Goal: Task Accomplishment & Management: Manage account settings

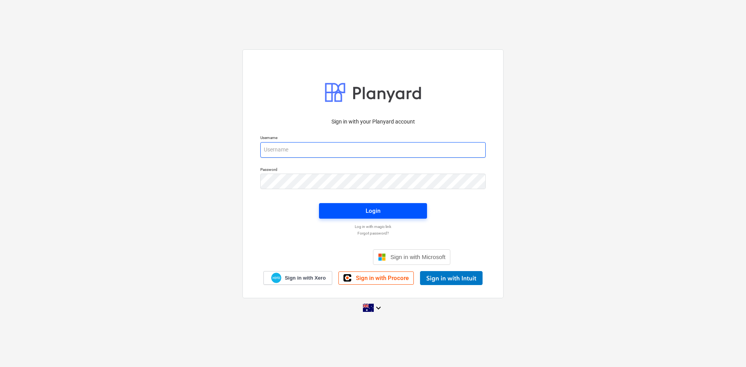
type input "[EMAIL_ADDRESS][DOMAIN_NAME]"
click at [350, 213] on span "Login" at bounding box center [372, 211] width 89 height 10
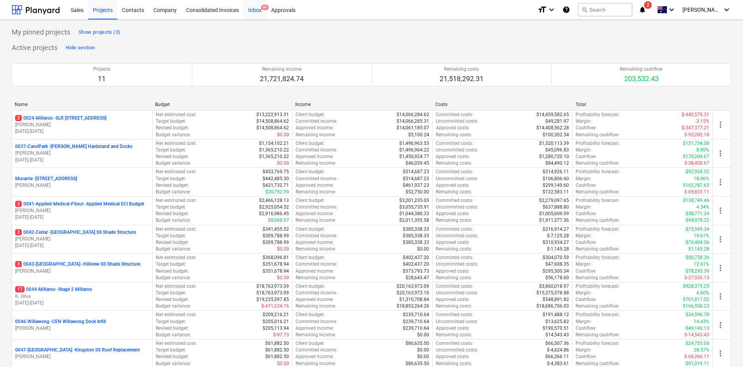
click at [259, 10] on div "Inbox 9+" at bounding box center [255, 10] width 23 height 20
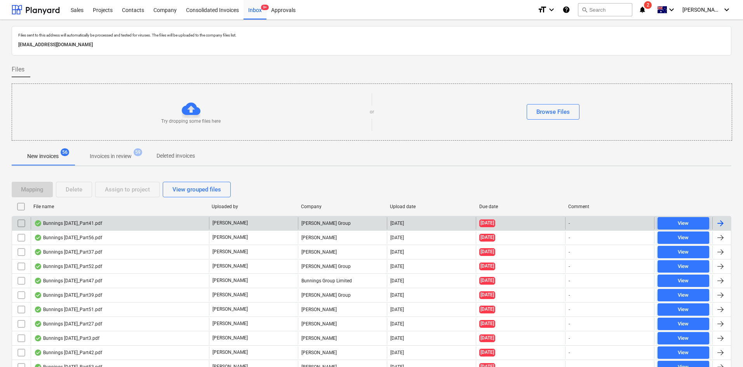
click at [102, 222] on div "Bunnings [DATE]_Part41.pdf" at bounding box center [68, 223] width 68 height 6
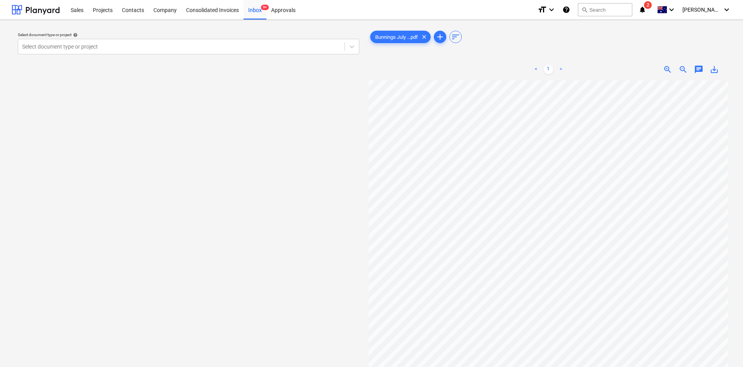
scroll to position [0, 7]
click at [273, 46] on div at bounding box center [181, 47] width 319 height 8
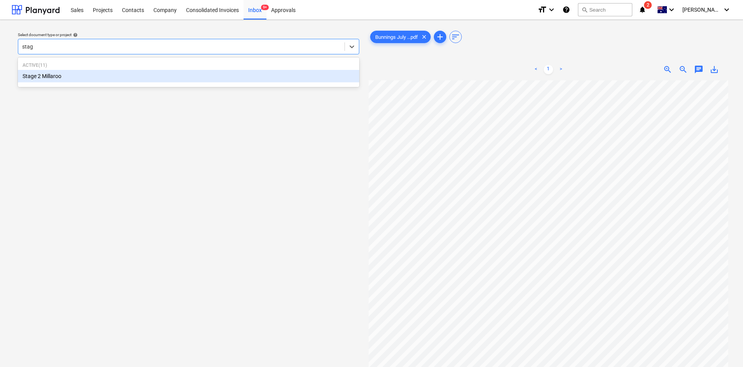
type input "stage"
click at [65, 78] on div "Stage 2 Millaroo" at bounding box center [188, 76] width 341 height 12
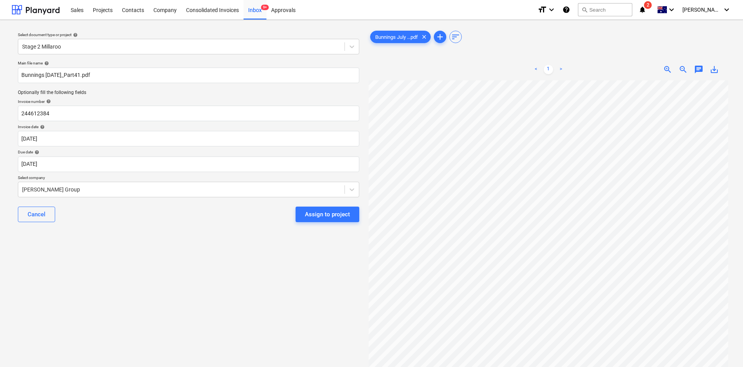
scroll to position [157, 0]
click at [497, 23] on div "Select document type or project help Stage 2 Millaroo Main file name help Bunni…" at bounding box center [371, 227] width 743 height 415
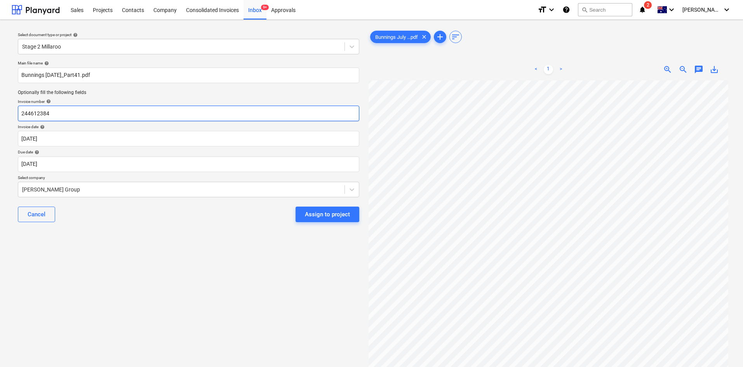
drag, startPoint x: 80, startPoint y: 111, endPoint x: 0, endPoint y: 103, distance: 80.8
click at [0, 103] on div "Select document type or project help Stage 2 Millaroo Main file name help Bunni…" at bounding box center [371, 227] width 743 height 415
type input "o"
click at [54, 111] on input "text" at bounding box center [188, 114] width 341 height 16
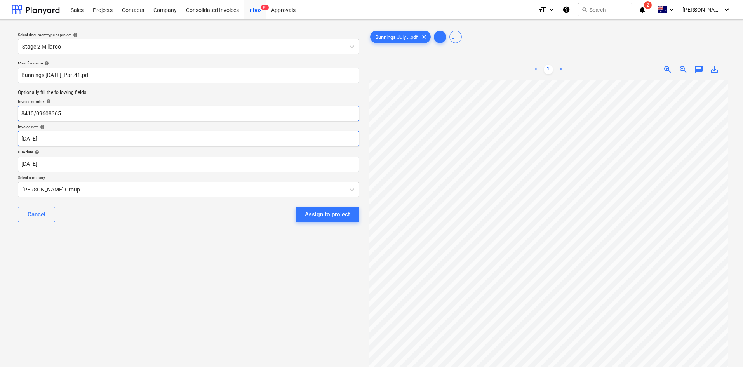
type input "8410/09608365"
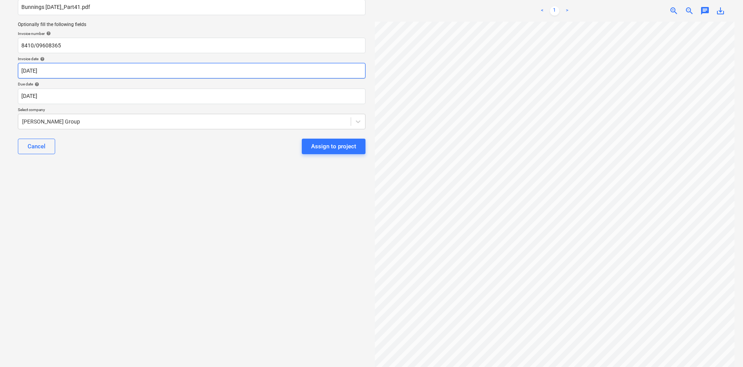
scroll to position [195, 0]
click at [484, 245] on html "Sales Projects Contacts Company Consolidated Invoices Inbox 9+ Approvals format…" at bounding box center [371, 115] width 743 height 367
click at [120, 94] on body "Sales Projects Contacts Company Consolidated Invoices Inbox 9+ Approvals format…" at bounding box center [371, 115] width 743 height 367
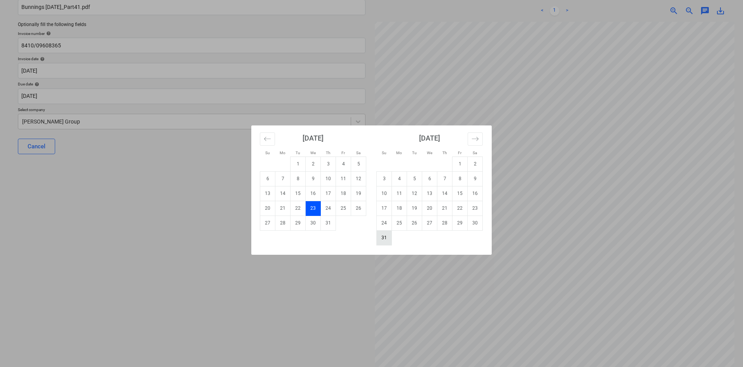
click at [383, 235] on td "31" at bounding box center [384, 237] width 15 height 15
type input "31 Aug 2025"
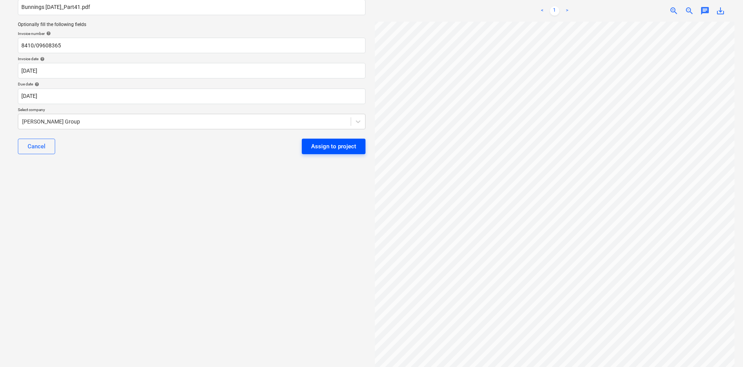
scroll to position [0, 49]
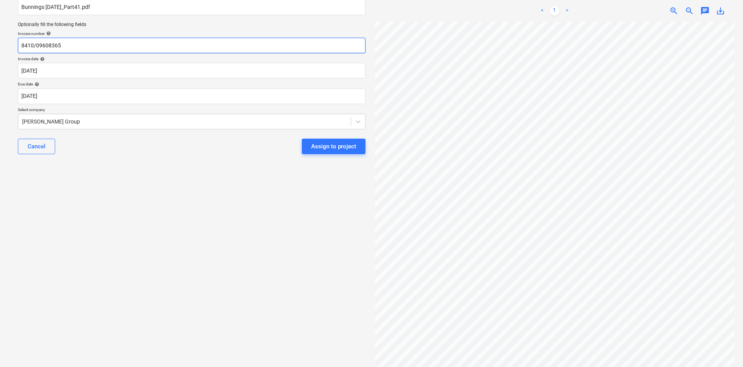
drag, startPoint x: 98, startPoint y: 44, endPoint x: 0, endPoint y: 50, distance: 98.5
click at [0, 50] on div "Select document type or project help Stage 2 Millaroo Main file name help Bunni…" at bounding box center [371, 159] width 743 height 415
click at [47, 45] on input "8140/09608365" at bounding box center [192, 46] width 348 height 16
type input "8140/09609365"
click at [127, 122] on div at bounding box center [184, 122] width 325 height 8
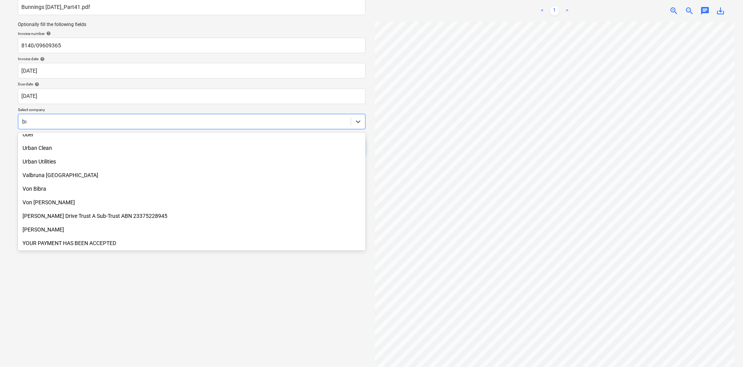
scroll to position [373, 0]
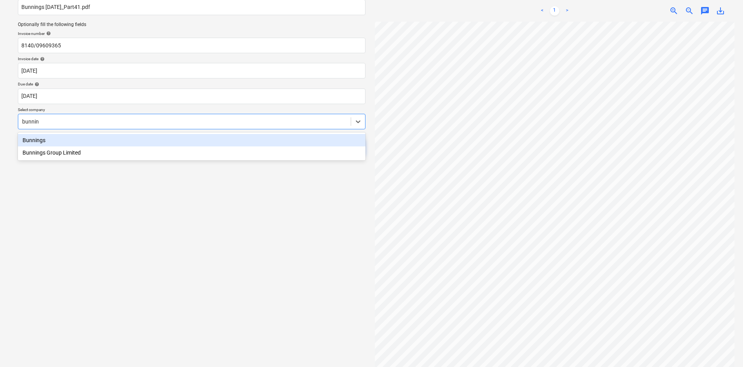
type input "bunning"
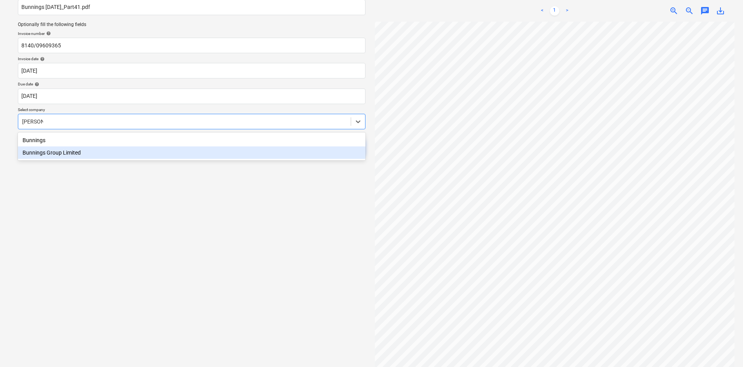
click at [88, 151] on div "Bunnings Group Limited" at bounding box center [192, 152] width 348 height 12
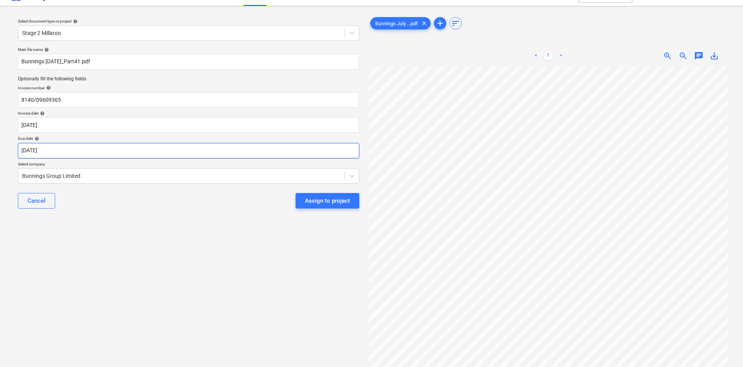
scroll to position [0, 0]
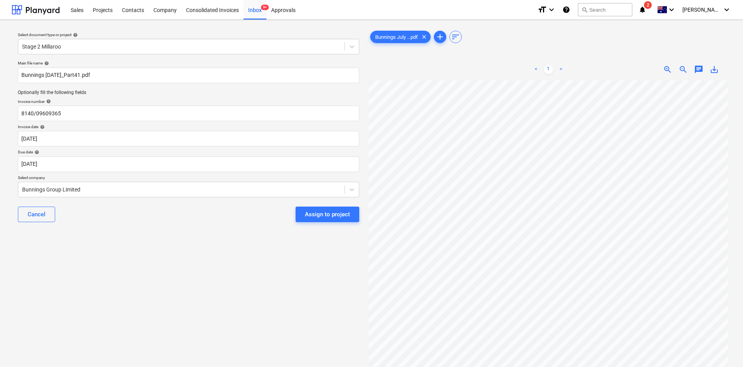
click at [497, 136] on div at bounding box center [549, 252] width 360 height 345
click at [317, 215] on div "Assign to project" at bounding box center [327, 214] width 45 height 10
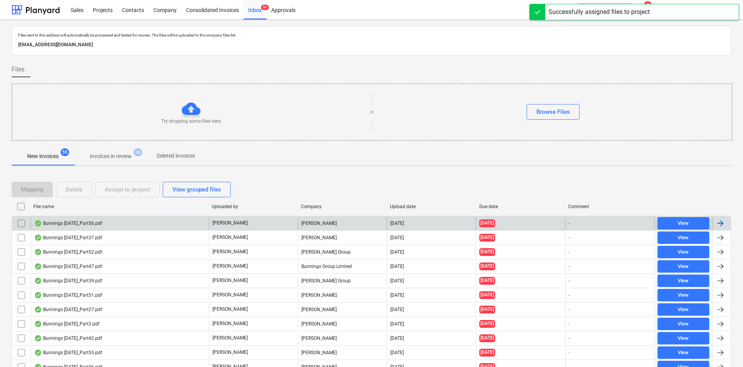
click at [82, 222] on div "Bunnings [DATE]_Part56.pdf" at bounding box center [68, 223] width 68 height 6
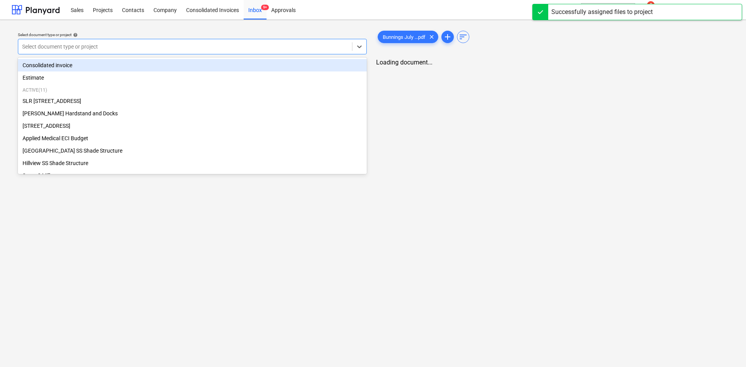
click at [213, 45] on div at bounding box center [185, 47] width 326 height 8
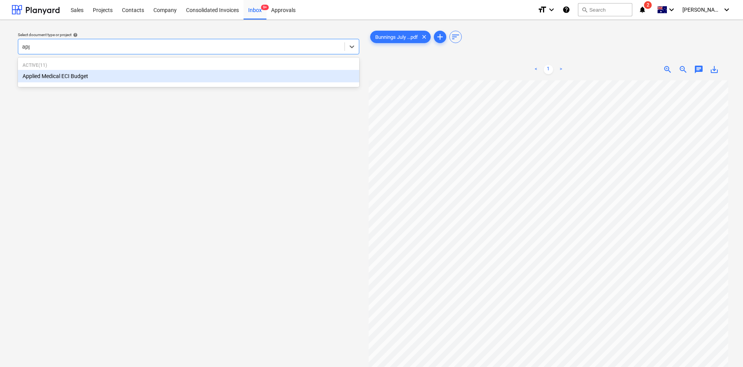
type input "appl"
click at [175, 75] on div "Applied Medical ECI Budget" at bounding box center [188, 76] width 341 height 12
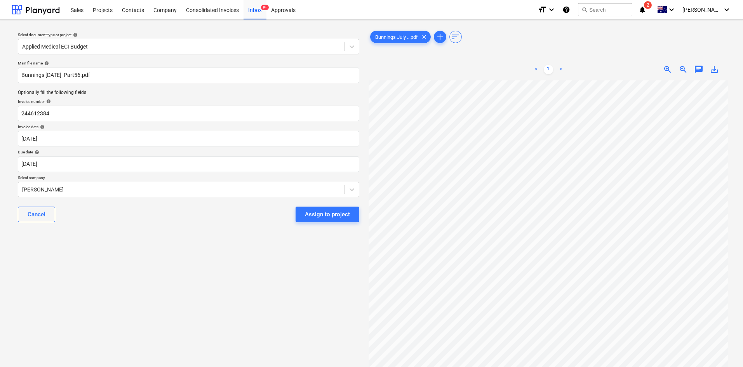
scroll to position [1, 49]
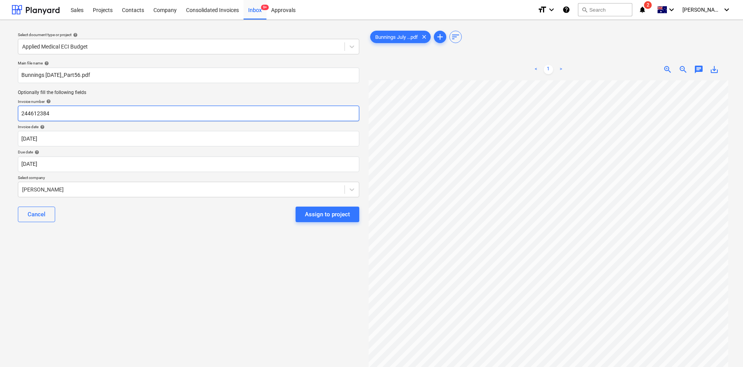
drag, startPoint x: 72, startPoint y: 113, endPoint x: 0, endPoint y: 111, distance: 72.3
click at [0, 111] on div "Select document type or project help Applied Medical ECI Budget Main file name …" at bounding box center [371, 227] width 743 height 415
type input "8"
type input "8175/01320603"
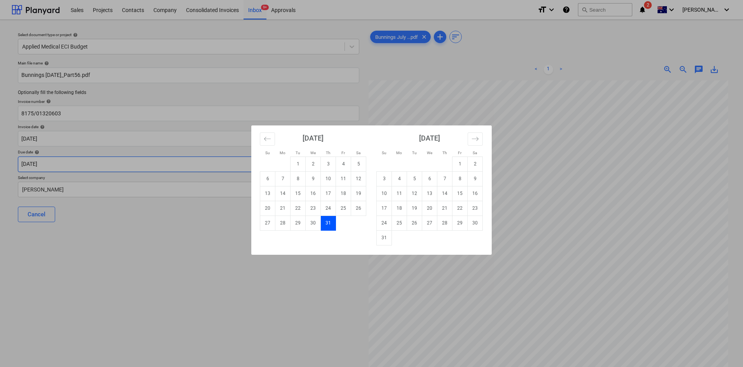
click at [106, 165] on body "Sales Projects Contacts Company Consolidated Invoices Inbox 9+ Approvals format…" at bounding box center [371, 183] width 743 height 367
click at [381, 239] on td "31" at bounding box center [384, 237] width 15 height 15
type input "31 Aug 2025"
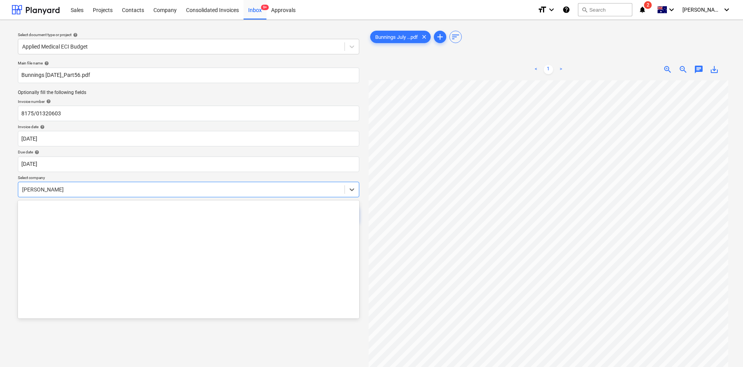
click at [216, 189] on div at bounding box center [181, 190] width 319 height 8
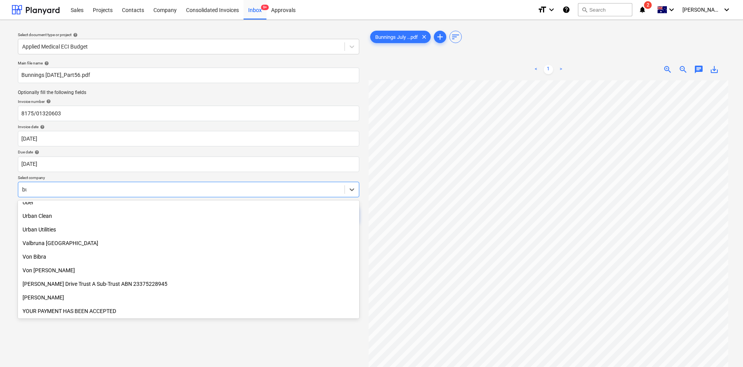
scroll to position [373, 0]
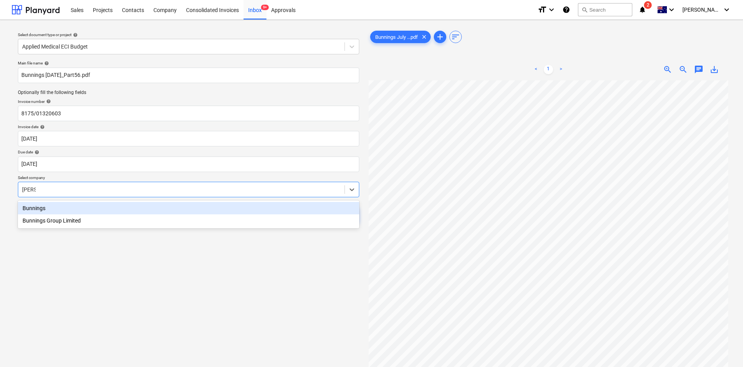
type input "bunni"
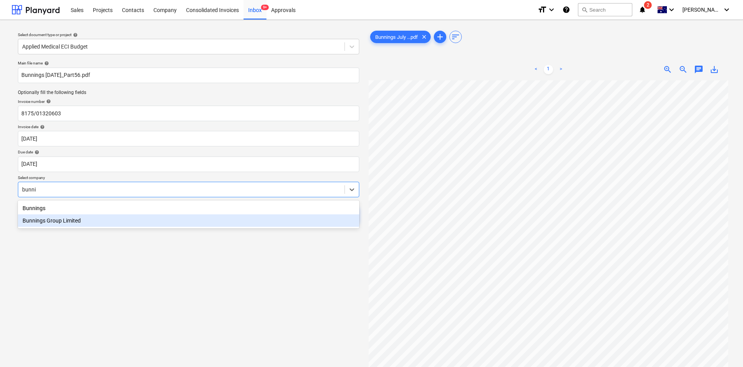
click at [107, 221] on div "Bunnings Group Limited" at bounding box center [188, 220] width 341 height 12
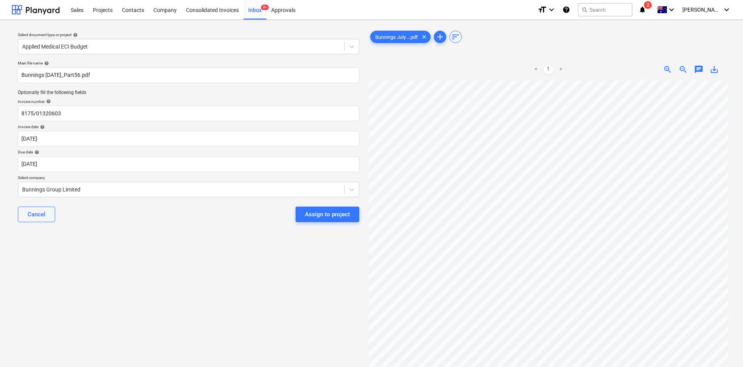
scroll to position [0, 0]
click at [330, 215] on div "Assign to project" at bounding box center [327, 214] width 45 height 10
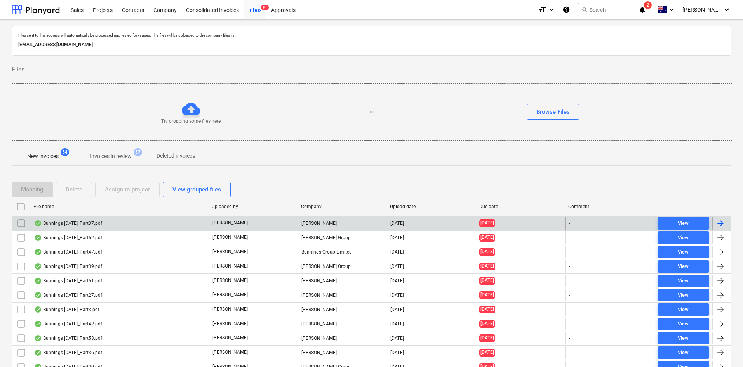
click at [77, 224] on div "Bunnings [DATE]_Part37.pdf" at bounding box center [68, 223] width 68 height 6
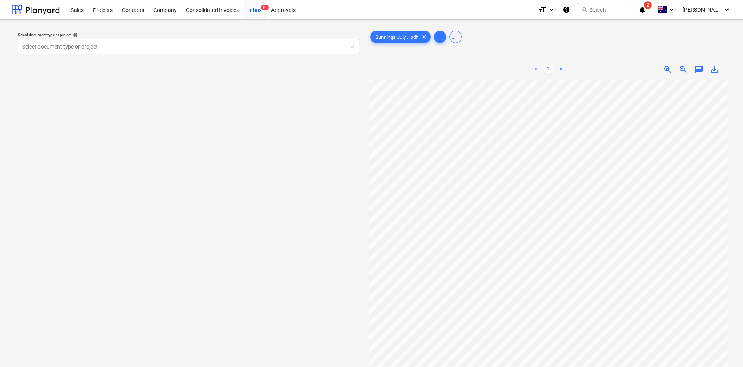
scroll to position [63, 1]
click at [37, 50] on div at bounding box center [181, 47] width 319 height 8
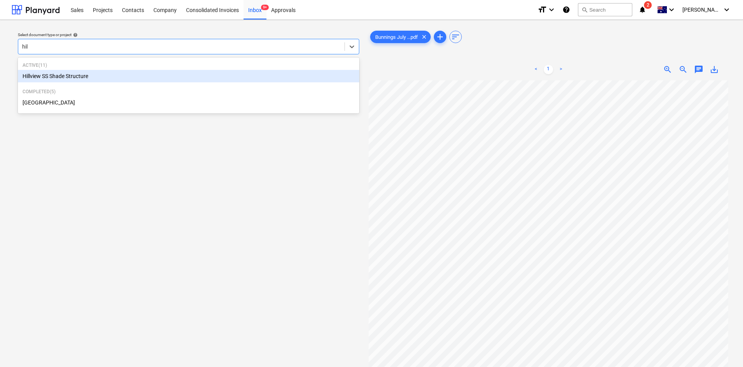
type input "hill"
click at [34, 75] on div "Hillview SS Shade Structure" at bounding box center [188, 76] width 341 height 12
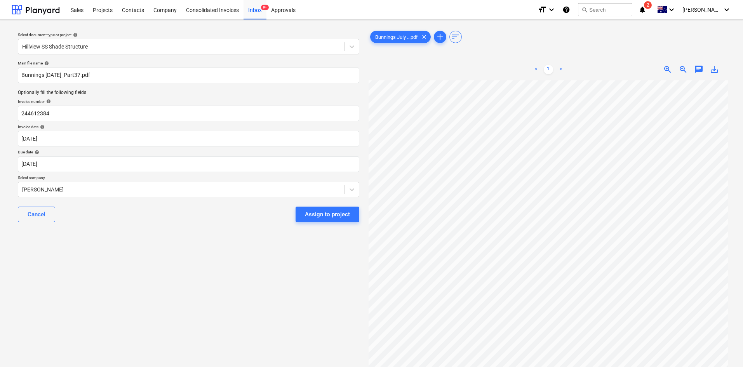
scroll to position [11, 49]
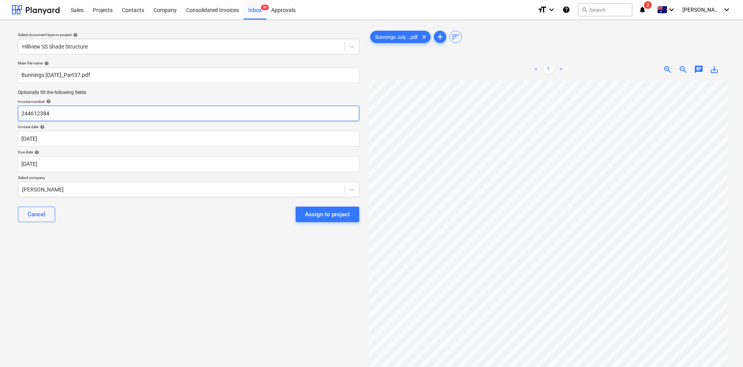
drag, startPoint x: 66, startPoint y: 113, endPoint x: 0, endPoint y: 106, distance: 66.7
click at [0, 106] on div "Select document type or project help Hillview SS Shade Structure Main file name…" at bounding box center [371, 227] width 743 height 415
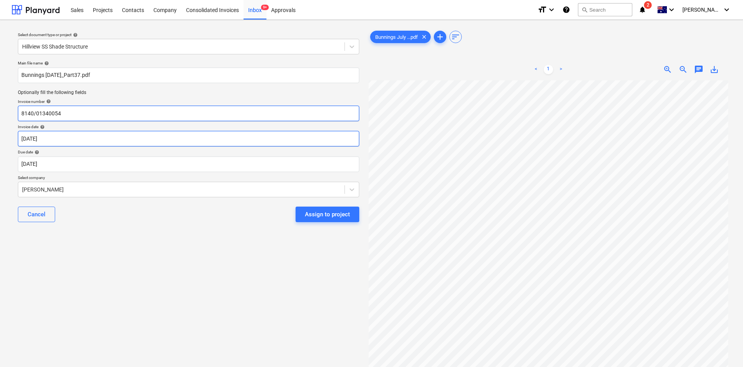
type input "8140/01340054"
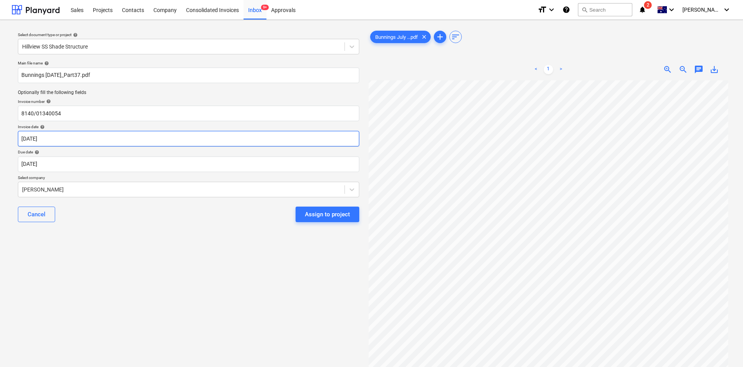
click at [85, 136] on body "Sales Projects Contacts Company Consolidated Invoices Inbox 9+ Approvals format…" at bounding box center [371, 183] width 743 height 367
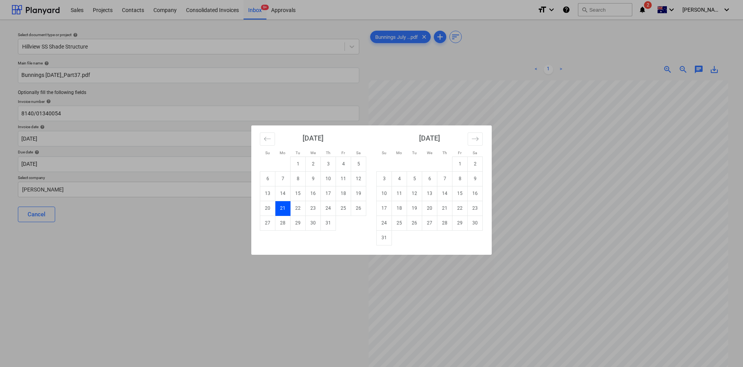
click at [77, 164] on div "Su Mo Tu We Th Fr Sa Su Mo Tu We Th Fr Sa June 2025 1 2 3 4 5 6 7 8 9 10 11 12 …" at bounding box center [371, 183] width 743 height 367
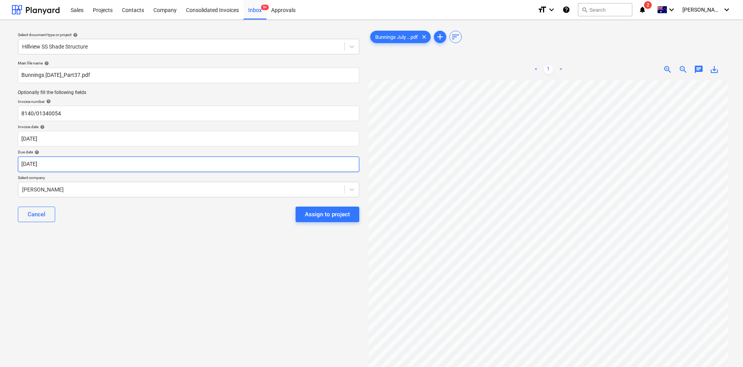
click at [77, 164] on body "Sales Projects Contacts Company Consolidated Invoices Inbox 9+ Approvals format…" at bounding box center [371, 183] width 743 height 367
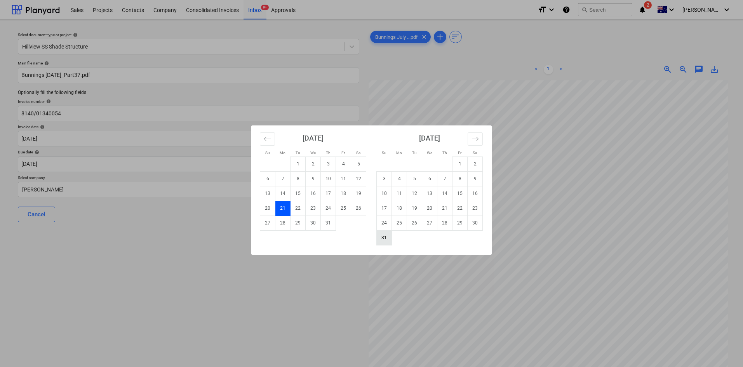
click at [382, 241] on td "31" at bounding box center [384, 237] width 15 height 15
type input "[DATE]"
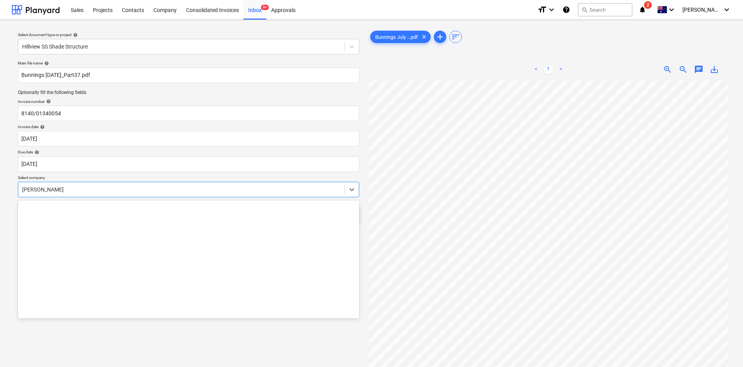
click at [64, 190] on div at bounding box center [181, 190] width 319 height 8
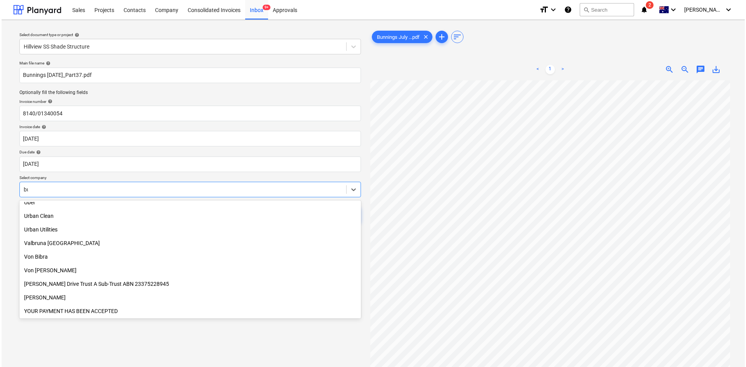
scroll to position [373, 0]
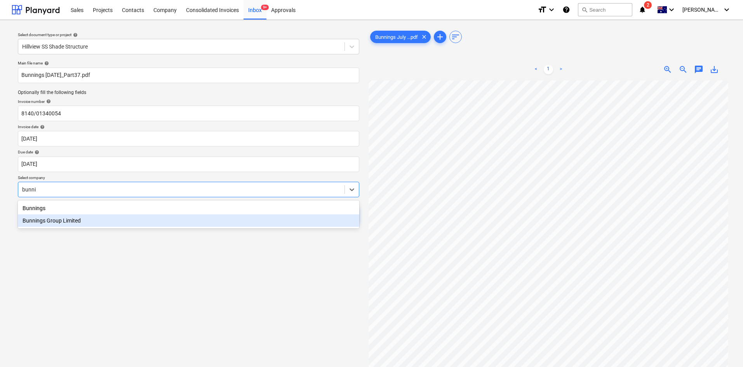
type input "bunni"
click at [88, 245] on div "Select document type or project help Hillview SS Shade Structure Main file name…" at bounding box center [189, 227] width 354 height 403
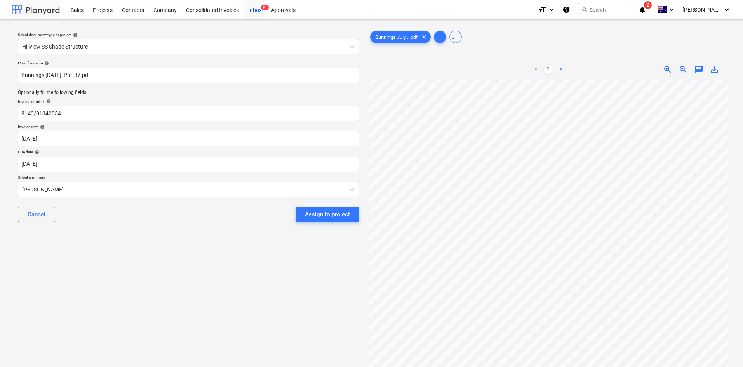
click at [28, 10] on div at bounding box center [36, 9] width 48 height 19
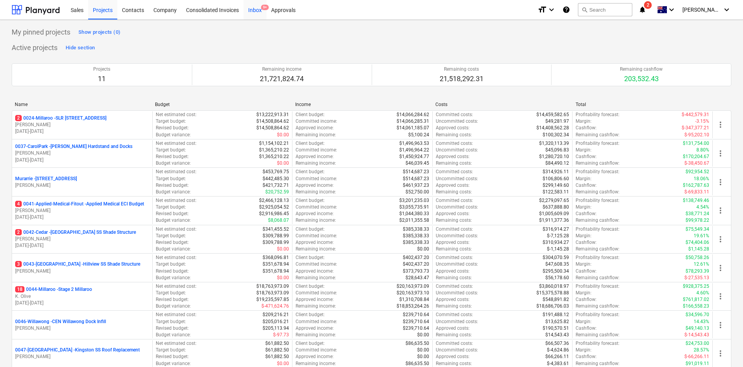
click at [261, 11] on div "Inbox 9+" at bounding box center [255, 10] width 23 height 20
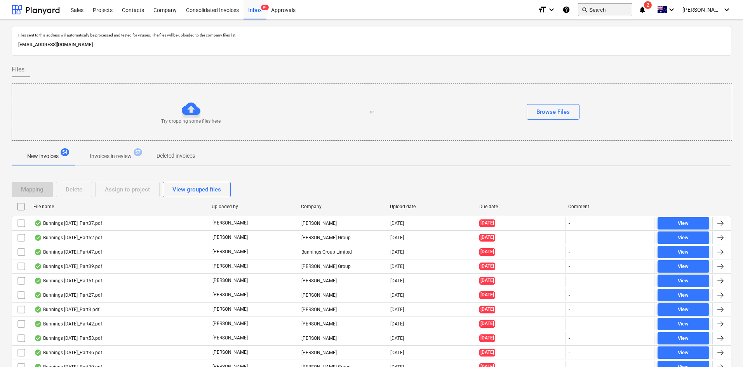
click at [497, 7] on button "search Search" at bounding box center [605, 9] width 54 height 13
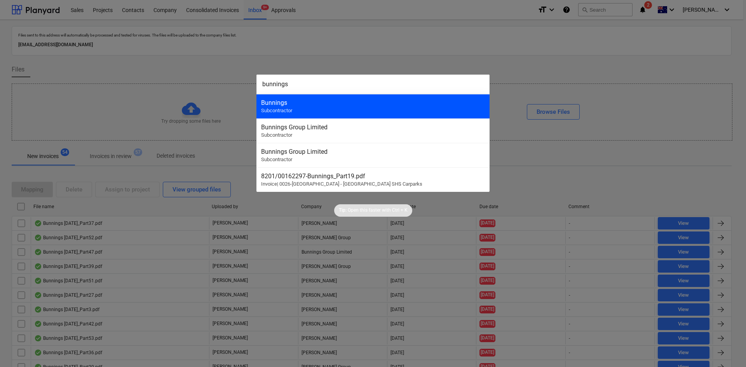
type input "bunnings"
click at [319, 103] on div "Bunnings" at bounding box center [373, 102] width 224 height 7
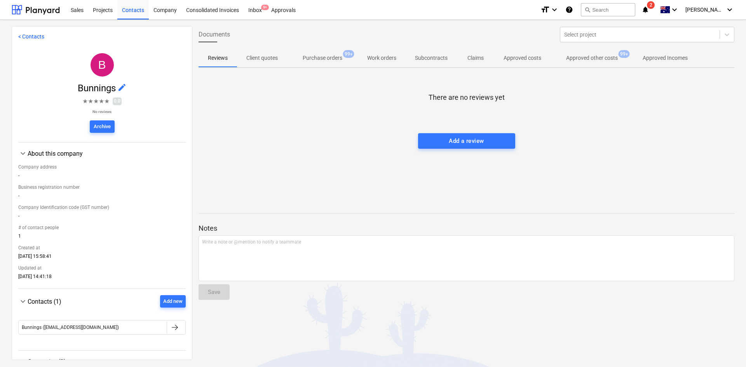
click at [319, 58] on p "Purchase orders" at bounding box center [323, 58] width 40 height 8
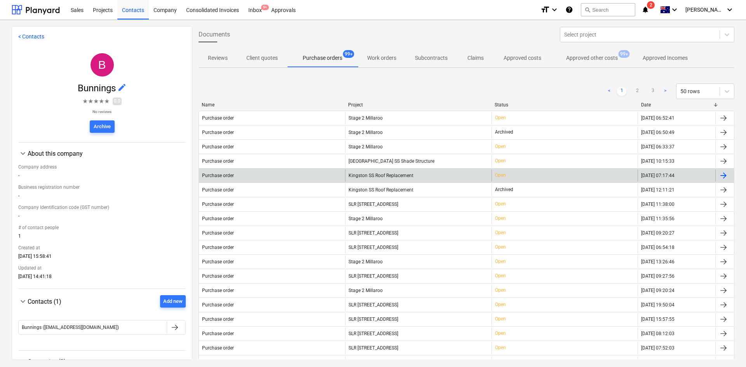
click at [380, 172] on div "Kingston SS Roof Replacement" at bounding box center [418, 175] width 146 height 12
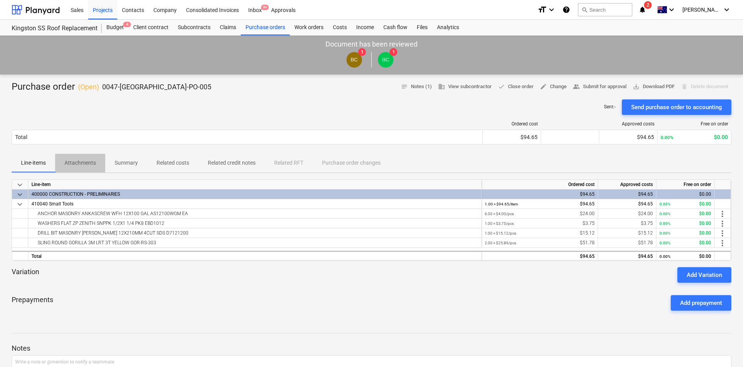
click at [70, 164] on p "Attachments" at bounding box center [79, 163] width 31 height 8
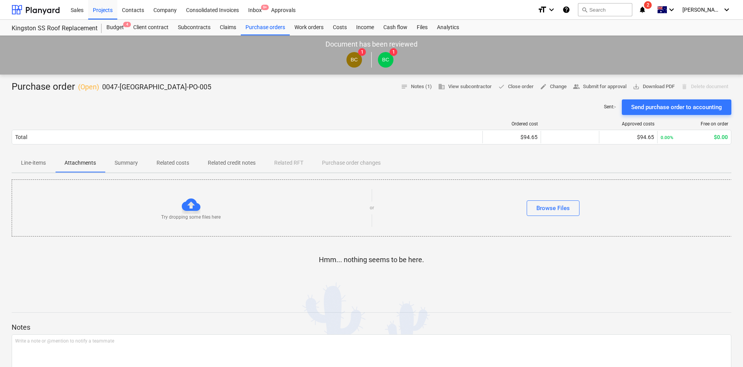
click at [118, 160] on p "Summary" at bounding box center [126, 163] width 23 height 8
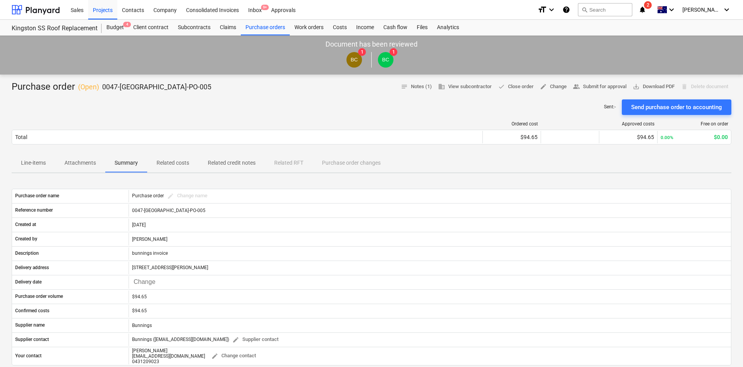
click at [171, 163] on p "Related costs" at bounding box center [173, 163] width 33 height 8
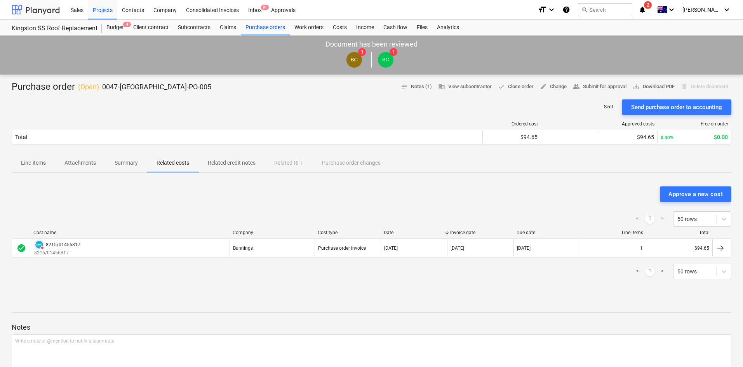
click at [28, 10] on div at bounding box center [36, 9] width 48 height 19
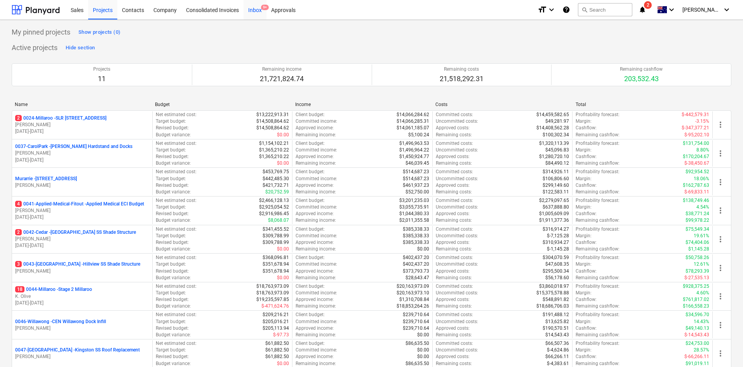
click at [254, 9] on div "Inbox 9+" at bounding box center [255, 10] width 23 height 20
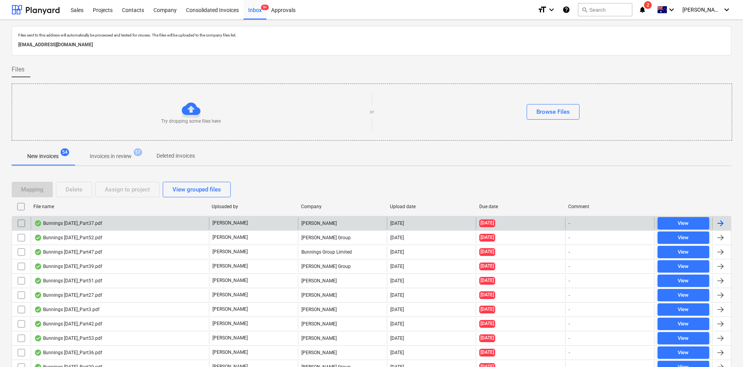
click at [52, 221] on div "Bunnings July 25_Part37.pdf" at bounding box center [68, 223] width 68 height 6
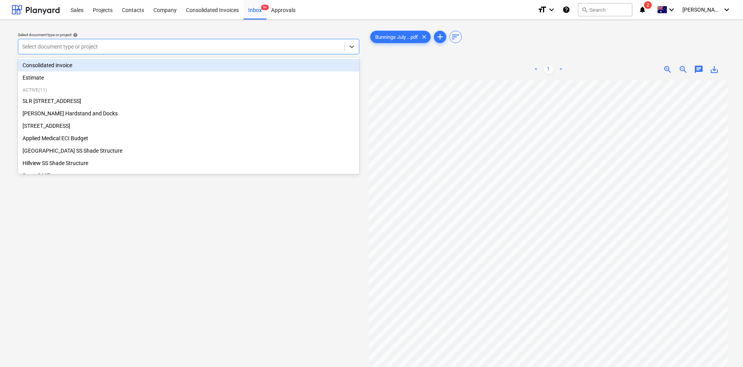
click at [138, 47] on div at bounding box center [181, 47] width 319 height 8
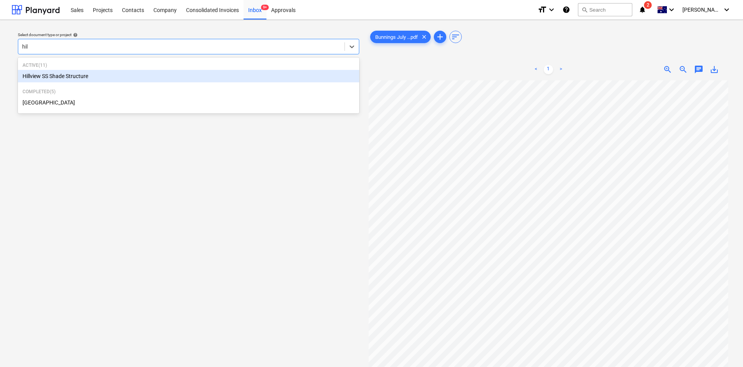
type input "hill"
click at [91, 78] on div "Hillview SS Shade Structure" at bounding box center [188, 76] width 341 height 12
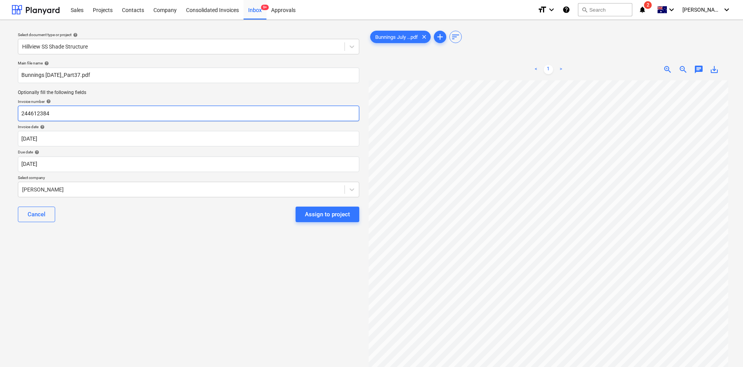
drag, startPoint x: 72, startPoint y: 113, endPoint x: 0, endPoint y: 111, distance: 72.3
click at [0, 111] on div "Select document type or project help Hillview SS Shade Structure Main file name…" at bounding box center [371, 227] width 743 height 415
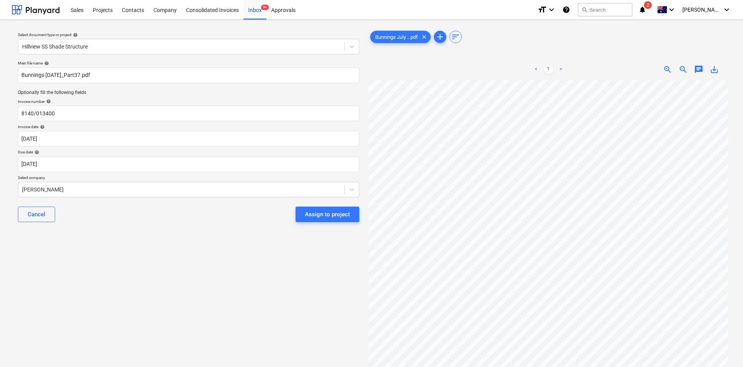
scroll to position [0, 49]
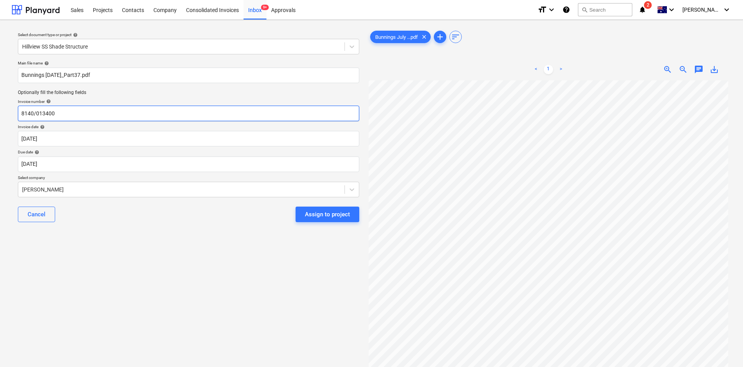
click at [70, 117] on input "8140/013400" at bounding box center [188, 114] width 341 height 16
type input "8140/01340054"
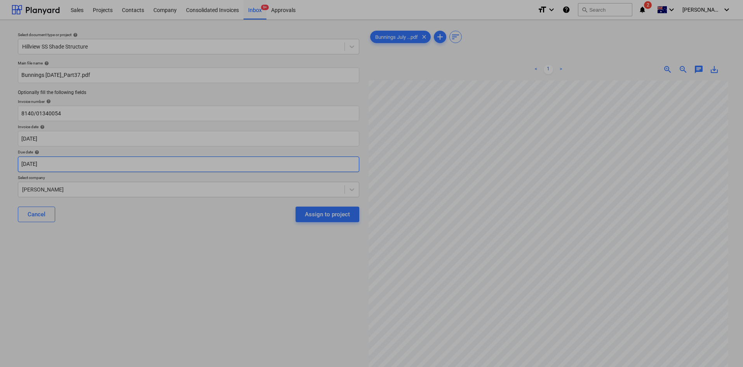
click at [82, 164] on body "Sales Projects Contacts Company Consolidated Invoices Inbox 9+ Approvals format…" at bounding box center [371, 183] width 743 height 367
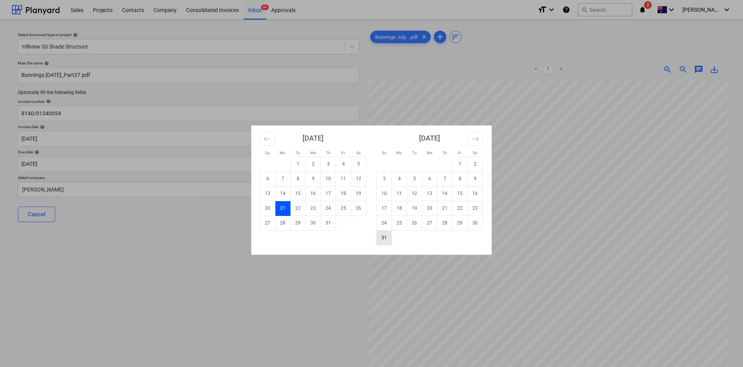
click at [383, 236] on td "31" at bounding box center [384, 237] width 15 height 15
type input "[DATE]"
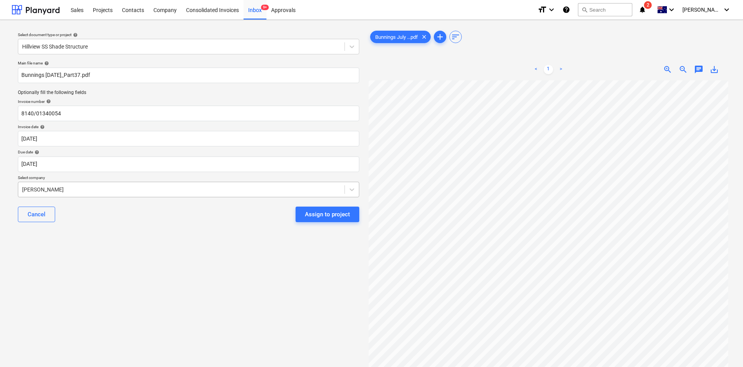
click at [126, 183] on div "Gregory Davies" at bounding box center [188, 190] width 341 height 16
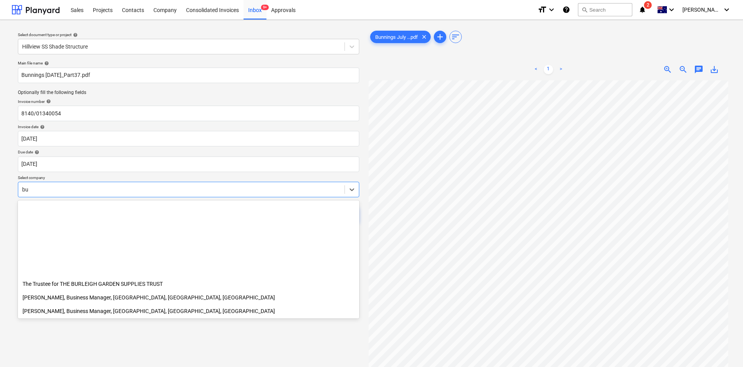
scroll to position [373, 0]
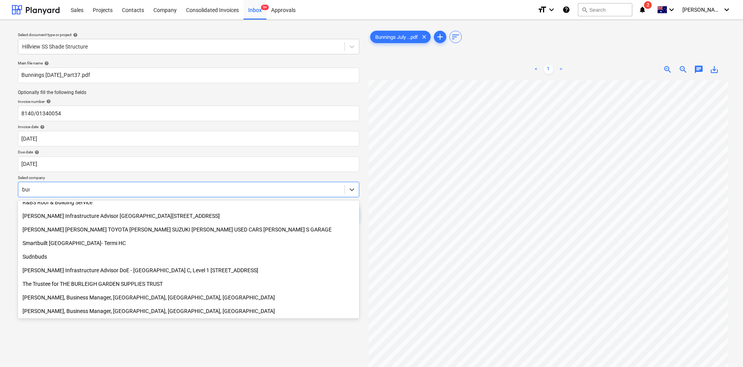
type input "[PERSON_NAME]"
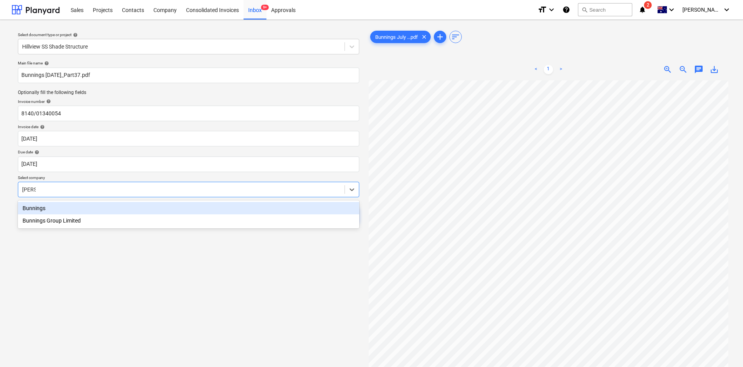
click at [53, 206] on div "Bunnings" at bounding box center [188, 208] width 341 height 12
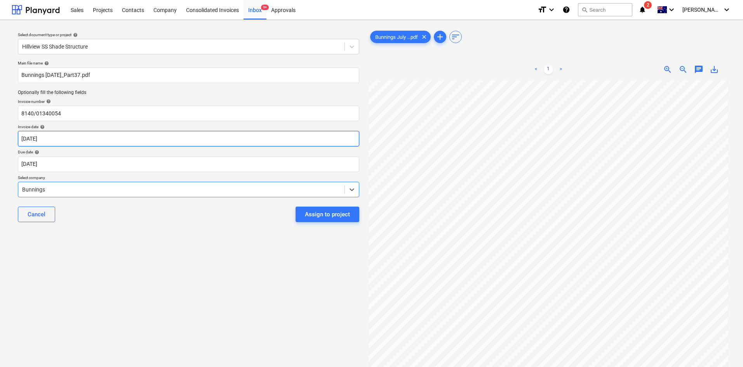
scroll to position [39, 49]
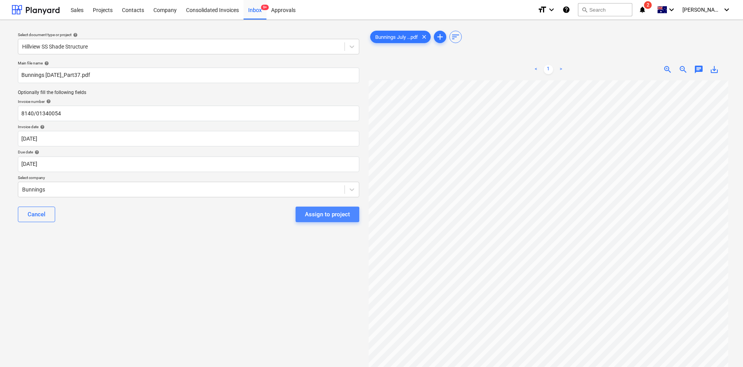
click at [310, 216] on div "Assign to project" at bounding box center [327, 214] width 45 height 10
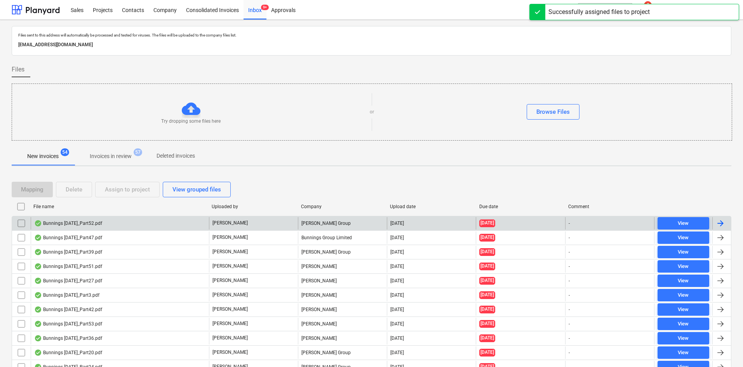
click at [78, 219] on div "Bunnings July 25_Part52.pdf" at bounding box center [120, 223] width 178 height 12
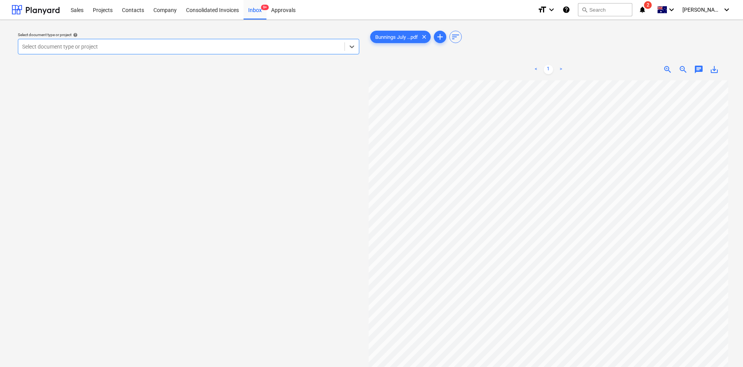
click at [125, 46] on div at bounding box center [181, 47] width 319 height 8
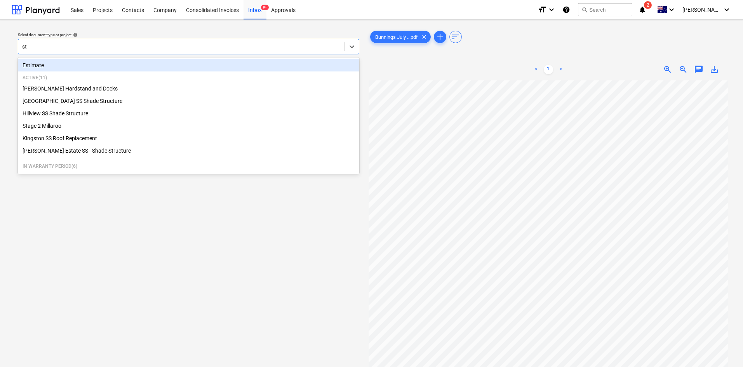
type input "s"
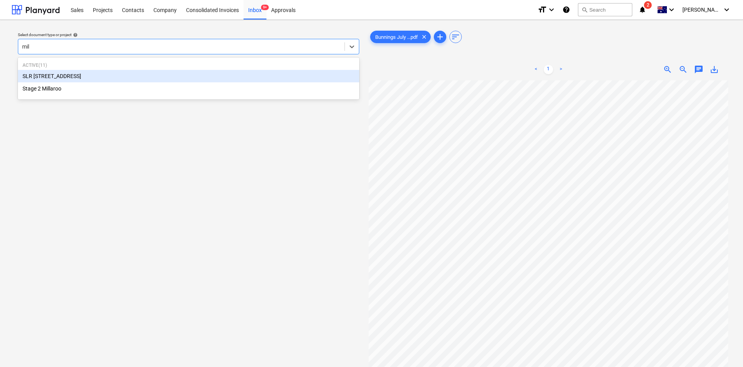
type input "mill"
click at [76, 74] on div "SLR [STREET_ADDRESS]" at bounding box center [188, 76] width 341 height 12
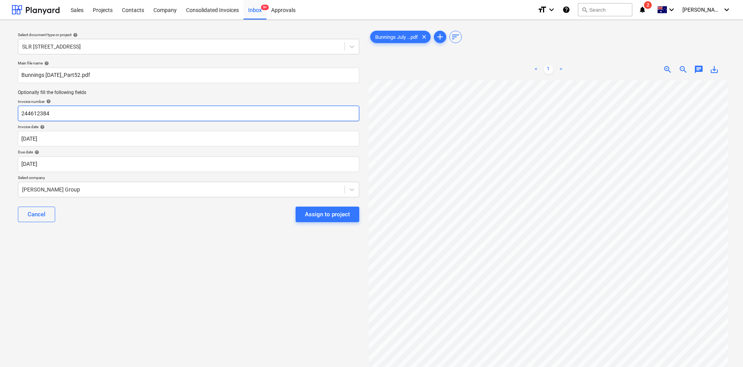
drag, startPoint x: 94, startPoint y: 115, endPoint x: 0, endPoint y: 104, distance: 95.0
click at [0, 104] on div "Select document type or project help SLR 2 Millaroo Drive Main file name help B…" at bounding box center [371, 227] width 743 height 415
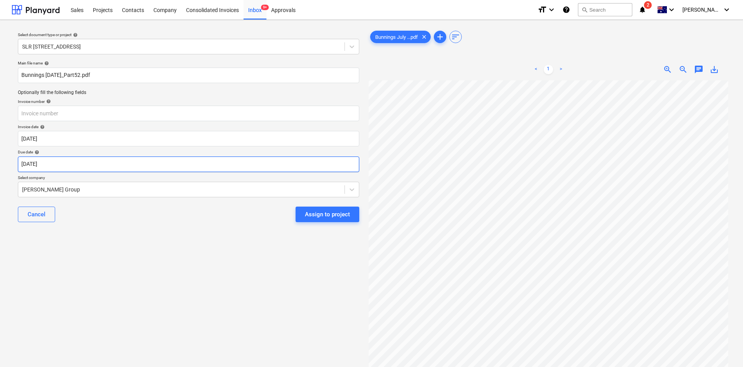
scroll to position [0, 49]
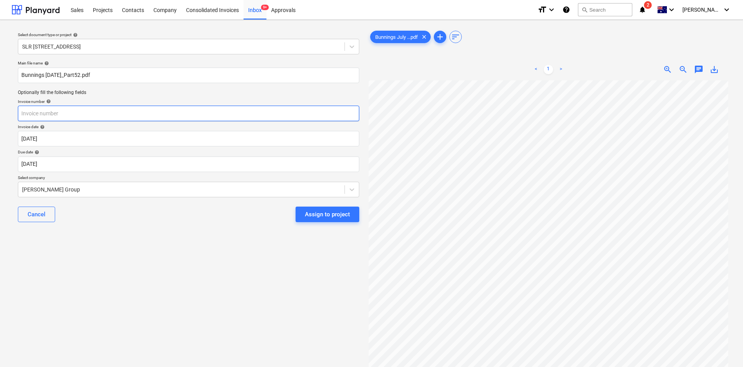
click at [37, 113] on input "text" at bounding box center [188, 114] width 341 height 16
type input "8169/09632630"
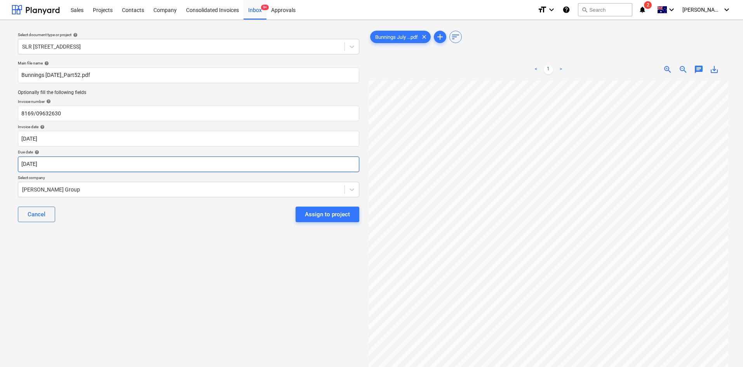
click at [58, 166] on body "Sales Projects Contacts Company Consolidated Invoices Inbox 9+ Approvals format…" at bounding box center [371, 183] width 743 height 367
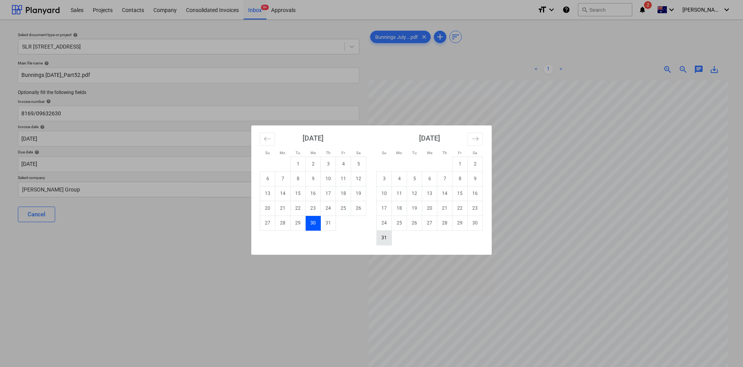
click at [384, 239] on td "31" at bounding box center [384, 237] width 15 height 15
type input "[DATE]"
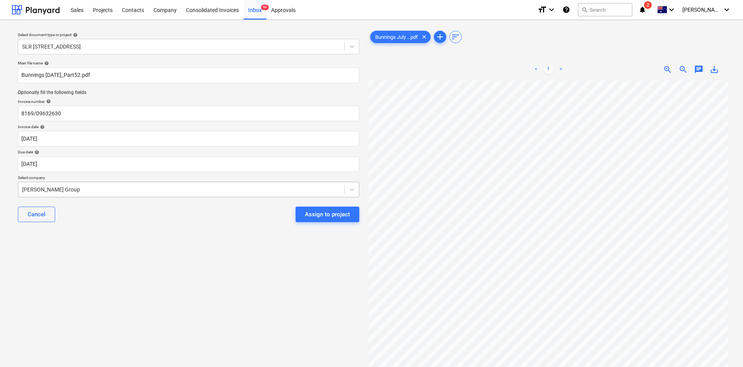
click at [200, 188] on div at bounding box center [181, 190] width 319 height 8
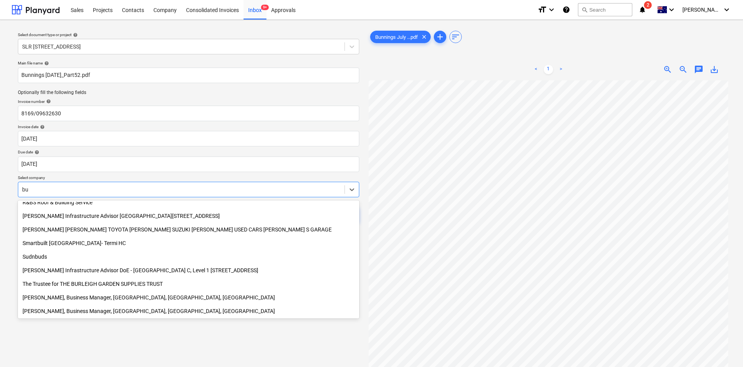
scroll to position [373, 0]
type input "[PERSON_NAME]"
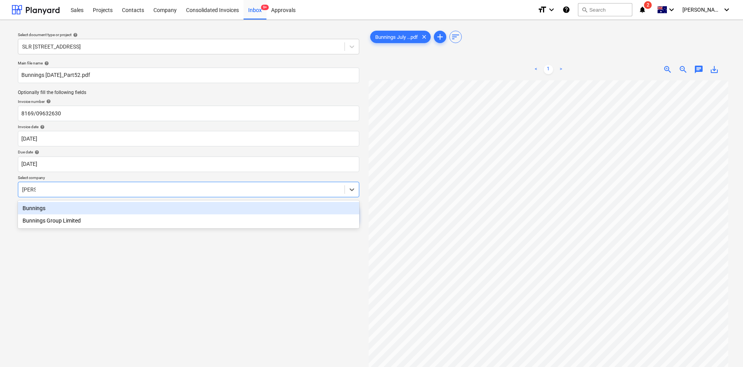
click at [111, 204] on div "Bunnings" at bounding box center [188, 208] width 341 height 12
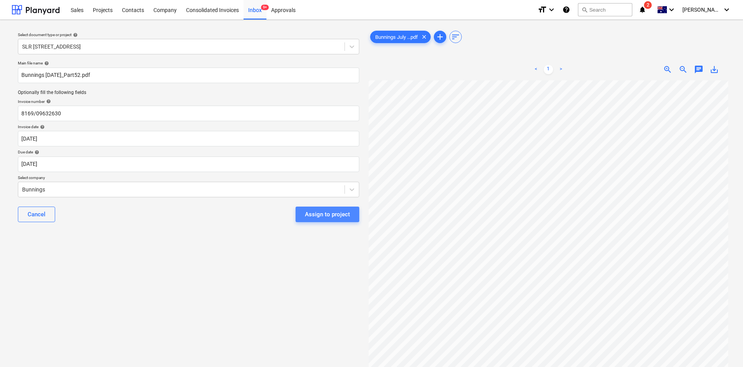
click at [335, 216] on div "Assign to project" at bounding box center [327, 214] width 45 height 10
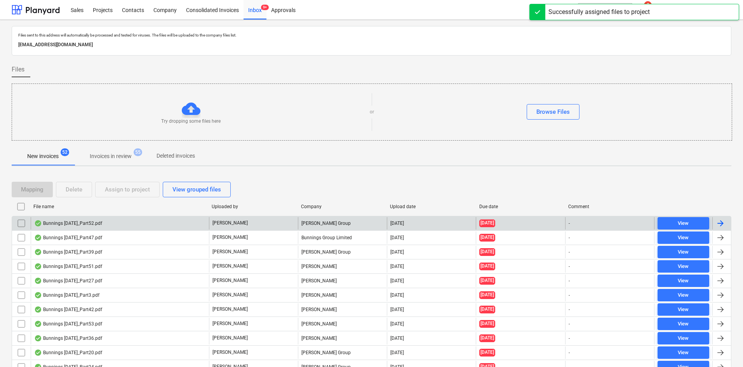
click at [103, 223] on div "Bunnings July 25_Part52.pdf" at bounding box center [120, 223] width 178 height 12
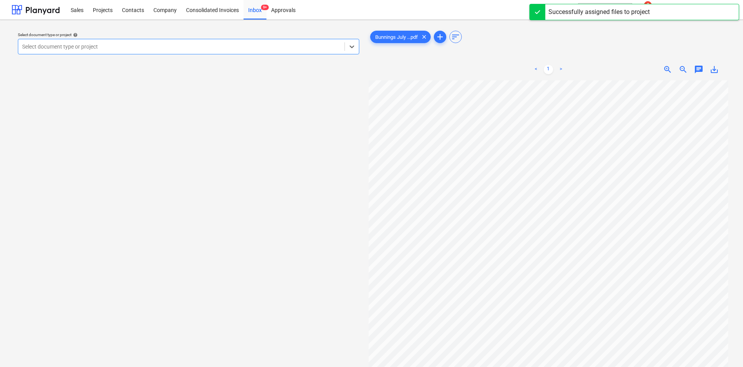
click at [255, 48] on div at bounding box center [181, 47] width 319 height 8
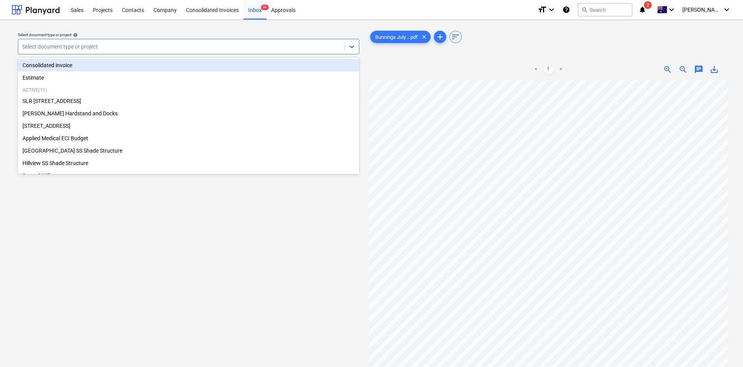
click at [497, 36] on div "Bunnings July ...pdf clear add sort" at bounding box center [549, 37] width 360 height 16
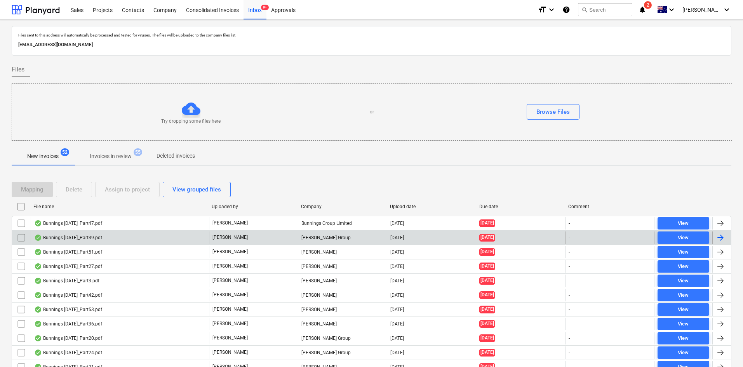
click at [95, 237] on div "Bunnings July 25_Part39.pdf" at bounding box center [68, 238] width 68 height 6
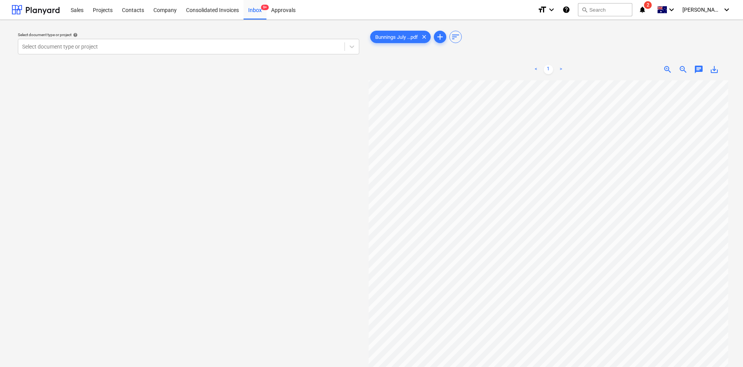
scroll to position [14, 10]
click at [44, 44] on div at bounding box center [181, 47] width 319 height 8
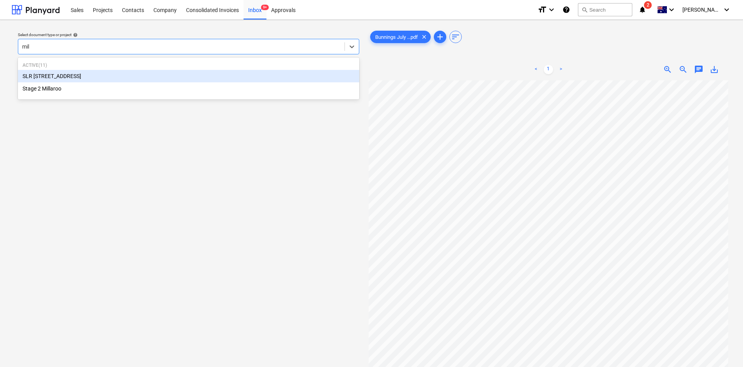
type input "mill"
click at [40, 76] on div "SLR [STREET_ADDRESS]" at bounding box center [188, 76] width 341 height 12
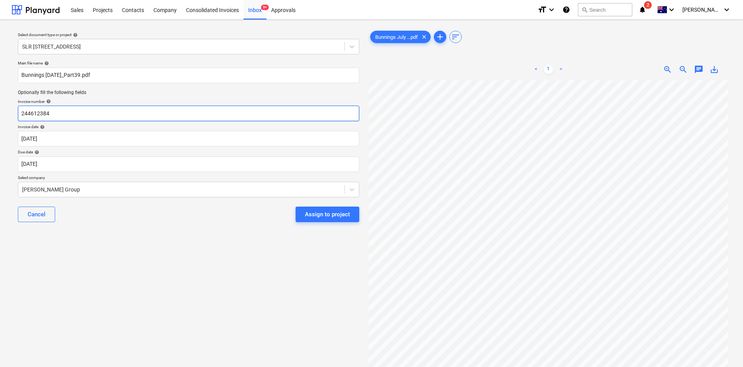
drag, startPoint x: 71, startPoint y: 112, endPoint x: 2, endPoint y: 108, distance: 69.3
click at [2, 108] on div "Select document type or project help SLR 2 Millaroo Drive Main file name help B…" at bounding box center [371, 227] width 743 height 415
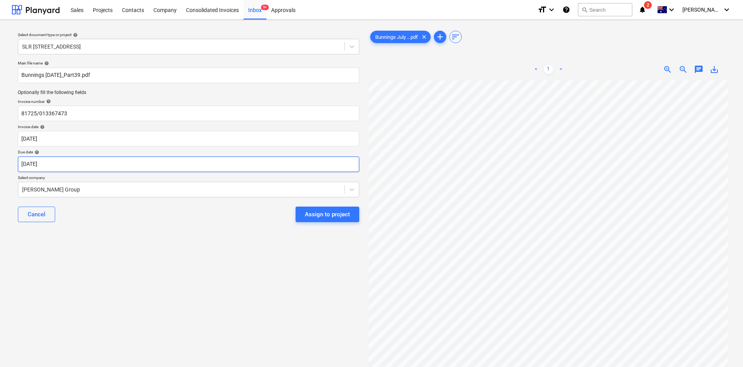
scroll to position [19, 49]
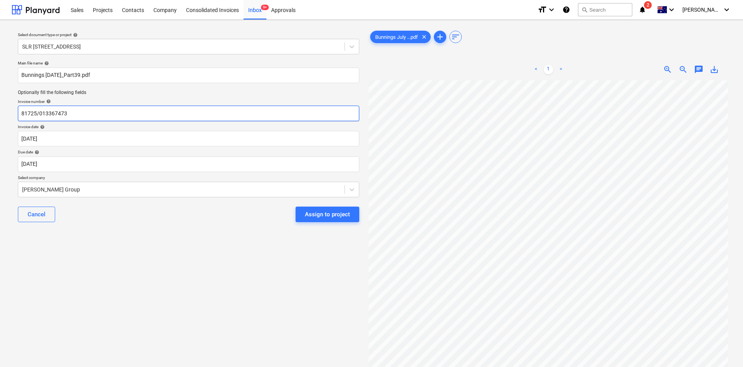
drag, startPoint x: 87, startPoint y: 113, endPoint x: 0, endPoint y: 84, distance: 91.8
click at [0, 84] on div "Select document type or project help SLR 2 Millaroo Drive Main file name help B…" at bounding box center [371, 227] width 743 height 415
type input "8172/01336773"
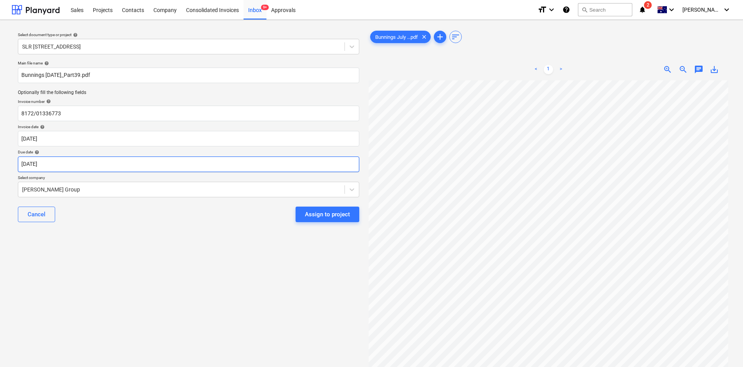
click at [67, 165] on body "Sales Projects Contacts Company Consolidated Invoices Inbox 9+ Approvals format…" at bounding box center [371, 183] width 743 height 367
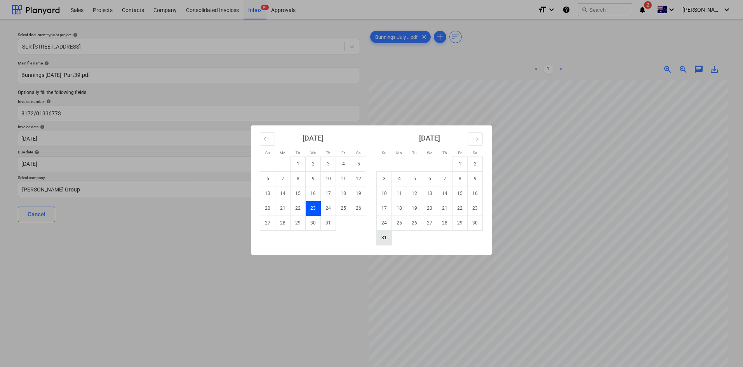
click at [383, 236] on td "31" at bounding box center [384, 237] width 15 height 15
type input "[DATE]"
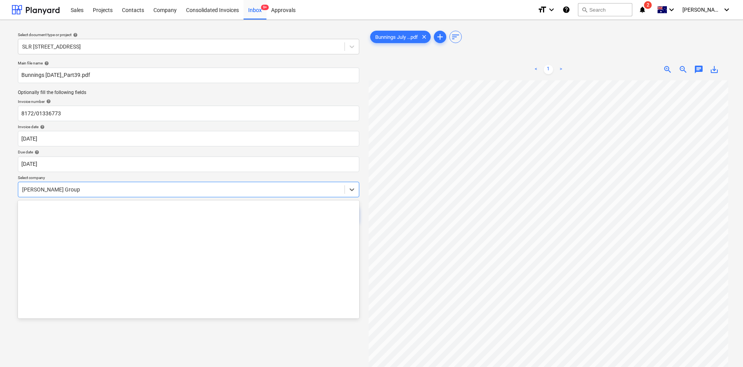
click at [73, 188] on div at bounding box center [181, 190] width 319 height 8
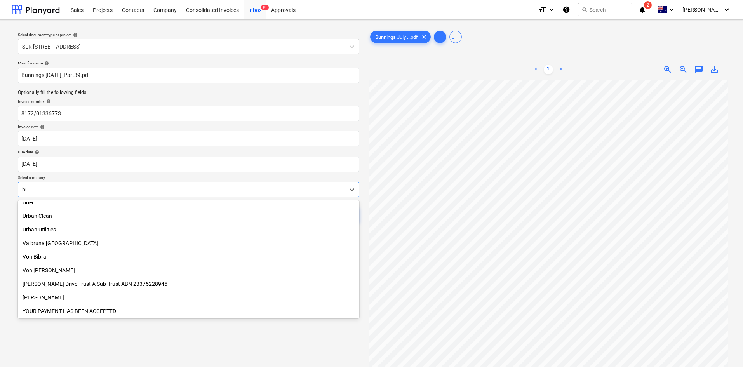
scroll to position [373, 0]
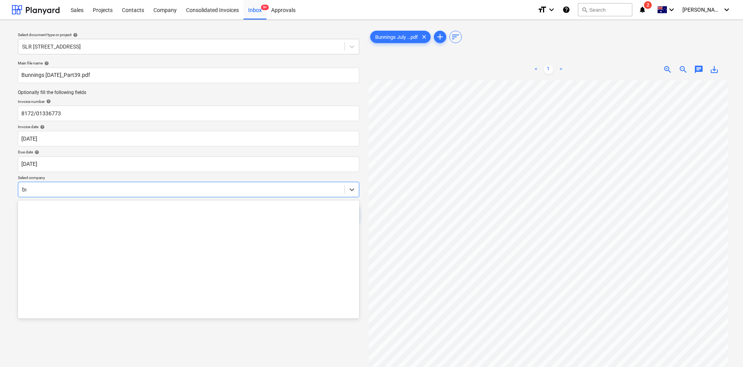
type input "bun"
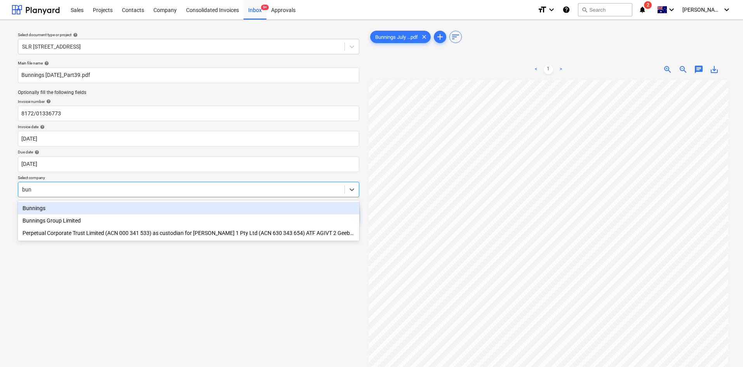
click at [51, 208] on div "Bunnings" at bounding box center [188, 208] width 341 height 12
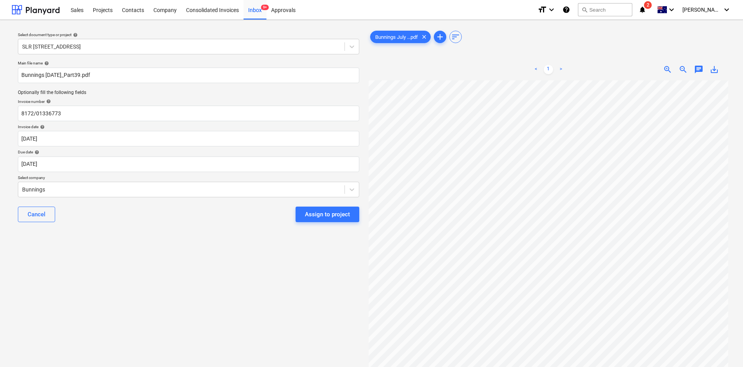
scroll to position [13, 49]
click at [340, 211] on div "Assign to project" at bounding box center [327, 214] width 45 height 10
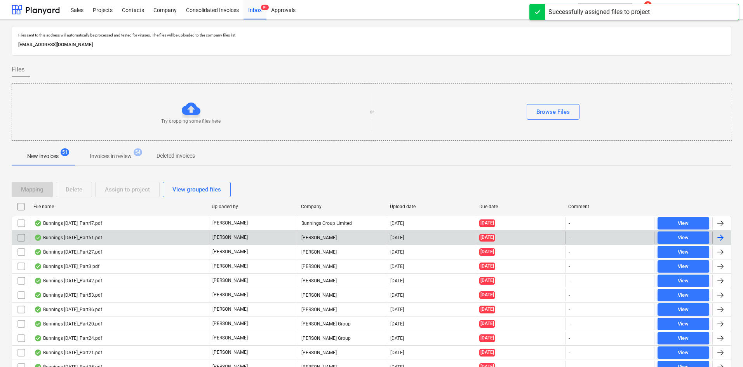
click at [81, 236] on div "Bunnings July 25_Part51.pdf" at bounding box center [68, 238] width 68 height 6
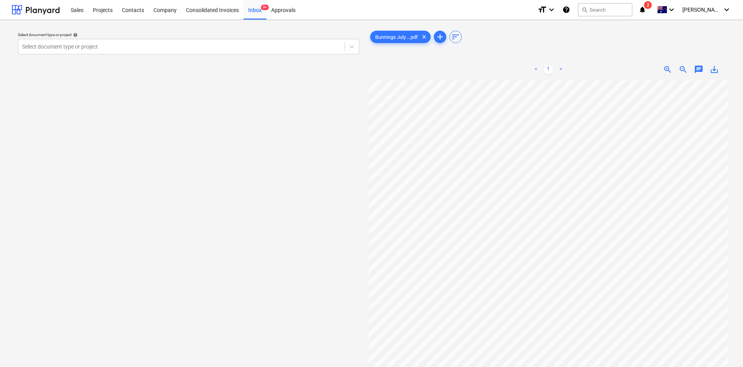
scroll to position [12, 0]
click at [64, 45] on div at bounding box center [181, 47] width 319 height 8
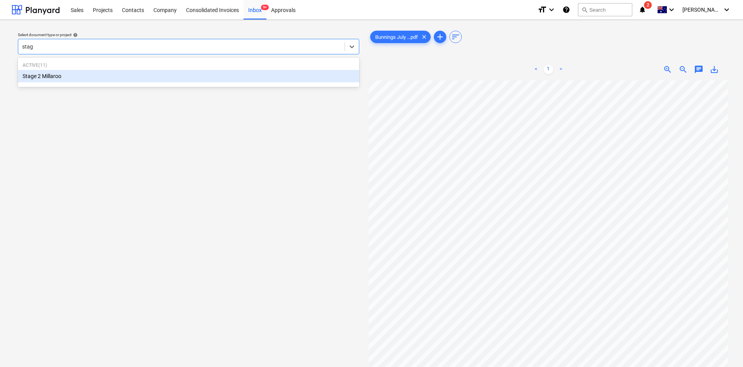
type input "stage"
click at [50, 77] on div "Stage 2 Millaroo" at bounding box center [188, 76] width 341 height 12
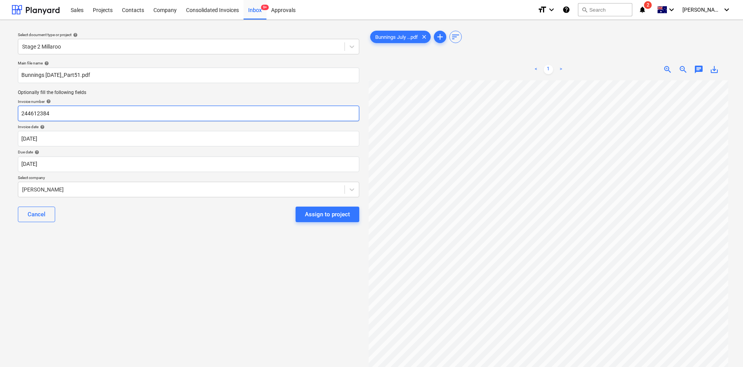
drag, startPoint x: 60, startPoint y: 115, endPoint x: 9, endPoint y: 109, distance: 52.0
click at [9, 109] on div "Select document type or project help Stage 2 Millaroo Main file name help Bunni…" at bounding box center [371, 227] width 743 height 415
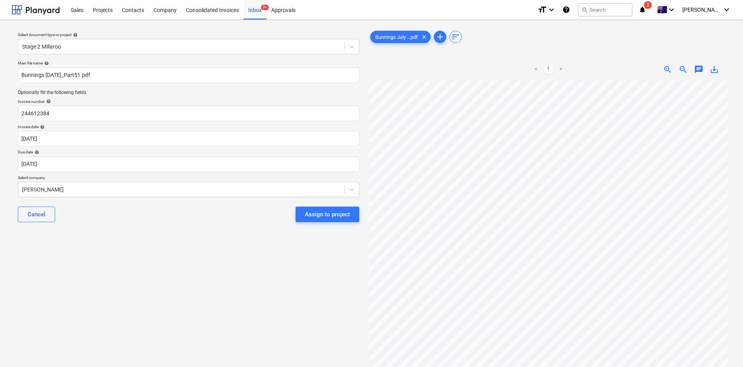
scroll to position [9, 49]
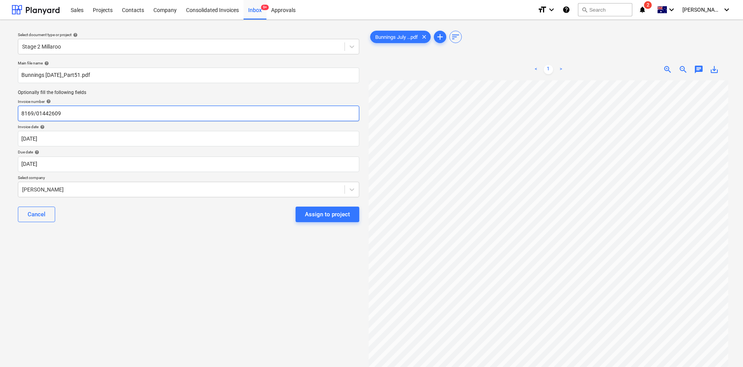
type input "8169/01442609"
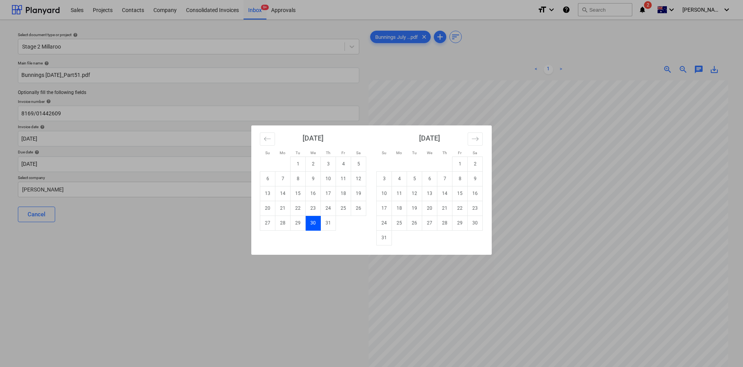
click at [312, 223] on td "30" at bounding box center [313, 223] width 15 height 15
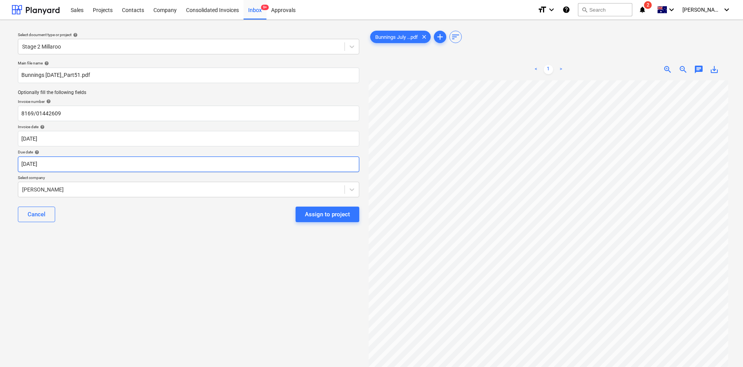
click at [114, 164] on body "Sales Projects Contacts Company Consolidated Invoices Inbox 9+ Approvals format…" at bounding box center [371, 183] width 743 height 367
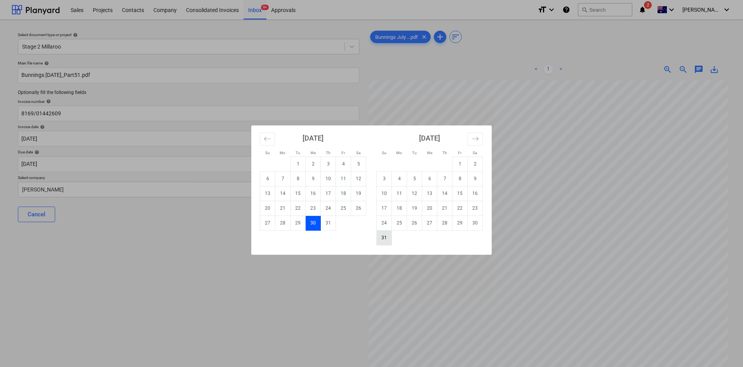
click at [386, 241] on td "31" at bounding box center [384, 237] width 15 height 15
type input "[DATE]"
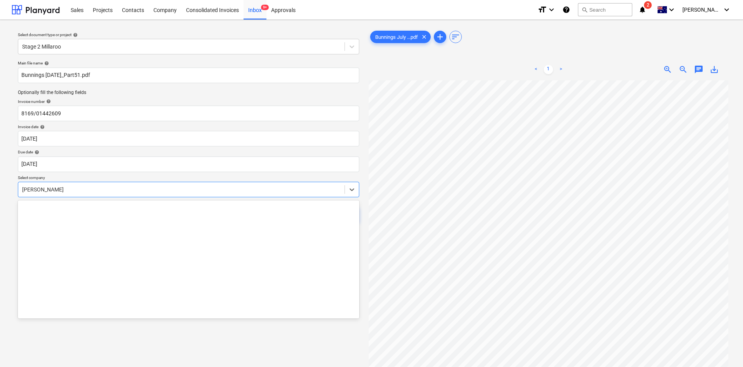
click at [99, 188] on div at bounding box center [181, 190] width 319 height 8
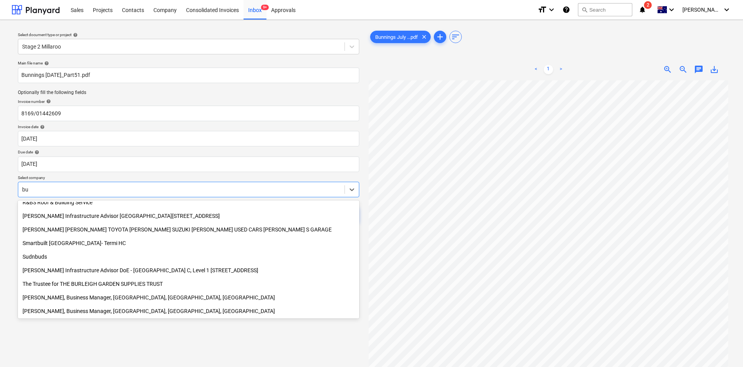
scroll to position [373, 0]
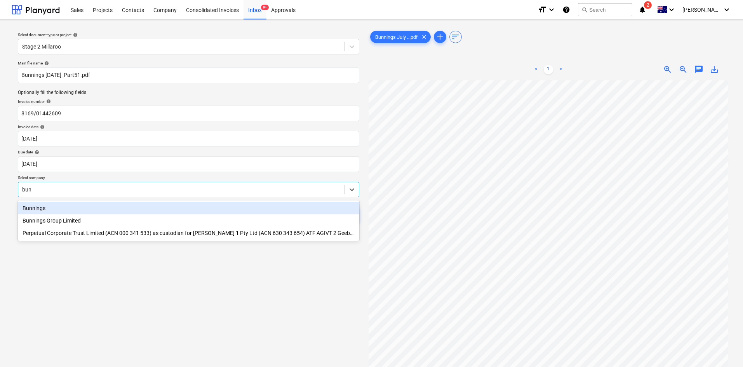
type input "[PERSON_NAME]"
click at [47, 205] on div "Bunnings" at bounding box center [188, 208] width 341 height 12
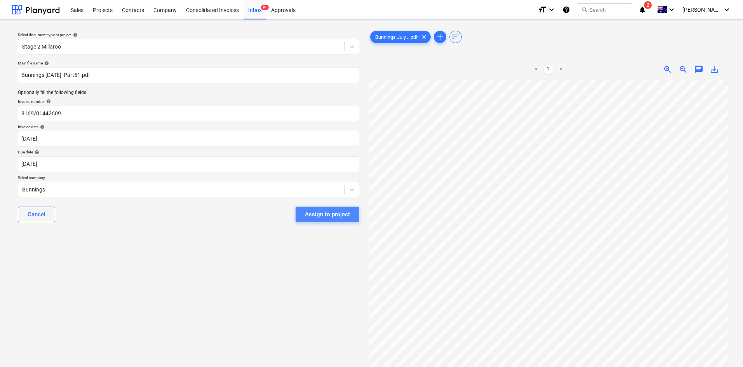
click at [336, 214] on div "Assign to project" at bounding box center [327, 214] width 45 height 10
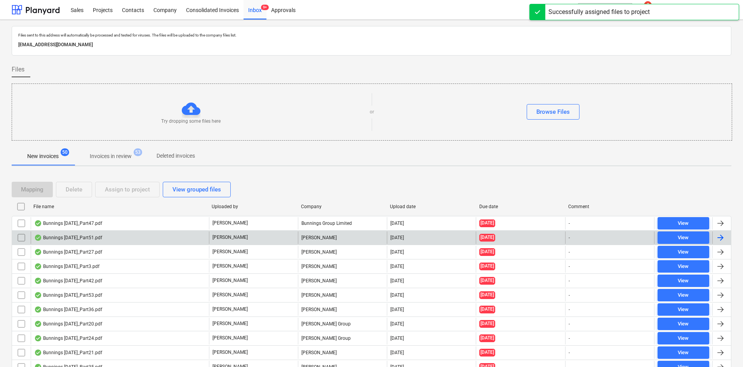
click at [305, 237] on div "Ronan Sheerin" at bounding box center [342, 238] width 89 height 12
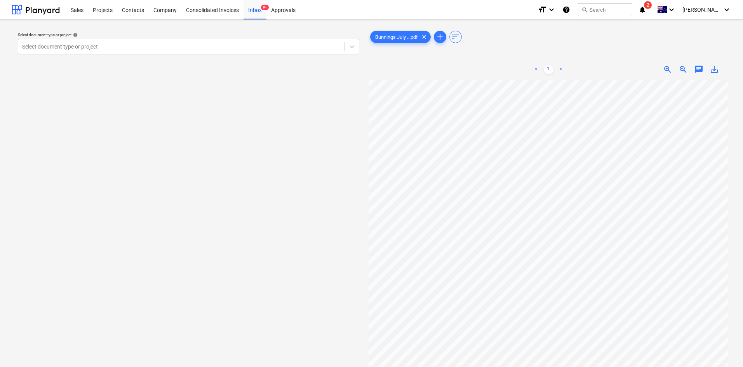
scroll to position [1, 49]
click at [86, 49] on div at bounding box center [181, 47] width 319 height 8
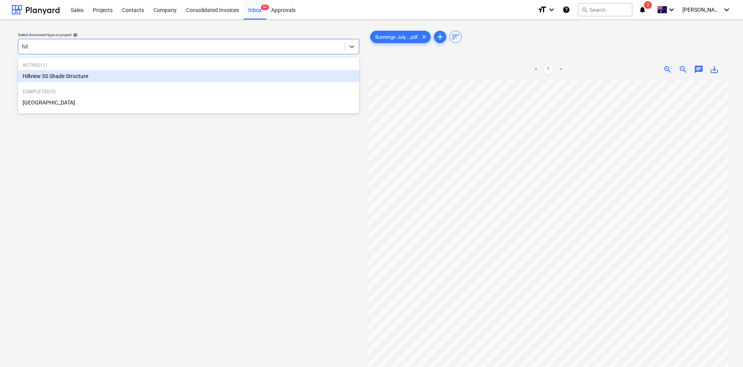
type input "hill"
click at [48, 74] on div "Hillview SS Shade Structure" at bounding box center [188, 76] width 341 height 12
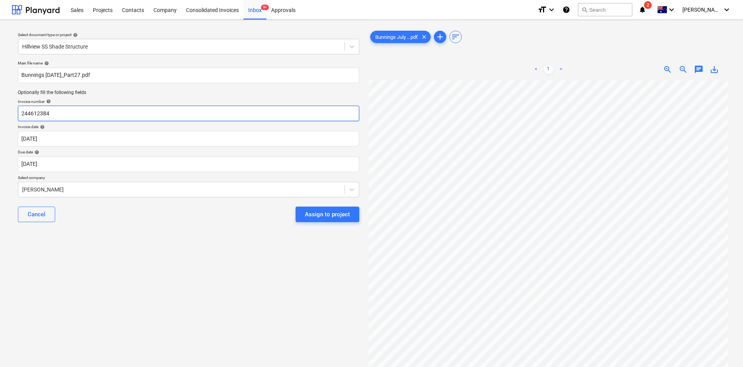
drag, startPoint x: 0, startPoint y: 101, endPoint x: 0, endPoint y: 96, distance: 4.7
click at [0, 96] on div "Select document type or project help Hillview SS Shade Structure Main file name…" at bounding box center [371, 227] width 743 height 415
type input "8140/01334452"
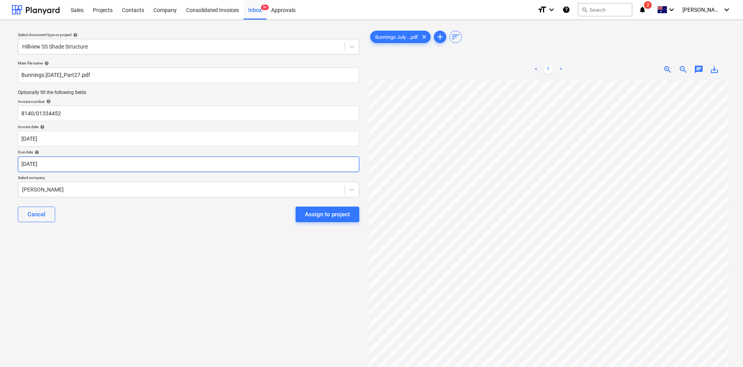
click at [62, 163] on body "Sales Projects Contacts Company Consolidated Invoices Inbox 9+ Approvals format…" at bounding box center [371, 183] width 743 height 367
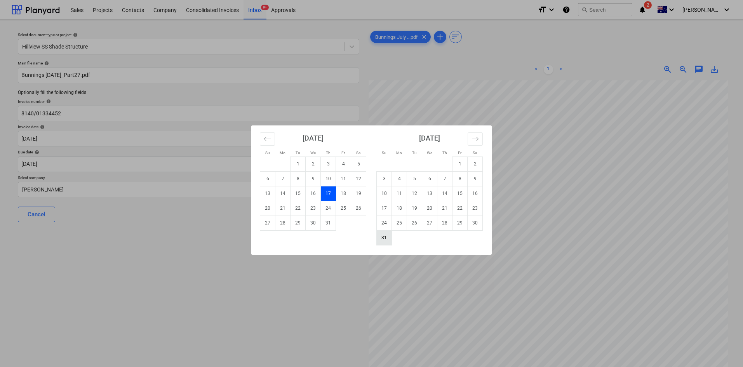
click at [385, 237] on td "31" at bounding box center [384, 237] width 15 height 15
type input "[DATE]"
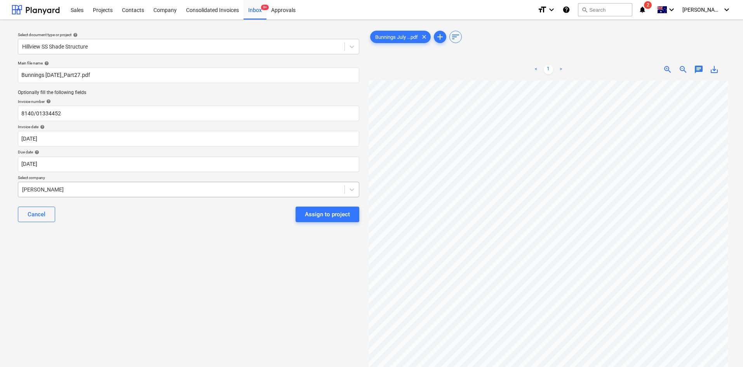
click at [130, 190] on div at bounding box center [181, 190] width 319 height 8
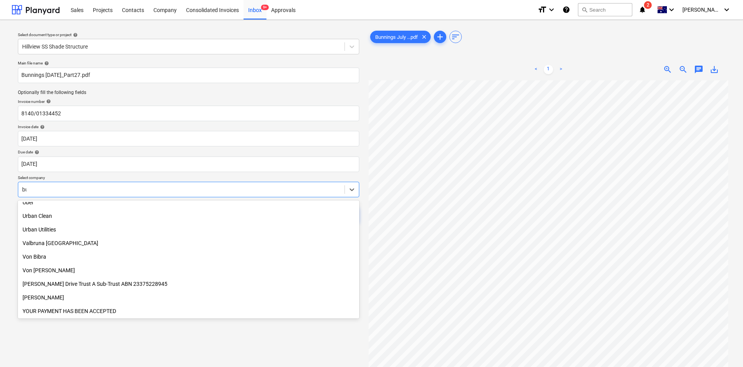
scroll to position [373, 0]
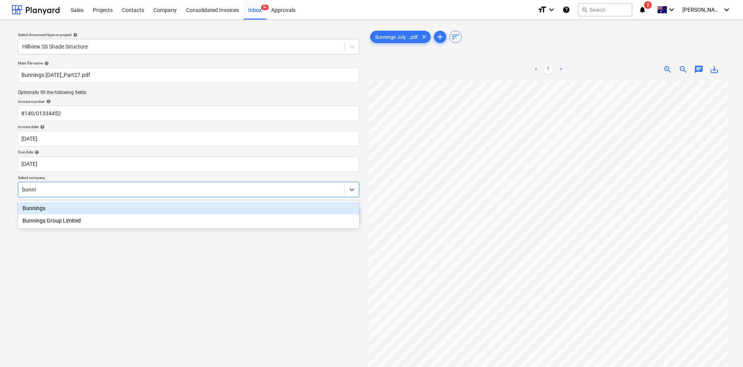
type input "bunnin"
click at [71, 209] on div "Bunnings" at bounding box center [188, 208] width 341 height 12
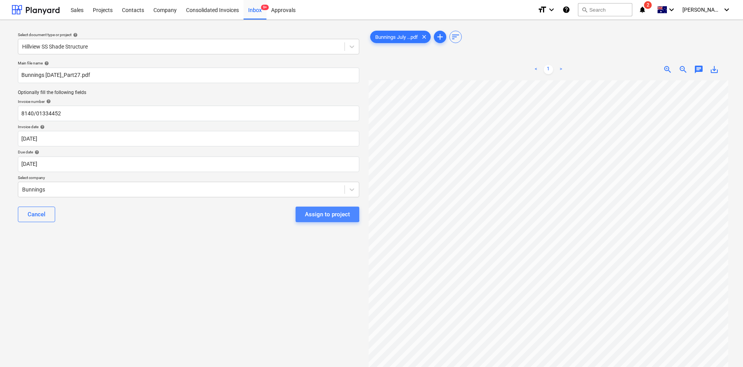
click at [312, 214] on div "Assign to project" at bounding box center [327, 214] width 45 height 10
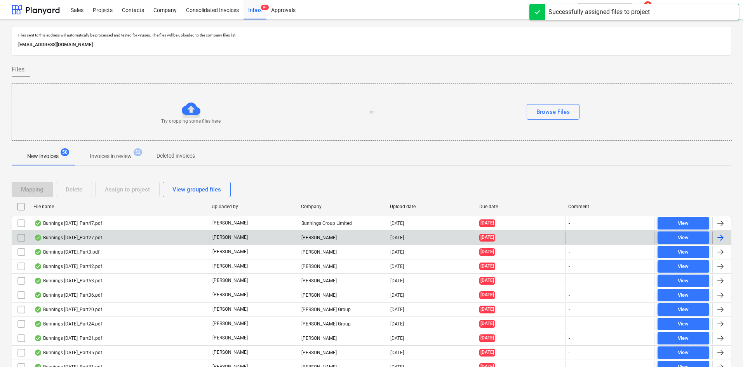
click at [308, 240] on div "Gregory Davies" at bounding box center [342, 238] width 89 height 12
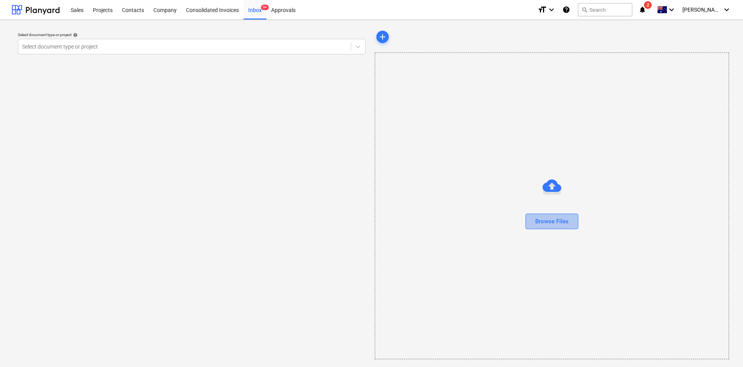
click at [497, 220] on button "Browse Files" at bounding box center [552, 222] width 53 height 16
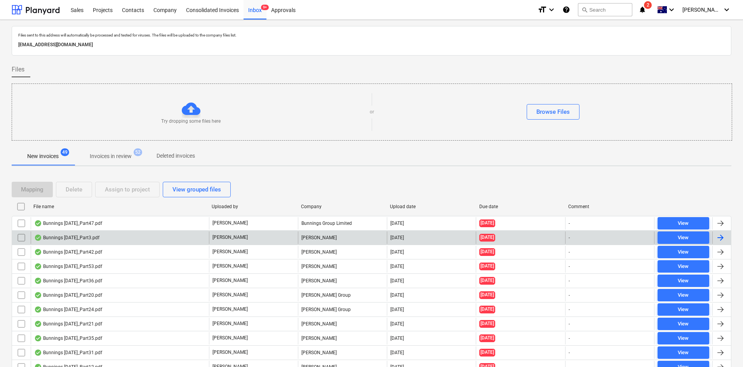
click at [226, 236] on p "[PERSON_NAME]" at bounding box center [229, 237] width 35 height 7
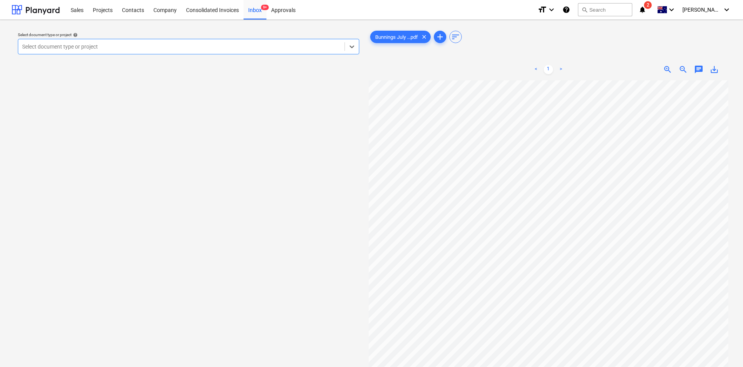
click at [118, 45] on div at bounding box center [181, 47] width 319 height 8
type input "ap"
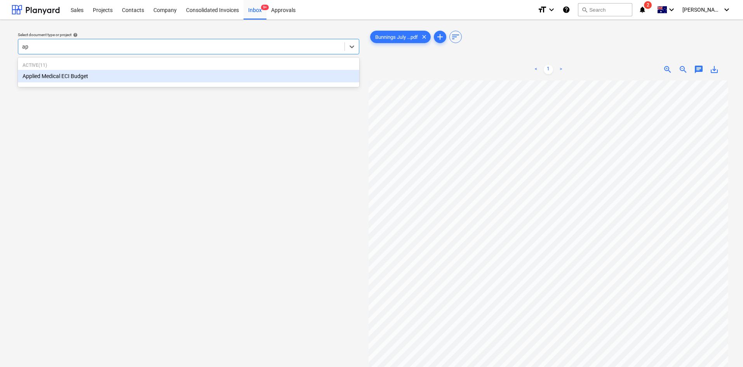
click at [92, 74] on div "Applied Medical ECI Budget" at bounding box center [188, 76] width 341 height 12
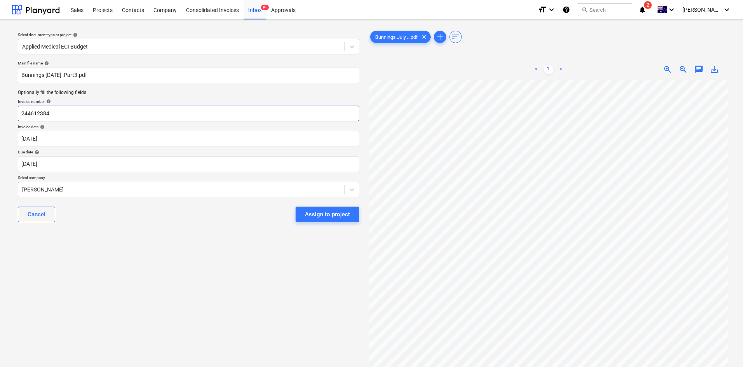
drag, startPoint x: 61, startPoint y: 114, endPoint x: 288, endPoint y: 154, distance: 230.3
click at [0, 113] on div "Select document type or project help Applied Medical ECI Budget Main file name …" at bounding box center [371, 227] width 743 height 415
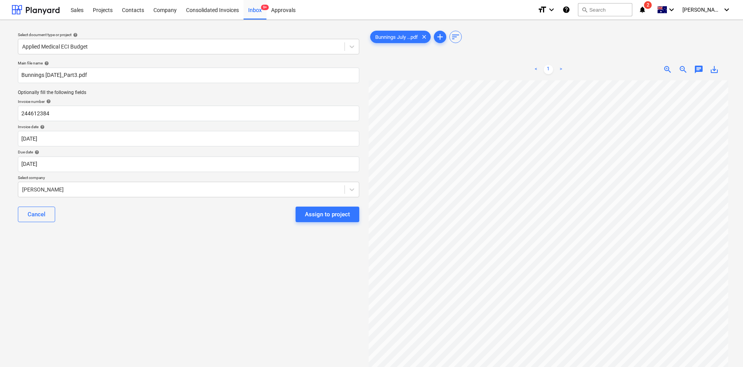
scroll to position [0, 49]
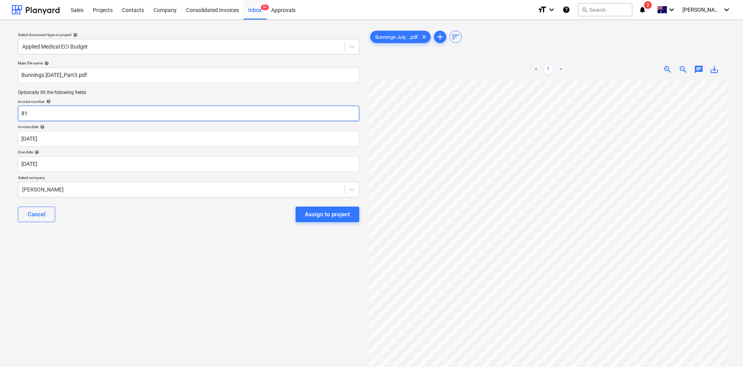
type input "8"
type input "8175/01549432"
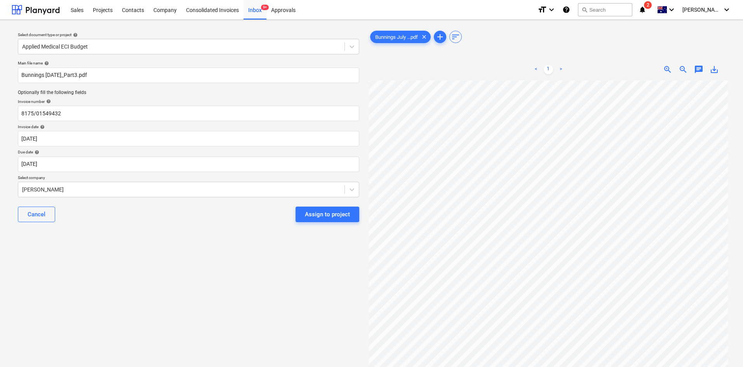
scroll to position [17, 49]
click at [82, 164] on body "Sales Projects Contacts Company Consolidated Invoices Inbox 9+ Approvals format…" at bounding box center [371, 183] width 743 height 367
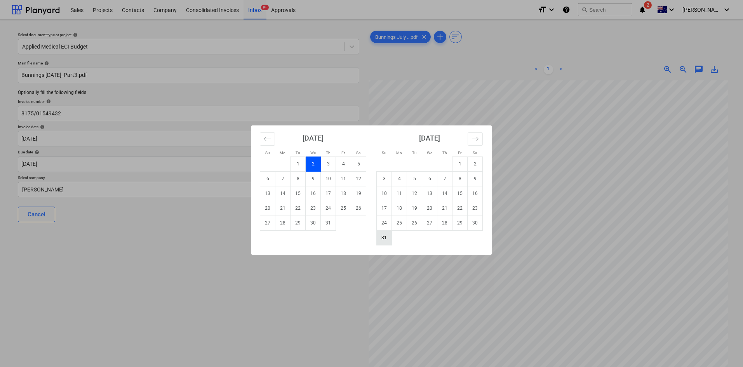
click at [383, 240] on td "31" at bounding box center [384, 237] width 15 height 15
type input "[DATE]"
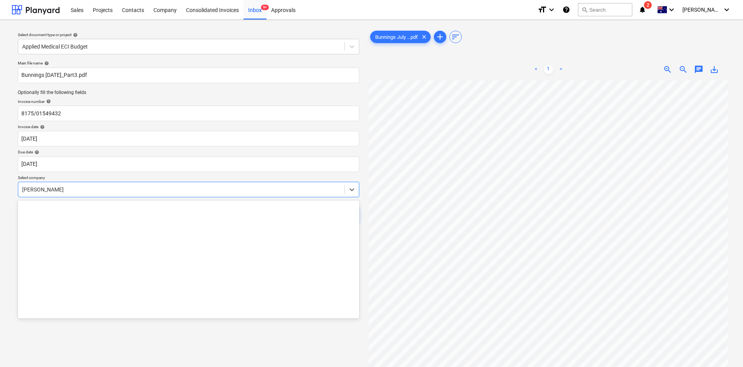
click at [139, 192] on div at bounding box center [181, 190] width 319 height 8
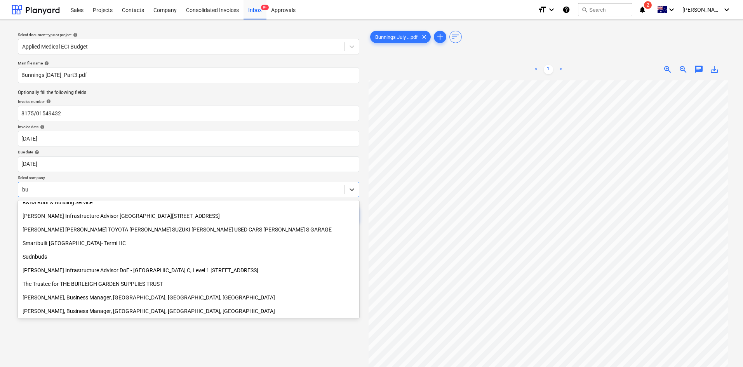
scroll to position [373, 0]
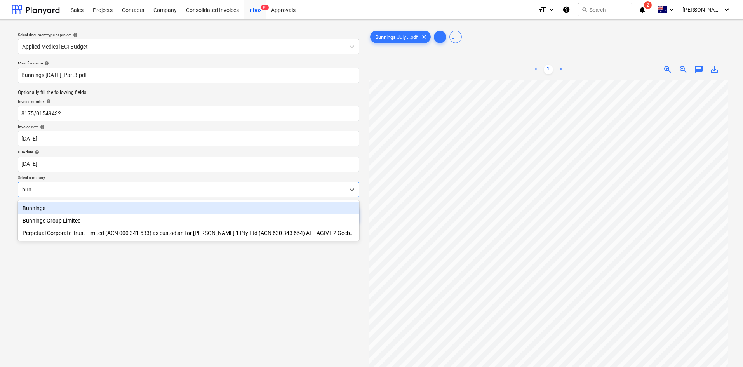
type input "[PERSON_NAME]"
click at [40, 209] on div "Bunnings" at bounding box center [188, 208] width 341 height 12
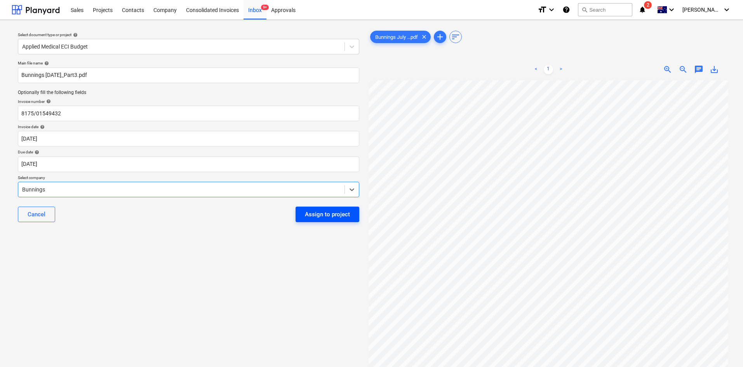
click at [328, 216] on div "Assign to project" at bounding box center [327, 214] width 45 height 10
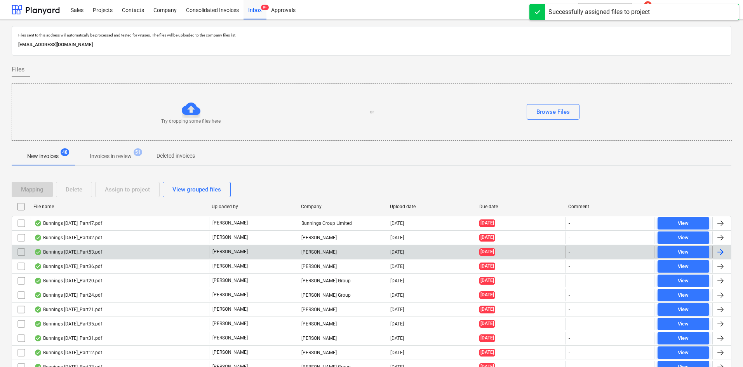
click at [222, 245] on p "[PERSON_NAME]" at bounding box center [229, 252] width 35 height 7
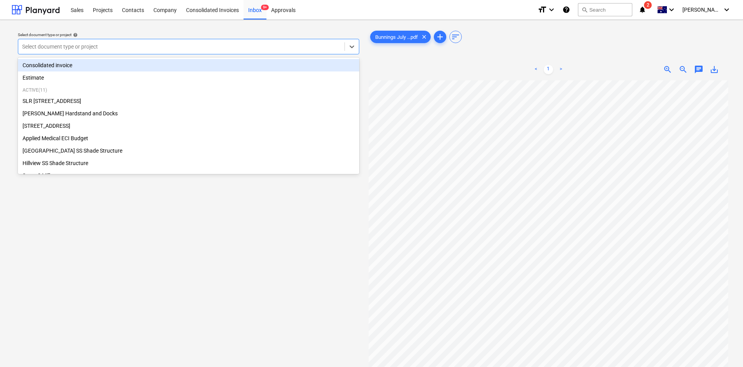
click at [92, 44] on div at bounding box center [181, 47] width 319 height 8
type input "ap"
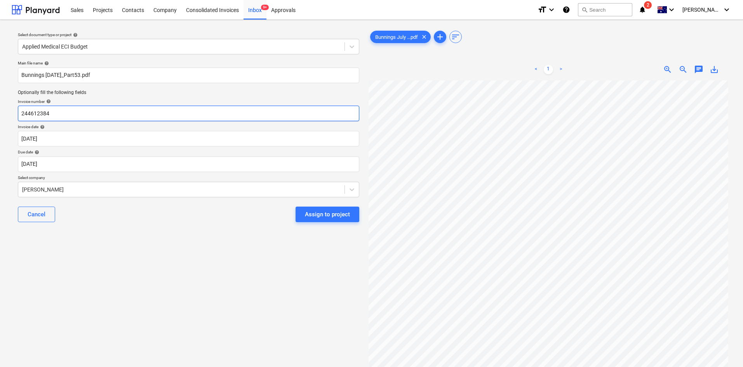
drag, startPoint x: 66, startPoint y: 112, endPoint x: 0, endPoint y: 103, distance: 66.3
click at [0, 103] on div "Select document type or project help Applied Medical ECI Budget Main file name …" at bounding box center [371, 227] width 743 height 415
type input "8175/01319962"
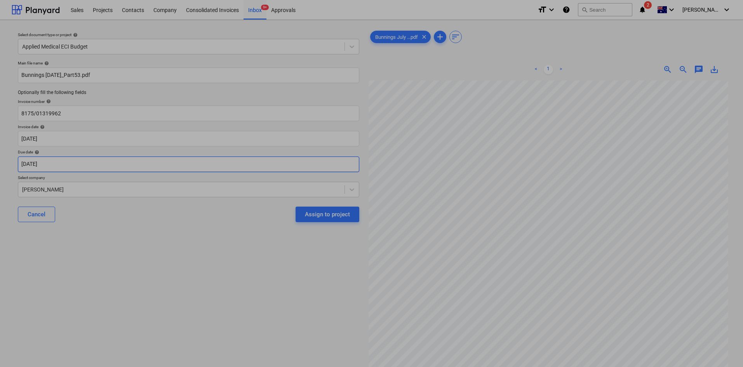
click at [92, 162] on body "Sales Projects Contacts Company Consolidated Invoices Inbox 9+ Approvals format…" at bounding box center [371, 183] width 743 height 367
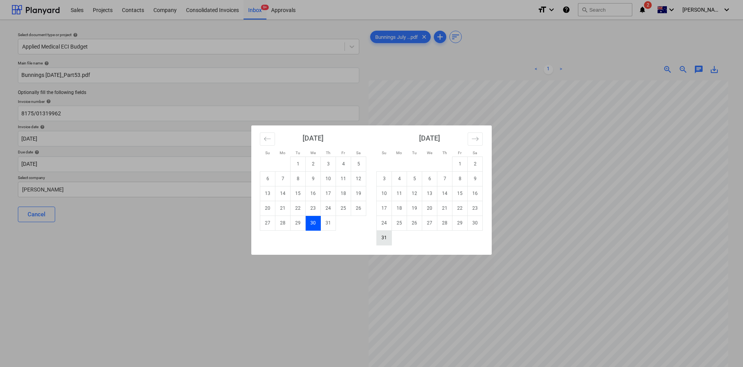
click at [386, 235] on td "31" at bounding box center [384, 237] width 15 height 15
type input "[DATE]"
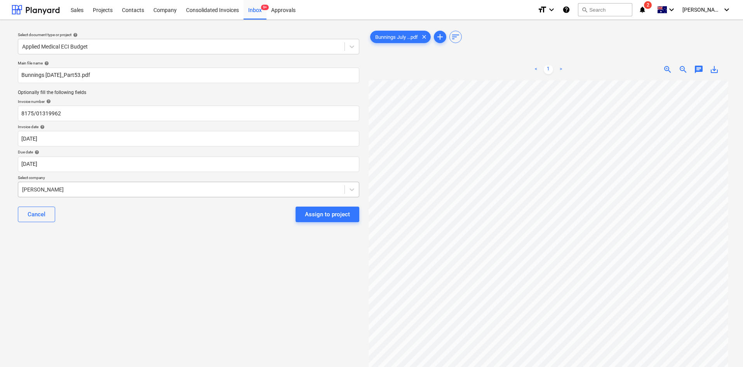
click at [80, 185] on div "Miikael Varuhin" at bounding box center [181, 189] width 326 height 11
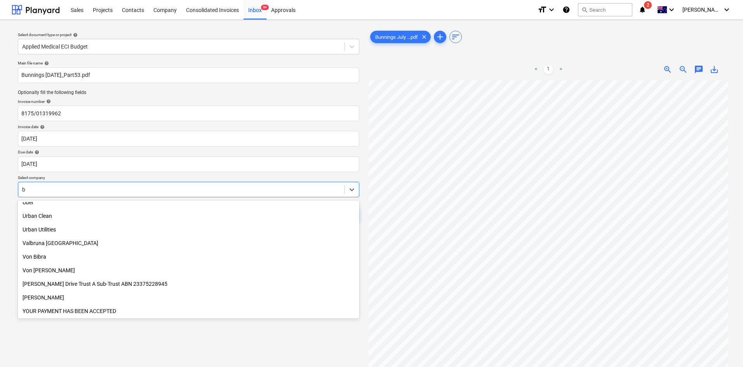
scroll to position [373, 0]
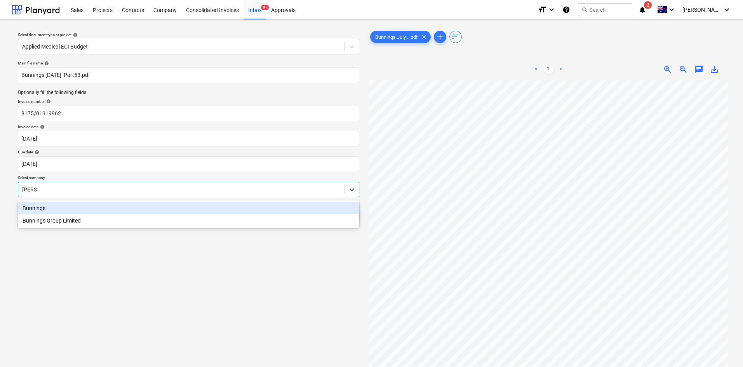
type input "bunnings"
click at [49, 208] on div "Bunnings" at bounding box center [188, 208] width 341 height 12
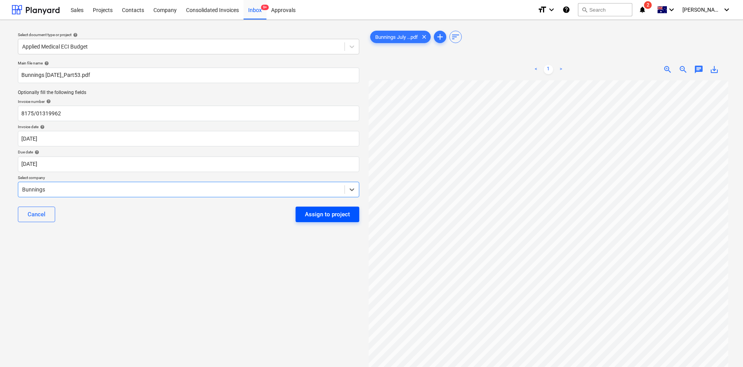
click at [323, 216] on div "Assign to project" at bounding box center [327, 214] width 45 height 10
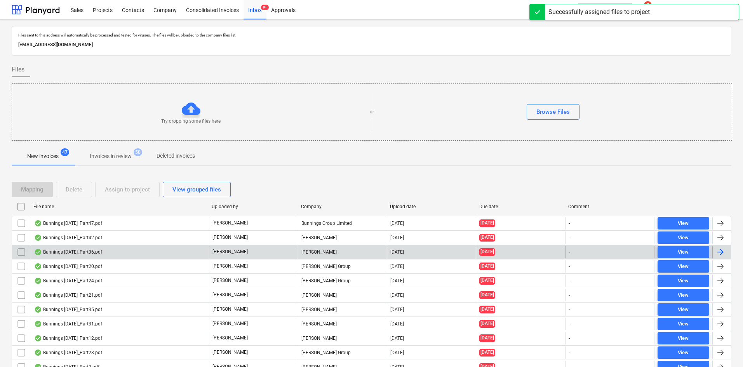
click at [244, 245] on div "[PERSON_NAME]" at bounding box center [253, 252] width 89 height 12
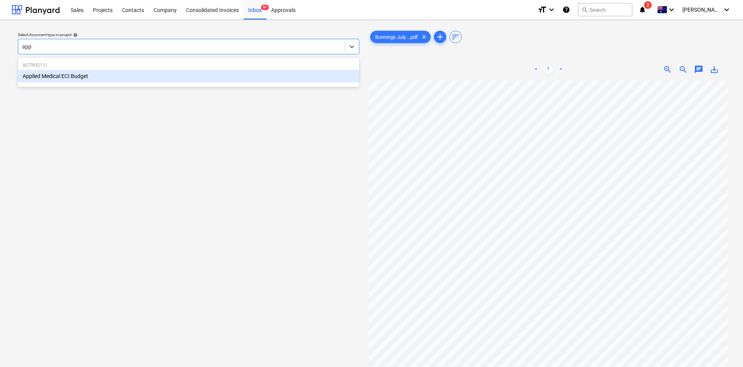
type input "appl"
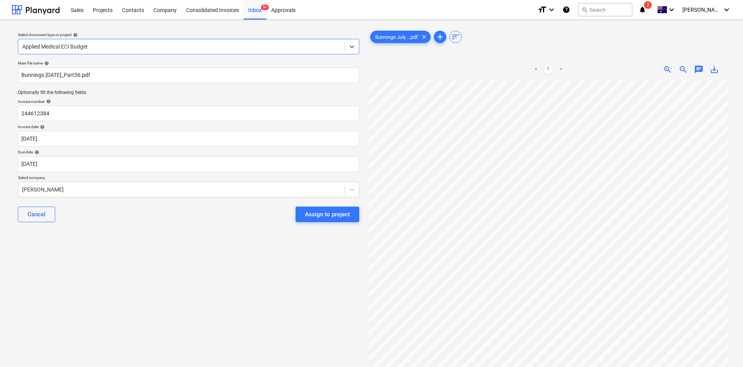
scroll to position [0, 49]
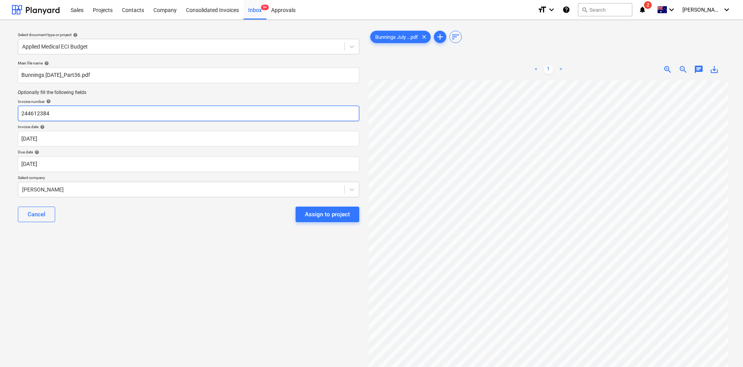
drag, startPoint x: 73, startPoint y: 109, endPoint x: 0, endPoint y: 112, distance: 73.5
click at [0, 112] on div "Select document type or project help Applied Medical ECI Budget Main file name …" at bounding box center [371, 227] width 743 height 415
type input "8175/01311857"
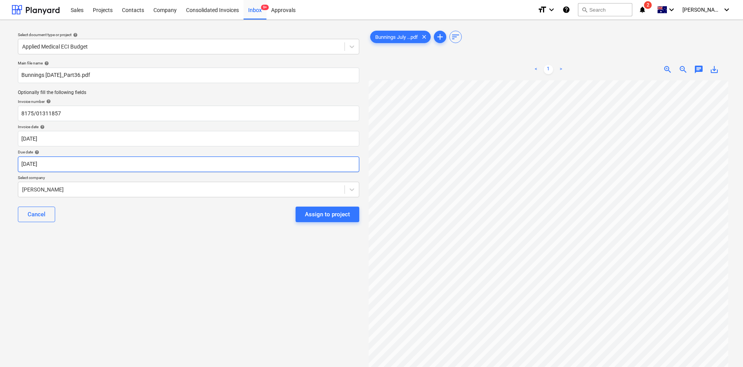
click at [73, 162] on body "Sales Projects Contacts Company Consolidated Invoices Inbox 9+ Approvals format…" at bounding box center [371, 183] width 743 height 367
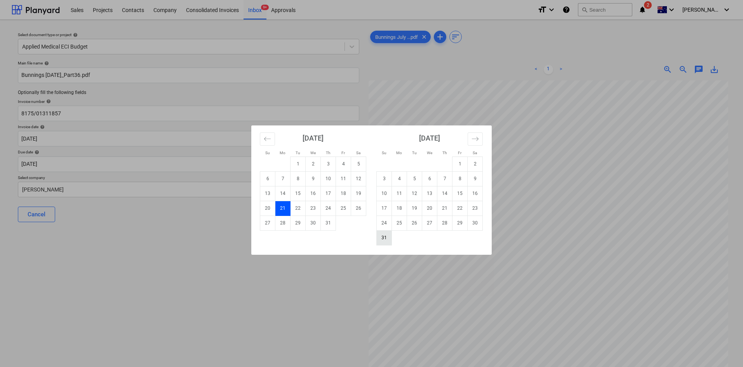
click at [380, 240] on td "31" at bounding box center [384, 237] width 15 height 15
type input "[DATE]"
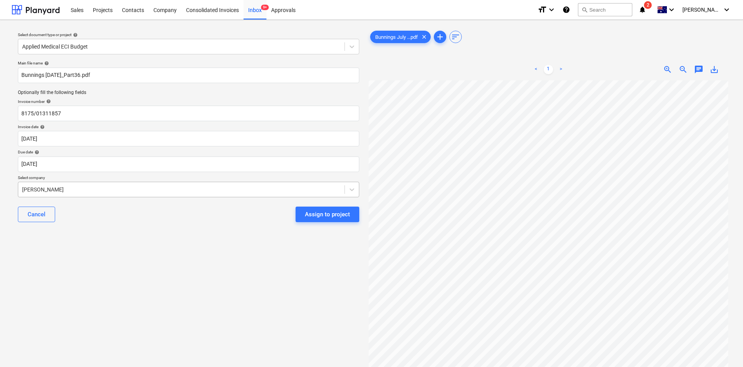
click at [95, 186] on div at bounding box center [181, 190] width 319 height 8
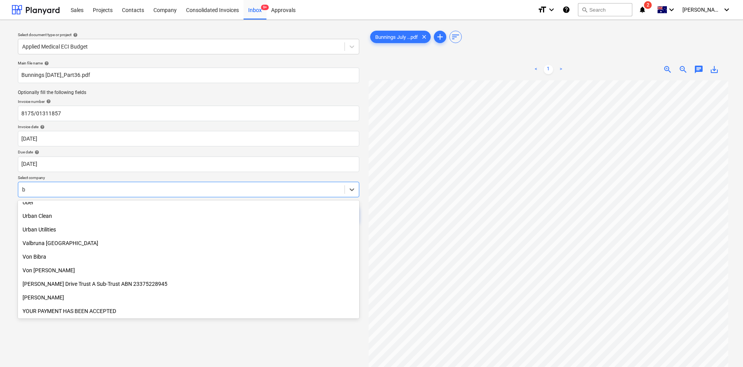
scroll to position [373, 0]
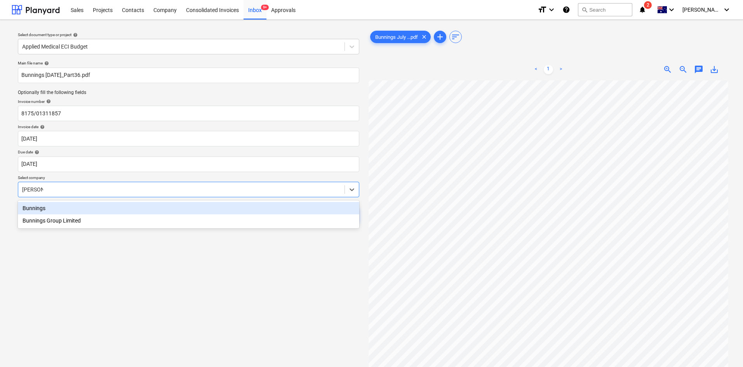
type input "bunnings"
click at [73, 208] on div "Bunnings" at bounding box center [188, 208] width 341 height 12
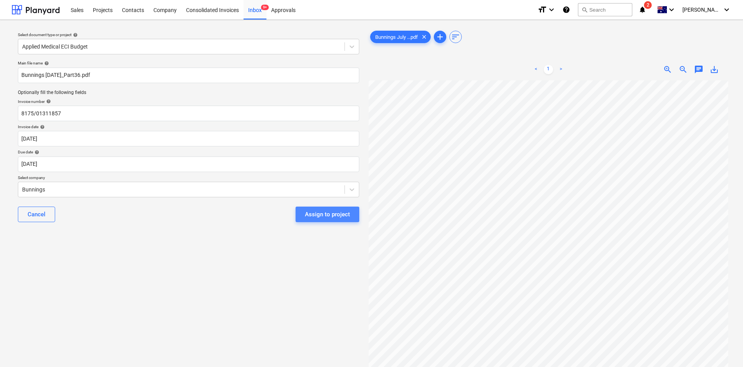
click at [312, 217] on div "Assign to project" at bounding box center [327, 214] width 45 height 10
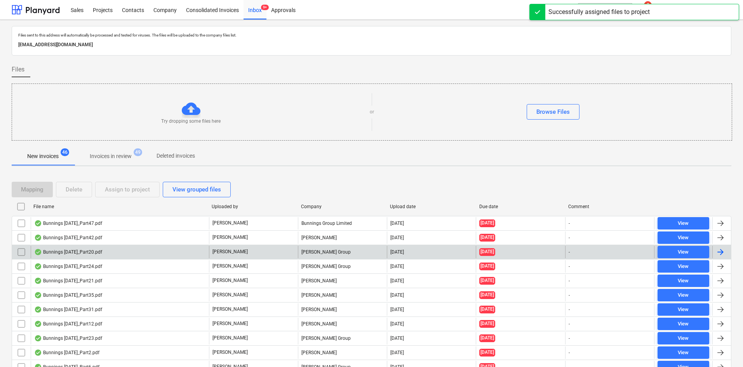
click at [224, 245] on p "[PERSON_NAME]" at bounding box center [229, 252] width 35 height 7
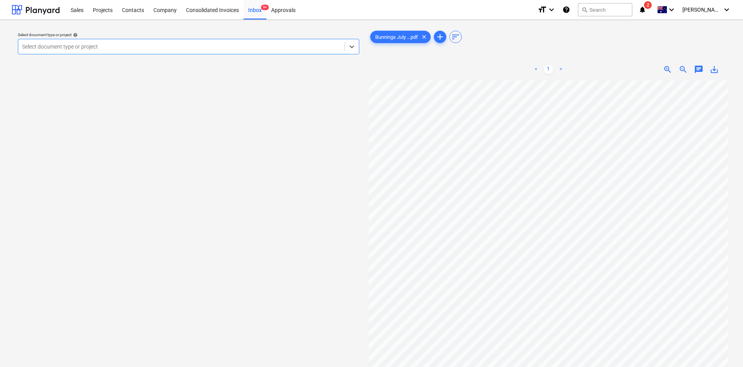
click at [85, 45] on div at bounding box center [181, 47] width 319 height 8
type input "ki"
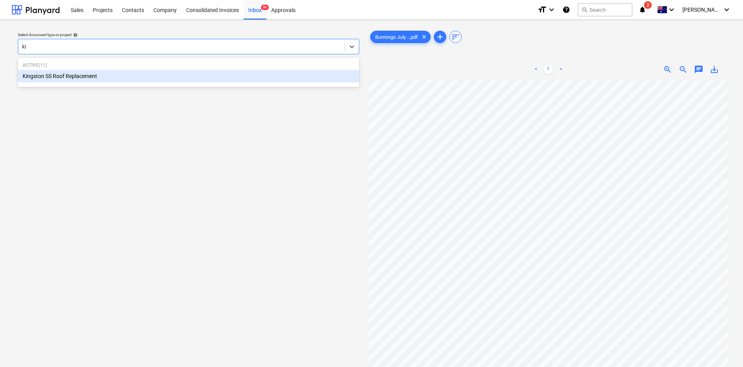
click at [68, 76] on div "Kingston SS Roof Replacement" at bounding box center [188, 76] width 341 height 12
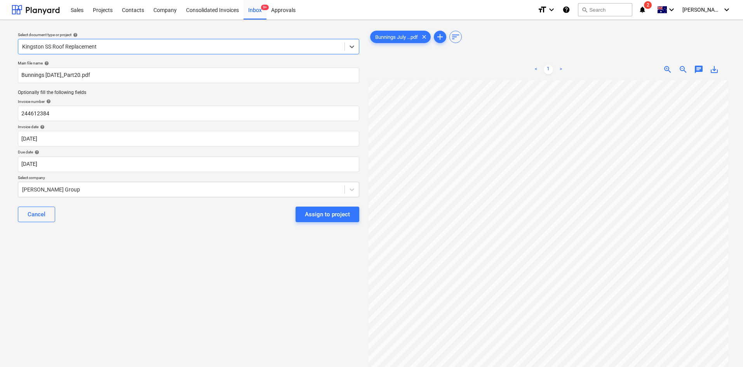
scroll to position [0, 49]
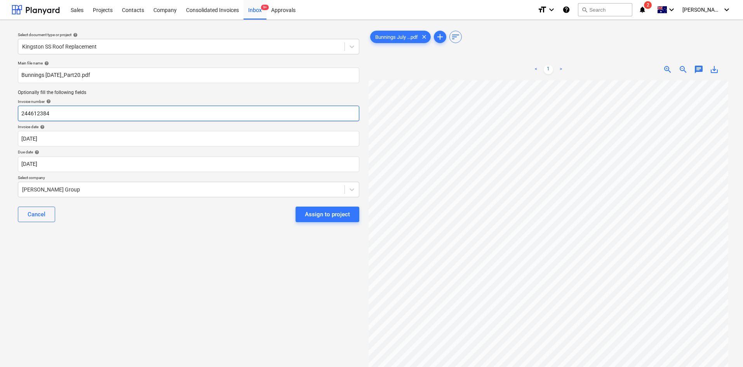
drag, startPoint x: 69, startPoint y: 112, endPoint x: 0, endPoint y: 112, distance: 69.1
click at [0, 112] on div "Select document type or project help Kingston SS Roof Replacement Main file nam…" at bounding box center [371, 227] width 743 height 415
type input "8210/01358955"
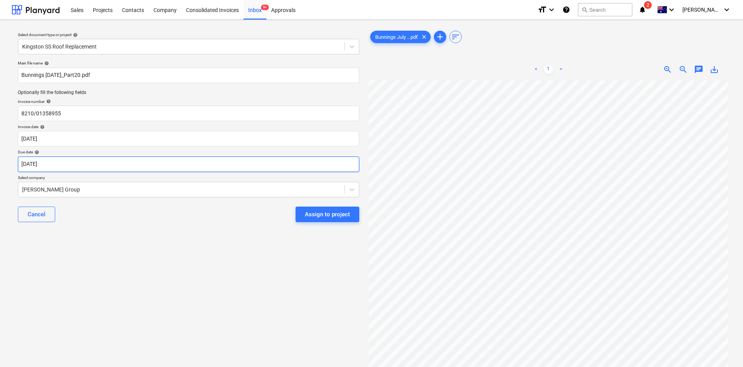
click at [77, 167] on body "Sales Projects Contacts Company Consolidated Invoices Inbox 9+ Approvals format…" at bounding box center [371, 183] width 743 height 367
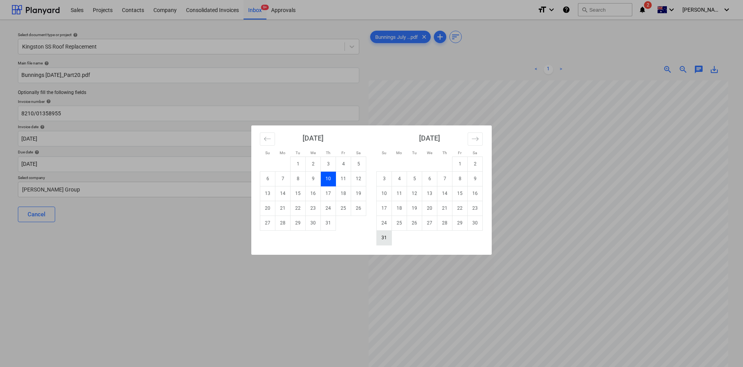
click at [385, 237] on td "31" at bounding box center [384, 237] width 15 height 15
type input "[DATE]"
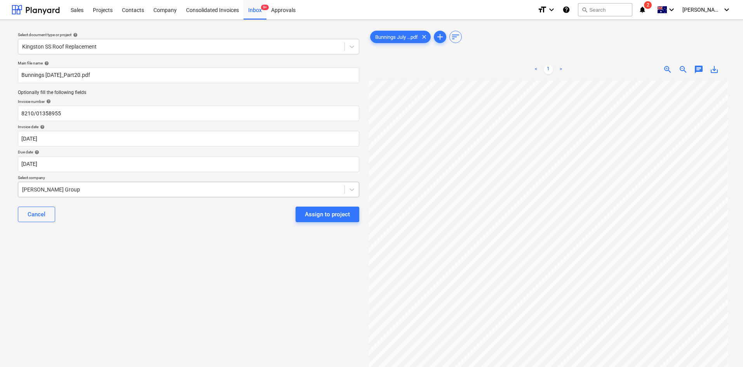
click at [82, 187] on div at bounding box center [181, 190] width 319 height 8
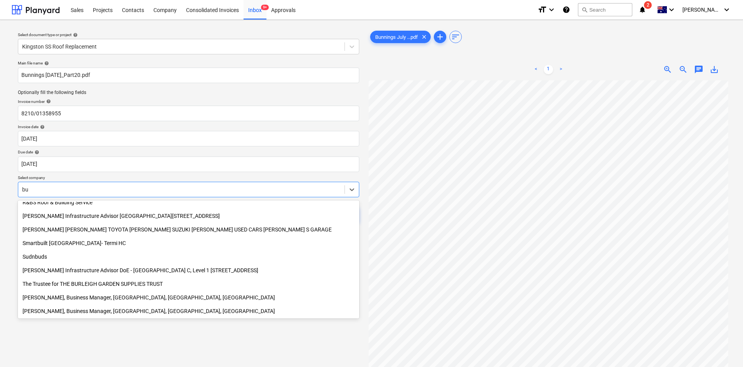
scroll to position [373, 0]
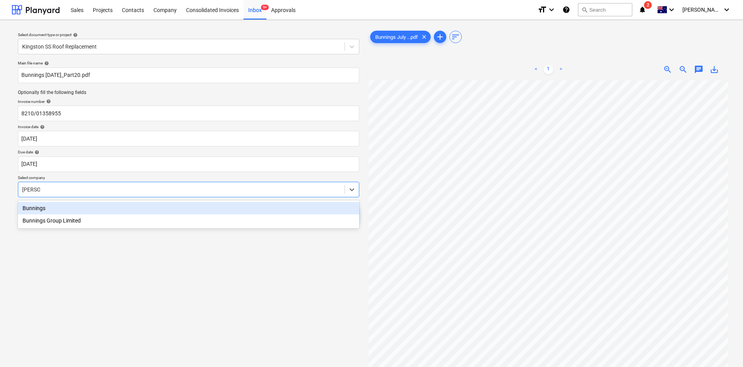
type input "bunnings"
click at [43, 208] on div "Bunnings" at bounding box center [188, 208] width 341 height 12
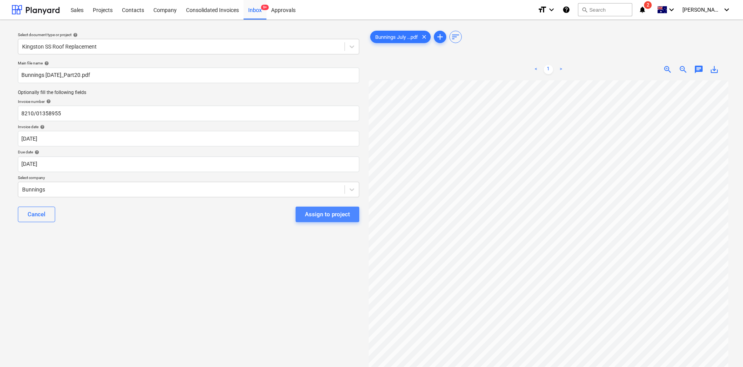
click at [331, 217] on div "Assign to project" at bounding box center [327, 214] width 45 height 10
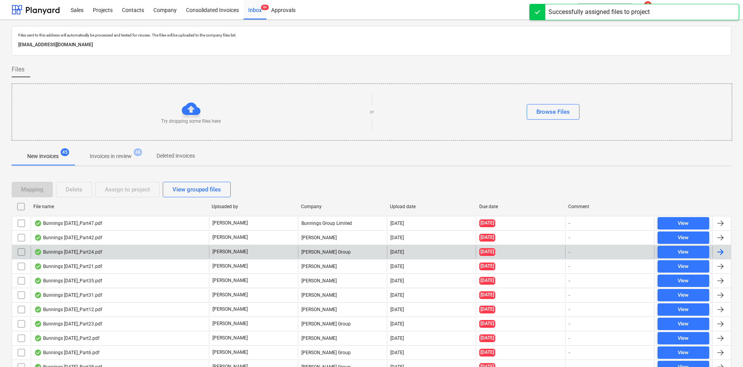
click at [316, 245] on div "[PERSON_NAME] Group" at bounding box center [342, 252] width 89 height 12
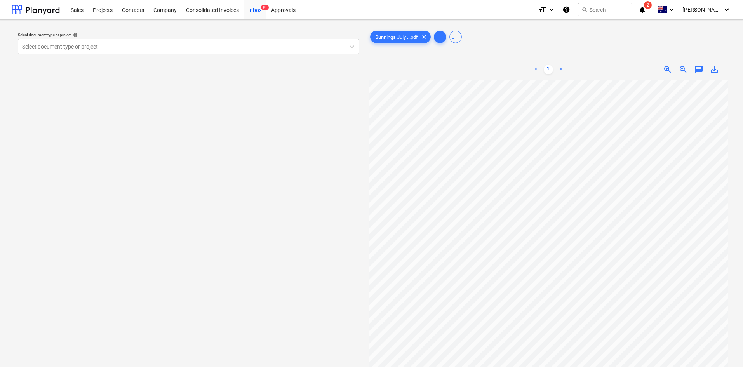
scroll to position [39, 27]
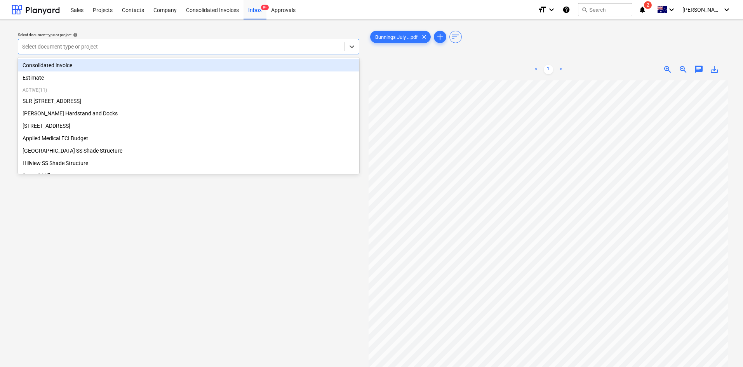
click at [57, 51] on div "Select document type or project" at bounding box center [181, 46] width 326 height 11
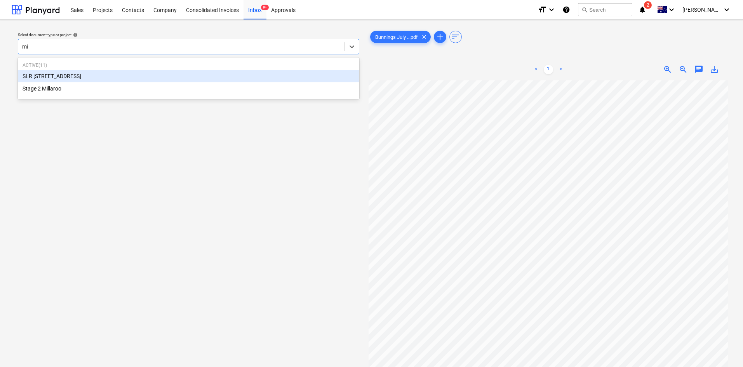
type input "mil"
click at [56, 76] on div "SLR [STREET_ADDRESS]" at bounding box center [188, 76] width 341 height 12
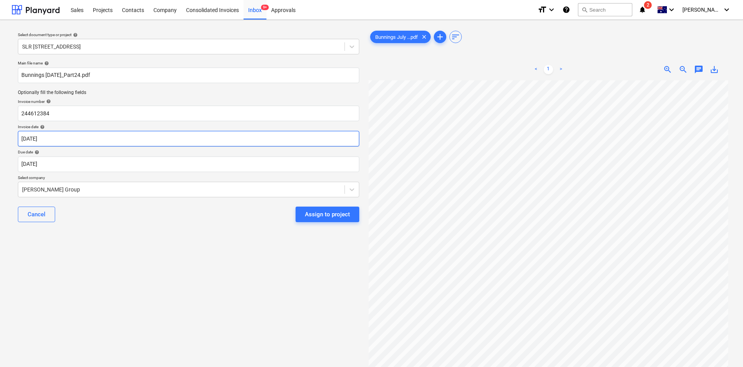
scroll to position [0, 49]
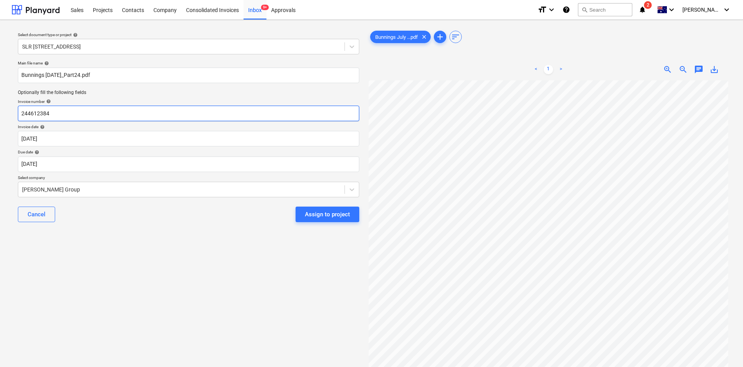
drag, startPoint x: 69, startPoint y: 116, endPoint x: 2, endPoint y: 96, distance: 70.3
click at [6, 95] on div "Select document type or project help SLR 2 Millaroo Drive Main file name help B…" at bounding box center [371, 227] width 743 height 415
type input "8169/00178722"
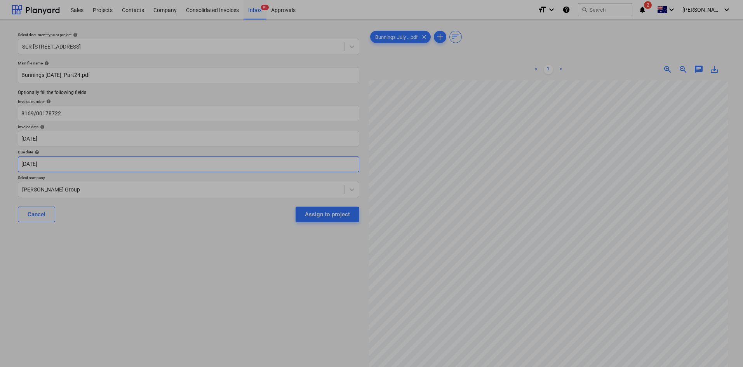
click at [96, 164] on body "Sales Projects Contacts Company Consolidated Invoices Inbox 9+ Approvals format…" at bounding box center [371, 183] width 743 height 367
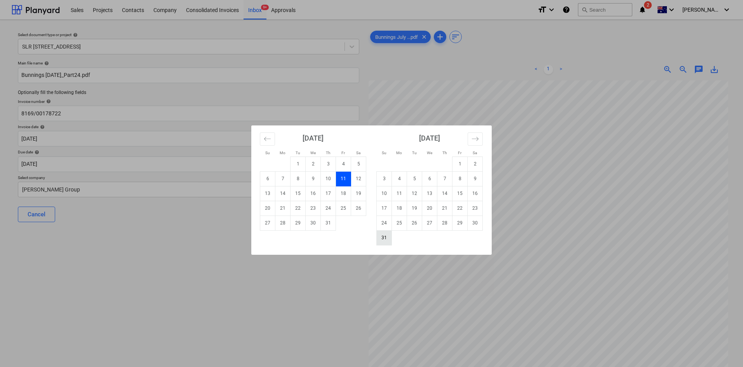
click at [384, 240] on td "31" at bounding box center [384, 237] width 15 height 15
type input "[DATE]"
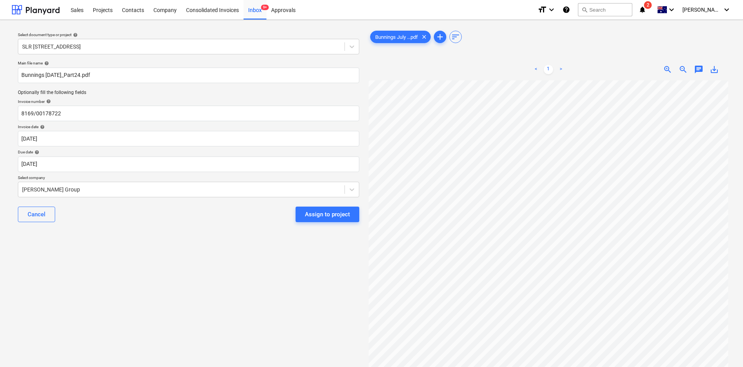
click at [78, 180] on p "Select company" at bounding box center [188, 178] width 341 height 7
click at [84, 186] on div at bounding box center [181, 190] width 319 height 8
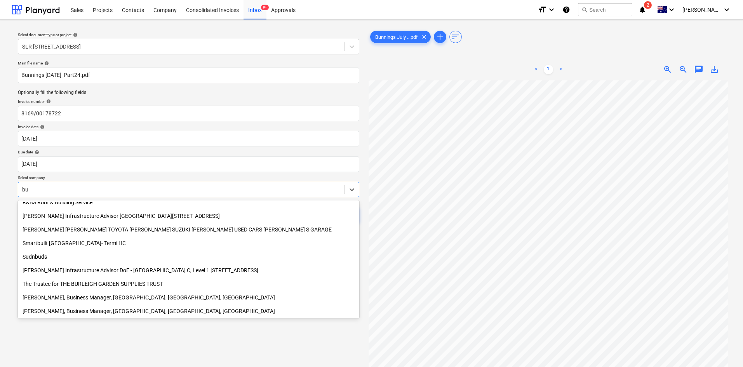
scroll to position [373, 0]
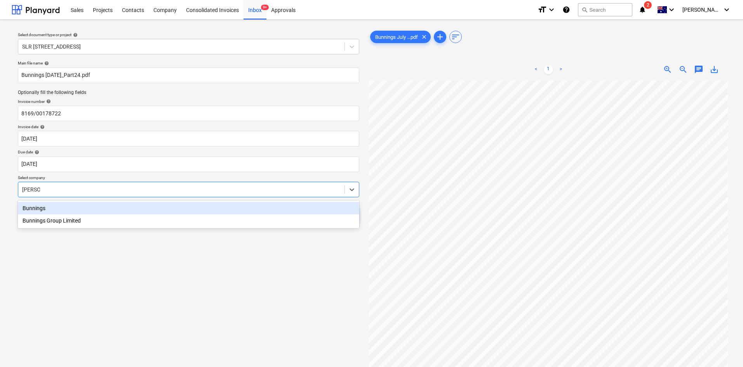
type input "bunnings"
click at [46, 206] on div "Bunnings" at bounding box center [188, 208] width 341 height 12
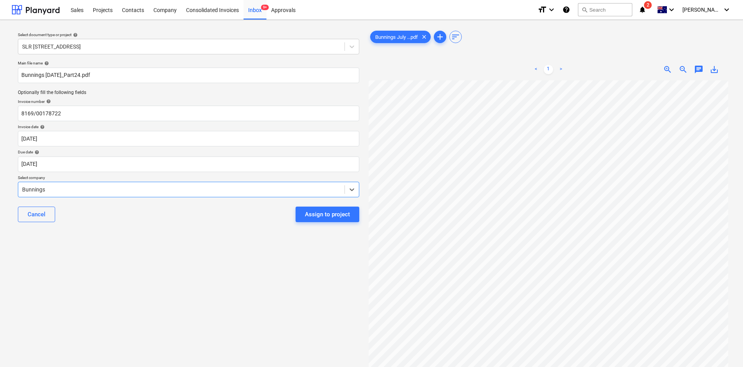
click at [325, 210] on div "Assign to project" at bounding box center [327, 214] width 45 height 10
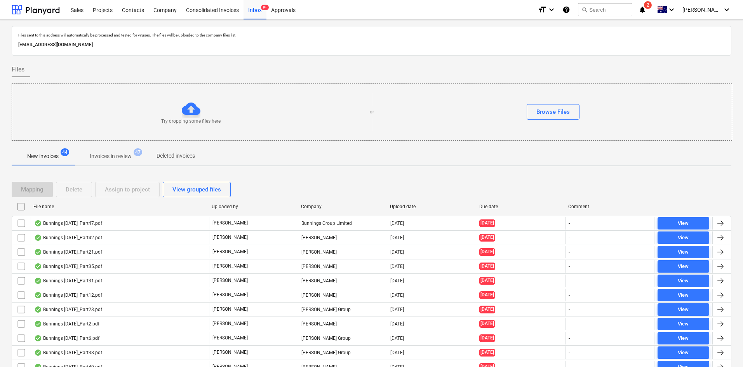
click at [120, 158] on p "Invoices in review" at bounding box center [111, 156] width 42 height 8
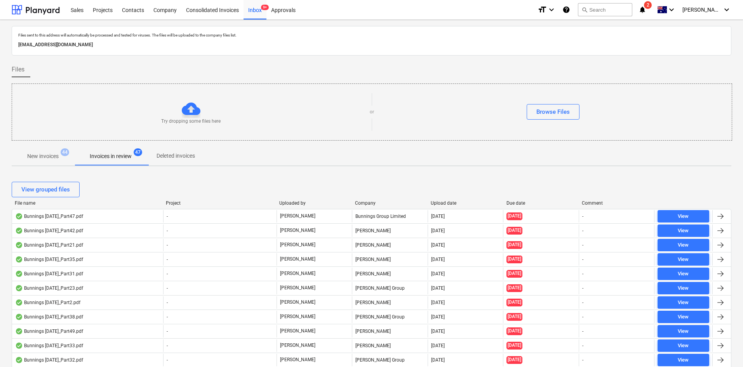
click at [497, 200] on div "Due date" at bounding box center [542, 202] width 70 height 5
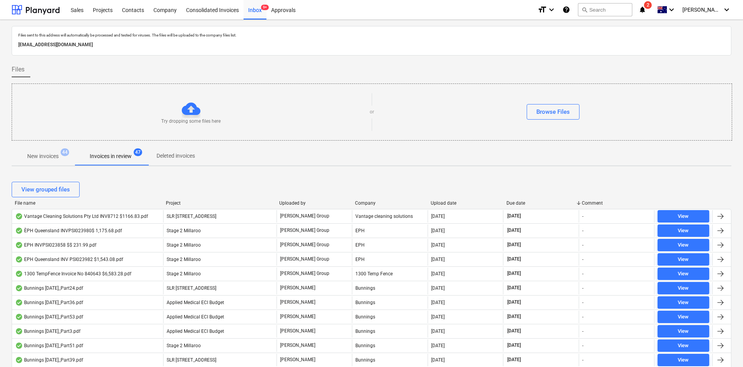
click at [497, 200] on div "Due date" at bounding box center [542, 202] width 70 height 5
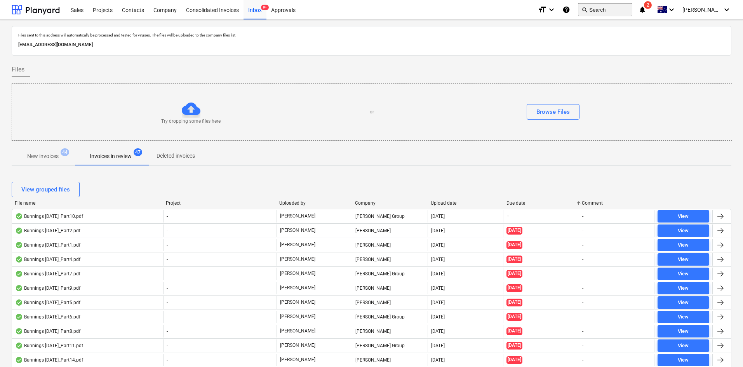
click at [497, 9] on button "search Search" at bounding box center [605, 9] width 54 height 13
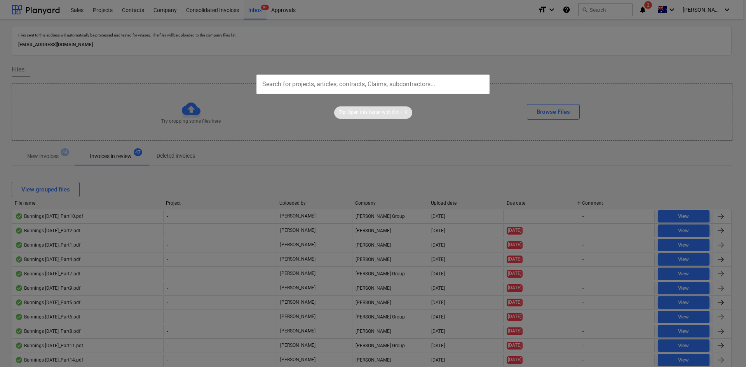
click at [244, 176] on div at bounding box center [373, 183] width 746 height 367
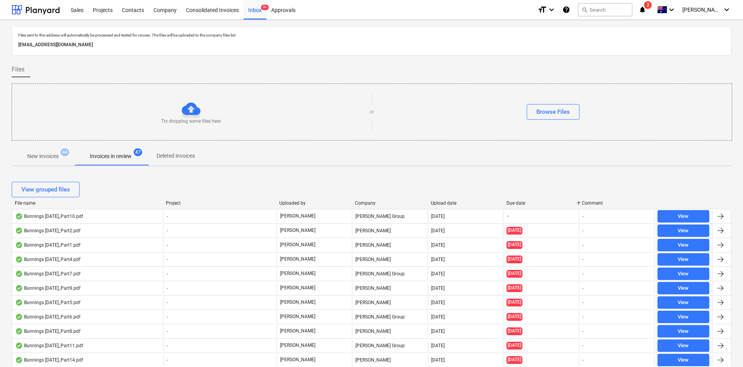
click at [447, 202] on div "Upload date" at bounding box center [466, 202] width 70 height 5
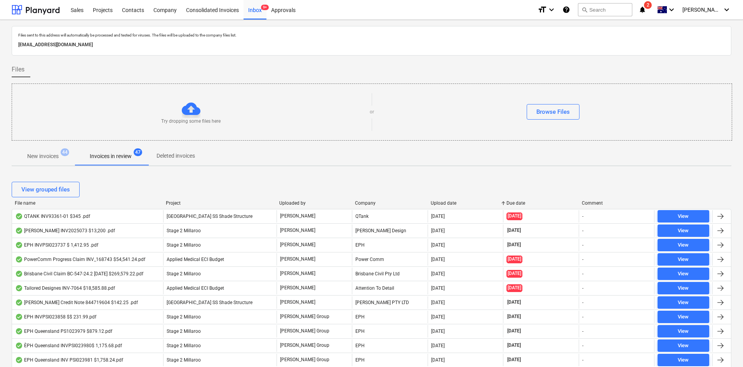
click at [449, 203] on div "Upload date" at bounding box center [466, 202] width 70 height 5
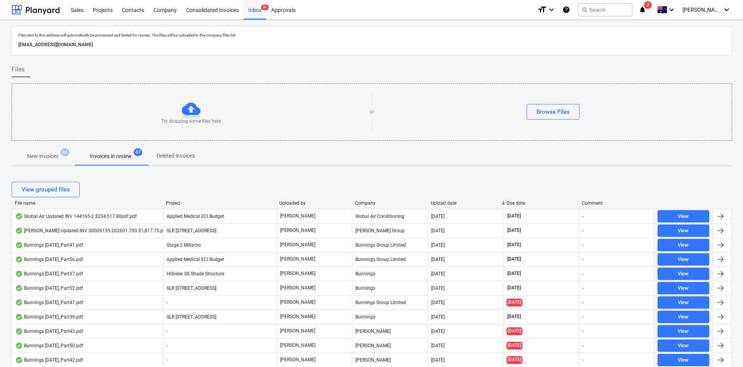
click at [449, 203] on div "Upload date" at bounding box center [466, 202] width 70 height 5
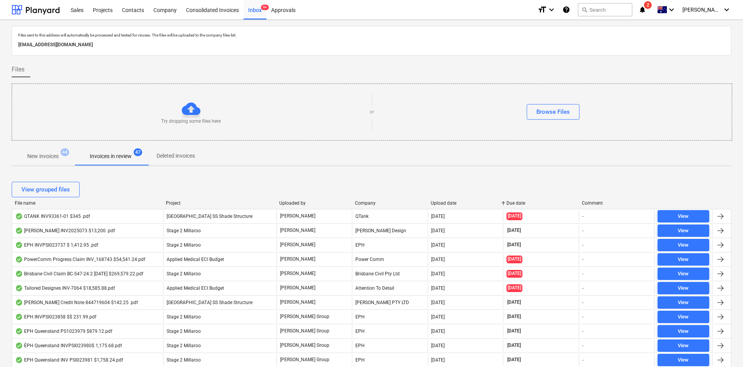
click at [449, 203] on div "Upload date" at bounding box center [466, 202] width 70 height 5
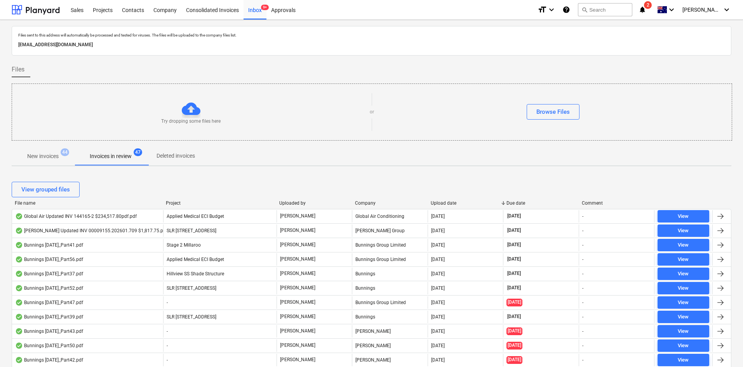
click at [449, 203] on div "Upload date" at bounding box center [466, 202] width 70 height 5
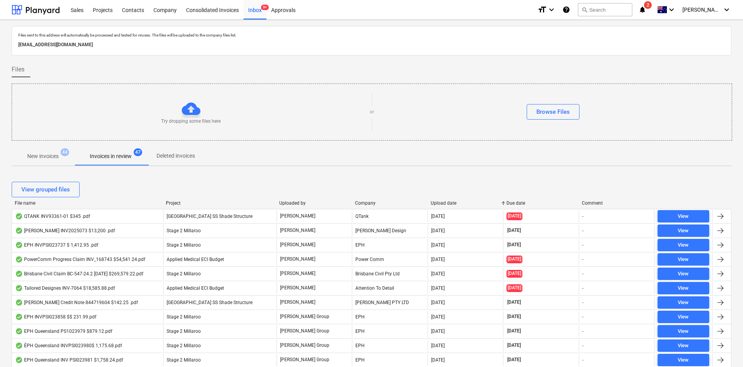
click at [449, 203] on div "Upload date" at bounding box center [466, 202] width 70 height 5
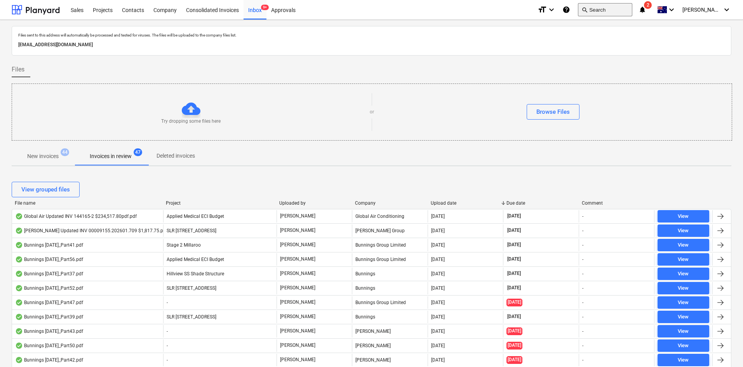
click at [497, 10] on button "search Search" at bounding box center [605, 9] width 54 height 13
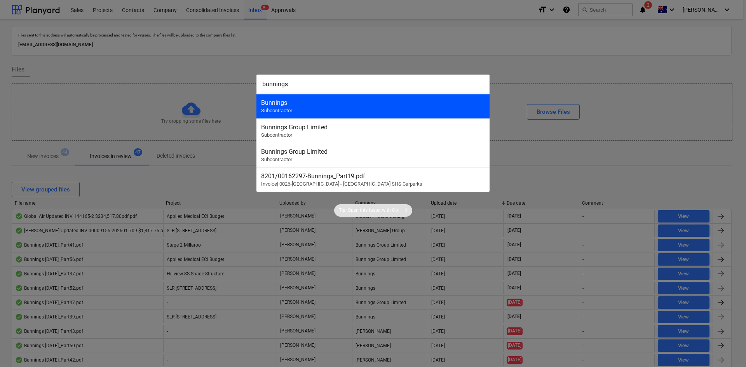
type input "bunnings"
click at [294, 103] on div "Bunnings" at bounding box center [373, 102] width 224 height 7
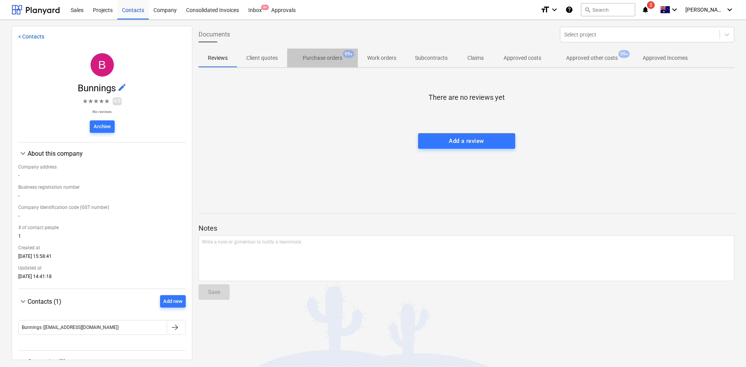
click at [320, 56] on p "Purchase orders" at bounding box center [323, 58] width 40 height 8
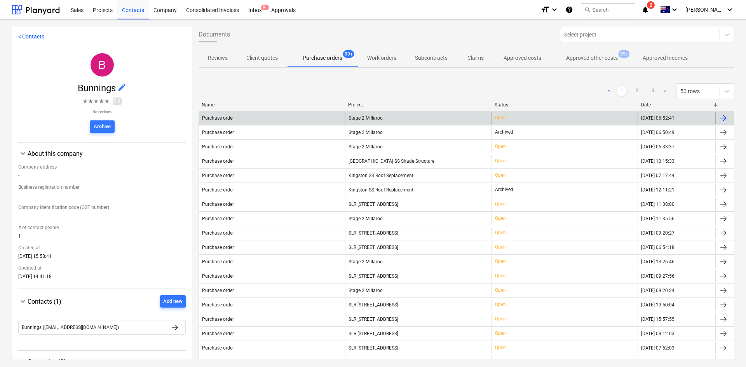
click at [363, 116] on span "Stage 2 Millaroo" at bounding box center [365, 117] width 34 height 5
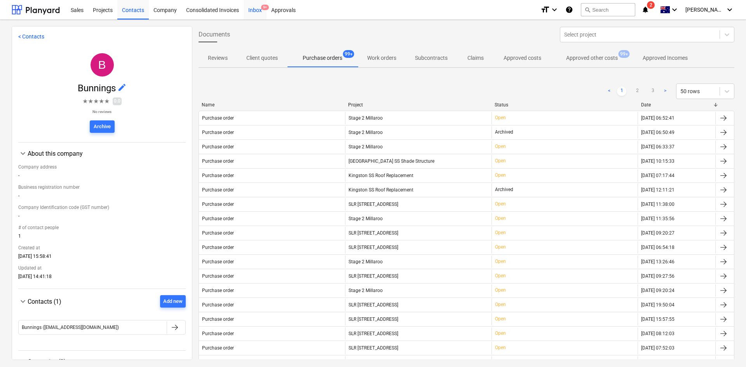
click at [256, 8] on div "Inbox 9+" at bounding box center [255, 10] width 23 height 20
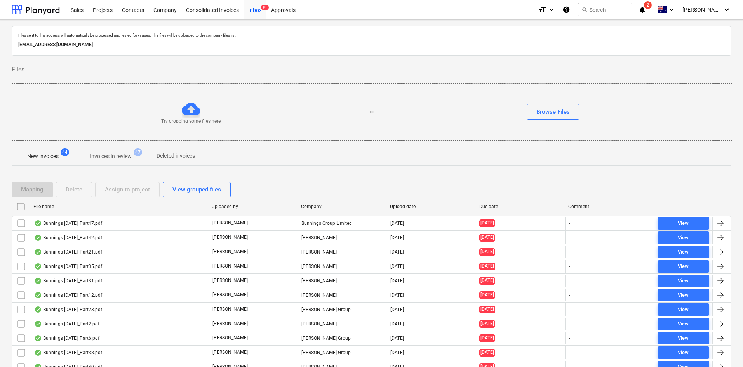
click at [411, 206] on div "Upload date" at bounding box center [431, 206] width 83 height 5
checkbox input "false"
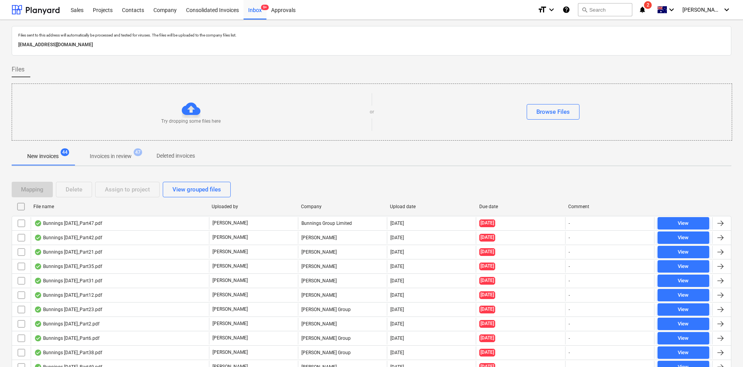
checkbox input "false"
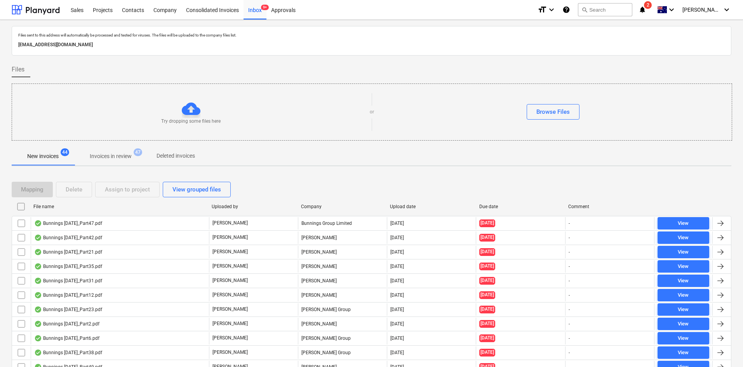
checkbox input "false"
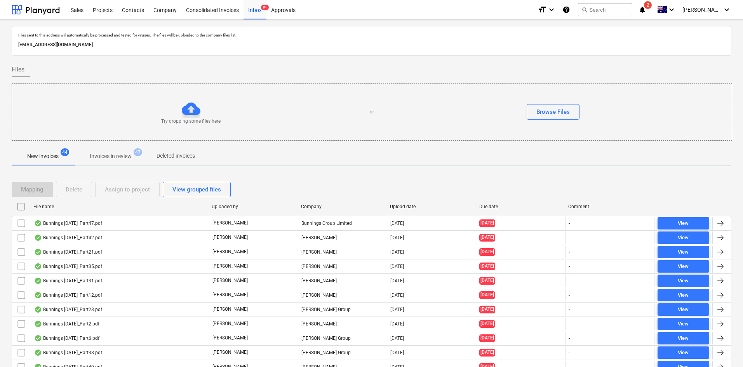
checkbox input "false"
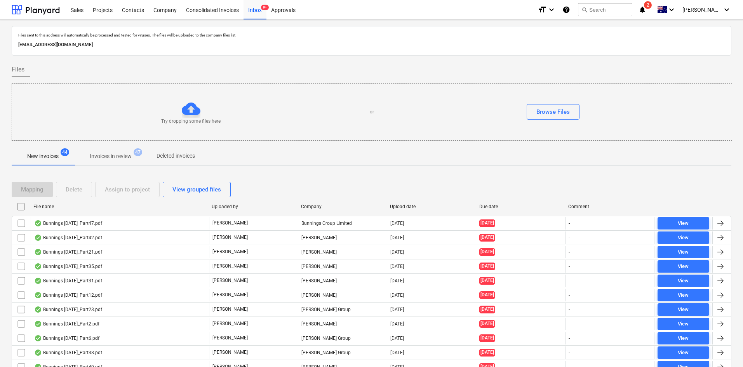
checkbox input "false"
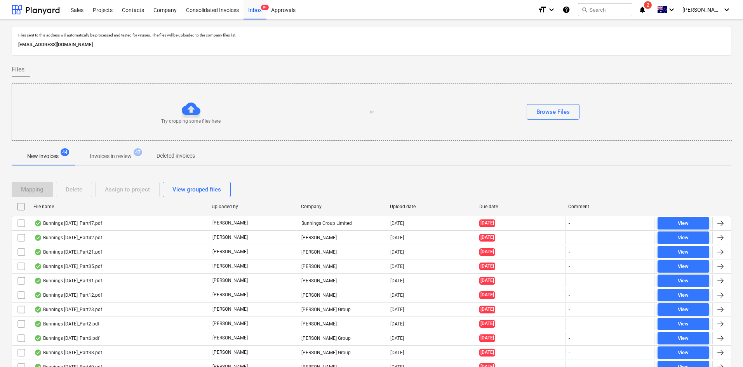
checkbox input "false"
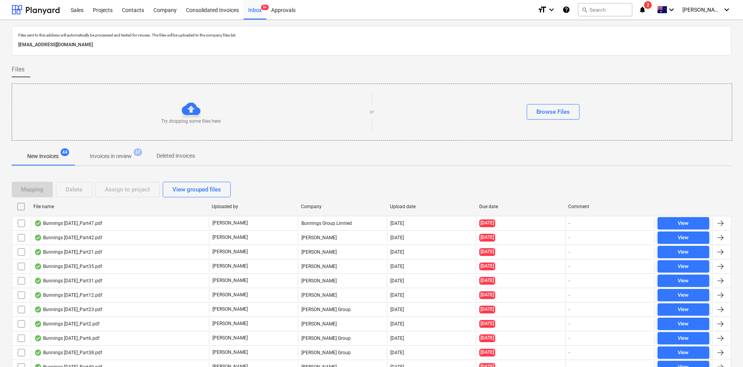
checkbox input "false"
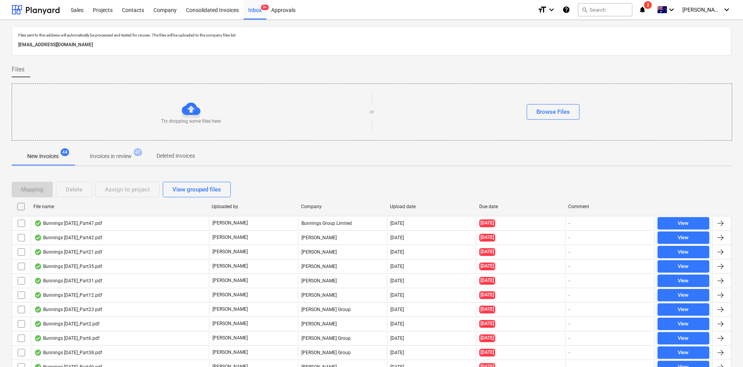
checkbox input "false"
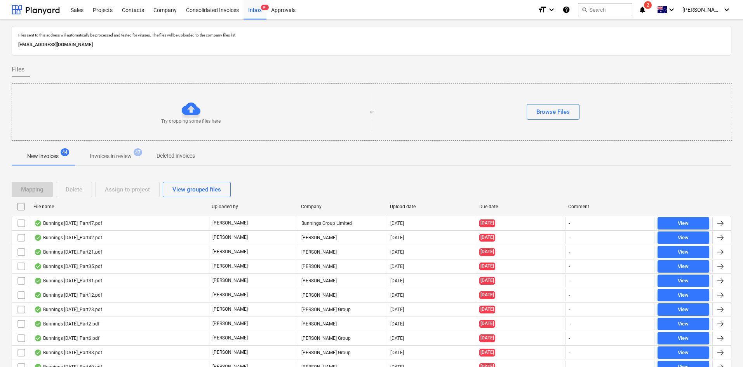
checkbox input "false"
click at [416, 206] on div "Upload date" at bounding box center [431, 206] width 83 height 5
checkbox input "false"
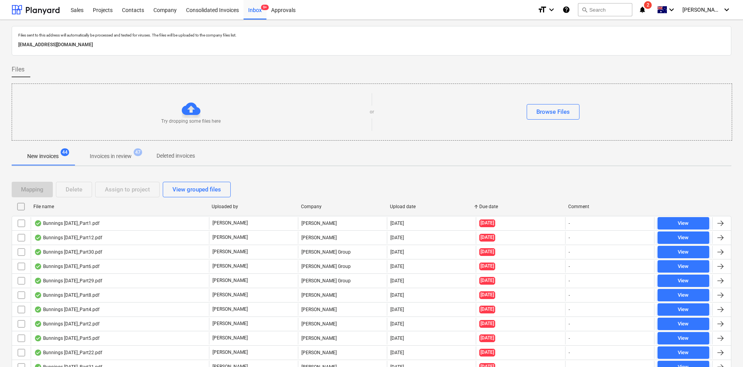
checkbox input "false"
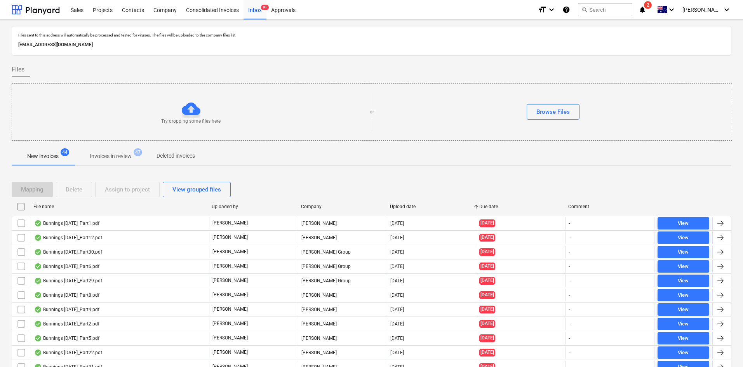
checkbox input "false"
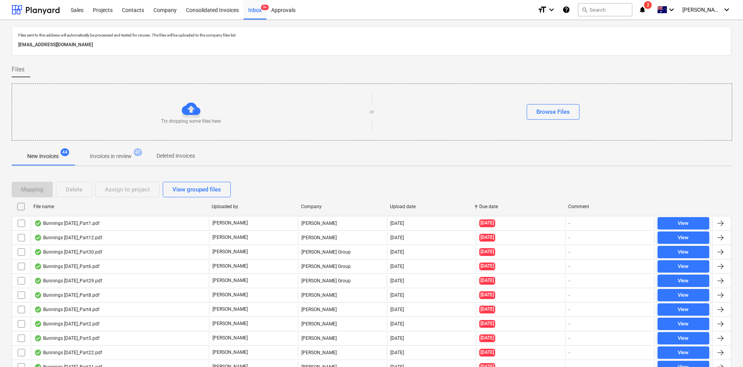
checkbox input "false"
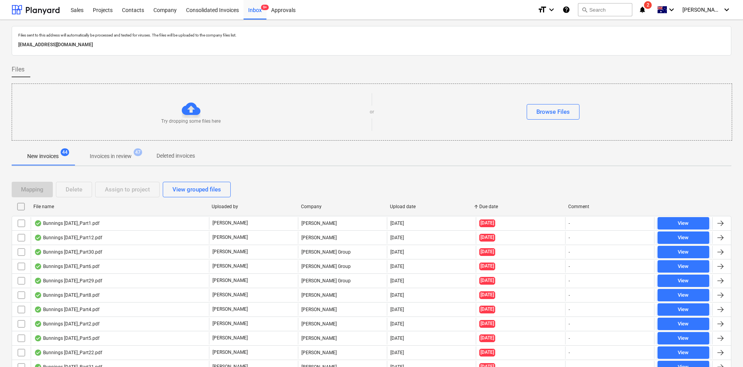
checkbox input "false"
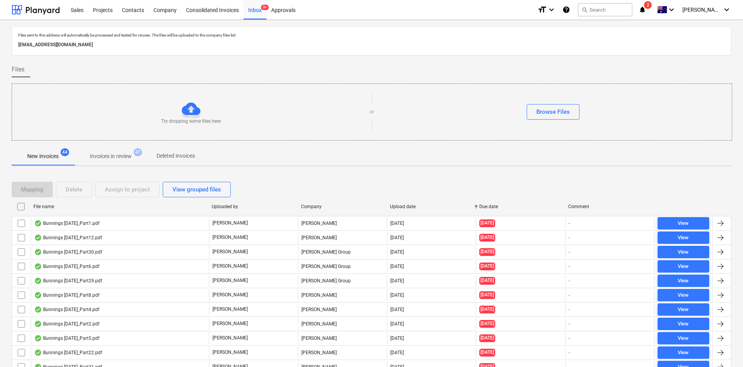
checkbox input "false"
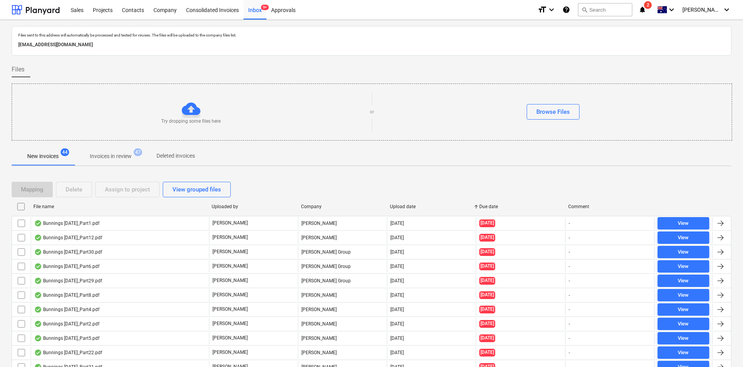
checkbox input "false"
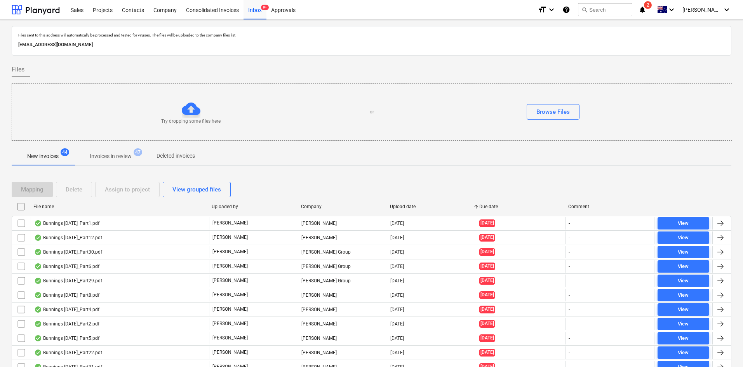
checkbox input "false"
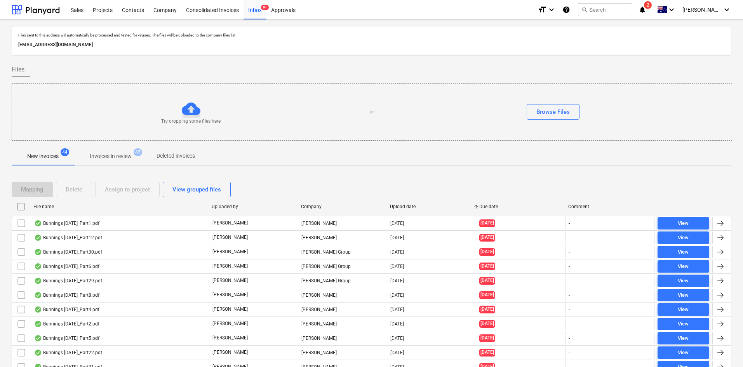
checkbox input "false"
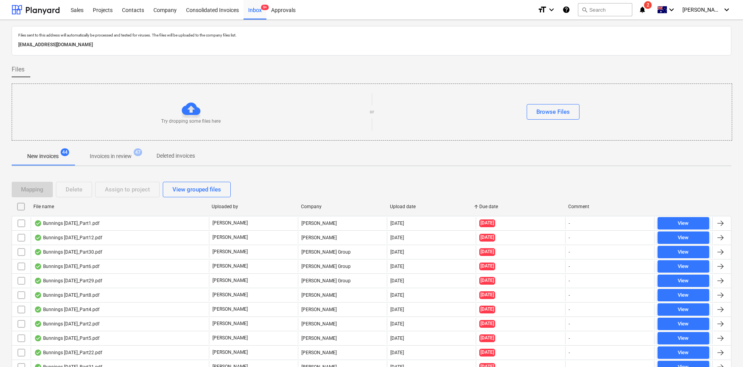
checkbox input "false"
click at [105, 10] on div "Projects" at bounding box center [102, 10] width 29 height 20
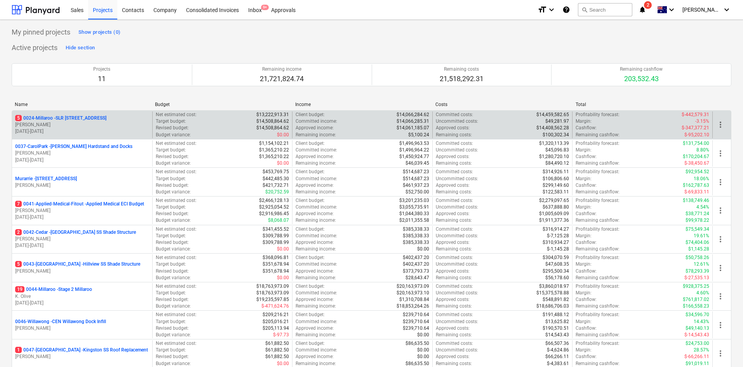
click at [103, 122] on p "S. Keane" at bounding box center [82, 125] width 134 height 7
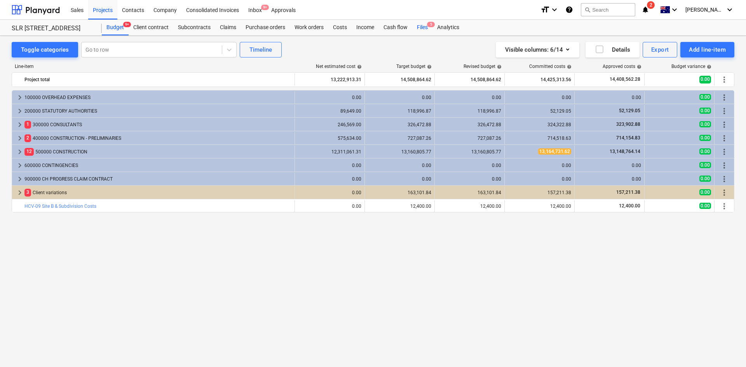
click at [422, 25] on div "Files 5" at bounding box center [422, 28] width 20 height 16
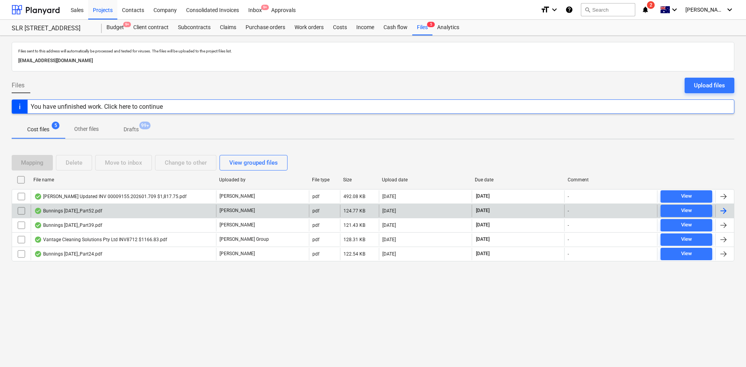
click at [243, 208] on div "[PERSON_NAME]" at bounding box center [262, 211] width 93 height 12
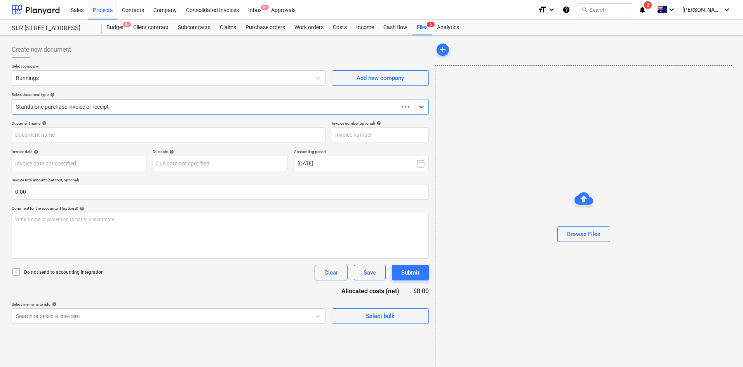
type input "8169/09632630"
type input "30 Jul 2025"
type input "[DATE]"
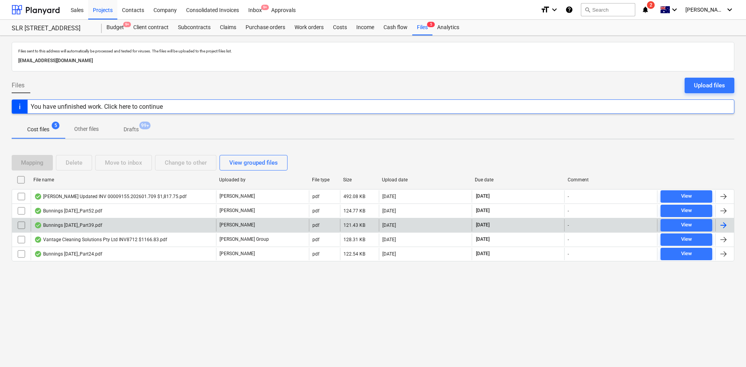
click at [232, 220] on div "[PERSON_NAME]" at bounding box center [262, 225] width 93 height 12
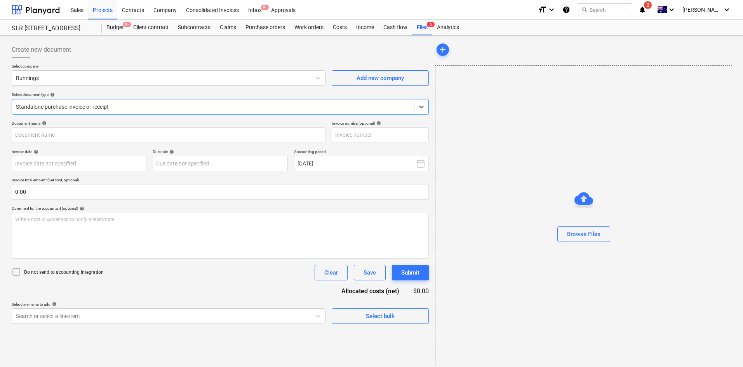
type input "8172/01336773"
type input "23 Jul 2025"
type input "[DATE]"
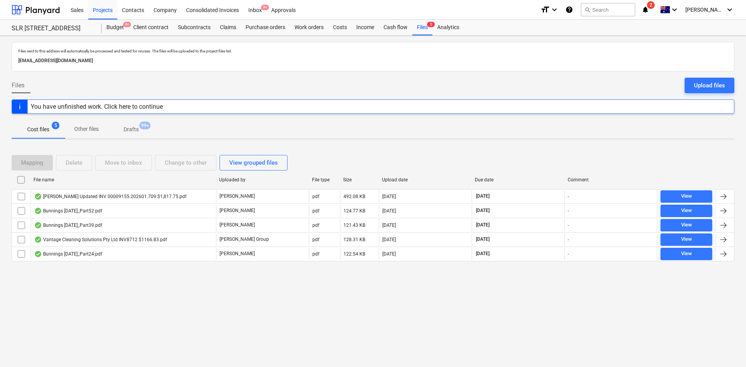
click at [478, 245] on span "[DATE]" at bounding box center [482, 254] width 15 height 7
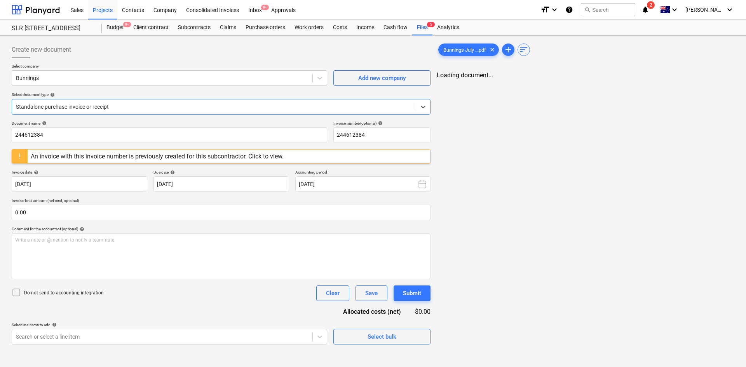
click at [456, 75] on div "Loading document..." at bounding box center [586, 74] width 298 height 7
click at [468, 50] on span "Bunnings July ...pdf" at bounding box center [465, 50] width 52 height 6
click at [17, 10] on div at bounding box center [36, 9] width 48 height 19
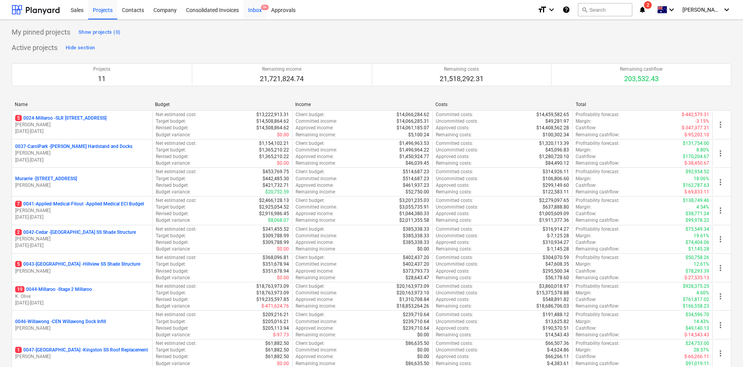
click at [257, 9] on div "Inbox 9+" at bounding box center [255, 10] width 23 height 20
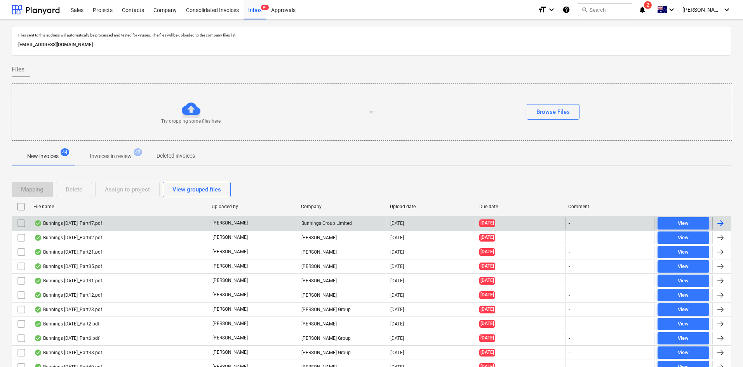
click at [228, 221] on p "[PERSON_NAME]" at bounding box center [229, 223] width 35 height 7
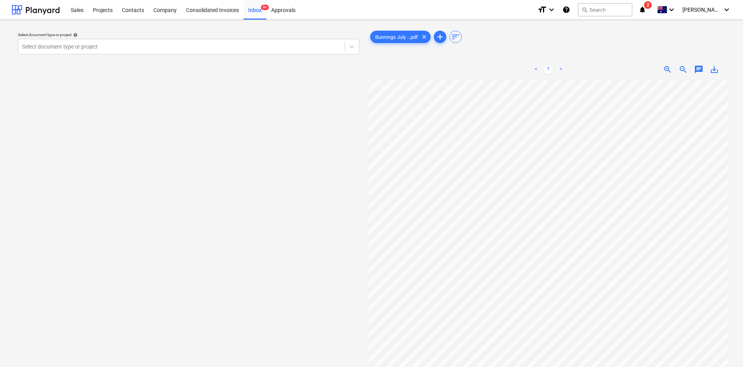
scroll to position [0, 146]
click at [15, 6] on div at bounding box center [36, 9] width 48 height 19
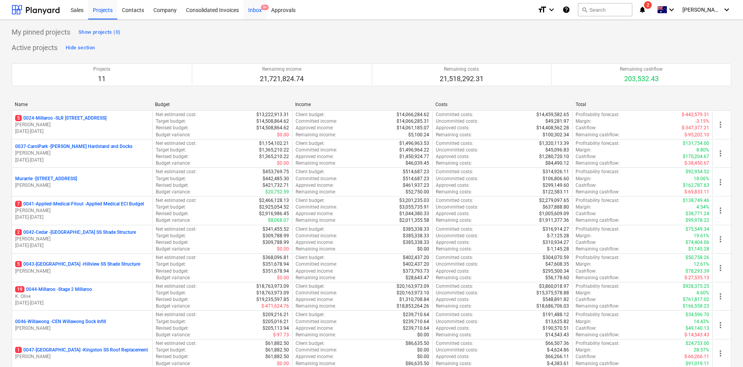
click at [260, 11] on div "Inbox 9+" at bounding box center [255, 10] width 23 height 20
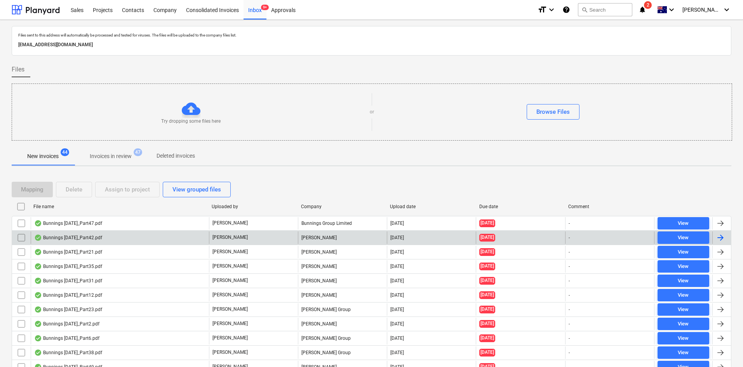
click at [94, 236] on div "Bunnings July 25_Part42.pdf" at bounding box center [68, 238] width 68 height 6
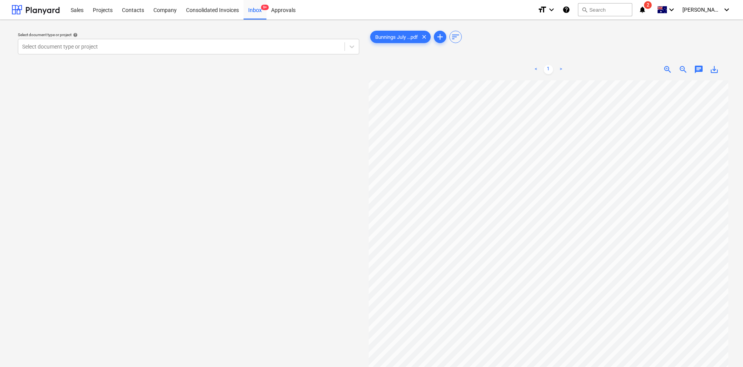
scroll to position [5, 0]
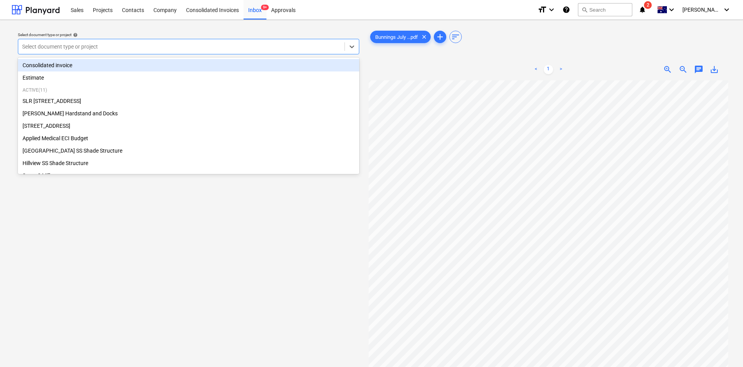
click at [88, 50] on div at bounding box center [181, 47] width 319 height 8
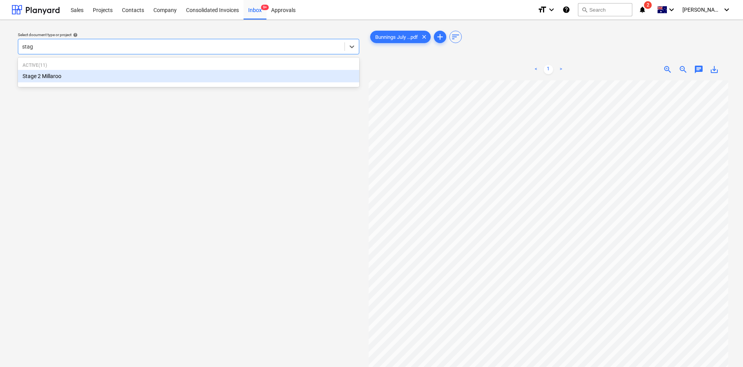
type input "stage"
click at [48, 76] on div "Stage 2 Millaroo" at bounding box center [188, 76] width 341 height 12
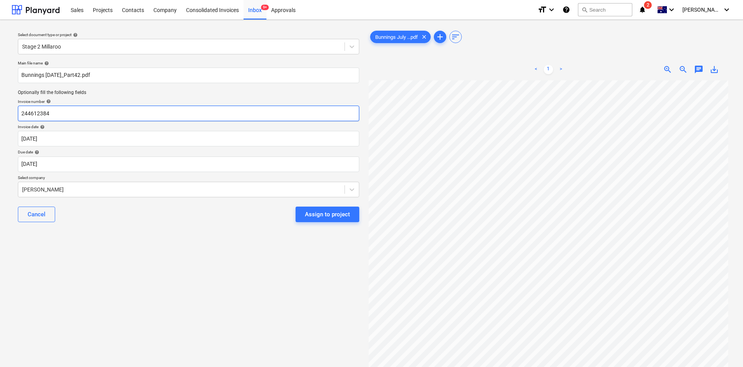
scroll to position [0, 49]
click at [0, 106] on div "Select document type or project help Stage 2 Millaroo Main file name help Bunni…" at bounding box center [371, 227] width 743 height 415
type input "8169/01439139"
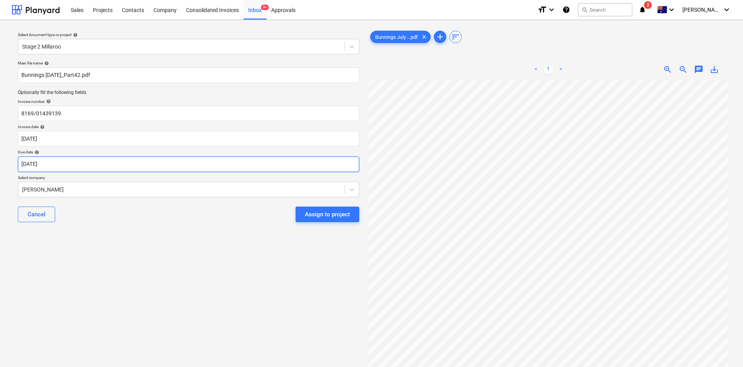
click at [62, 164] on body "Sales Projects Contacts Company Consolidated Invoices Inbox 9+ Approvals format…" at bounding box center [371, 183] width 743 height 367
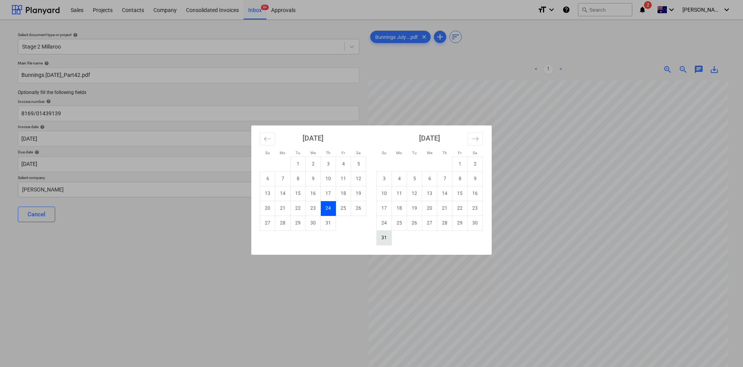
click at [383, 237] on td "31" at bounding box center [384, 237] width 15 height 15
type input "[DATE]"
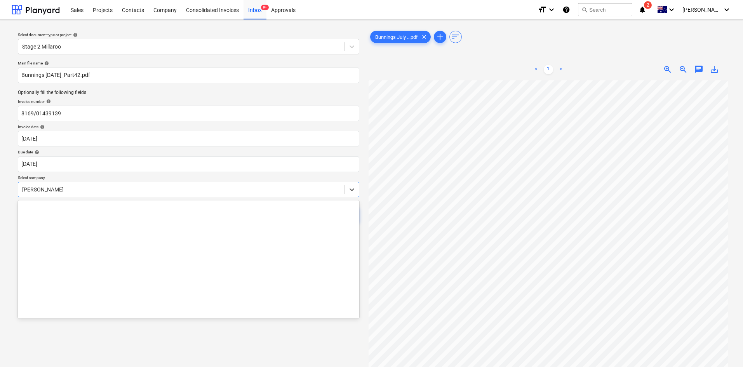
click at [78, 192] on div at bounding box center [181, 190] width 319 height 8
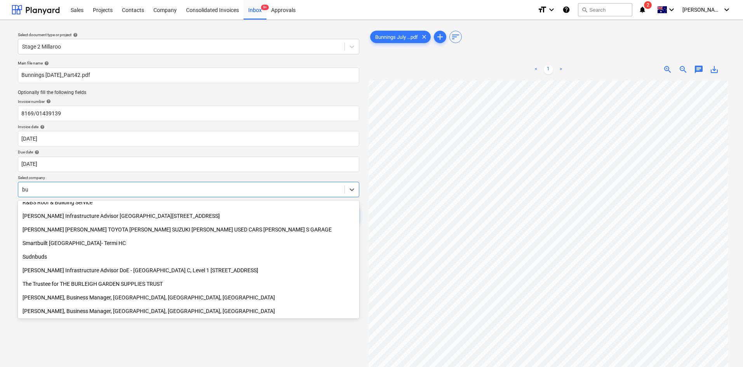
scroll to position [373, 0]
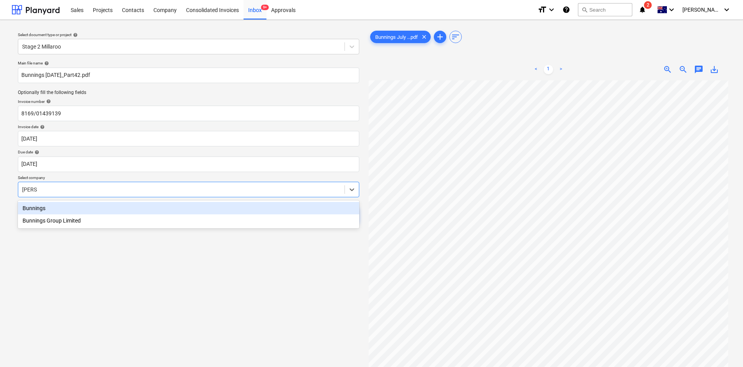
type input "bunnings"
click at [44, 208] on div "Bunnings" at bounding box center [188, 208] width 341 height 12
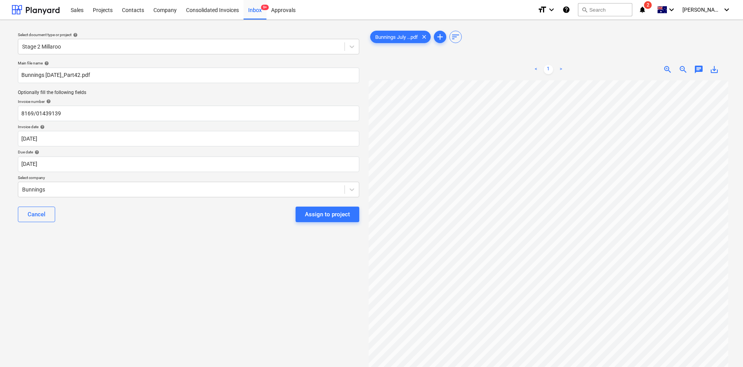
scroll to position [0, 49]
click at [315, 215] on div "Assign to project" at bounding box center [327, 214] width 45 height 10
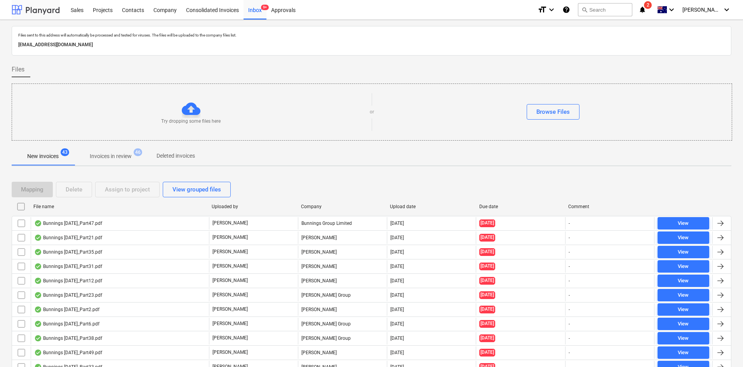
click at [26, 10] on div at bounding box center [36, 9] width 48 height 19
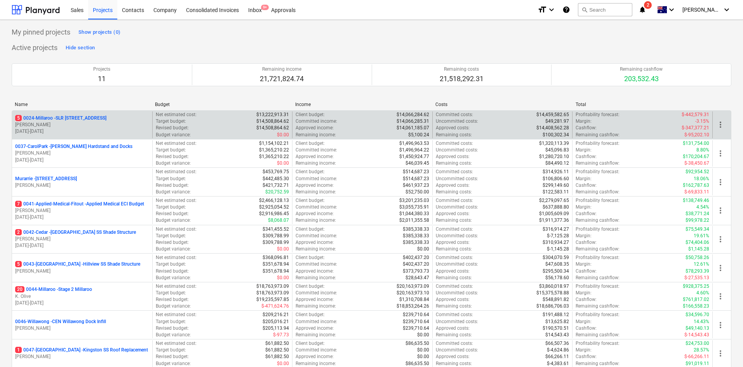
click at [82, 122] on p "S. Keane" at bounding box center [82, 125] width 134 height 7
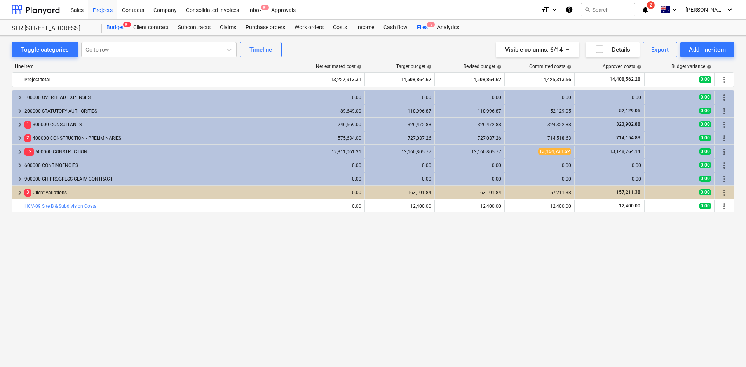
click at [421, 26] on div "Files 5" at bounding box center [422, 28] width 20 height 16
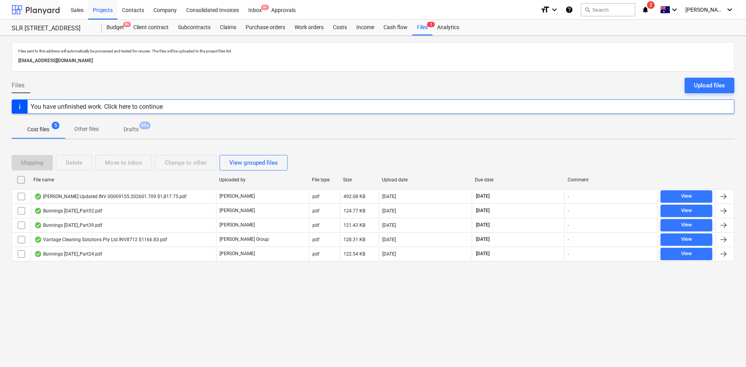
click at [21, 9] on div at bounding box center [36, 9] width 48 height 19
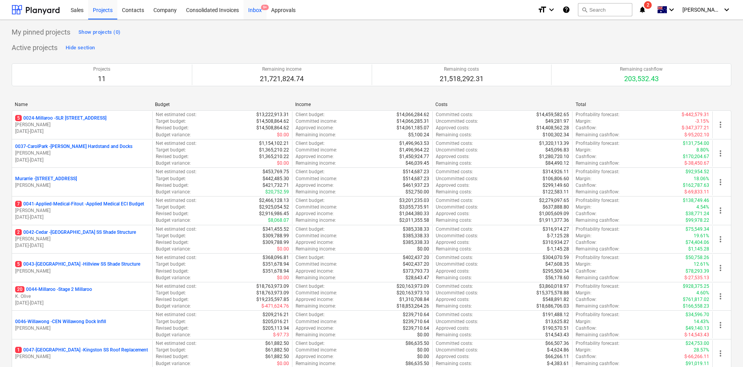
click at [259, 9] on div "Inbox 9+" at bounding box center [255, 10] width 23 height 20
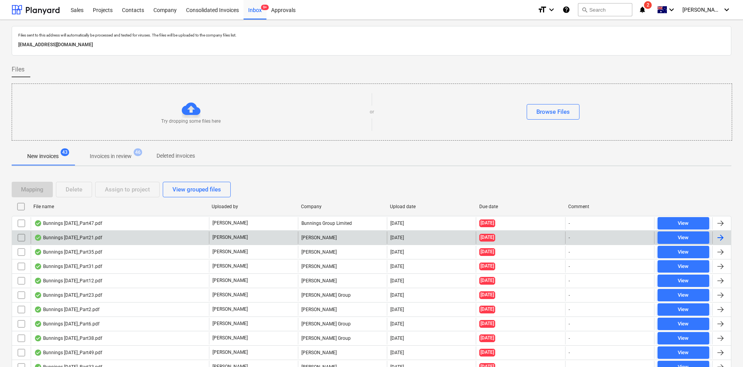
click at [329, 238] on div "Miikael Varuhin" at bounding box center [342, 238] width 89 height 12
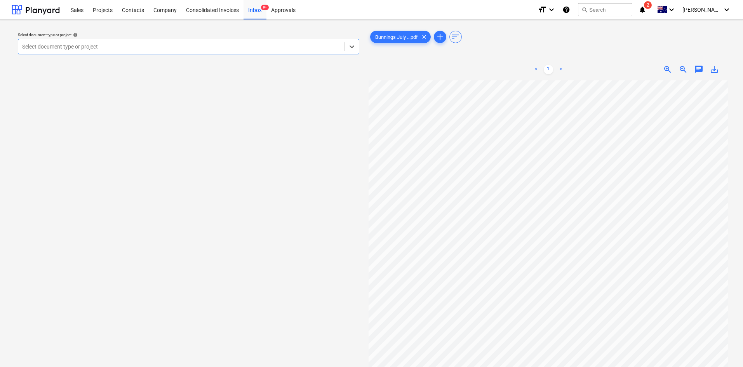
click at [179, 47] on div at bounding box center [181, 47] width 319 height 8
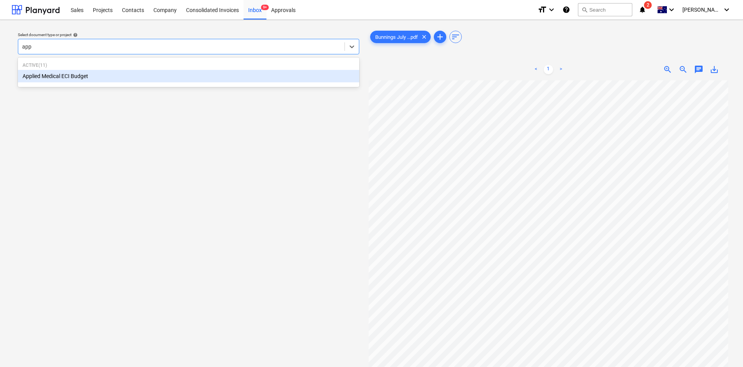
type input "appl"
click at [122, 73] on div "Applied Medical ECI Budget" at bounding box center [188, 76] width 341 height 12
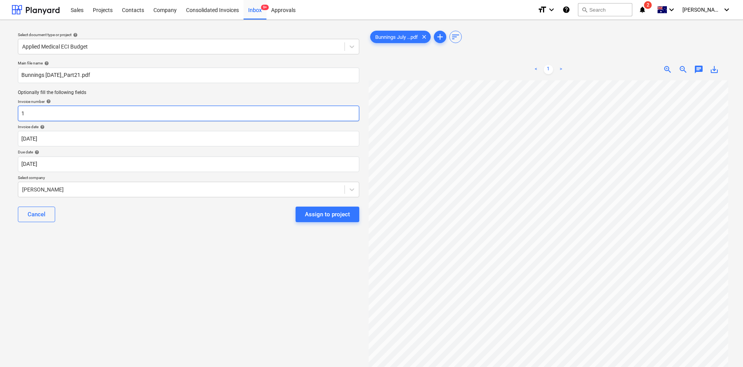
click at [67, 111] on input "1" at bounding box center [188, 114] width 341 height 16
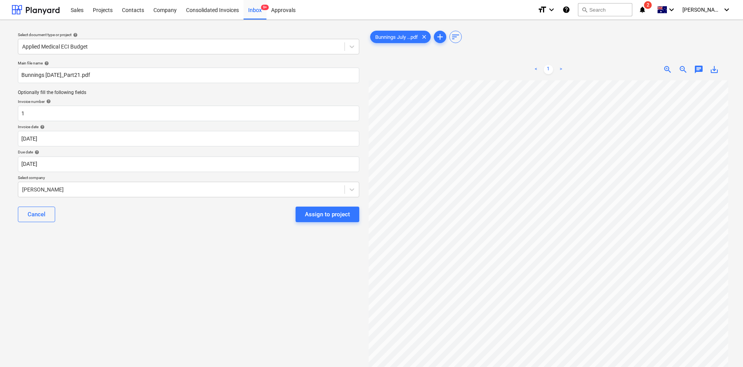
scroll to position [0, 49]
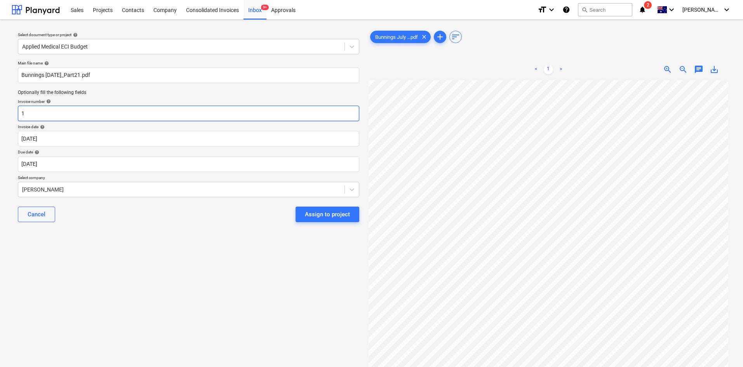
drag, startPoint x: 29, startPoint y: 112, endPoint x: 0, endPoint y: 104, distance: 30.1
click at [0, 104] on div "Select document type or project help Applied Medical ECI Budget Main file name …" at bounding box center [371, 227] width 743 height 415
drag, startPoint x: 36, startPoint y: 111, endPoint x: 10, endPoint y: 111, distance: 25.6
click at [10, 111] on div "Select document type or project help Applied Medical ECI Budget Main file name …" at bounding box center [371, 227] width 743 height 415
type input "8175/01303049"
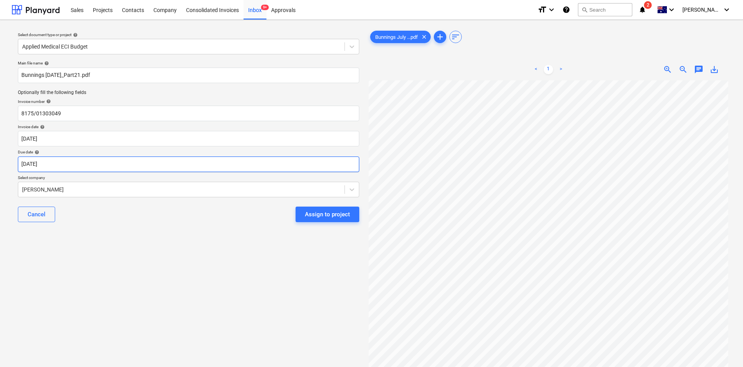
click at [95, 166] on body "Sales Projects Contacts Company Consolidated Invoices Inbox 9+ Approvals format…" at bounding box center [371, 183] width 743 height 367
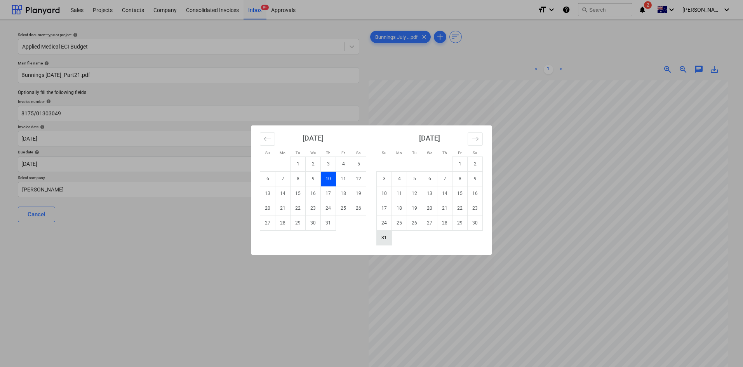
click at [389, 235] on td "31" at bounding box center [384, 237] width 15 height 15
type input "[DATE]"
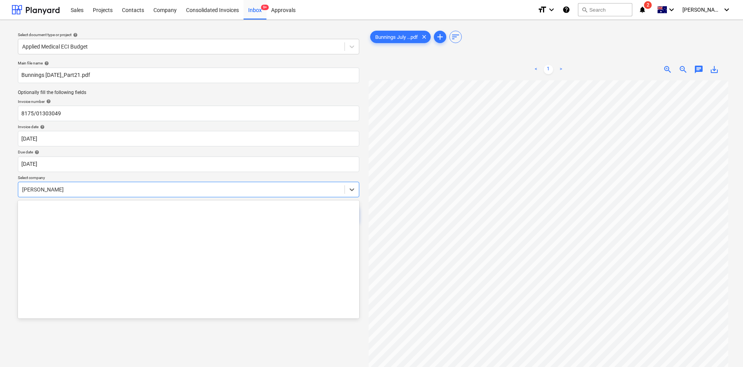
click at [85, 190] on div at bounding box center [181, 190] width 319 height 8
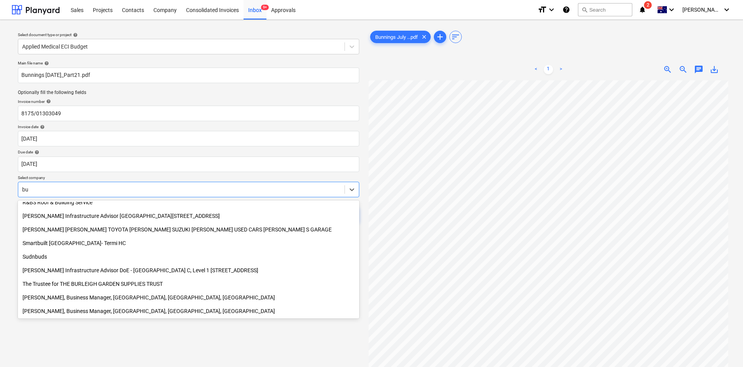
scroll to position [373, 0]
type input "bun"
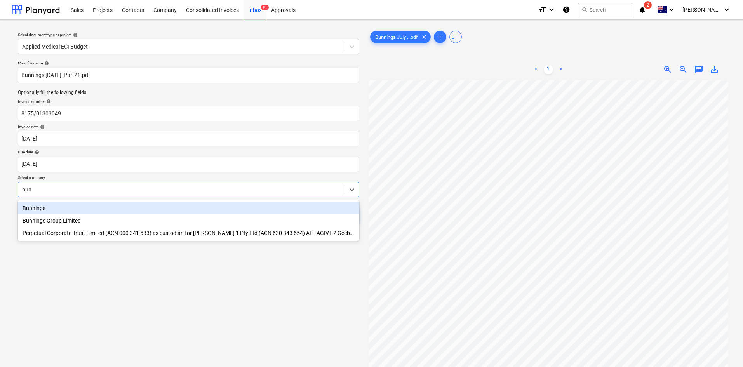
click at [59, 208] on div "Bunnings" at bounding box center [188, 208] width 341 height 12
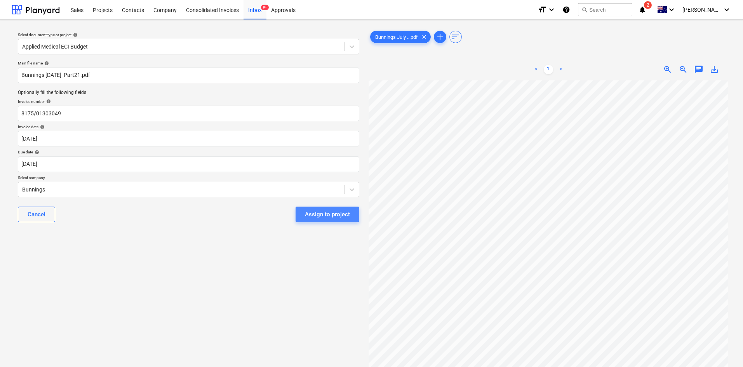
click at [335, 215] on div "Assign to project" at bounding box center [327, 214] width 45 height 10
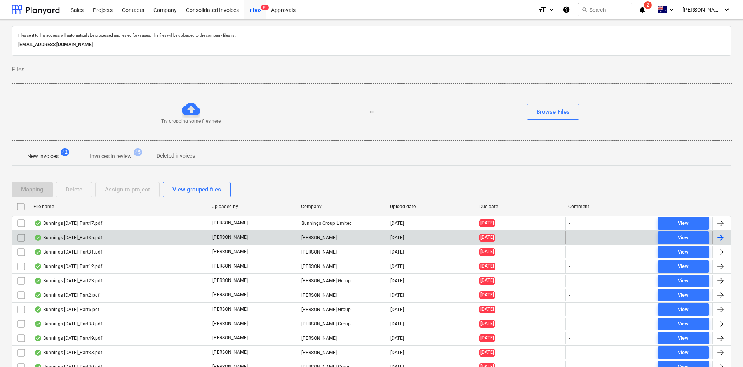
click at [95, 237] on div "Bunnings July 25_Part35.pdf" at bounding box center [68, 238] width 68 height 6
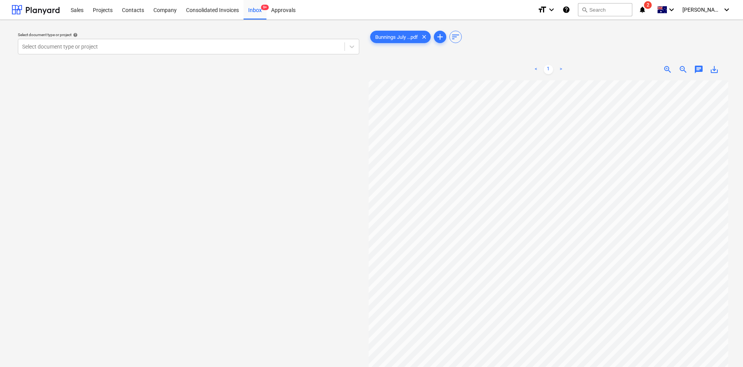
scroll to position [0, 49]
click at [62, 43] on div at bounding box center [181, 47] width 319 height 8
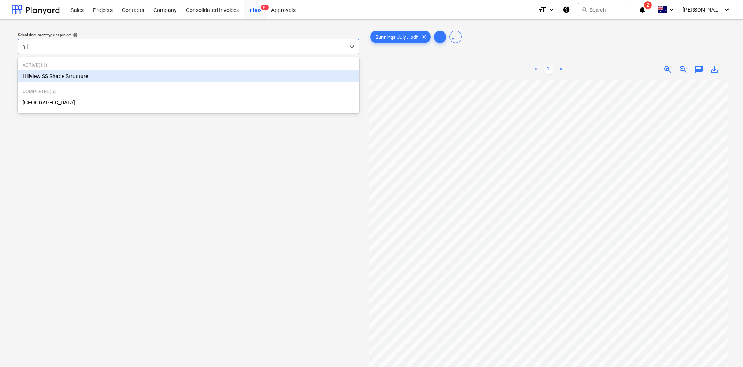
type input "hill"
click at [57, 73] on div "Hillview SS Shade Structure" at bounding box center [188, 76] width 341 height 12
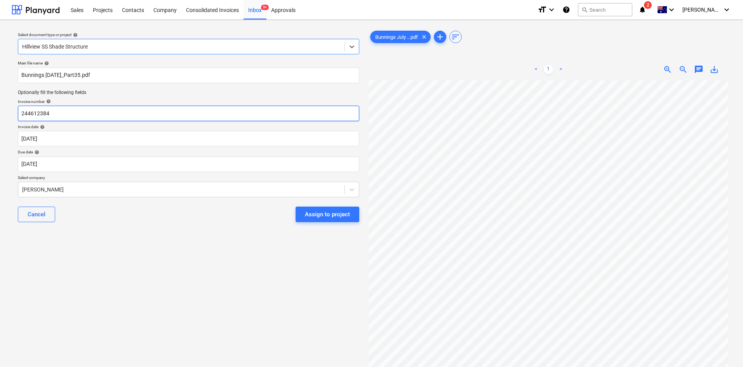
click at [64, 111] on input "244612384" at bounding box center [188, 114] width 341 height 16
type input "2"
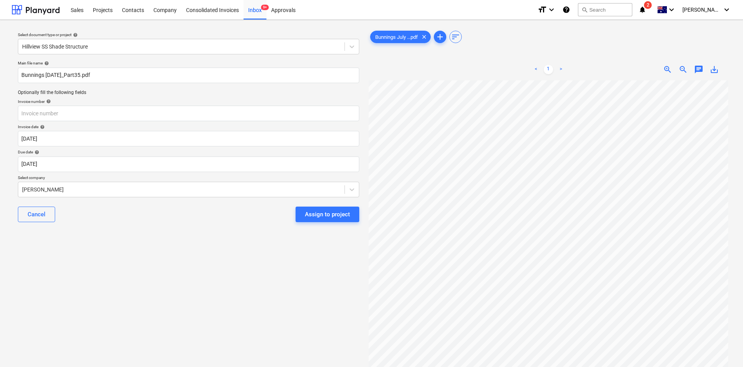
scroll to position [0, 49]
click at [497, 37] on div "Bunnings July ...pdf clear add sort < 1 > zoom_in zoom_out chat 0 save_alt" at bounding box center [549, 227] width 360 height 397
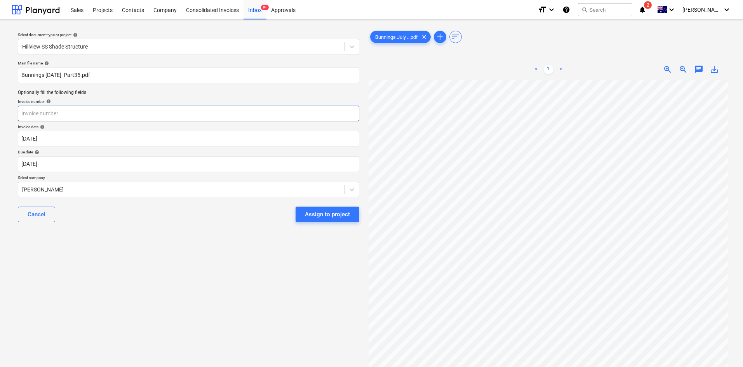
click at [105, 113] on input "text" at bounding box center [188, 114] width 341 height 16
type input "8140/01196989"
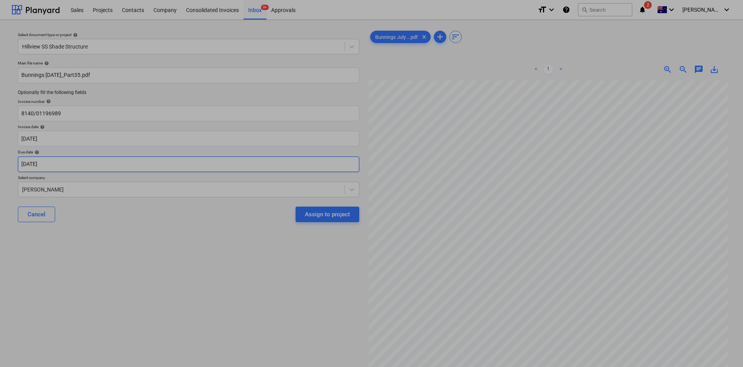
click at [143, 165] on body "Sales Projects Contacts Company Consolidated Invoices Inbox 9+ Approvals format…" at bounding box center [371, 183] width 743 height 367
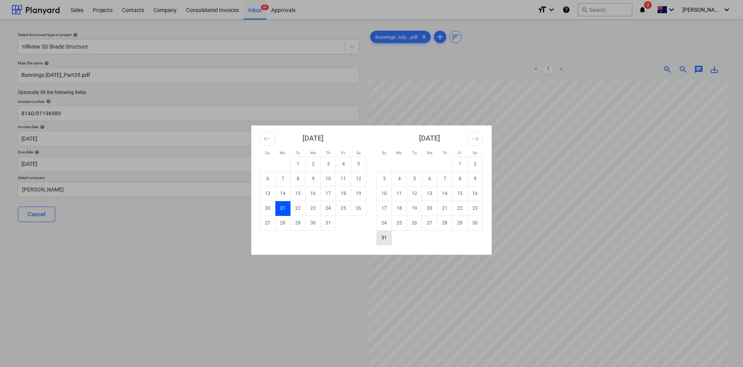
click at [383, 239] on td "31" at bounding box center [384, 237] width 15 height 15
type input "[DATE]"
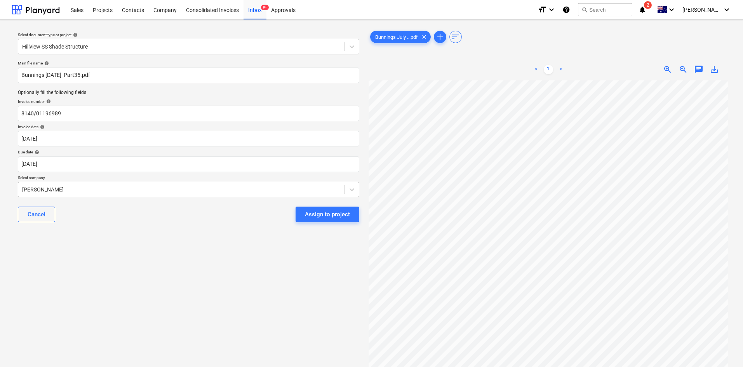
click at [79, 193] on div at bounding box center [181, 190] width 319 height 8
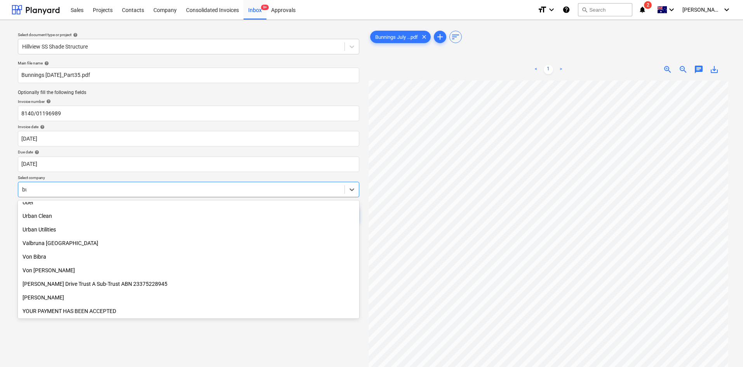
scroll to position [373, 0]
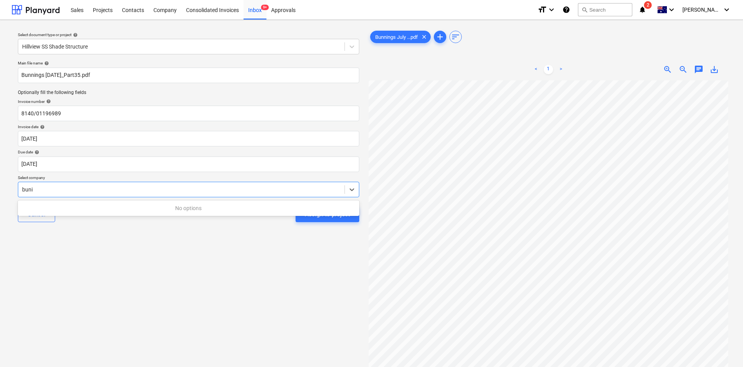
type input "bun"
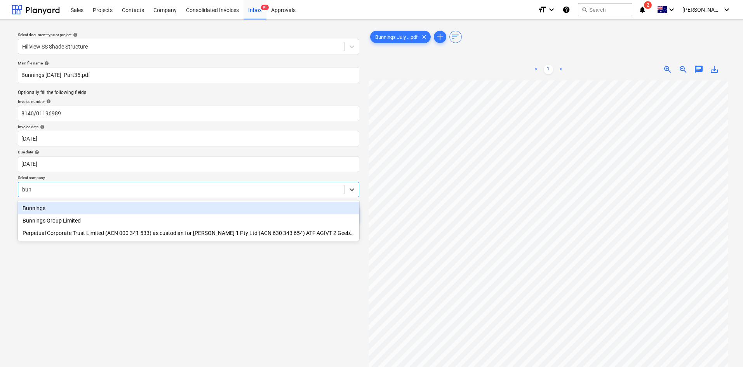
click at [61, 208] on div "Bunnings" at bounding box center [188, 208] width 341 height 12
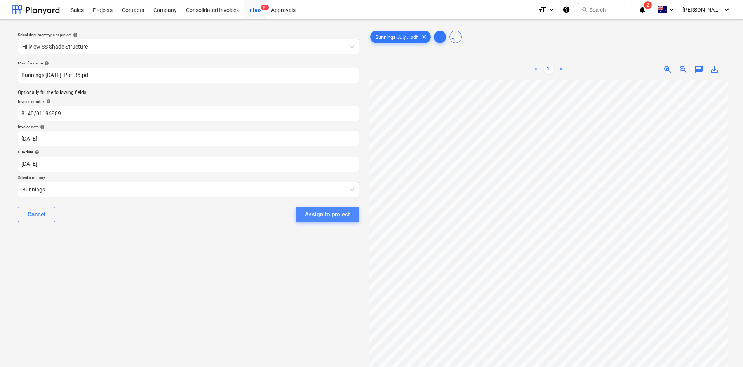
click at [331, 219] on div "Assign to project" at bounding box center [327, 214] width 45 height 10
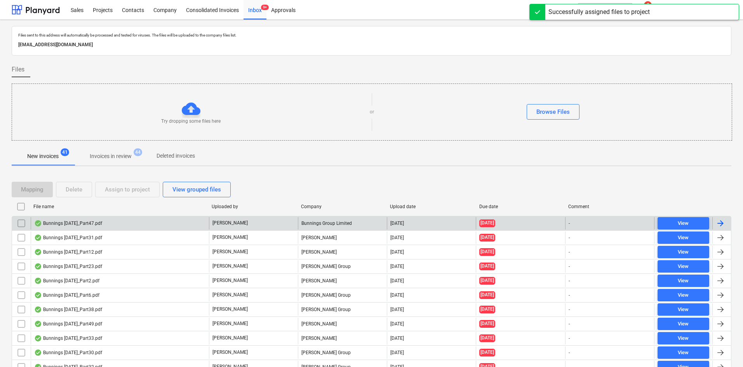
click at [61, 223] on div "Bunnings July 25_Part47.pdf" at bounding box center [68, 223] width 68 height 6
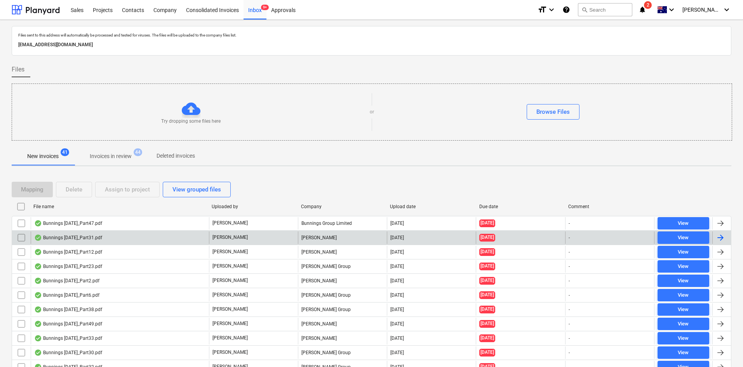
click at [229, 237] on p "[PERSON_NAME]" at bounding box center [229, 237] width 35 height 7
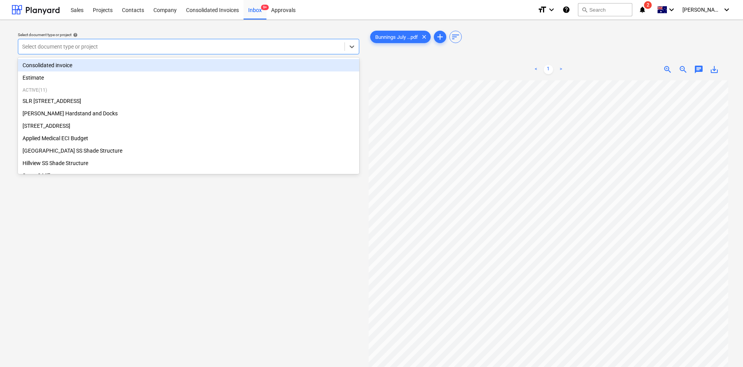
click at [125, 45] on div at bounding box center [181, 47] width 319 height 8
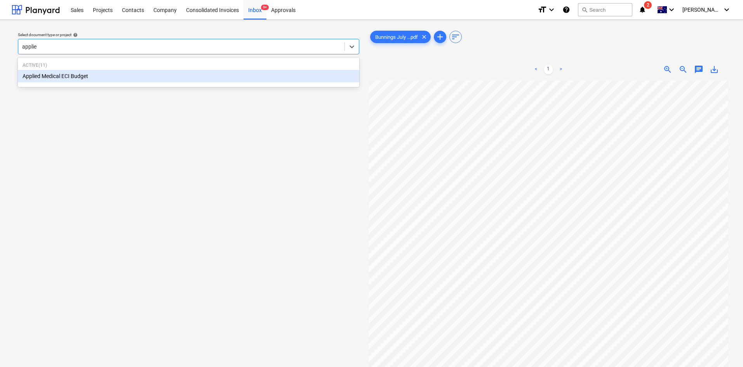
type input "applied"
click at [88, 76] on div "Applied Medical ECI Budget" at bounding box center [188, 76] width 341 height 12
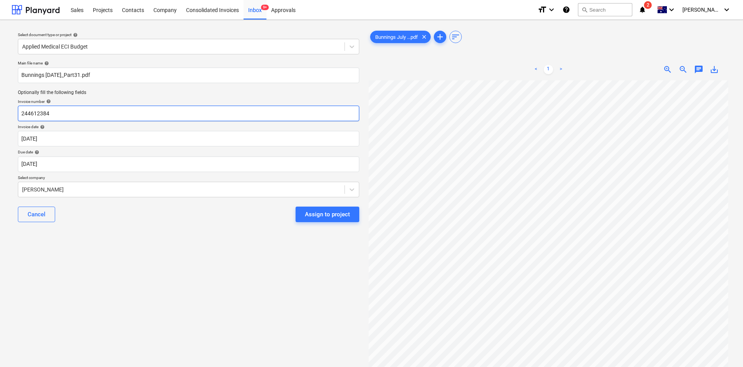
drag, startPoint x: 78, startPoint y: 111, endPoint x: 0, endPoint y: 112, distance: 78.1
click at [0, 112] on div "Select document type or project help Applied Medical ECI Budget Main file name …" at bounding box center [371, 227] width 743 height 415
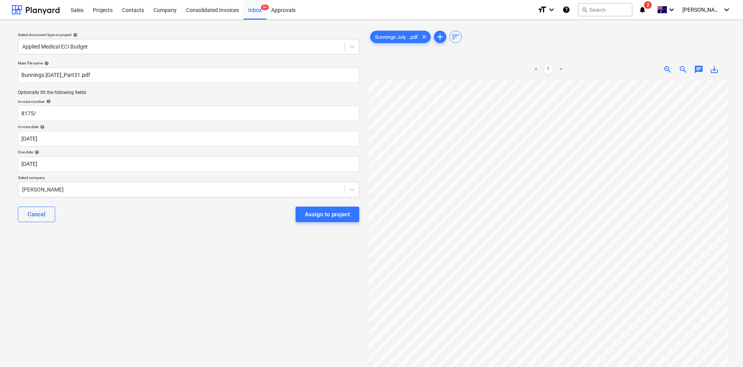
scroll to position [0, 49]
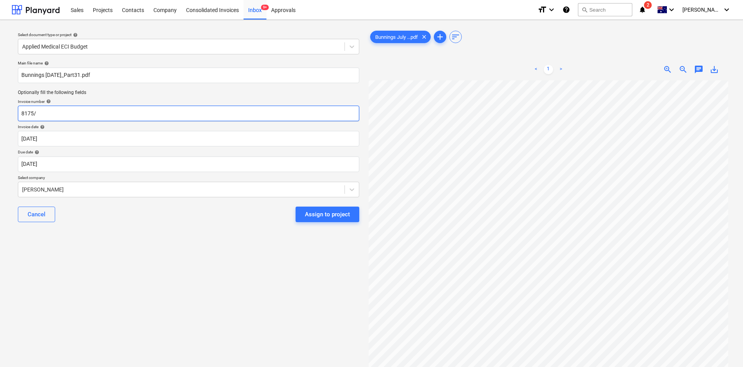
drag, startPoint x: 49, startPoint y: 115, endPoint x: 0, endPoint y: 105, distance: 49.5
click at [0, 105] on div "Select document type or project help Applied Medical ECI Budget Main file name …" at bounding box center [371, 227] width 743 height 415
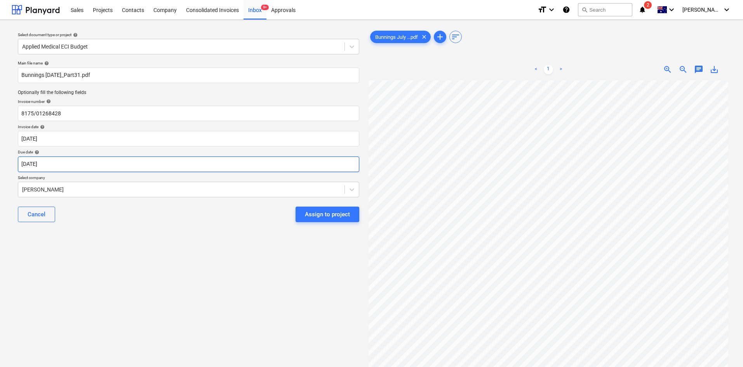
click at [50, 166] on body "Sales Projects Contacts Company Consolidated Invoices Inbox 9+ Approvals format…" at bounding box center [371, 183] width 743 height 367
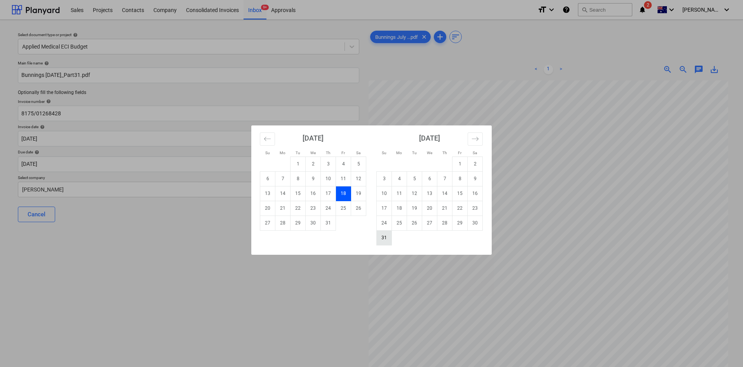
click at [385, 233] on td "31" at bounding box center [384, 237] width 15 height 15
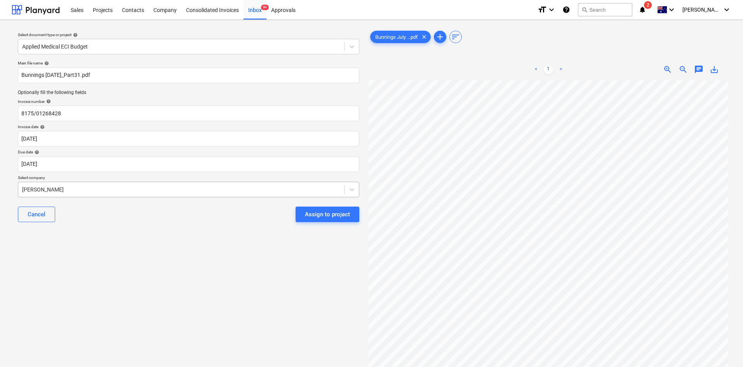
click at [151, 190] on div at bounding box center [181, 190] width 319 height 8
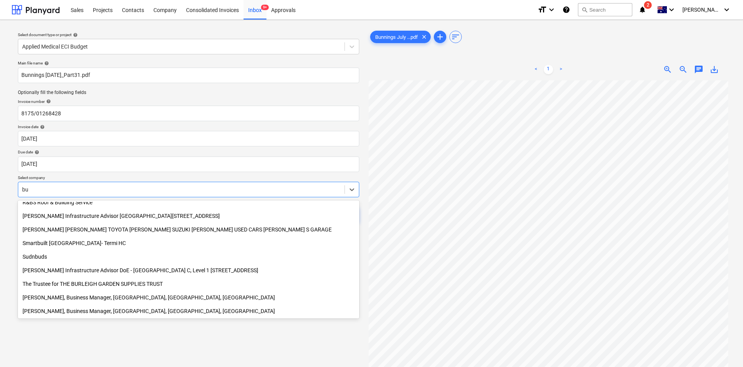
scroll to position [373, 0]
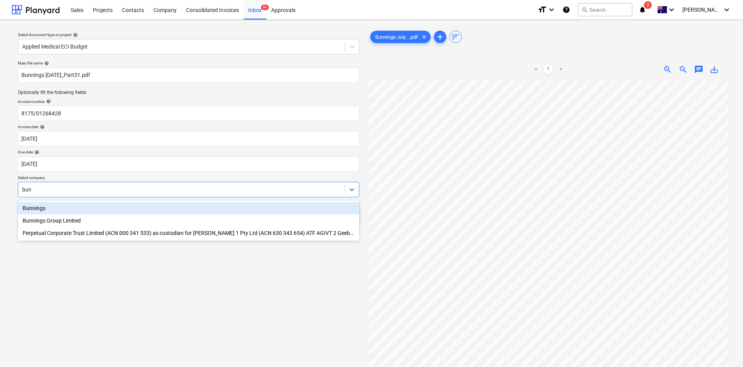
click at [59, 207] on div "Bunnings" at bounding box center [188, 208] width 341 height 12
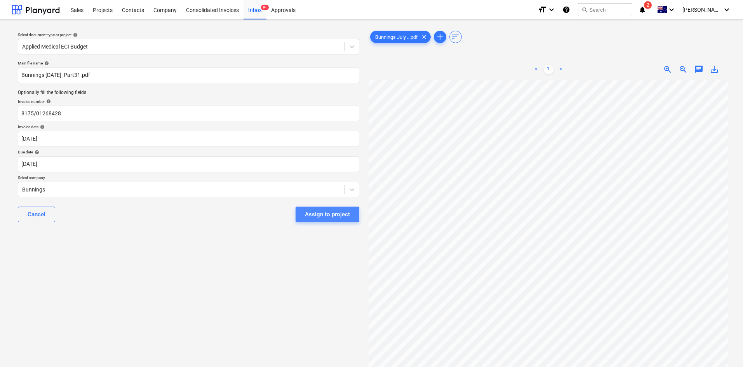
click at [316, 214] on div "Assign to project" at bounding box center [327, 214] width 45 height 10
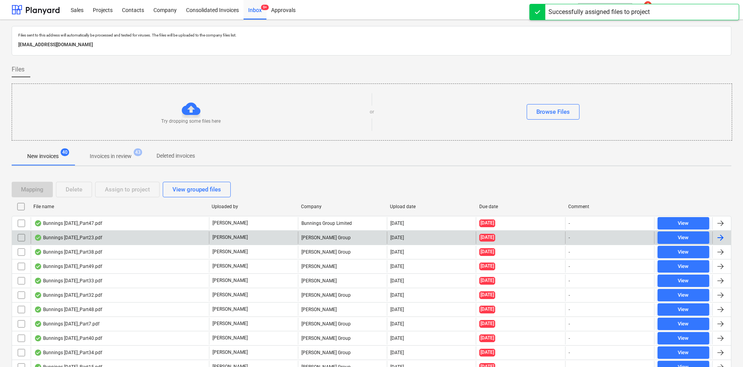
click at [223, 237] on p "[PERSON_NAME]" at bounding box center [229, 237] width 35 height 7
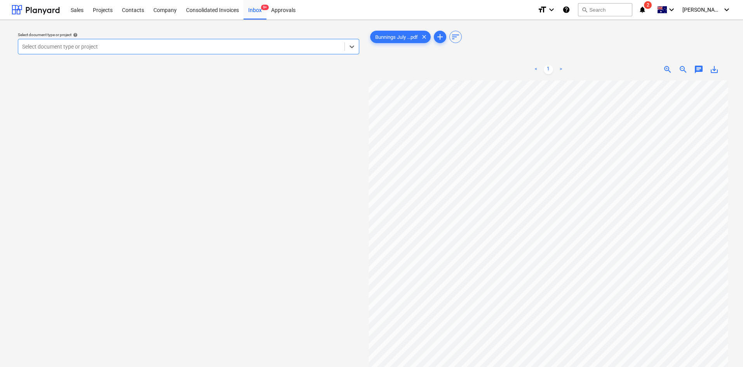
click at [73, 47] on div at bounding box center [181, 47] width 319 height 8
click at [16, 5] on div at bounding box center [36, 9] width 48 height 19
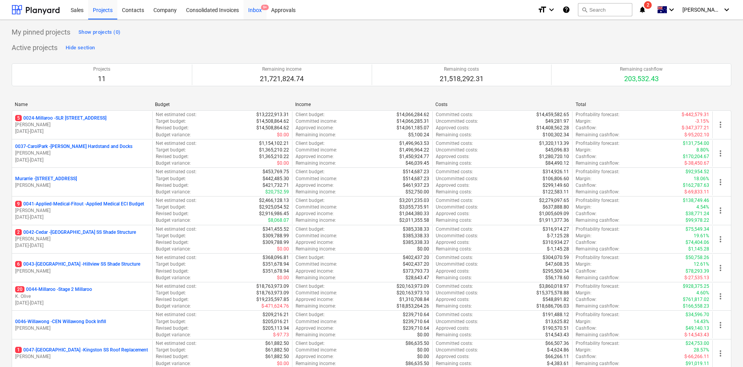
click at [260, 8] on div "Inbox 9+" at bounding box center [255, 10] width 23 height 20
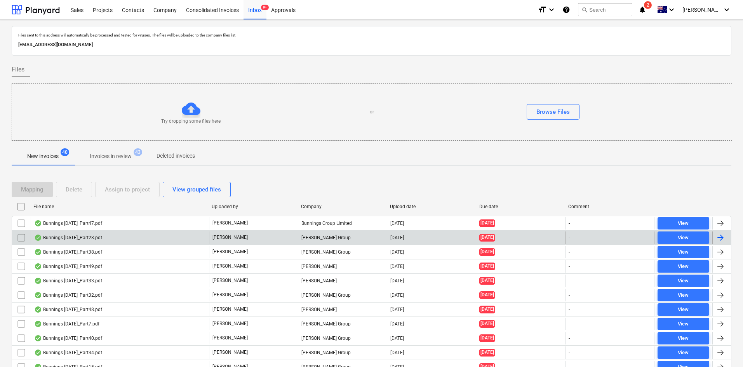
click at [68, 238] on div "Bunnings July 25_Part23.pdf" at bounding box center [68, 238] width 68 height 6
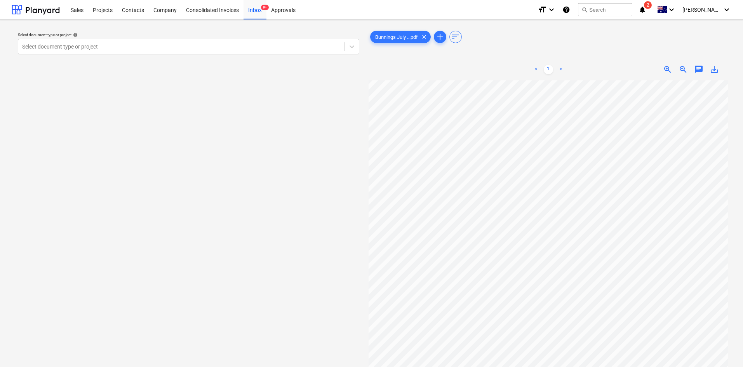
scroll to position [0, 49]
click at [490, 0] on html "Sales Projects Contacts Company Consolidated Invoices Inbox 9+ Approvals format…" at bounding box center [371, 183] width 743 height 367
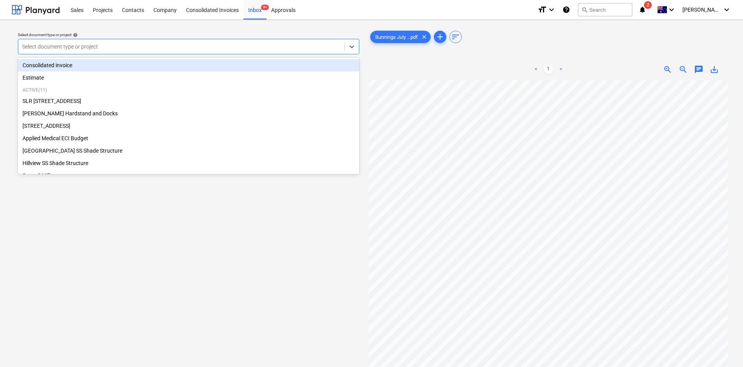
click at [88, 48] on div at bounding box center [181, 47] width 319 height 8
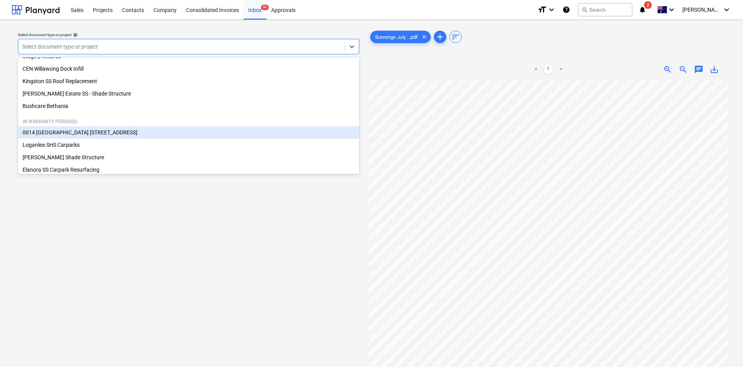
scroll to position [0, 0]
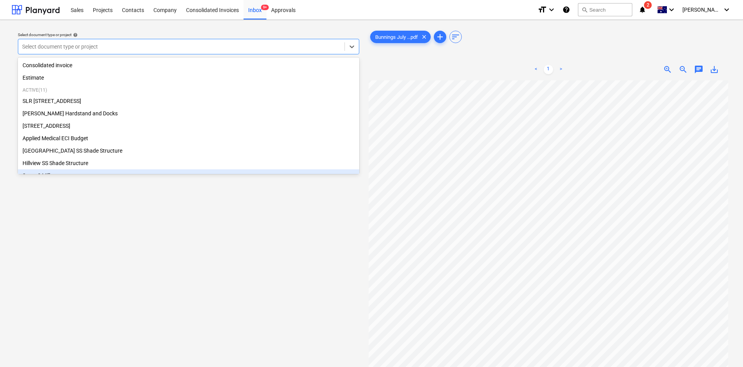
click at [149, 235] on div "Select document type or project help option Stage 2 Millaroo focused, 9 of 24. …" at bounding box center [189, 227] width 354 height 403
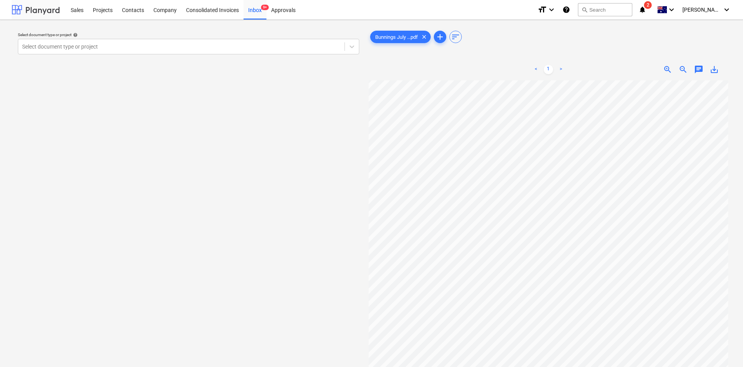
click at [19, 6] on div at bounding box center [36, 9] width 48 height 19
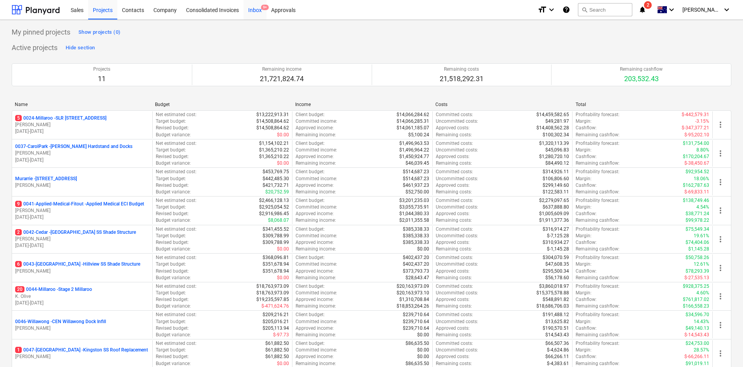
click at [256, 14] on div "Inbox 9+" at bounding box center [255, 10] width 23 height 20
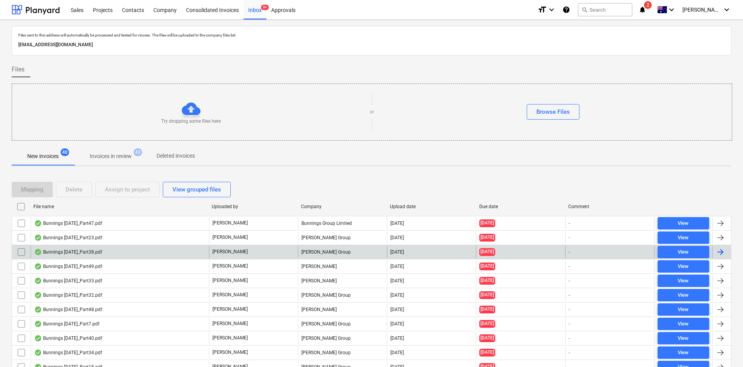
click at [106, 245] on div "Bunnings July 25_Part38.pdf" at bounding box center [120, 252] width 178 height 12
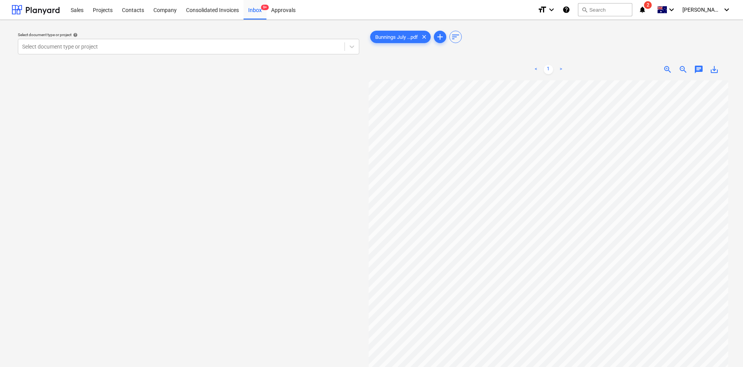
scroll to position [171, 4]
click at [497, 57] on div "Bunnings July ...pdf clear add sort < 1 > zoom_in zoom_out chat 0 save_alt" at bounding box center [549, 227] width 360 height 397
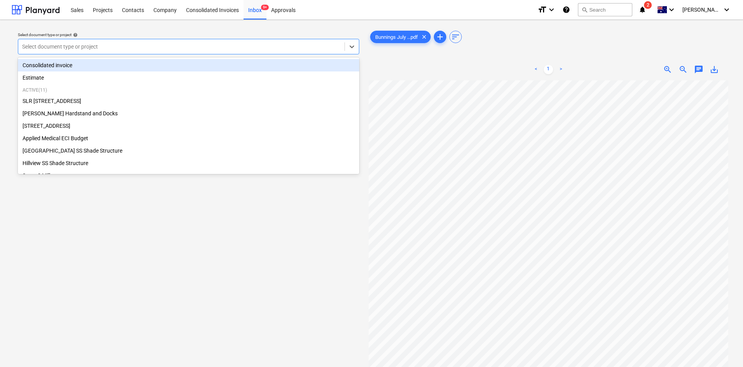
click at [64, 45] on div at bounding box center [181, 47] width 319 height 8
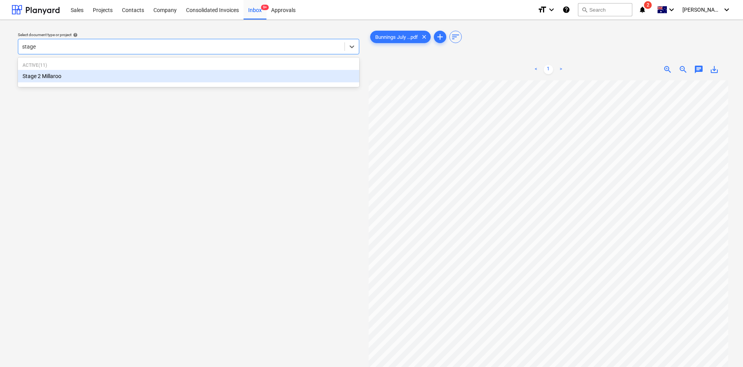
click at [52, 79] on div "Stage 2 Millaroo" at bounding box center [188, 76] width 341 height 12
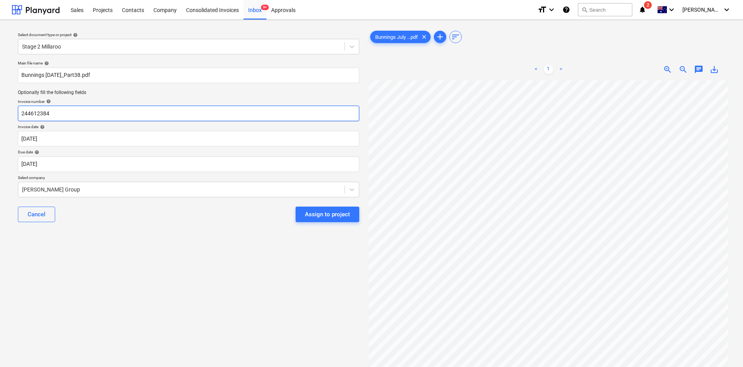
click at [79, 113] on input "244612384" at bounding box center [188, 114] width 341 height 16
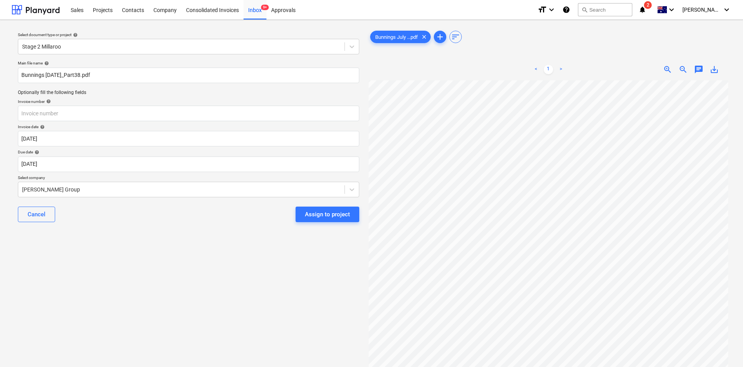
scroll to position [11, 49]
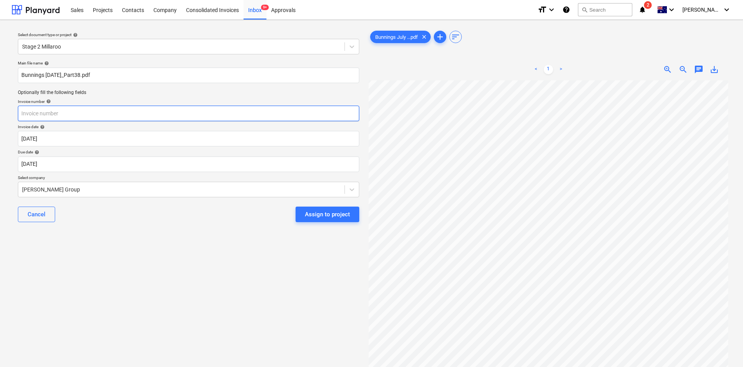
click at [70, 114] on input "text" at bounding box center [188, 114] width 341 height 16
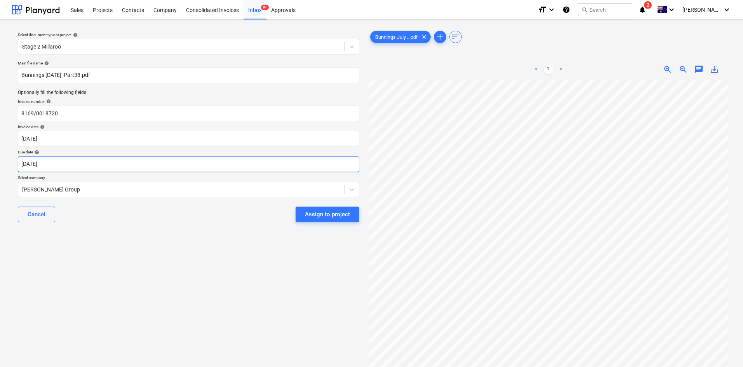
click at [72, 166] on body "Sales Projects Contacts Company Consolidated Invoices Inbox 9+ Approvals format…" at bounding box center [371, 183] width 743 height 367
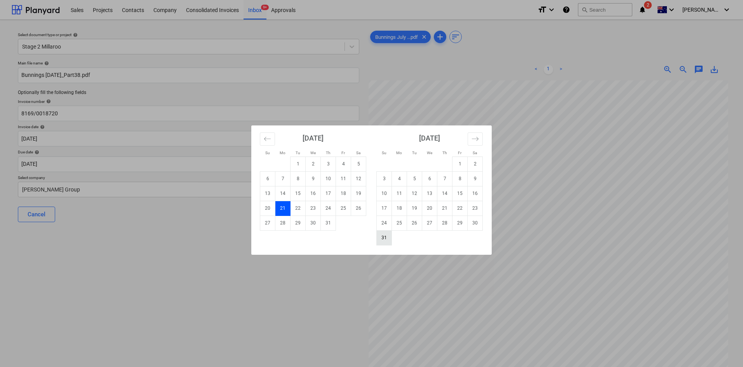
click at [388, 240] on td "31" at bounding box center [384, 237] width 15 height 15
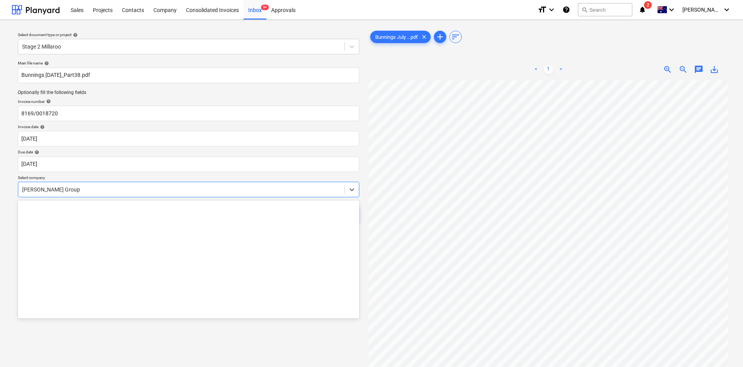
click at [97, 188] on div at bounding box center [181, 190] width 319 height 8
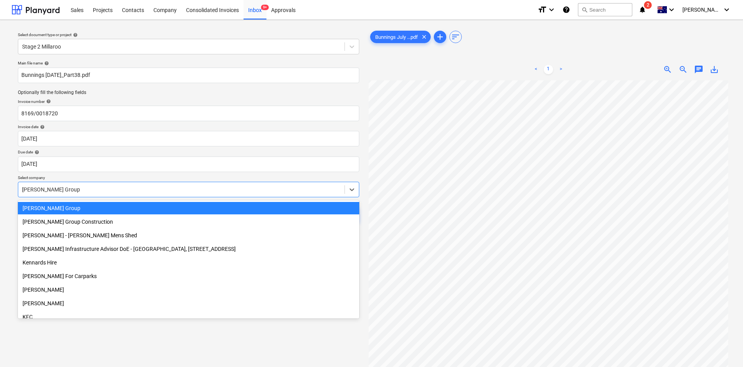
scroll to position [373, 0]
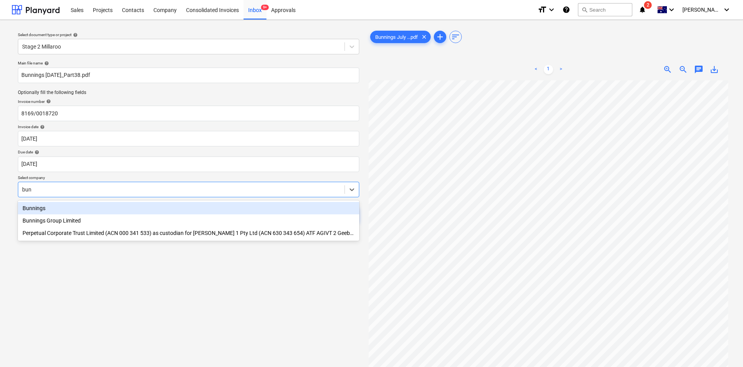
click at [47, 207] on div "Bunnings" at bounding box center [188, 208] width 341 height 12
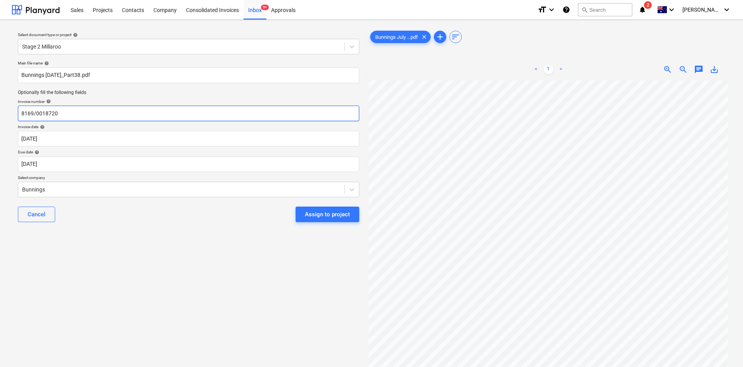
click at [70, 116] on input "8169/0018720" at bounding box center [188, 114] width 341 height 16
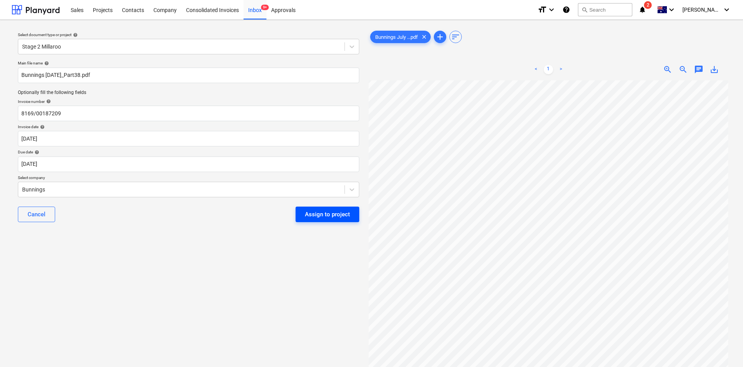
click at [328, 210] on div "Assign to project" at bounding box center [327, 214] width 45 height 10
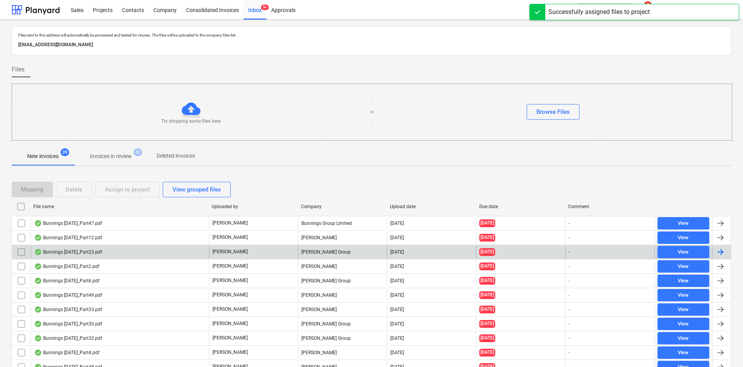
click at [84, 245] on div "Bunnings July 25_Part23.pdf" at bounding box center [68, 252] width 68 height 6
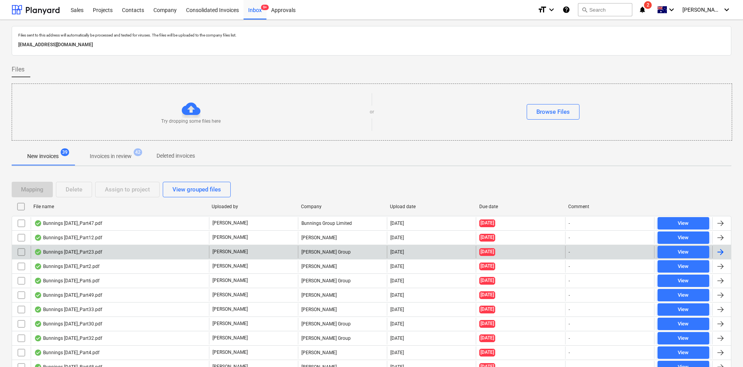
click at [321, 245] on div "[PERSON_NAME] Group" at bounding box center [342, 252] width 89 height 12
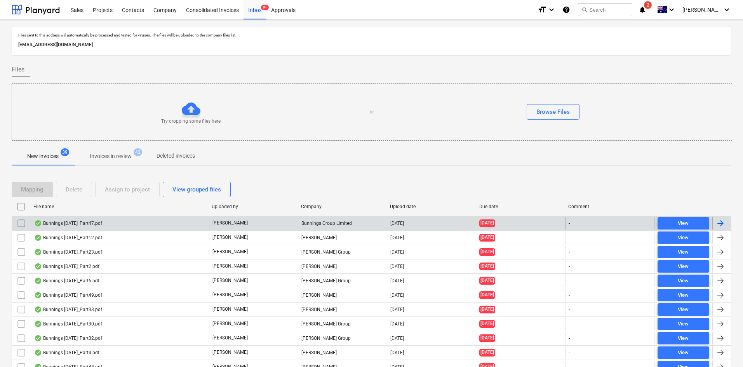
click at [312, 219] on div "Bunnings Group Limited" at bounding box center [342, 223] width 89 height 12
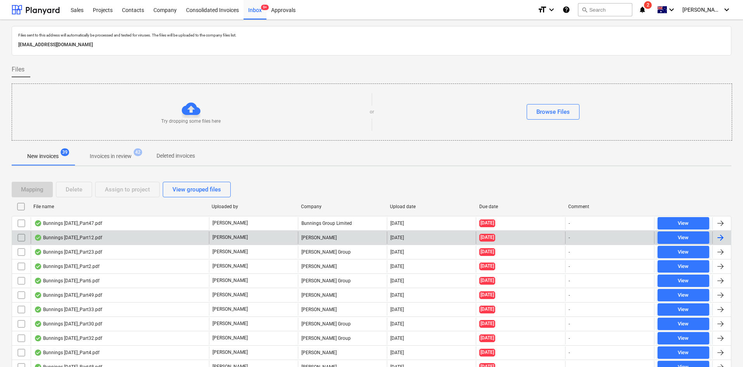
click at [332, 241] on div "Ronan Sheerin" at bounding box center [342, 238] width 89 height 12
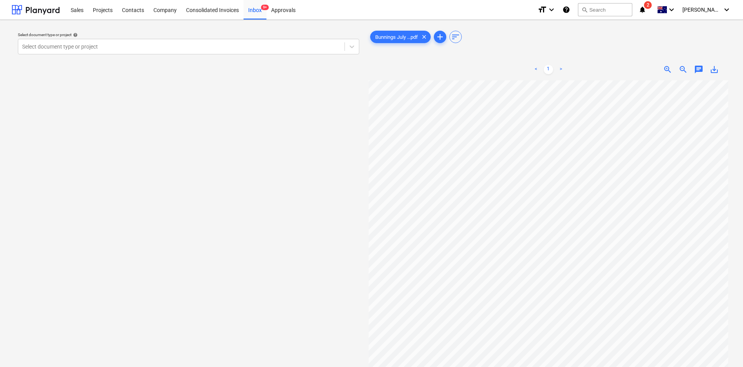
scroll to position [13, 11]
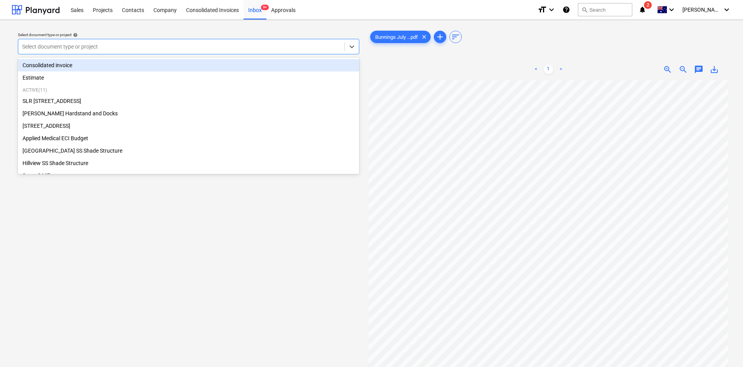
click at [143, 47] on div at bounding box center [181, 47] width 319 height 8
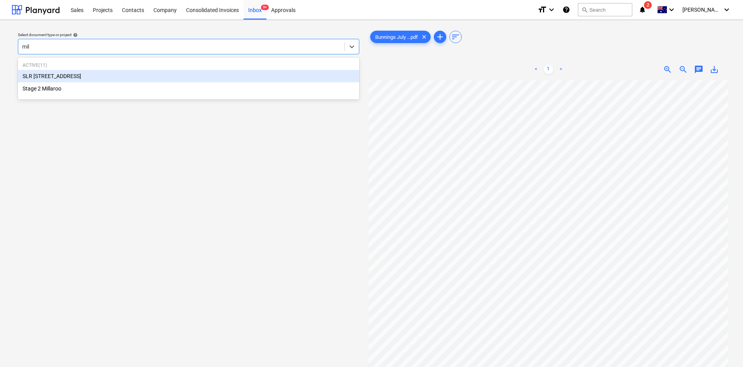
click at [56, 77] on div "SLR [STREET_ADDRESS]" at bounding box center [188, 76] width 341 height 12
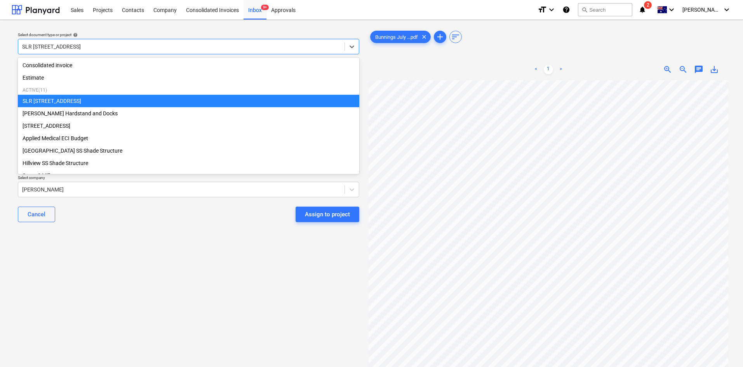
click at [136, 42] on div "SLR [STREET_ADDRESS]" at bounding box center [181, 46] width 326 height 11
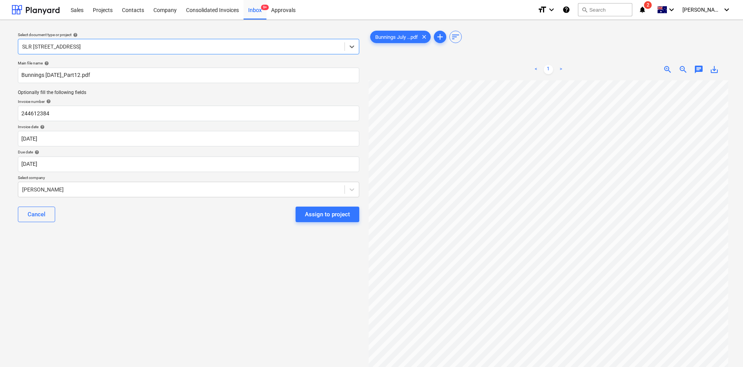
drag, startPoint x: 92, startPoint y: 44, endPoint x: 5, endPoint y: 53, distance: 87.1
click at [5, 53] on div "Select document type or project help option SLR 2 Millaroo Drive, selected. Sel…" at bounding box center [371, 227] width 743 height 415
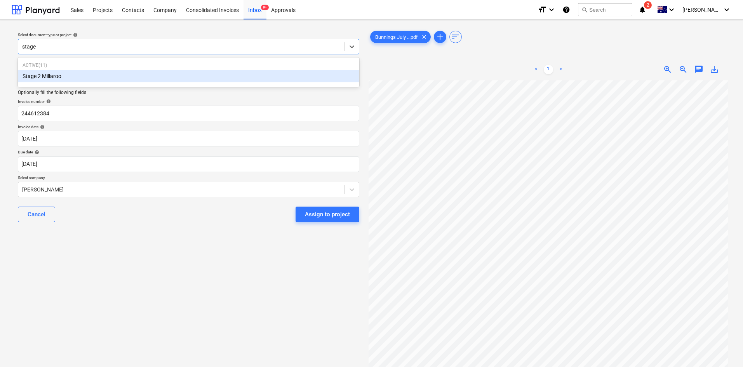
click at [24, 71] on div "Stage 2 Millaroo" at bounding box center [188, 76] width 341 height 12
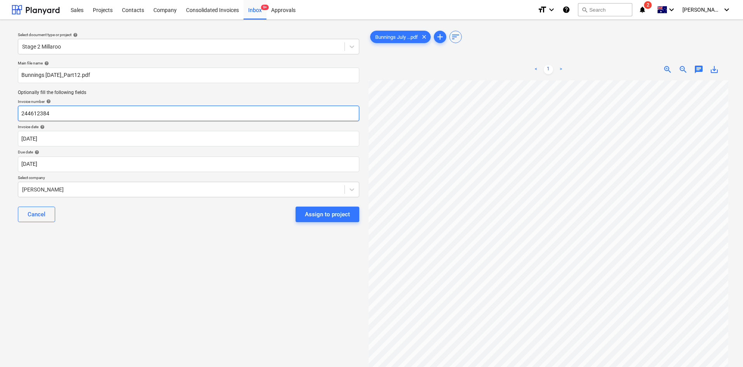
click at [0, 101] on div "Select document type or project help Stage 2 Millaroo Main file name help Bunni…" at bounding box center [371, 227] width 743 height 415
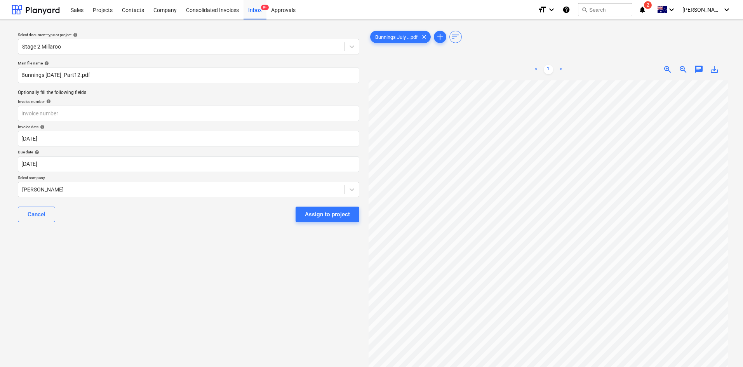
scroll to position [9, 49]
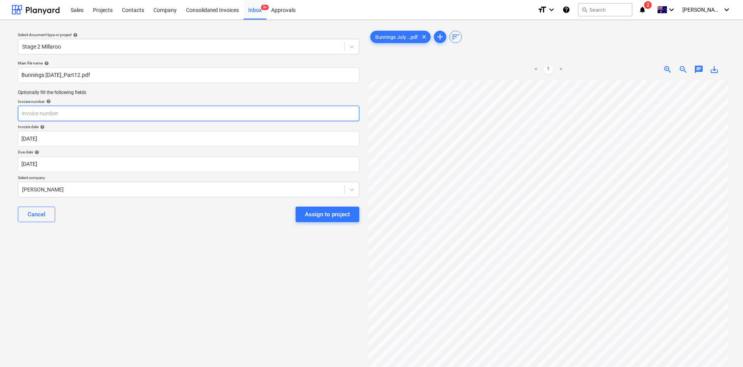
click at [45, 112] on input "text" at bounding box center [188, 114] width 341 height 16
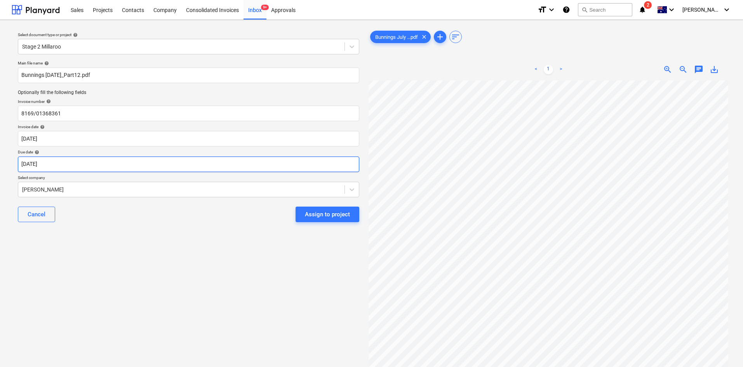
click at [86, 163] on body "Sales Projects Contacts Company Consolidated Invoices Inbox 9+ Approvals format…" at bounding box center [371, 183] width 743 height 367
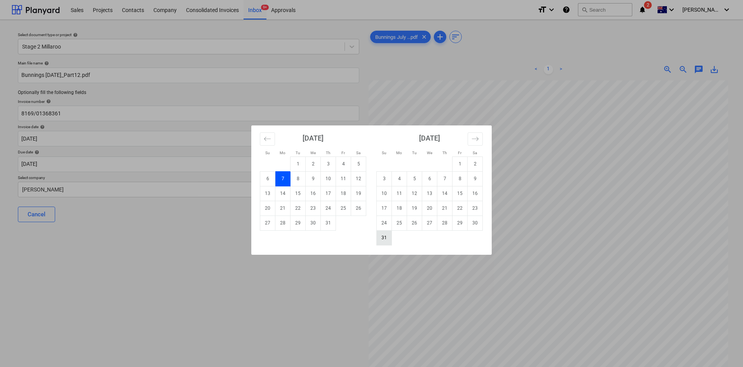
click at [386, 233] on td "31" at bounding box center [384, 237] width 15 height 15
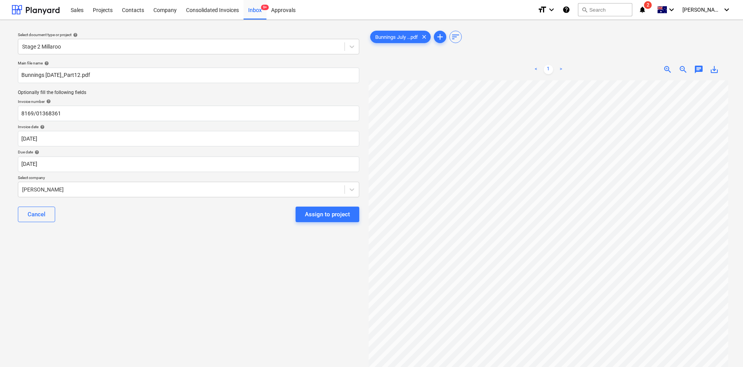
click at [142, 180] on p "Select company" at bounding box center [188, 178] width 341 height 7
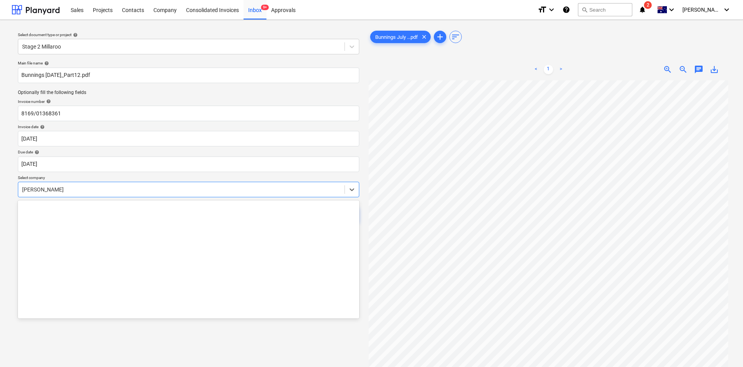
click at [127, 189] on div at bounding box center [181, 190] width 319 height 8
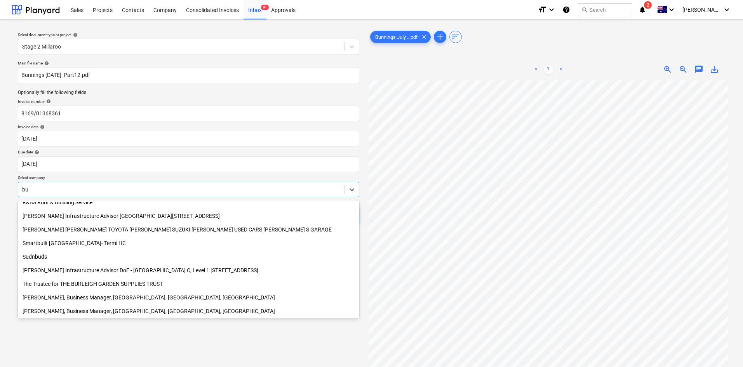
scroll to position [0, 0]
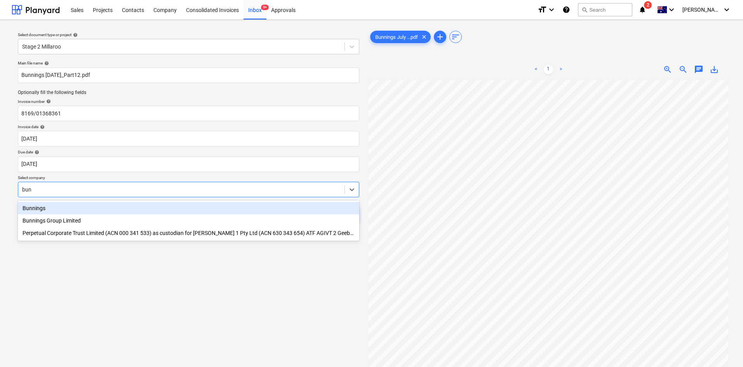
click at [64, 207] on div "Bunnings" at bounding box center [188, 208] width 341 height 12
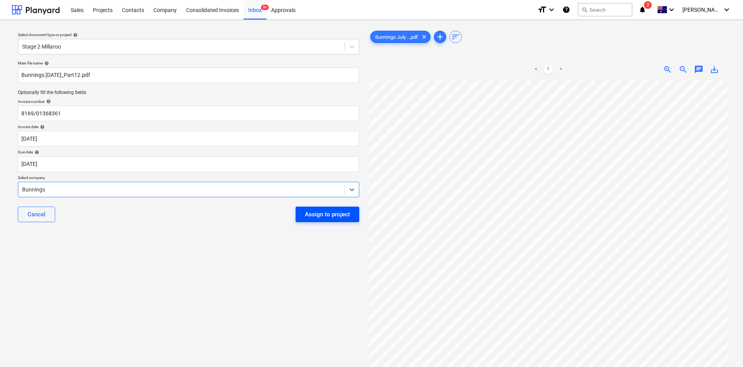
click at [324, 214] on div "Assign to project" at bounding box center [327, 214] width 45 height 10
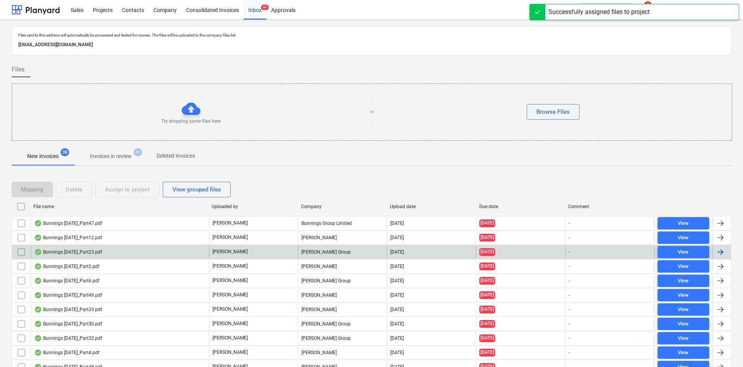
click at [318, 245] on div "[PERSON_NAME] Group" at bounding box center [342, 252] width 89 height 12
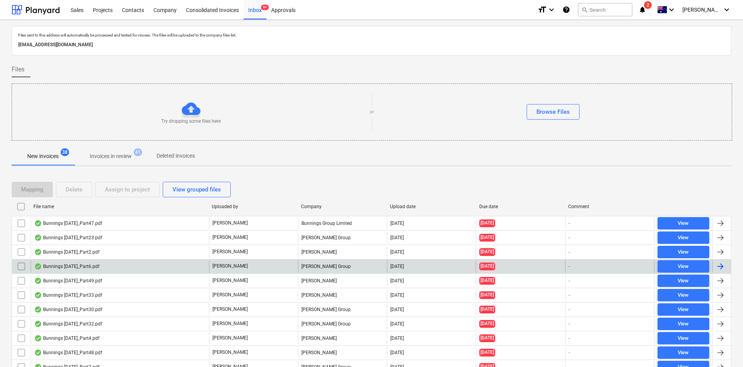
click at [323, 245] on div "[PERSON_NAME] Group" at bounding box center [342, 266] width 89 height 12
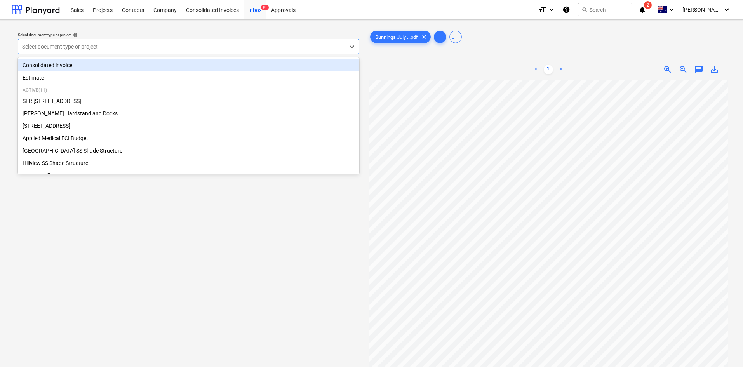
click at [91, 43] on div at bounding box center [181, 47] width 319 height 8
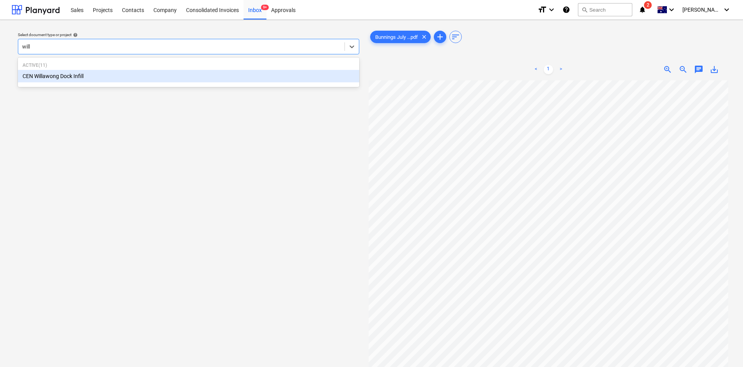
click at [83, 72] on div "CEN Willawong Dock Infill" at bounding box center [188, 76] width 341 height 12
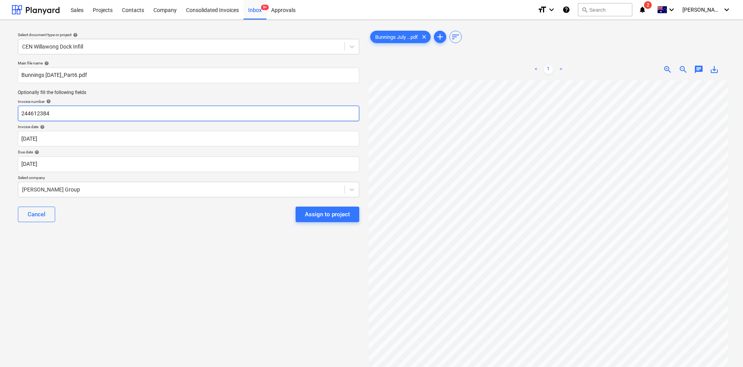
click at [55, 110] on input "244612384" at bounding box center [188, 114] width 341 height 16
drag, startPoint x: 56, startPoint y: 111, endPoint x: 0, endPoint y: 105, distance: 56.3
click at [0, 105] on div "Select document type or project help CEN Willawong Dock Infill Main file name h…" at bounding box center [371, 227] width 743 height 415
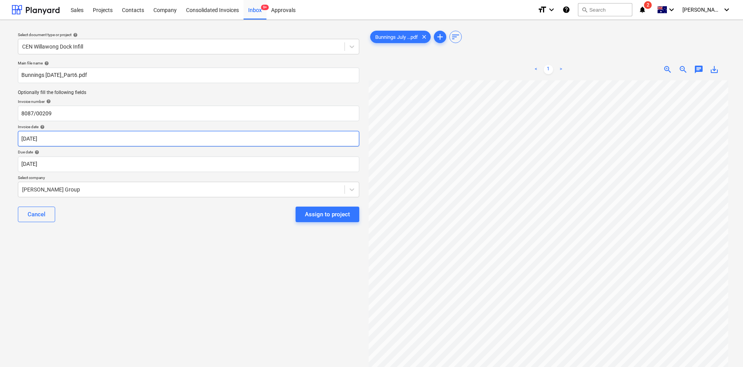
scroll to position [0, 49]
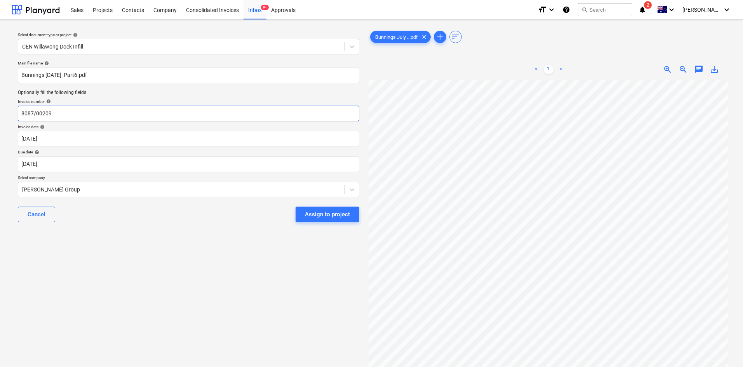
click at [65, 110] on input "8087/00209" at bounding box center [188, 114] width 341 height 16
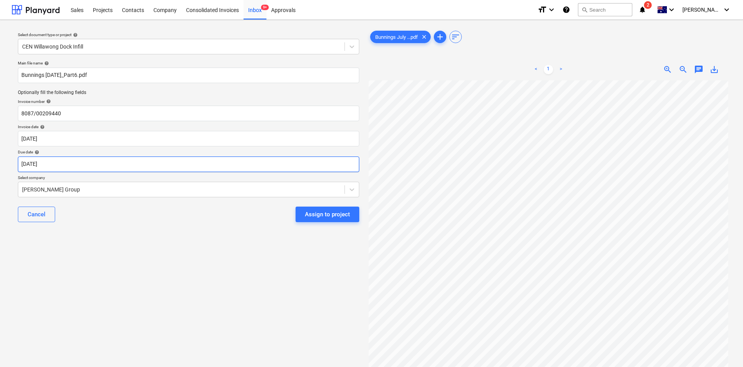
click at [66, 167] on body "Sales Projects Contacts Company Consolidated Invoices Inbox 9+ Approvals format…" at bounding box center [371, 183] width 743 height 367
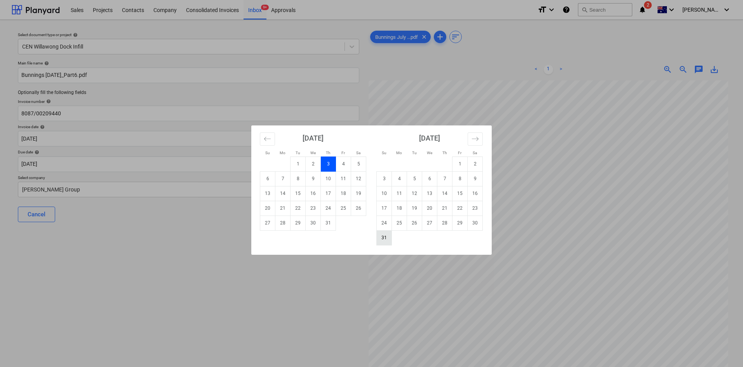
click at [390, 239] on td "31" at bounding box center [384, 237] width 15 height 15
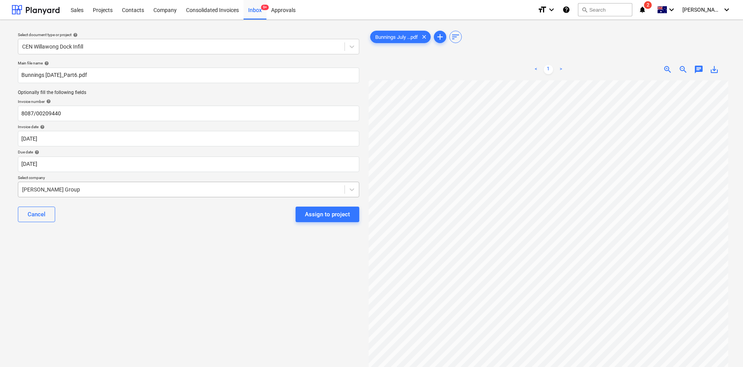
click at [155, 183] on div "[PERSON_NAME] Group" at bounding box center [188, 190] width 341 height 16
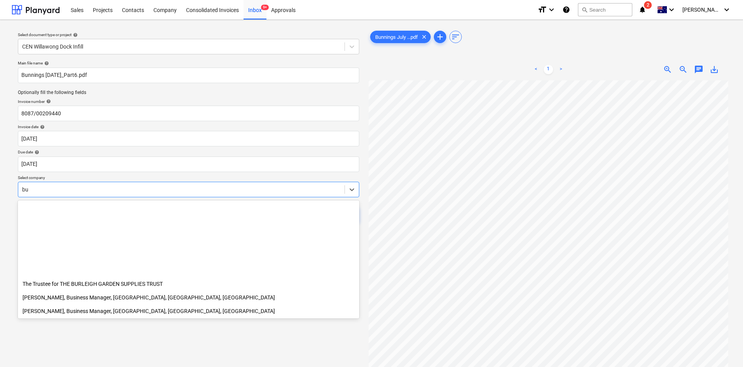
scroll to position [373, 0]
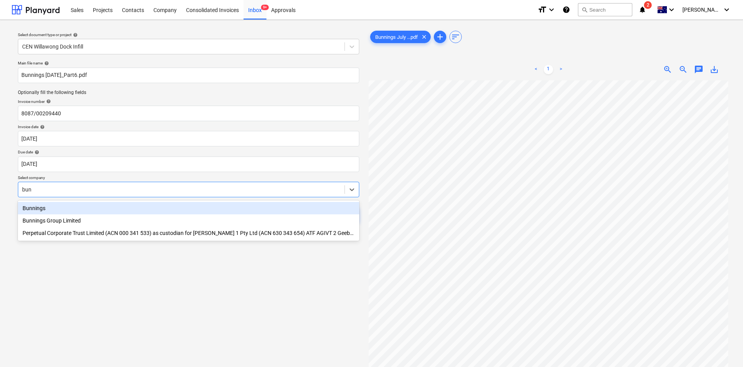
click at [32, 208] on div "Bunnings" at bounding box center [188, 208] width 341 height 12
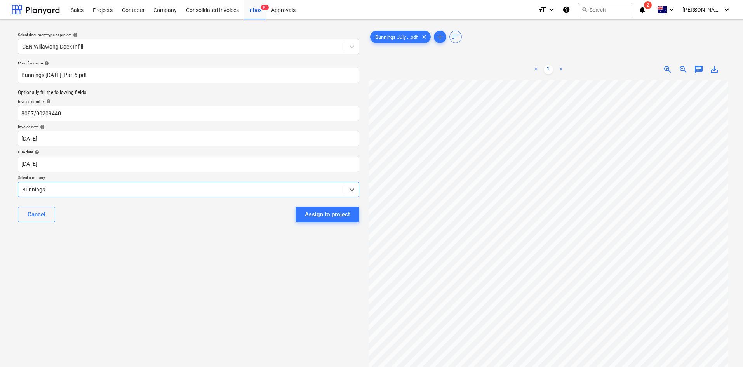
click at [319, 211] on div "Assign to project" at bounding box center [327, 214] width 45 height 10
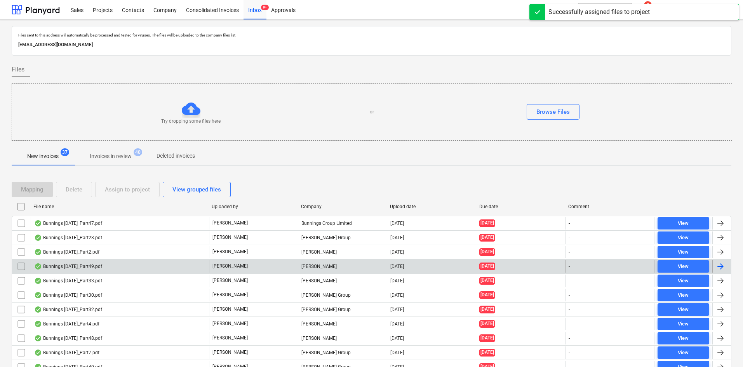
click at [404, 245] on div "[DATE]" at bounding box center [397, 266] width 14 height 5
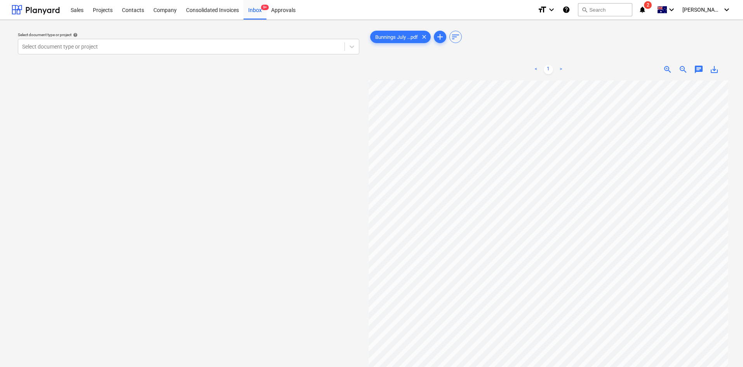
scroll to position [88, 0]
click at [497, 245] on html "Sales Projects Contacts Company Consolidated Invoices Inbox 9+ Approvals format…" at bounding box center [371, 183] width 743 height 367
click at [97, 47] on div at bounding box center [181, 47] width 319 height 8
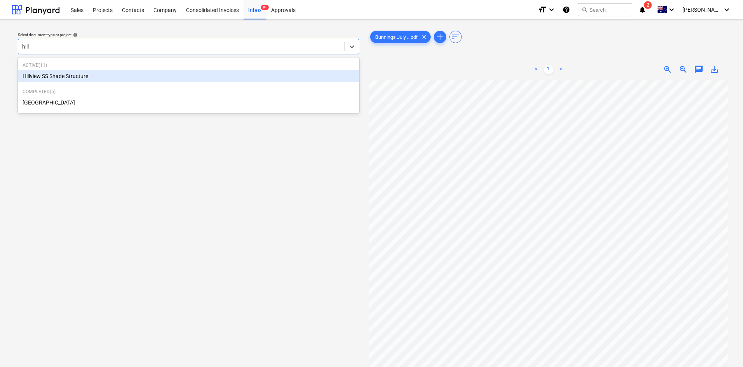
click at [98, 70] on div "Hillview SS Shade Structure" at bounding box center [188, 76] width 341 height 12
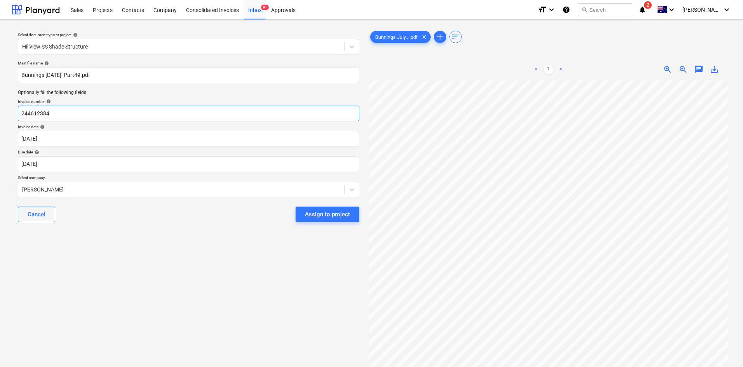
drag, startPoint x: 59, startPoint y: 116, endPoint x: 0, endPoint y: 111, distance: 59.2
click at [0, 111] on div "Select document type or project help Hillview SS Shade Structure Main file name…" at bounding box center [371, 227] width 743 height 415
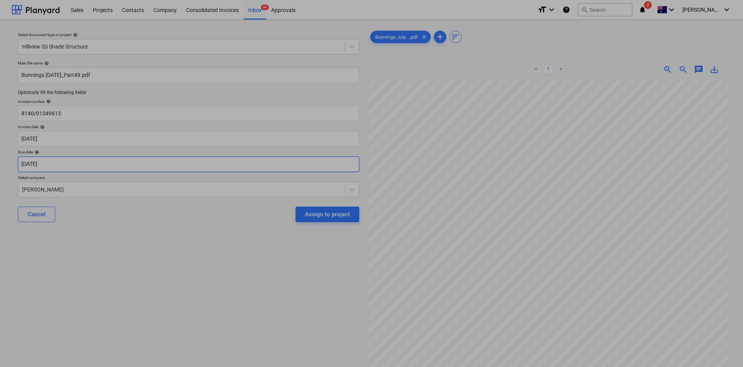
click at [69, 164] on body "Sales Projects Contacts Company Consolidated Invoices Inbox 9+ Approvals format…" at bounding box center [371, 183] width 743 height 367
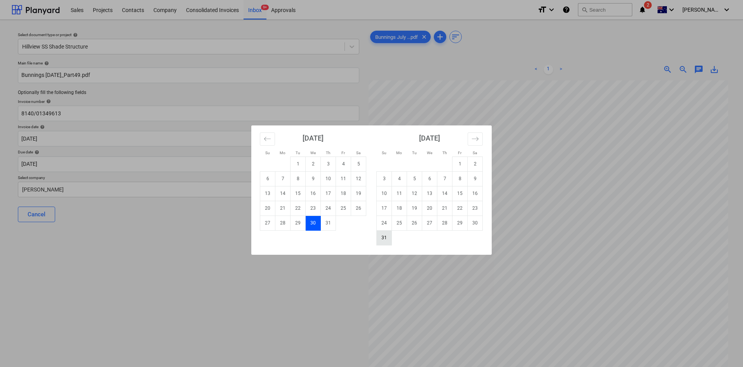
click at [381, 237] on td "31" at bounding box center [384, 237] width 15 height 15
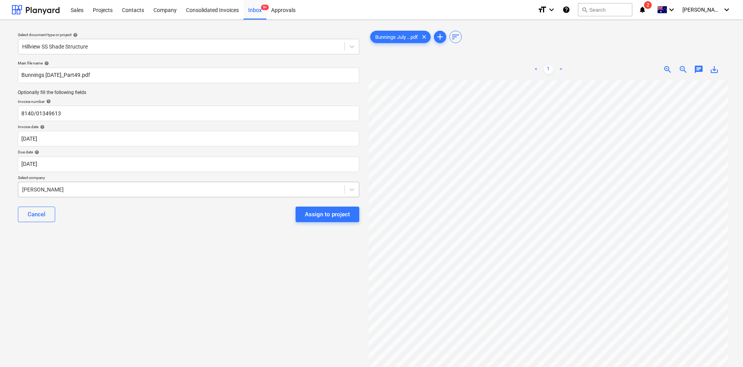
click at [109, 189] on div at bounding box center [181, 190] width 319 height 8
click at [343, 212] on div "Assign to project" at bounding box center [327, 214] width 45 height 10
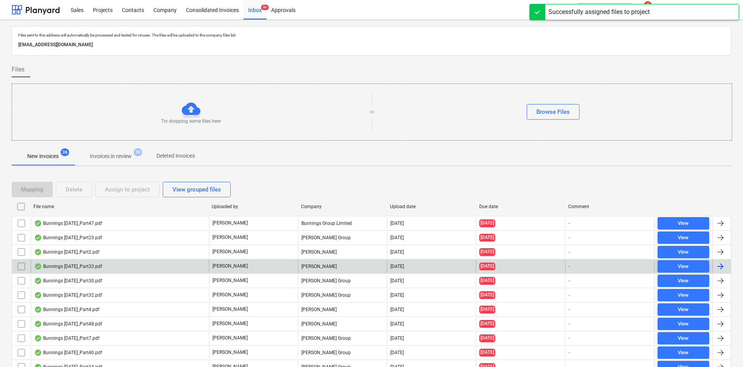
click at [403, 245] on div "[DATE]" at bounding box center [397, 266] width 14 height 5
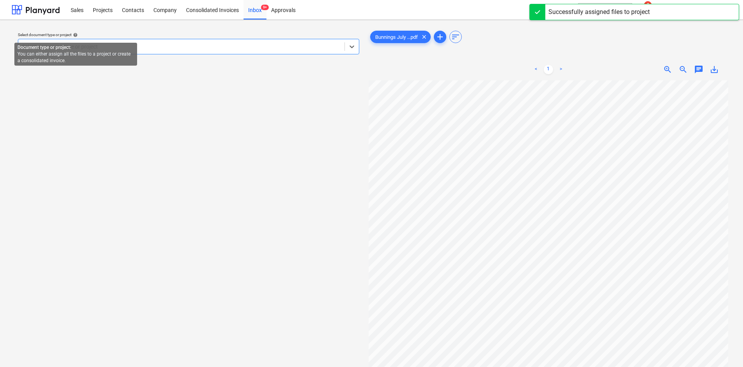
click at [79, 37] on div "Select document type or project help" at bounding box center [188, 34] width 341 height 5
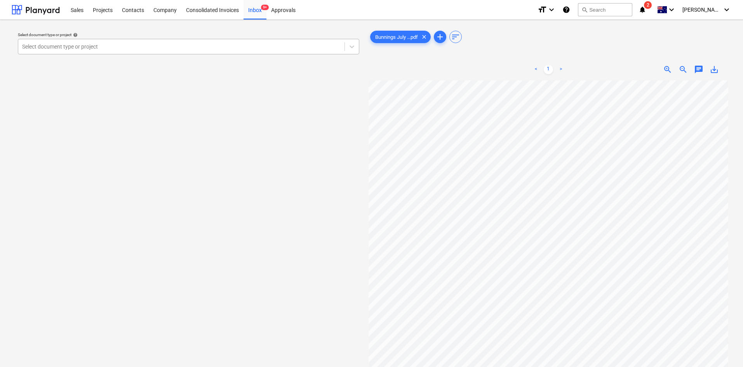
click at [83, 50] on div at bounding box center [181, 47] width 319 height 8
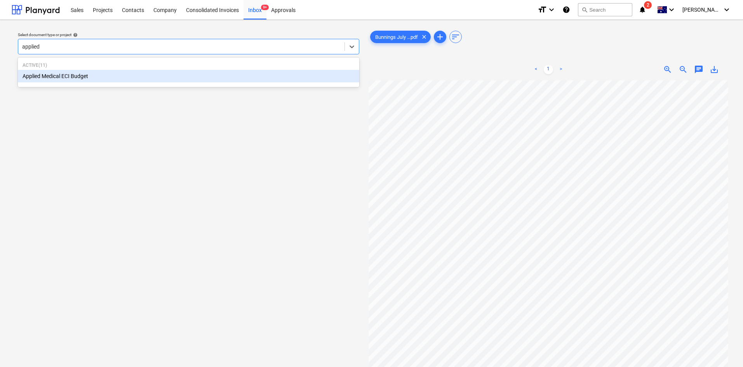
click at [63, 76] on div "Applied Medical ECI Budget" at bounding box center [188, 76] width 341 height 12
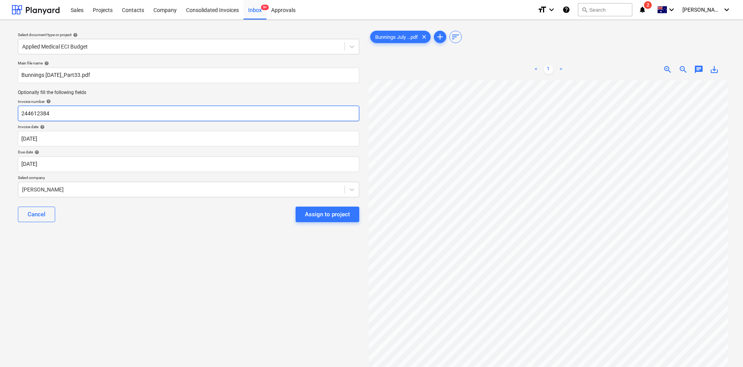
drag, startPoint x: 68, startPoint y: 110, endPoint x: 0, endPoint y: 109, distance: 67.6
click at [0, 109] on div "Select document type or project help Applied Medical ECI Budget Main file name …" at bounding box center [371, 227] width 743 height 415
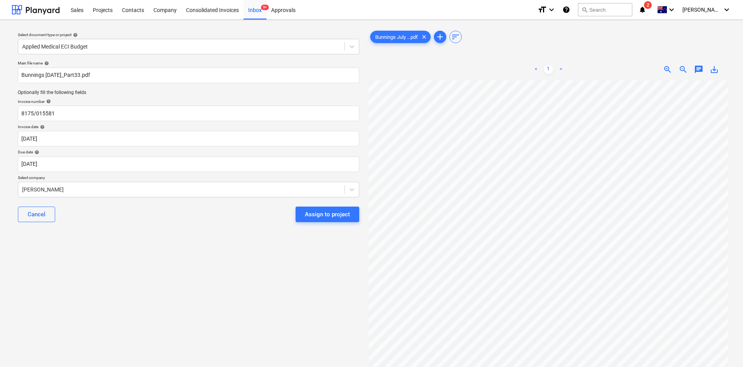
scroll to position [0, 49]
click at [339, 164] on div "Select document type or project help Applied Medical ECI Budget Main file name …" at bounding box center [372, 227] width 720 height 403
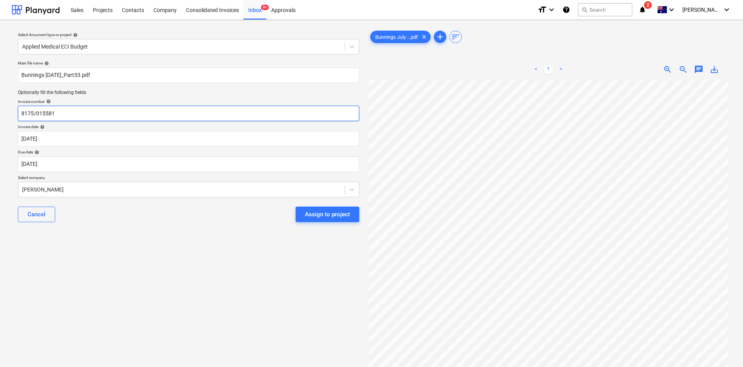
click at [108, 115] on input "8175/015581" at bounding box center [188, 114] width 341 height 16
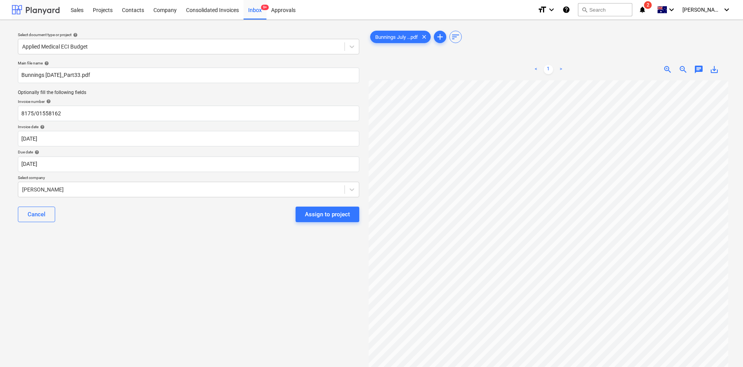
click at [16, 6] on div at bounding box center [36, 9] width 48 height 19
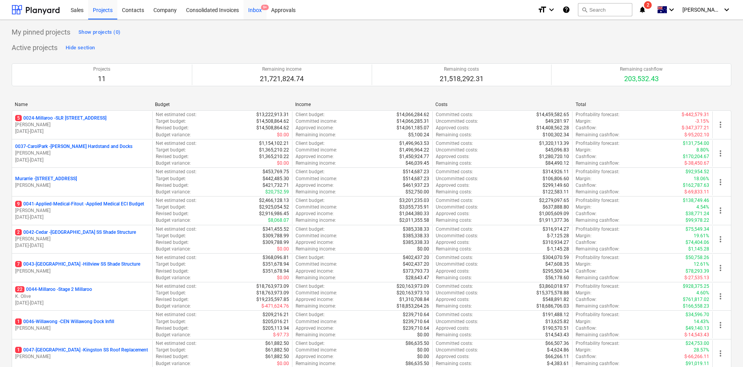
click at [255, 9] on div "Inbox 9+" at bounding box center [255, 10] width 23 height 20
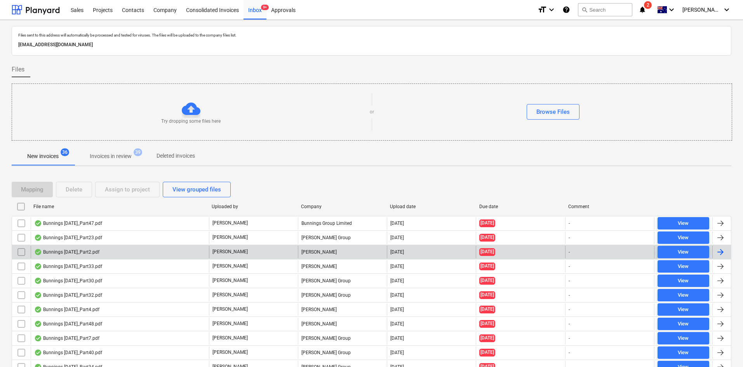
click at [322, 245] on div "Jason Escobar" at bounding box center [342, 252] width 89 height 12
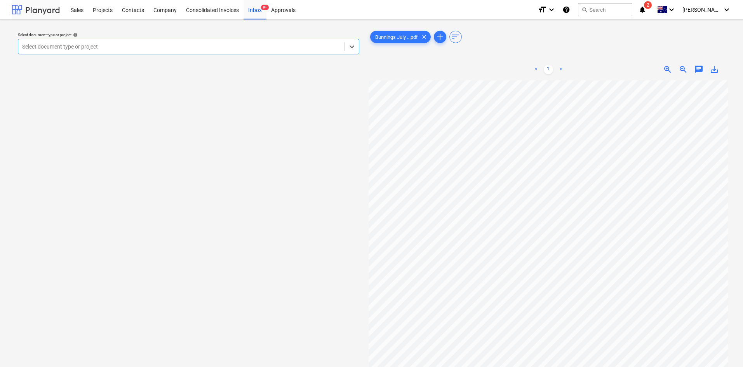
click at [22, 9] on div at bounding box center [36, 9] width 48 height 19
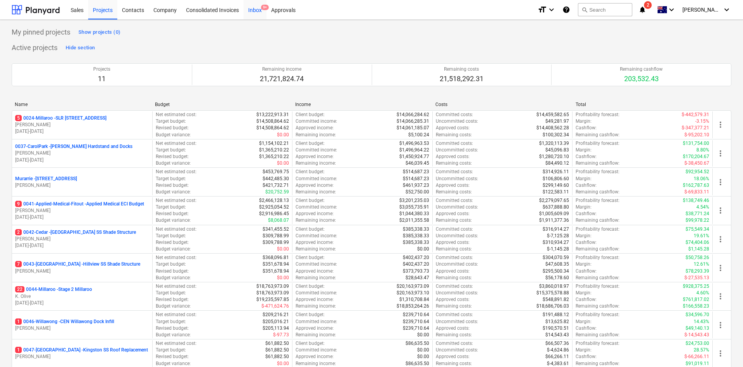
click at [251, 10] on div "Inbox 9+" at bounding box center [255, 10] width 23 height 20
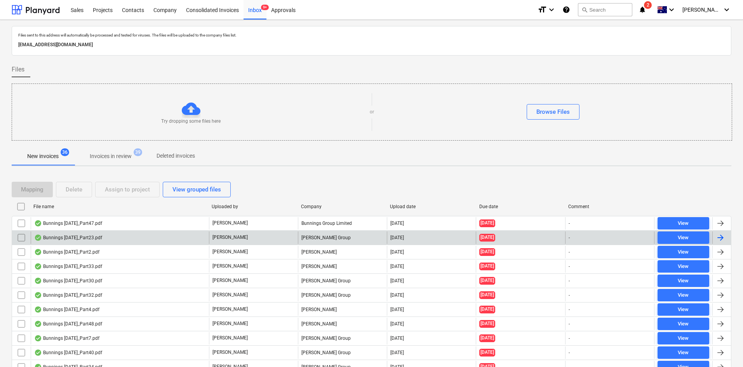
click at [327, 238] on div "[PERSON_NAME] Group" at bounding box center [342, 238] width 89 height 12
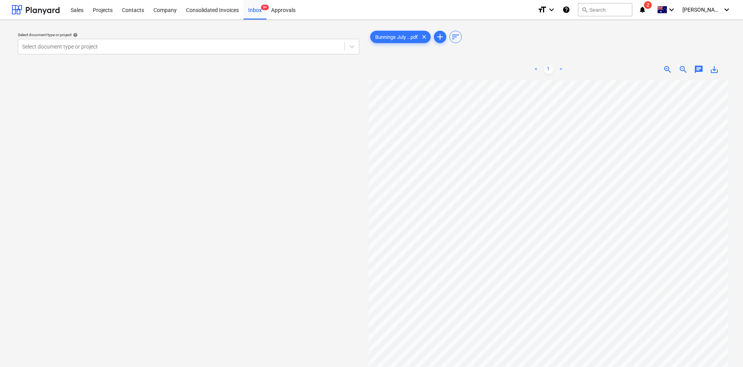
scroll to position [55, 7]
click at [25, 9] on div at bounding box center [36, 9] width 48 height 19
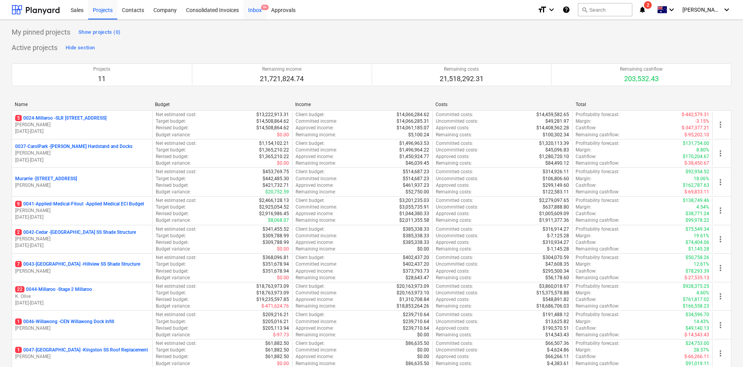
click at [259, 14] on div "Inbox 9+" at bounding box center [255, 10] width 23 height 20
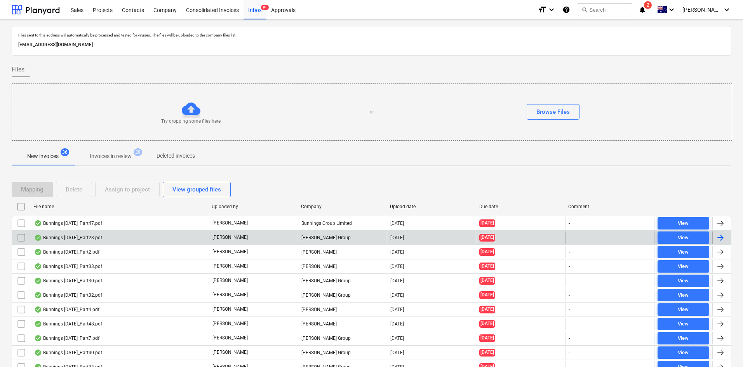
click at [21, 237] on input "checkbox" at bounding box center [21, 238] width 12 height 12
click at [82, 187] on div "Delete" at bounding box center [74, 190] width 17 height 10
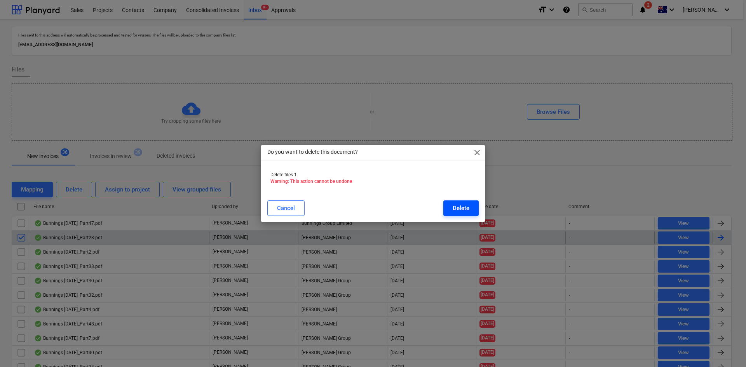
click at [465, 208] on div "Delete" at bounding box center [461, 208] width 17 height 10
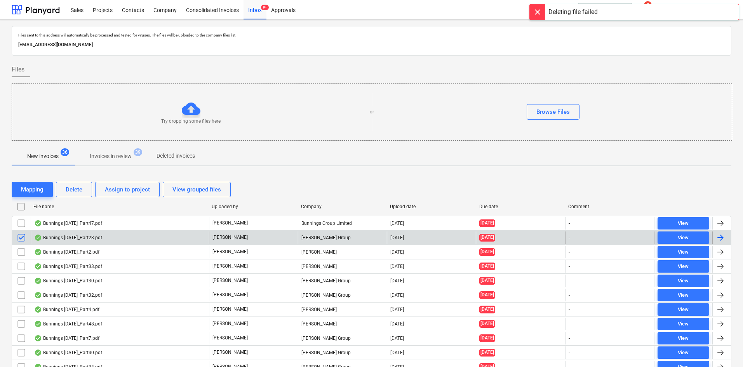
click at [21, 239] on input "checkbox" at bounding box center [21, 238] width 12 height 12
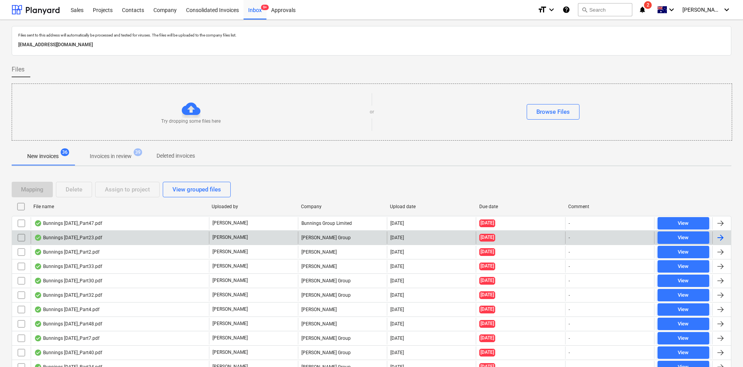
click at [92, 235] on div "Bunnings July 25_Part23.pdf" at bounding box center [68, 238] width 68 height 6
click at [22, 238] on input "checkbox" at bounding box center [21, 238] width 12 height 12
click at [80, 192] on div "Delete" at bounding box center [74, 190] width 17 height 10
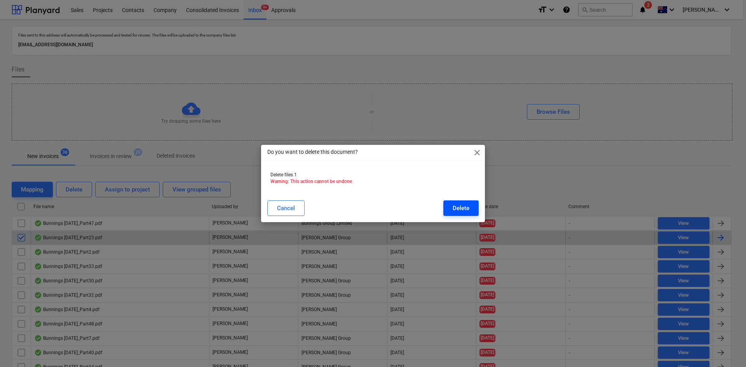
click at [467, 206] on div "Delete" at bounding box center [461, 208] width 17 height 10
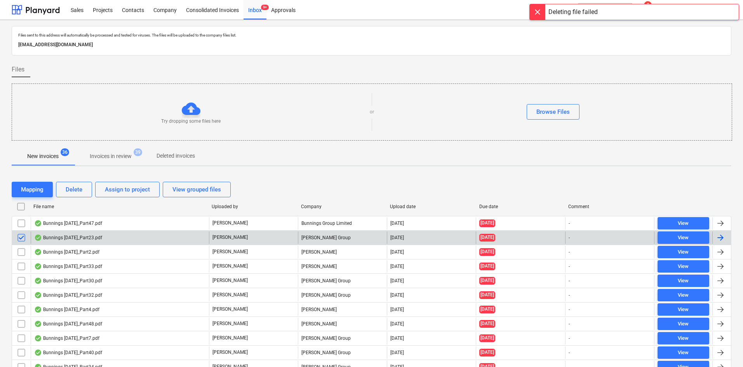
click at [497, 14] on div at bounding box center [538, 12] width 16 height 16
click at [22, 239] on input "checkbox" at bounding box center [21, 238] width 12 height 12
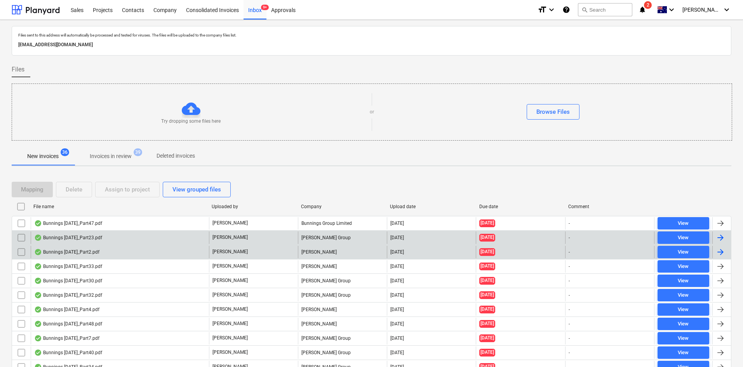
click at [62, 245] on div "Bunnings July 25_Part2.pdf" at bounding box center [66, 252] width 65 height 6
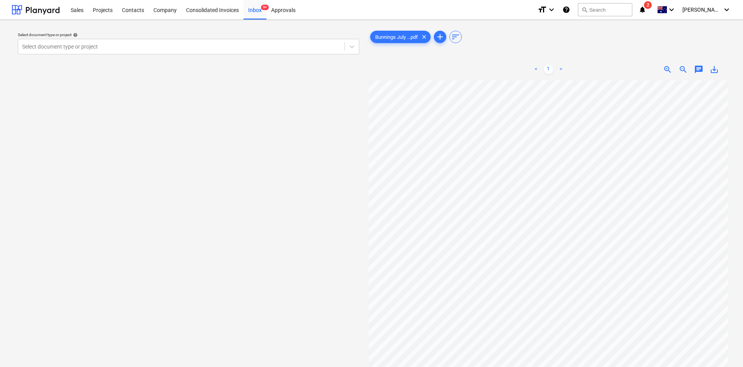
scroll to position [0, 49]
click at [64, 49] on div at bounding box center [181, 47] width 319 height 8
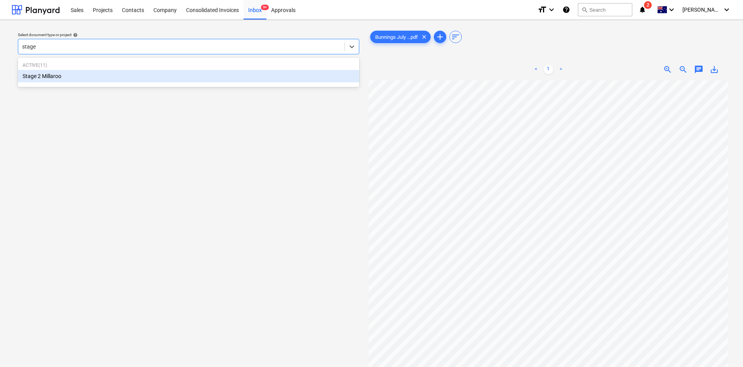
click at [47, 76] on div "Stage 2 Millaroo" at bounding box center [188, 76] width 341 height 12
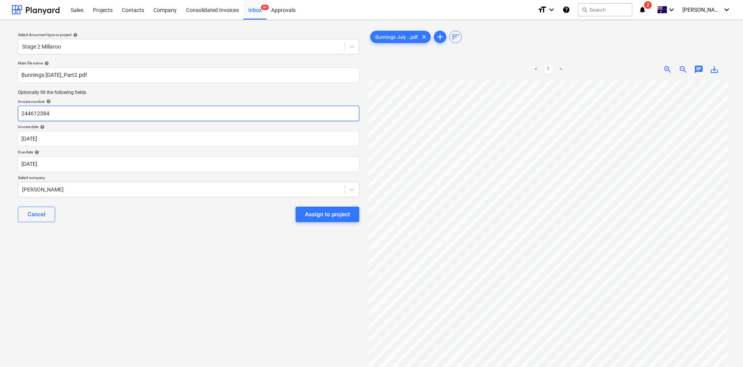
drag, startPoint x: 58, startPoint y: 113, endPoint x: 0, endPoint y: 117, distance: 58.4
click at [0, 117] on div "Select document type or project help Stage 2 Millaroo Main file name help Bunni…" at bounding box center [371, 227] width 743 height 415
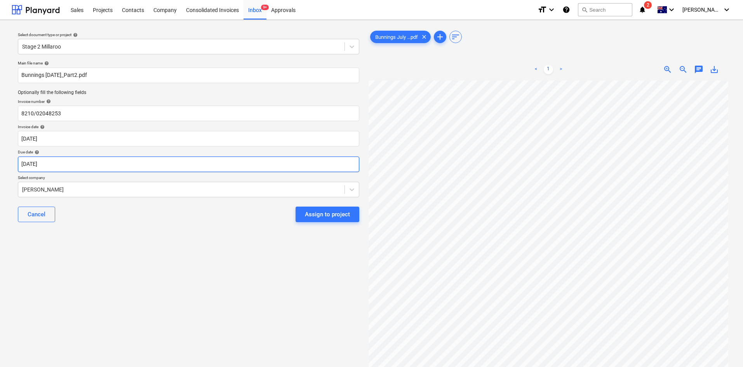
click at [65, 164] on body "Sales Projects Contacts Company Consolidated Invoices Inbox 9+ Approvals format…" at bounding box center [371, 183] width 743 height 367
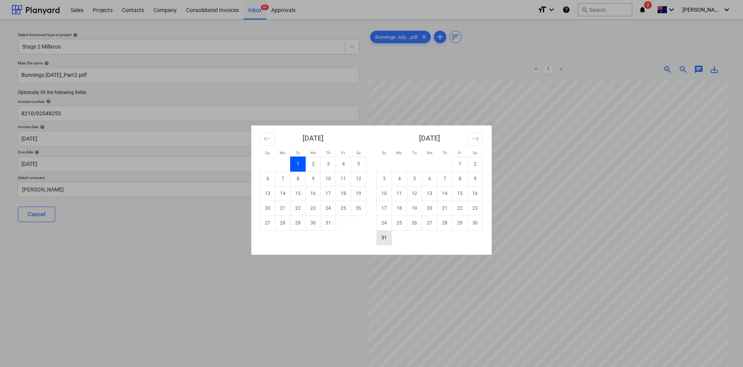
click at [382, 238] on td "31" at bounding box center [384, 237] width 15 height 15
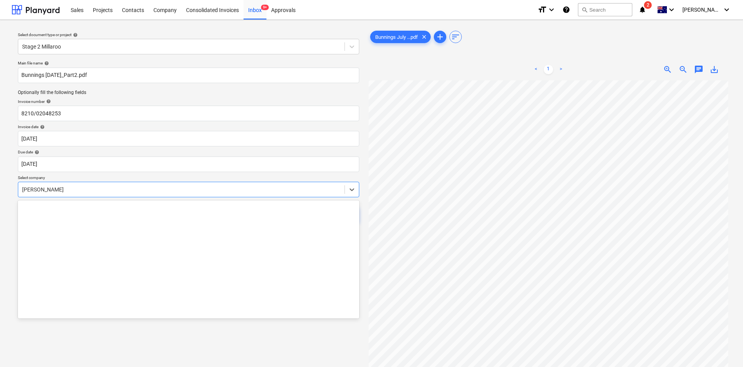
click at [93, 190] on div at bounding box center [181, 190] width 319 height 8
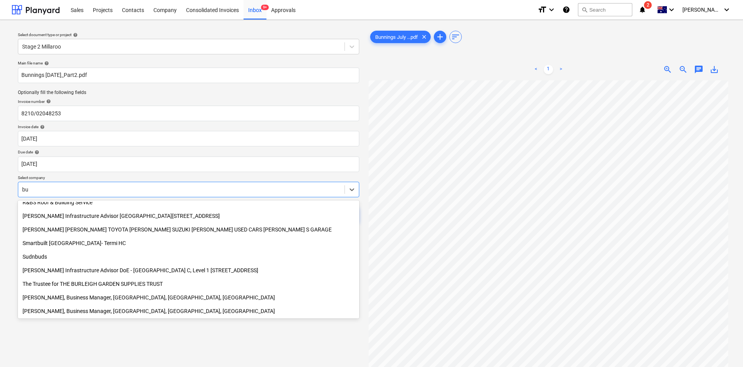
scroll to position [373, 0]
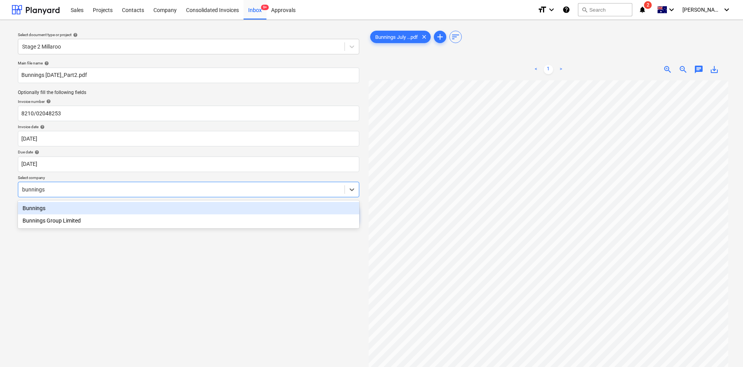
click at [70, 207] on div "Bunnings" at bounding box center [188, 208] width 341 height 12
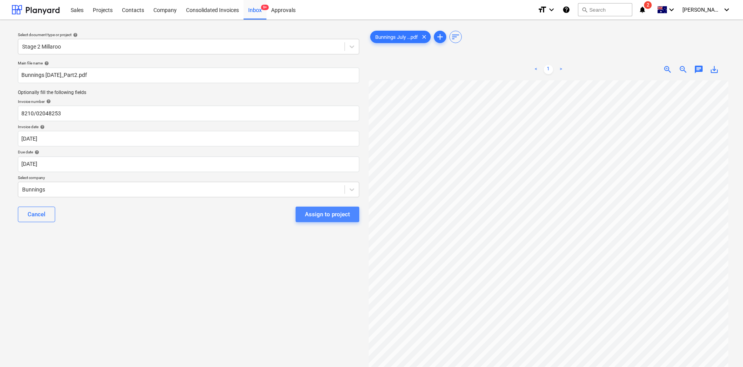
click at [333, 215] on div "Assign to project" at bounding box center [327, 214] width 45 height 10
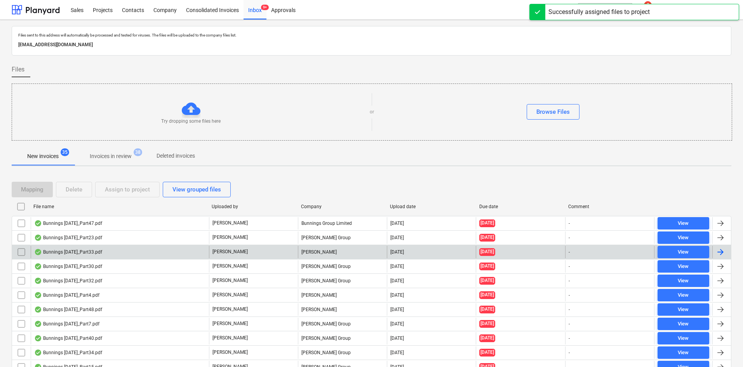
click at [325, 245] on div "Miikael Varuhin" at bounding box center [342, 252] width 89 height 12
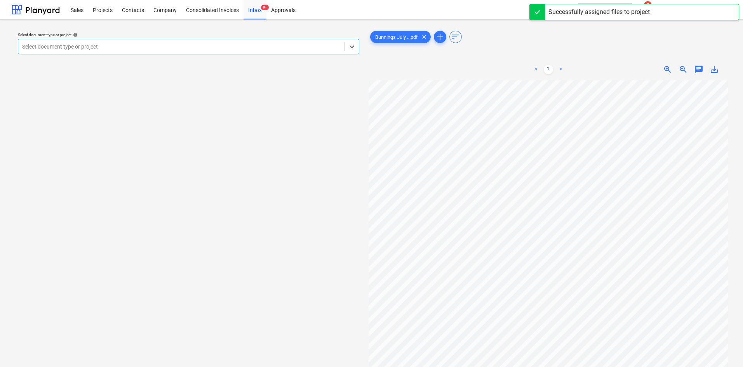
click at [63, 50] on div at bounding box center [181, 47] width 319 height 8
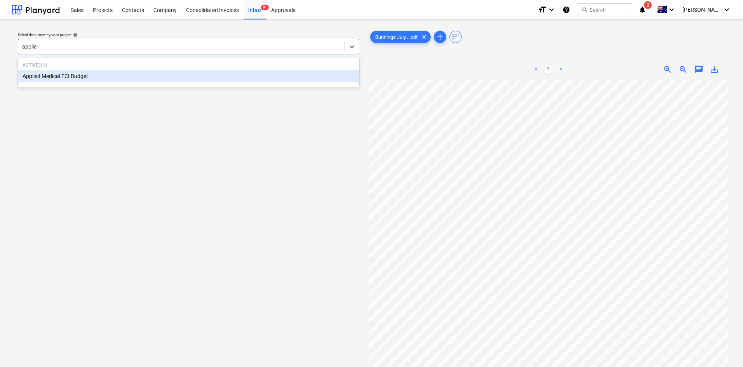
click at [70, 75] on div "Applied Medical ECI Budget" at bounding box center [188, 76] width 341 height 12
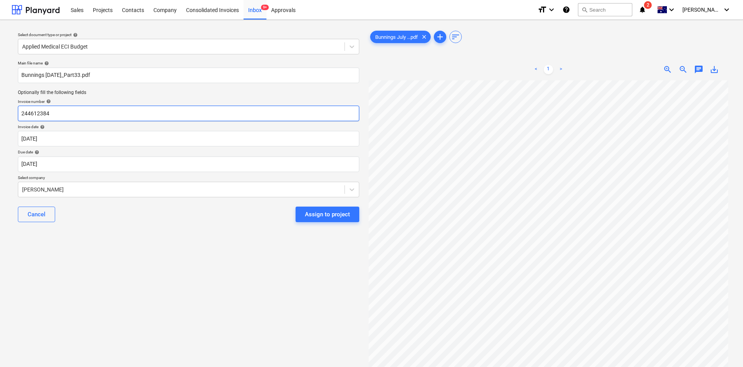
drag, startPoint x: 55, startPoint y: 115, endPoint x: 0, endPoint y: 117, distance: 55.2
click at [0, 117] on div "Select document type or project help Applied Medical ECI Budget Main file name …" at bounding box center [371, 227] width 743 height 415
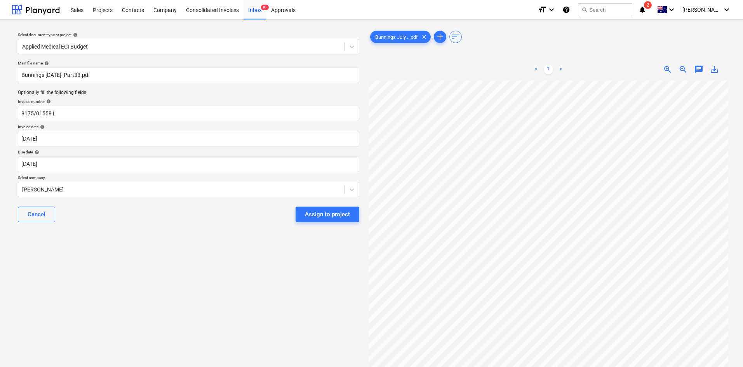
scroll to position [0, 49]
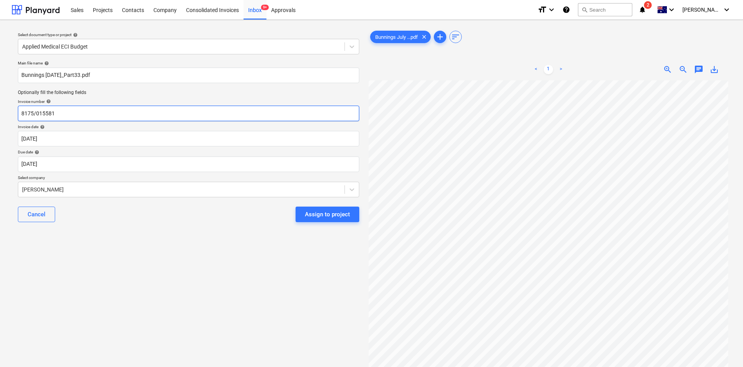
click at [101, 110] on input "8175/015581" at bounding box center [188, 114] width 341 height 16
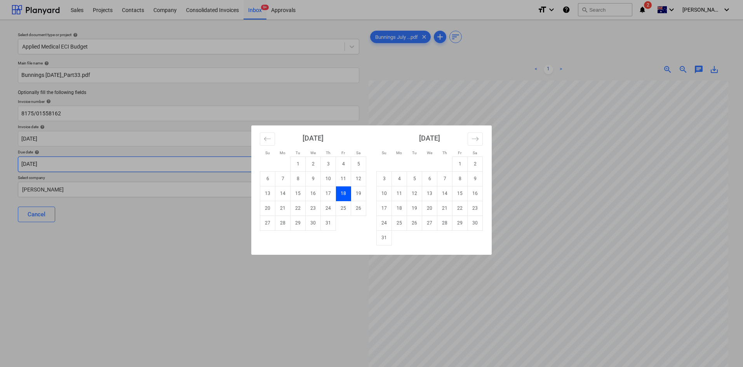
drag, startPoint x: 76, startPoint y: 161, endPoint x: 111, endPoint y: 167, distance: 35.4
click at [77, 161] on body "Sales Projects Contacts Company Consolidated Invoices Inbox 9+ Approvals format…" at bounding box center [371, 183] width 743 height 367
click at [383, 237] on td "31" at bounding box center [384, 237] width 15 height 15
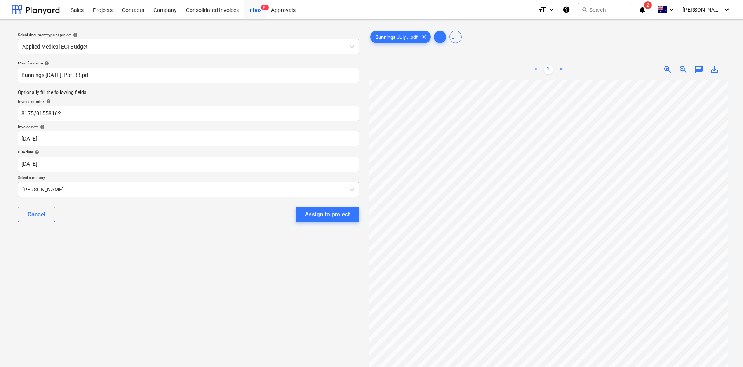
click at [76, 185] on div "Miikael Varuhin" at bounding box center [181, 189] width 326 height 11
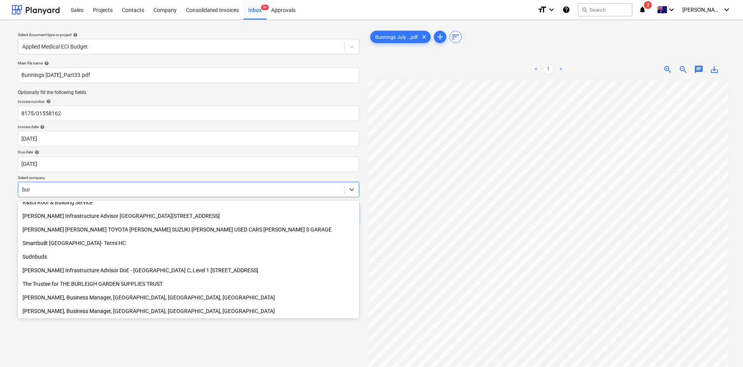
scroll to position [0, 0]
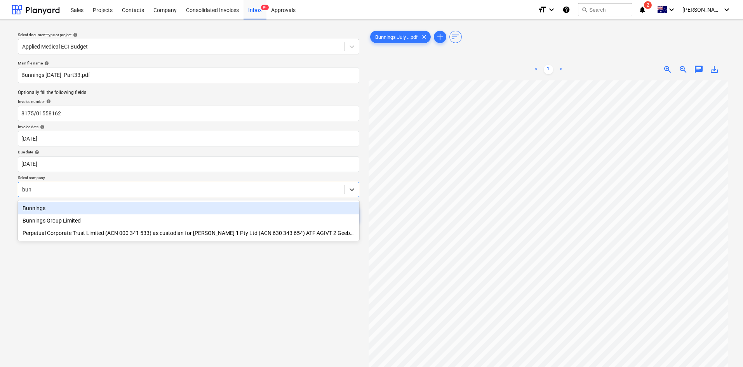
click at [45, 207] on div "Bunnings" at bounding box center [188, 208] width 341 height 12
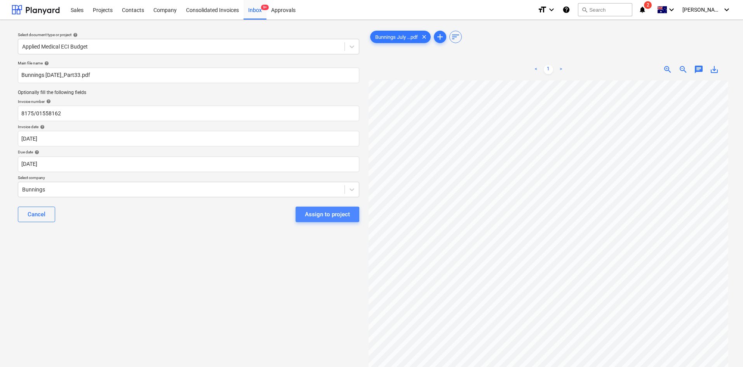
click at [326, 215] on div "Assign to project" at bounding box center [327, 214] width 45 height 10
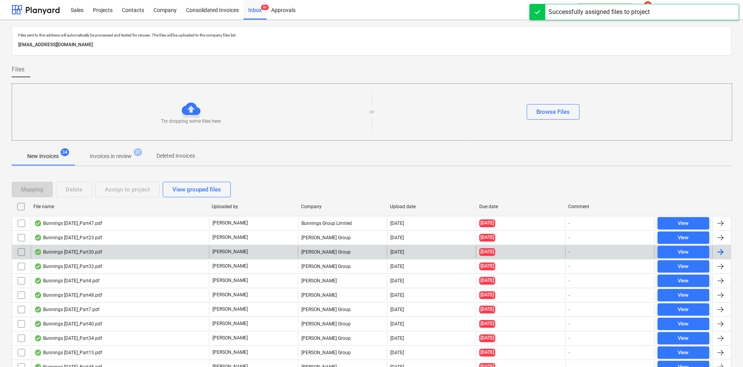
click at [229, 245] on div "[PERSON_NAME]" at bounding box center [253, 252] width 89 height 12
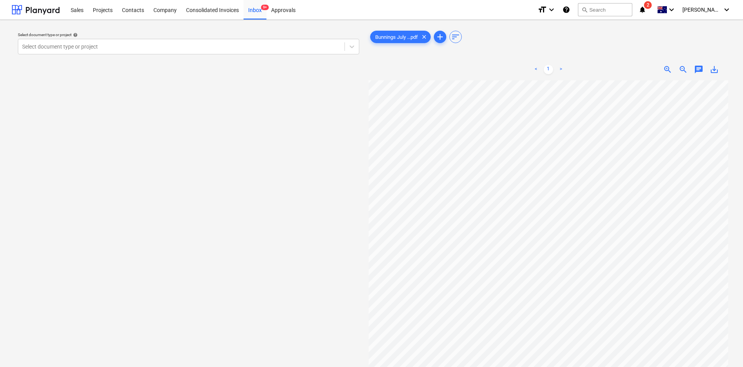
scroll to position [3, 49]
click at [42, 45] on div at bounding box center [181, 47] width 319 height 8
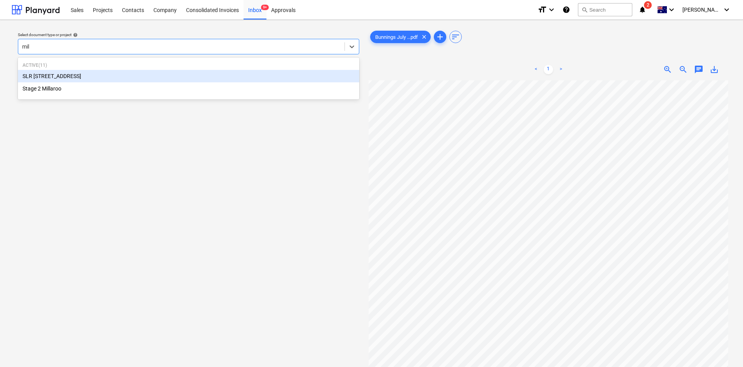
click at [53, 76] on div "SLR [STREET_ADDRESS]" at bounding box center [188, 76] width 341 height 12
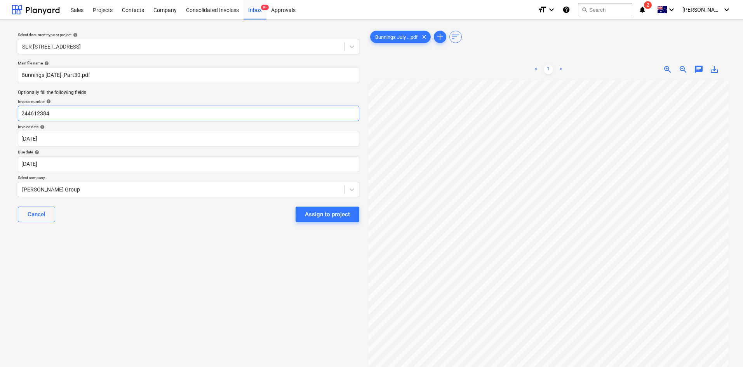
drag, startPoint x: 89, startPoint y: 113, endPoint x: 0, endPoint y: 115, distance: 89.0
click at [0, 115] on div "Select document type or project help SLR 2 Millaroo Drive Main file name help B…" at bounding box center [371, 227] width 743 height 415
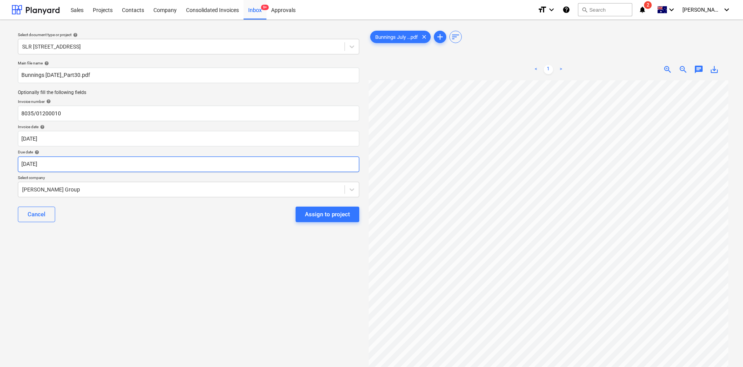
click at [71, 163] on body "Sales Projects Contacts Company Consolidated Invoices Inbox 9+ Approvals format…" at bounding box center [371, 183] width 743 height 367
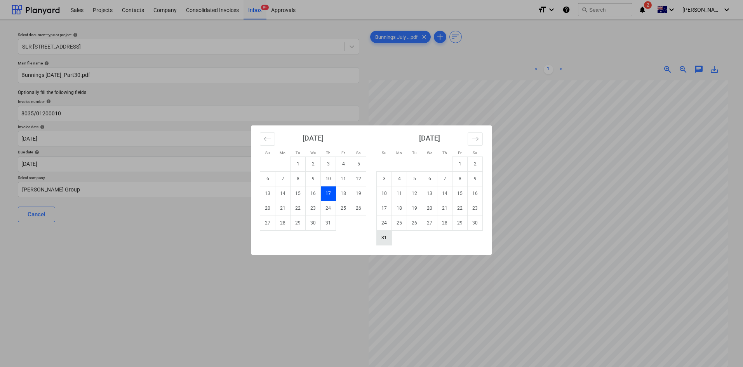
click at [390, 239] on td "31" at bounding box center [384, 237] width 15 height 15
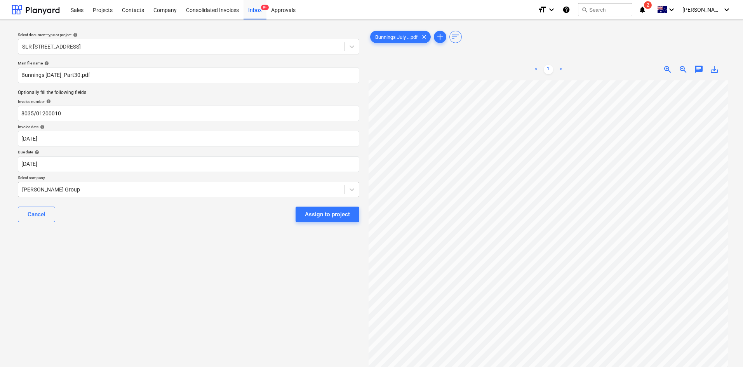
click at [116, 187] on div at bounding box center [181, 190] width 319 height 8
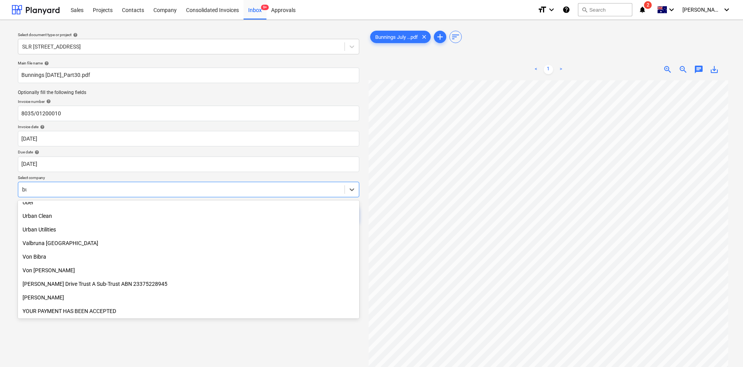
scroll to position [373, 0]
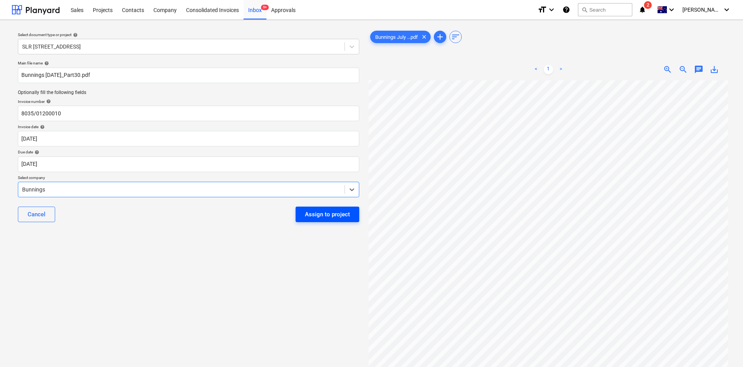
click at [334, 210] on div "Assign to project" at bounding box center [327, 214] width 45 height 10
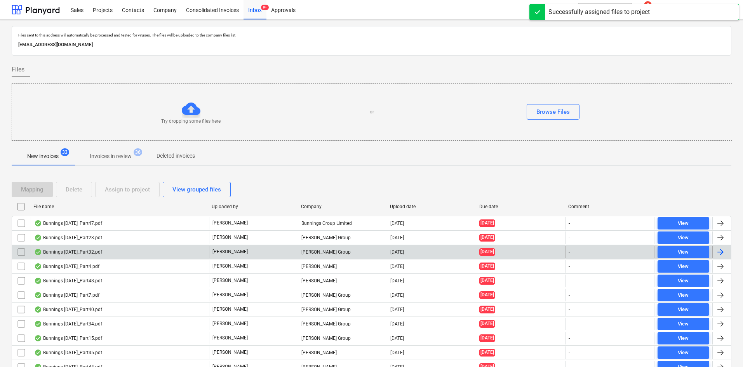
click at [317, 245] on div "[PERSON_NAME] Group" at bounding box center [342, 252] width 89 height 12
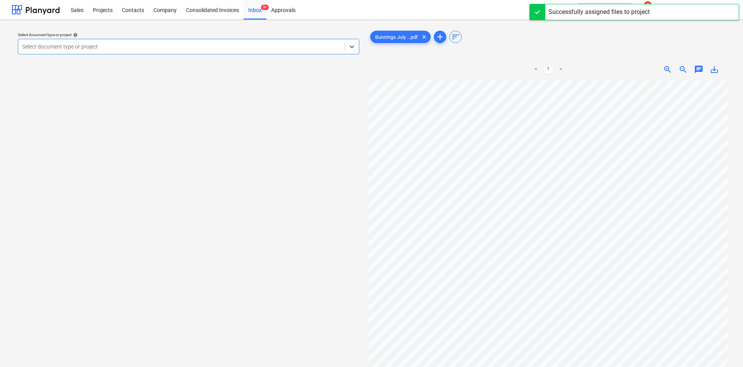
click at [121, 43] on div at bounding box center [181, 47] width 319 height 8
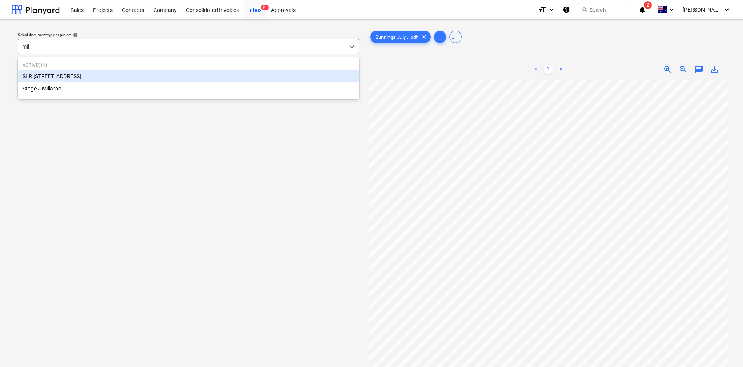
click at [78, 77] on div "SLR [STREET_ADDRESS]" at bounding box center [188, 76] width 341 height 12
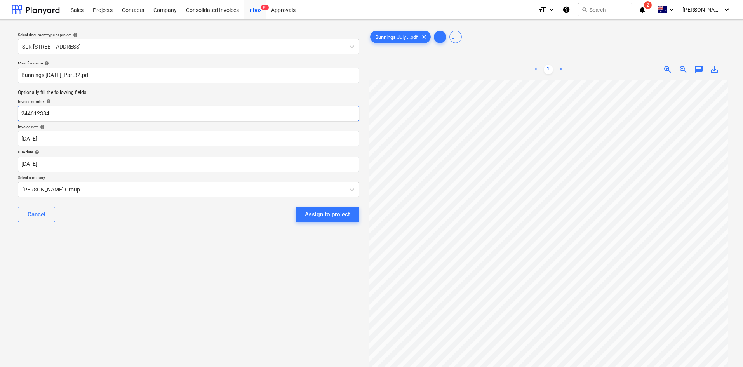
drag, startPoint x: 52, startPoint y: 114, endPoint x: 0, endPoint y: 108, distance: 52.8
click at [0, 108] on div "Select document type or project help SLR 2 Millaroo Drive Main file name help B…" at bounding box center [371, 227] width 743 height 415
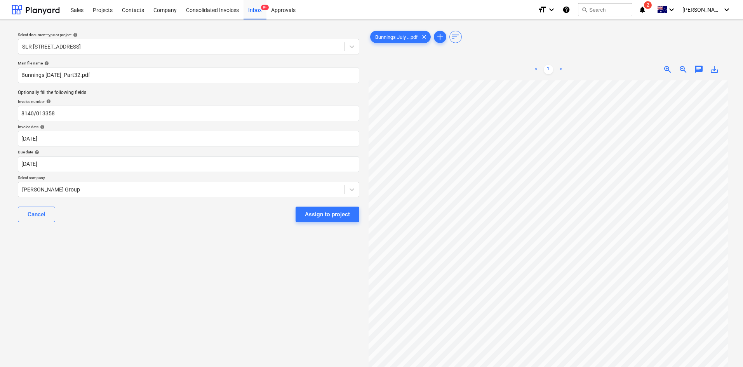
scroll to position [0, 49]
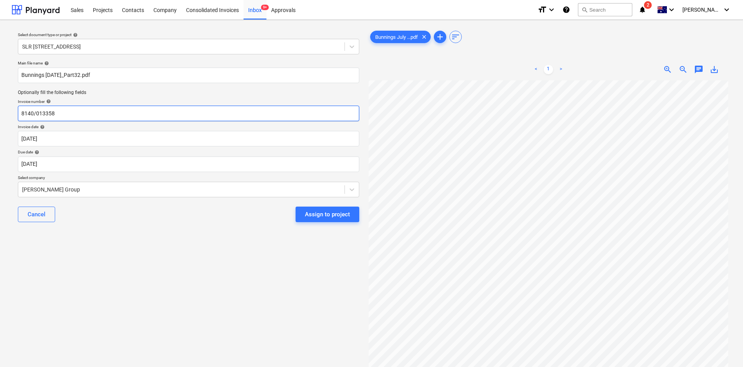
click at [64, 112] on input "8140/013358" at bounding box center [188, 114] width 341 height 16
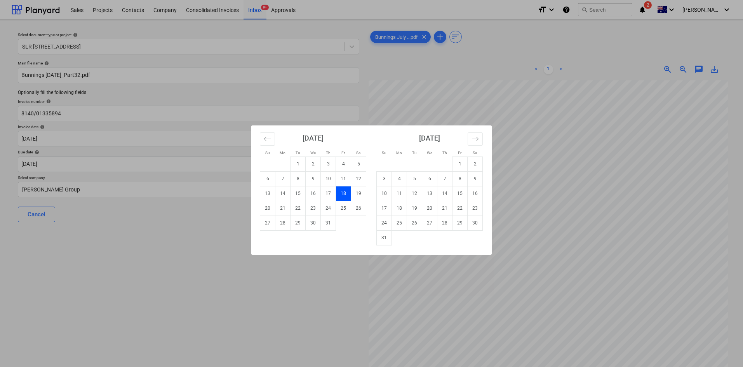
click at [345, 194] on td "18" at bounding box center [343, 193] width 15 height 15
click at [83, 167] on body "Sales Projects Contacts Company Consolidated Invoices Inbox 9+ Approvals format…" at bounding box center [371, 183] width 743 height 367
click at [383, 237] on td "31" at bounding box center [384, 237] width 15 height 15
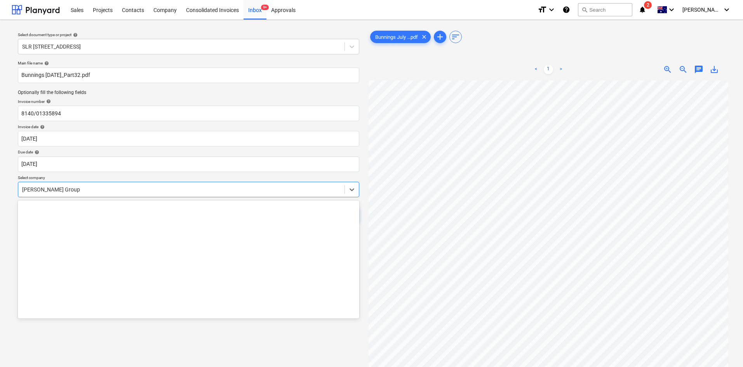
click at [120, 185] on div "[PERSON_NAME] Group" at bounding box center [181, 189] width 326 height 11
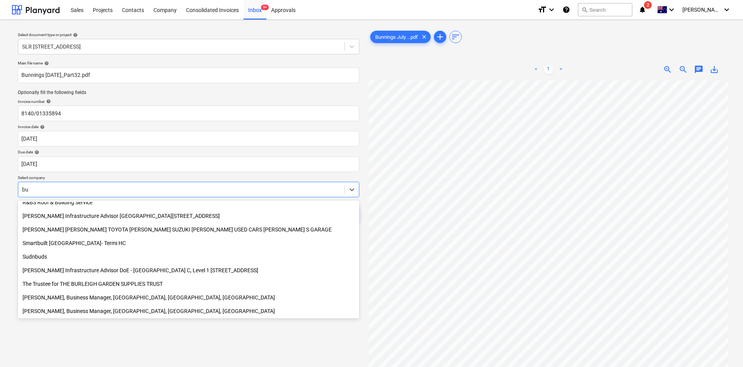
scroll to position [0, 0]
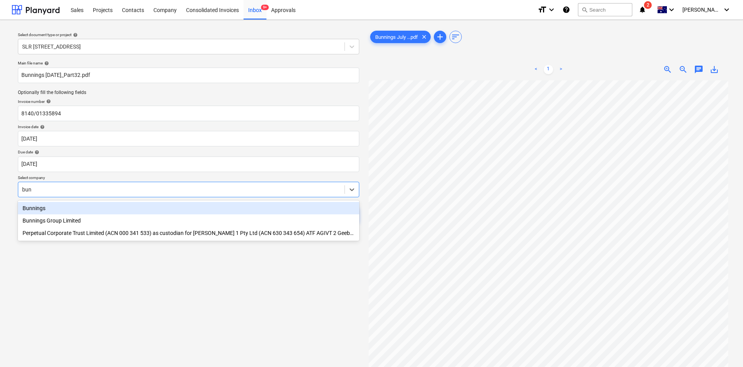
click at [49, 205] on div "Bunnings" at bounding box center [188, 208] width 341 height 12
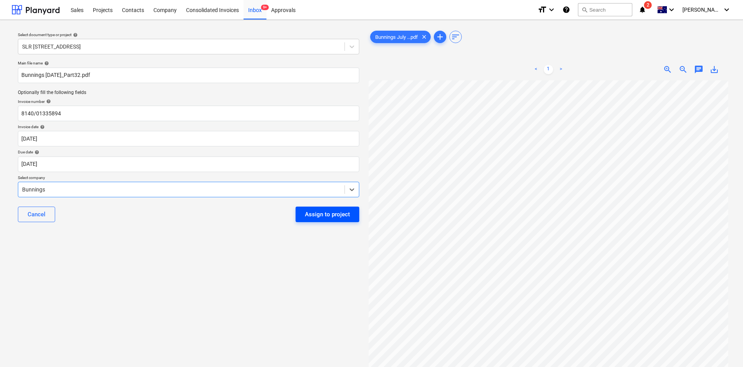
click at [329, 212] on div "Assign to project" at bounding box center [327, 214] width 45 height 10
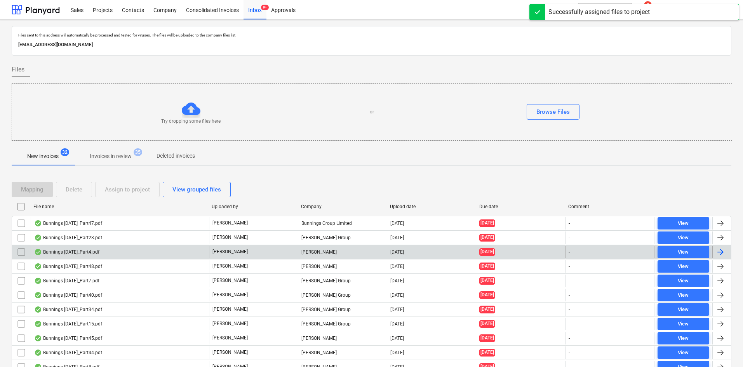
click at [323, 245] on div "Ronan Sheerin" at bounding box center [342, 252] width 89 height 12
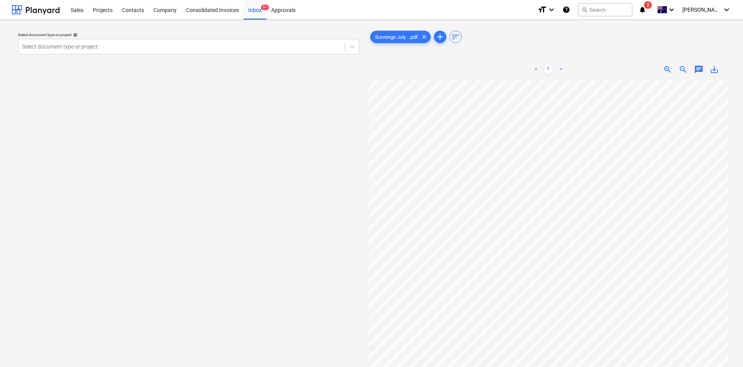
scroll to position [176, 49]
click at [497, 63] on div "< 1 > zoom_in zoom_out chat 0 save_alt" at bounding box center [549, 242] width 360 height 367
click at [100, 43] on div at bounding box center [181, 47] width 319 height 8
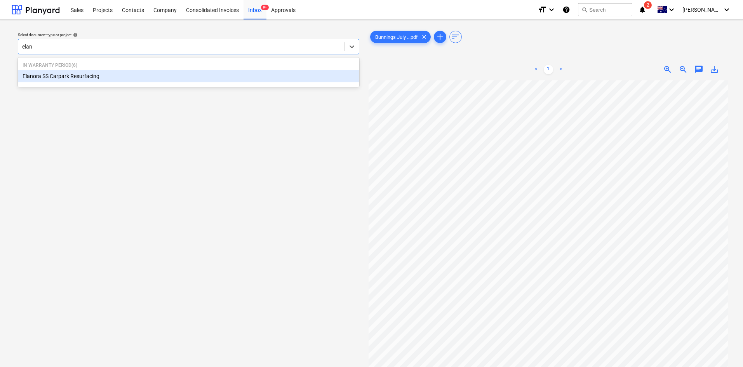
click at [79, 77] on div "Elanora SS Carpark Resurfacing" at bounding box center [188, 76] width 341 height 12
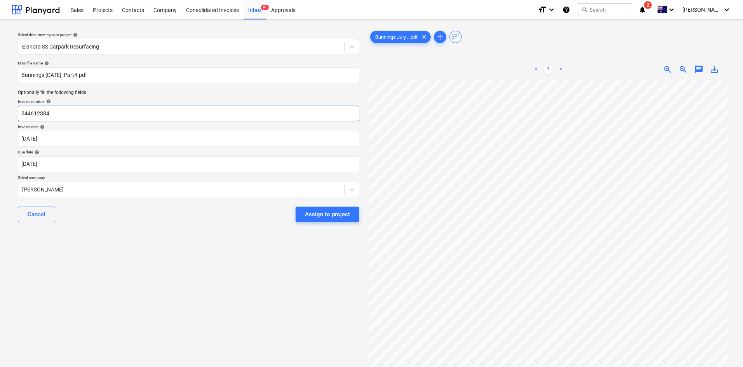
drag, startPoint x: 99, startPoint y: 111, endPoint x: 0, endPoint y: 122, distance: 99.7
click at [0, 122] on div "Select document type or project help Elanora SS Carpark Resurfacing Main file n…" at bounding box center [371, 227] width 743 height 415
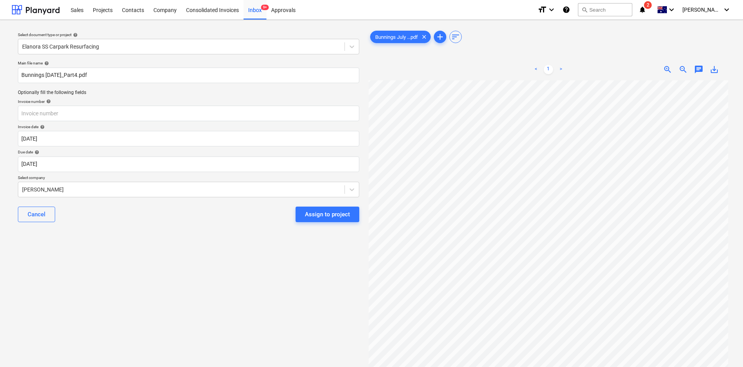
scroll to position [0, 49]
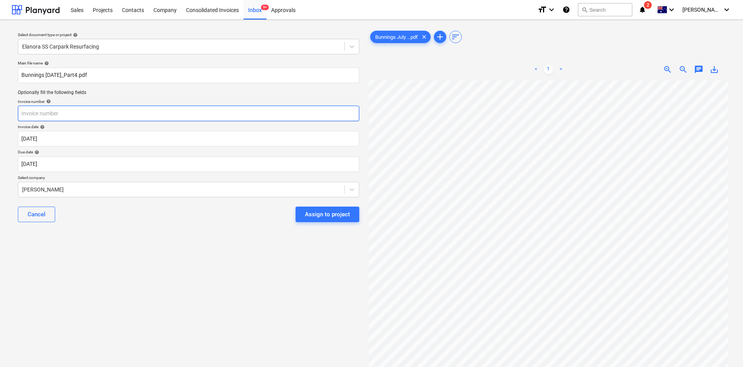
click at [77, 115] on input "text" at bounding box center [188, 114] width 341 height 16
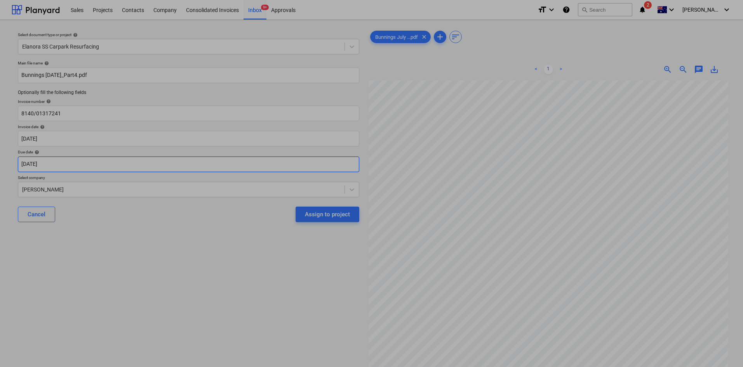
click at [57, 165] on body "Sales Projects Contacts Company Consolidated Invoices Inbox 9+ Approvals format…" at bounding box center [371, 183] width 743 height 367
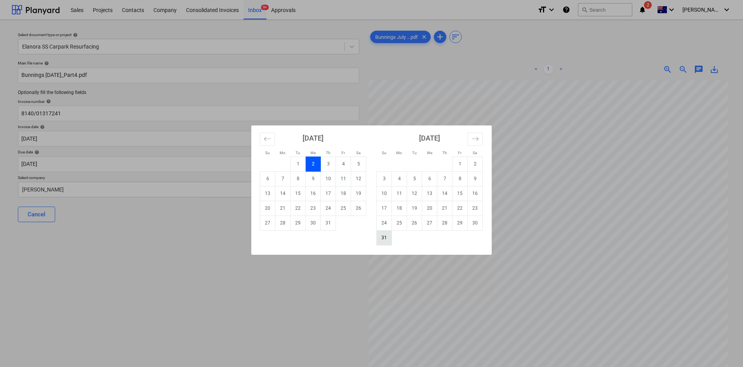
click at [381, 238] on td "31" at bounding box center [384, 237] width 15 height 15
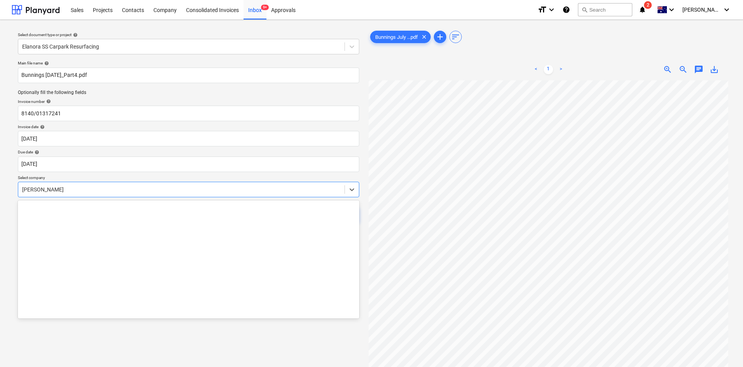
click at [116, 189] on div at bounding box center [181, 190] width 319 height 8
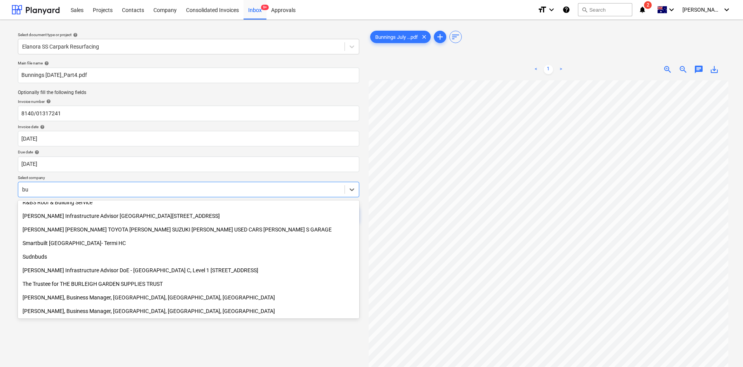
scroll to position [0, 0]
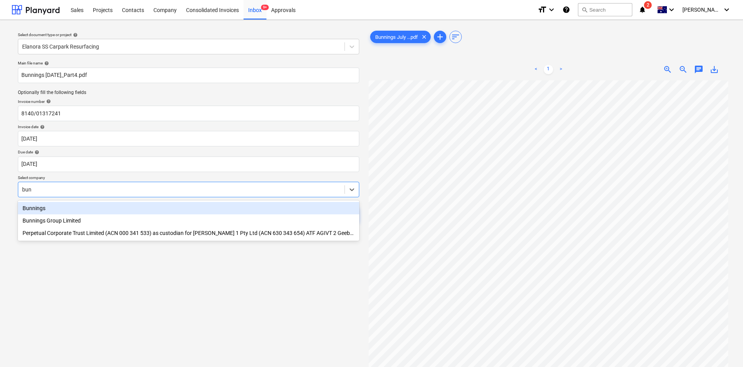
click at [63, 207] on div "Bunnings" at bounding box center [188, 208] width 341 height 12
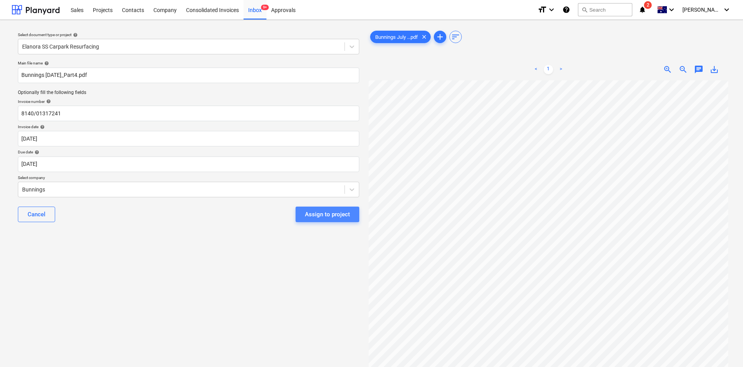
click at [322, 210] on div "Assign to project" at bounding box center [327, 214] width 45 height 10
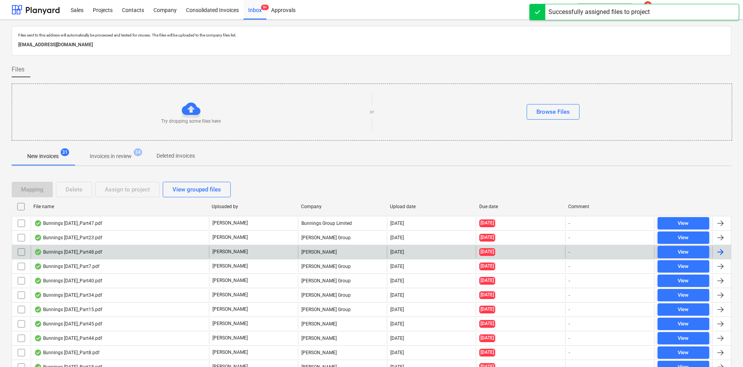
click at [317, 245] on div "Miikael Varuhin" at bounding box center [342, 252] width 89 height 12
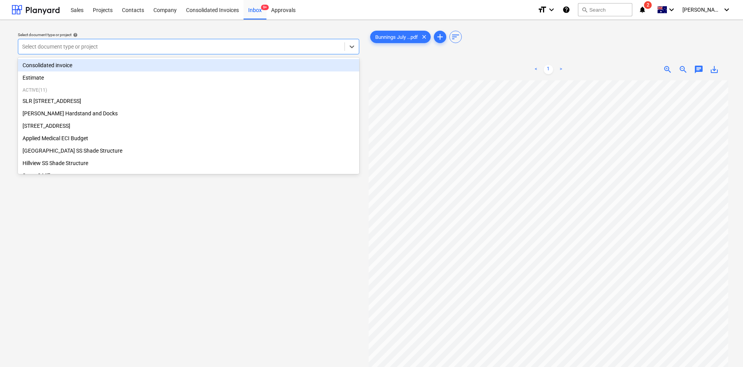
click at [141, 47] on div at bounding box center [181, 47] width 319 height 8
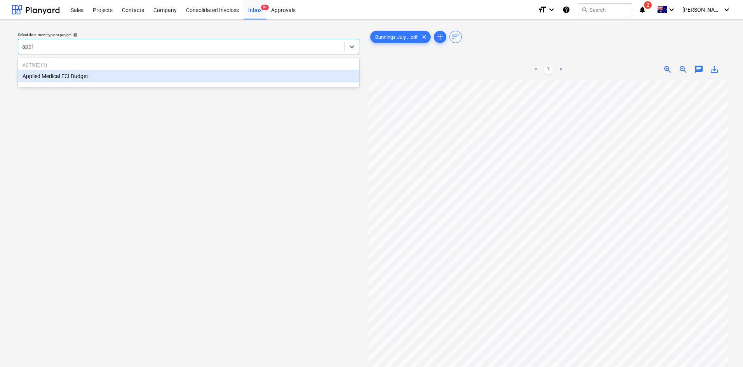
click at [115, 74] on div "Applied Medical ECI Budget" at bounding box center [188, 76] width 341 height 12
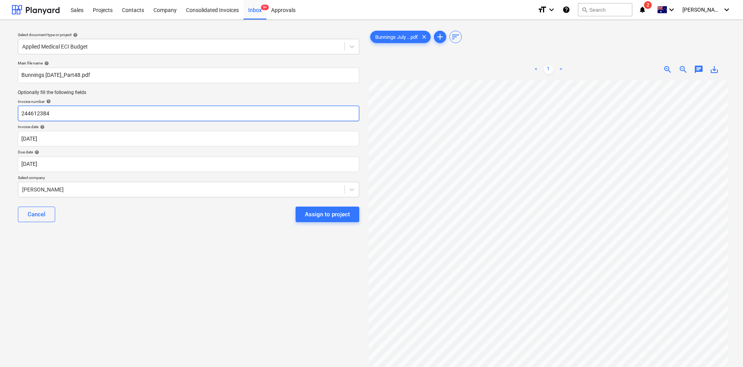
drag, startPoint x: 57, startPoint y: 113, endPoint x: 0, endPoint y: 111, distance: 57.5
click at [0, 111] on div "Select document type or project help Applied Medical ECI Budget Main file name …" at bounding box center [371, 227] width 743 height 415
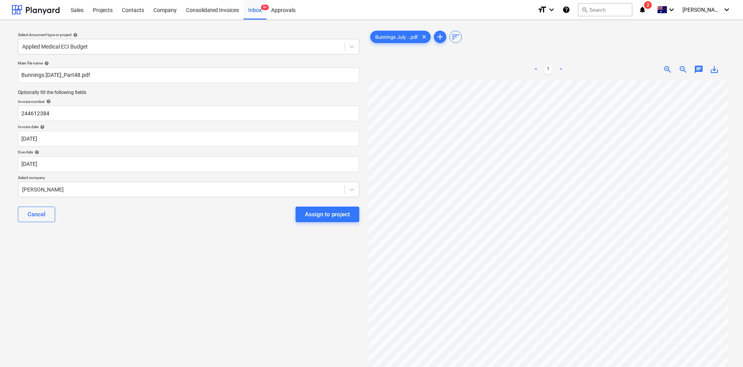
scroll to position [2, 49]
click at [351, 178] on div "Select document type or project help Applied Medical ECI Budget Main file name …" at bounding box center [372, 227] width 720 height 403
click at [72, 162] on body "Sales Projects Contacts Company Consolidated Invoices Inbox 9+ Approvals format…" at bounding box center [371, 183] width 743 height 367
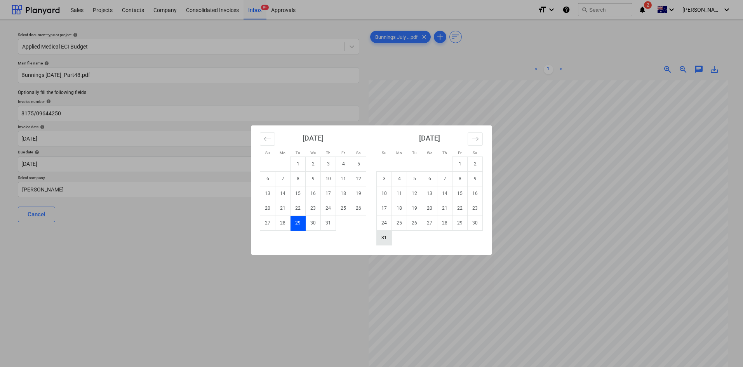
click at [387, 237] on td "31" at bounding box center [384, 237] width 15 height 15
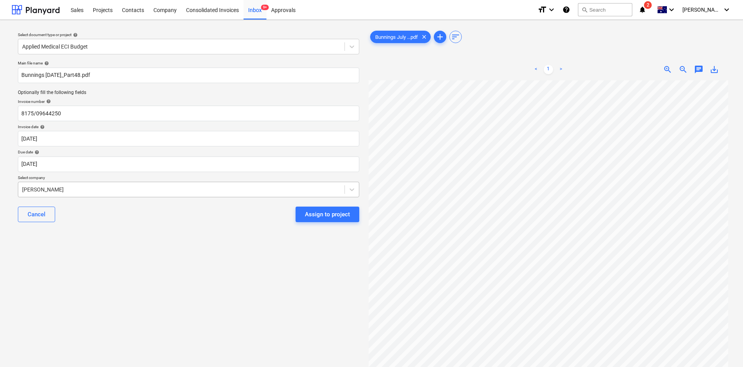
click at [200, 187] on div at bounding box center [181, 190] width 319 height 8
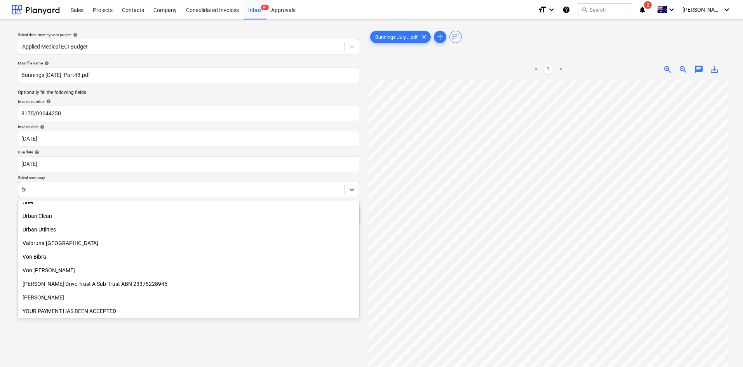
scroll to position [373, 0]
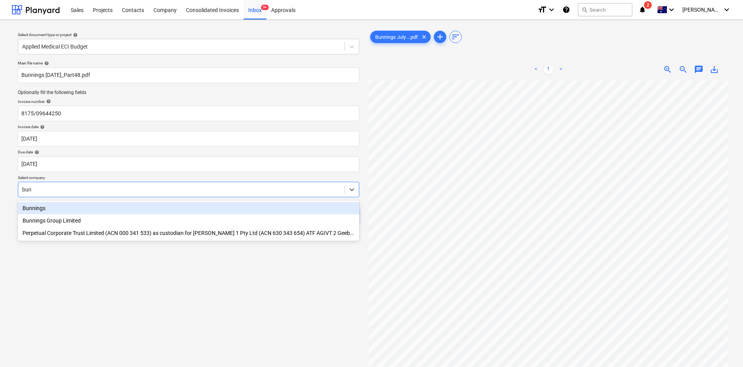
click at [92, 209] on div "Bunnings" at bounding box center [188, 208] width 341 height 12
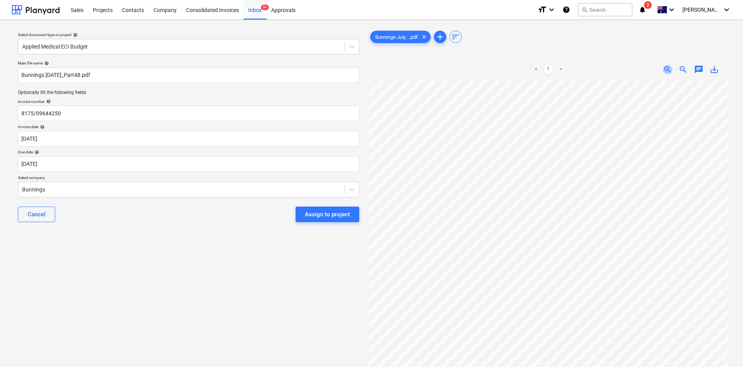
click at [497, 69] on span "zoom_in" at bounding box center [667, 69] width 9 height 9
click at [318, 212] on div "Assign to project" at bounding box center [327, 214] width 45 height 10
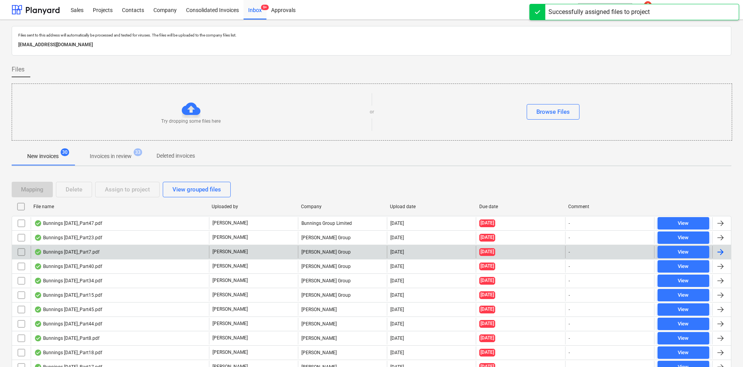
click at [329, 245] on div "[PERSON_NAME] Group" at bounding box center [342, 252] width 89 height 12
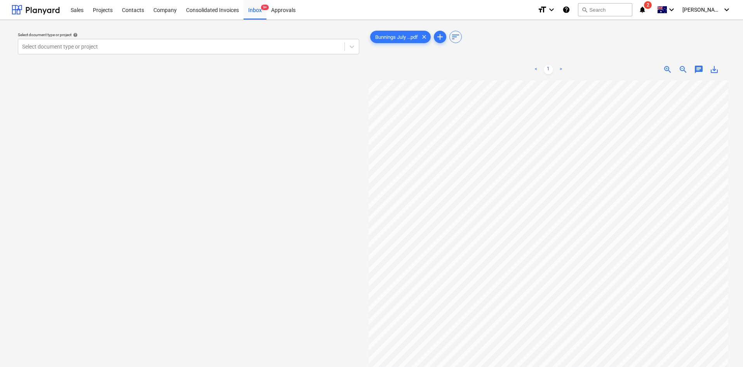
scroll to position [0, 18]
click at [123, 47] on div at bounding box center [181, 47] width 319 height 8
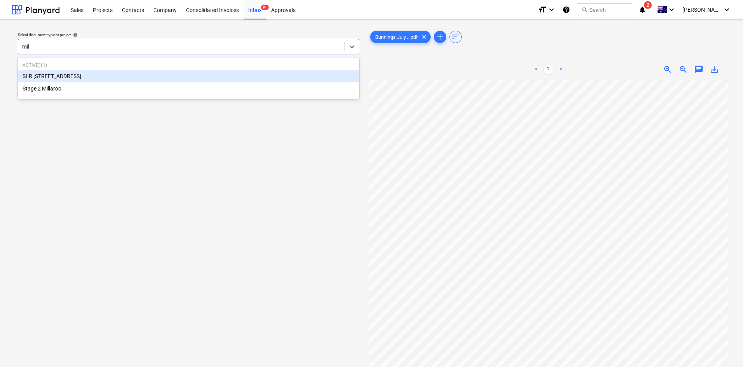
click at [76, 75] on div "SLR [STREET_ADDRESS]" at bounding box center [188, 76] width 341 height 12
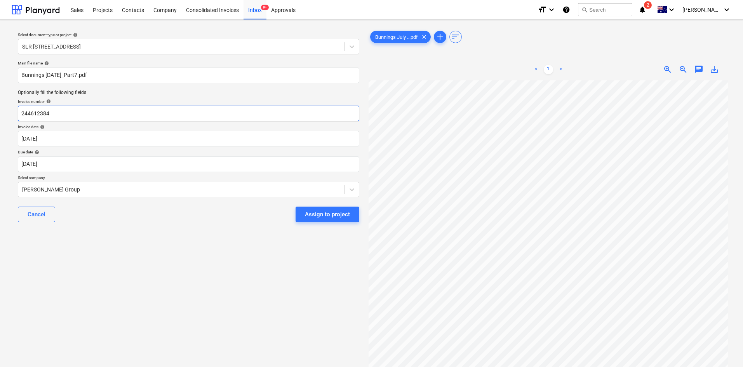
drag, startPoint x: 68, startPoint y: 111, endPoint x: 0, endPoint y: 110, distance: 68.4
click at [0, 110] on div "Select document type or project help SLR 2 Millaroo Drive Main file name help B…" at bounding box center [371, 227] width 743 height 415
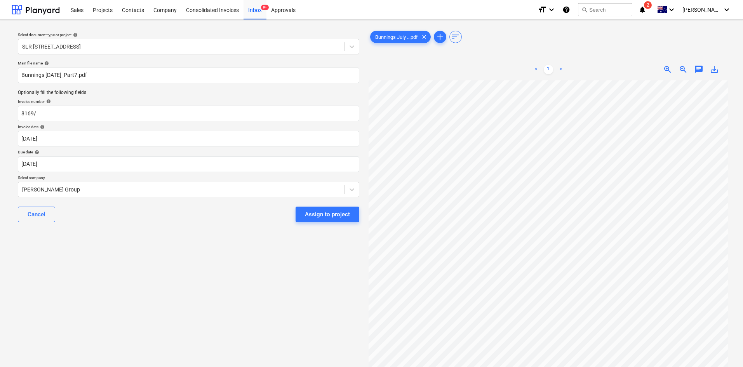
click at [364, 172] on div "Select document type or project help SLR 2 Millaroo Drive Main file name help B…" at bounding box center [372, 227] width 720 height 403
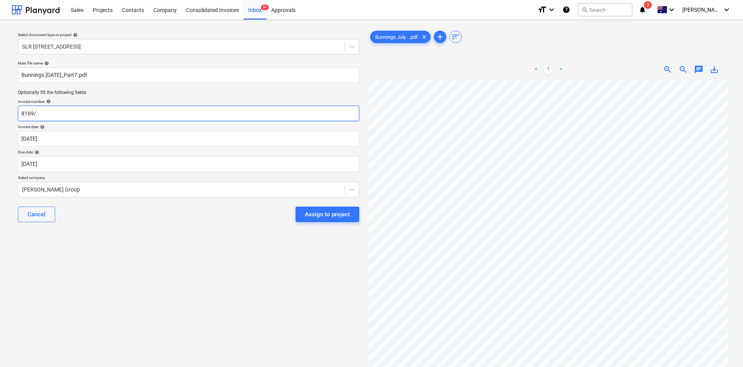
click at [52, 112] on input "8169/" at bounding box center [188, 114] width 341 height 16
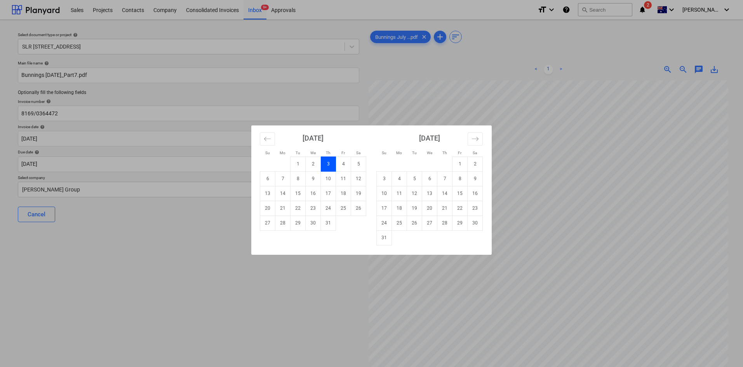
click at [327, 162] on td "3" at bounding box center [328, 164] width 15 height 15
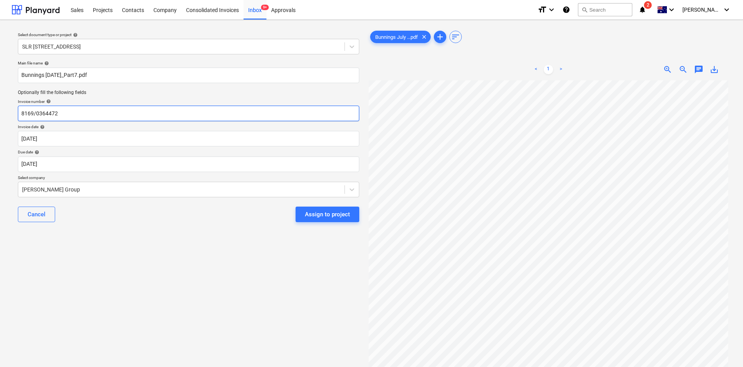
drag, startPoint x: 72, startPoint y: 112, endPoint x: 0, endPoint y: 107, distance: 72.4
click at [0, 107] on div "Select document type or project help SLR 2 Millaroo Drive Main file name help B…" at bounding box center [371, 227] width 743 height 415
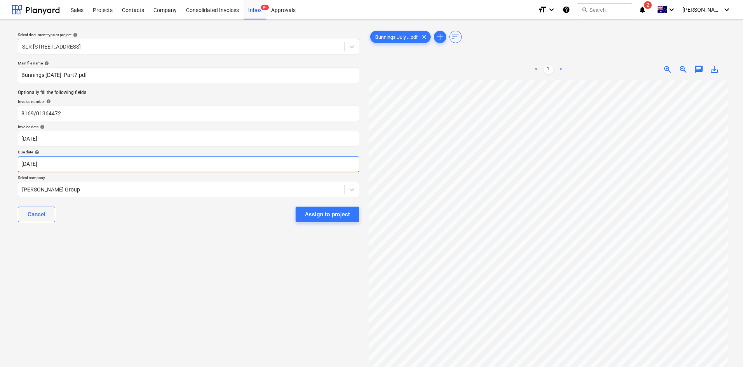
click at [65, 165] on body "Sales Projects Contacts Company Consolidated Invoices Inbox 9+ Approvals format…" at bounding box center [371, 183] width 743 height 367
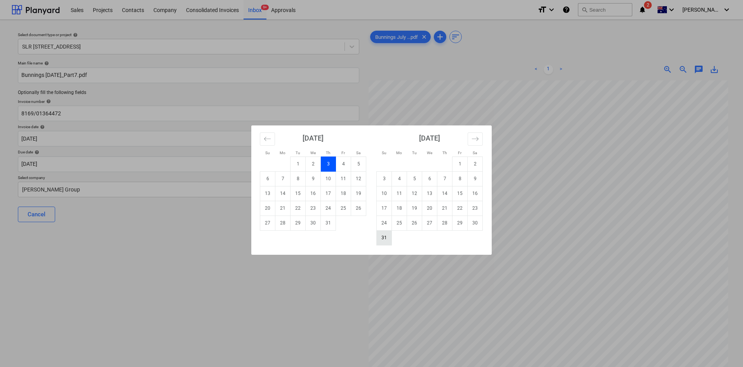
click at [385, 238] on td "31" at bounding box center [384, 237] width 15 height 15
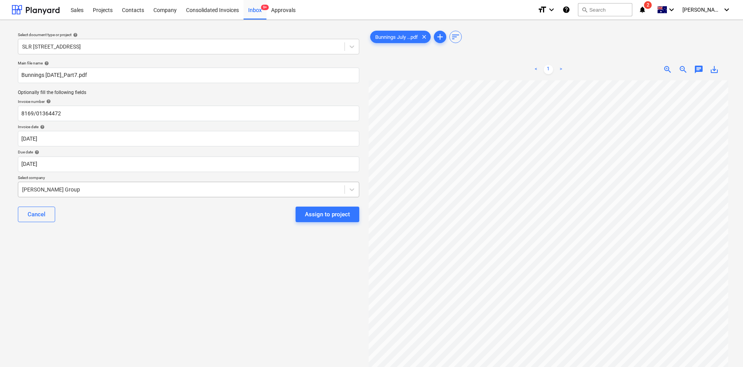
click at [102, 183] on div "[PERSON_NAME] Group" at bounding box center [188, 190] width 341 height 16
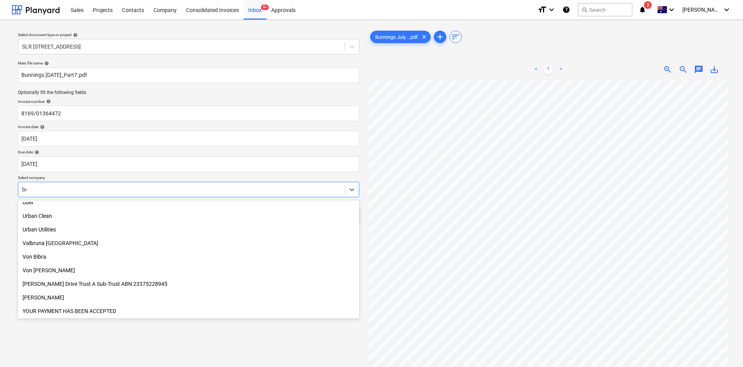
scroll to position [0, 0]
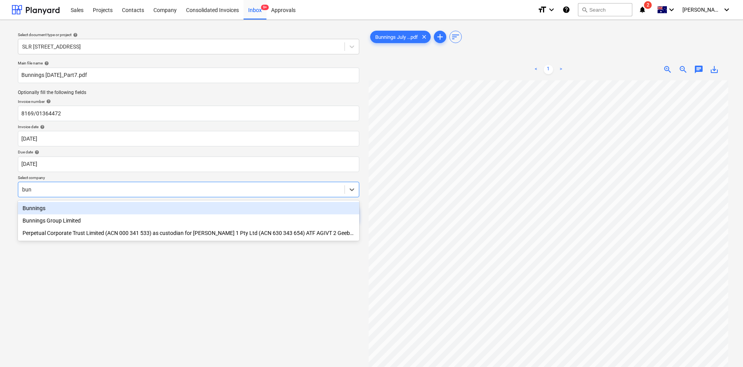
click at [62, 202] on div "Bunnings" at bounding box center [188, 208] width 341 height 12
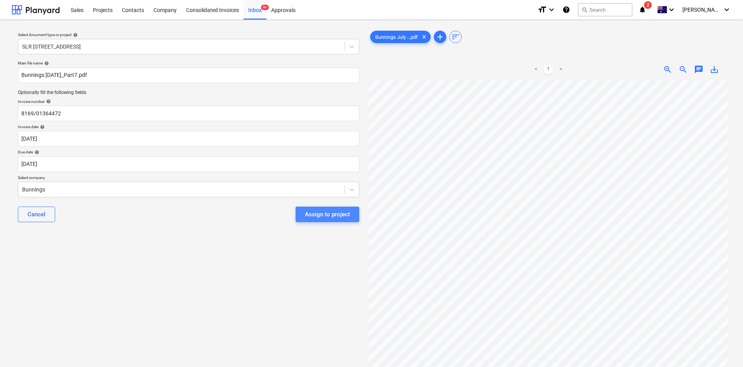
click at [336, 212] on div "Assign to project" at bounding box center [327, 214] width 45 height 10
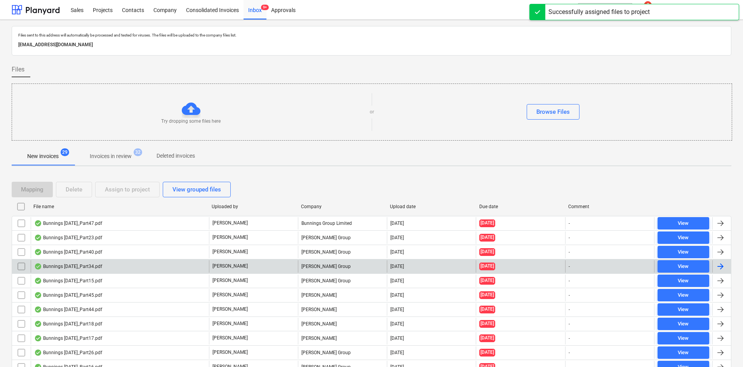
click at [325, 245] on div "[PERSON_NAME] Group" at bounding box center [342, 266] width 89 height 12
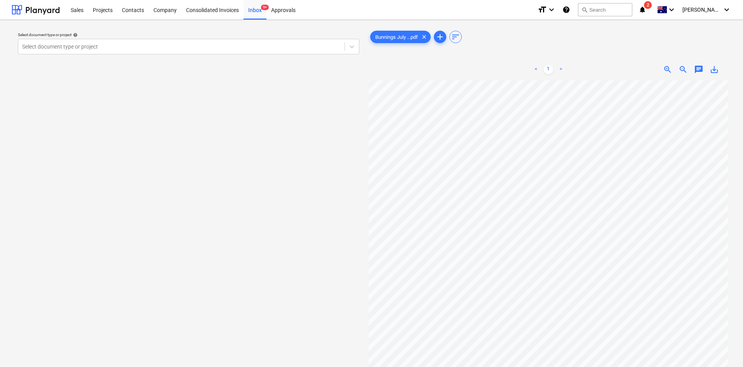
scroll to position [131, 0]
click at [497, 245] on html "Sales Projects Contacts Company Consolidated Invoices Inbox 9+ Approvals format…" at bounding box center [371, 183] width 743 height 367
click at [7, 5] on div "Sales Projects Contacts Company Consolidated Invoices Inbox 9+ Approvals format…" at bounding box center [371, 10] width 743 height 20
click at [14, 9] on div at bounding box center [36, 9] width 48 height 19
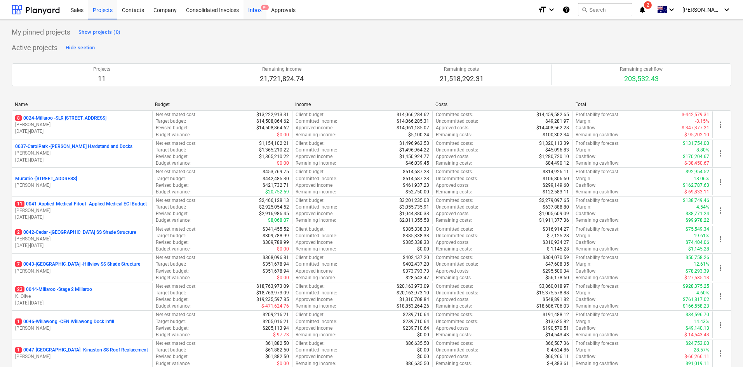
click at [258, 9] on div "Inbox 9+" at bounding box center [255, 10] width 23 height 20
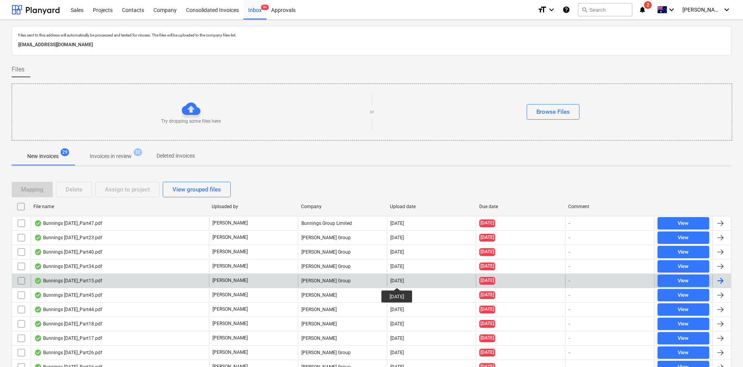
click at [402, 245] on div "[DATE]" at bounding box center [397, 280] width 14 height 5
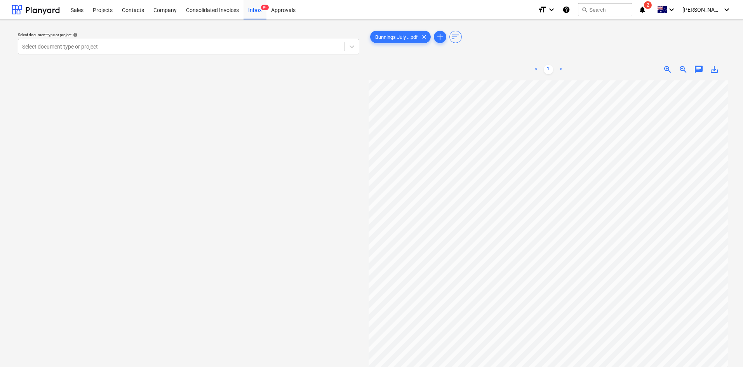
scroll to position [87, 15]
click at [497, 22] on div "Select document type or project help Select document type or project Bunnings J…" at bounding box center [371, 227] width 743 height 415
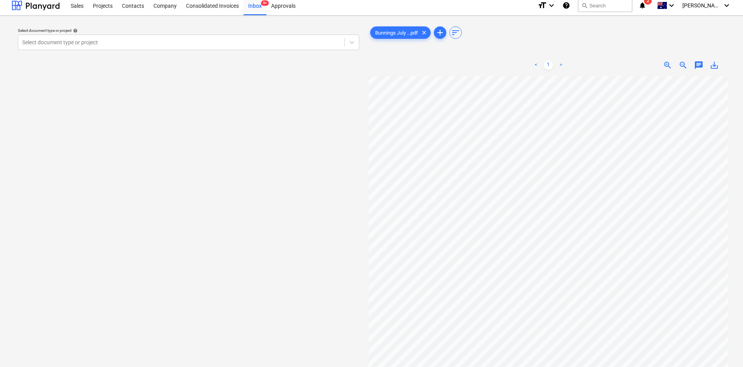
scroll to position [0, 0]
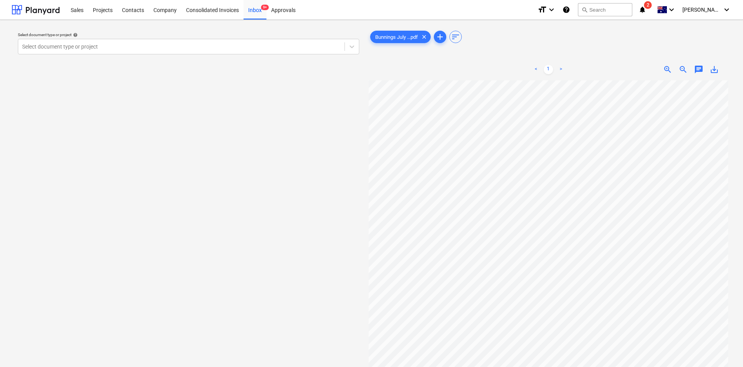
click at [497, 245] on html "Sales Projects Contacts Company Consolidated Invoices Inbox 9+ Approvals format…" at bounding box center [371, 183] width 743 height 367
click at [63, 44] on div at bounding box center [181, 47] width 319 height 8
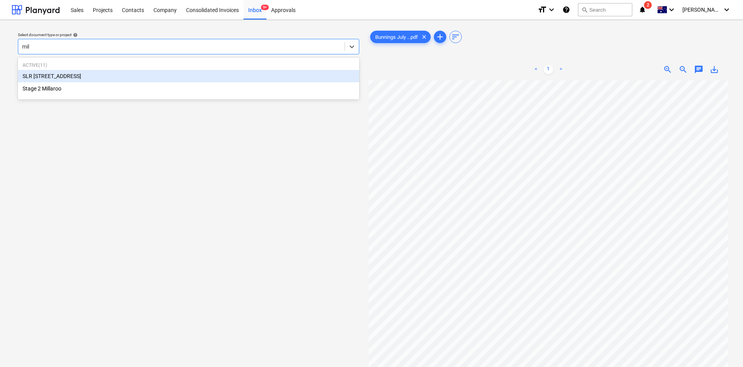
click at [69, 77] on div "SLR [STREET_ADDRESS]" at bounding box center [188, 76] width 341 height 12
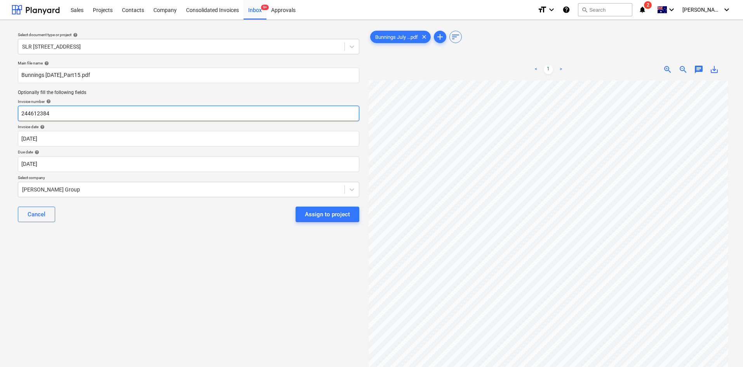
drag, startPoint x: 92, startPoint y: 111, endPoint x: 0, endPoint y: 110, distance: 92.1
click at [0, 110] on div "Select document type or project help SLR 2 Millaroo Drive Main file name help B…" at bounding box center [371, 227] width 743 height 415
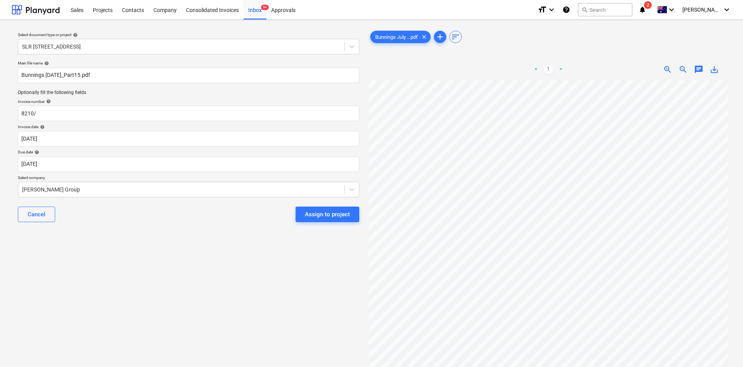
scroll to position [0, 107]
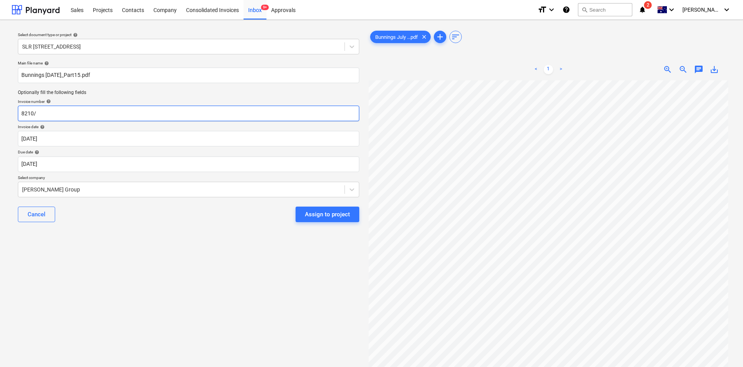
click at [56, 110] on input "8210/" at bounding box center [188, 114] width 341 height 16
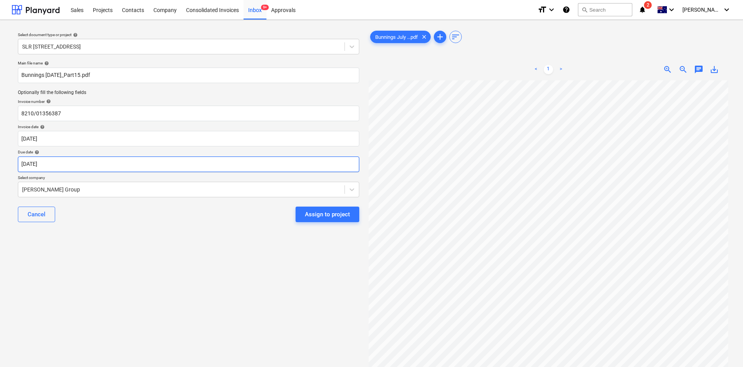
click at [66, 163] on body "Sales Projects Contacts Company Consolidated Invoices Inbox 9+ Approvals format…" at bounding box center [371, 183] width 743 height 367
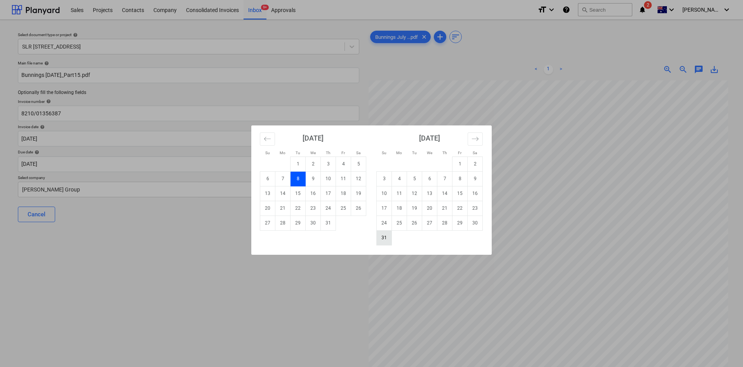
click at [388, 238] on td "31" at bounding box center [384, 237] width 15 height 15
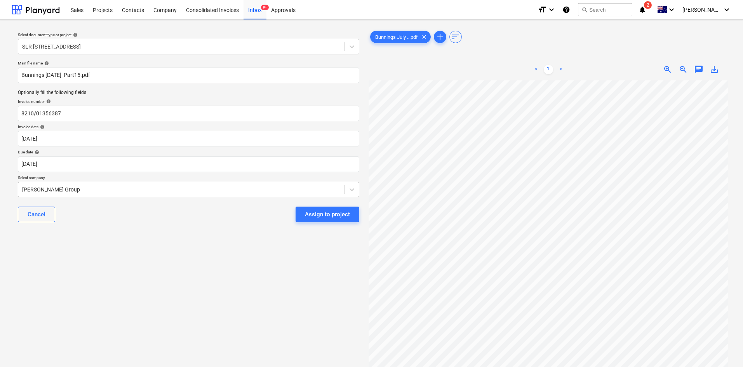
click at [188, 188] on div at bounding box center [181, 190] width 319 height 8
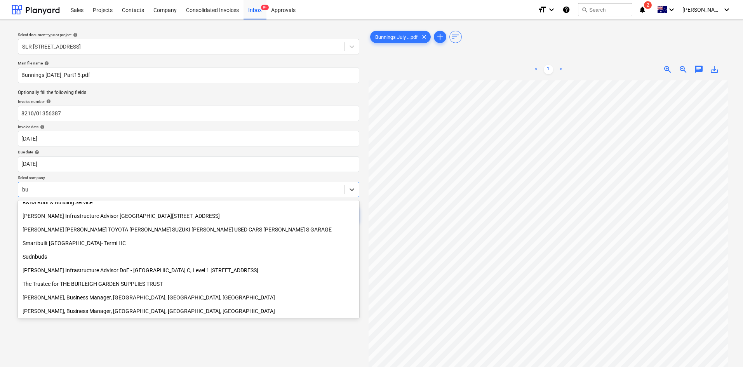
scroll to position [373, 0]
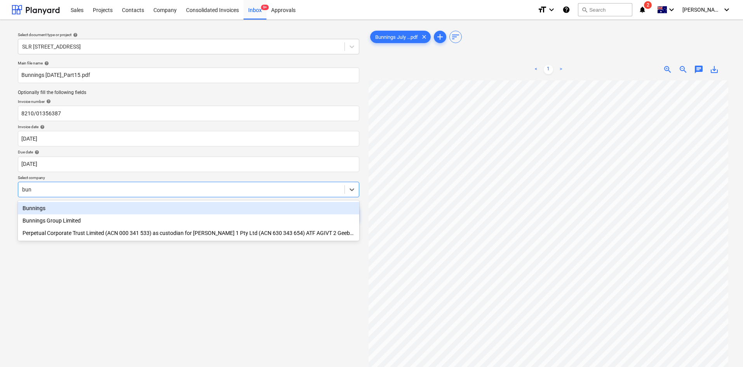
click at [46, 209] on div "Bunnings" at bounding box center [188, 208] width 341 height 12
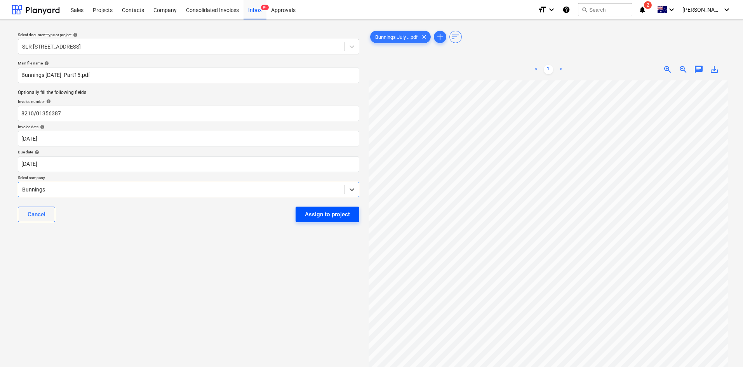
click at [349, 213] on div "Assign to project" at bounding box center [327, 214] width 45 height 10
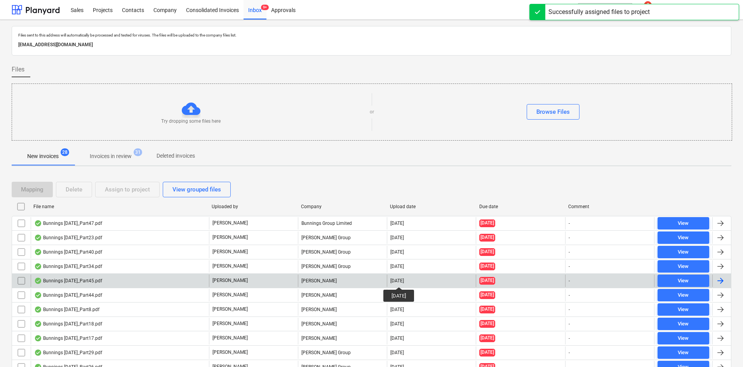
click at [404, 245] on div "[DATE]" at bounding box center [397, 280] width 14 height 5
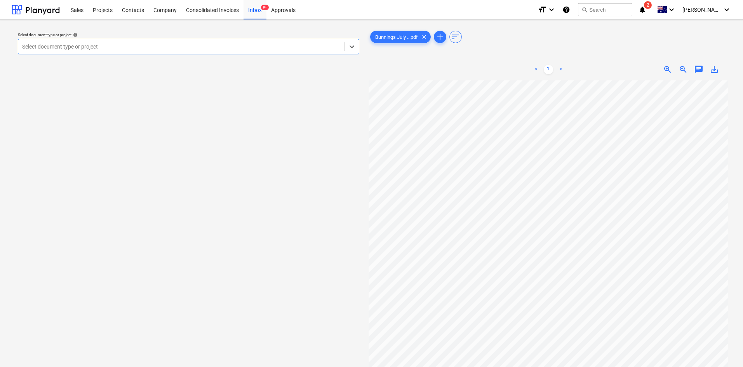
click at [84, 44] on div at bounding box center [181, 47] width 319 height 8
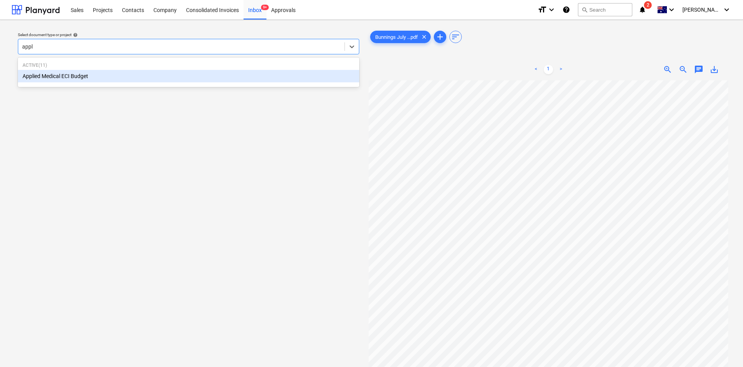
click at [84, 73] on div "Applied Medical ECI Budget" at bounding box center [188, 76] width 341 height 12
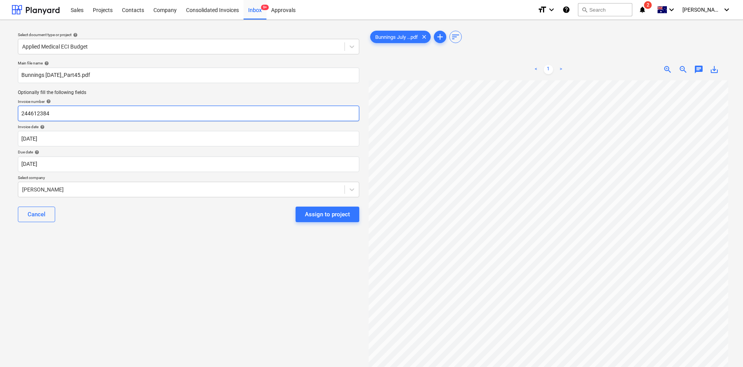
click at [99, 114] on input "244612384" at bounding box center [188, 114] width 341 height 16
drag, startPoint x: 67, startPoint y: 106, endPoint x: 0, endPoint y: 107, distance: 67.2
click at [0, 107] on div "Select document type or project help Applied Medical ECI Budget Main file name …" at bounding box center [371, 227] width 743 height 415
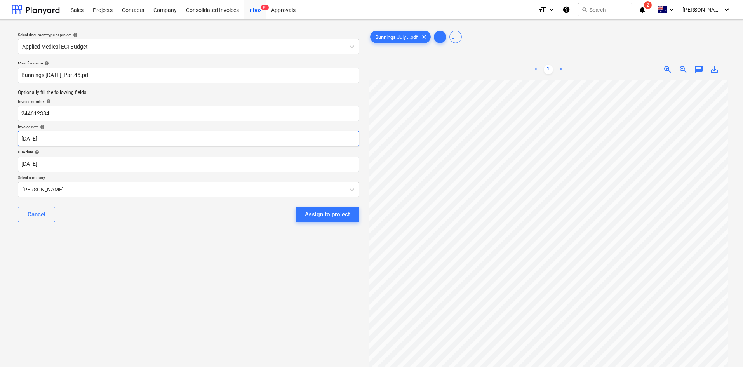
scroll to position [0, 107]
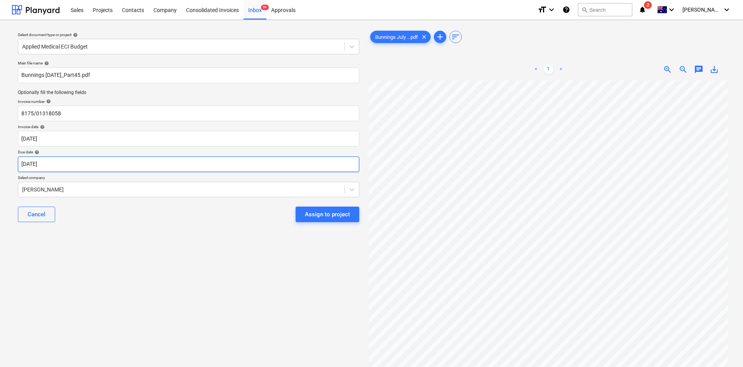
click at [90, 165] on body "Sales Projects Contacts Company Consolidated Invoices Inbox 9+ Approvals format…" at bounding box center [371, 183] width 743 height 367
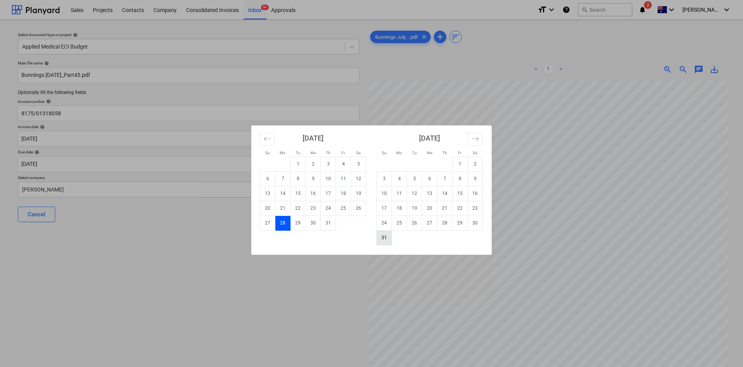
click at [387, 239] on td "31" at bounding box center [384, 237] width 15 height 15
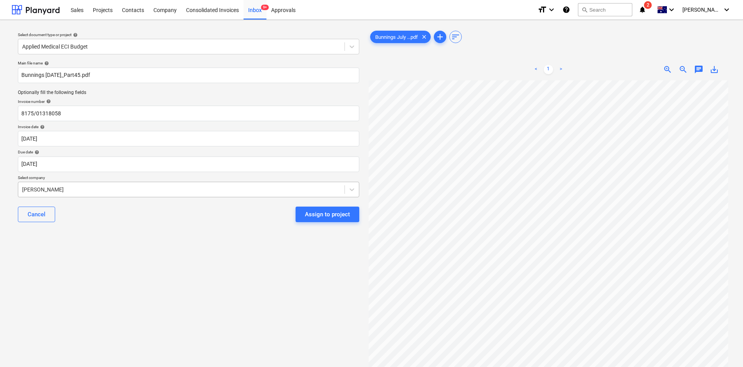
click at [155, 188] on div at bounding box center [181, 190] width 319 height 8
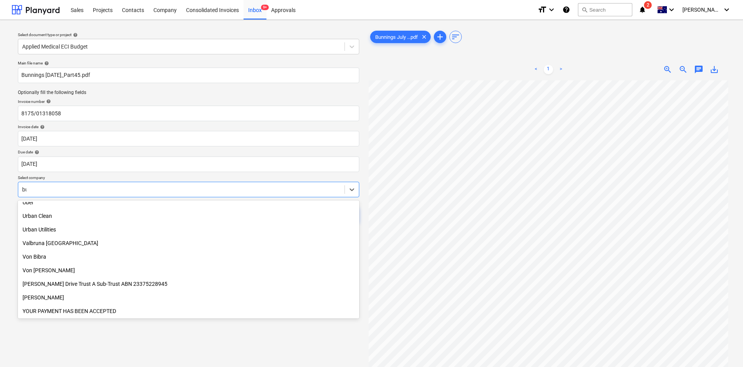
scroll to position [373, 0]
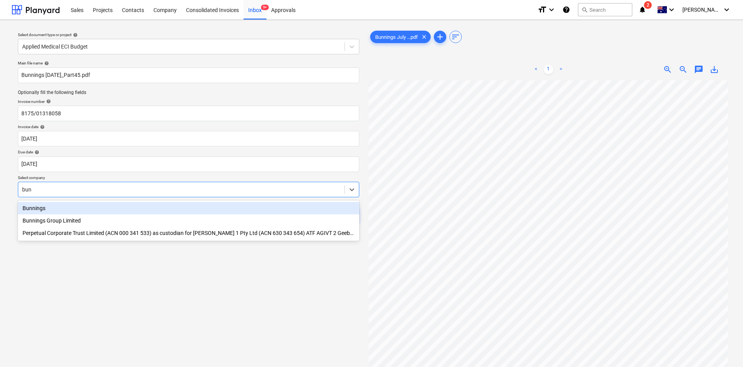
click at [29, 206] on div "Bunnings" at bounding box center [188, 208] width 341 height 12
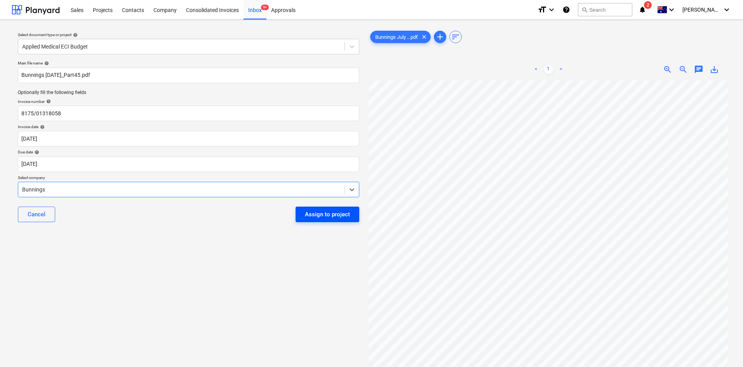
click at [324, 215] on div "Assign to project" at bounding box center [327, 214] width 45 height 10
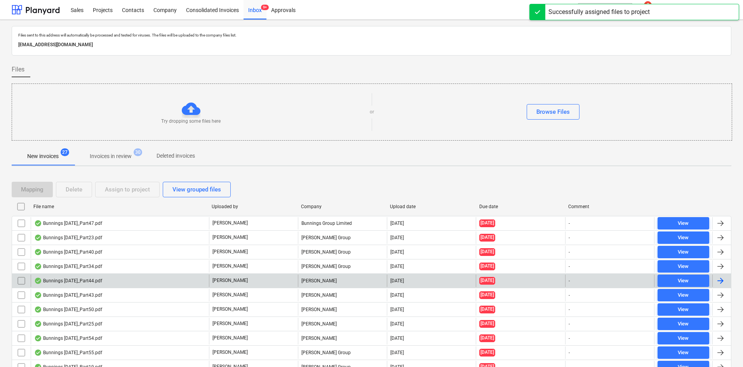
click at [320, 245] on div "Miikael Varuhin" at bounding box center [342, 281] width 89 height 12
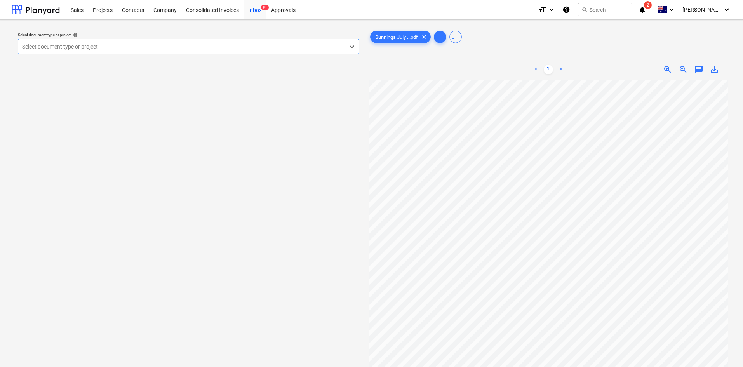
click at [144, 43] on div at bounding box center [181, 47] width 319 height 8
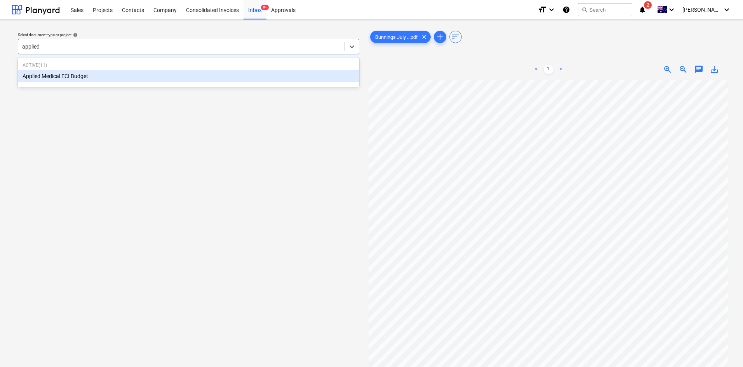
click at [45, 73] on div "Applied Medical ECI Budget" at bounding box center [188, 76] width 341 height 12
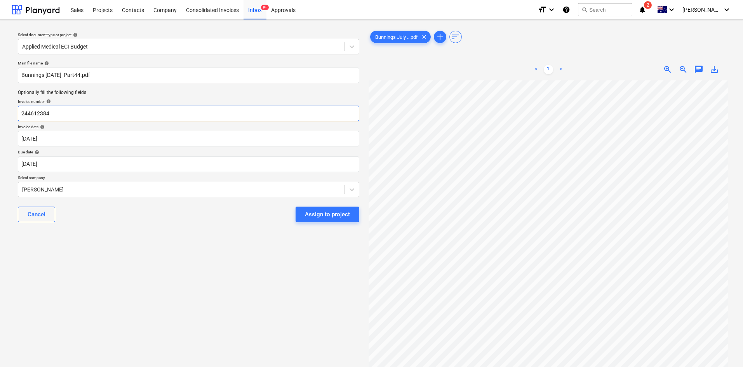
drag, startPoint x: 63, startPoint y: 113, endPoint x: 0, endPoint y: 103, distance: 63.4
click at [0, 103] on div "Select document type or project help Applied Medical ECI Budget Main file name …" at bounding box center [371, 227] width 743 height 415
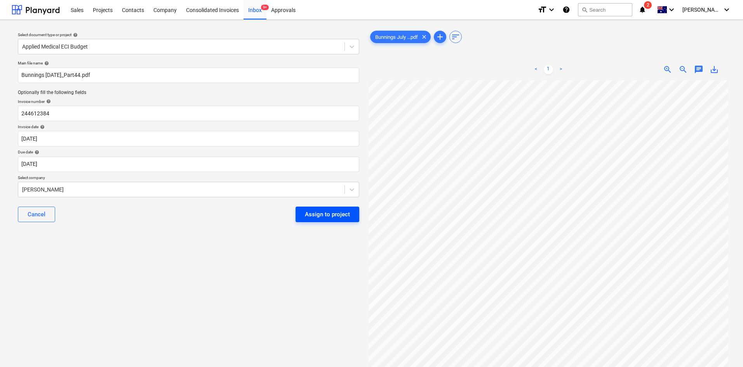
scroll to position [0, 107]
click at [84, 160] on body "Sales Projects Contacts Company Consolidated Invoices Inbox 9+ Approvals format…" at bounding box center [371, 183] width 743 height 367
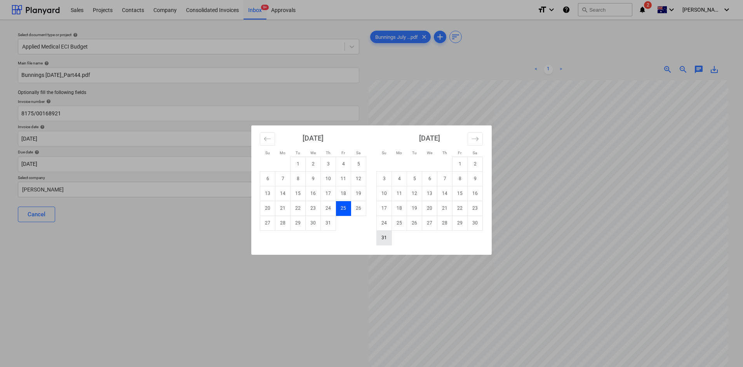
click at [389, 238] on td "31" at bounding box center [384, 237] width 15 height 15
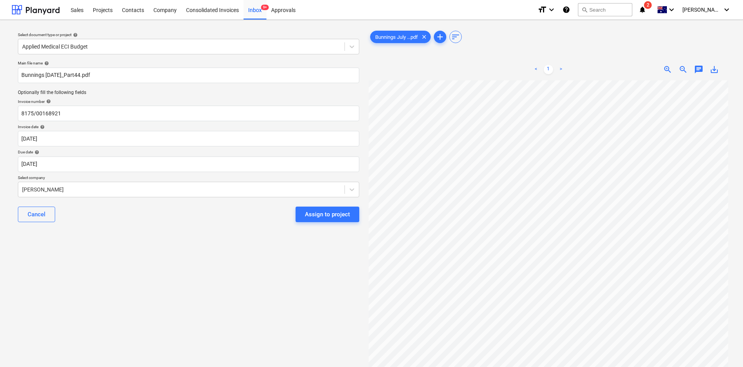
click at [134, 180] on p "Select company" at bounding box center [188, 178] width 341 height 7
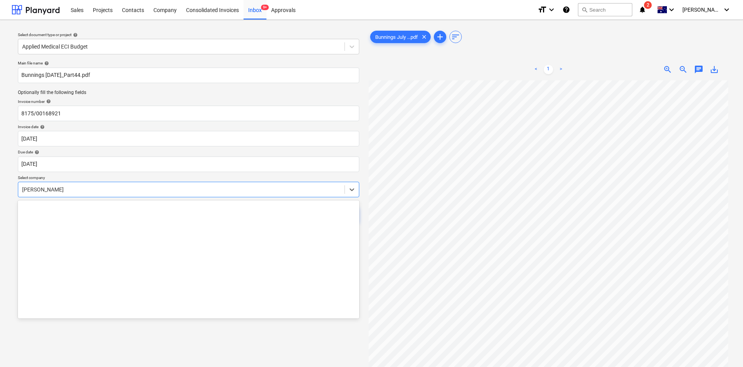
click at [136, 184] on div "Miikael Varuhin" at bounding box center [181, 189] width 326 height 11
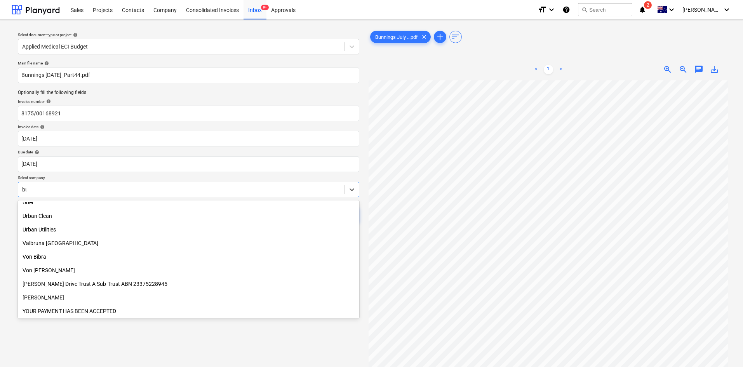
scroll to position [0, 0]
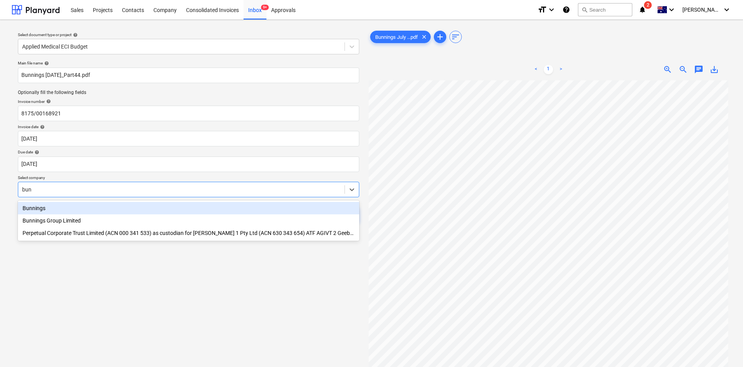
click at [37, 207] on div "Bunnings" at bounding box center [188, 208] width 341 height 12
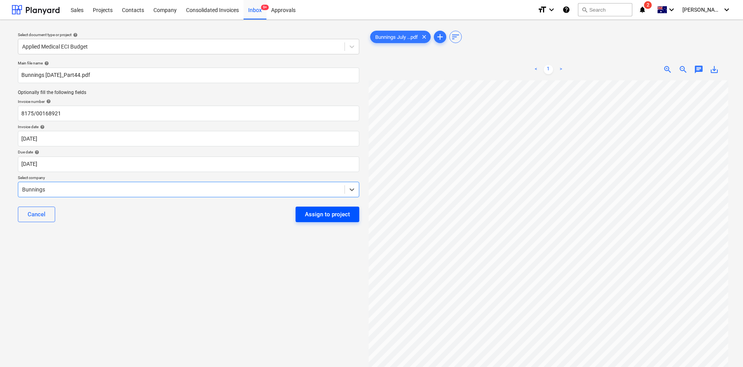
click at [338, 210] on div "Assign to project" at bounding box center [327, 214] width 45 height 10
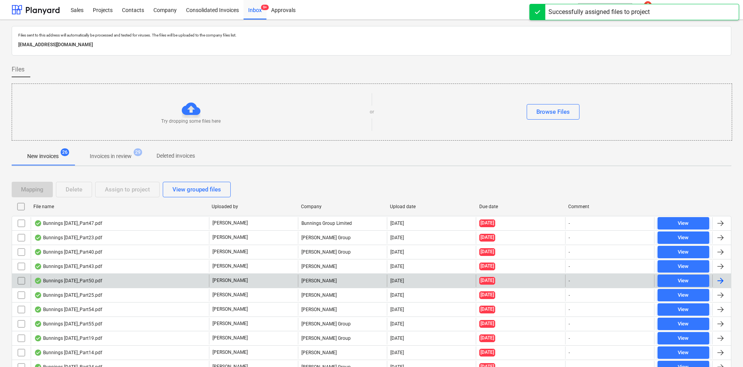
click at [321, 245] on div "Gregory Davies" at bounding box center [342, 281] width 89 height 12
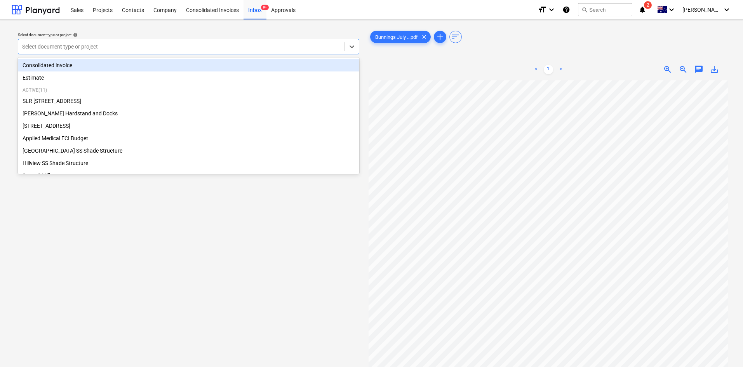
click at [94, 46] on div at bounding box center [181, 47] width 319 height 8
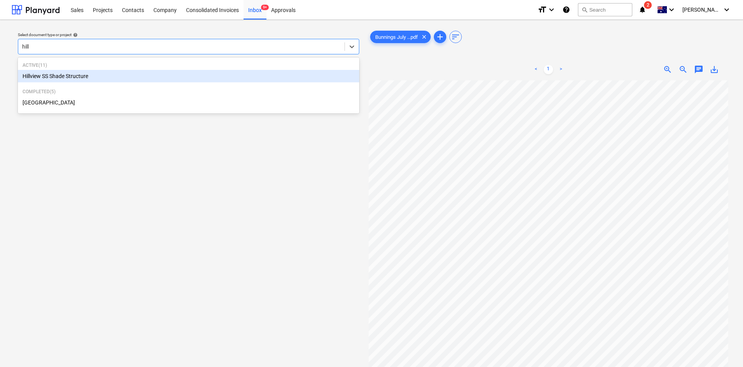
click at [59, 80] on div "Hillview SS Shade Structure" at bounding box center [188, 76] width 341 height 12
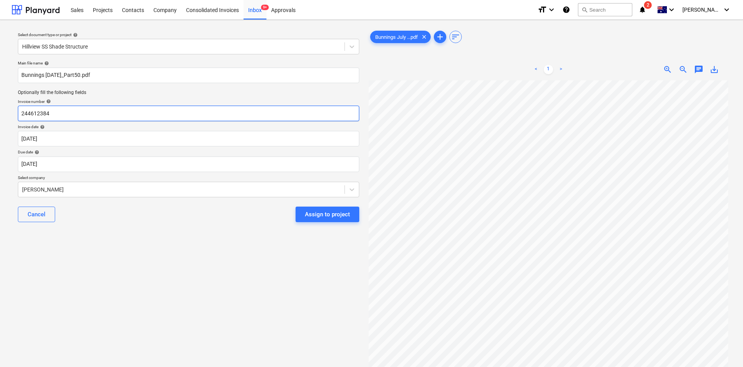
drag, startPoint x: 61, startPoint y: 111, endPoint x: 0, endPoint y: 105, distance: 61.7
click at [0, 105] on div "Select document type or project help Hillview SS Shade Structure Main file name…" at bounding box center [371, 227] width 743 height 415
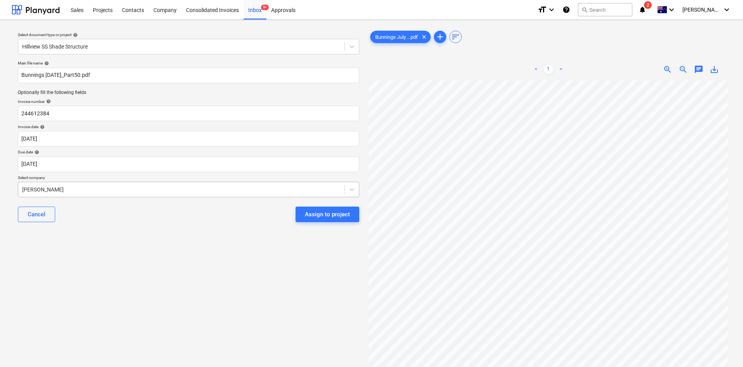
scroll to position [0, 107]
click at [52, 169] on body "Sales Projects Contacts Company Consolidated Invoices Inbox 9+ Approvals format…" at bounding box center [371, 183] width 743 height 367
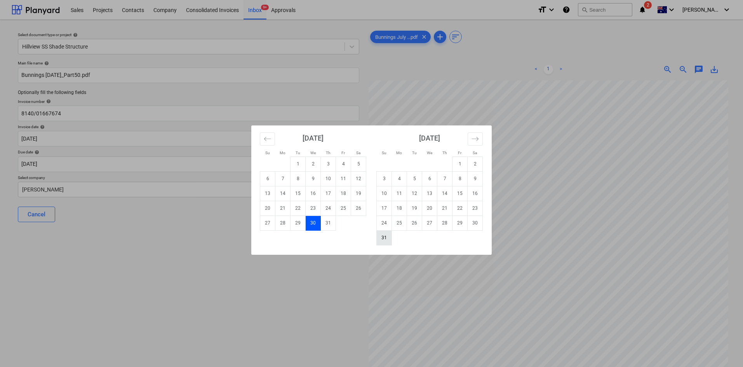
drag, startPoint x: 385, startPoint y: 238, endPoint x: 261, endPoint y: 204, distance: 128.3
click at [385, 237] on td "31" at bounding box center [384, 237] width 15 height 15
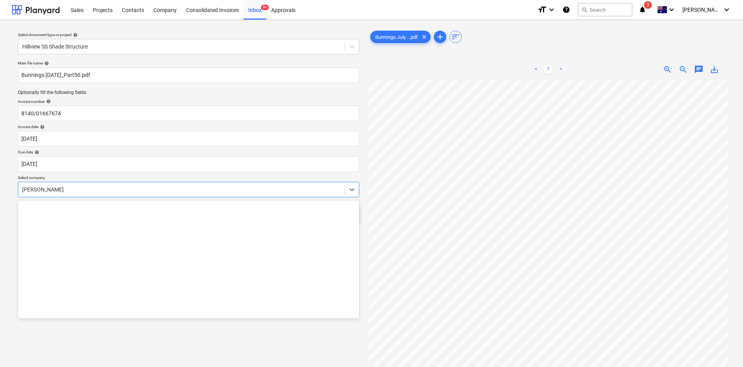
click at [151, 183] on div "Gregory Davies" at bounding box center [188, 190] width 341 height 16
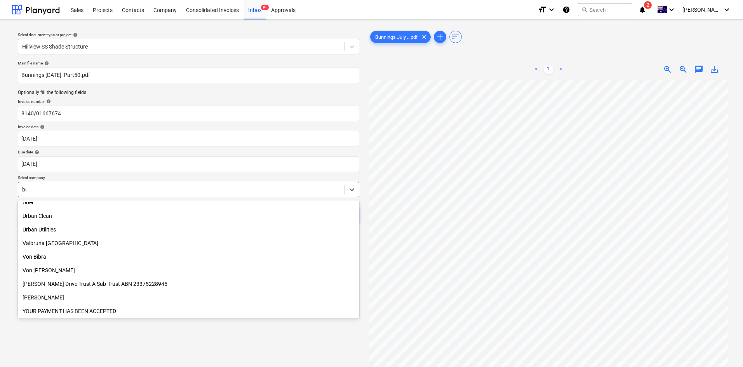
scroll to position [0, 0]
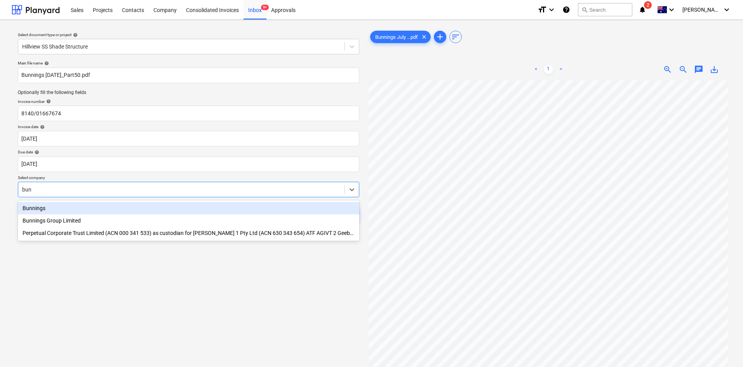
click at [59, 204] on div "Bunnings" at bounding box center [188, 208] width 341 height 12
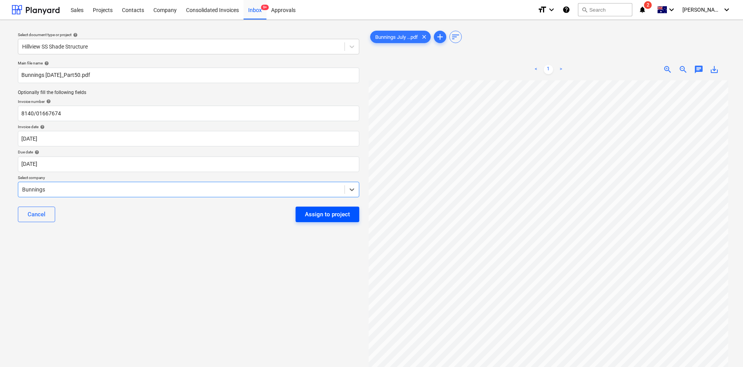
click at [320, 213] on div "Assign to project" at bounding box center [327, 214] width 45 height 10
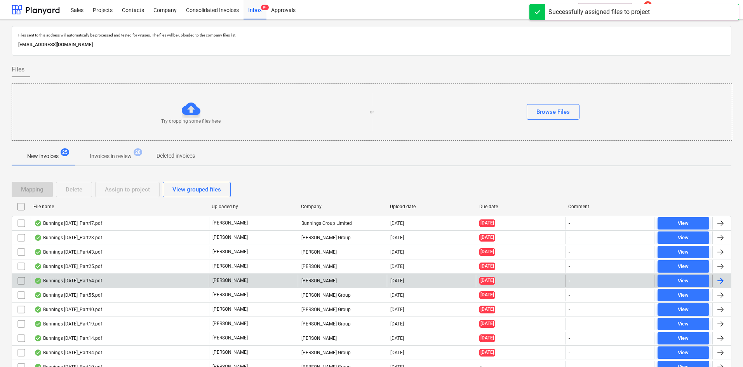
click at [306, 245] on div "Miikael Varuhin" at bounding box center [342, 281] width 89 height 12
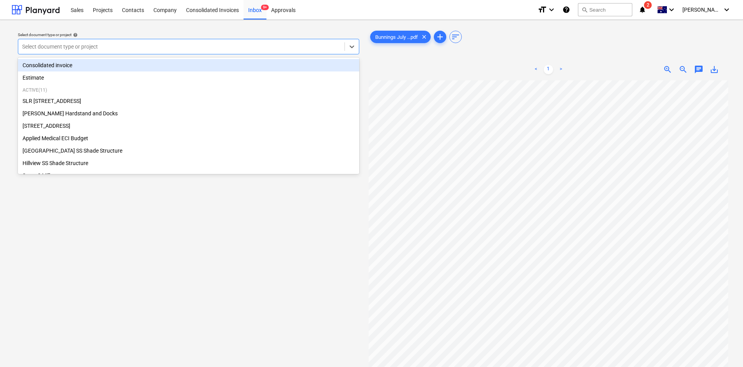
click at [235, 44] on div at bounding box center [181, 47] width 319 height 8
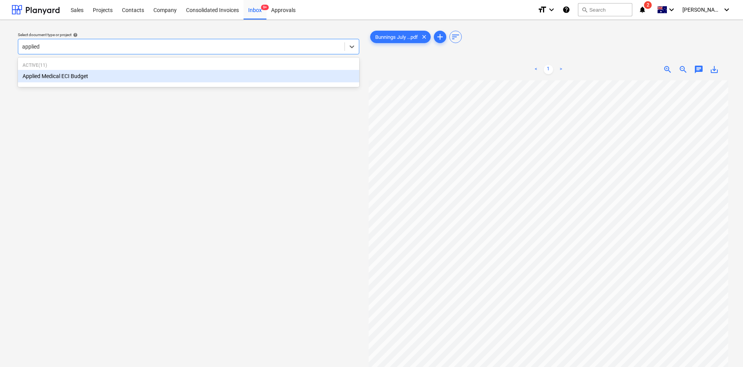
click at [118, 76] on div "Applied Medical ECI Budget" at bounding box center [188, 76] width 341 height 12
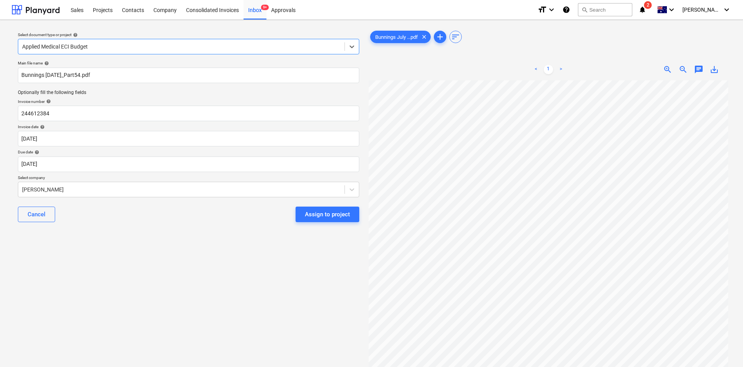
scroll to position [0, 107]
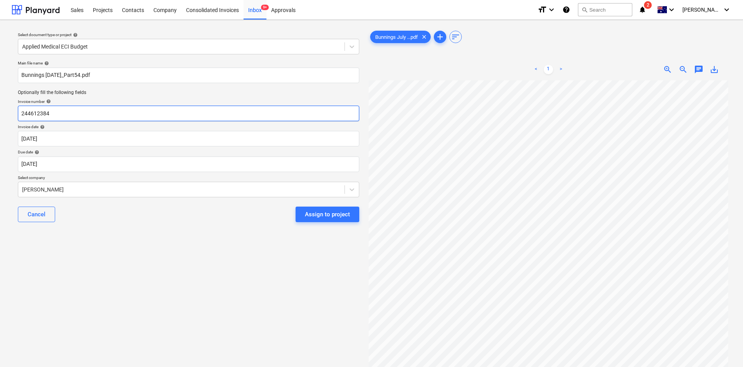
drag, startPoint x: 98, startPoint y: 109, endPoint x: 0, endPoint y: 87, distance: 100.4
click at [0, 87] on div "Select document type or project help Applied Medical ECI Budget Main file name …" at bounding box center [371, 227] width 743 height 415
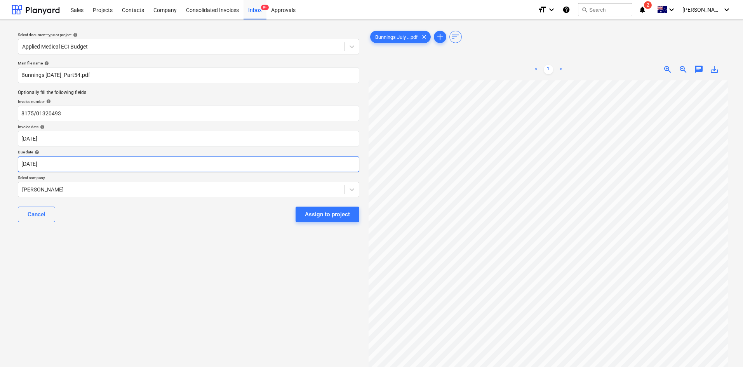
click at [63, 166] on body "Sales Projects Contacts Company Consolidated Invoices Inbox 9+ Approvals format…" at bounding box center [371, 183] width 743 height 367
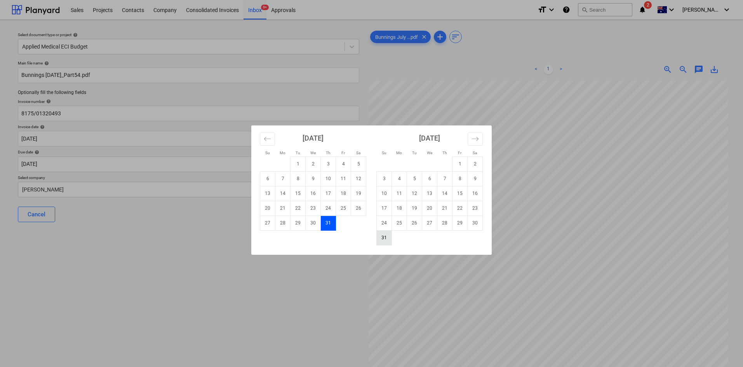
click at [388, 236] on td "31" at bounding box center [384, 237] width 15 height 15
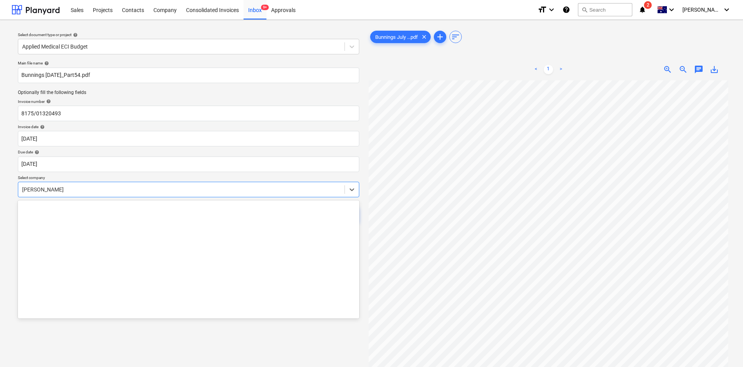
click at [126, 184] on div "Miikael Varuhin" at bounding box center [181, 189] width 326 height 11
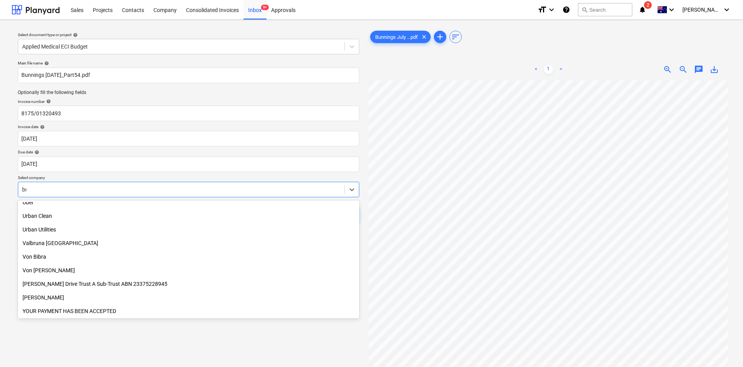
scroll to position [0, 0]
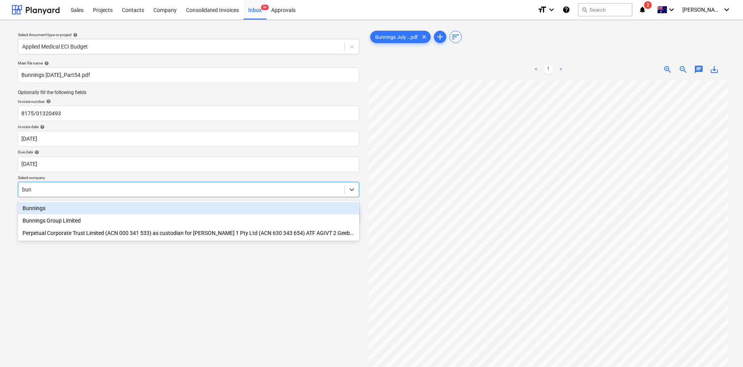
click at [45, 205] on div "Bunnings" at bounding box center [188, 208] width 341 height 12
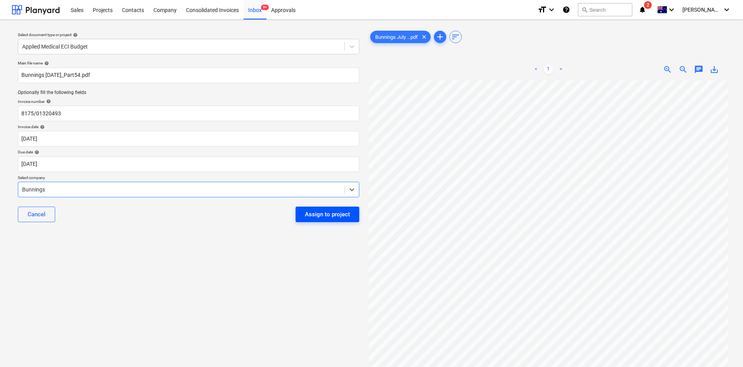
click at [334, 218] on div "Assign to project" at bounding box center [327, 214] width 45 height 10
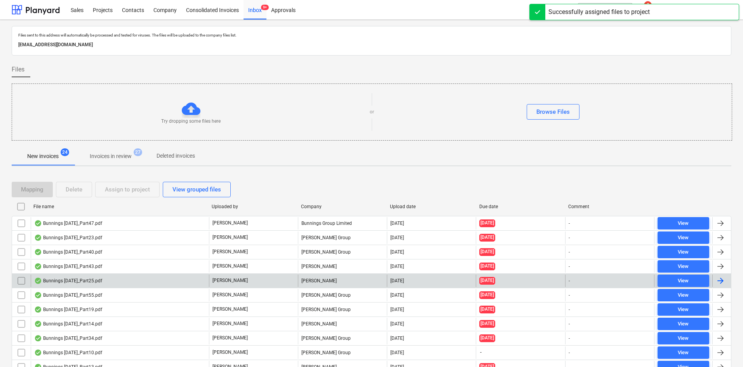
click at [317, 245] on div "Miikael Varuhin" at bounding box center [342, 281] width 89 height 12
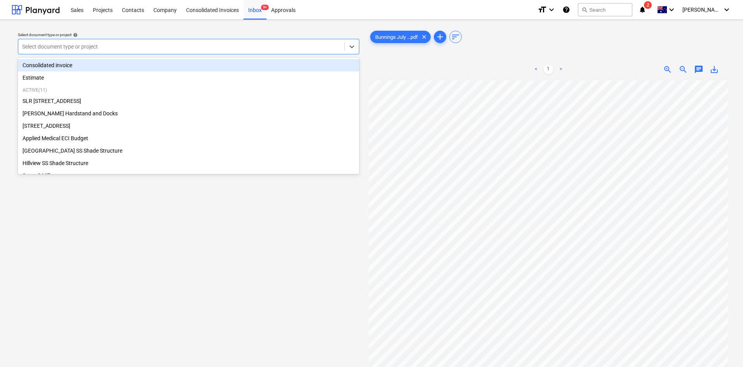
click at [52, 44] on div at bounding box center [181, 47] width 319 height 8
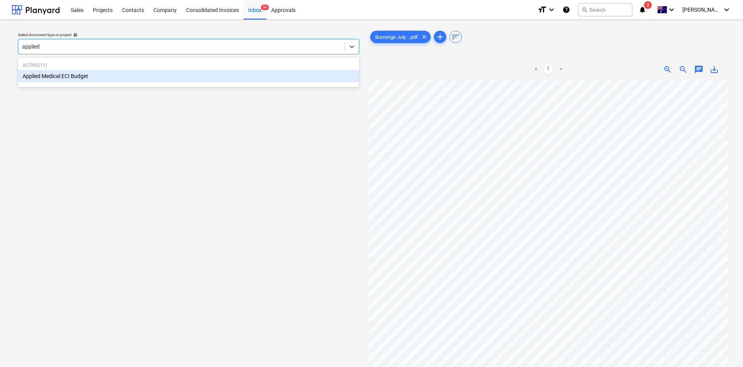
click at [40, 75] on div "Applied Medical ECI Budget" at bounding box center [188, 76] width 341 height 12
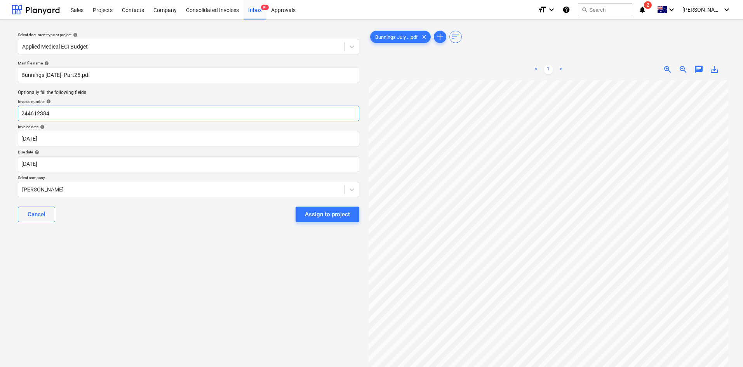
drag, startPoint x: 59, startPoint y: 114, endPoint x: 0, endPoint y: 109, distance: 59.3
click at [0, 109] on div "Select document type or project help Applied Medical ECI Budget Main file name …" at bounding box center [371, 227] width 743 height 415
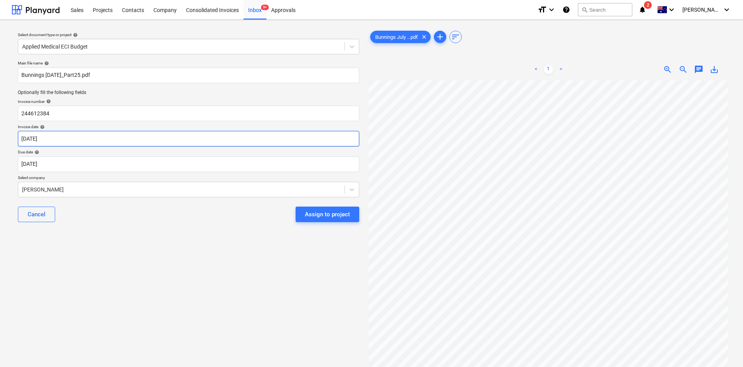
scroll to position [0, 107]
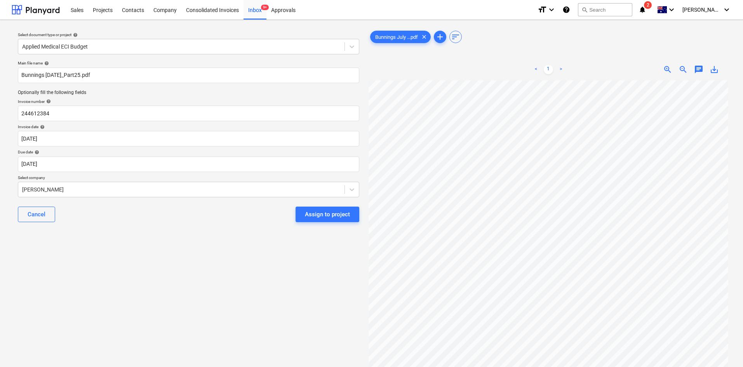
click at [328, 180] on div "Select document type or project help Applied Medical ECI Budget Main file name …" at bounding box center [372, 227] width 720 height 403
click at [82, 162] on body "Sales Projects Contacts Company Consolidated Invoices Inbox 9+ Approvals format…" at bounding box center [371, 183] width 743 height 367
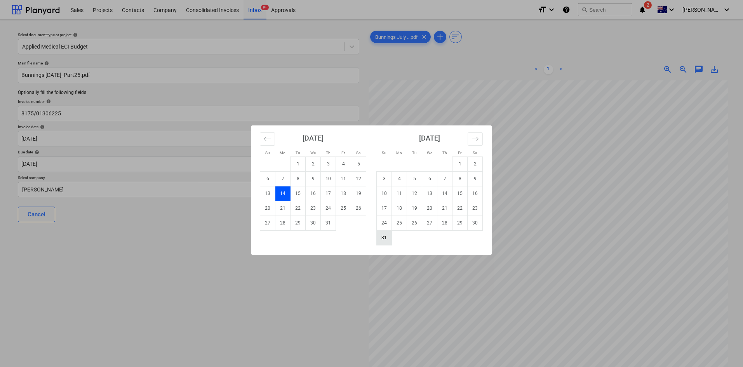
click at [389, 236] on td "31" at bounding box center [384, 237] width 15 height 15
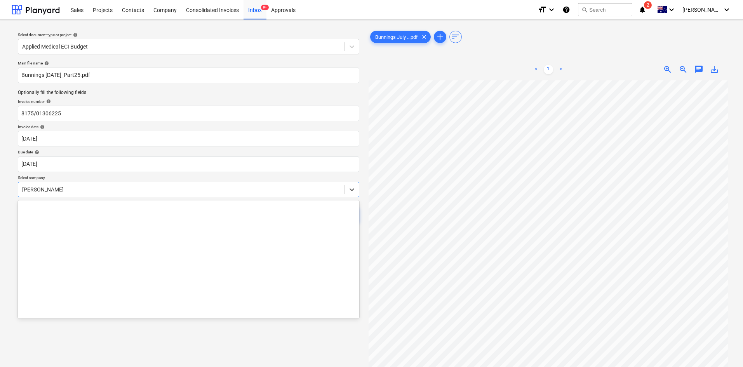
click at [127, 182] on div "Miikael Varuhin" at bounding box center [188, 190] width 341 height 16
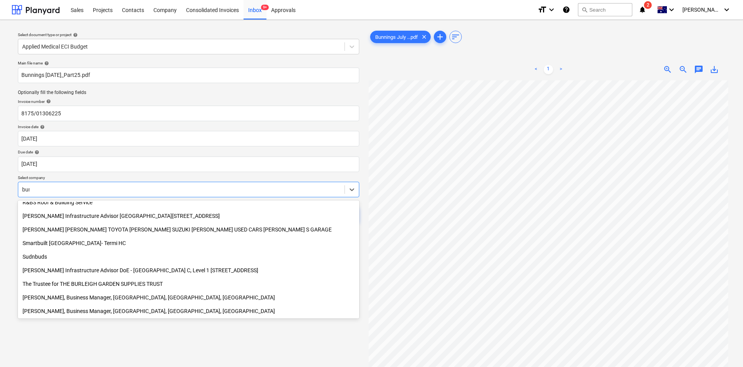
scroll to position [0, 0]
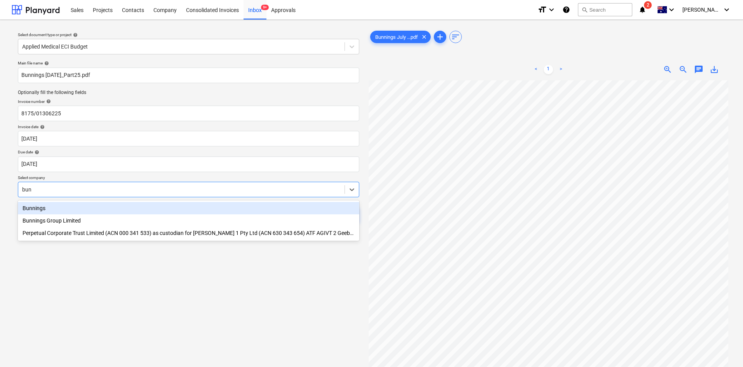
click at [50, 207] on div "Bunnings" at bounding box center [188, 208] width 341 height 12
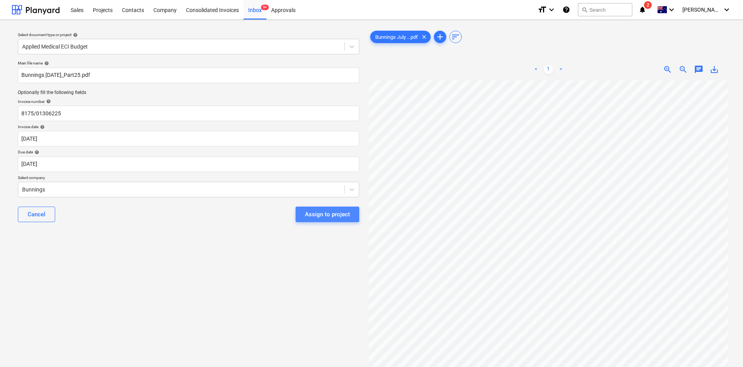
click at [340, 218] on div "Assign to project" at bounding box center [327, 214] width 45 height 10
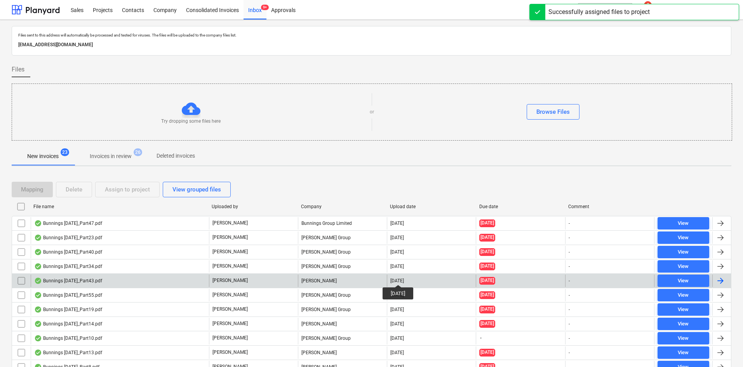
click at [404, 245] on div "[DATE]" at bounding box center [397, 280] width 14 height 5
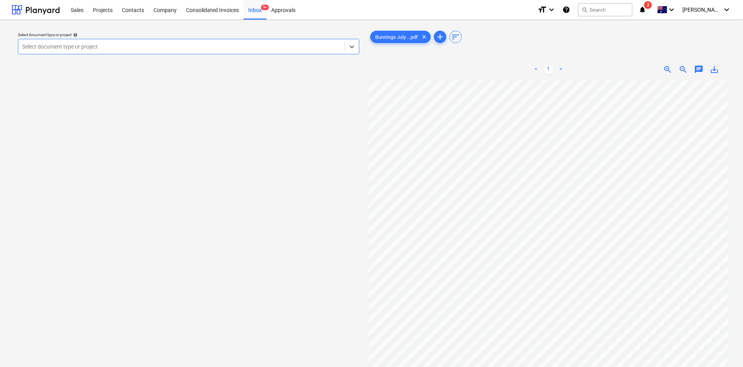
click at [101, 49] on div at bounding box center [181, 47] width 319 height 8
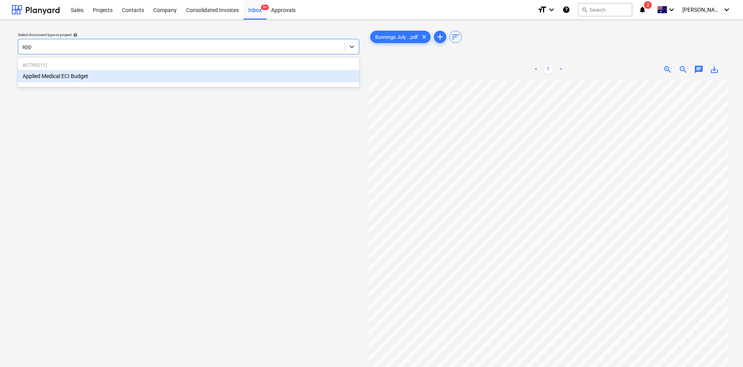
click at [82, 77] on div "Applied Medical ECI Budget" at bounding box center [188, 76] width 341 height 12
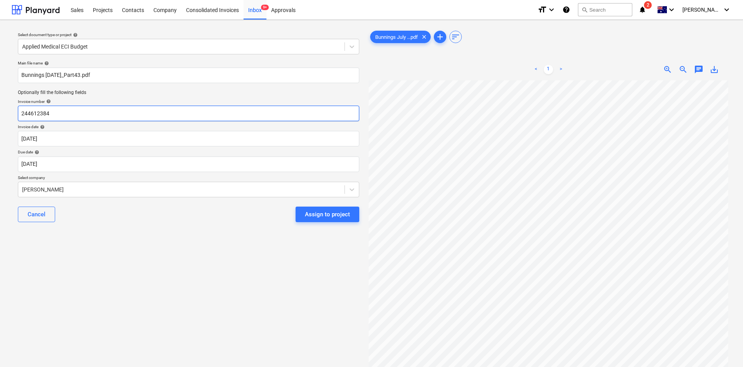
drag, startPoint x: 71, startPoint y: 108, endPoint x: 0, endPoint y: 113, distance: 71.6
click at [0, 113] on div "Select document type or project help Applied Medical ECI Budget Main file name …" at bounding box center [371, 227] width 743 height 415
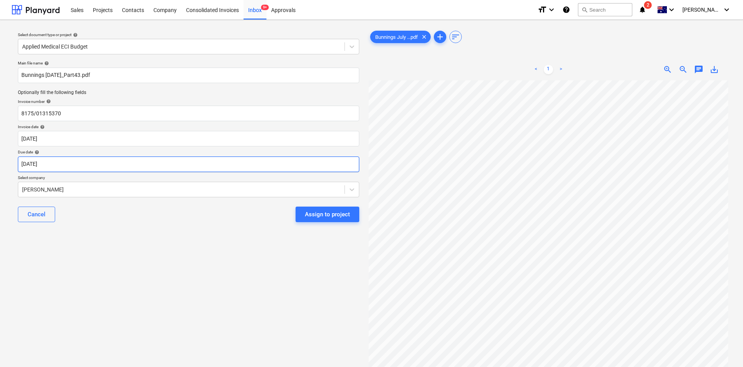
click at [89, 164] on body "Sales Projects Contacts Company Consolidated Invoices Inbox 9+ Approvals format…" at bounding box center [371, 183] width 743 height 367
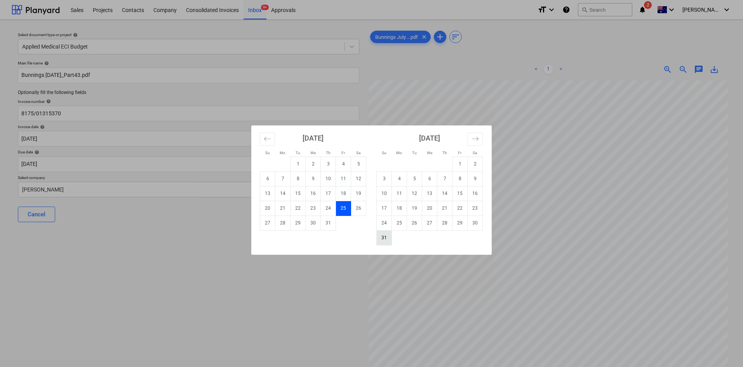
click at [388, 237] on td "31" at bounding box center [384, 237] width 15 height 15
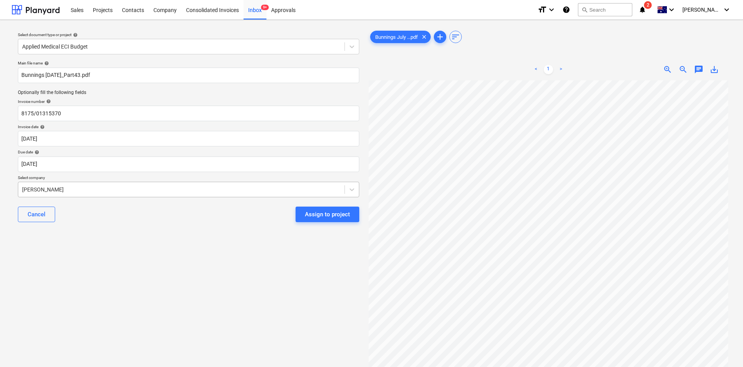
click at [154, 187] on div at bounding box center [181, 190] width 319 height 8
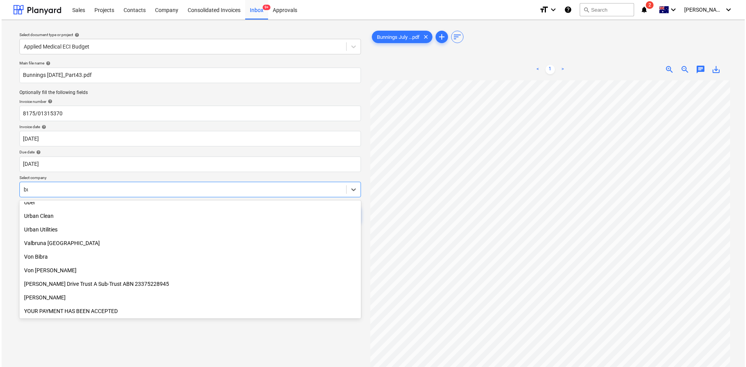
scroll to position [0, 0]
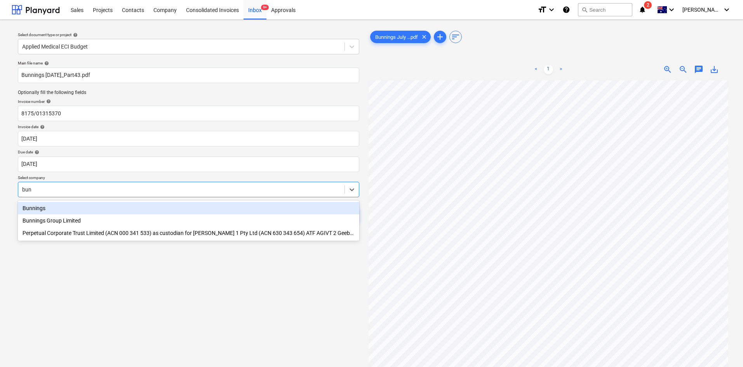
click at [37, 207] on div "Bunnings" at bounding box center [188, 208] width 341 height 12
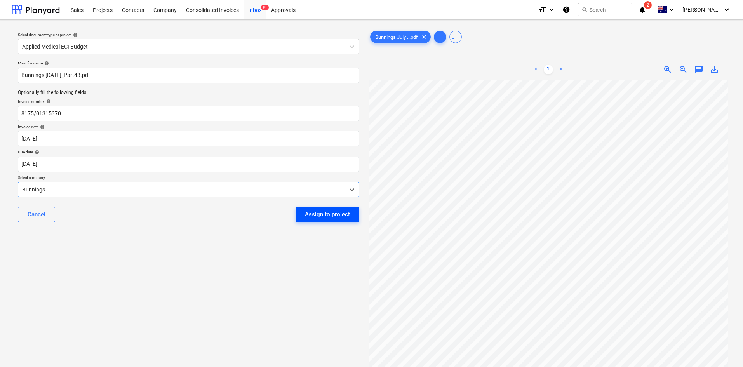
click at [336, 216] on div "Assign to project" at bounding box center [327, 214] width 45 height 10
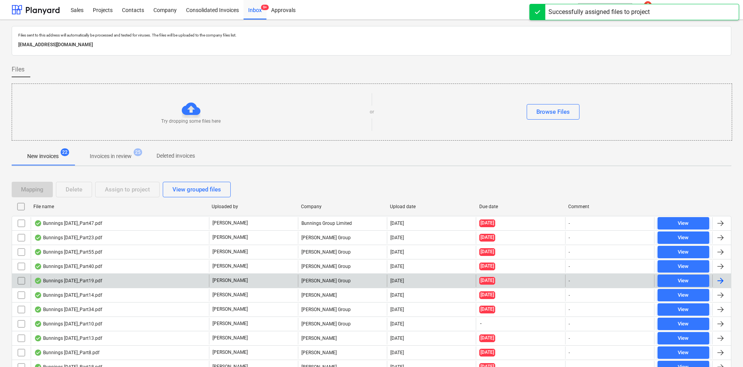
click at [315, 245] on div "[PERSON_NAME] Group" at bounding box center [342, 281] width 89 height 12
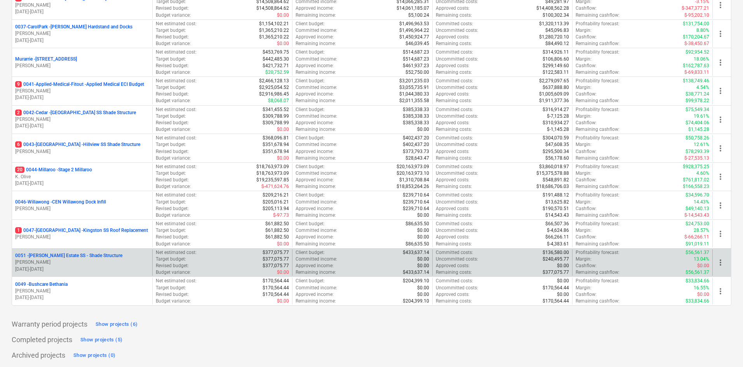
scroll to position [120, 0]
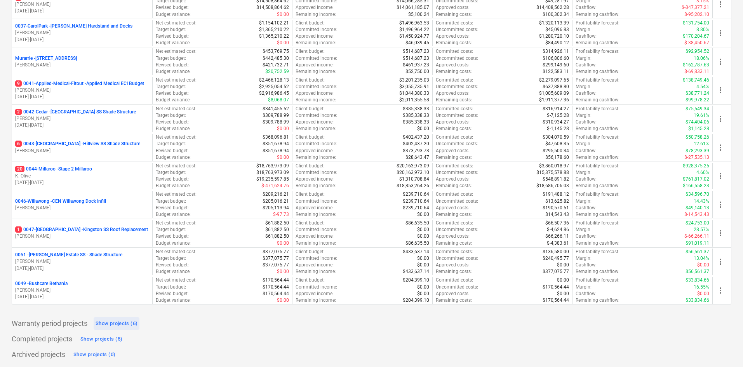
click at [115, 323] on div "Show projects (6)" at bounding box center [117, 323] width 42 height 9
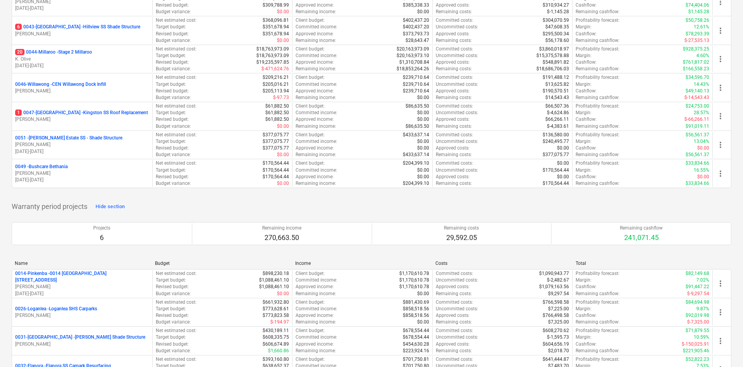
scroll to position [358, 0]
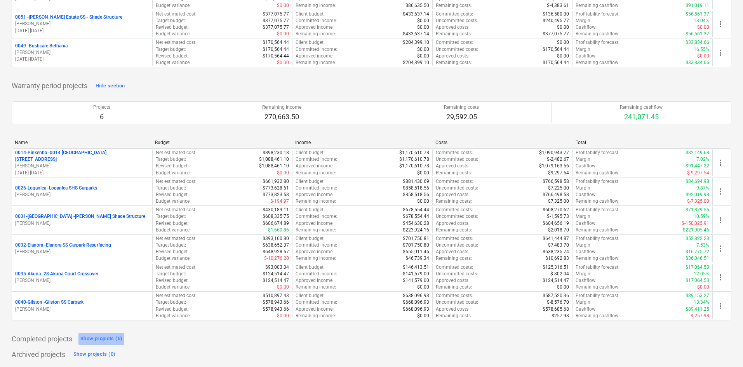
drag, startPoint x: 99, startPoint y: 343, endPoint x: 122, endPoint y: 334, distance: 25.3
click at [99, 343] on div "Show projects (5)" at bounding box center [101, 338] width 42 height 9
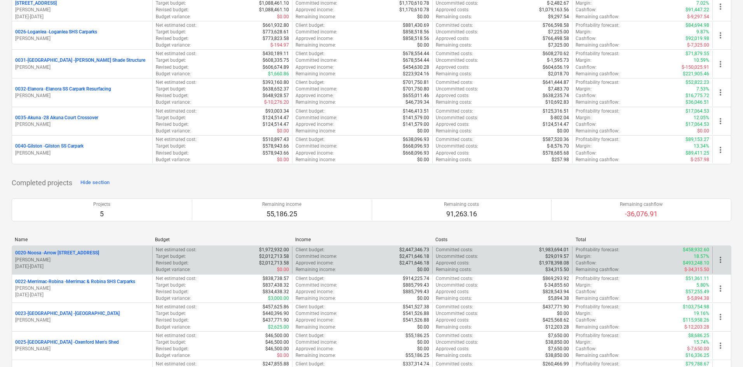
scroll to position [567, 0]
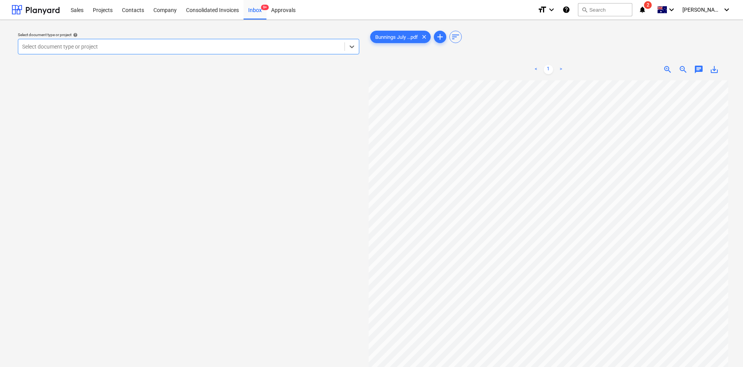
click at [154, 46] on div at bounding box center [181, 47] width 319 height 8
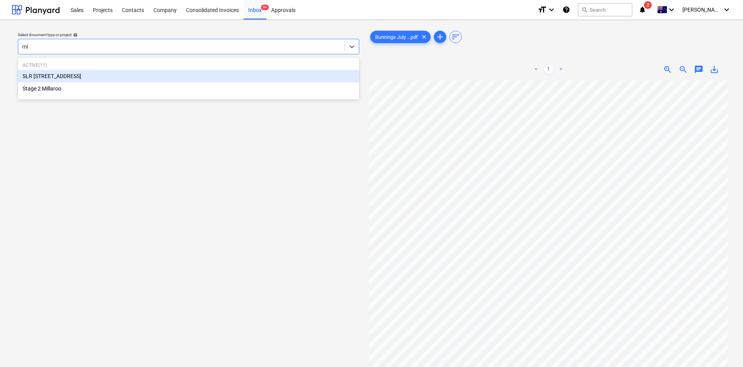
type input "mil"
click at [77, 77] on div "SLR [STREET_ADDRESS]" at bounding box center [188, 76] width 341 height 12
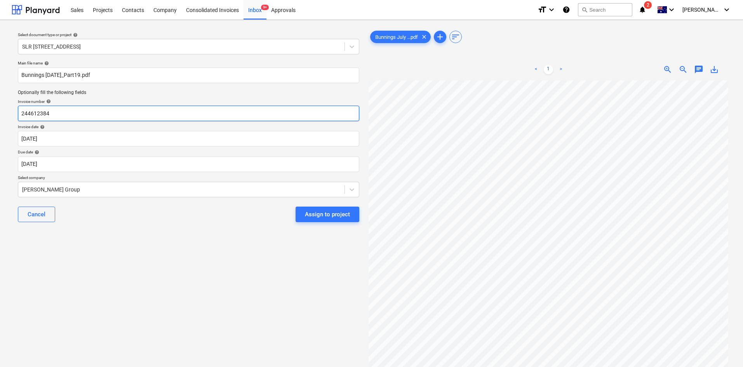
click at [69, 116] on input "244612384" at bounding box center [188, 114] width 341 height 16
drag, startPoint x: 69, startPoint y: 116, endPoint x: 1, endPoint y: 99, distance: 70.4
click at [0, 99] on div "Select document type or project help SLR 2 Millaroo Drive Main file name help B…" at bounding box center [371, 227] width 743 height 415
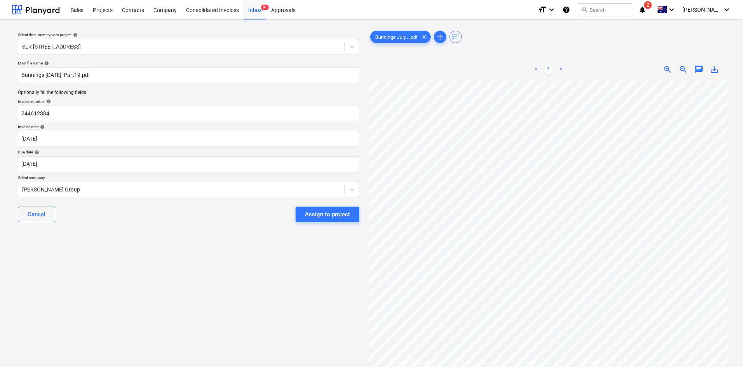
scroll to position [0, 107]
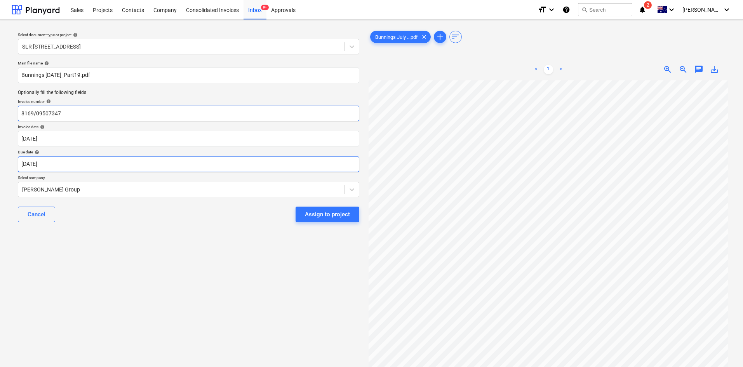
type input "8169/09507347"
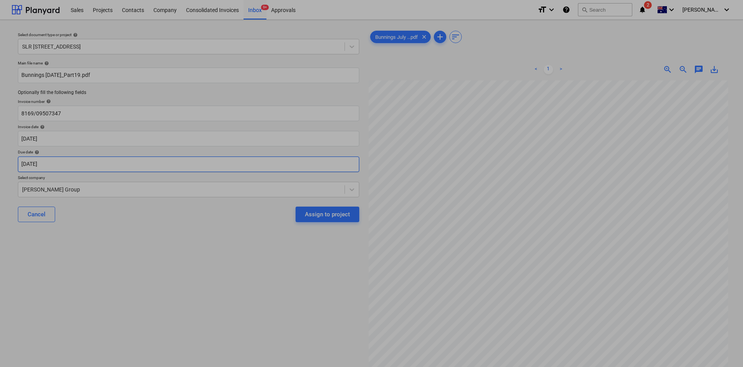
click at [121, 165] on body "Sales Projects Contacts Company Consolidated Invoices Inbox 9+ Approvals format…" at bounding box center [371, 183] width 743 height 367
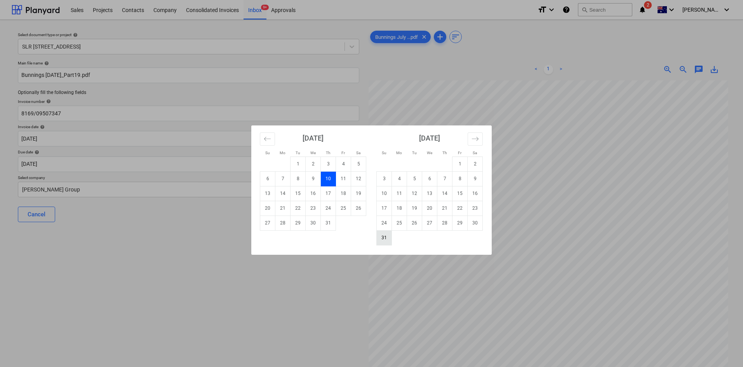
click at [383, 236] on td "31" at bounding box center [384, 237] width 15 height 15
type input "31 Aug 2025"
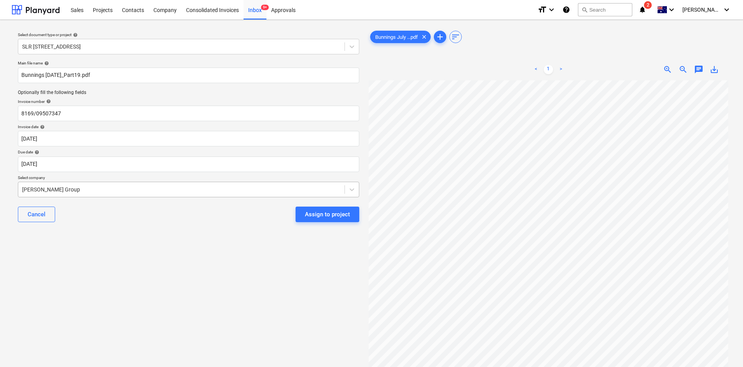
click at [108, 186] on div at bounding box center [181, 190] width 319 height 8
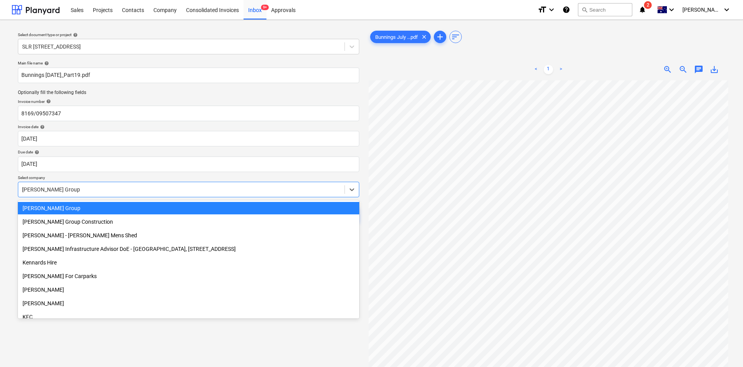
scroll to position [2766, 0]
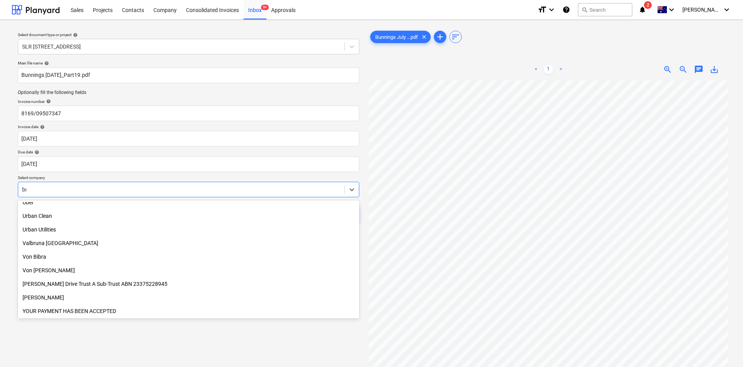
type input "bun"
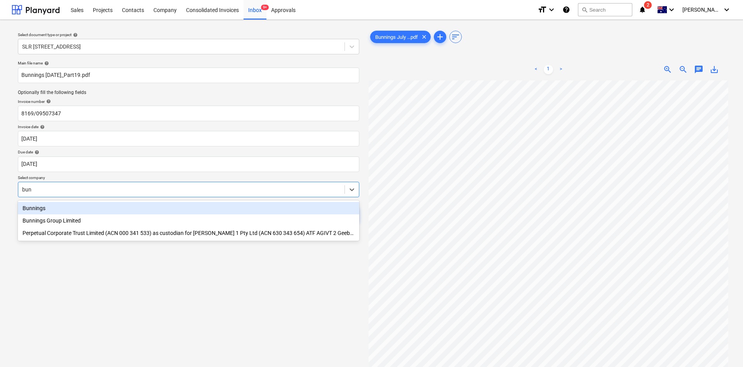
click at [52, 207] on div "Bunnings" at bounding box center [188, 208] width 341 height 12
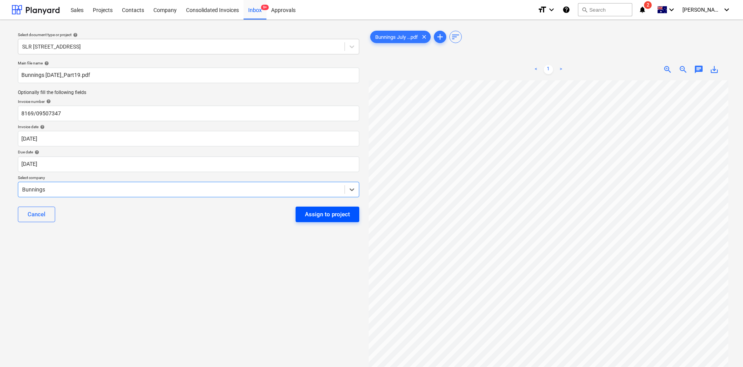
click at [340, 213] on div "Assign to project" at bounding box center [327, 214] width 45 height 10
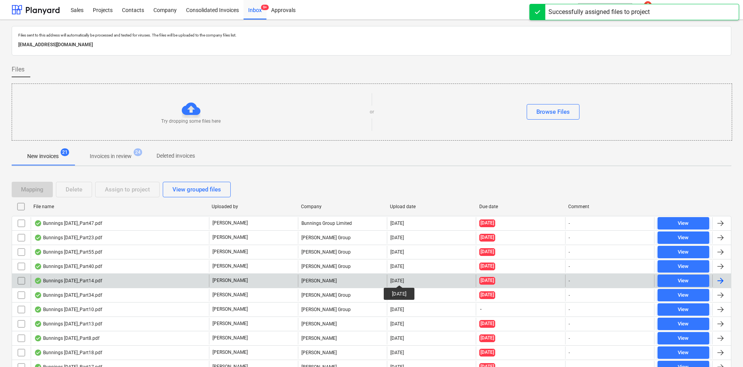
click at [404, 278] on div "[DATE]" at bounding box center [397, 280] width 14 height 5
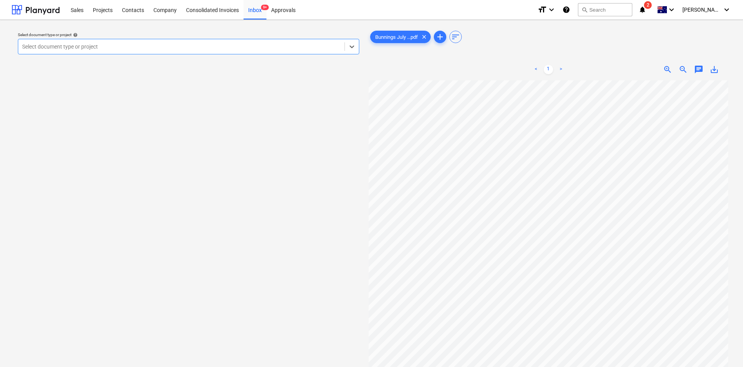
click at [113, 48] on div at bounding box center [181, 47] width 319 height 8
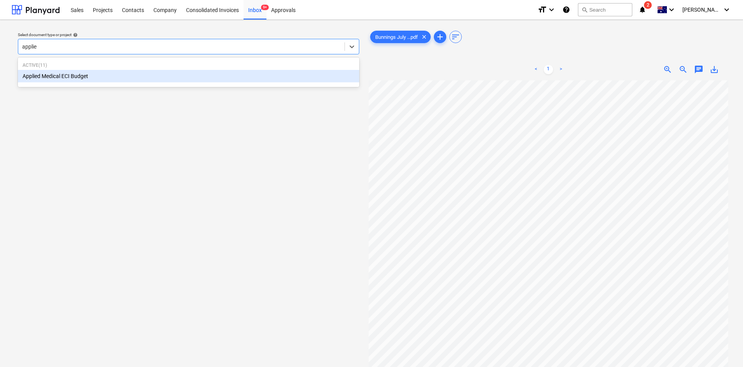
type input "applied"
click at [77, 75] on div "Applied Medical ECI Budget" at bounding box center [188, 76] width 341 height 12
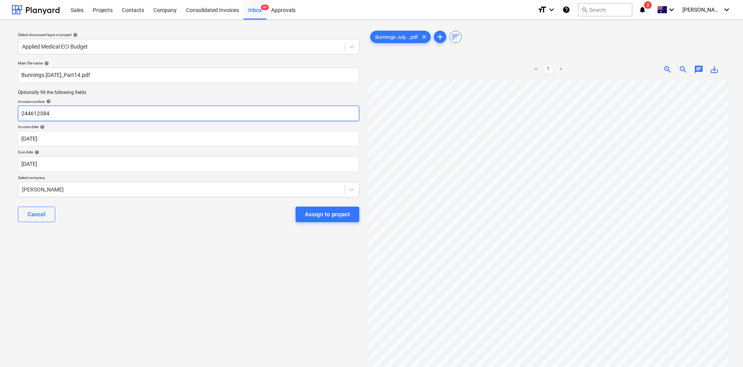
drag, startPoint x: 66, startPoint y: 111, endPoint x: 0, endPoint y: 117, distance: 66.6
click at [0, 117] on div "Select document type or project help Applied Medical ECI Budget Main file name …" at bounding box center [371, 227] width 743 height 415
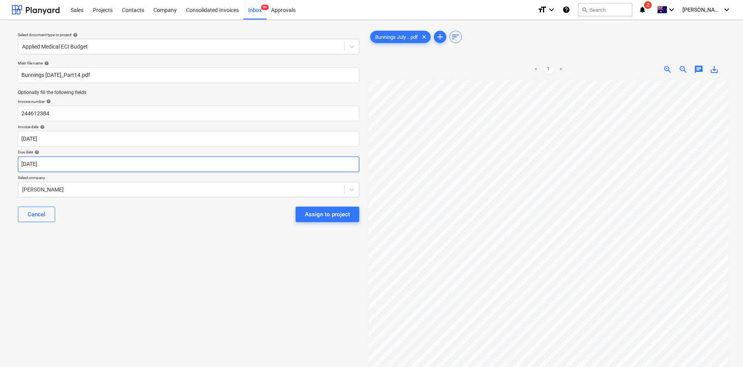
scroll to position [0, 107]
click at [326, 200] on div "Select document type or project help Applied Medical ECI Budget Main file name …" at bounding box center [372, 227] width 720 height 403
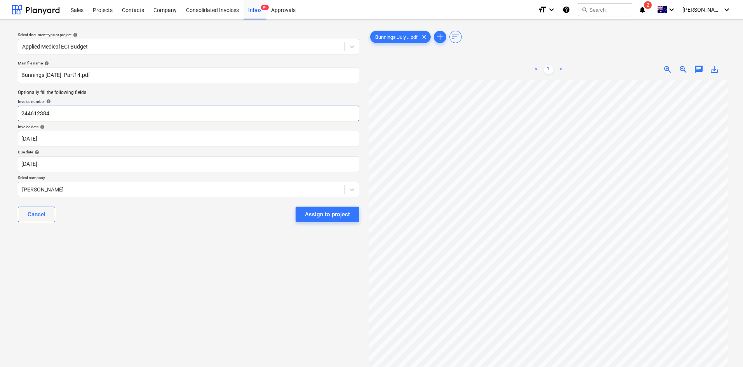
click at [90, 114] on input "244612384" at bounding box center [188, 114] width 341 height 16
drag, startPoint x: 90, startPoint y: 114, endPoint x: 0, endPoint y: 117, distance: 90.2
click at [0, 117] on div "Select document type or project help Applied Medical ECI Budget Main file name …" at bounding box center [371, 227] width 743 height 415
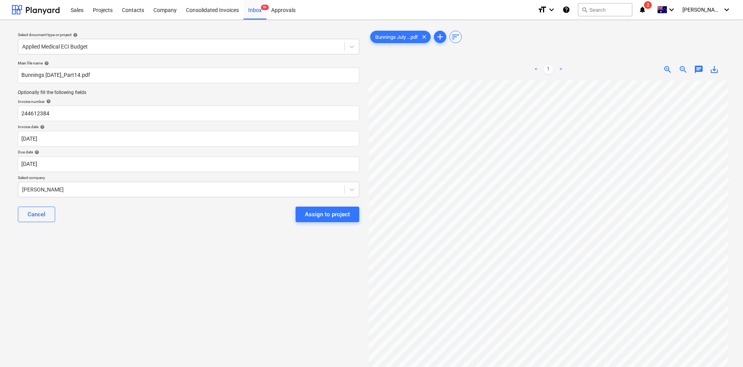
scroll to position [3, 0]
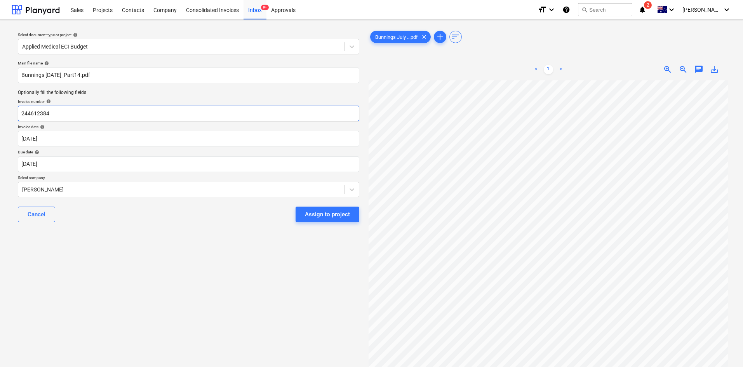
click at [92, 111] on input "244612384" at bounding box center [188, 114] width 341 height 16
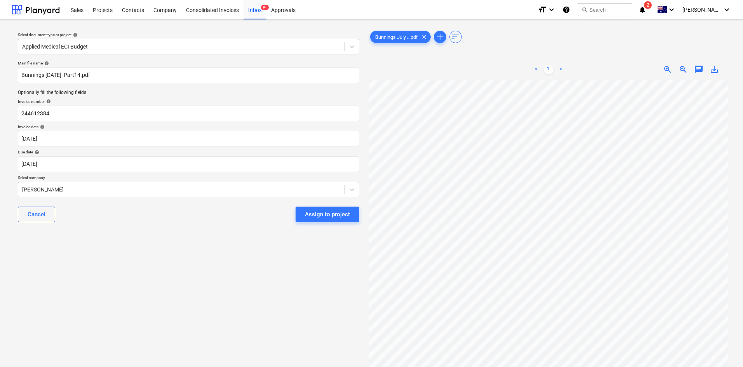
scroll to position [0, 107]
click at [340, 171] on div "Select document type or project help Applied Medical ECI Budget Main file name …" at bounding box center [372, 227] width 720 height 403
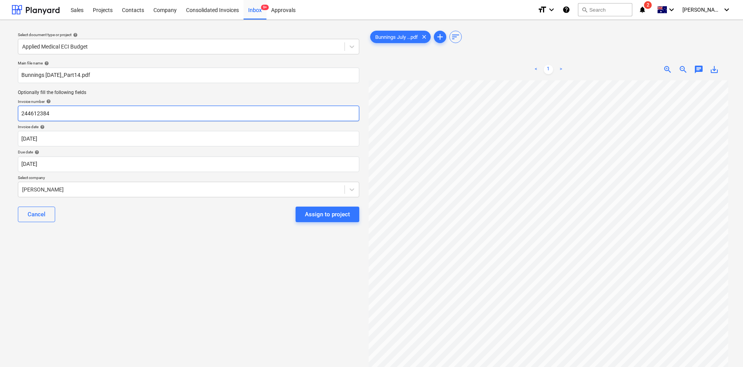
click at [77, 115] on input "244612384" at bounding box center [188, 114] width 341 height 16
drag, startPoint x: 72, startPoint y: 113, endPoint x: 0, endPoint y: 113, distance: 72.3
click at [0, 113] on div "Select document type or project help Applied Medical ECI Budget Main file name …" at bounding box center [371, 227] width 743 height 415
type input "8175/00148772"
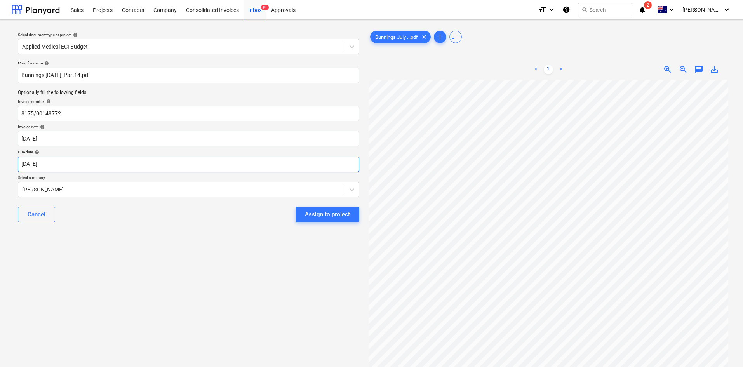
click at [112, 163] on body "Sales Projects Contacts Company Consolidated Invoices Inbox 9+ Approvals format…" at bounding box center [371, 183] width 743 height 367
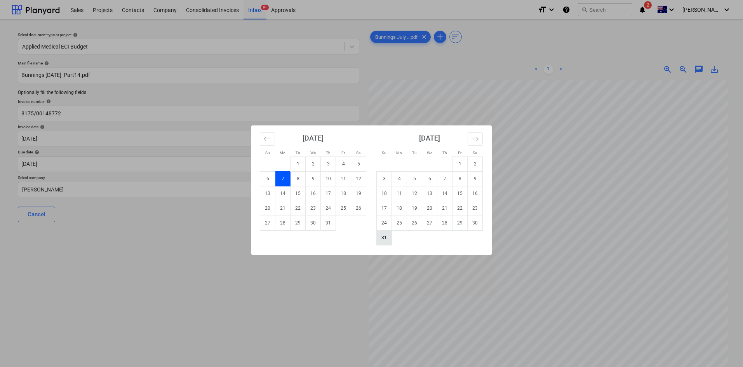
click at [385, 235] on td "31" at bounding box center [384, 237] width 15 height 15
type input "[DATE]"
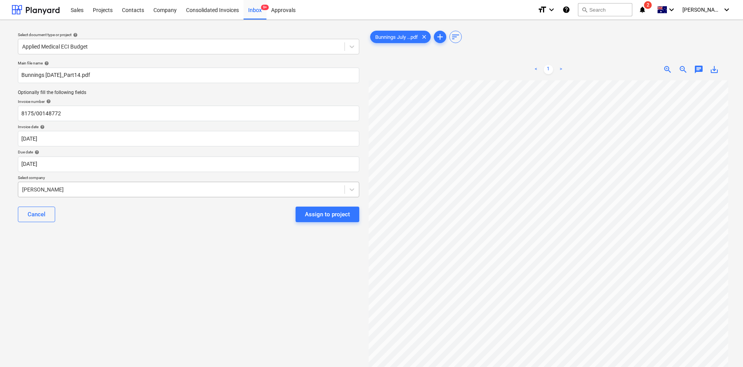
click at [122, 190] on div at bounding box center [181, 190] width 319 height 8
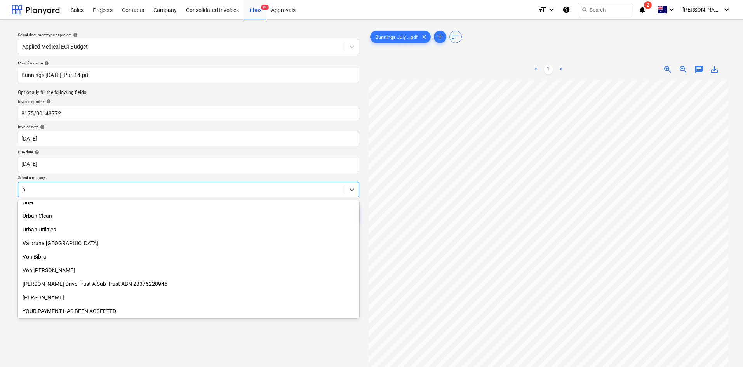
scroll to position [2766, 0]
type input "bun"
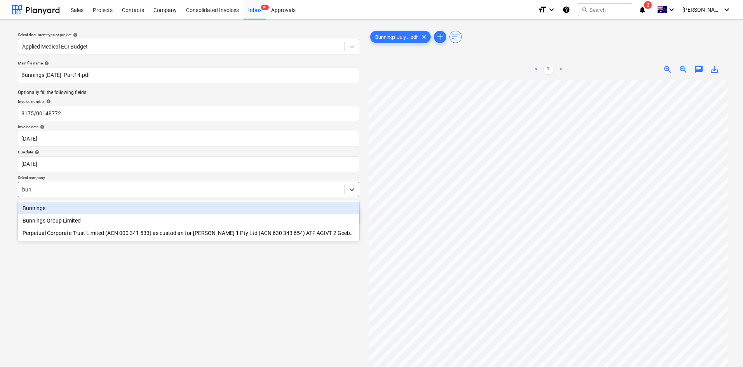
click at [63, 206] on div "Bunnings" at bounding box center [188, 208] width 341 height 12
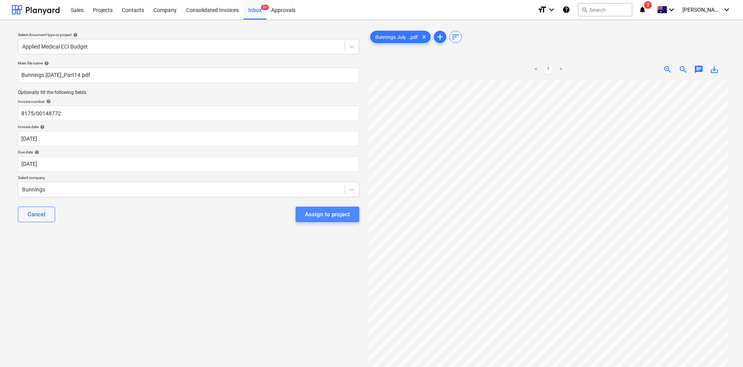
click at [333, 217] on div "Assign to project" at bounding box center [327, 214] width 45 height 10
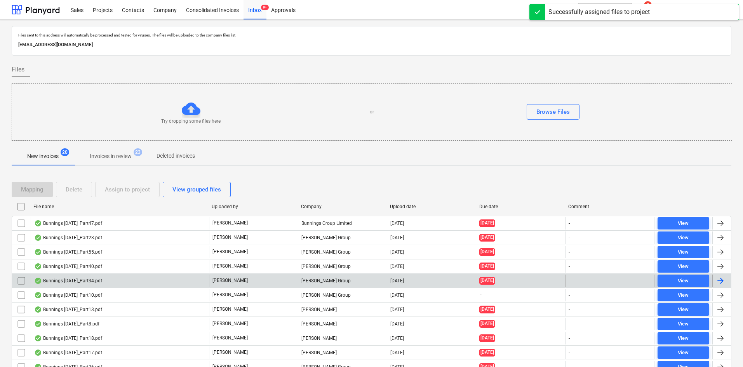
click at [320, 284] on div "[PERSON_NAME] Group" at bounding box center [342, 281] width 89 height 12
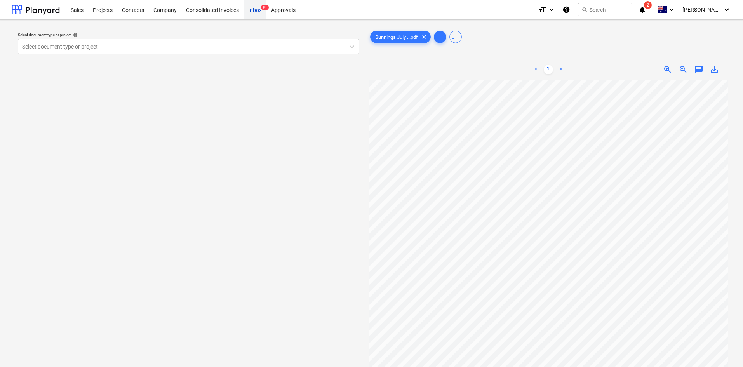
click at [251, 14] on div "Inbox 9+" at bounding box center [255, 10] width 23 height 20
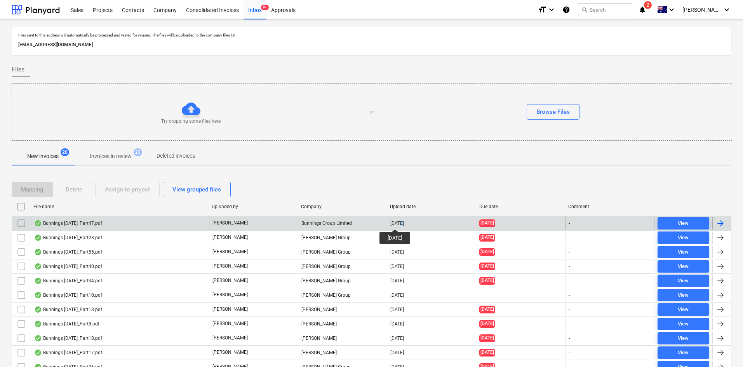
click at [401, 222] on div "[DATE]" at bounding box center [397, 223] width 14 height 5
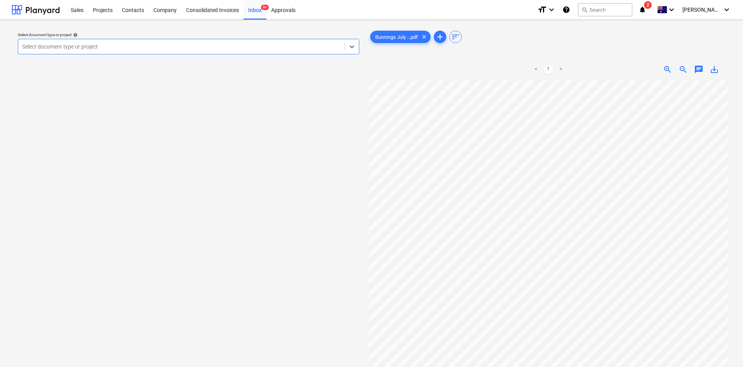
scroll to position [0, 0]
click at [281, 207] on div "Select document type or project help Select document type or project Bunnings J…" at bounding box center [372, 227] width 720 height 403
click at [246, 46] on div at bounding box center [181, 47] width 319 height 8
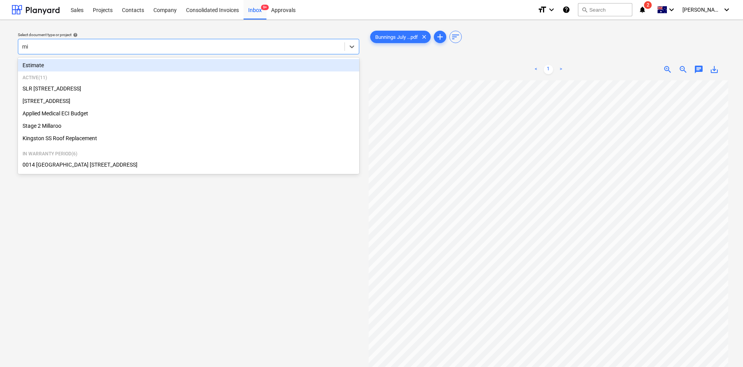
type input "mil"
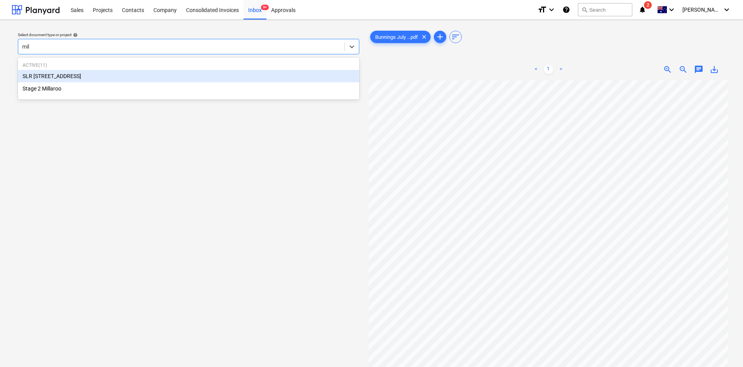
click at [60, 71] on div "SLR [STREET_ADDRESS]" at bounding box center [188, 76] width 341 height 12
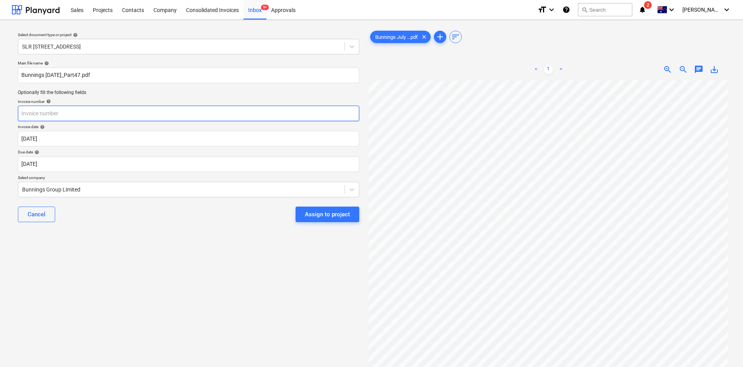
click at [75, 112] on input "text" at bounding box center [188, 114] width 341 height 16
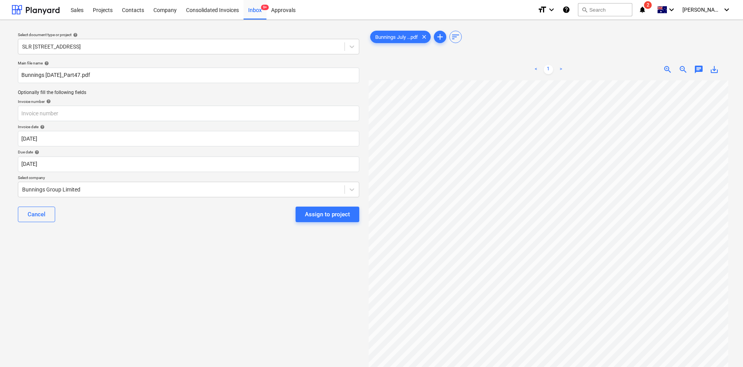
scroll to position [0, 298]
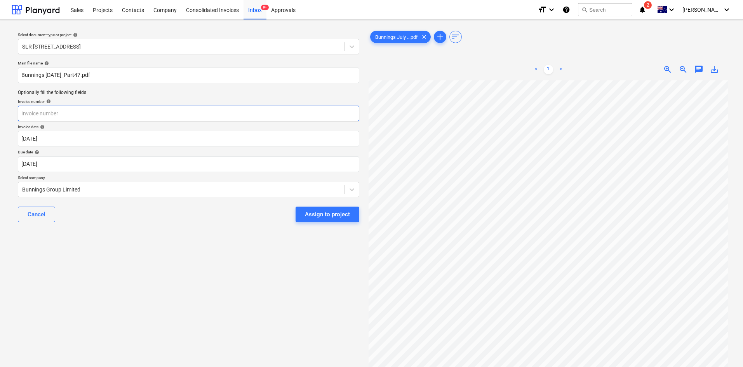
click at [75, 111] on input "text" at bounding box center [188, 114] width 341 height 16
type input "8158/01446516"
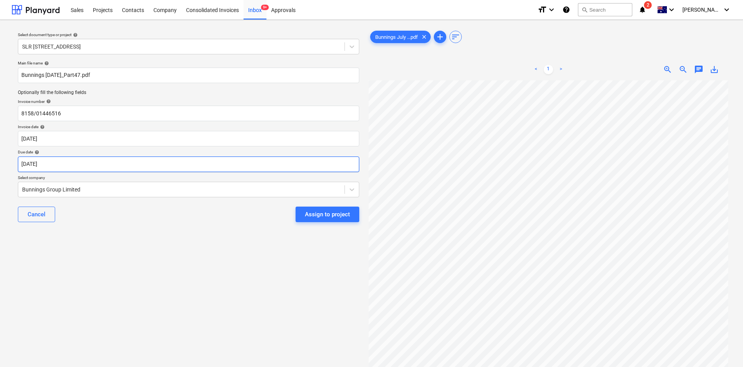
click at [142, 164] on body "Sales Projects Contacts Company Consolidated Invoices Inbox 9+ Approvals format…" at bounding box center [371, 183] width 743 height 367
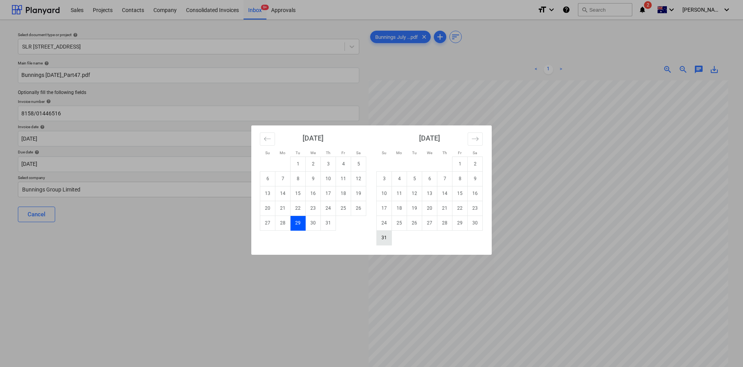
click at [387, 234] on td "31" at bounding box center [384, 237] width 15 height 15
type input "[DATE]"
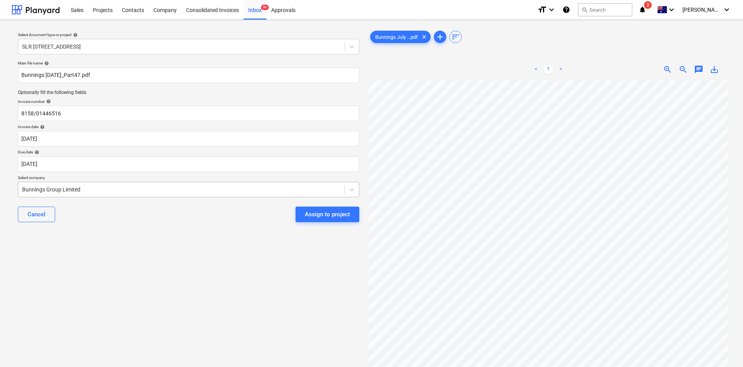
click at [153, 190] on div at bounding box center [181, 190] width 319 height 8
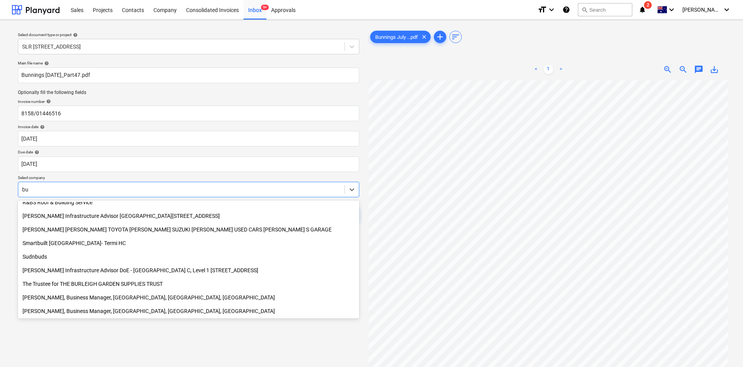
scroll to position [373, 0]
type input "[PERSON_NAME]"
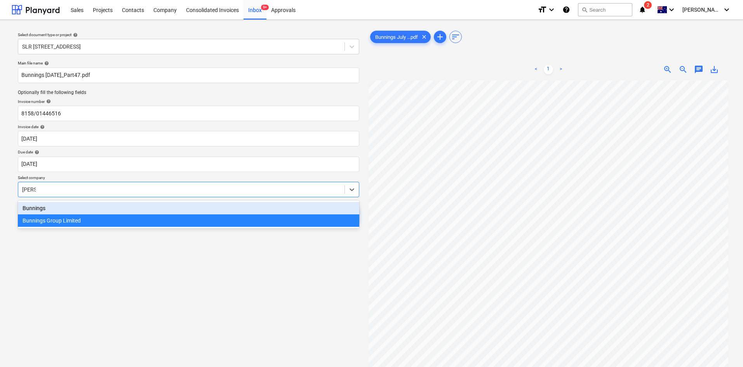
click at [49, 205] on div "Bunnings" at bounding box center [188, 208] width 341 height 12
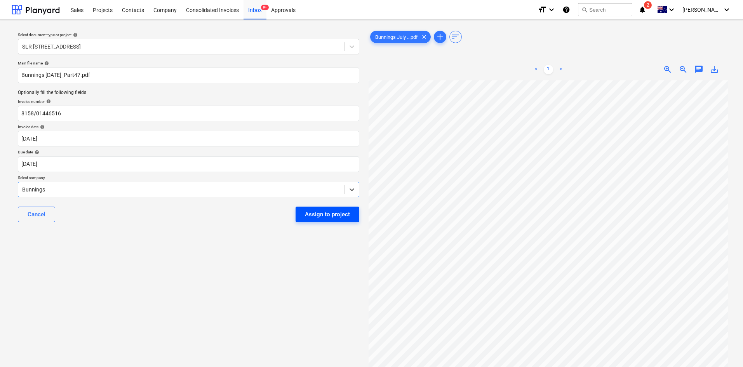
click at [330, 212] on div "Assign to project" at bounding box center [327, 214] width 45 height 10
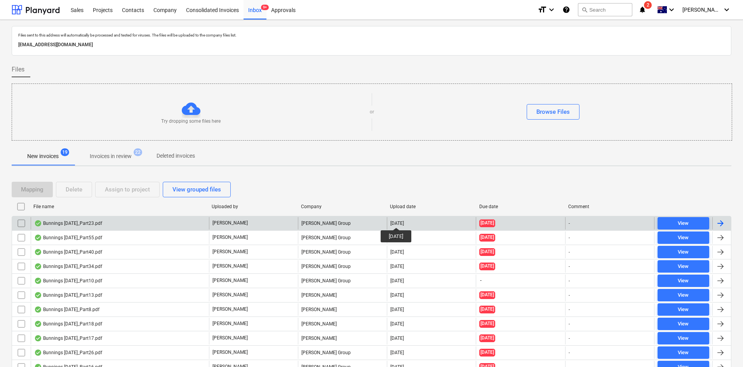
click at [402, 221] on div "[DATE]" at bounding box center [397, 223] width 14 height 5
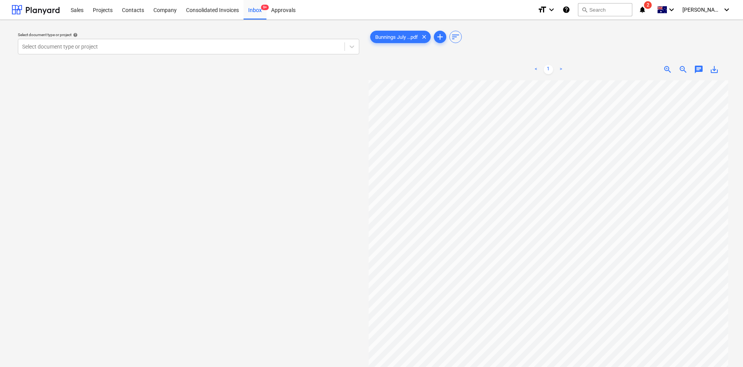
scroll to position [0, 107]
click at [20, 7] on div at bounding box center [36, 9] width 48 height 19
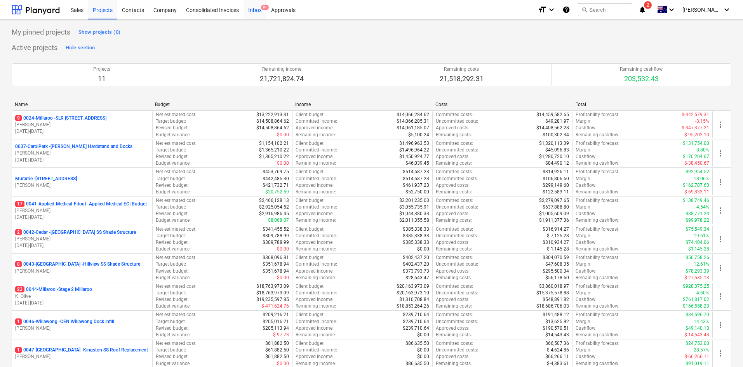
click at [258, 8] on div "Inbox 9+" at bounding box center [255, 10] width 23 height 20
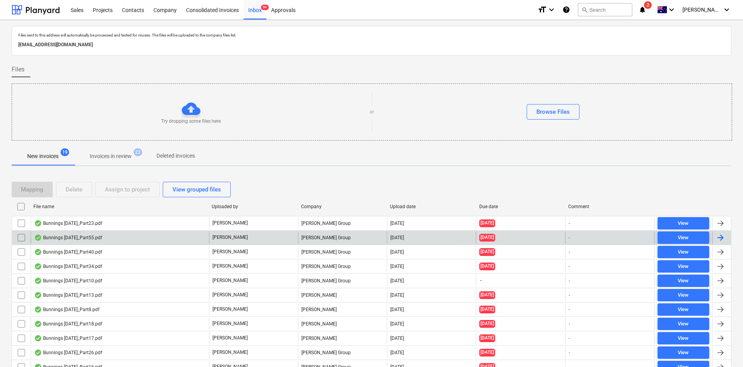
click at [235, 239] on div "[PERSON_NAME]" at bounding box center [253, 238] width 89 height 12
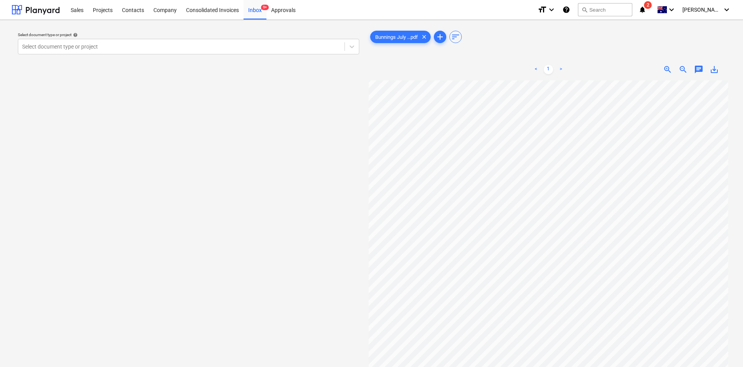
scroll to position [6, 0]
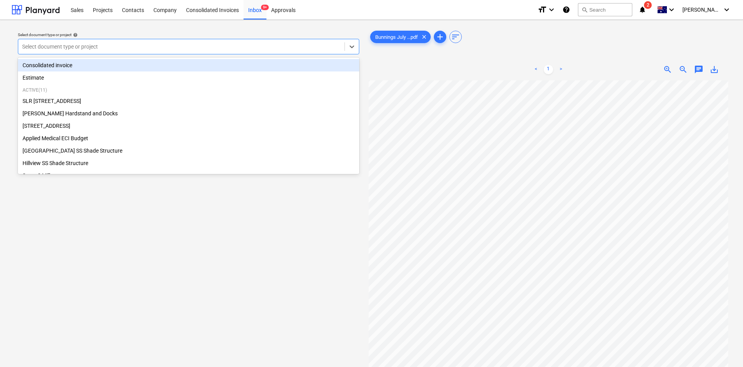
click at [107, 46] on div at bounding box center [181, 47] width 319 height 8
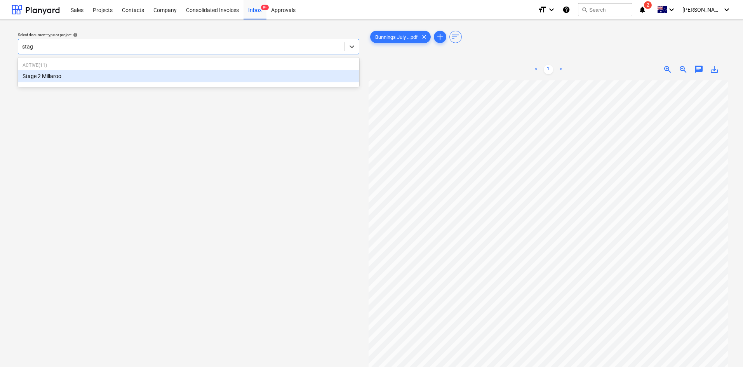
type input "stage"
click at [26, 71] on div "Stage 2 Millaroo" at bounding box center [188, 76] width 341 height 12
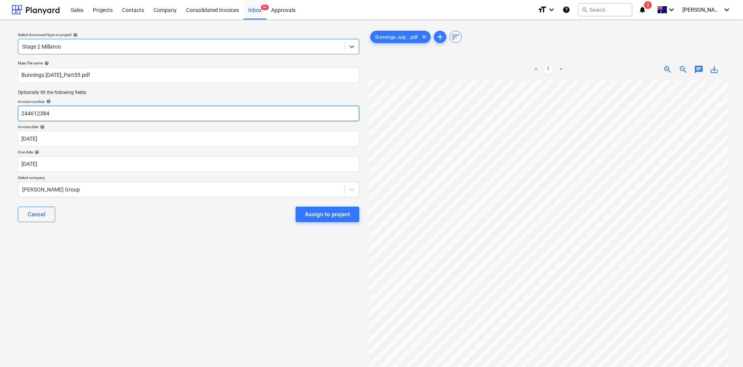
click at [87, 117] on input "244612384" at bounding box center [188, 114] width 341 height 16
drag, startPoint x: 84, startPoint y: 115, endPoint x: 0, endPoint y: 103, distance: 84.9
click at [0, 103] on div "Select document type or project help Stage 2 Millaroo Main file name help Bunni…" at bounding box center [371, 227] width 743 height 415
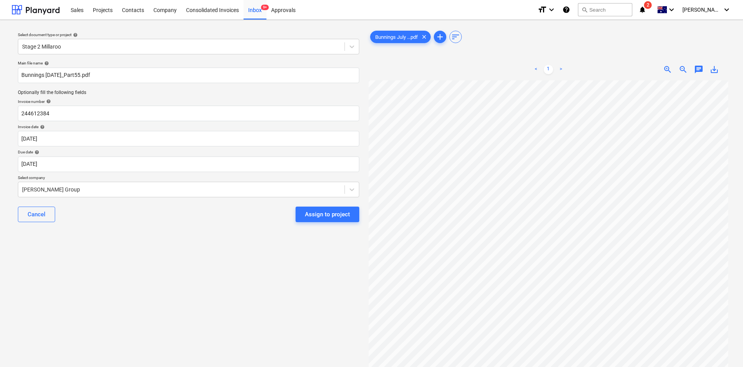
scroll to position [0, 107]
click at [281, 182] on div "Select document type or project help Stage 2 Millaroo Main file name help Bunni…" at bounding box center [372, 227] width 720 height 403
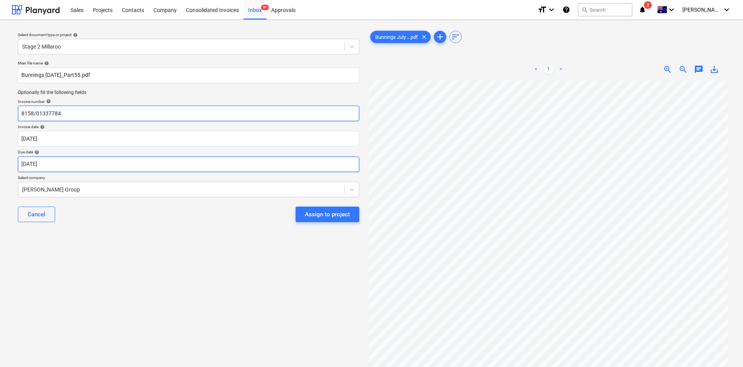
type input "8158/01337784"
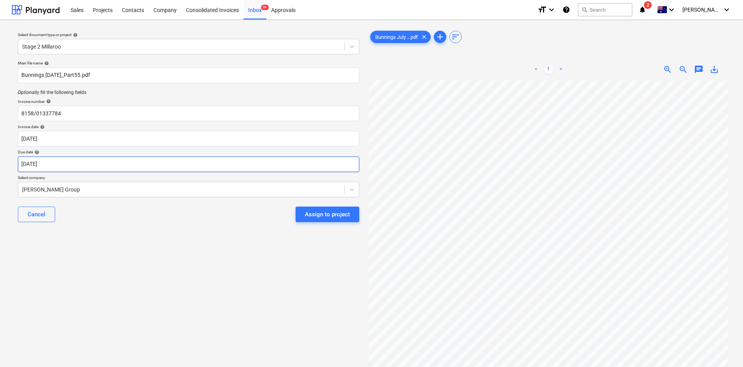
click at [82, 160] on body "Sales Projects Contacts Company Consolidated Invoices Inbox 9+ Approvals format…" at bounding box center [371, 183] width 743 height 367
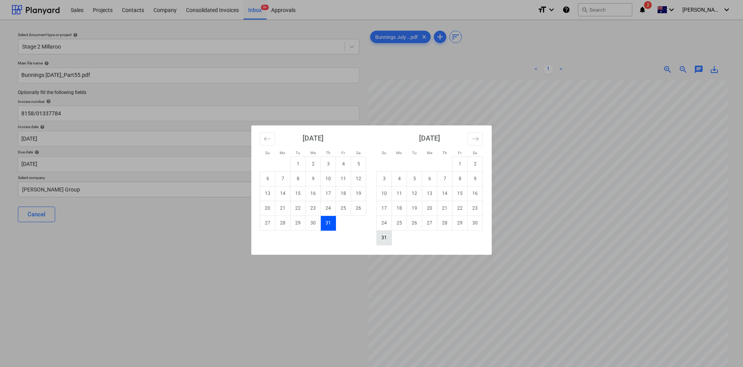
click at [382, 238] on td "31" at bounding box center [384, 237] width 15 height 15
type input "[DATE]"
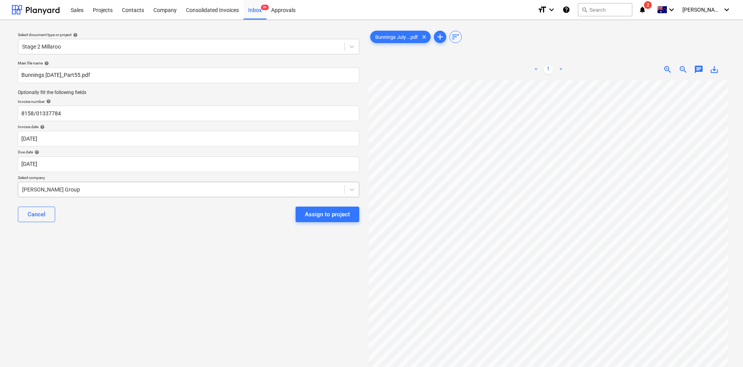
click at [80, 187] on div at bounding box center [181, 190] width 319 height 8
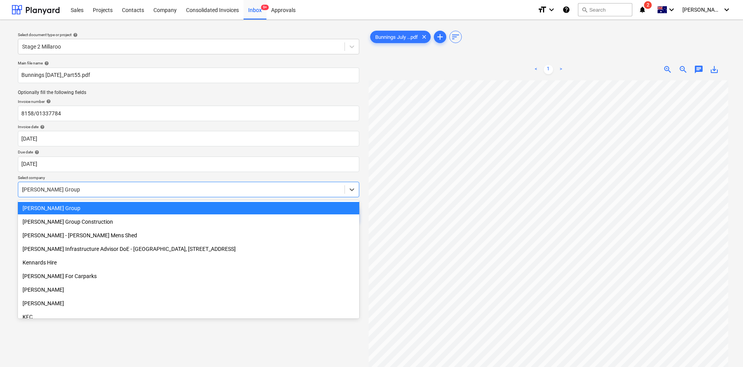
scroll to position [2766, 0]
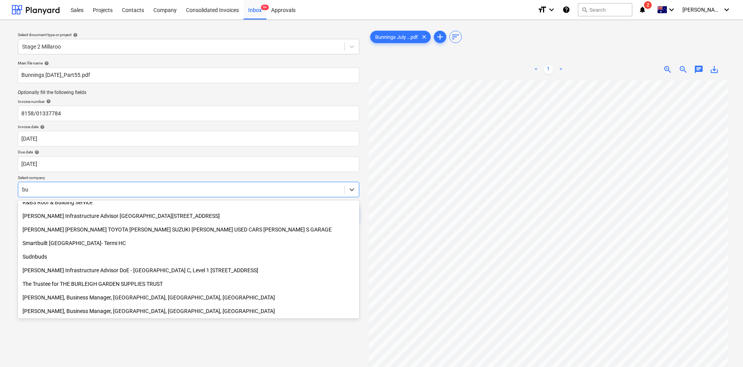
type input "bun"
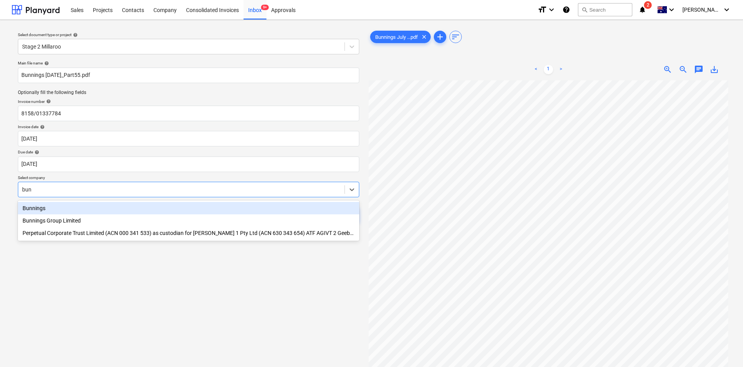
click at [31, 208] on div "Bunnings" at bounding box center [188, 208] width 341 height 12
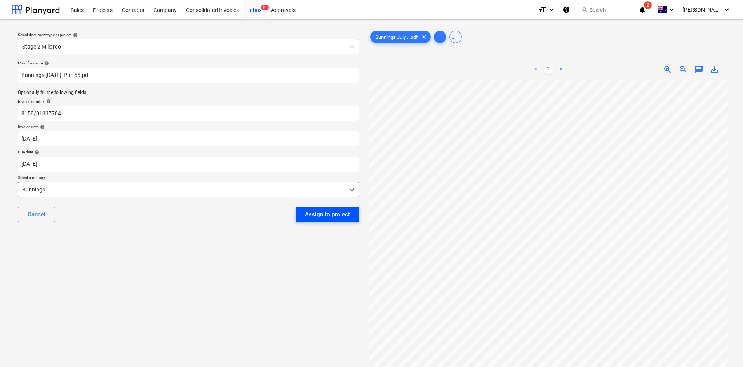
click at [327, 214] on div "Assign to project" at bounding box center [327, 214] width 45 height 10
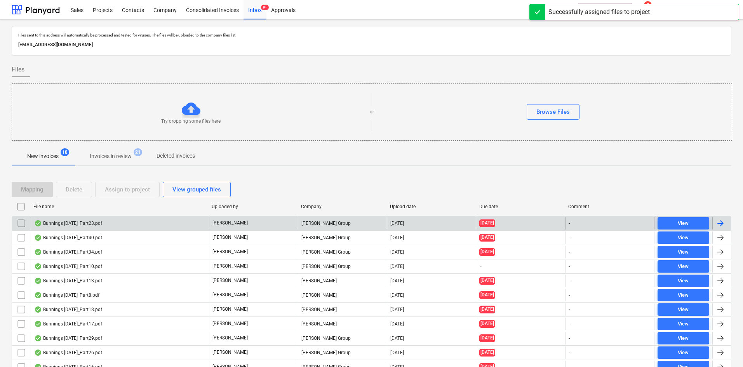
click at [299, 221] on div "[PERSON_NAME] Group" at bounding box center [342, 223] width 89 height 12
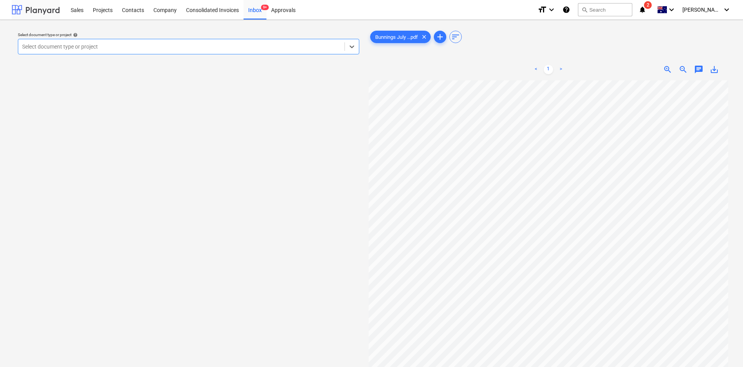
click at [16, 4] on div at bounding box center [36, 9] width 48 height 19
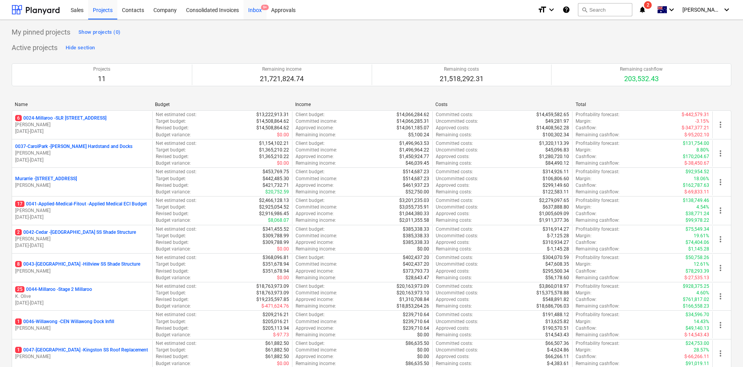
click at [264, 7] on span "9+" at bounding box center [265, 7] width 8 height 5
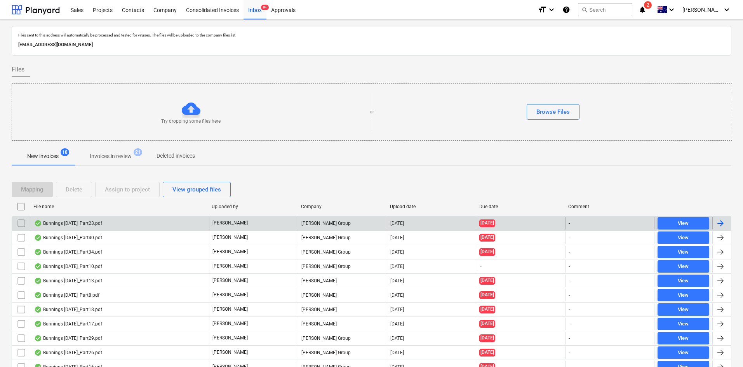
click at [23, 224] on input "checkbox" at bounding box center [21, 223] width 12 height 12
click at [83, 188] on button "Delete" at bounding box center [74, 190] width 36 height 16
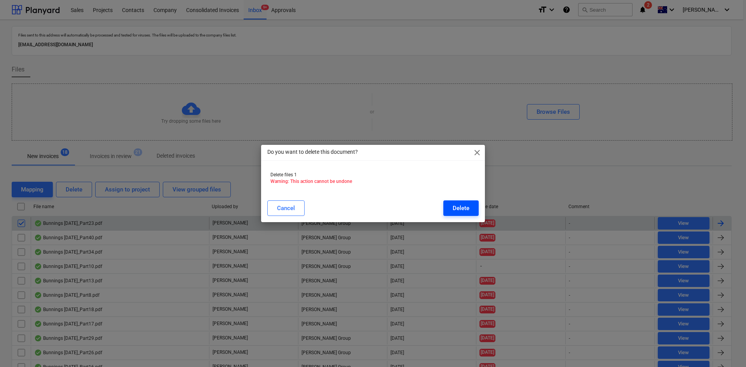
click at [465, 211] on div "Delete" at bounding box center [461, 208] width 17 height 10
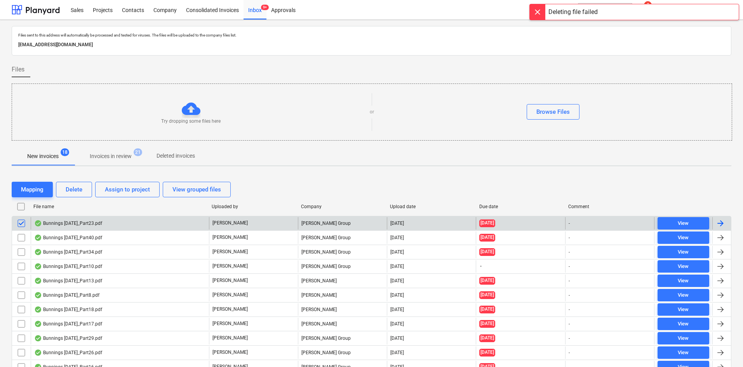
click at [538, 9] on div at bounding box center [538, 12] width 16 height 16
click at [23, 224] on input "checkbox" at bounding box center [21, 223] width 12 height 12
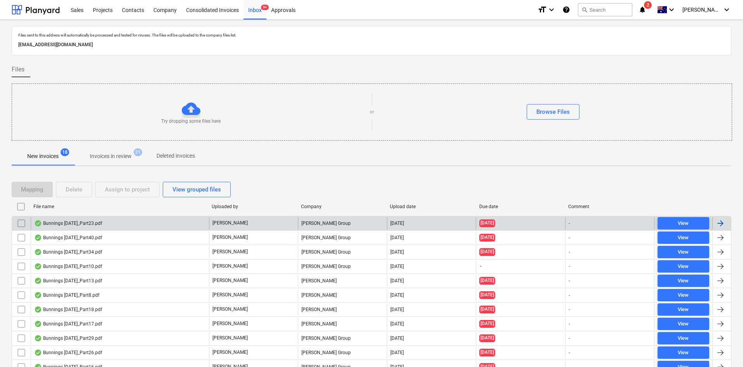
click at [23, 224] on input "checkbox" at bounding box center [21, 223] width 12 height 12
click at [75, 188] on div "Delete" at bounding box center [74, 190] width 17 height 10
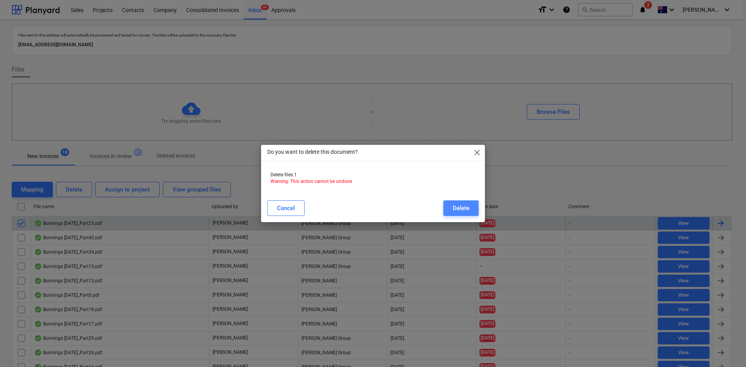
click at [454, 210] on div "Delete" at bounding box center [461, 208] width 17 height 10
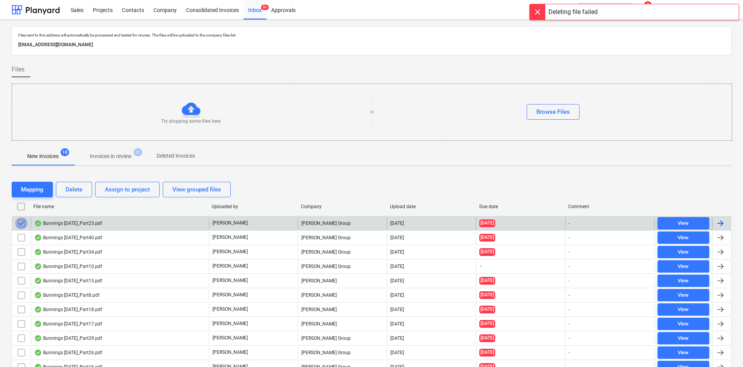
click at [22, 223] on input "checkbox" at bounding box center [21, 223] width 12 height 12
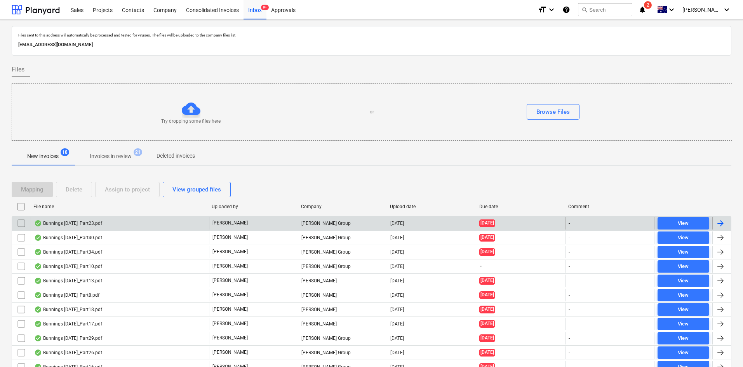
click at [18, 223] on input "checkbox" at bounding box center [21, 223] width 12 height 12
click div
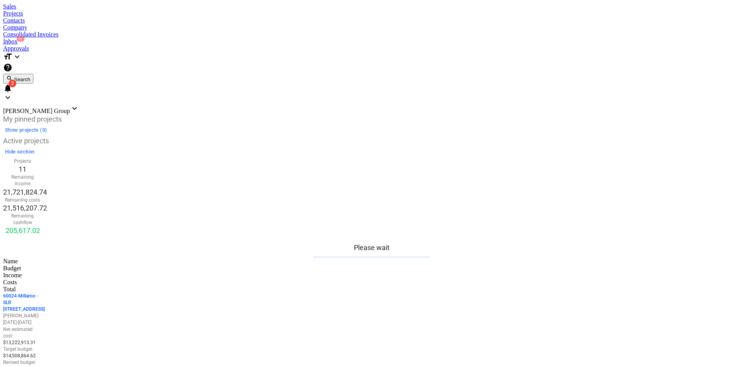
click at [261, 38] on div "Inbox 9+" at bounding box center [371, 41] width 737 height 7
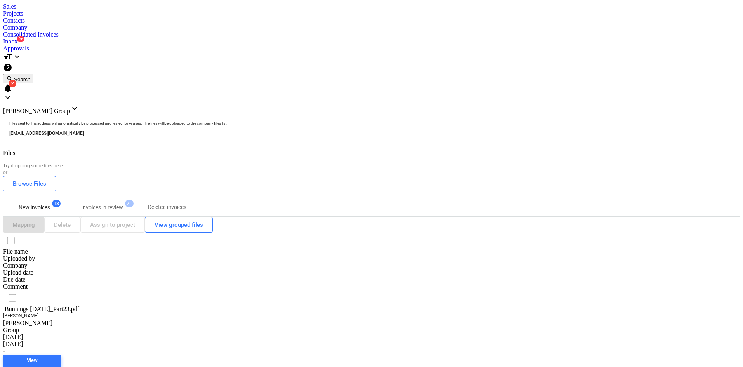
click at [81, 306] on div "Bunnings July 25_Part23.pdf" at bounding box center [42, 309] width 78 height 7
click at [20, 290] on input "checkbox" at bounding box center [13, 298] width 16 height 16
click at [80, 217] on button "Delete" at bounding box center [62, 225] width 36 height 16
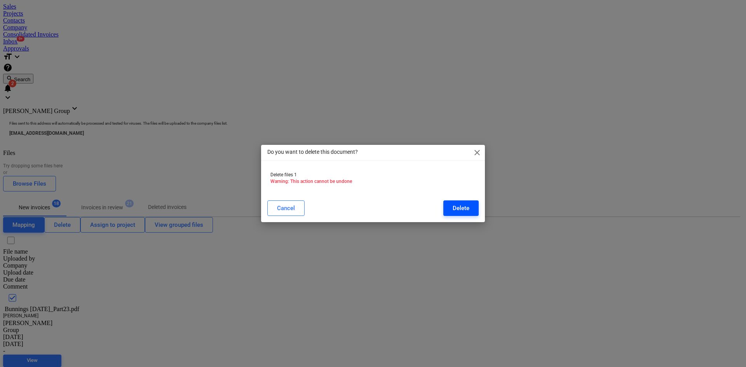
click at [467, 206] on div "Delete" at bounding box center [461, 208] width 17 height 10
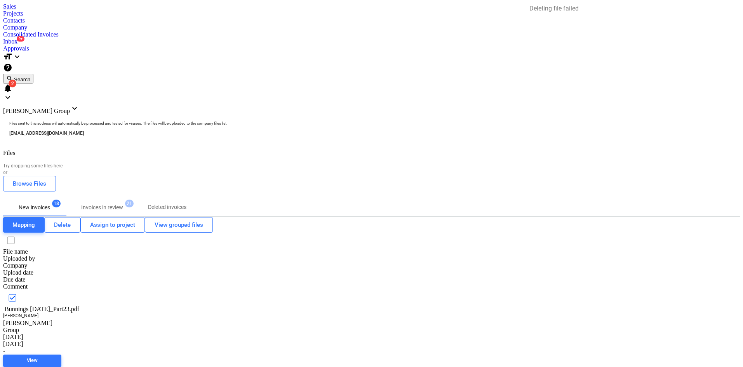
click at [535, 4] on div at bounding box center [634, 4] width 210 height 0
click at [81, 306] on div "Bunnings July 25_Part23.pdf" at bounding box center [42, 309] width 78 height 7
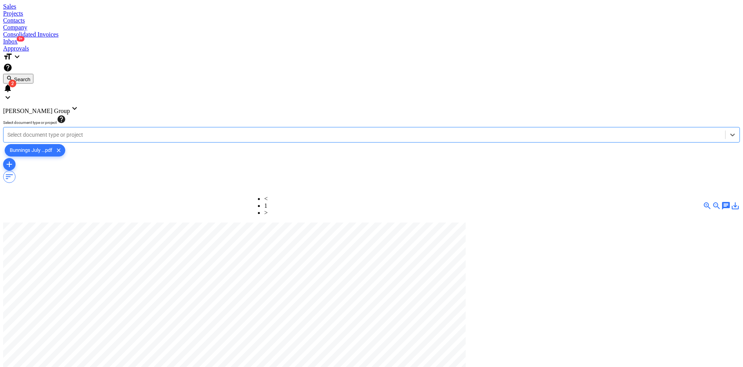
click at [87, 131] on div at bounding box center [364, 135] width 714 height 8
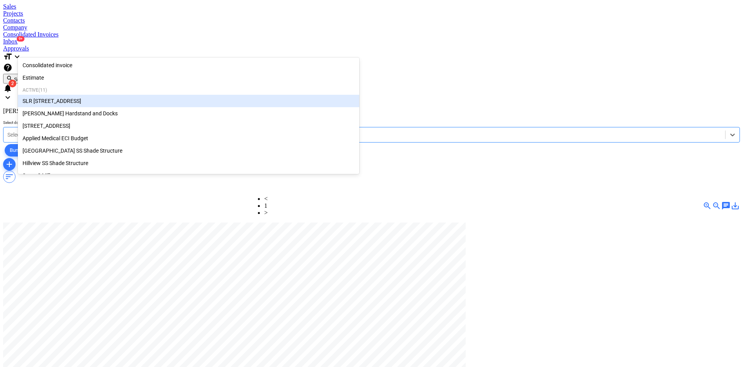
click at [74, 102] on div "SLR [STREET_ADDRESS]" at bounding box center [188, 101] width 341 height 12
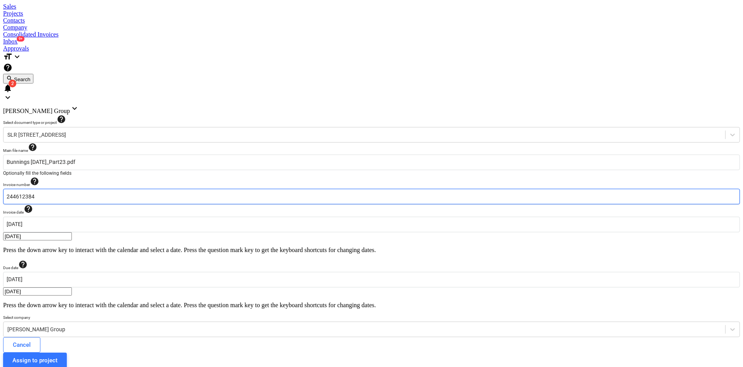
drag, startPoint x: 77, startPoint y: 111, endPoint x: 7, endPoint y: 113, distance: 70.4
click at [57, 355] on div "Assign to project" at bounding box center [34, 360] width 45 height 10
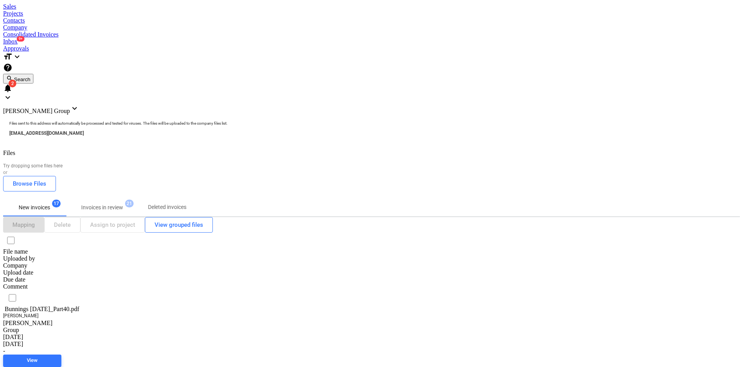
click at [103, 10] on div "Projects" at bounding box center [371, 13] width 737 height 7
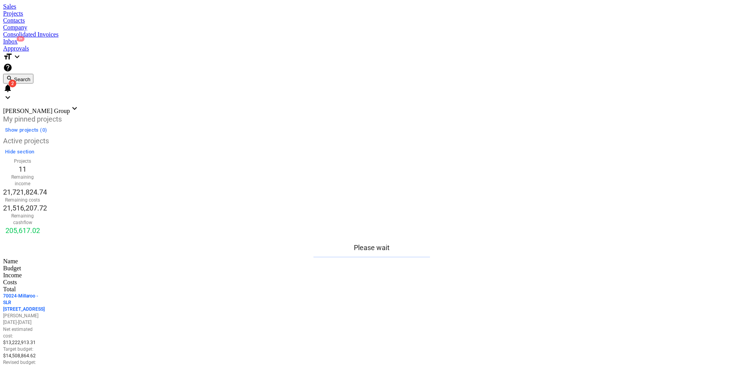
click at [42, 313] on p "[PERSON_NAME]" at bounding box center [22, 316] width 39 height 7
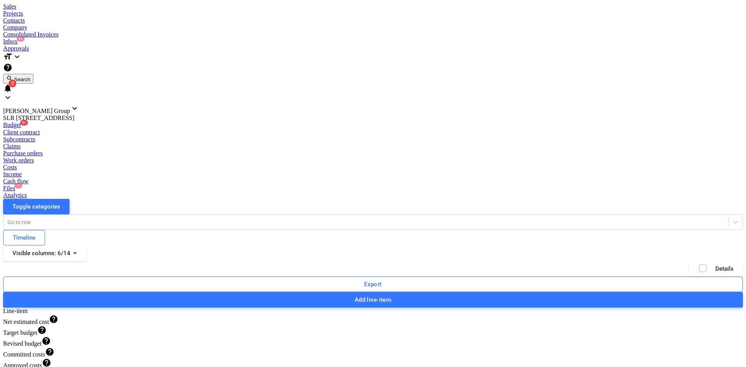
click at [425, 185] on div "Files 7" at bounding box center [373, 188] width 740 height 7
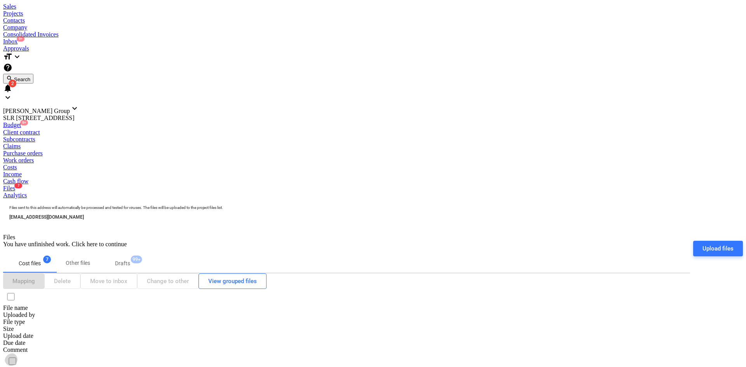
click at [20, 353] on input "checkbox" at bounding box center [13, 361] width 16 height 16
click at [71, 276] on div "Delete" at bounding box center [62, 281] width 17 height 10
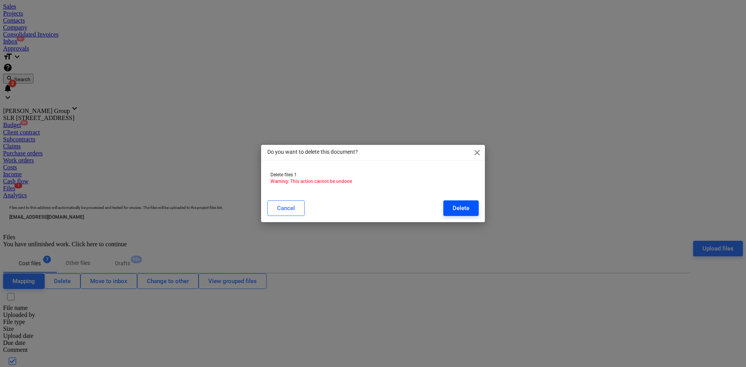
click at [469, 207] on button "Delete" at bounding box center [460, 208] width 35 height 16
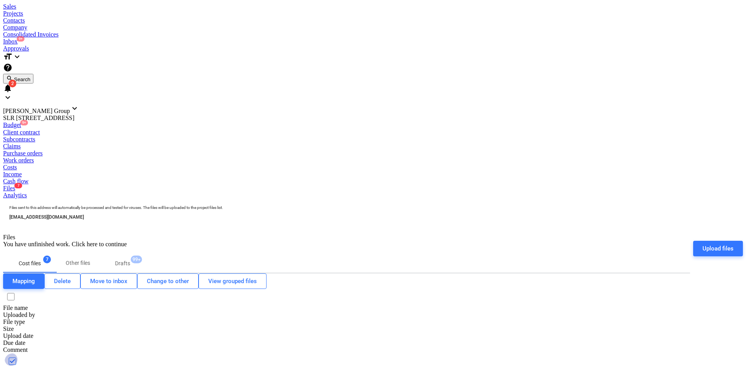
click at [19, 353] on input "checkbox" at bounding box center [13, 361] width 16 height 16
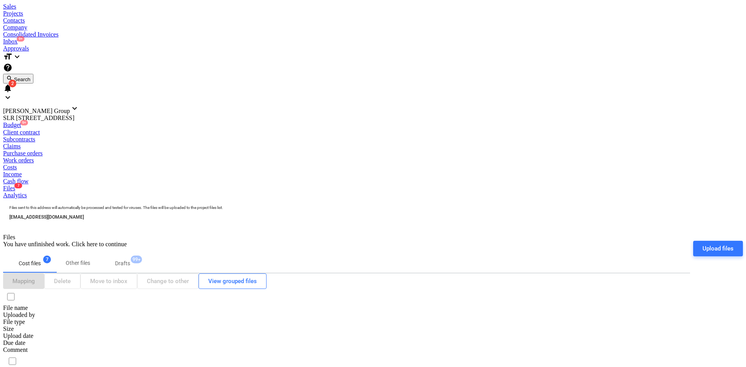
click at [24, 36] on span "9+" at bounding box center [21, 38] width 8 height 5
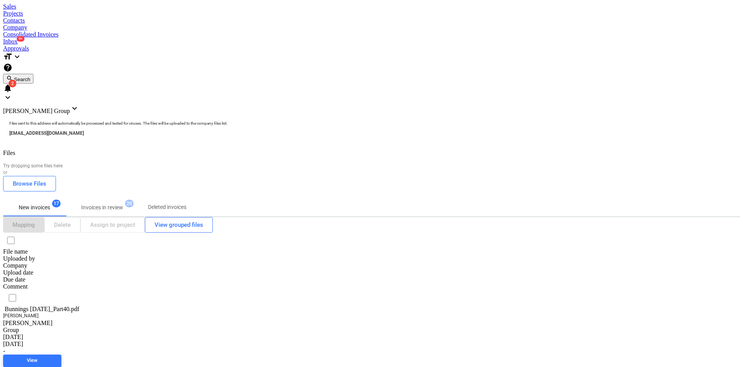
click at [70, 108] on span "[PERSON_NAME] Group" at bounding box center [36, 111] width 67 height 7
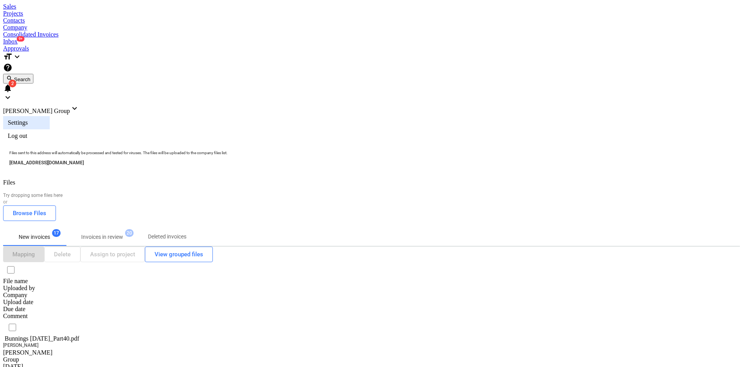
click at [50, 116] on div "Settings" at bounding box center [26, 122] width 47 height 13
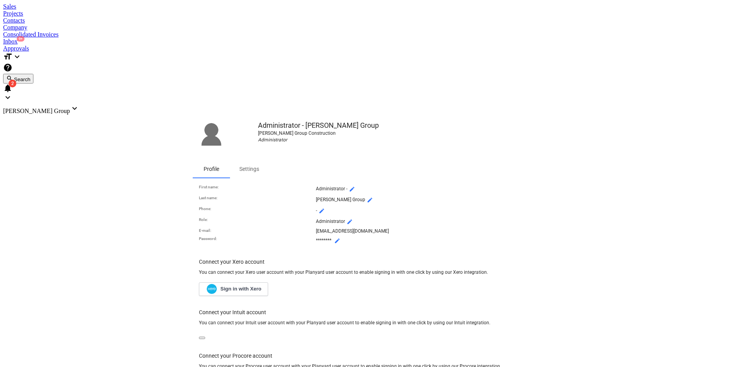
click at [259, 38] on div "Inbox 9+" at bounding box center [373, 41] width 740 height 7
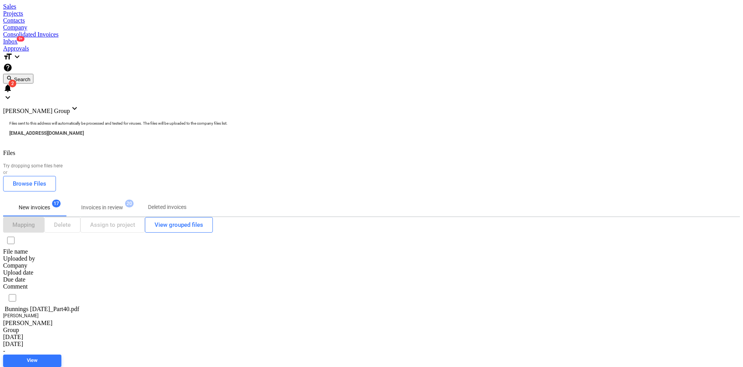
click at [81, 306] on div "Bunnings [DATE]_Part40.pdf" at bounding box center [42, 309] width 78 height 7
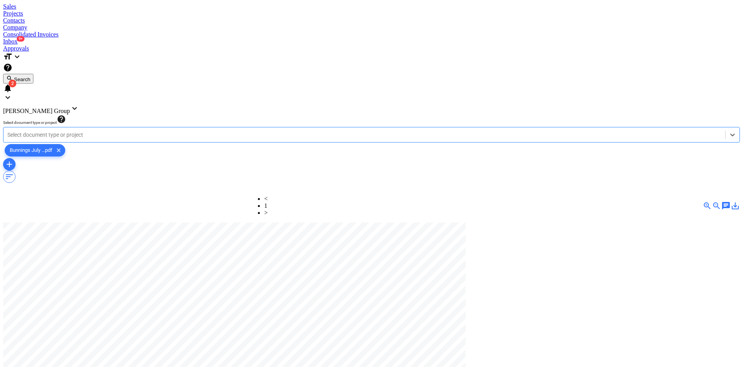
click at [54, 131] on div at bounding box center [364, 135] width 714 height 8
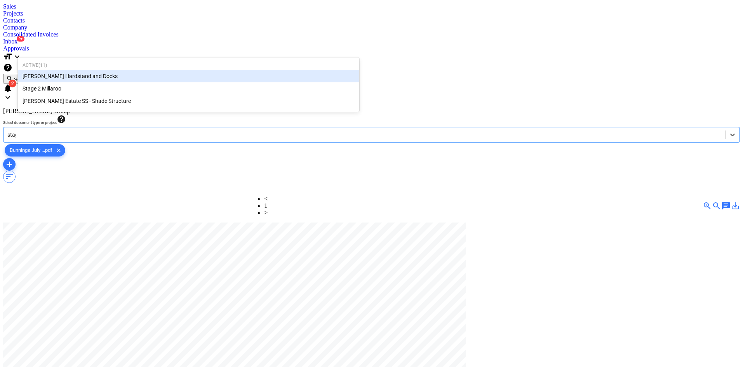
type input "stage"
click at [47, 73] on div "Stage 2 Millaroo" at bounding box center [188, 76] width 341 height 12
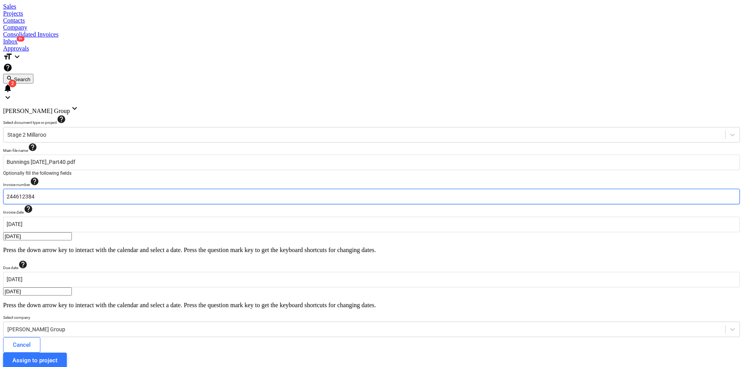
drag, startPoint x: 97, startPoint y: 113, endPoint x: 0, endPoint y: 109, distance: 97.2
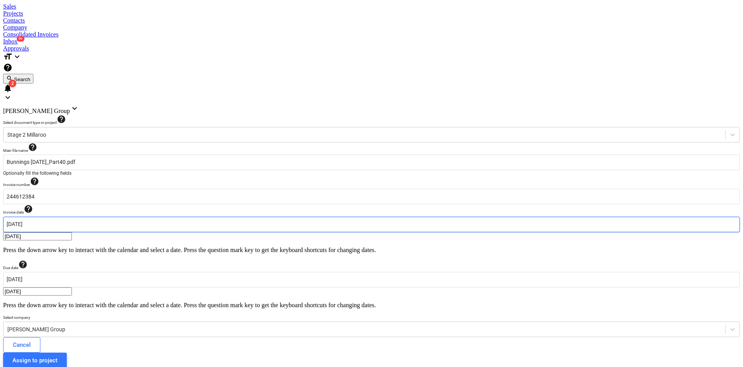
scroll to position [0, 107]
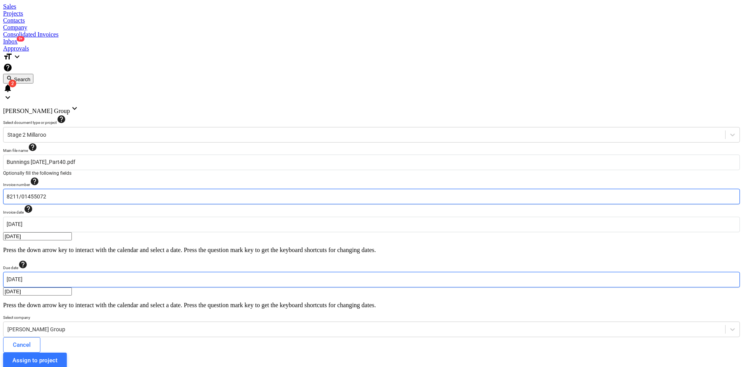
type input "8211/01455072"
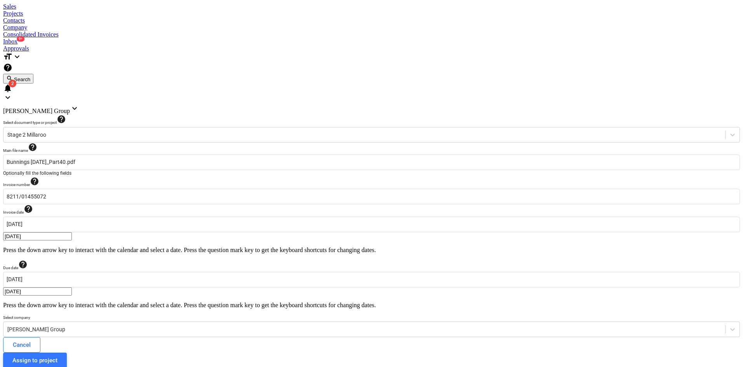
type input "31 Aug 2025"
click at [95, 326] on div at bounding box center [364, 330] width 714 height 8
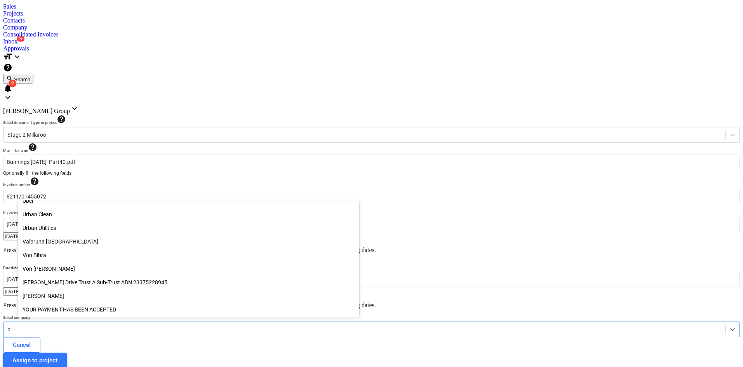
scroll to position [2766, 0]
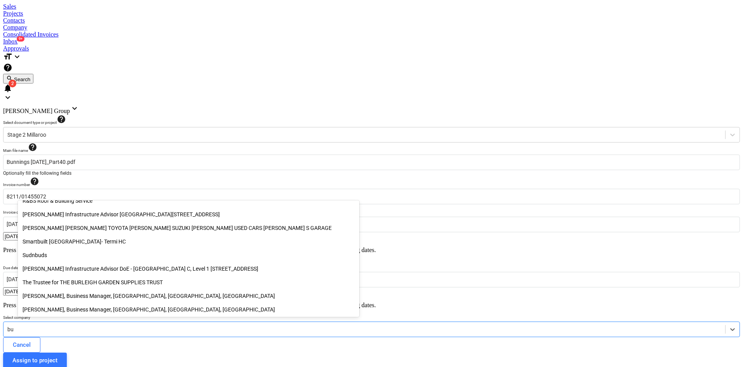
type input "bun"
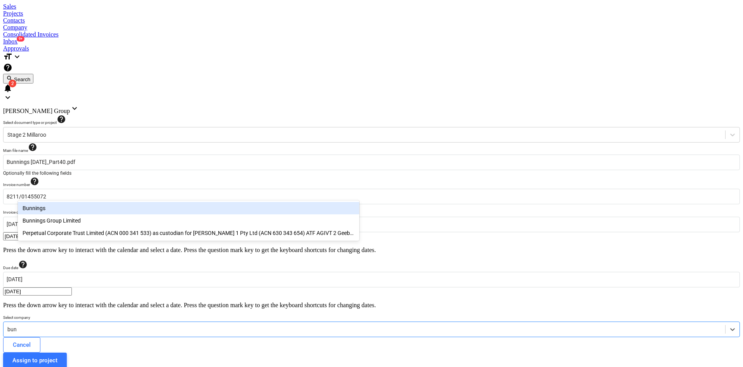
click at [49, 209] on div "Bunnings" at bounding box center [188, 208] width 341 height 12
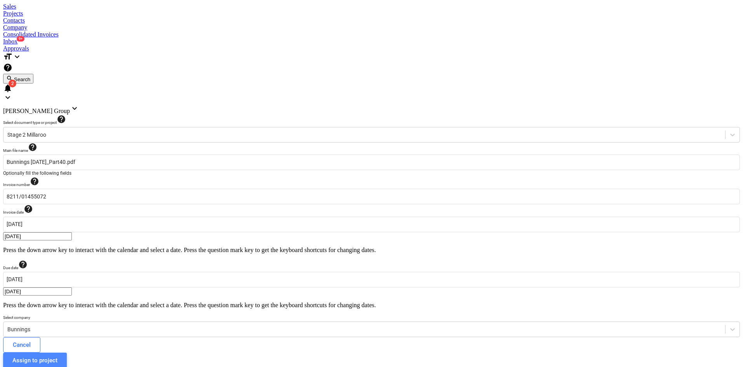
click at [57, 355] on div "Assign to project" at bounding box center [34, 360] width 45 height 10
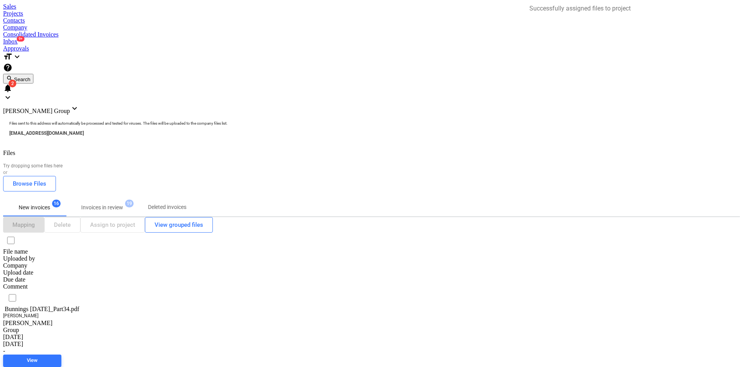
click at [81, 306] on div "Bunnings [DATE]_Part34.pdf" at bounding box center [42, 309] width 78 height 7
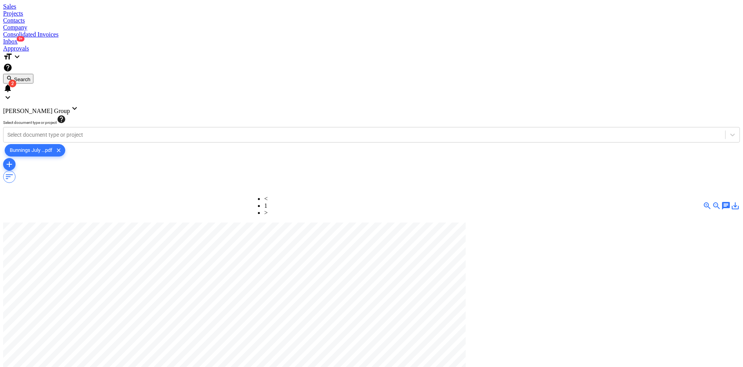
scroll to position [97, 0]
click at [45, 3] on div at bounding box center [371, 3] width 737 height 0
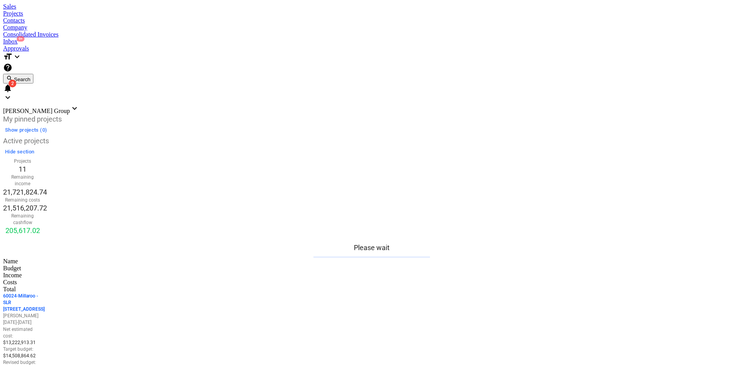
click at [257, 38] on div "Inbox 9+" at bounding box center [371, 41] width 737 height 7
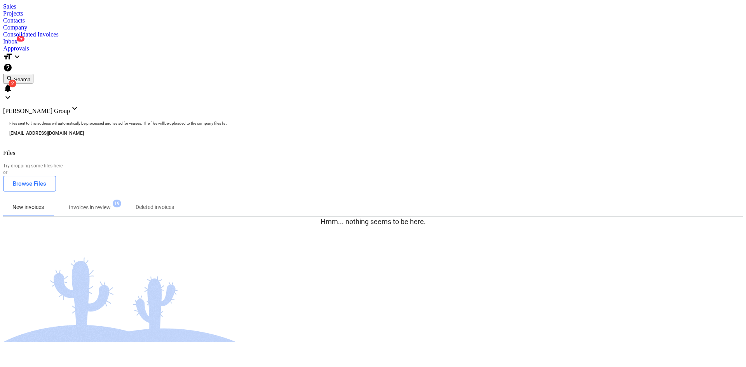
click at [101, 204] on p "Invoices in review" at bounding box center [90, 208] width 42 height 8
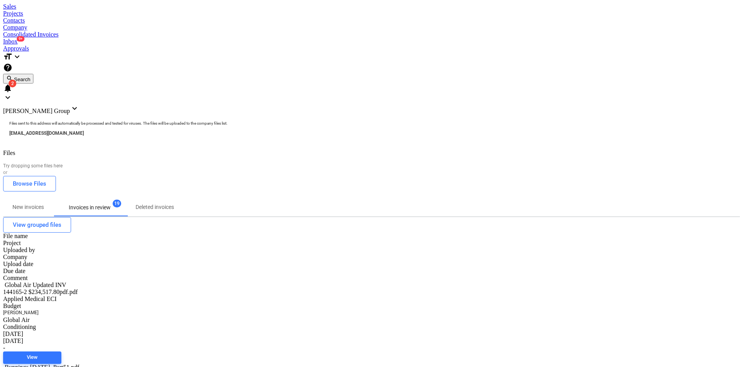
click at [81, 282] on div "Global Air Updated INV 144165-2 $234,517.80pdf.pdf" at bounding box center [42, 289] width 78 height 14
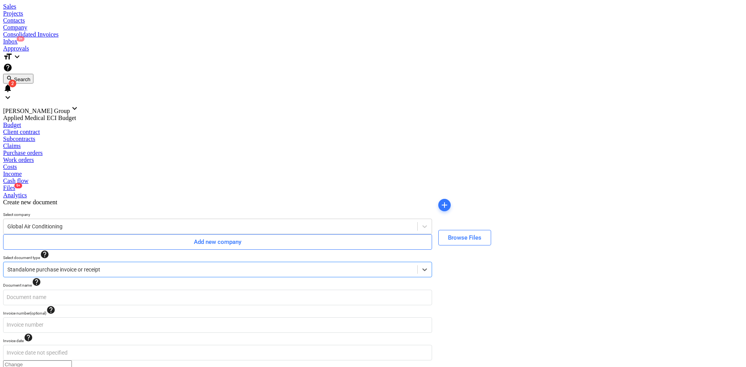
type input "144165-2"
type input "25 Jul 2025"
type input "30 Aug 2025"
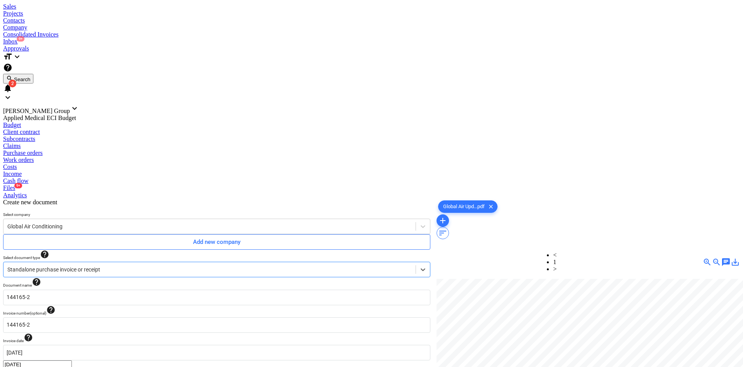
click at [731, 258] on span "save_alt" at bounding box center [735, 262] width 9 height 9
click at [28, 3] on div at bounding box center [371, 3] width 737 height 0
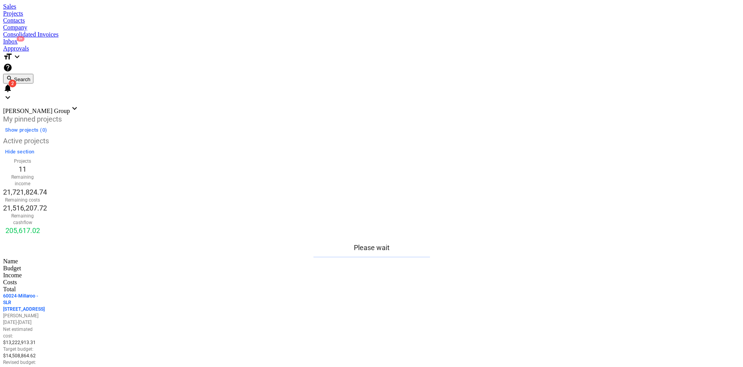
click at [261, 38] on div "Inbox 9+" at bounding box center [371, 41] width 737 height 7
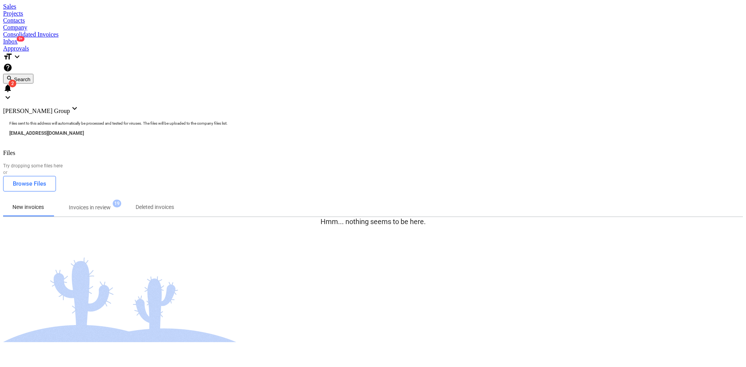
click at [111, 204] on p "Invoices in review" at bounding box center [90, 208] width 42 height 8
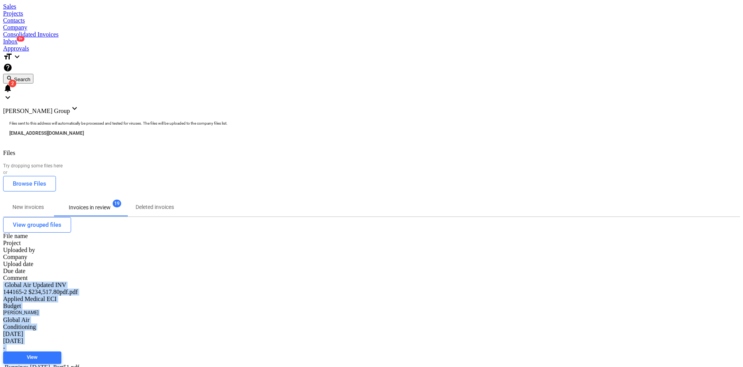
drag, startPoint x: 724, startPoint y: 215, endPoint x: 737, endPoint y: 193, distance: 25.2
click at [30, 203] on p "New invoices" at bounding box center [27, 207] width 31 height 8
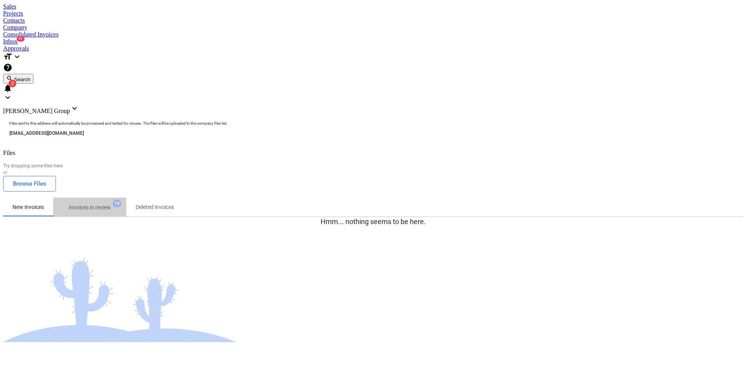
click at [102, 204] on p "Invoices in review" at bounding box center [90, 208] width 42 height 8
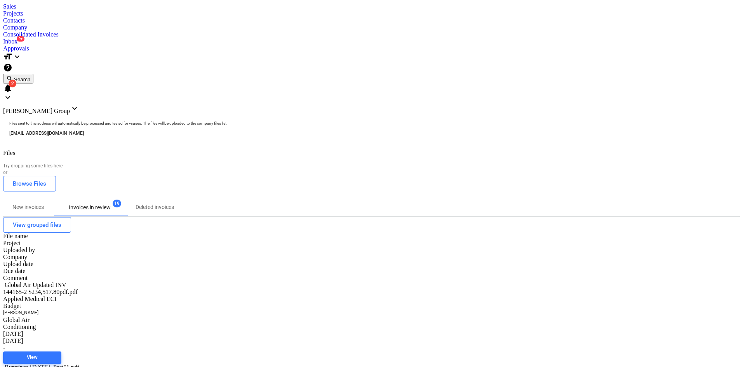
click at [22, 364] on div at bounding box center [12, 364] width 19 height 0
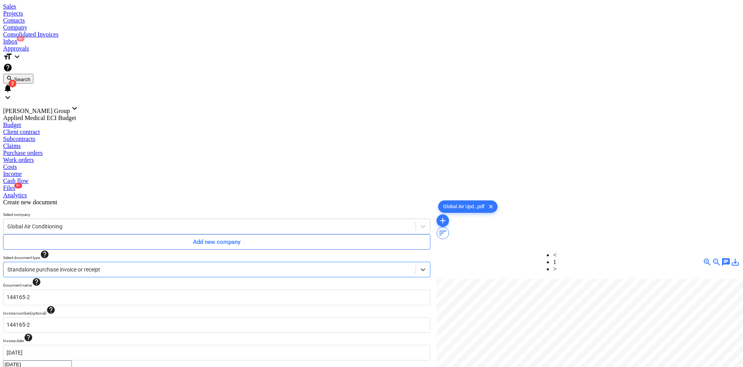
scroll to position [194, 0]
click at [15, 3] on div at bounding box center [371, 3] width 737 height 0
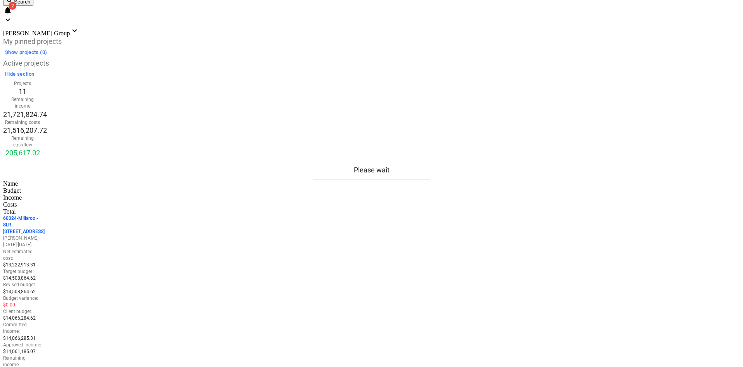
scroll to position [117, 0]
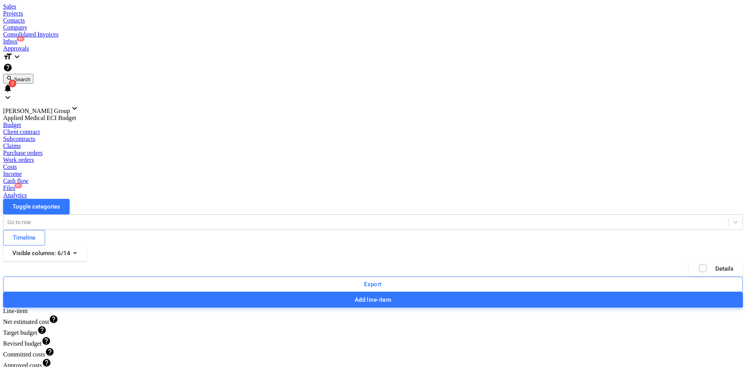
click at [425, 185] on div "Files 9+" at bounding box center [373, 188] width 740 height 7
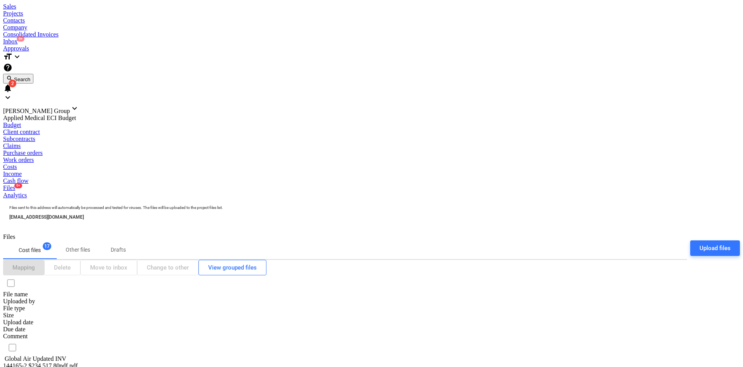
click at [20, 340] on input "checkbox" at bounding box center [13, 348] width 16 height 16
click at [65, 260] on button "Delete" at bounding box center [62, 268] width 36 height 16
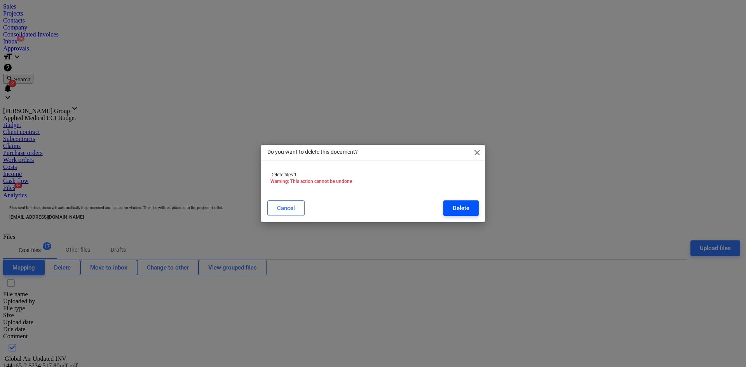
click at [453, 206] on div "Delete" at bounding box center [461, 208] width 17 height 10
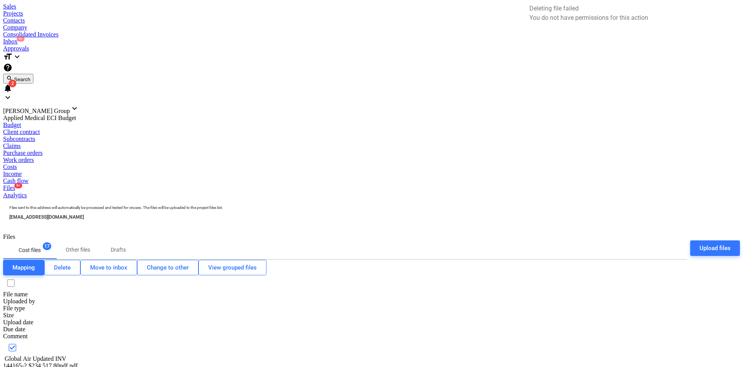
click at [24, 36] on span "9+" at bounding box center [21, 38] width 8 height 5
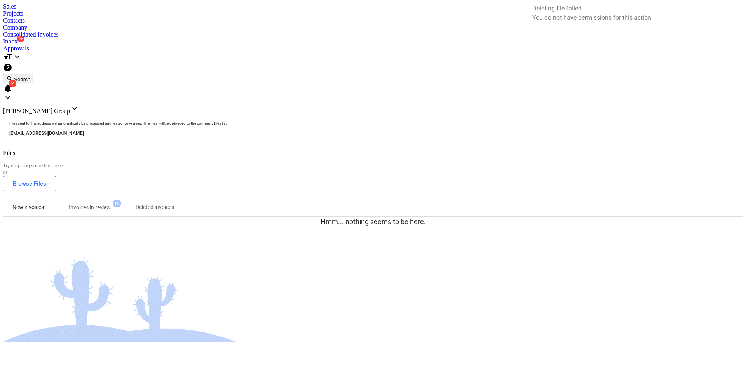
click at [105, 204] on p "Invoices in review" at bounding box center [90, 208] width 42 height 8
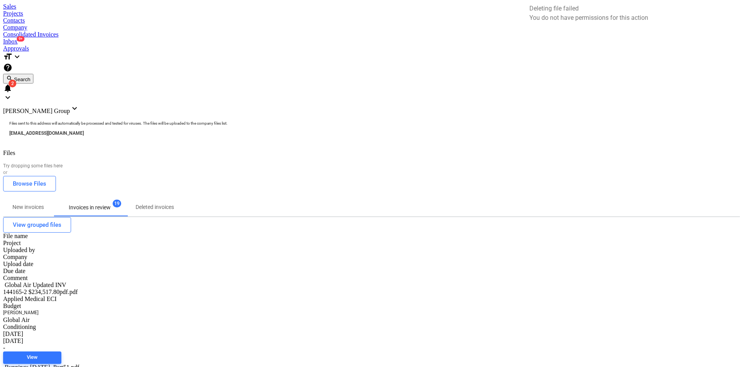
click at [42, 268] on div "Due date" at bounding box center [22, 271] width 39 height 7
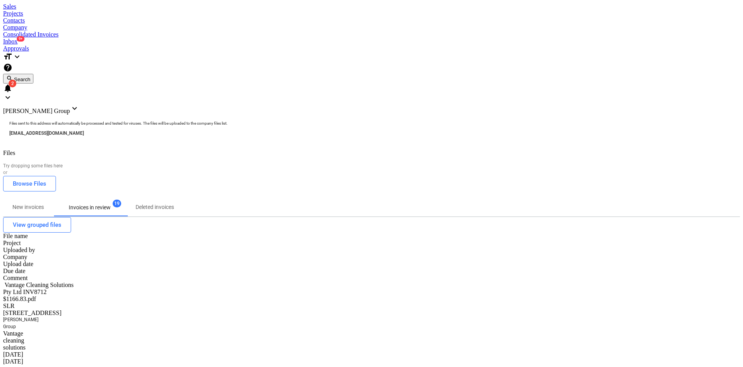
click at [42, 268] on div "Due date" at bounding box center [22, 271] width 39 height 7
click at [44, 203] on p "New invoices" at bounding box center [27, 207] width 31 height 8
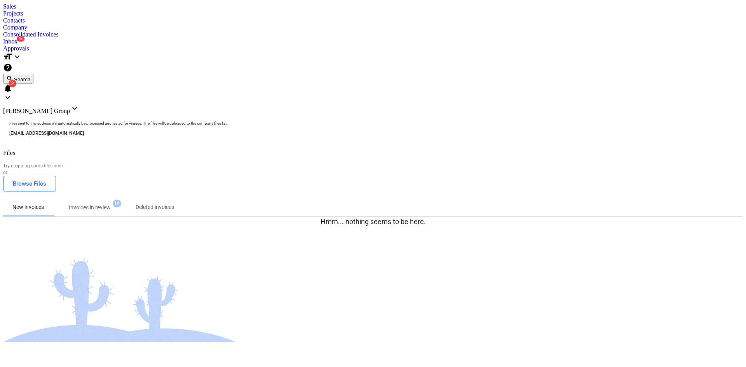
click at [259, 38] on div "Inbox 9+" at bounding box center [373, 41] width 740 height 7
click at [107, 204] on p "Invoices in review" at bounding box center [90, 208] width 42 height 8
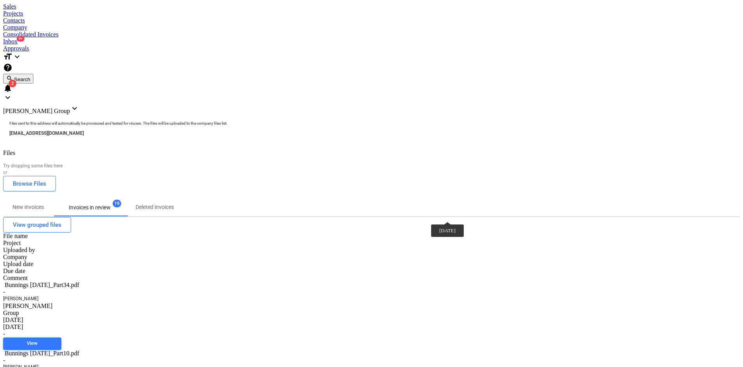
click at [42, 317] on div "[DATE]" at bounding box center [22, 320] width 39 height 7
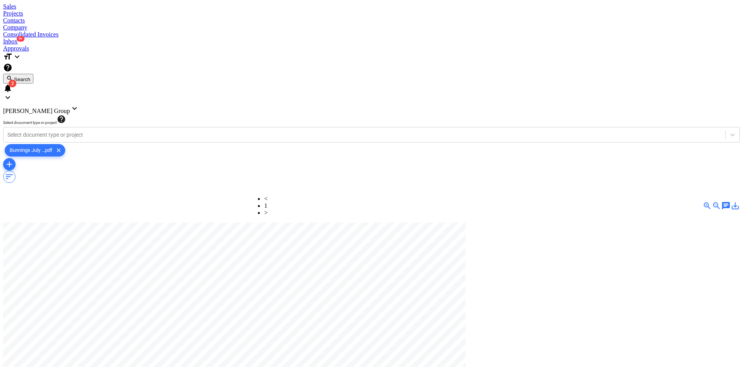
scroll to position [200, 0]
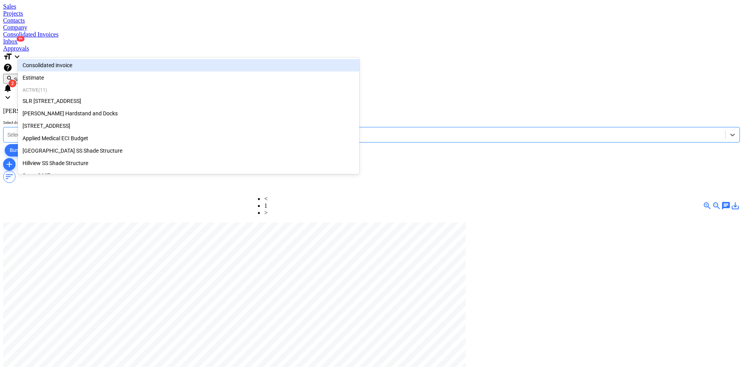
click at [64, 131] on div at bounding box center [364, 135] width 714 height 8
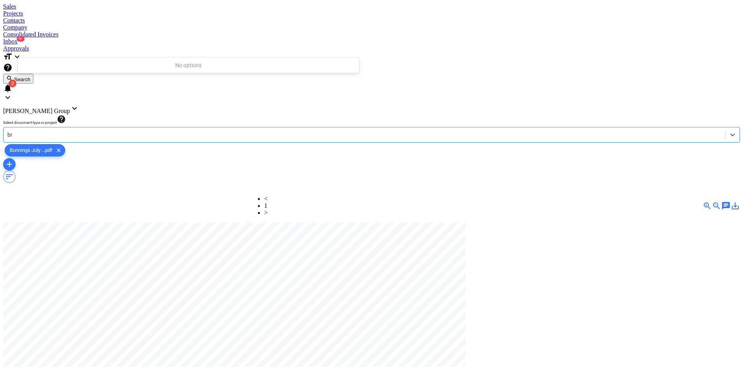
type input "b"
click at [729, 131] on icon at bounding box center [733, 135] width 8 height 8
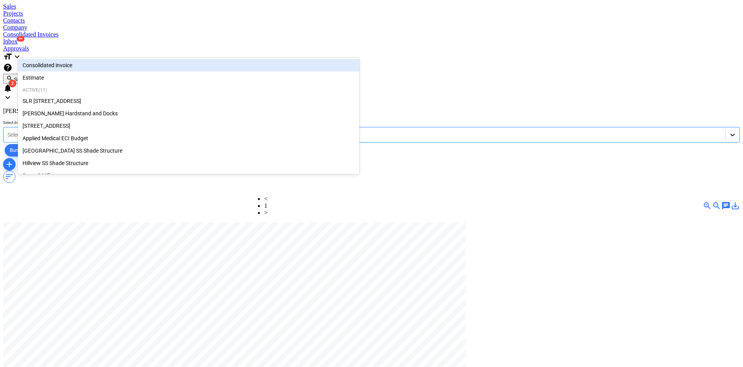
click at [729, 131] on icon at bounding box center [733, 135] width 8 height 8
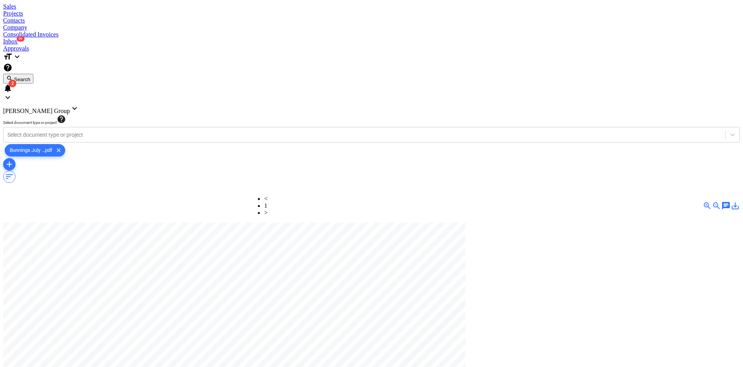
scroll to position [0, 107]
click at [21, 3] on div at bounding box center [371, 3] width 737 height 0
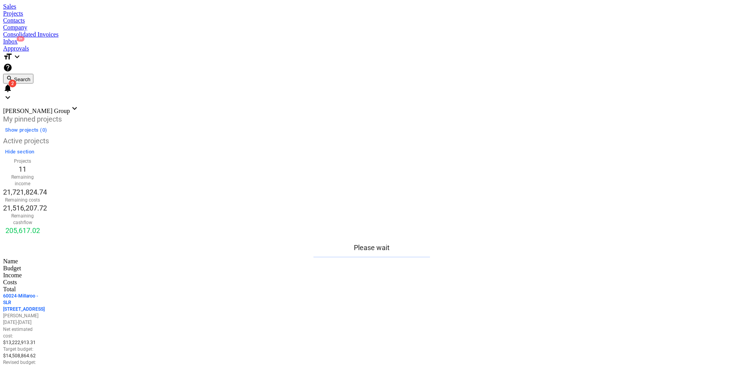
click at [263, 38] on div "Inbox 9+" at bounding box center [371, 41] width 737 height 7
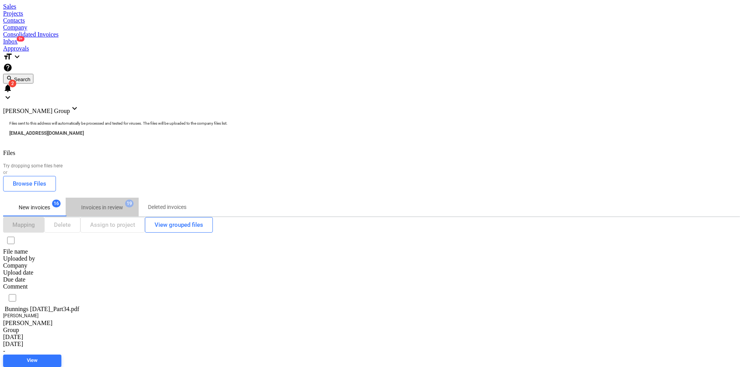
click at [114, 204] on p "Invoices in review" at bounding box center [102, 208] width 42 height 8
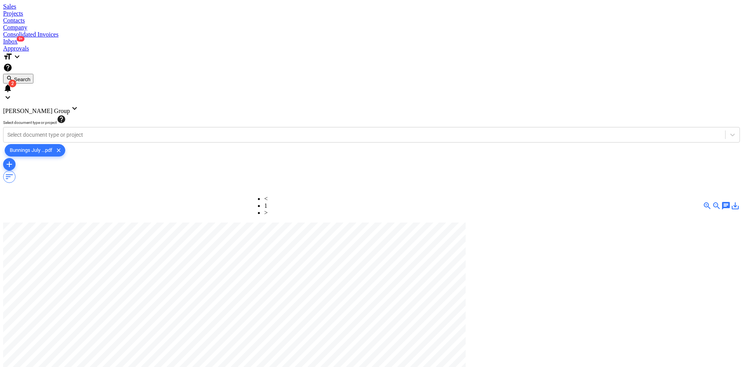
scroll to position [81, 92]
click at [108, 131] on div at bounding box center [364, 135] width 714 height 8
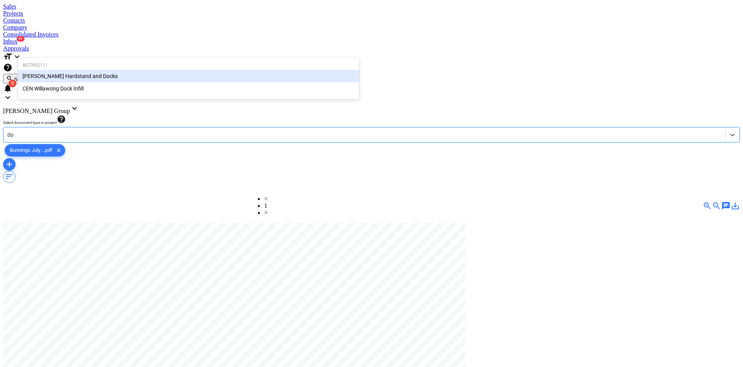
type input "d"
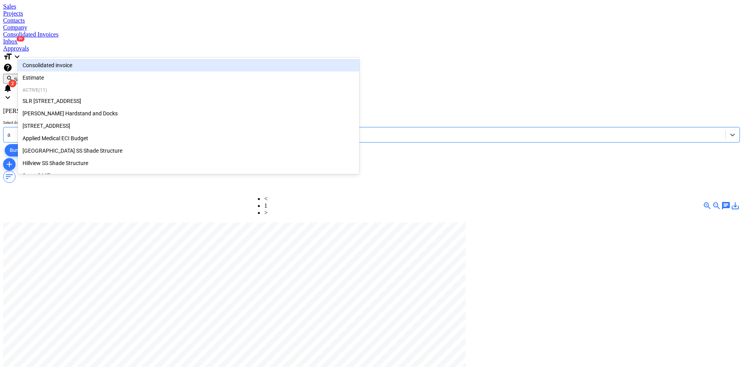
type input "aw"
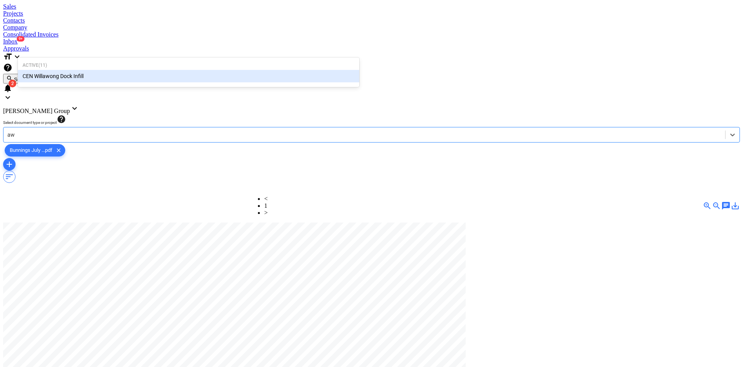
click at [56, 77] on div "CEN Willawong Dock Infill" at bounding box center [188, 76] width 341 height 12
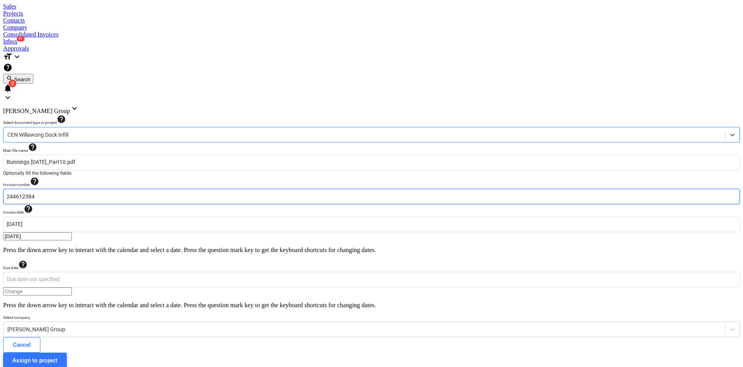
click at [70, 189] on input "244612384" at bounding box center [371, 197] width 737 height 16
drag, startPoint x: 62, startPoint y: 113, endPoint x: 0, endPoint y: 114, distance: 61.8
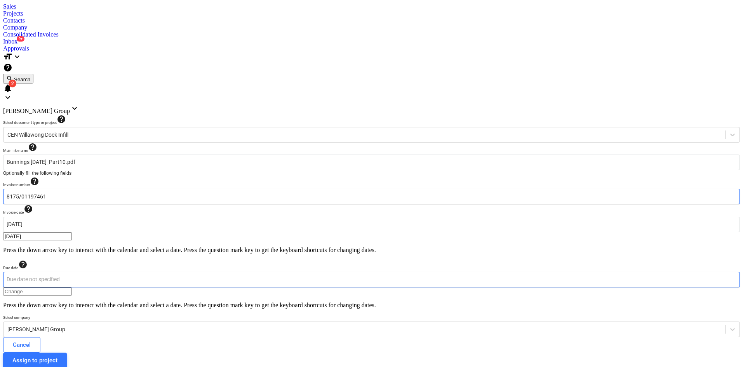
type input "8175/01197461"
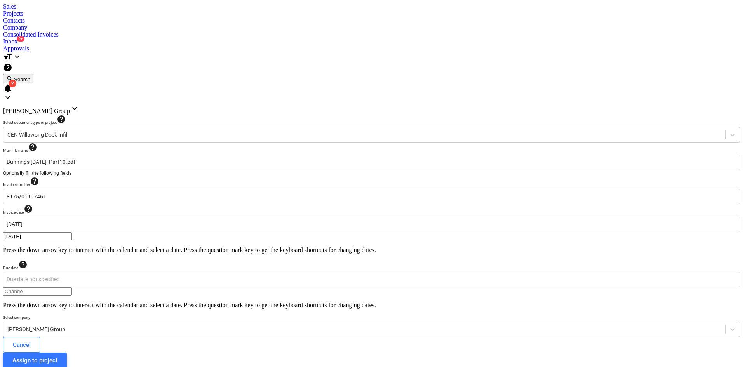
type input "[DATE]"
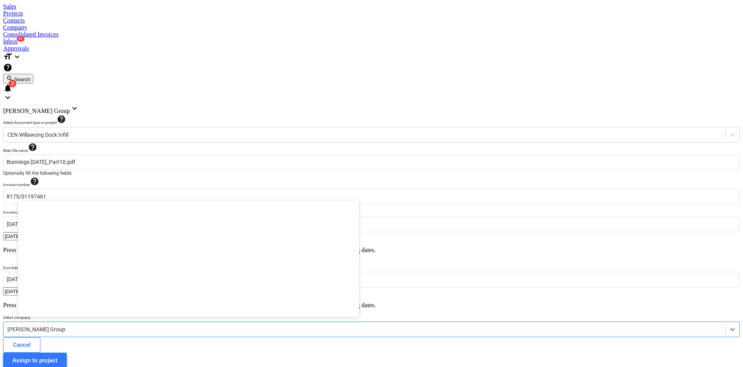
click at [176, 326] on div at bounding box center [364, 330] width 714 height 8
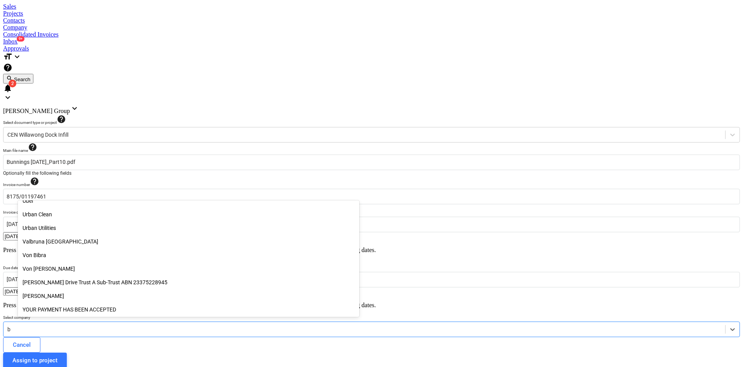
scroll to position [2766, 0]
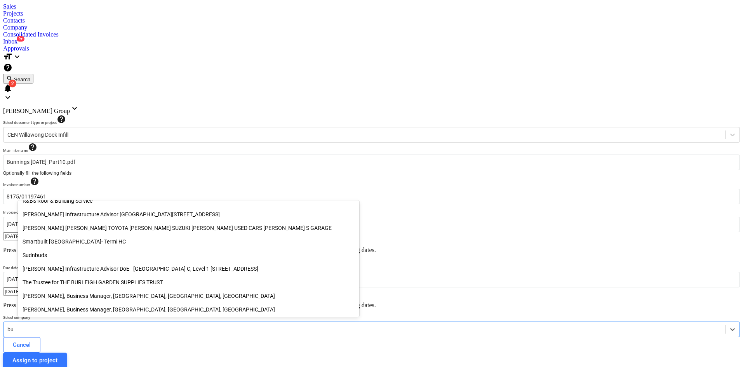
type input "bun"
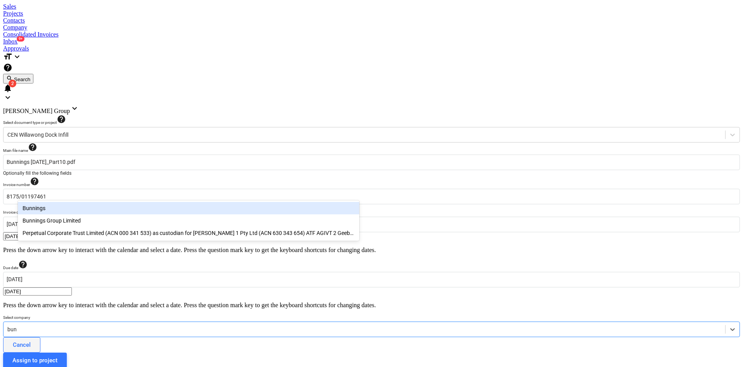
click at [54, 207] on div "Bunnings" at bounding box center [188, 208] width 341 height 12
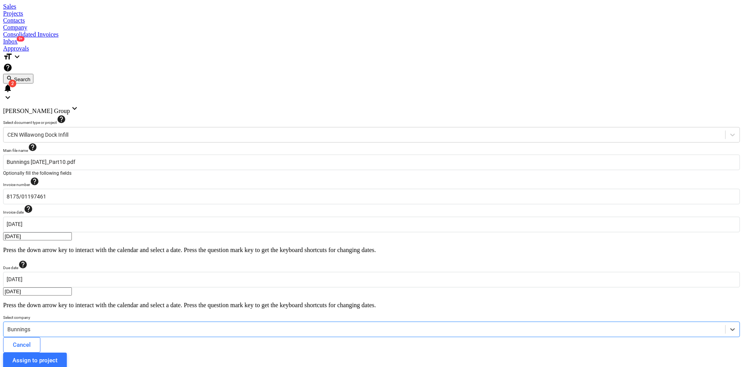
click at [57, 355] on div "Assign to project" at bounding box center [34, 360] width 45 height 10
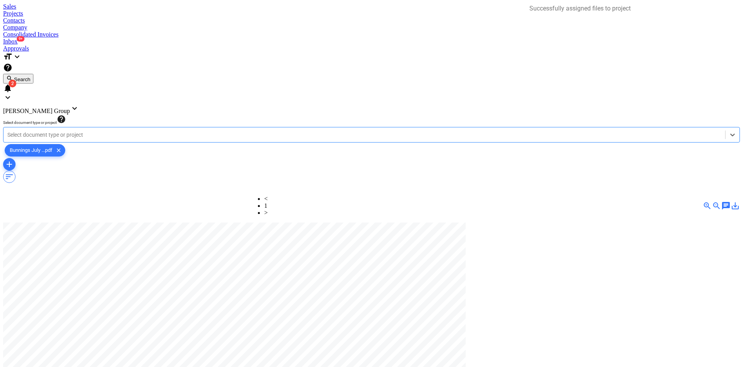
scroll to position [0, 107]
click at [103, 131] on div at bounding box center [364, 135] width 714 height 8
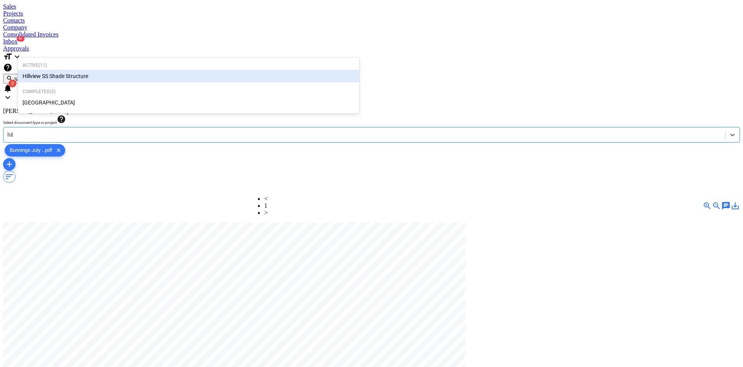
type input "hill"
click at [84, 72] on div "Hillview SS Shade Structure" at bounding box center [188, 76] width 341 height 12
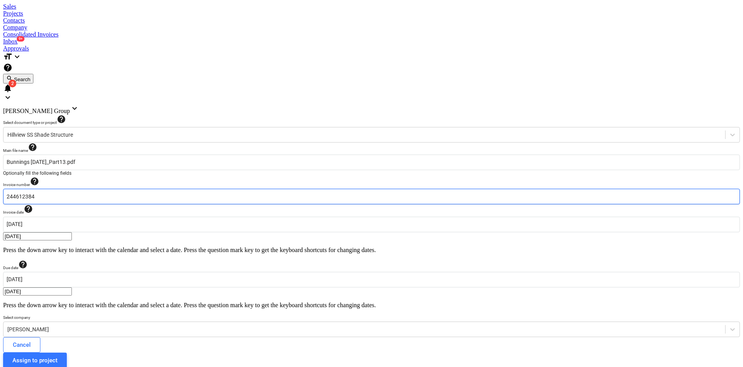
drag, startPoint x: 70, startPoint y: 112, endPoint x: 0, endPoint y: 124, distance: 71.3
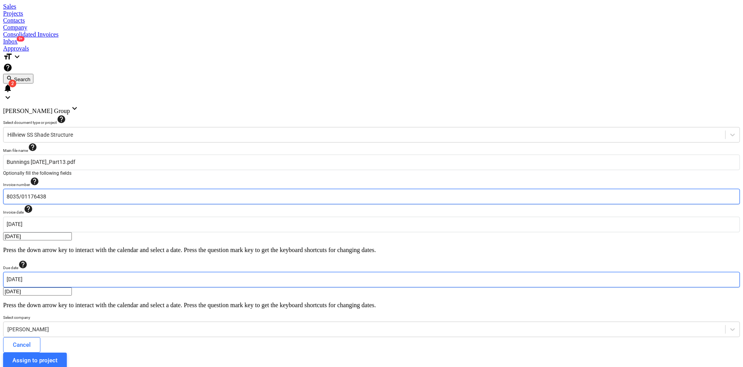
type input "8035/01176438"
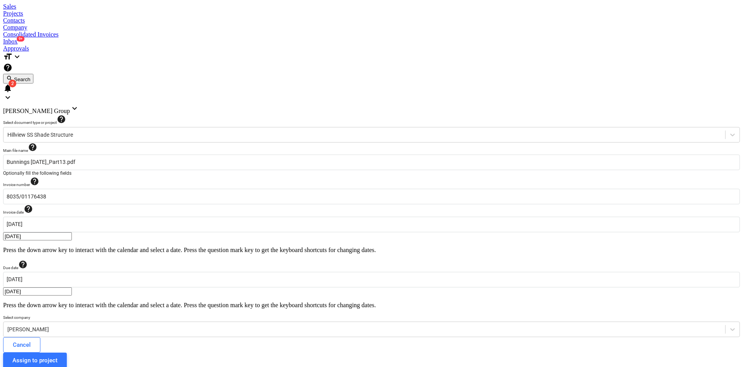
type input "[DATE]"
click at [71, 322] on div "Gregory Davies" at bounding box center [371, 330] width 737 height 16
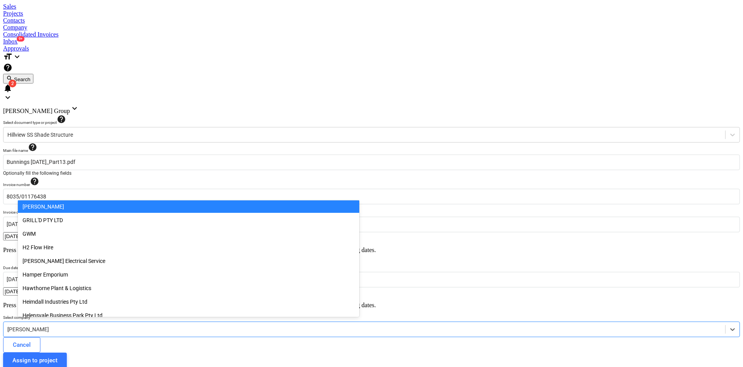
scroll to position [2766, 0]
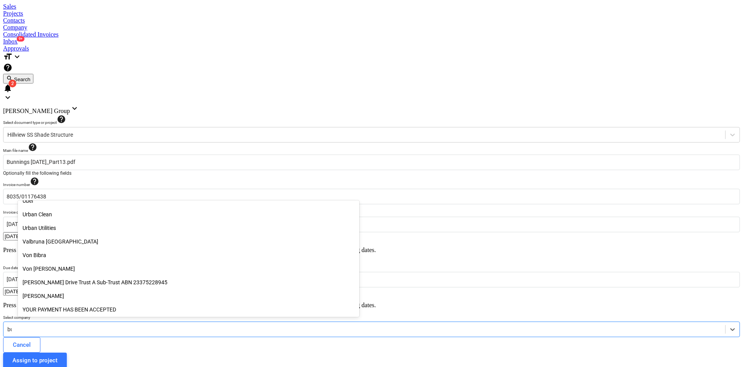
type input "bun"
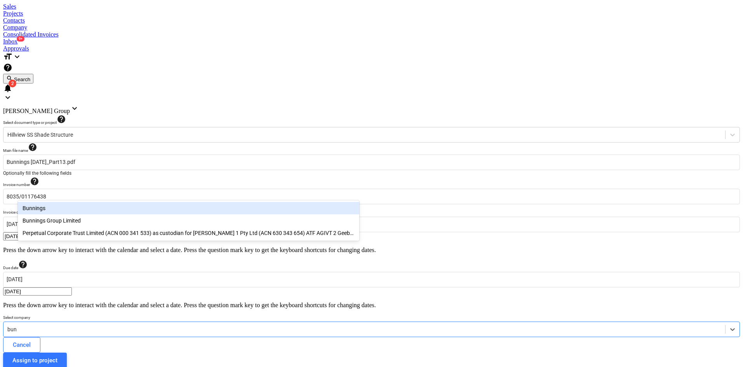
click at [66, 204] on div "Bunnings" at bounding box center [188, 208] width 341 height 12
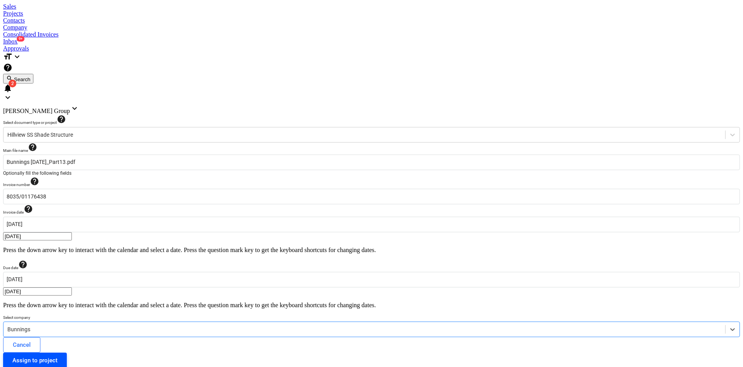
click at [57, 355] on div "Assign to project" at bounding box center [34, 360] width 45 height 10
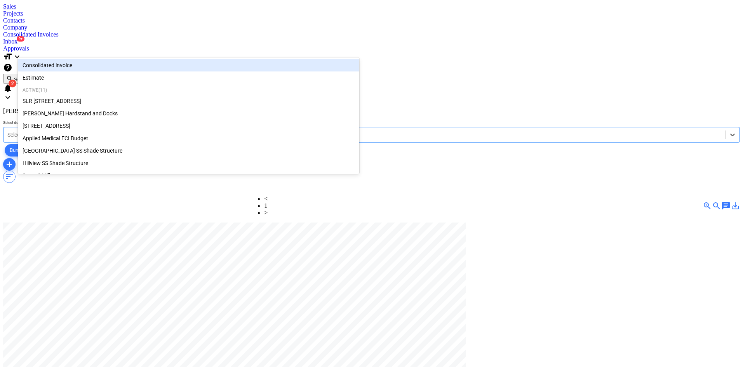
click at [61, 131] on div at bounding box center [364, 135] width 714 height 8
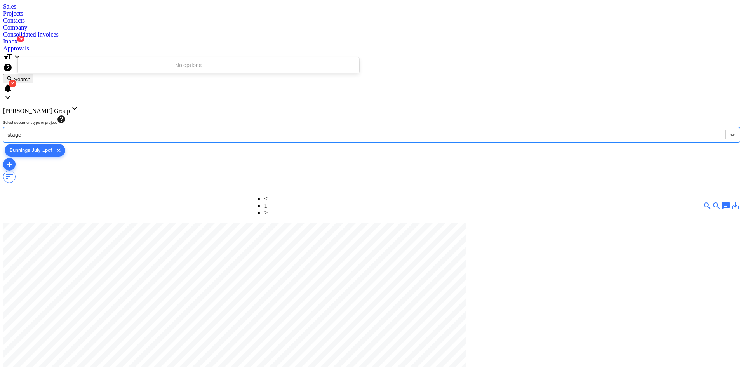
type input "stag"
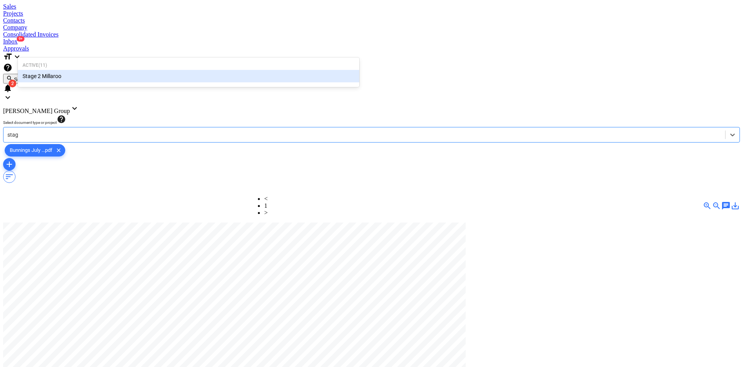
click at [29, 74] on div "Stage 2 Millaroo" at bounding box center [188, 76] width 341 height 12
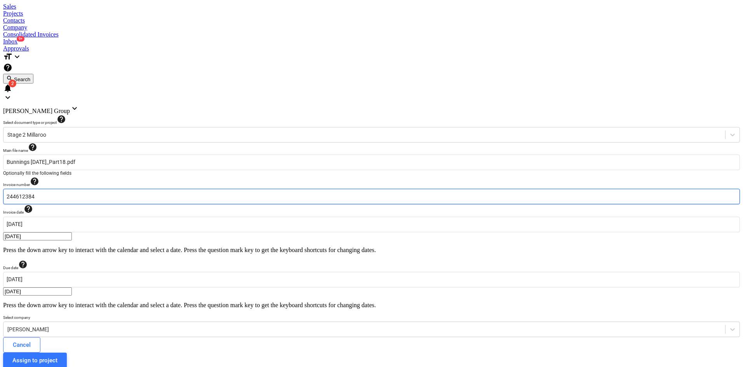
drag, startPoint x: 66, startPoint y: 115, endPoint x: 0, endPoint y: 114, distance: 66.4
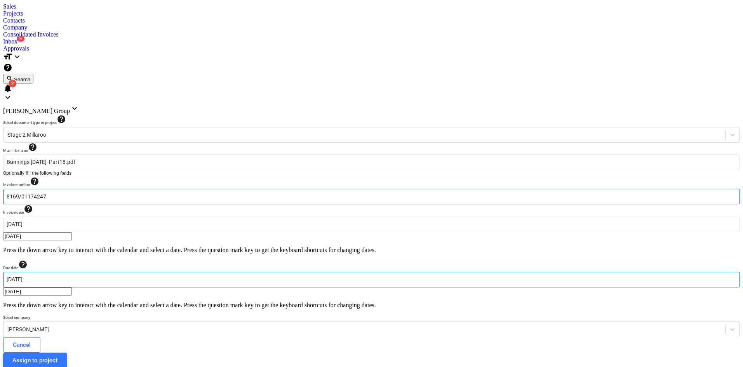
type input "8169/01174247"
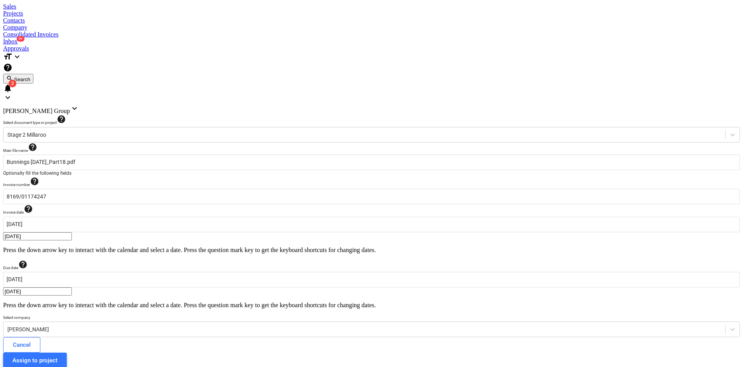
type input "[DATE]"
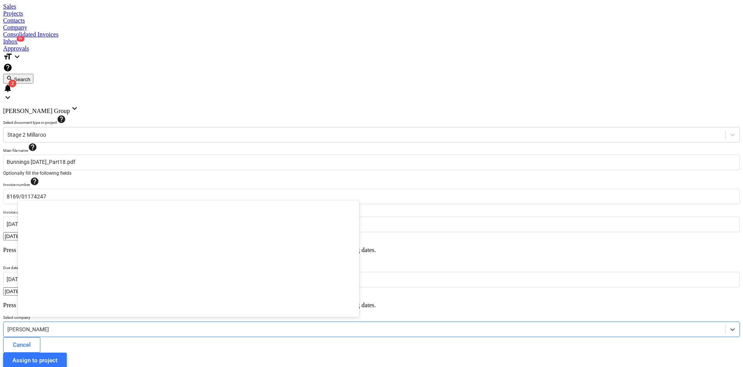
click at [106, 326] on div at bounding box center [364, 330] width 714 height 8
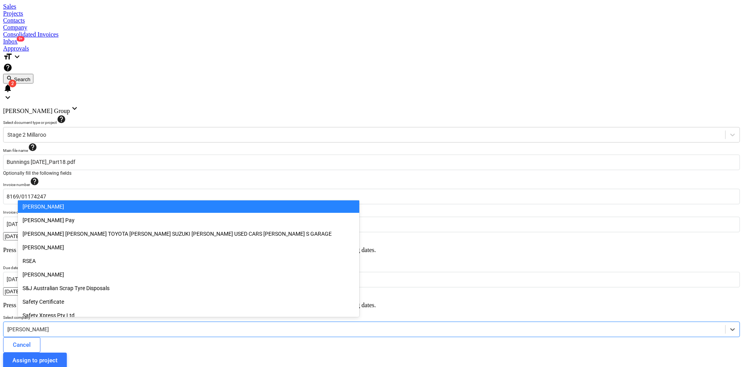
scroll to position [2766, 0]
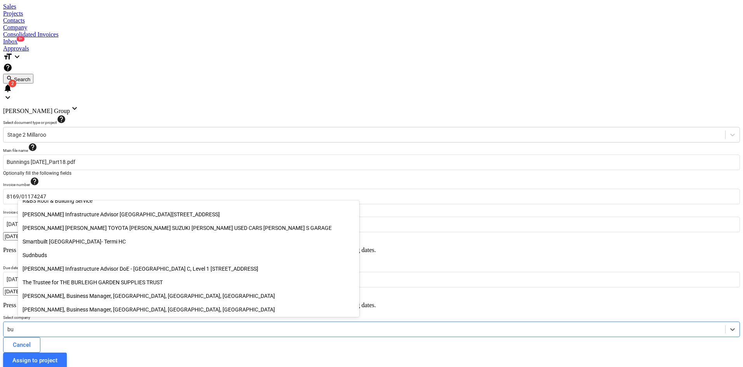
type input "bun"
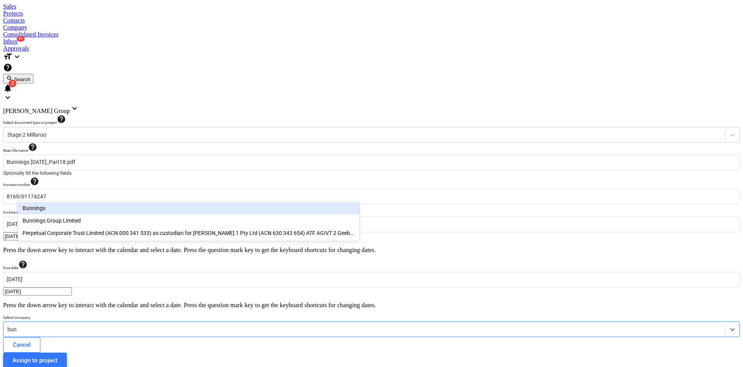
click at [43, 205] on div "Bunnings" at bounding box center [188, 208] width 341 height 12
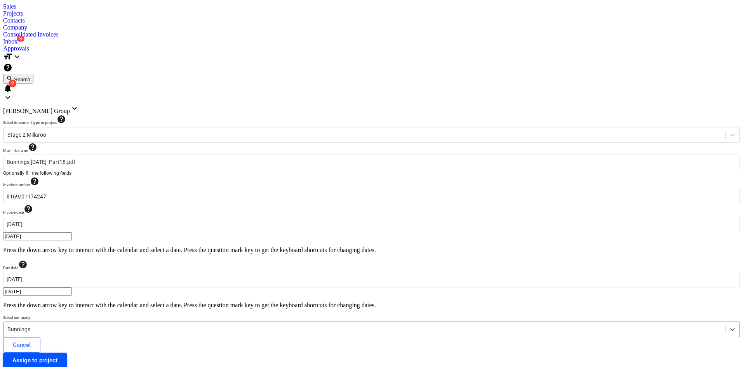
click at [57, 355] on div "Assign to project" at bounding box center [34, 360] width 45 height 10
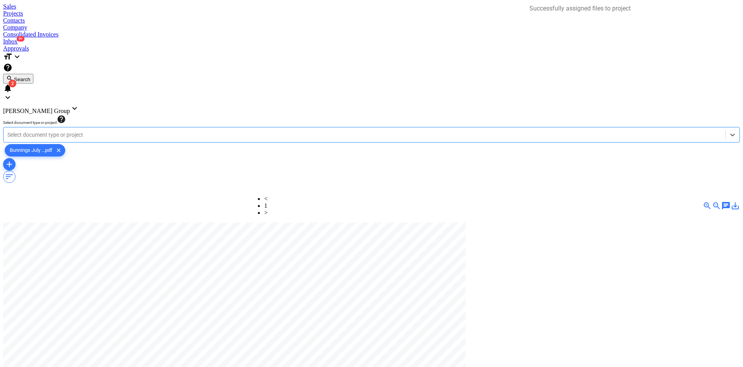
click at [75, 131] on div at bounding box center [364, 135] width 714 height 8
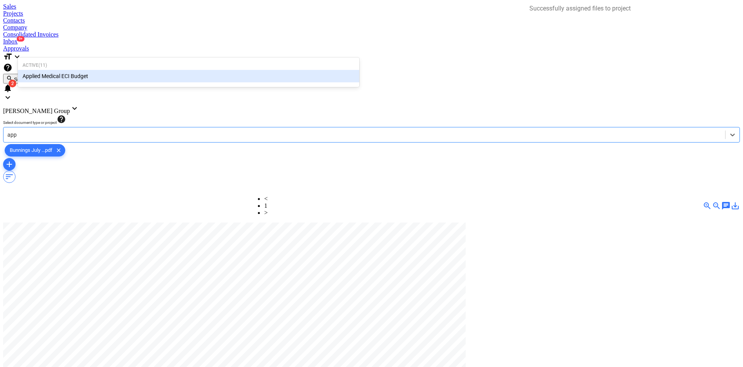
type input "appl"
click at [79, 74] on div "Applied Medical ECI Budget" at bounding box center [188, 76] width 341 height 12
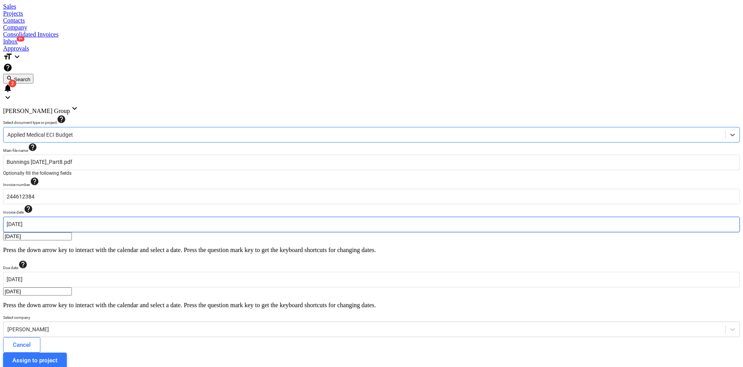
scroll to position [0, 107]
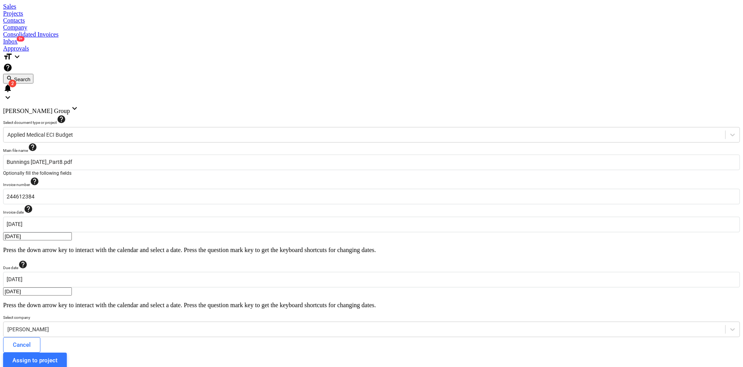
click at [125, 189] on input "244612384" at bounding box center [371, 197] width 737 height 16
type input "2"
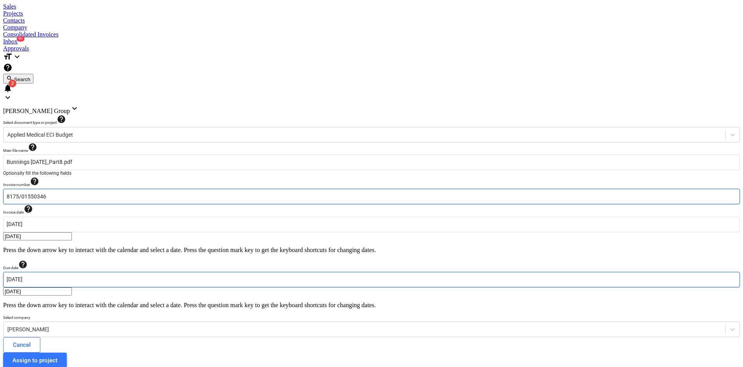
type input "8175/01550346"
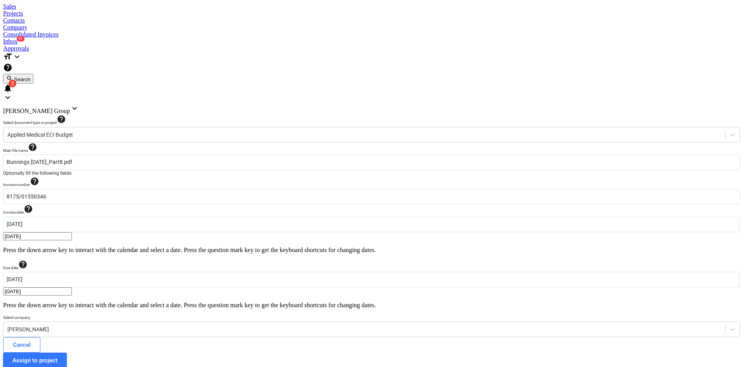
type input "[DATE]"
click at [104, 322] on div "Miikael Varuhin" at bounding box center [371, 330] width 737 height 16
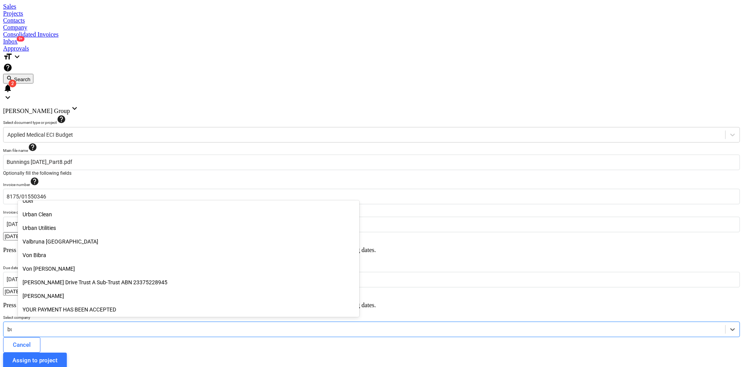
scroll to position [373, 0]
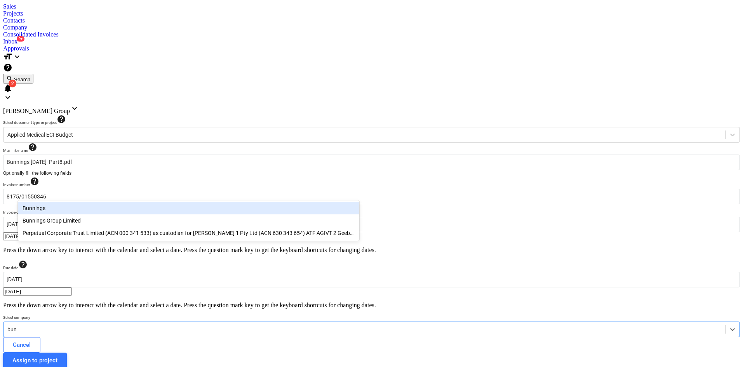
type input "[PERSON_NAME]"
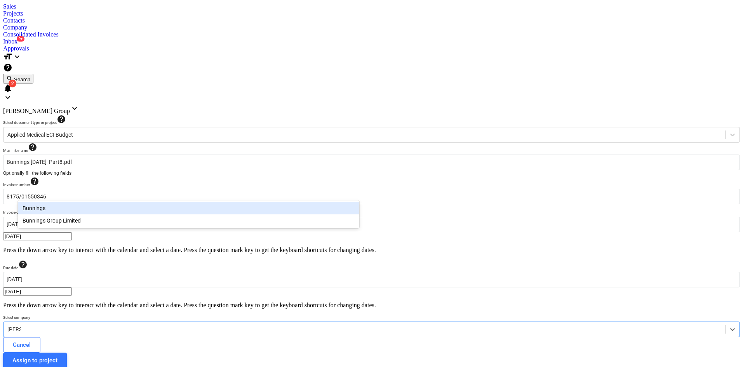
click at [49, 208] on div "Bunnings" at bounding box center [188, 208] width 341 height 12
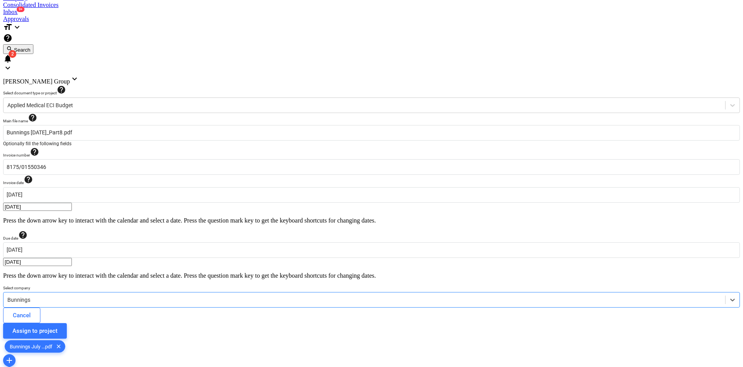
scroll to position [68, 0]
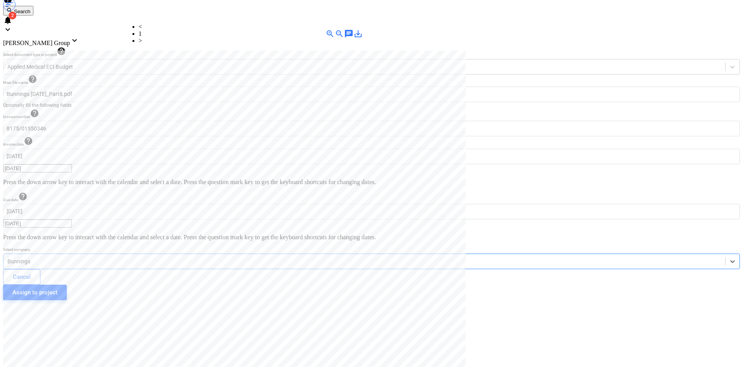
click at [57, 287] on div "Assign to project" at bounding box center [34, 292] width 45 height 10
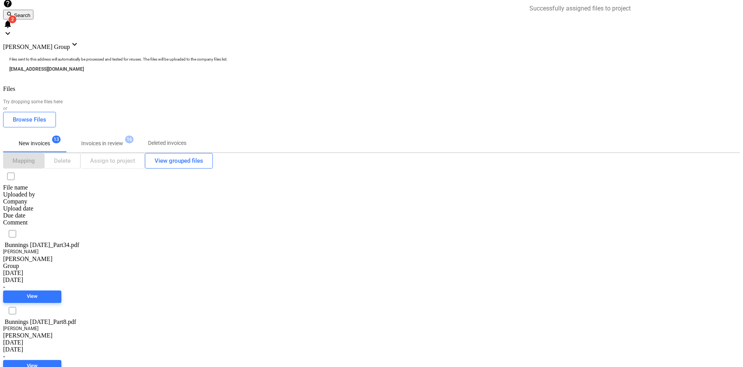
scroll to position [50, 0]
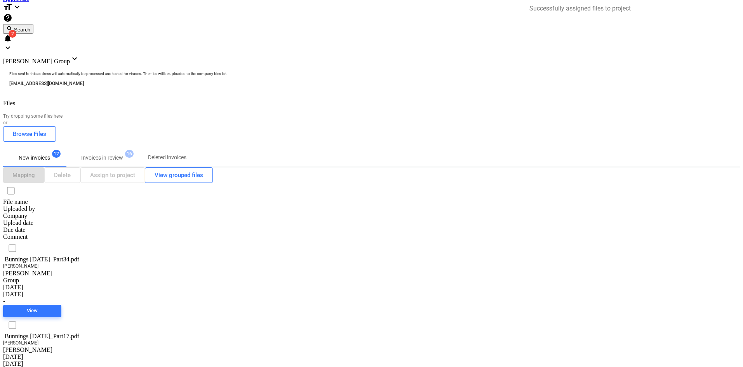
click at [23, 360] on span "08.07.2025" at bounding box center [13, 363] width 20 height 7
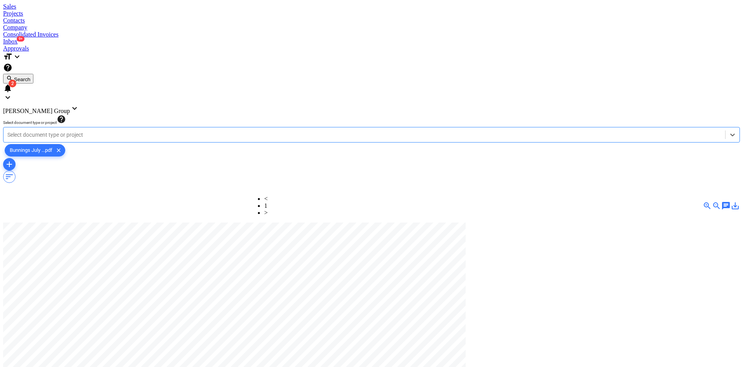
click at [78, 131] on div at bounding box center [364, 135] width 714 height 8
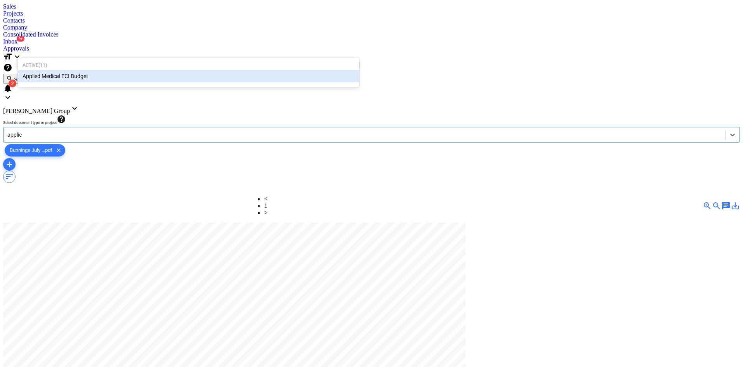
type input "applied"
click at [91, 75] on div "Applied Medical ECI Budget" at bounding box center [188, 76] width 341 height 12
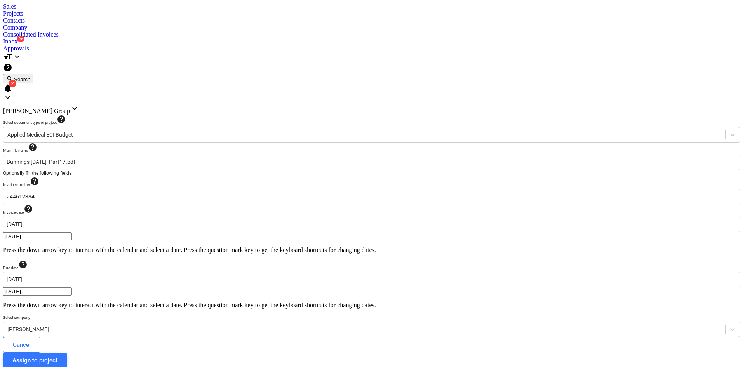
scroll to position [2, 107]
drag, startPoint x: 102, startPoint y: 113, endPoint x: 0, endPoint y: 115, distance: 101.8
type input "8"
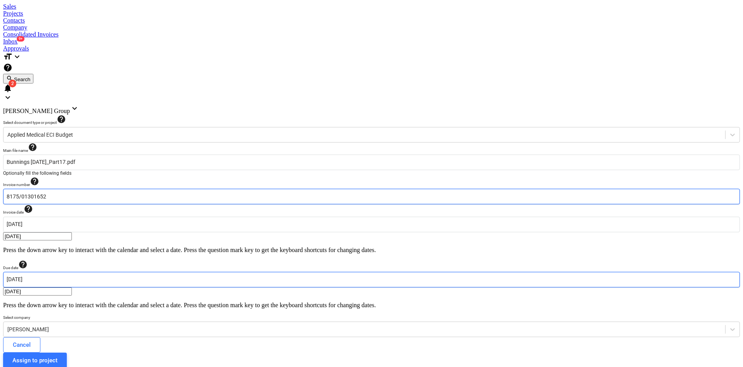
type input "8175/01301652"
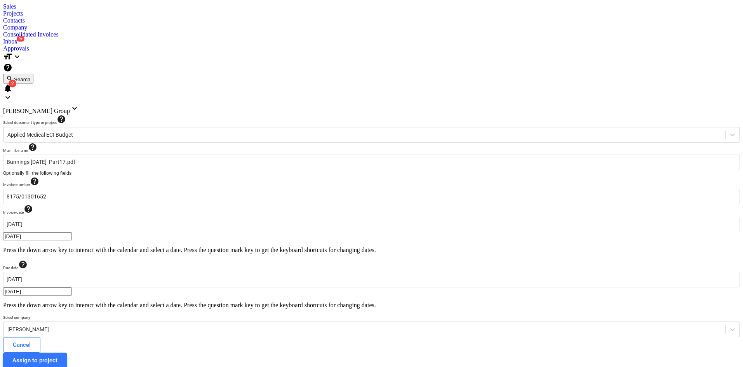
type input "[DATE]"
click at [118, 324] on div "Miikael Varuhin" at bounding box center [364, 329] width 722 height 11
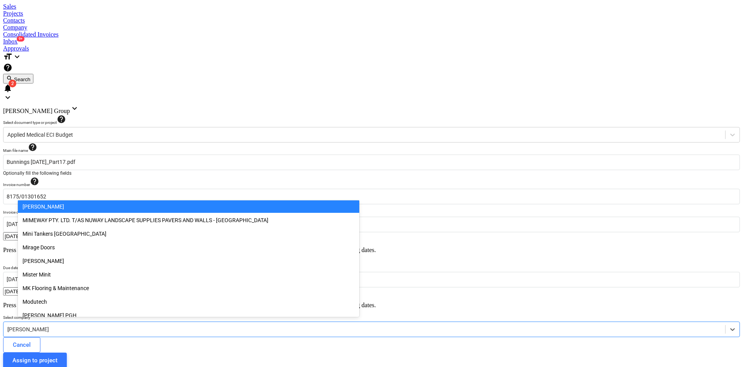
scroll to position [2766, 0]
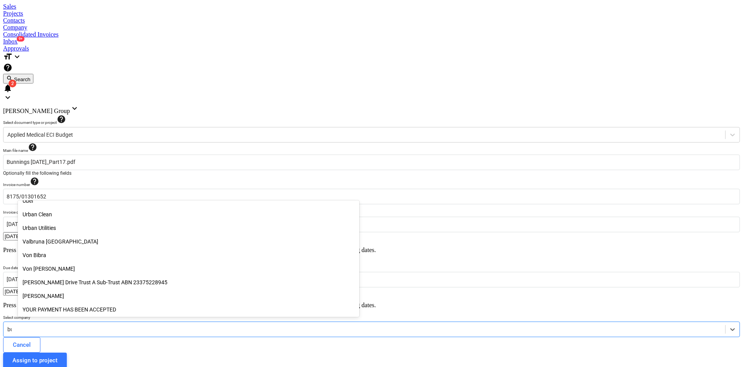
type input "bun"
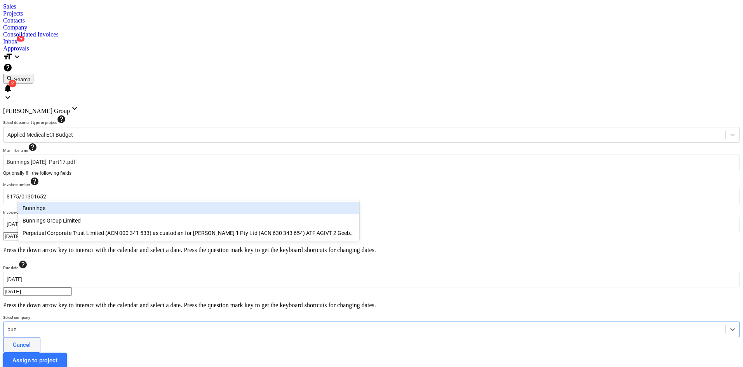
click at [56, 208] on div "Bunnings" at bounding box center [188, 208] width 341 height 12
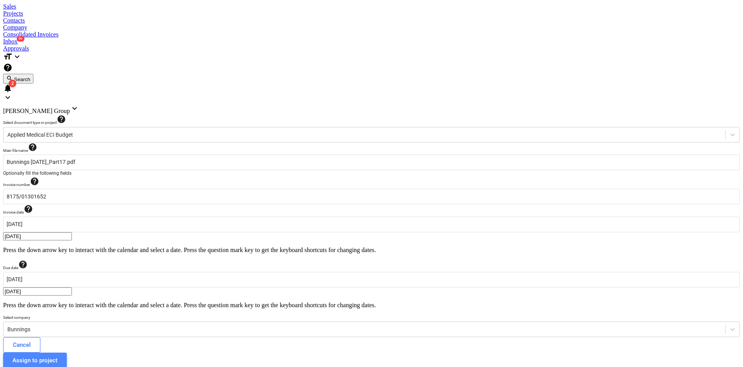
click at [57, 355] on div "Assign to project" at bounding box center [34, 360] width 45 height 10
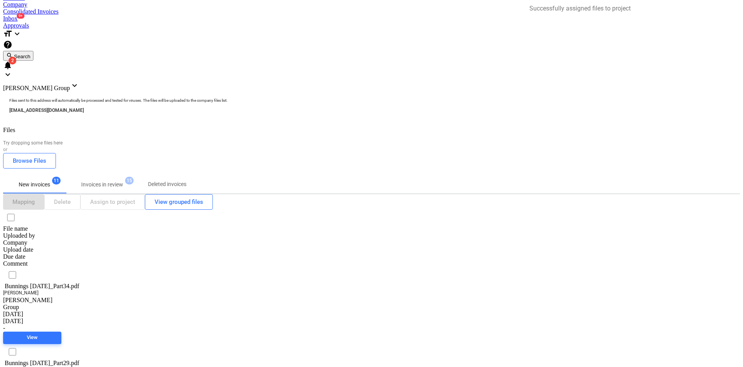
scroll to position [35, 0]
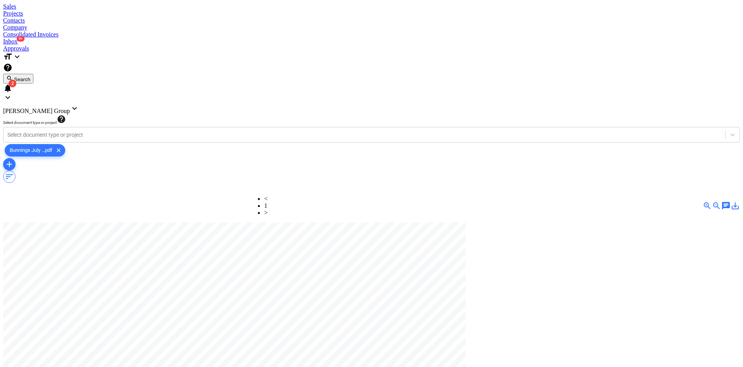
scroll to position [0, 107]
click at [69, 131] on div at bounding box center [364, 135] width 714 height 8
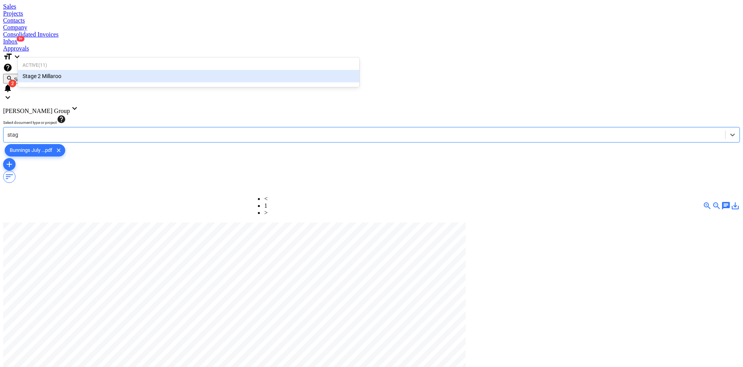
type input "stage"
click at [47, 73] on div "Stage 2 Millaroo" at bounding box center [188, 76] width 341 height 12
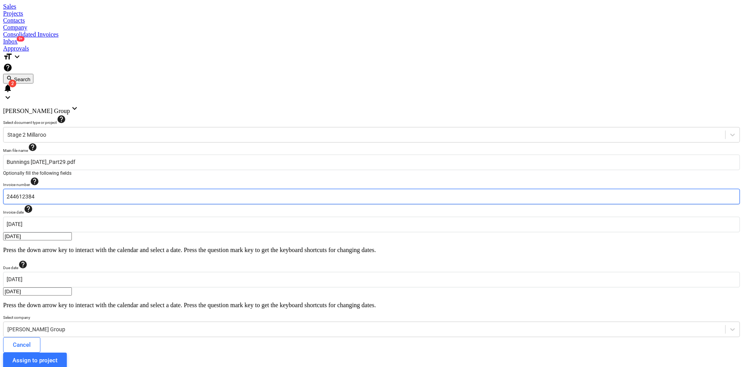
drag, startPoint x: 63, startPoint y: 113, endPoint x: 0, endPoint y: 113, distance: 62.9
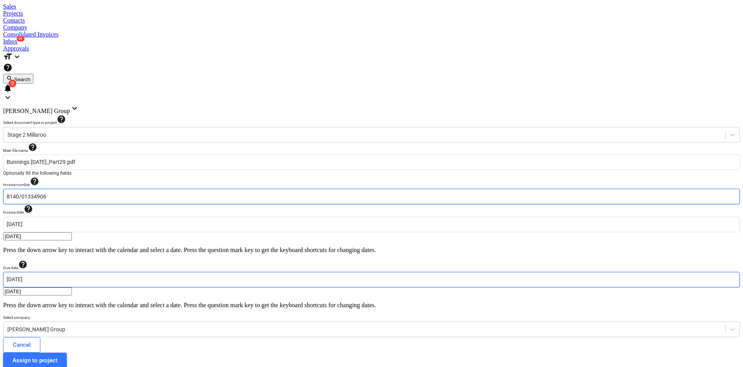
type input "8140/01334906"
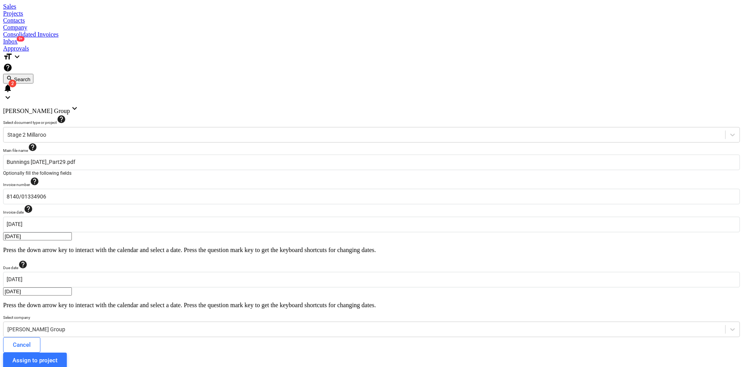
type input "[DATE]"
click at [146, 326] on div at bounding box center [364, 330] width 714 height 8
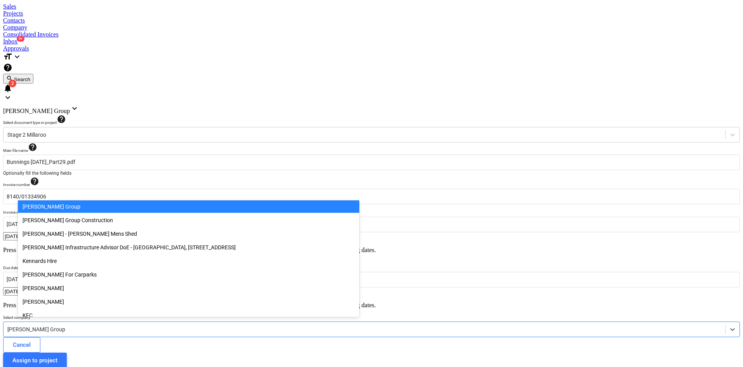
scroll to position [2766, 0]
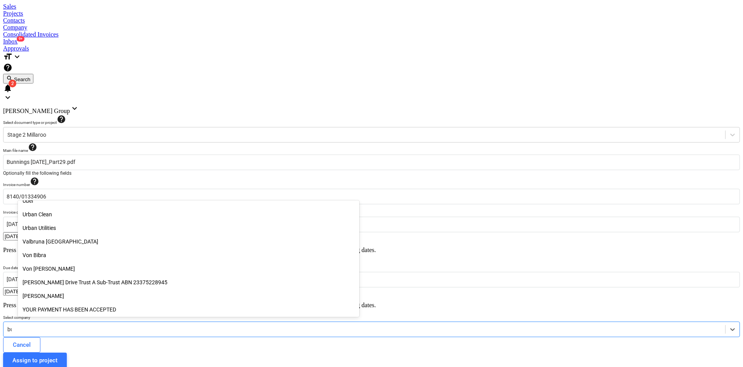
type input "bun"
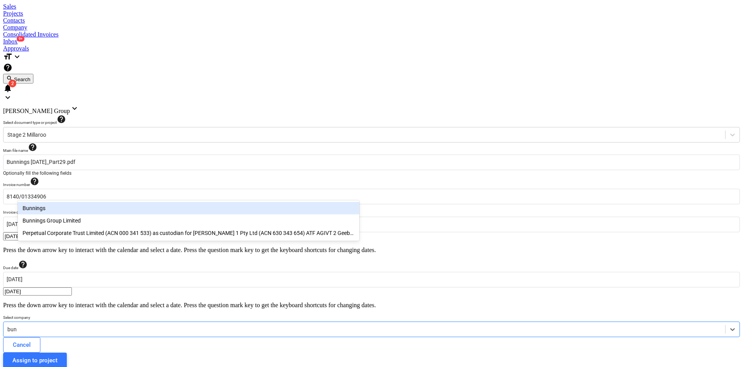
click at [55, 205] on div "Bunnings" at bounding box center [188, 208] width 341 height 12
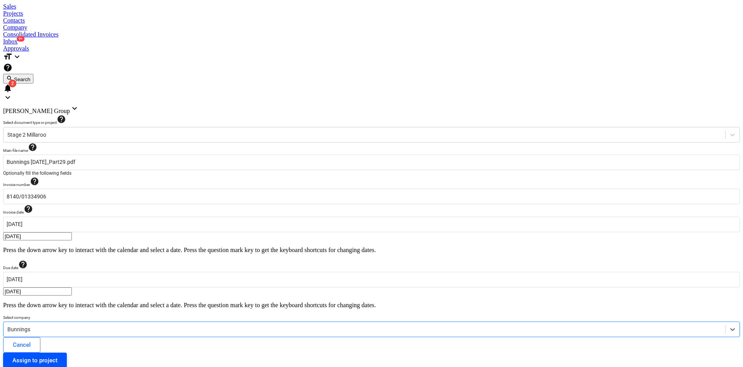
click at [57, 355] on div "Assign to project" at bounding box center [34, 360] width 45 height 10
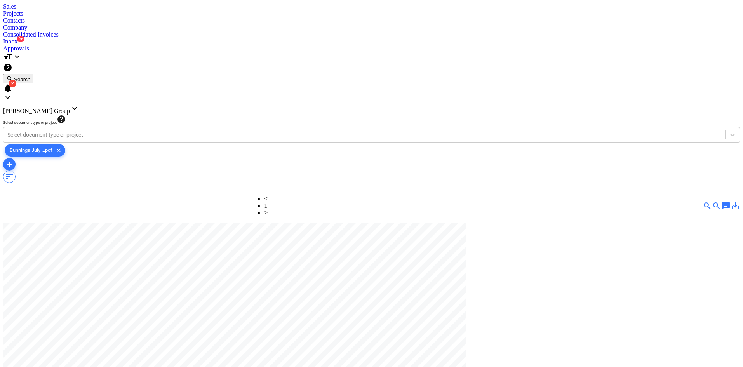
scroll to position [111, 24]
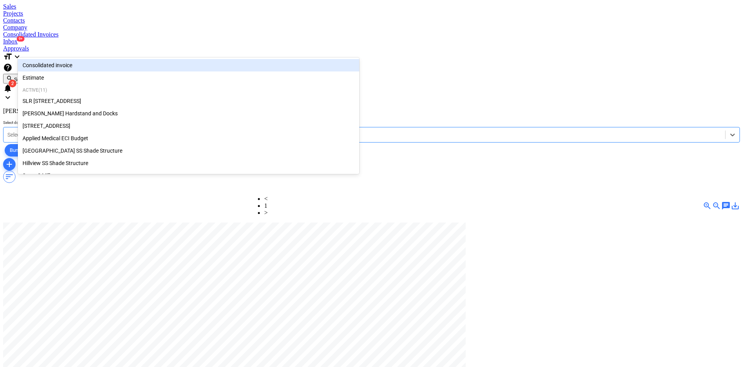
click at [82, 131] on div at bounding box center [364, 135] width 714 height 8
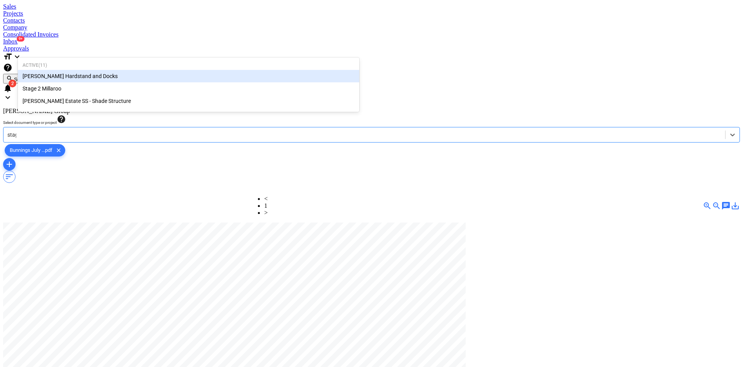
type input "stage"
click at [64, 74] on div "Stage 2 Millaroo" at bounding box center [188, 76] width 341 height 12
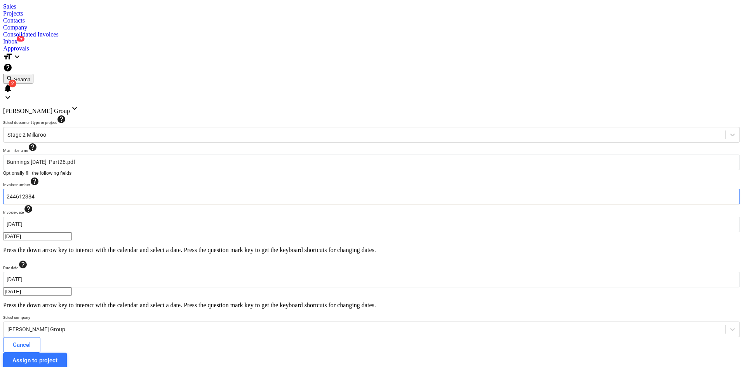
drag, startPoint x: 11, startPoint y: 114, endPoint x: 0, endPoint y: 114, distance: 11.3
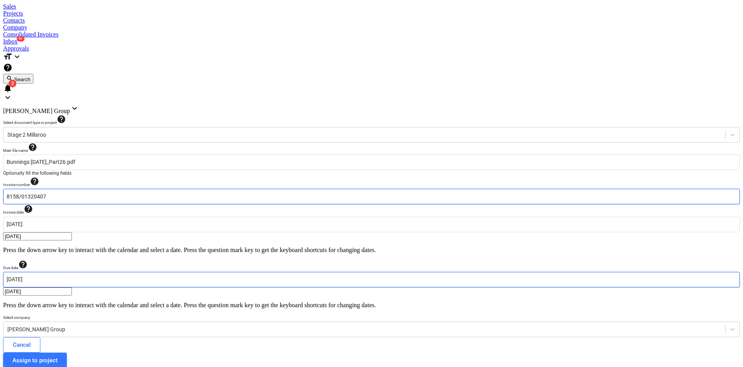
type input "8158/01320407"
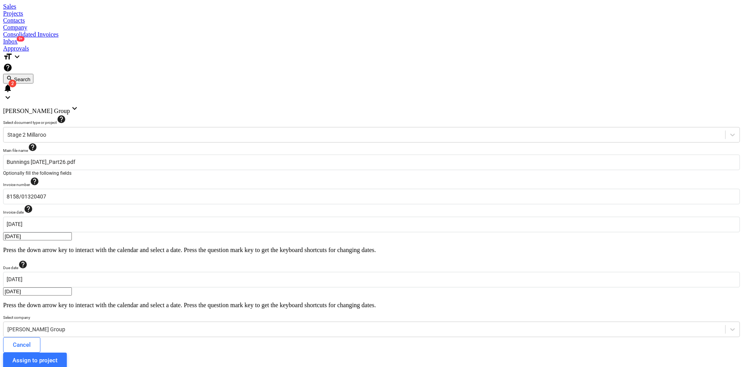
type input "[DATE]"
click at [181, 326] on div at bounding box center [364, 330] width 714 height 8
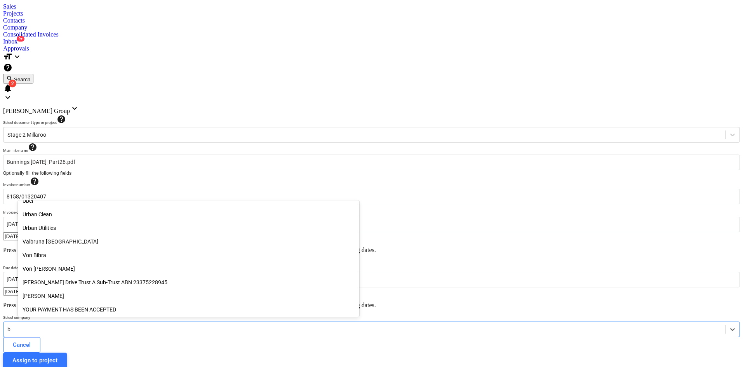
scroll to position [2766, 0]
type input "bun"
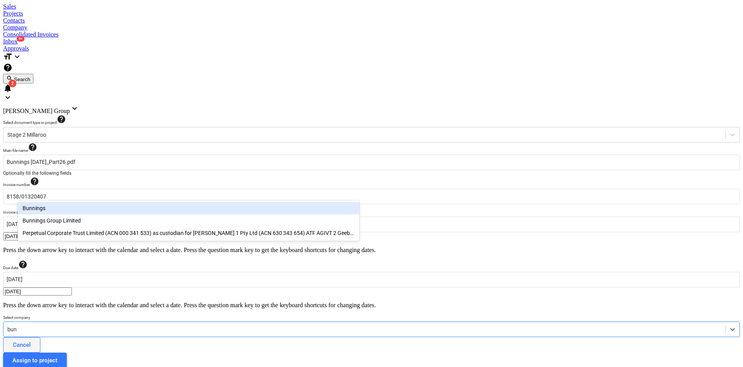
click at [37, 211] on div "Bunnings" at bounding box center [188, 208] width 341 height 12
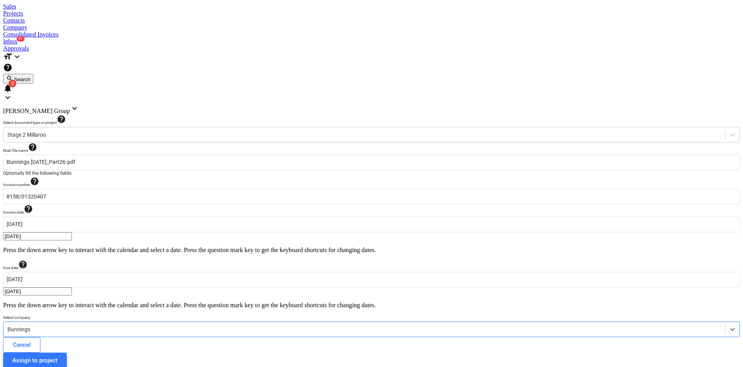
click at [57, 355] on div "Assign to project" at bounding box center [34, 360] width 45 height 10
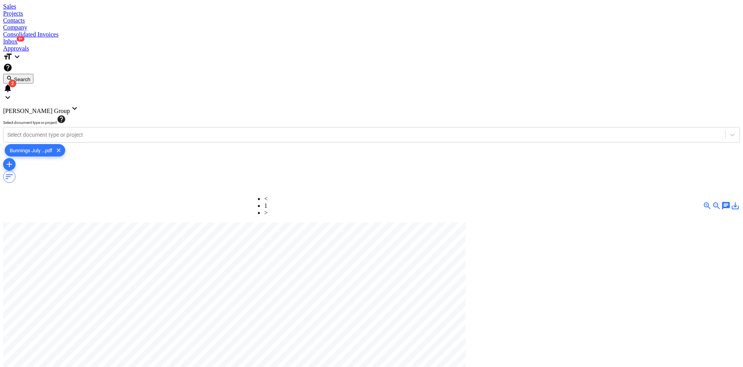
scroll to position [0, 19]
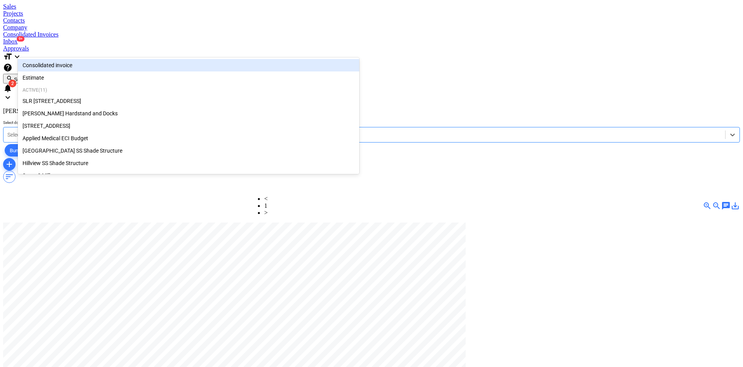
click at [117, 131] on div at bounding box center [364, 135] width 714 height 8
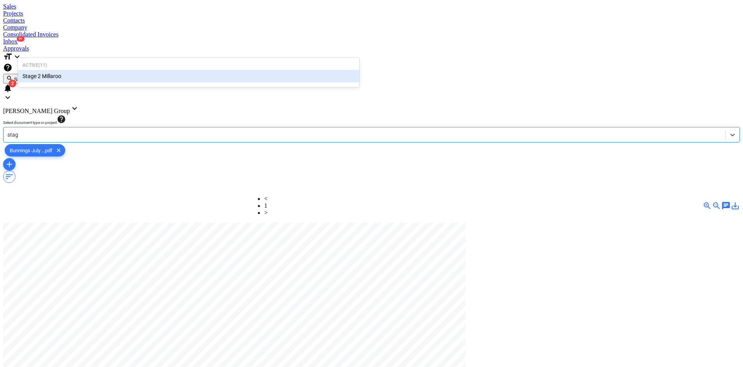
type input "stage"
click at [65, 77] on div "Stage 2 Millaroo" at bounding box center [188, 76] width 341 height 12
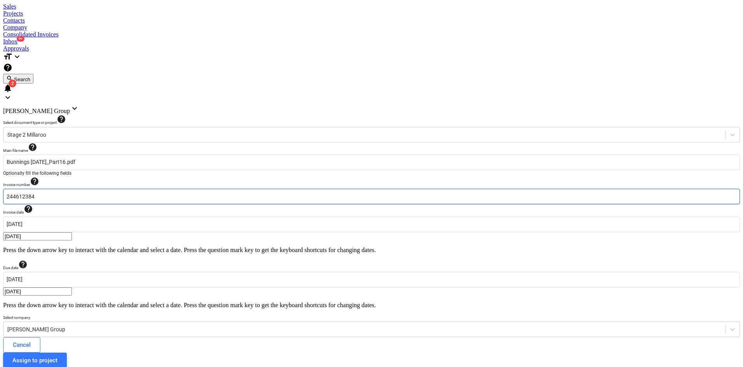
drag, startPoint x: 73, startPoint y: 113, endPoint x: 0, endPoint y: 115, distance: 73.1
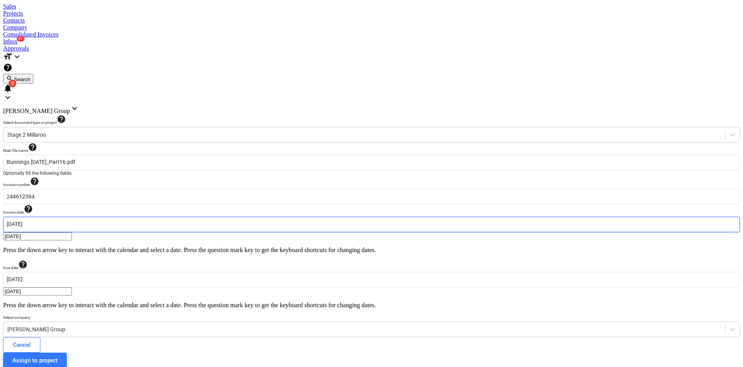
scroll to position [0, 107]
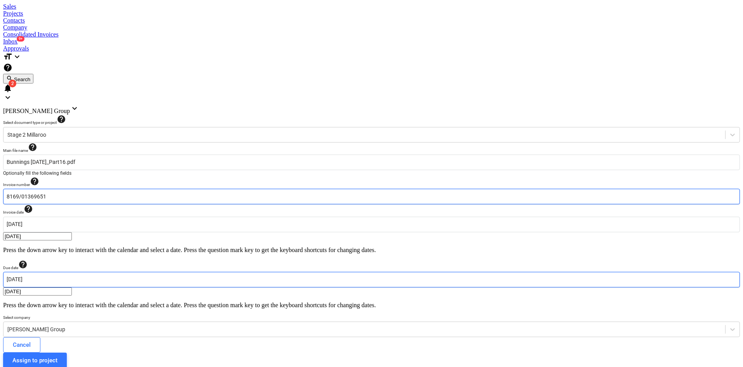
type input "8169/01369651"
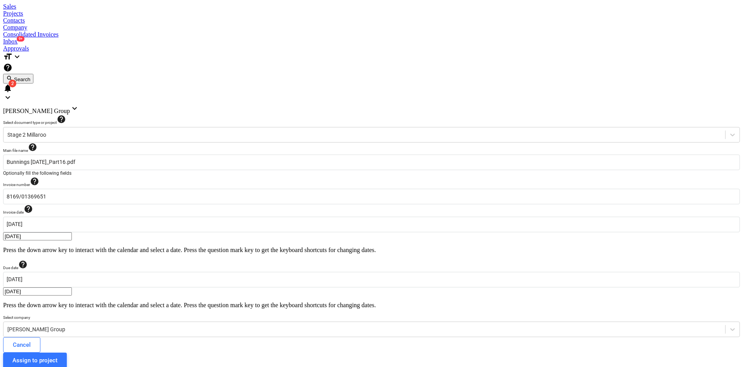
type input "[DATE]"
click at [237, 326] on div at bounding box center [364, 330] width 714 height 8
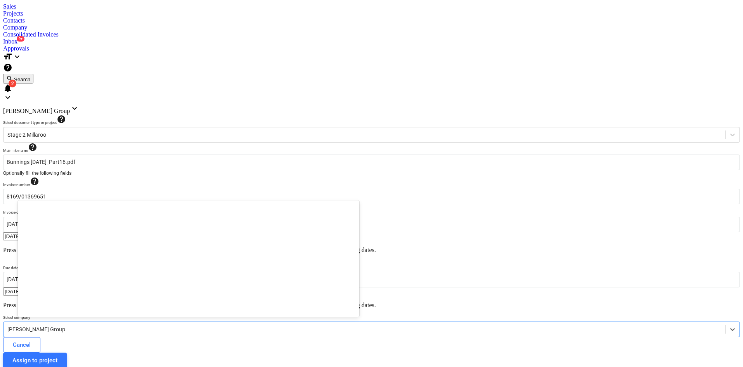
scroll to position [6104, 0]
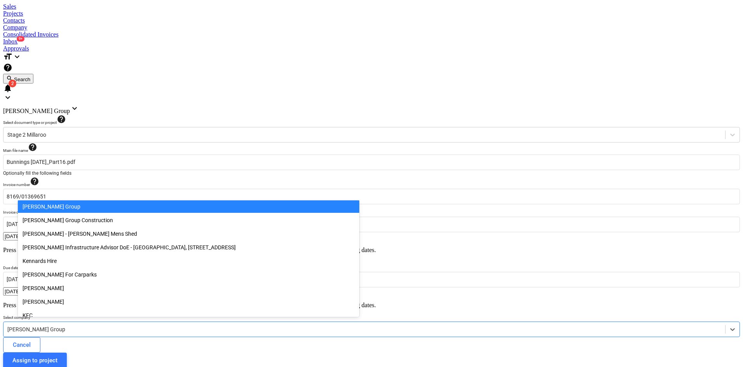
click at [71, 322] on div "[PERSON_NAME] Group" at bounding box center [371, 330] width 737 height 16
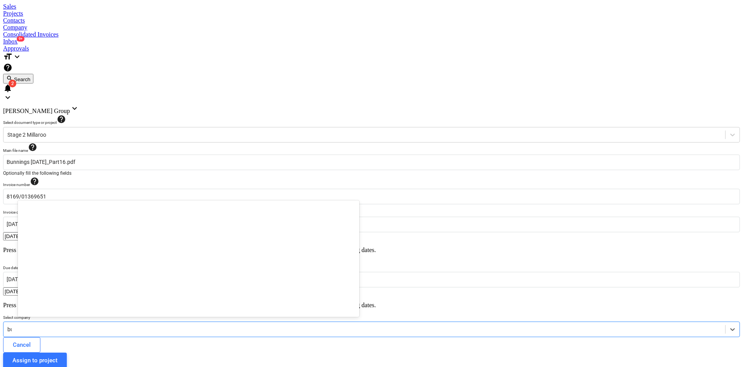
scroll to position [373, 0]
type input "bun"
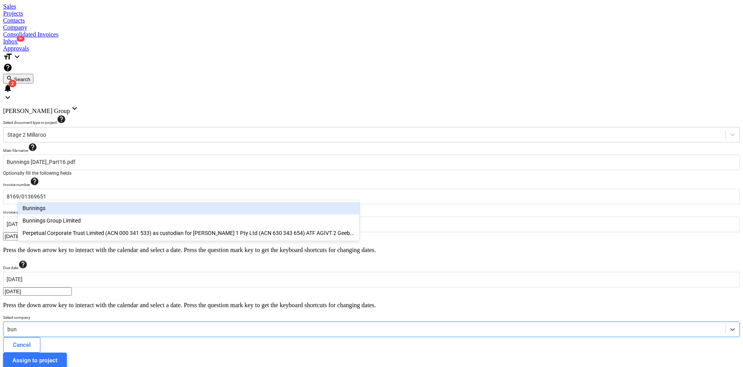
click at [28, 206] on div "Bunnings" at bounding box center [188, 208] width 341 height 12
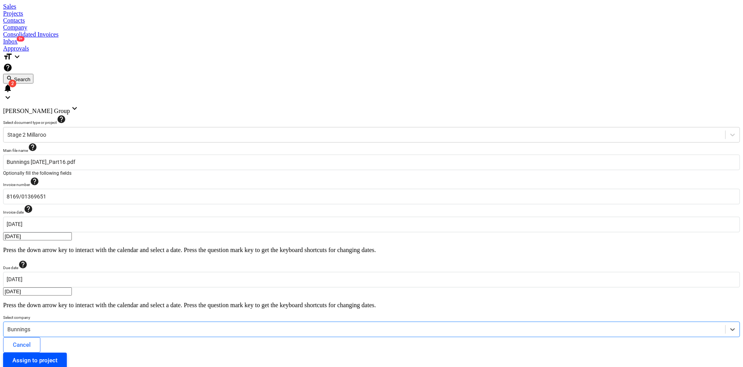
click at [57, 355] on div "Assign to project" at bounding box center [34, 360] width 45 height 10
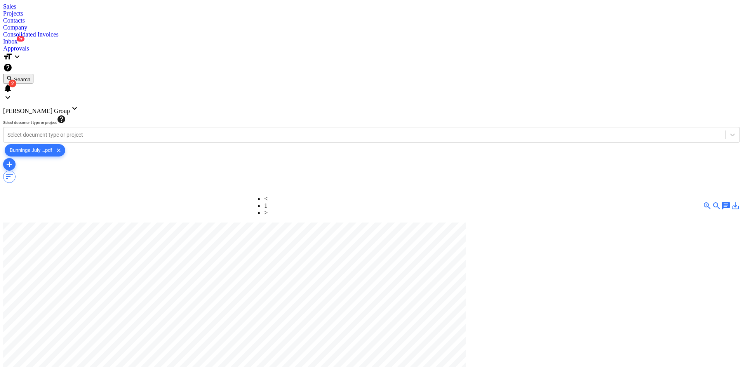
scroll to position [301, 0]
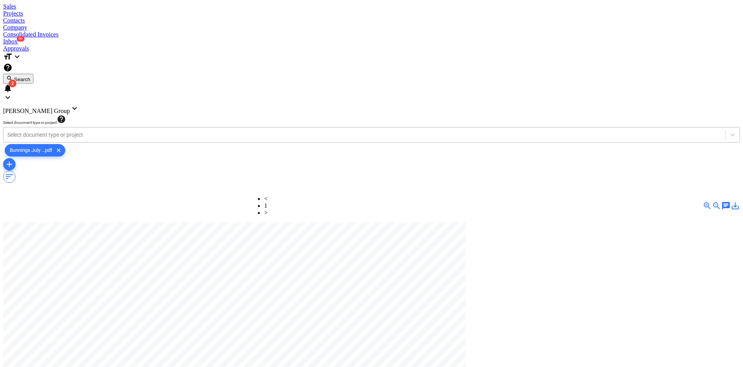
click at [87, 131] on div at bounding box center [364, 135] width 714 height 8
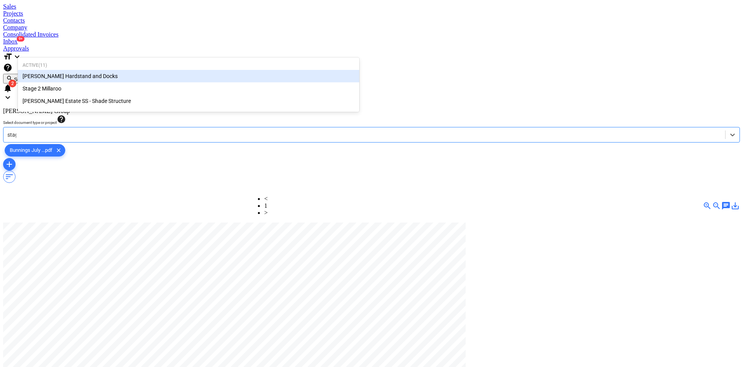
type input "stage"
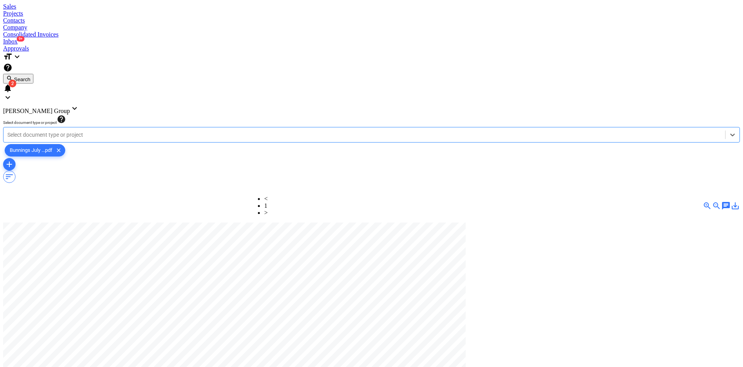
drag, startPoint x: 64, startPoint y: 43, endPoint x: 4, endPoint y: 45, distance: 60.3
click at [97, 131] on div at bounding box center [364, 135] width 714 height 8
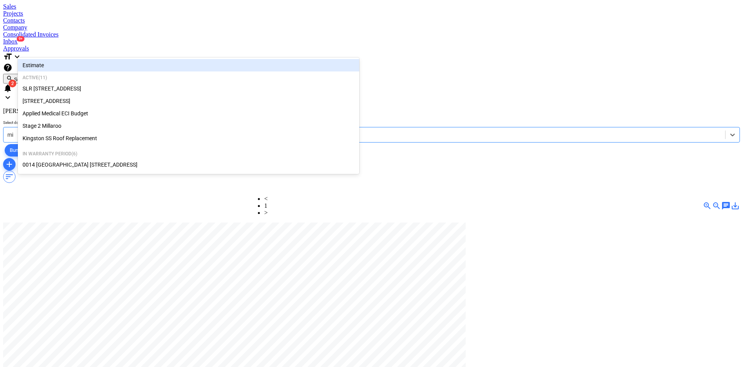
type input "mil"
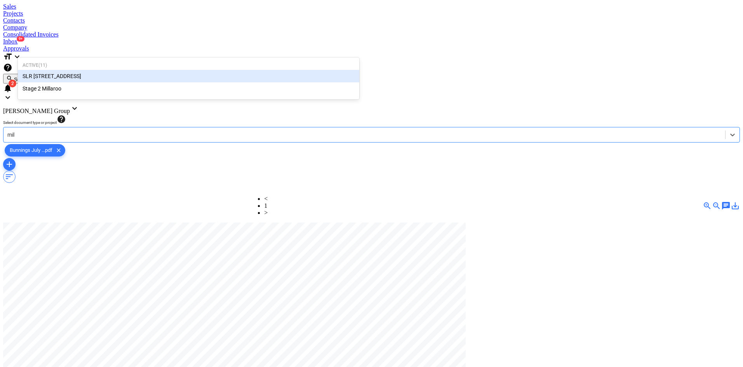
click at [66, 72] on div "SLR [STREET_ADDRESS]" at bounding box center [188, 76] width 341 height 12
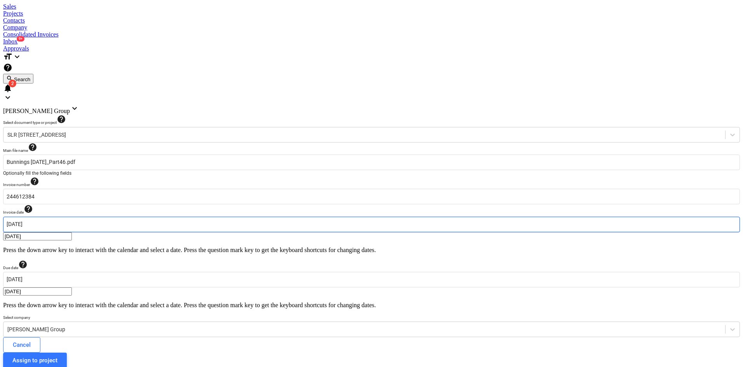
scroll to position [0, 107]
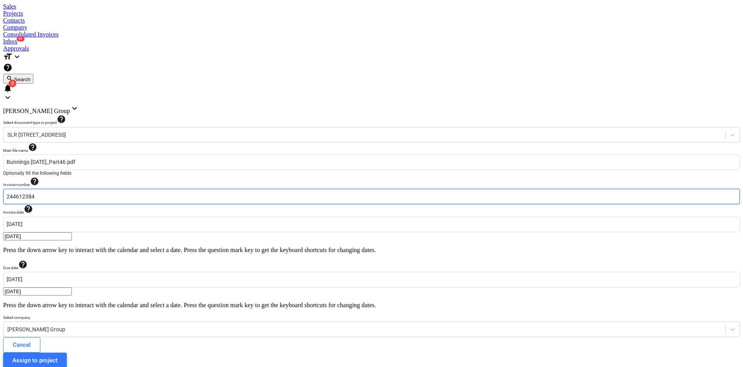
drag, startPoint x: 40, startPoint y: 115, endPoint x: 0, endPoint y: 117, distance: 40.4
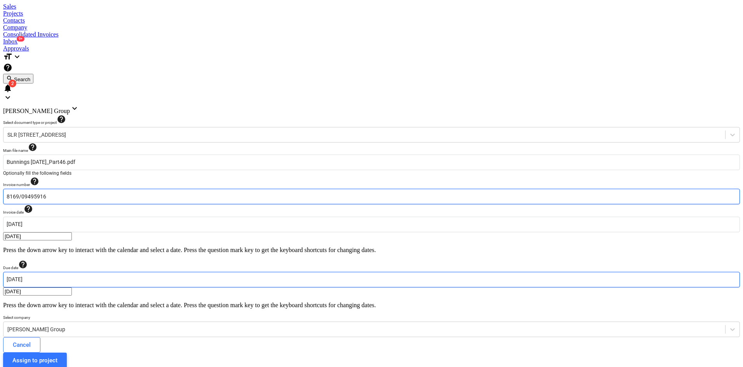
type input "8169/09495916"
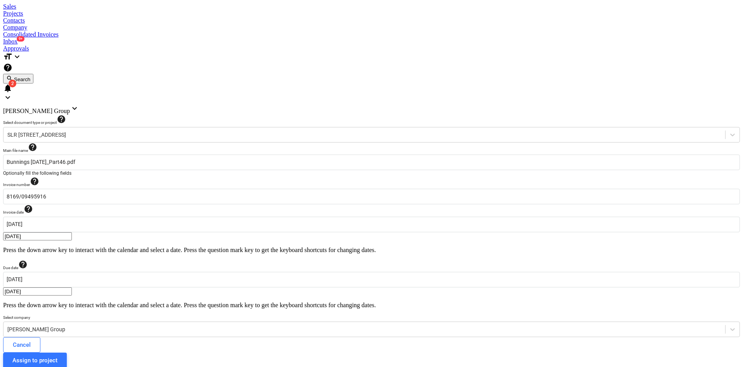
type input "[DATE]"
click at [132, 324] on div "[PERSON_NAME] Group" at bounding box center [364, 329] width 722 height 11
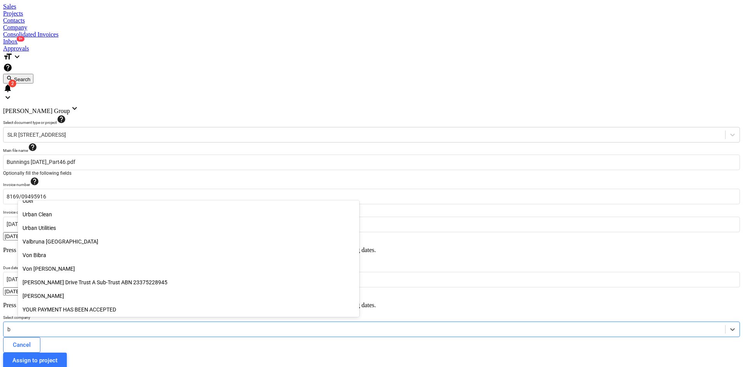
scroll to position [2766, 0]
type input "bun"
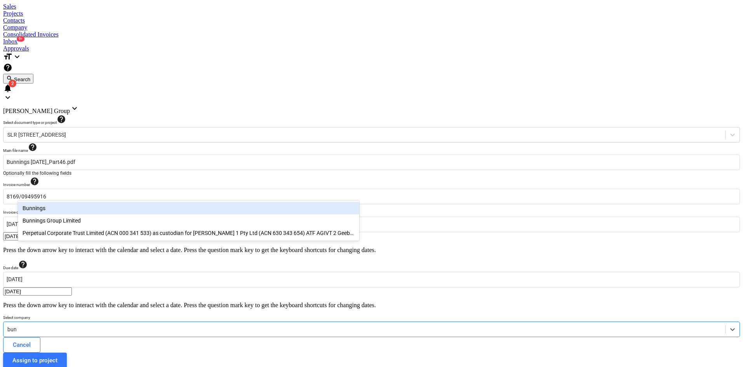
click at [29, 209] on div "Bunnings" at bounding box center [188, 208] width 341 height 12
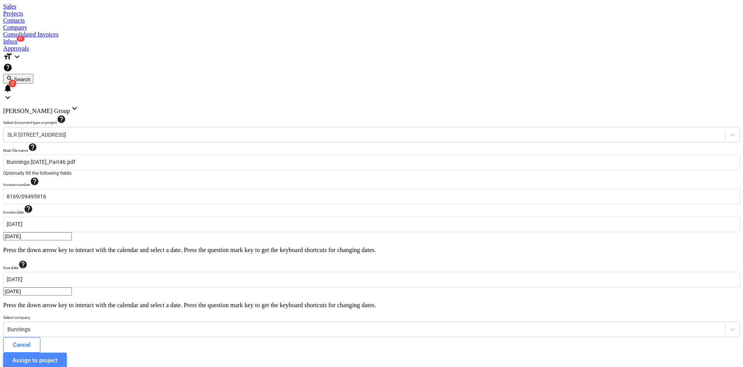
click at [57, 355] on div "Assign to project" at bounding box center [34, 360] width 45 height 10
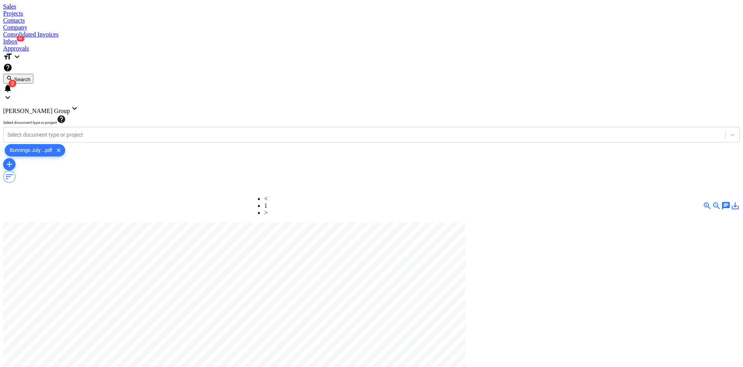
scroll to position [195, 16]
click at [117, 131] on div at bounding box center [364, 135] width 714 height 8
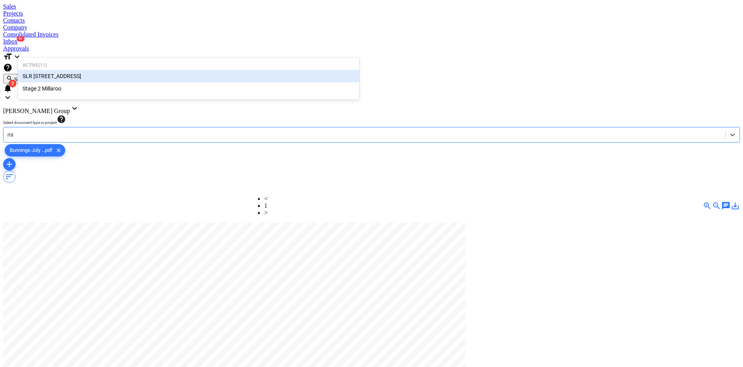
type input "mil"
click at [74, 76] on div "SLR [STREET_ADDRESS]" at bounding box center [188, 76] width 341 height 12
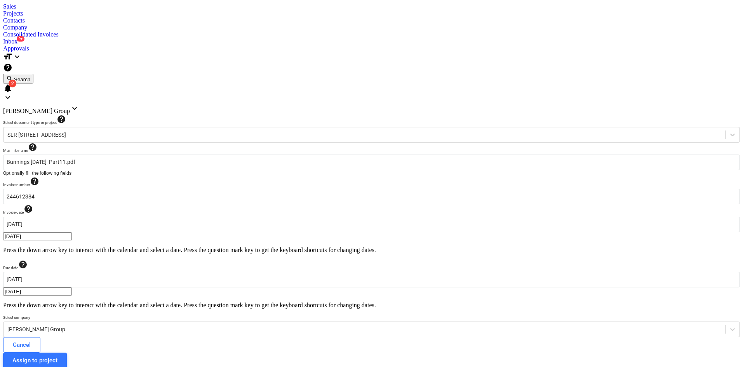
scroll to position [0, 107]
drag, startPoint x: 63, startPoint y: 112, endPoint x: 0, endPoint y: 111, distance: 63.3
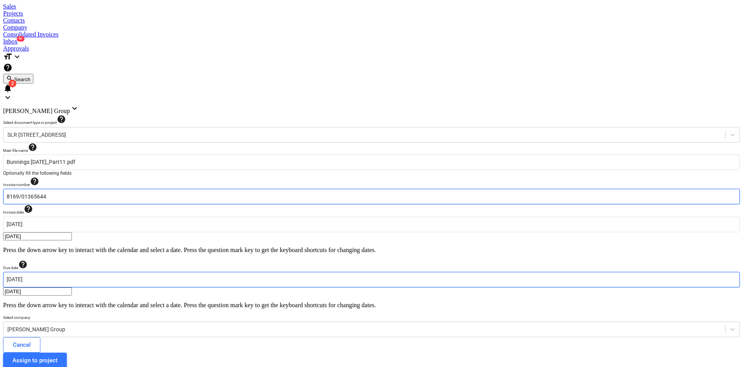
type input "8169/01365644"
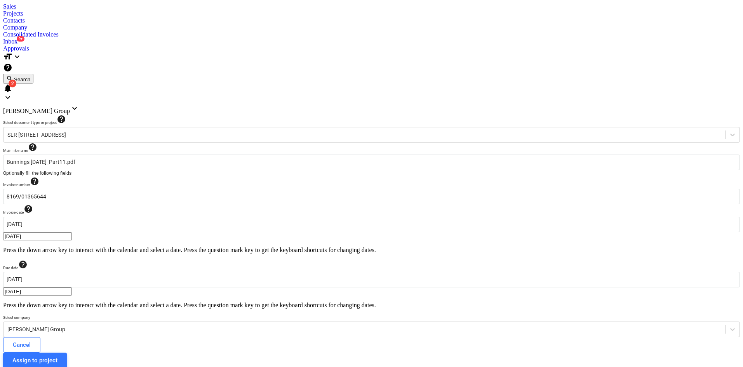
type input "[DATE]"
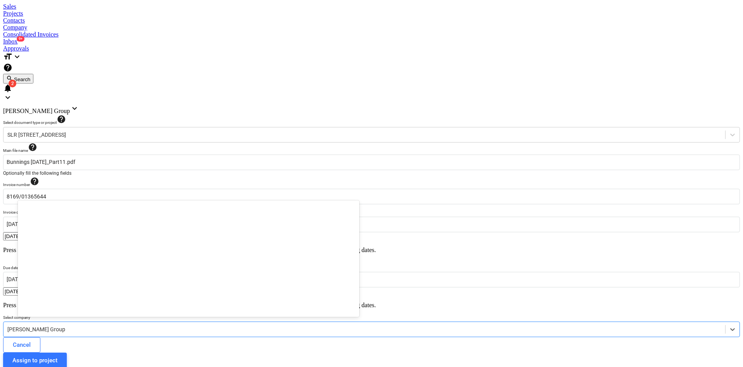
click at [149, 326] on div at bounding box center [364, 330] width 714 height 8
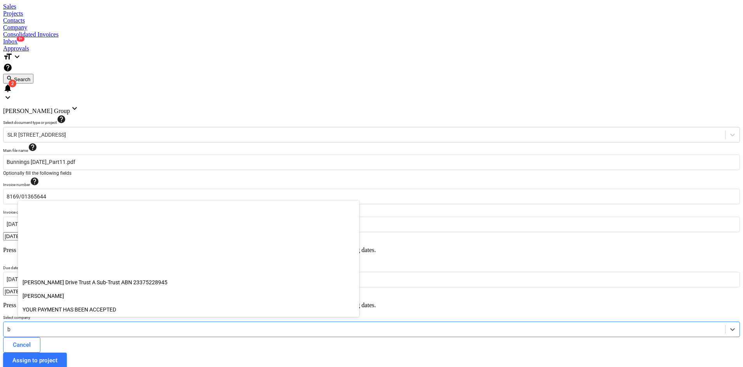
scroll to position [2766, 0]
type input "bun"
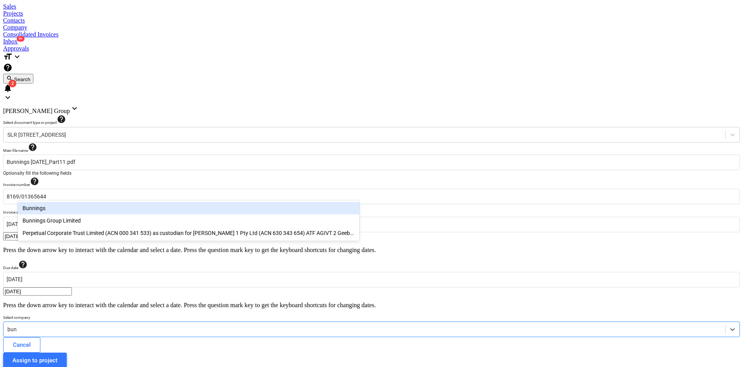
click at [45, 207] on div "Bunnings" at bounding box center [188, 208] width 341 height 12
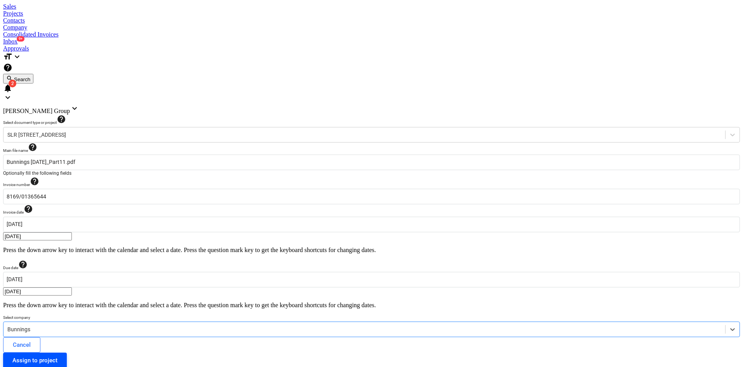
click at [57, 355] on div "Assign to project" at bounding box center [34, 360] width 45 height 10
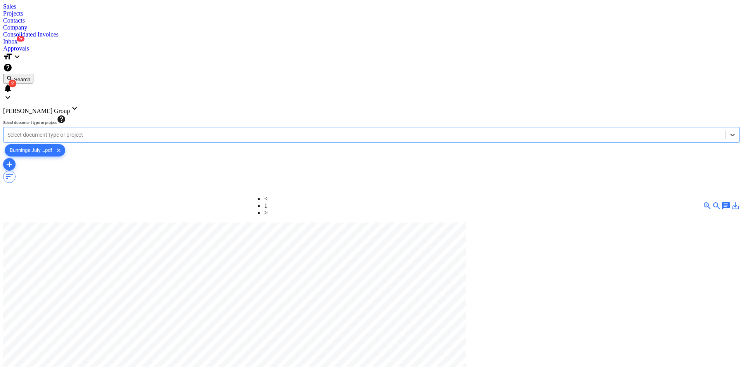
click at [186, 131] on div at bounding box center [364, 135] width 714 height 8
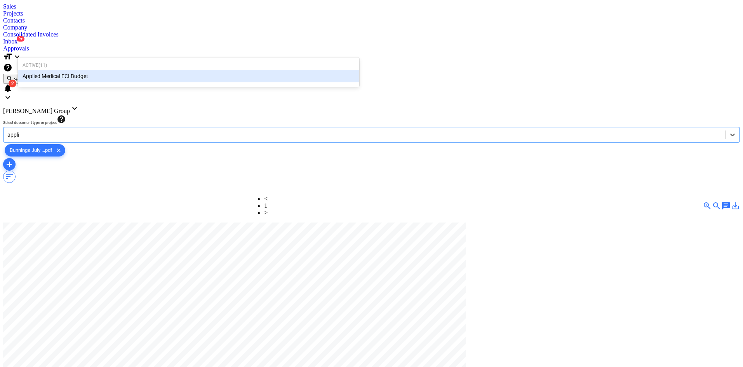
type input "applie"
click at [105, 79] on div "Applied Medical ECI Budget" at bounding box center [188, 76] width 341 height 12
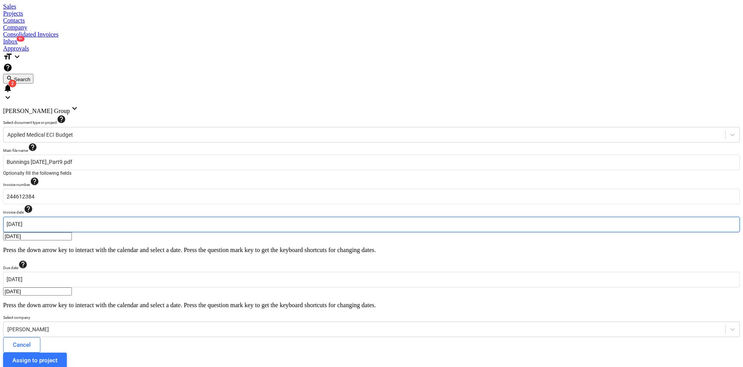
scroll to position [0, 107]
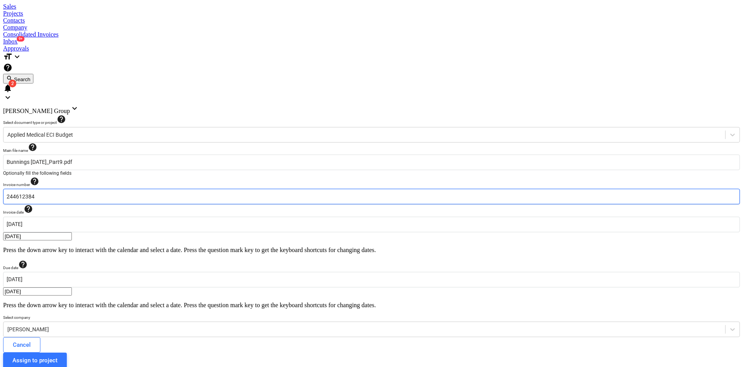
click at [131, 189] on input "244612384" at bounding box center [371, 197] width 737 height 16
drag, startPoint x: 131, startPoint y: 113, endPoint x: 44, endPoint y: 110, distance: 86.3
click at [56, 189] on input "244612384" at bounding box center [371, 197] width 737 height 16
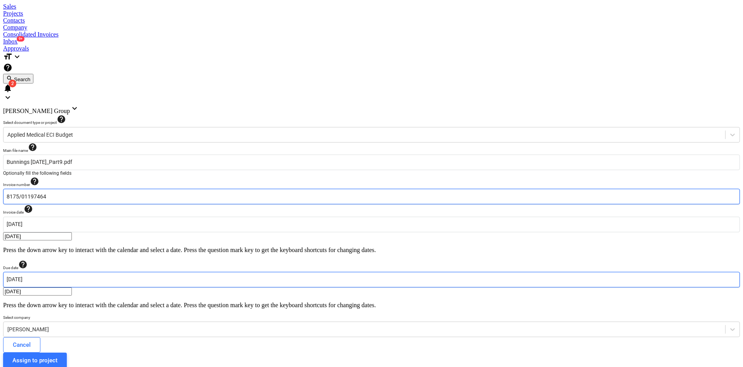
type input "8175/01197464"
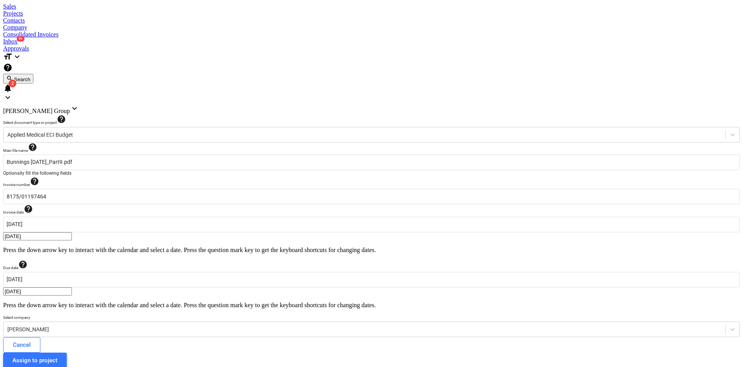
type input "[DATE]"
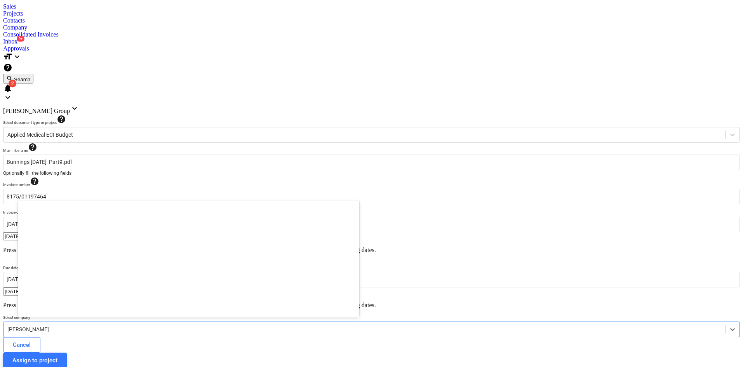
click at [230, 322] on div "Miikael Varuhin" at bounding box center [371, 330] width 737 height 16
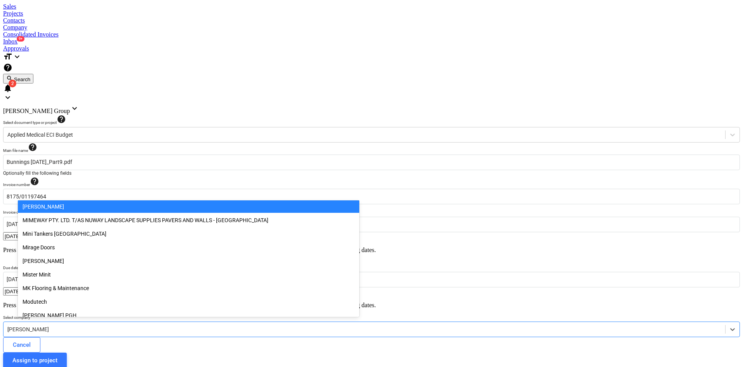
scroll to position [2766, 0]
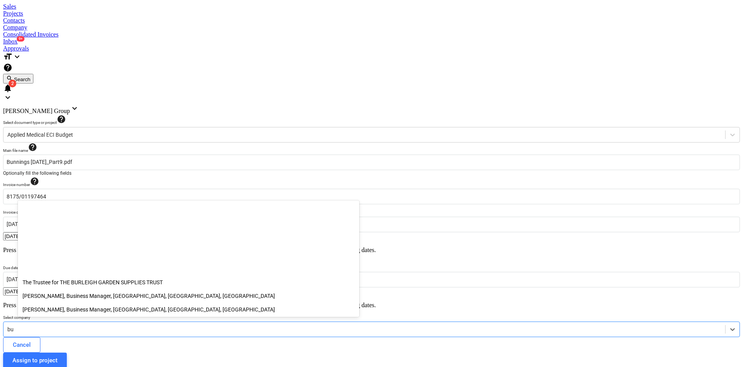
type input "bun"
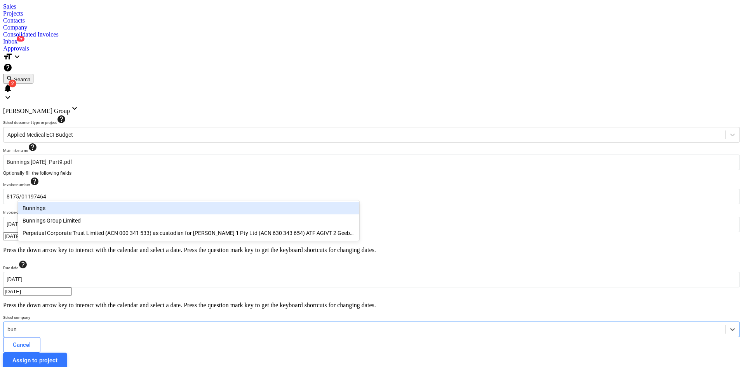
click at [29, 209] on div "Bunnings" at bounding box center [188, 208] width 341 height 12
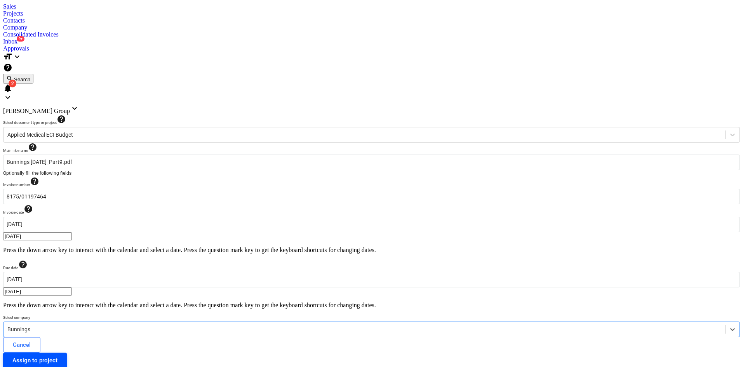
click at [57, 355] on div "Assign to project" at bounding box center [34, 360] width 45 height 10
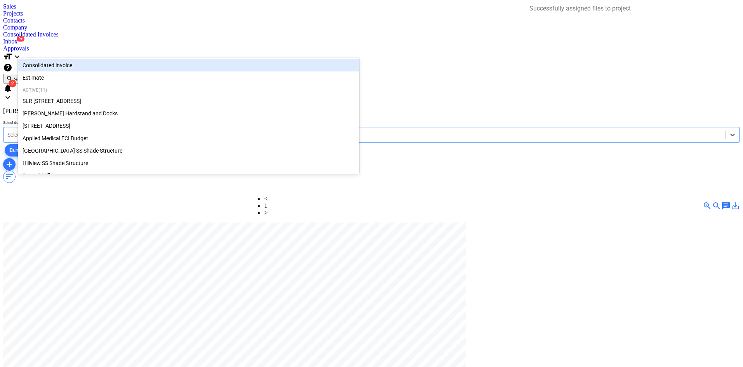
click at [316, 131] on div at bounding box center [364, 135] width 714 height 8
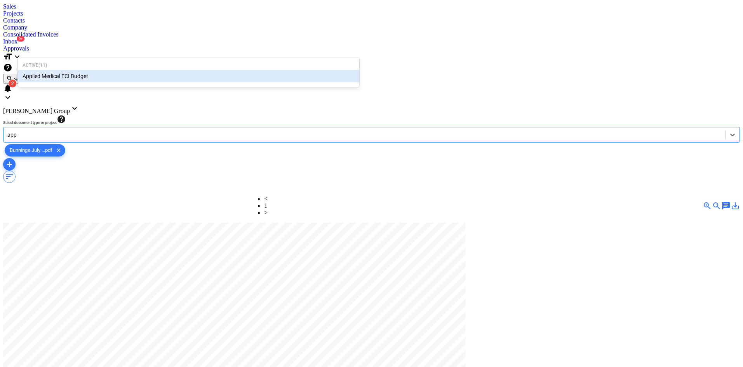
type input "appl"
click at [194, 78] on div "Applied Medical ECI Budget" at bounding box center [188, 76] width 341 height 12
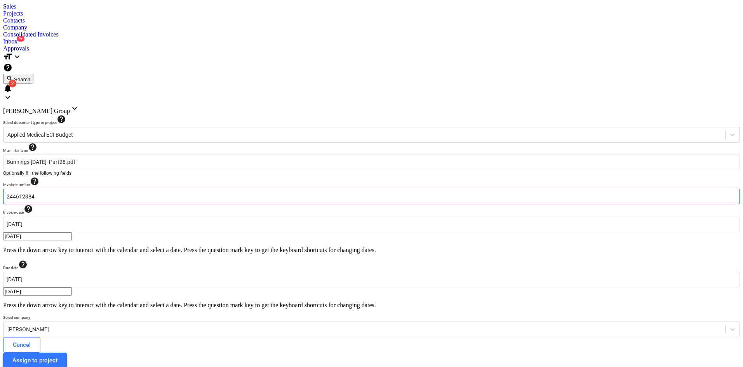
scroll to position [0, 107]
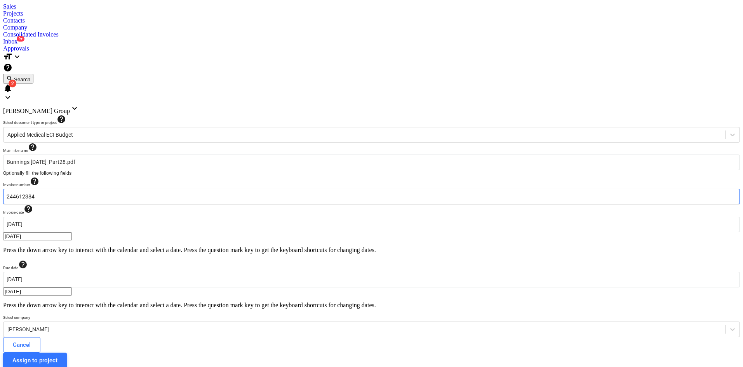
click at [100, 189] on input "244612384" at bounding box center [371, 197] width 737 height 16
drag, startPoint x: 85, startPoint y: 108, endPoint x: 2, endPoint y: 109, distance: 82.4
type input "8"
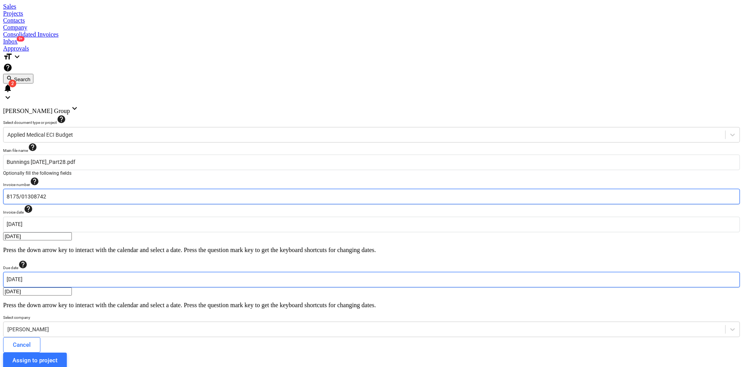
type input "8175/01308742"
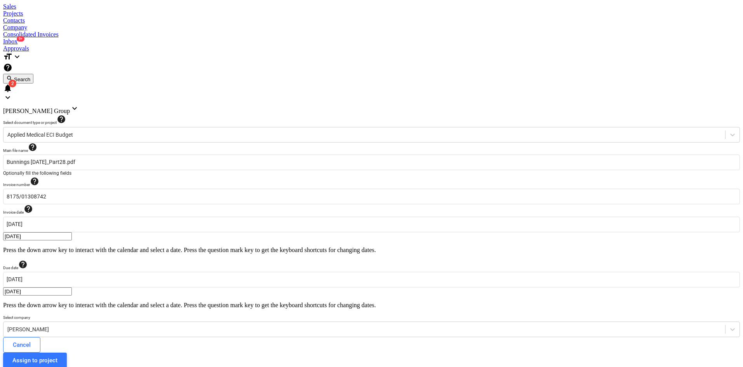
type input "[DATE]"
click at [254, 322] on div "Miikael Varuhin" at bounding box center [371, 330] width 737 height 16
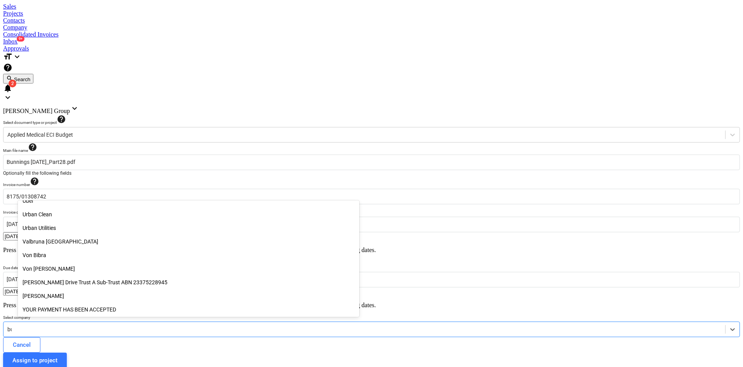
scroll to position [373, 0]
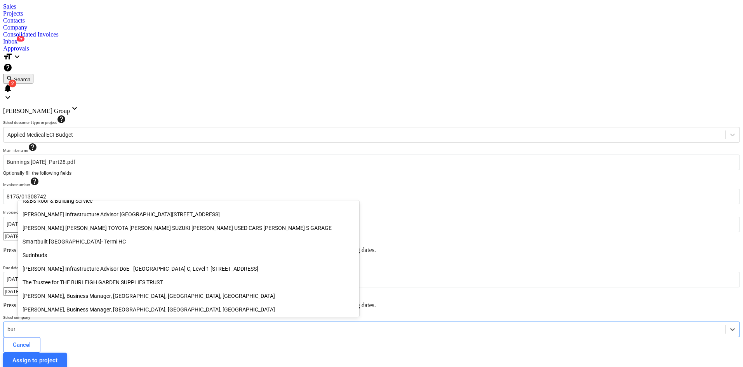
type input "[PERSON_NAME]"
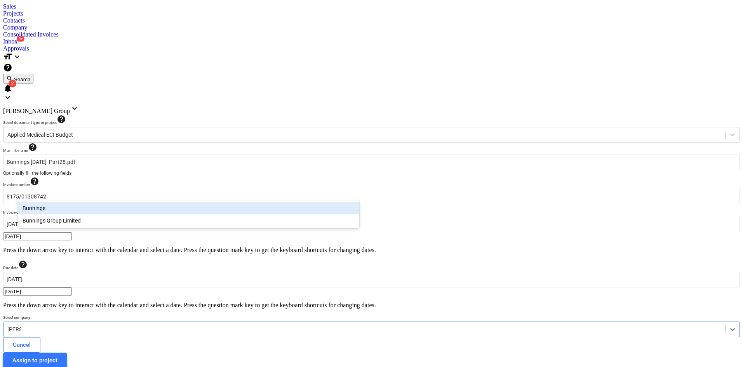
click at [82, 208] on div "Bunnings" at bounding box center [188, 208] width 341 height 12
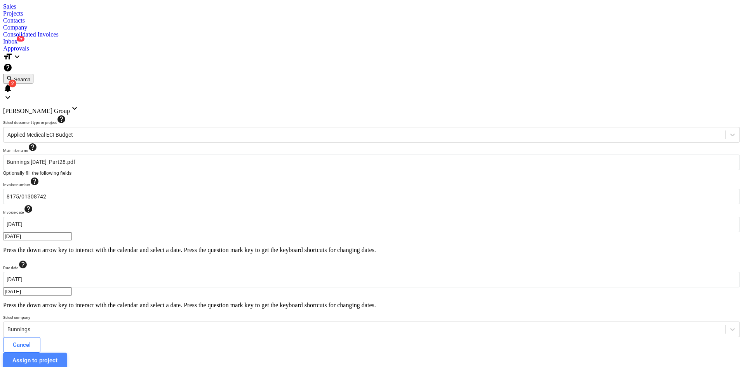
click at [57, 355] on div "Assign to project" at bounding box center [34, 360] width 45 height 10
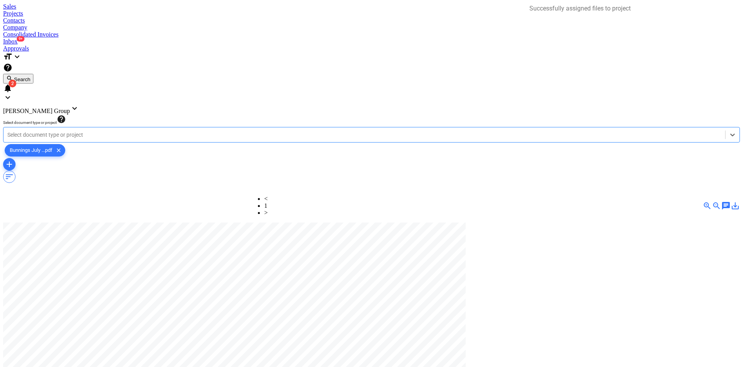
click at [226, 131] on div at bounding box center [364, 135] width 714 height 8
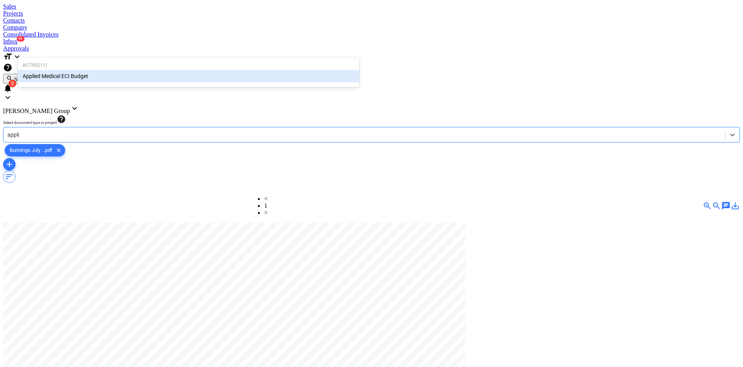
type input "applie"
click at [83, 76] on div "Applied Medical ECI Budget" at bounding box center [188, 76] width 341 height 12
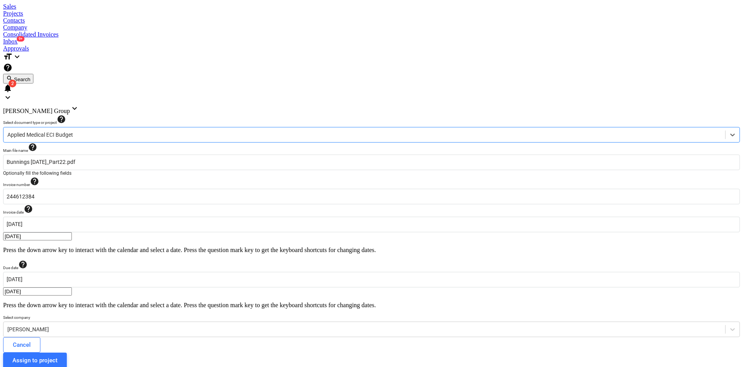
scroll to position [0, 107]
drag, startPoint x: 75, startPoint y: 108, endPoint x: 0, endPoint y: 122, distance: 76.0
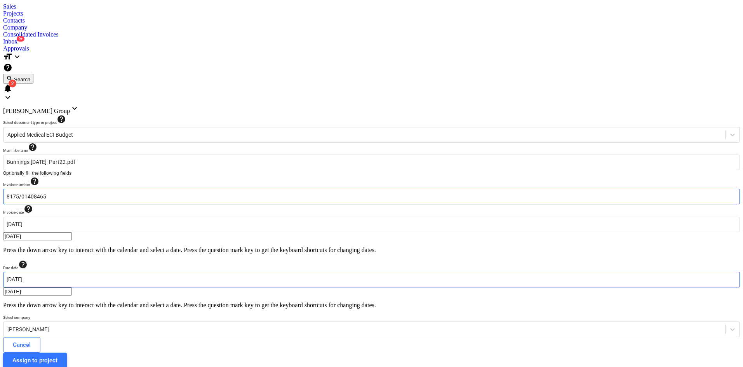
type input "8175/01408465"
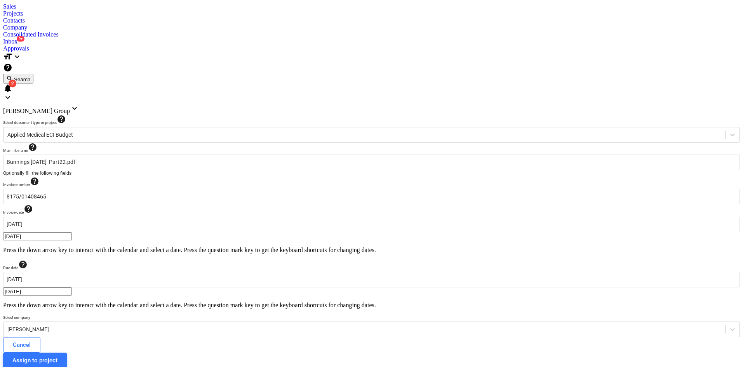
type input "[DATE]"
click at [196, 326] on div at bounding box center [364, 330] width 714 height 8
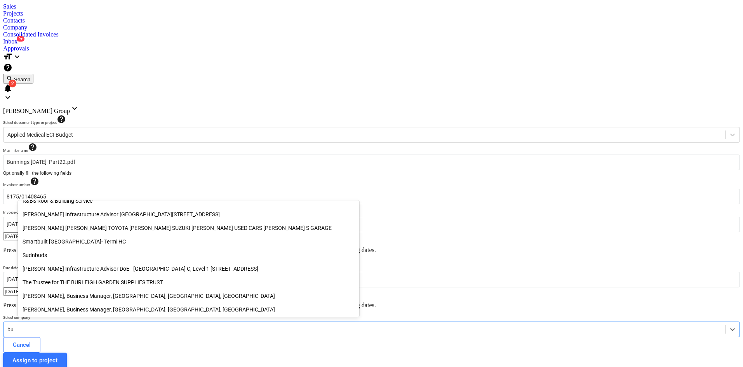
scroll to position [373, 0]
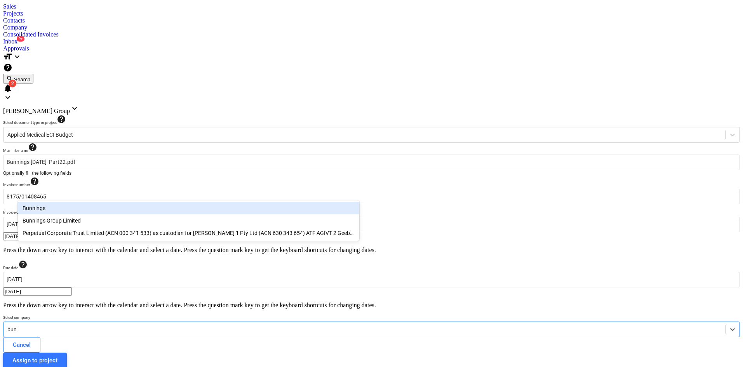
type input "[PERSON_NAME]"
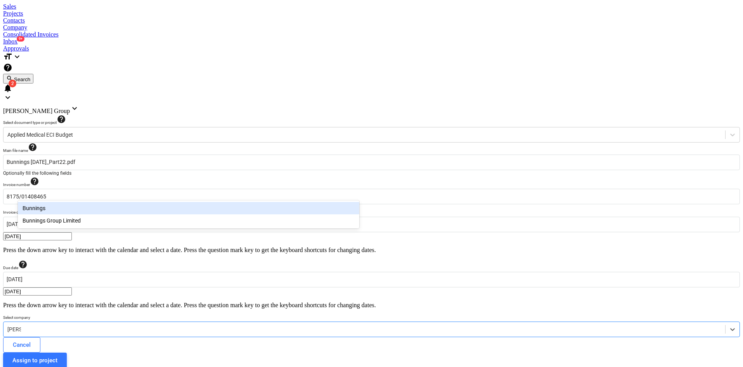
click at [59, 209] on div "Bunnings" at bounding box center [188, 208] width 341 height 12
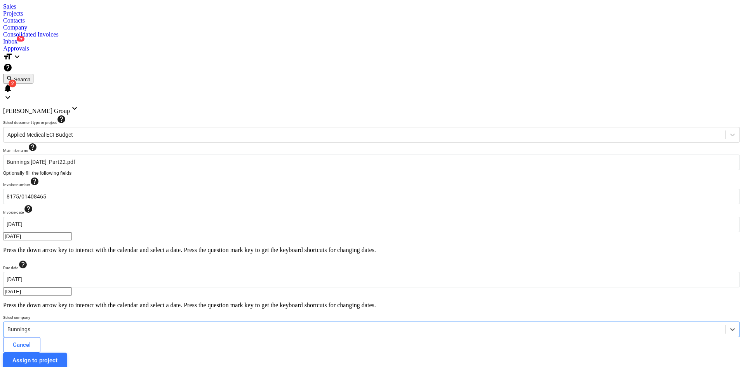
click at [57, 355] on div "Assign to project" at bounding box center [34, 360] width 45 height 10
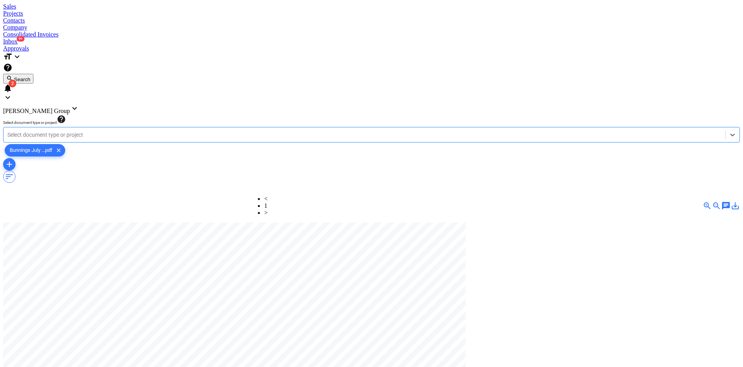
click at [255, 131] on div at bounding box center [364, 135] width 714 height 8
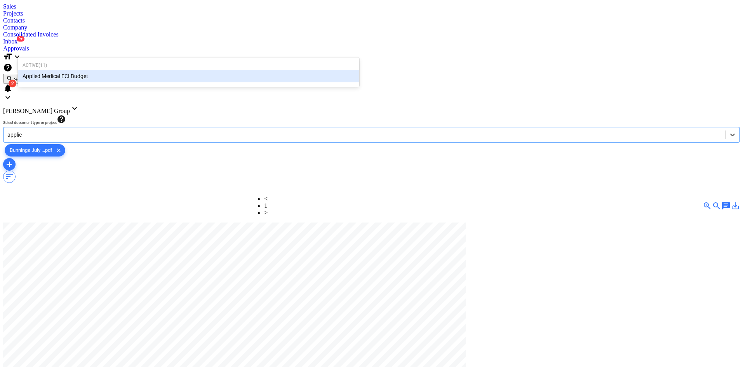
type input "applied"
click at [70, 73] on div "Applied Medical ECI Budget" at bounding box center [188, 76] width 341 height 12
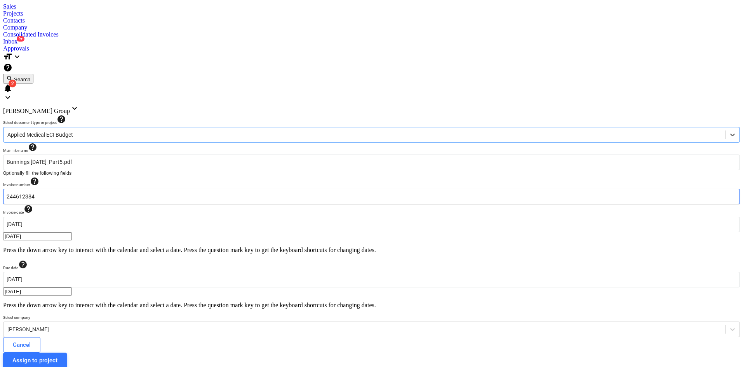
scroll to position [0, 107]
drag, startPoint x: 72, startPoint y: 110, endPoint x: 0, endPoint y: 110, distance: 72.3
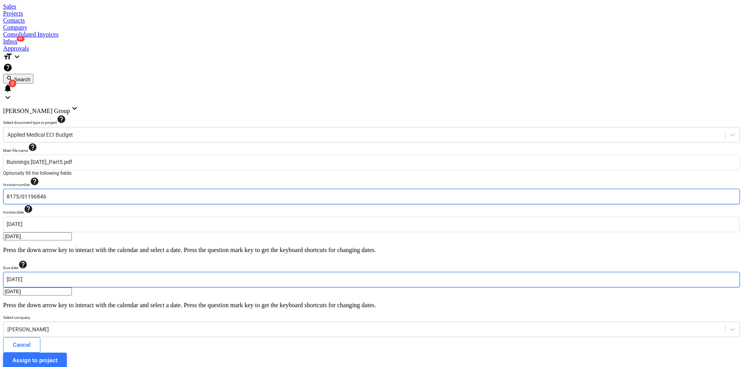
type input "8175/01196846"
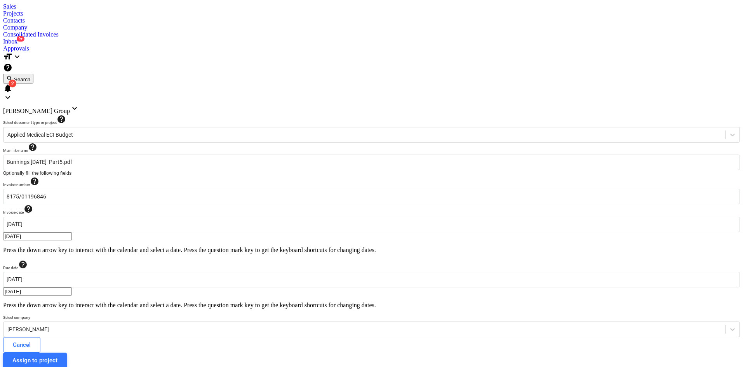
type input "[DATE]"
click at [113, 326] on div at bounding box center [364, 330] width 714 height 8
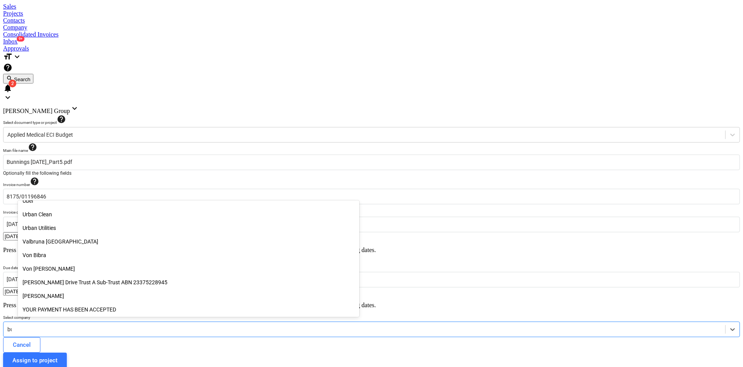
scroll to position [373, 0]
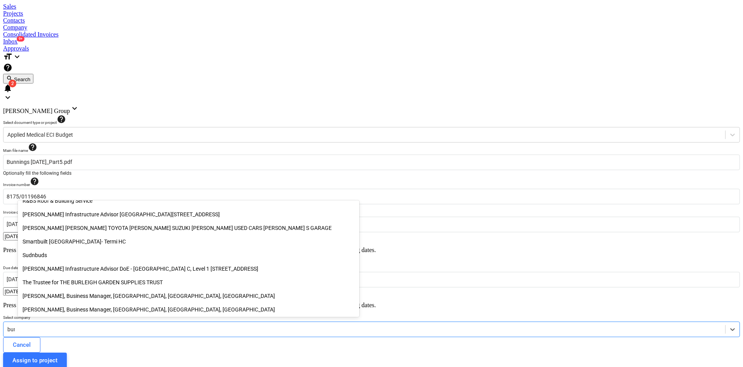
type input "[PERSON_NAME]"
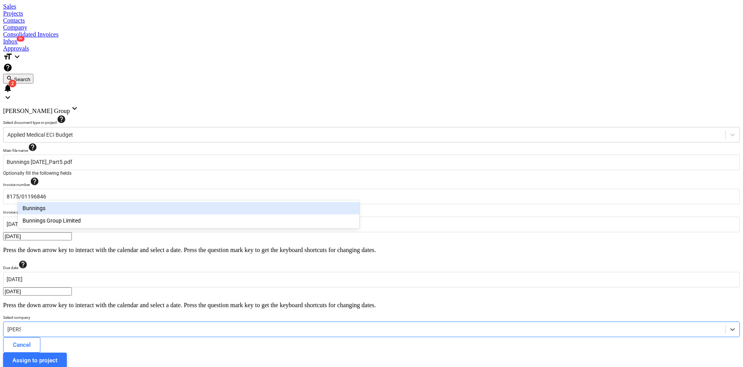
click at [39, 206] on div "Bunnings" at bounding box center [188, 208] width 341 height 12
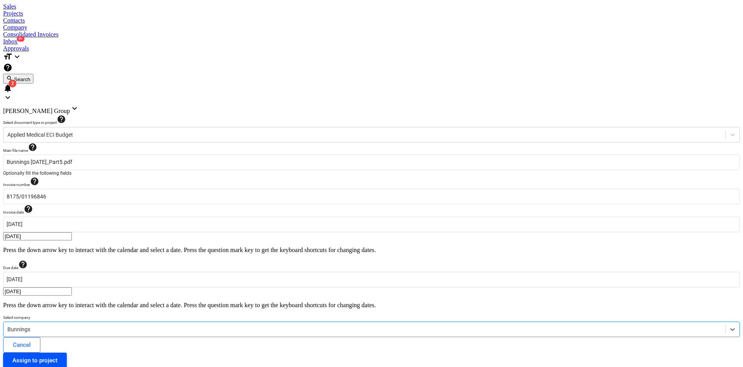
click at [67, 353] on button "Assign to project" at bounding box center [35, 361] width 64 height 16
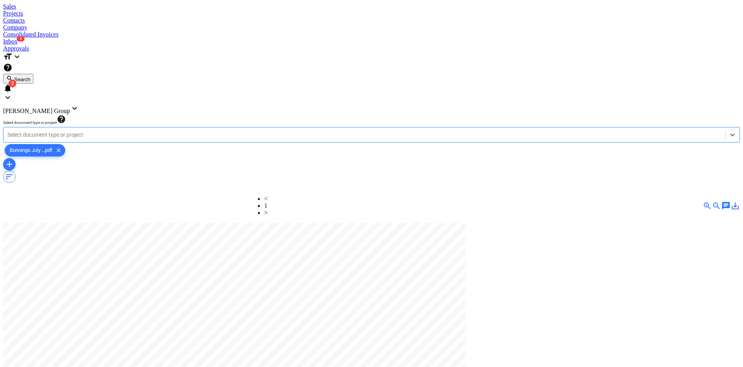
click at [67, 131] on div at bounding box center [364, 135] width 714 height 8
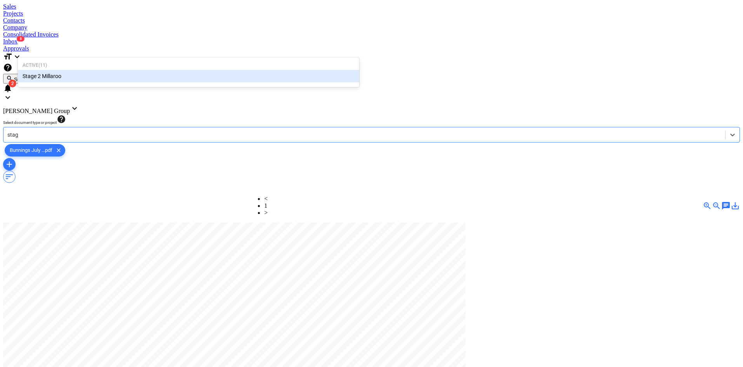
type input "stage"
click at [52, 76] on div "Stage 2 Millaroo" at bounding box center [188, 76] width 341 height 12
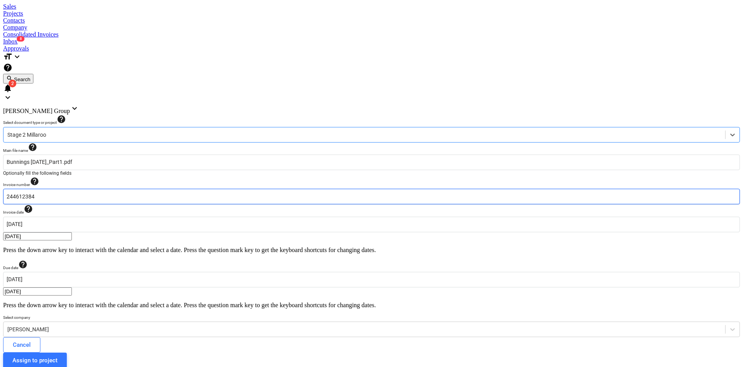
click at [58, 189] on input "244612384" at bounding box center [371, 197] width 737 height 16
drag, startPoint x: 16, startPoint y: 109, endPoint x: 0, endPoint y: 106, distance: 16.3
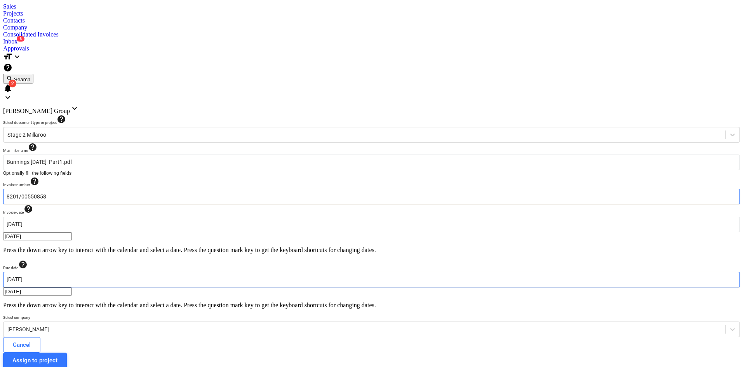
type input "8201/00550858"
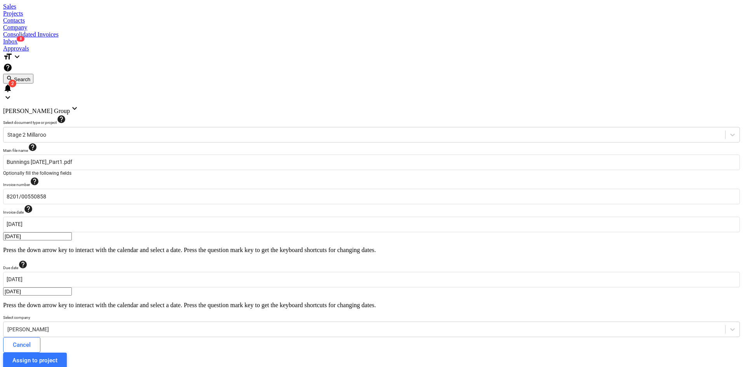
drag, startPoint x: 387, startPoint y: 242, endPoint x: 295, endPoint y: 207, distance: 98.0
type input "[DATE]"
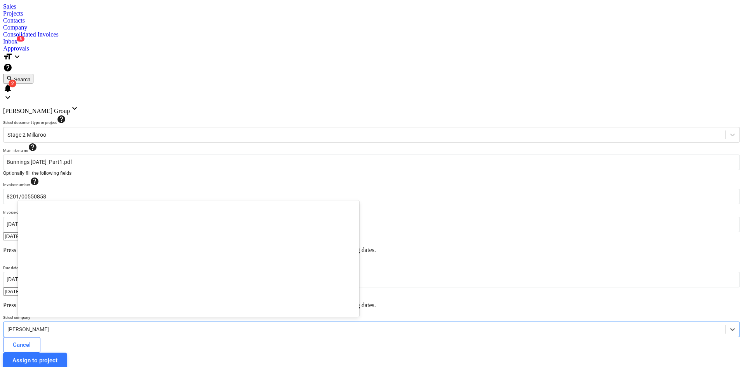
click at [127, 324] on div "Jason Escobar" at bounding box center [364, 329] width 722 height 11
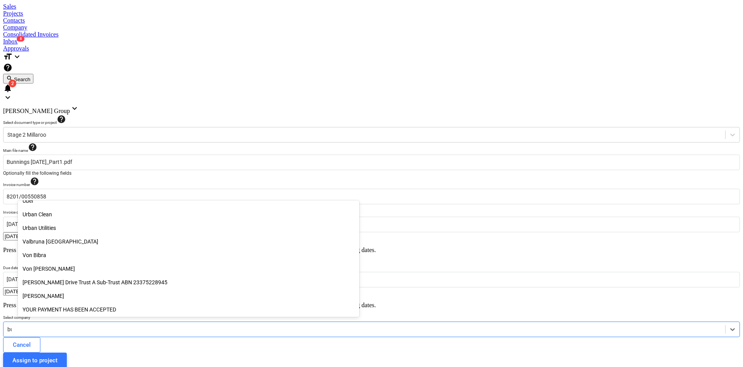
scroll to position [373, 0]
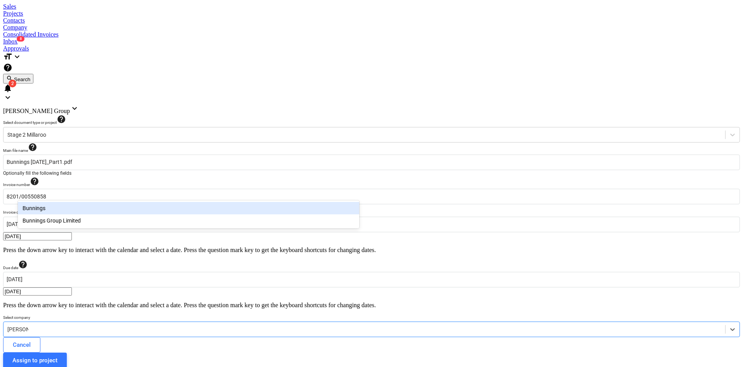
type input "bunnings"
click at [52, 206] on div "Bunnings" at bounding box center [188, 208] width 341 height 12
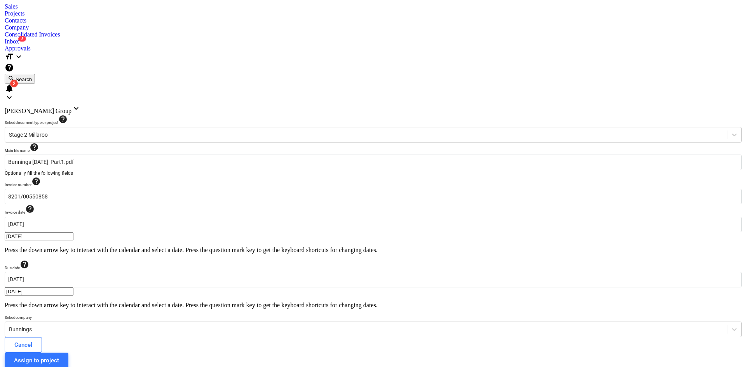
scroll to position [0, 107]
click at [57, 355] on div "Assign to project" at bounding box center [34, 360] width 45 height 10
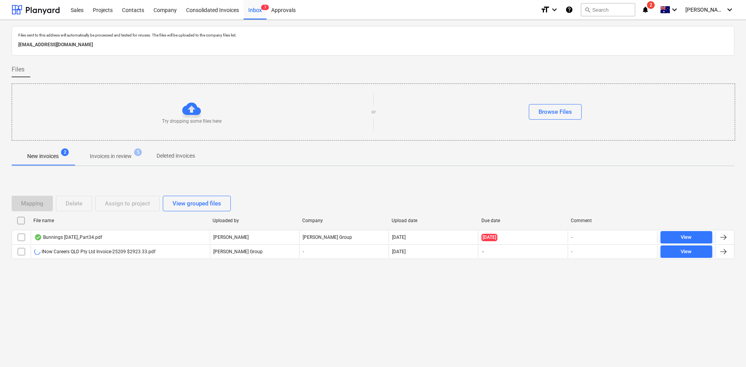
click at [123, 160] on p "Invoices in review" at bounding box center [111, 156] width 42 height 8
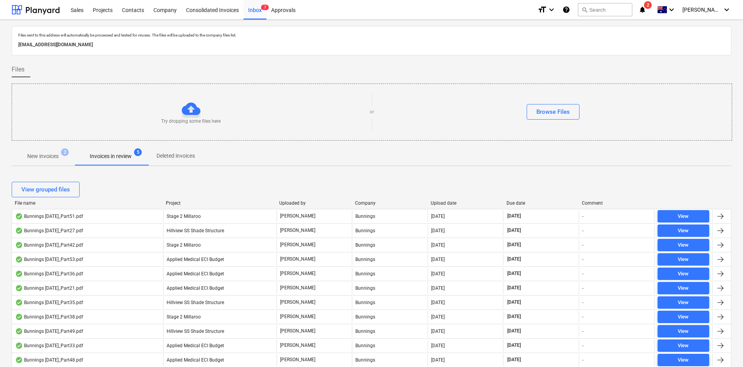
click at [55, 151] on span "New invoices 2" at bounding box center [43, 156] width 63 height 14
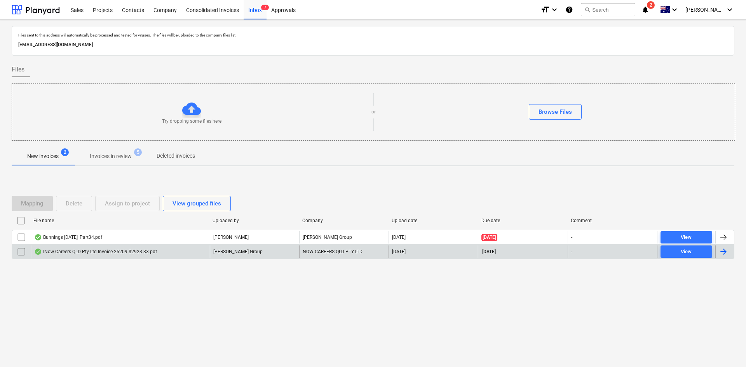
click at [85, 251] on div "INow Careers QLD Pty Ltd Invoice-25209 $2923.33.pdf" at bounding box center [95, 252] width 123 height 6
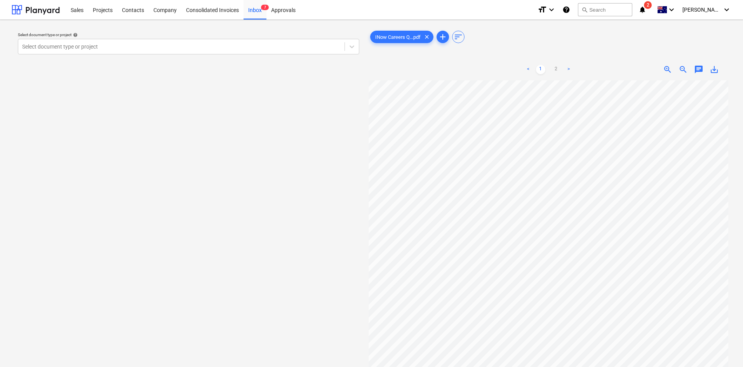
scroll to position [0, 106]
click at [207, 46] on div at bounding box center [181, 47] width 319 height 8
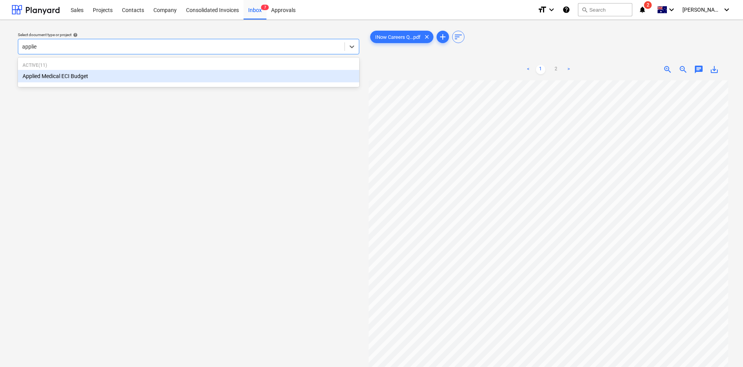
type input "applied"
click at [122, 75] on div "Applied Medical ECI Budget" at bounding box center [188, 76] width 341 height 12
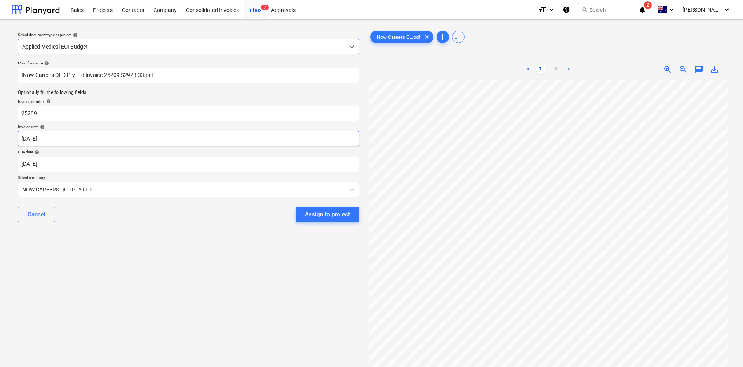
click at [80, 138] on body "Sales Projects Contacts Company Consolidated Invoices Inbox 7 Approvals format_…" at bounding box center [371, 183] width 743 height 367
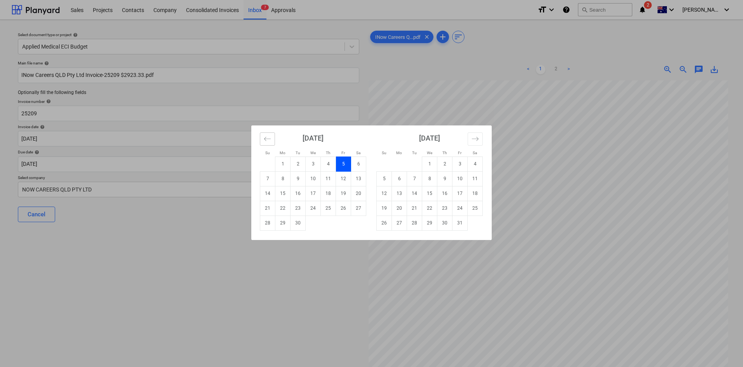
click at [267, 141] on icon "Move backward to switch to the previous month." at bounding box center [267, 138] width 7 height 7
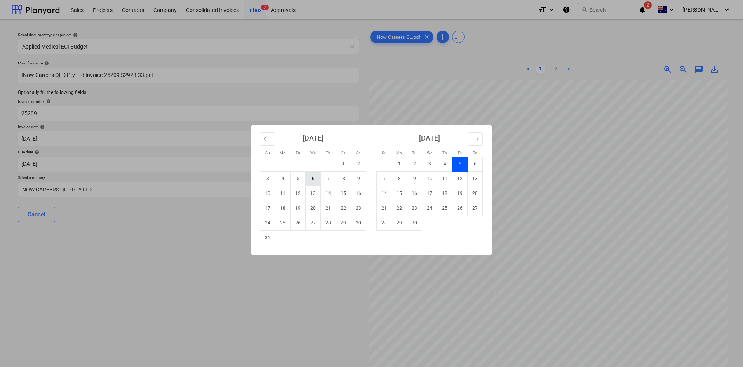
click at [310, 179] on td "6" at bounding box center [313, 178] width 15 height 15
type input "[DATE]"
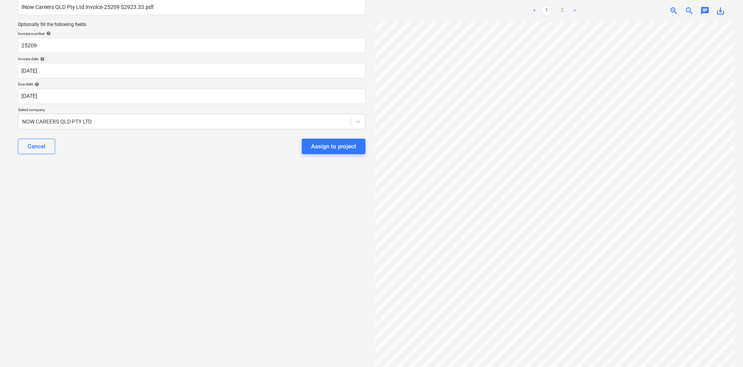
scroll to position [0, 106]
click at [80, 98] on body "Sales Projects Contacts Company Consolidated Invoices Inbox 7 Approvals format_…" at bounding box center [371, 115] width 743 height 367
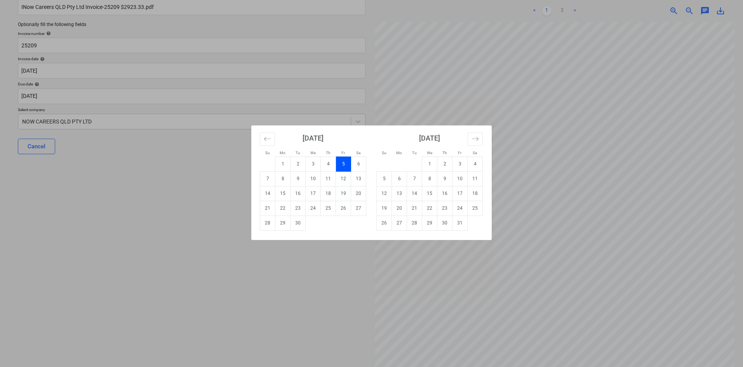
click at [341, 161] on td "5" at bounding box center [343, 164] width 15 height 15
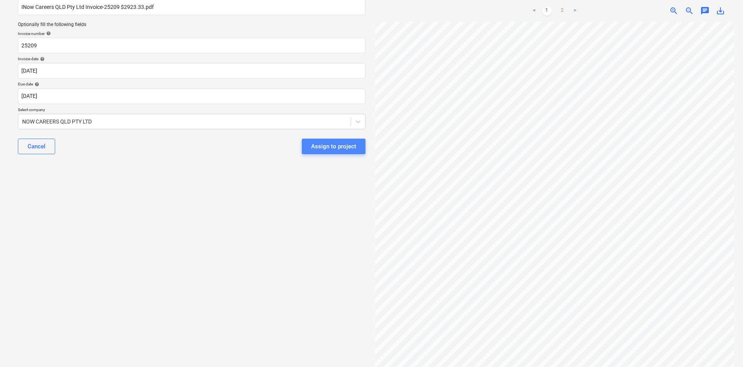
click at [326, 150] on div "Assign to project" at bounding box center [333, 146] width 45 height 10
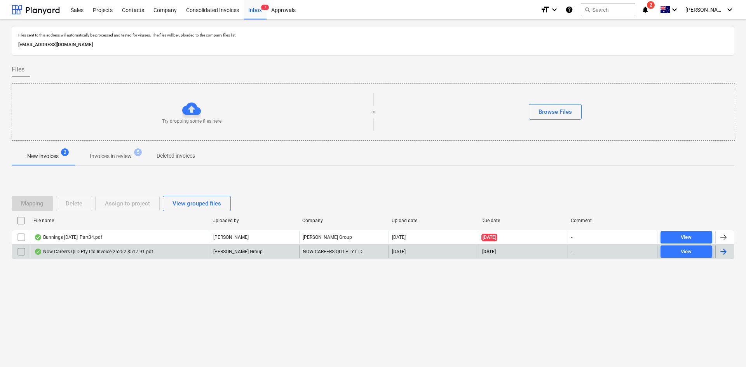
click at [242, 252] on p "[PERSON_NAME] Group" at bounding box center [237, 252] width 49 height 7
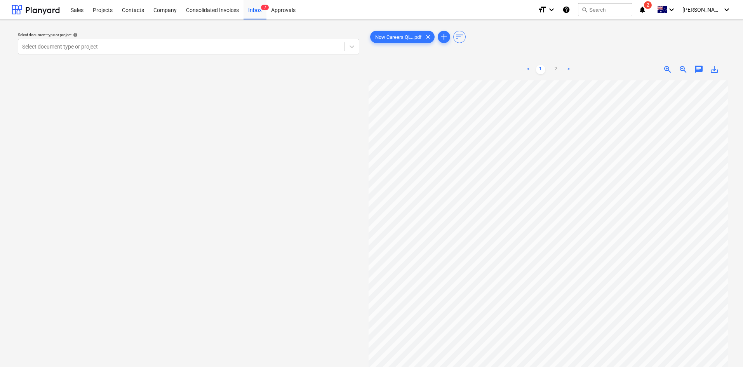
scroll to position [108, 101]
click at [106, 44] on div at bounding box center [181, 47] width 319 height 8
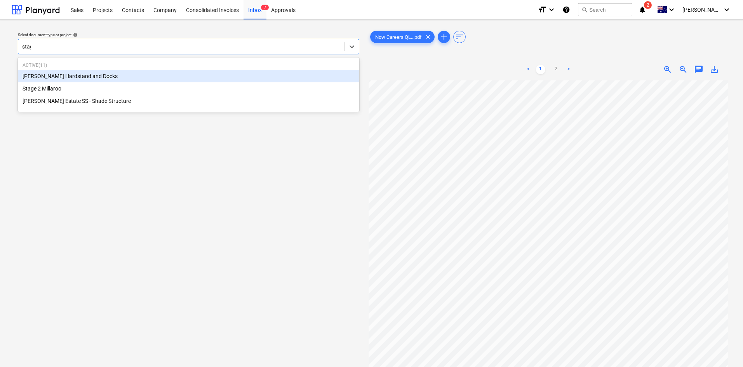
type input "stage"
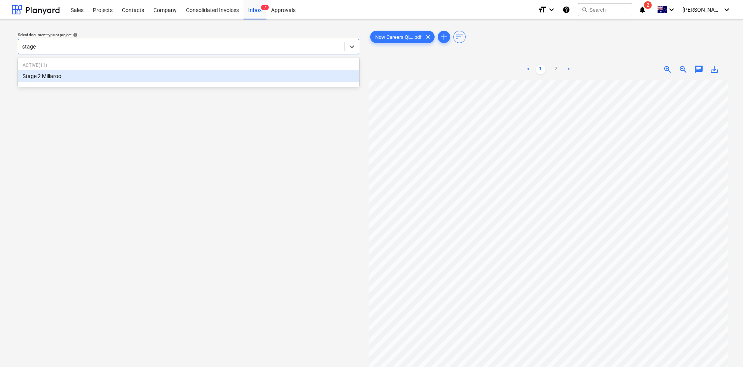
click at [52, 73] on div "Stage 2 Millaroo" at bounding box center [188, 76] width 341 height 12
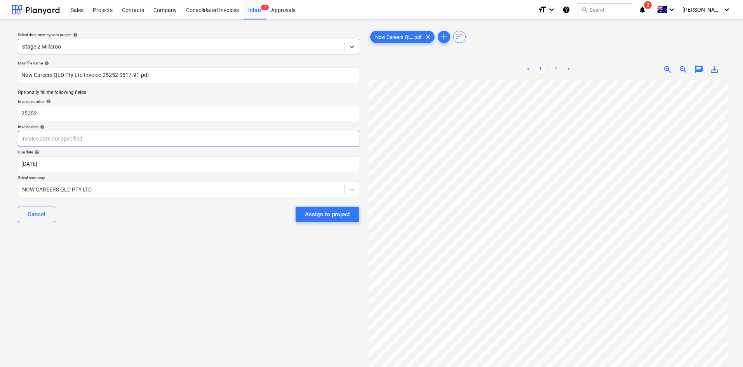
click at [71, 136] on body "Sales Projects Contacts Company Consolidated Invoices Inbox 7 Approvals format_…" at bounding box center [371, 183] width 743 height 367
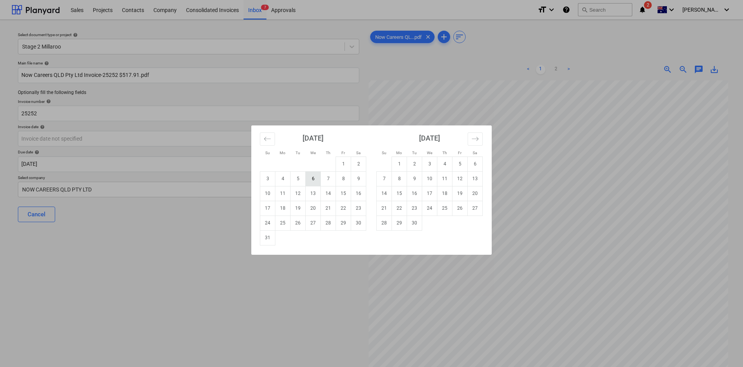
click at [310, 182] on td "6" at bounding box center [313, 178] width 15 height 15
type input "[DATE]"
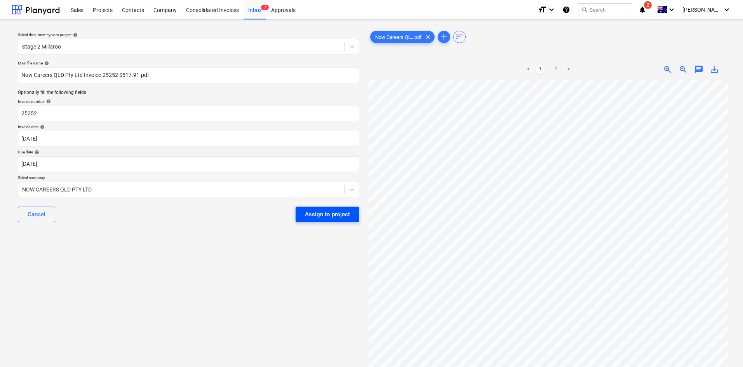
click at [304, 217] on button "Assign to project" at bounding box center [328, 215] width 64 height 16
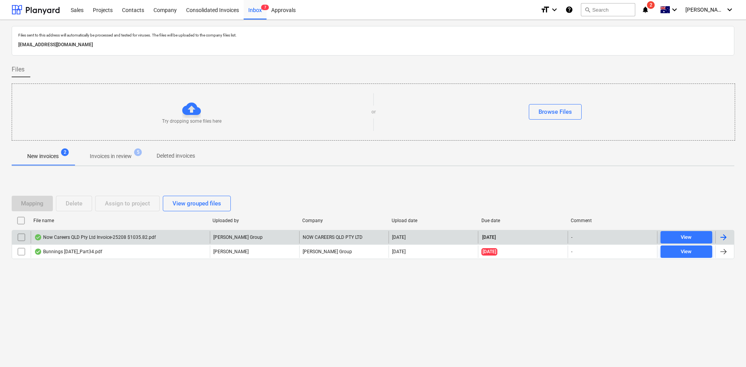
click at [103, 237] on div "Now Careers QLD Pty Ltd Invoice-25208 $1035.82.pdf" at bounding box center [95, 237] width 122 height 6
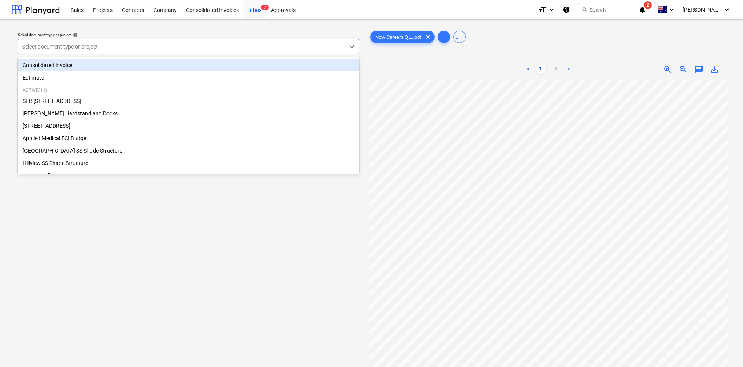
click at [149, 46] on div at bounding box center [181, 47] width 319 height 8
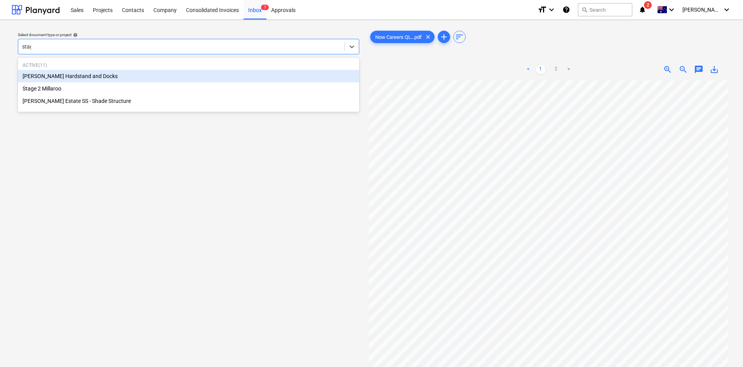
type input "stage"
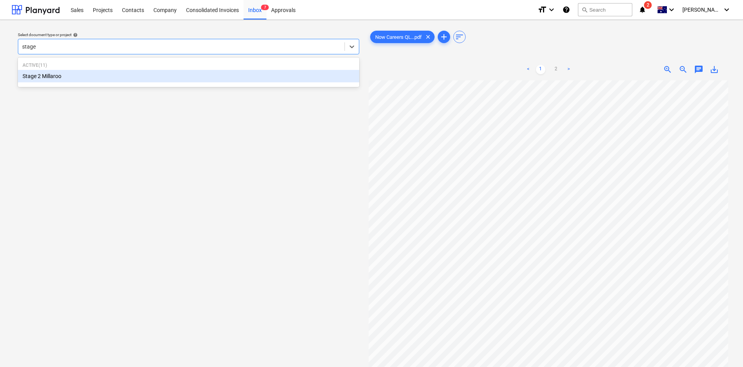
click at [70, 75] on div "Stage 2 Millaroo" at bounding box center [188, 76] width 341 height 12
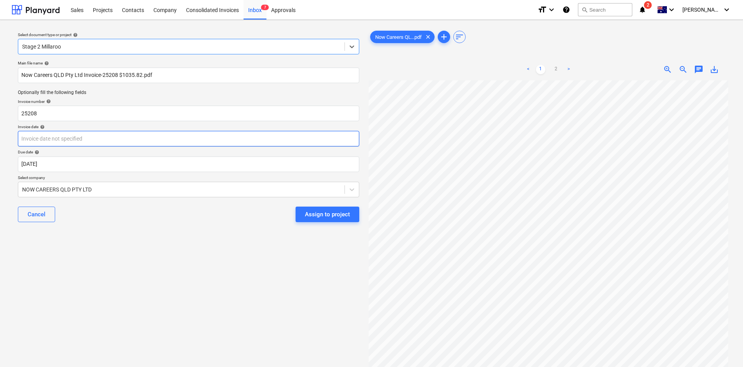
click at [68, 140] on body "Sales Projects Contacts Company Consolidated Invoices Inbox 7 Approvals format_…" at bounding box center [371, 183] width 743 height 367
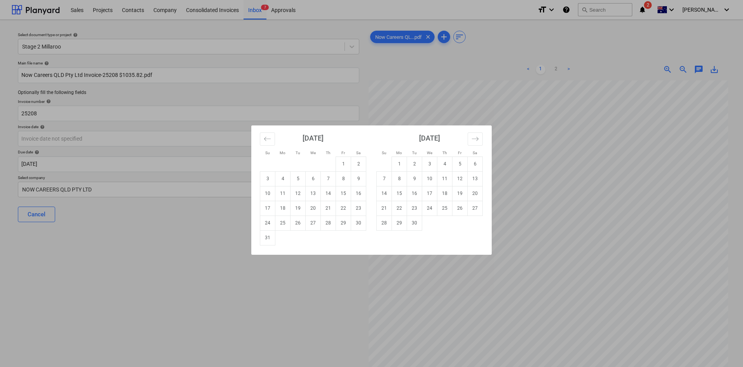
click at [505, 98] on div "Su Mo Tu We Th Fr Sa Su Mo Tu We Th Fr Sa [DATE] 1 2 3 4 5 6 7 8 9 10 11 12 13 …" at bounding box center [371, 183] width 743 height 367
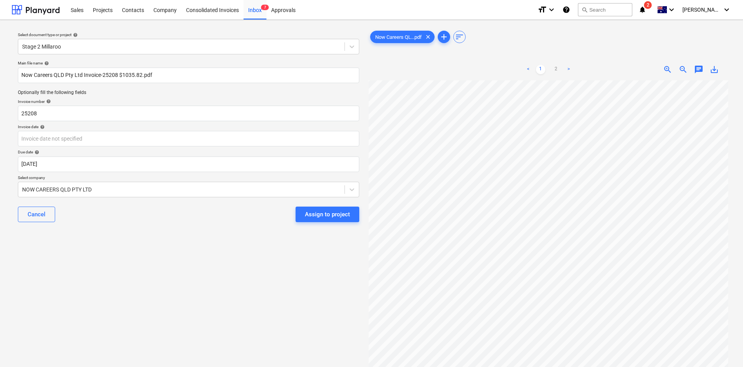
scroll to position [0, 96]
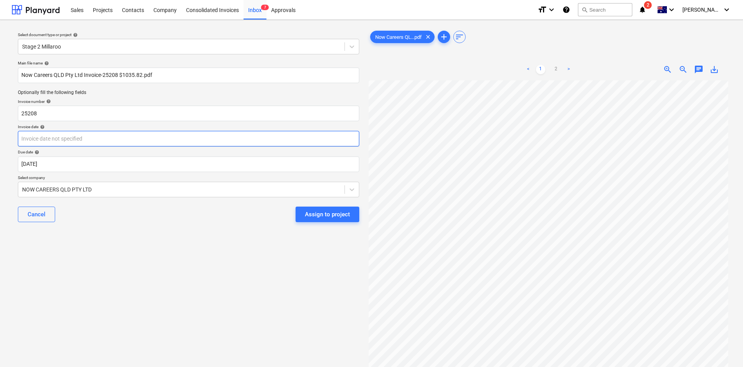
click at [99, 136] on body "Sales Projects Contacts Company Consolidated Invoices Inbox 7 Approvals format_…" at bounding box center [371, 183] width 743 height 367
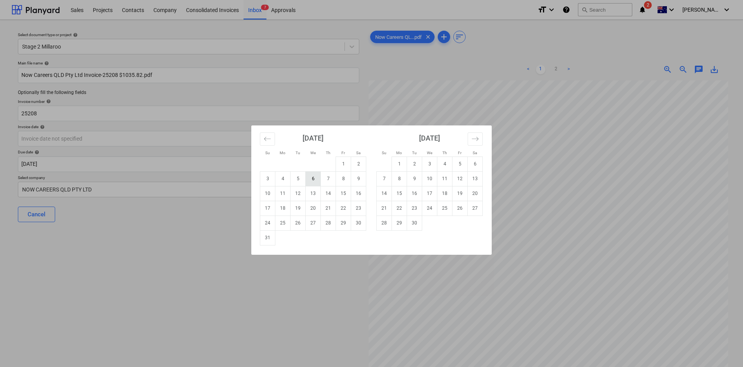
click at [310, 176] on td "6" at bounding box center [313, 178] width 15 height 15
type input "[DATE]"
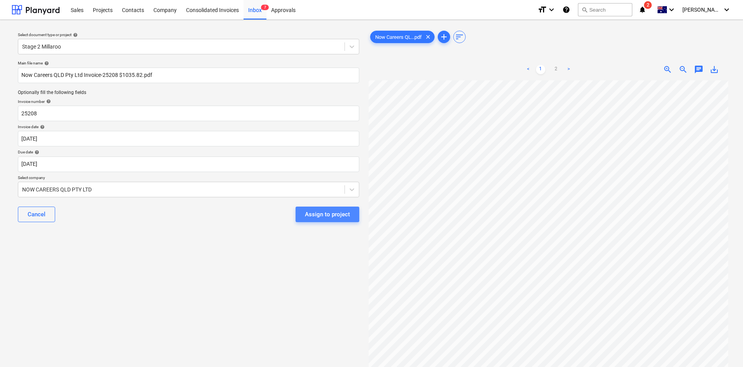
click at [340, 214] on div "Assign to project" at bounding box center [327, 214] width 45 height 10
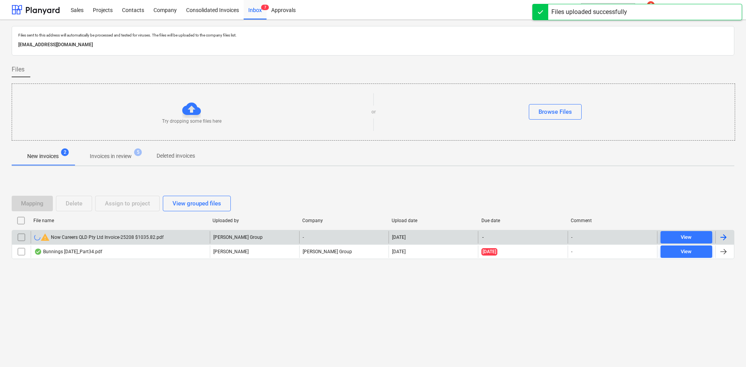
click at [19, 237] on input "checkbox" at bounding box center [21, 237] width 12 height 12
click at [70, 205] on div "Delete" at bounding box center [74, 203] width 17 height 10
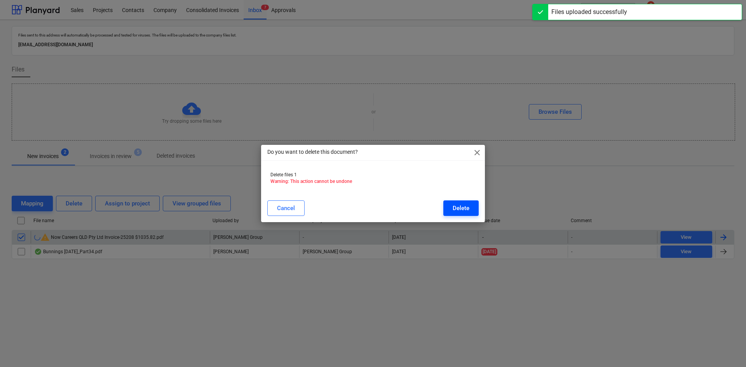
click at [467, 204] on div "Delete" at bounding box center [461, 208] width 17 height 10
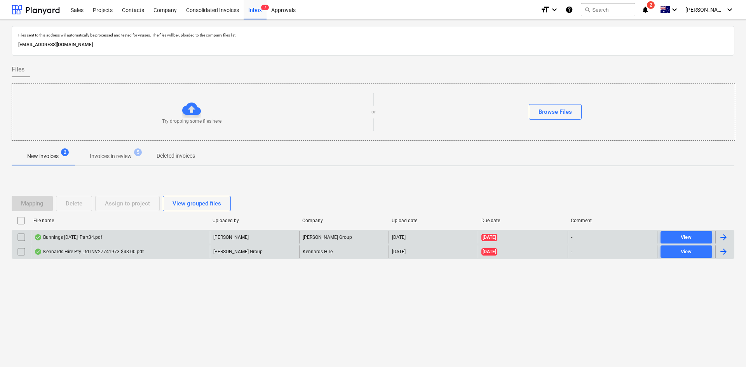
click at [126, 251] on div "Kennards Hire Pty Ltd INV27741973 $48.00.pdf" at bounding box center [89, 252] width 110 height 6
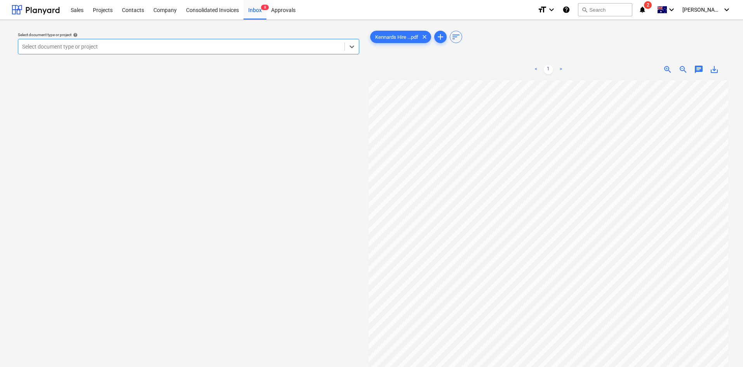
click at [78, 48] on div at bounding box center [181, 47] width 319 height 8
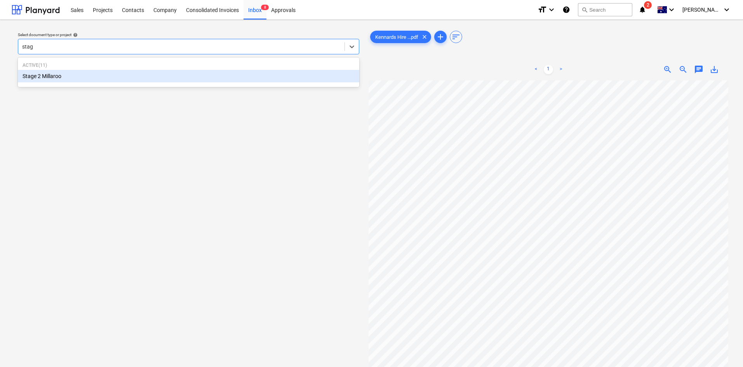
type input "stage"
click at [68, 75] on div "Stage 2 Millaroo" at bounding box center [188, 76] width 341 height 12
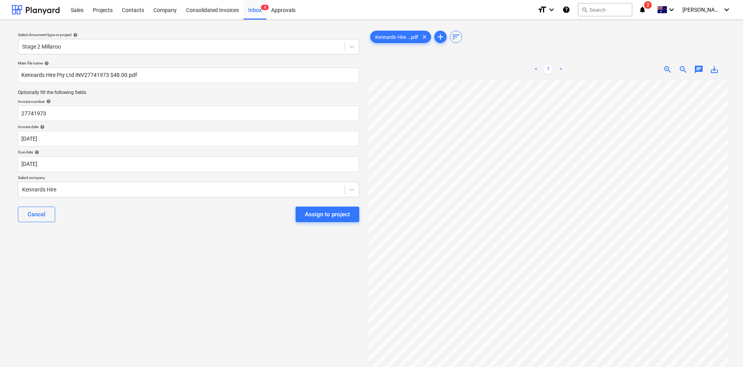
click at [648, 248] on div "Select document type or project help Stage 2 Millaroo Main file name help Kenna…" at bounding box center [371, 227] width 743 height 415
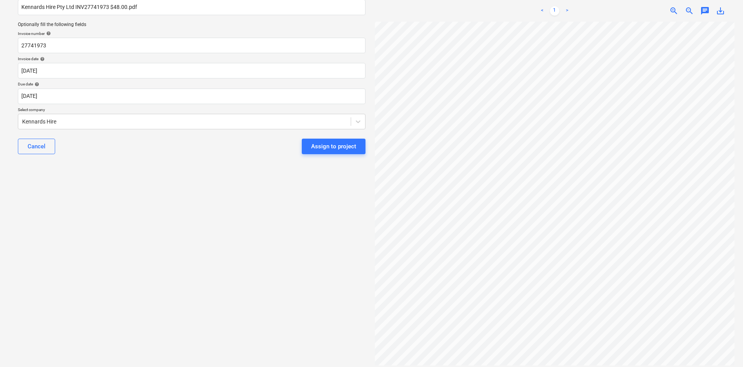
scroll to position [315, 0]
click at [78, 98] on body "Sales Projects Contacts Company Consolidated Invoices Inbox 8 Approvals format_…" at bounding box center [371, 115] width 743 height 367
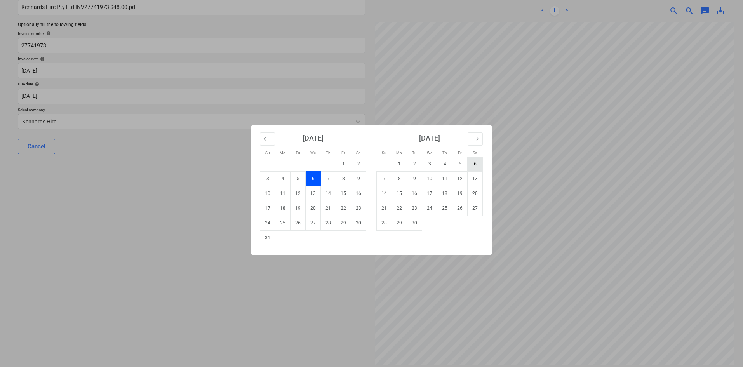
click at [472, 162] on td "6" at bounding box center [475, 164] width 15 height 15
type input "[DATE]"
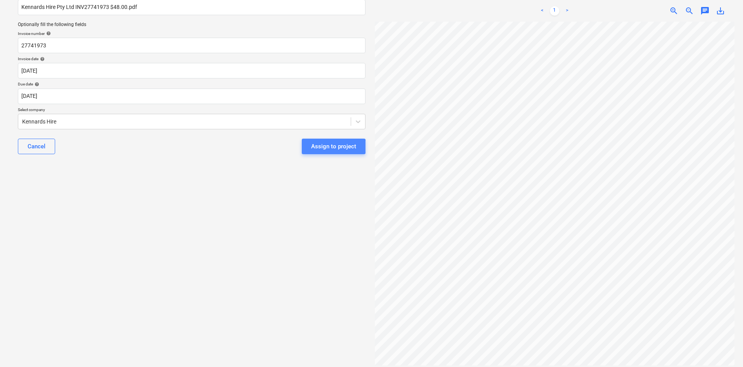
click at [324, 147] on div "Assign to project" at bounding box center [333, 146] width 45 height 10
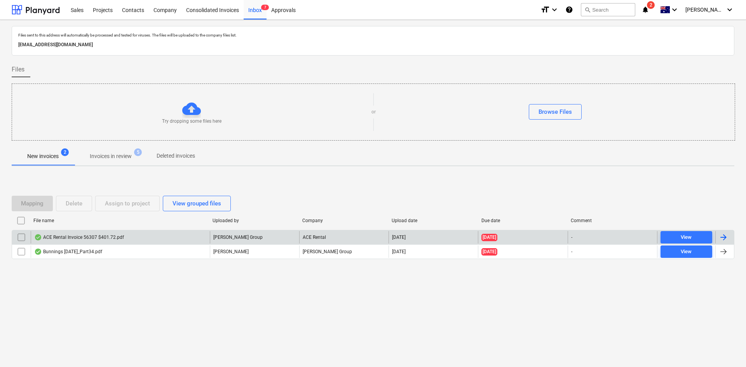
click at [96, 239] on div "ACE Rental Invoice 56307 $401.72.pdf" at bounding box center [79, 237] width 90 height 6
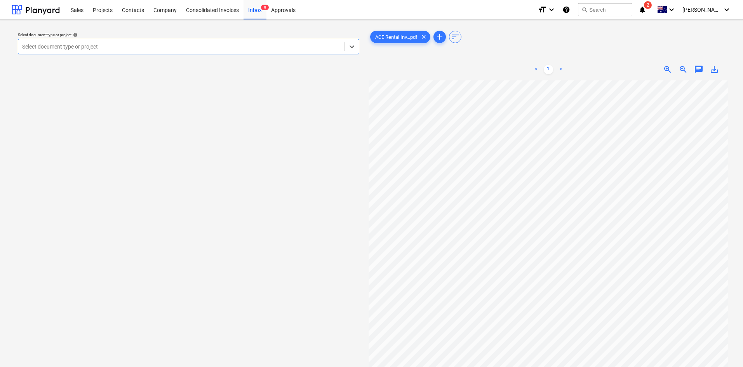
click at [72, 45] on div at bounding box center [181, 47] width 319 height 8
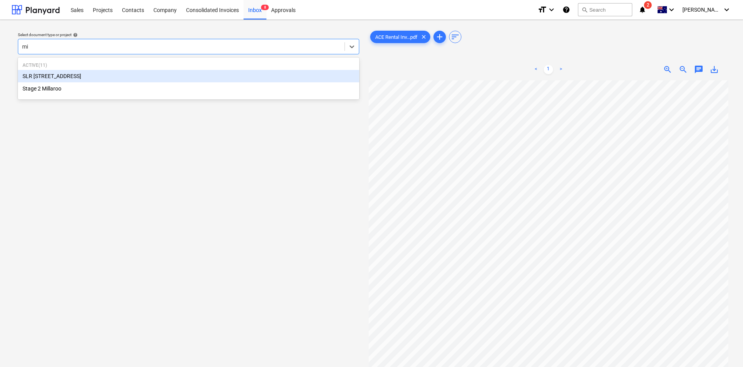
type input "mil"
click at [65, 75] on div "SLR [STREET_ADDRESS]" at bounding box center [188, 76] width 341 height 12
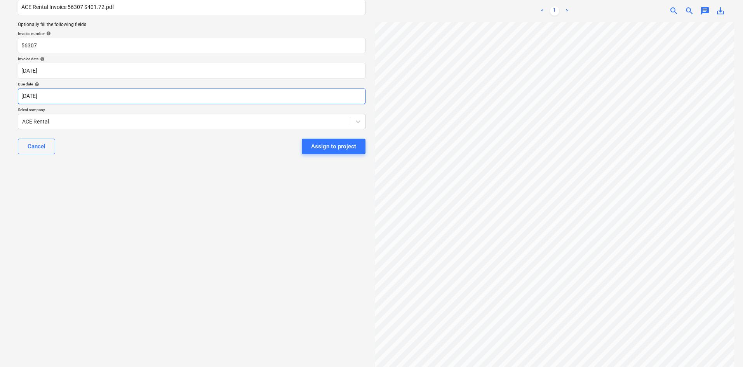
click at [64, 95] on body "Sales Projects Contacts Company Consolidated Invoices Inbox 8 Approvals format_…" at bounding box center [371, 115] width 743 height 367
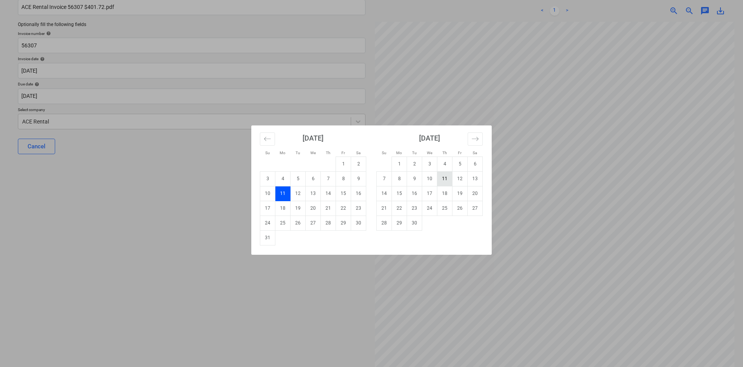
click at [446, 180] on td "11" at bounding box center [444, 178] width 15 height 15
type input "[DATE]"
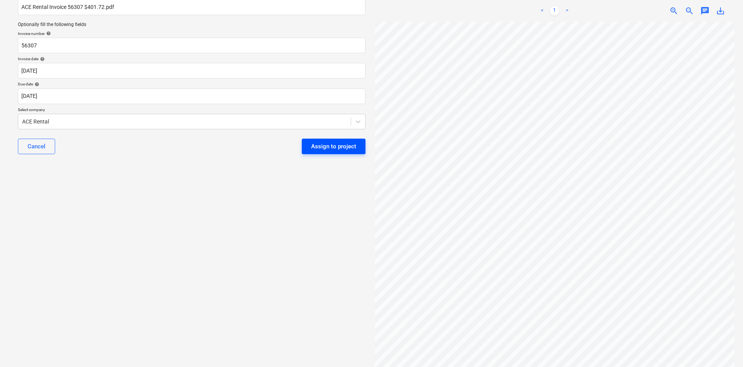
click at [325, 142] on div "Assign to project" at bounding box center [333, 146] width 45 height 10
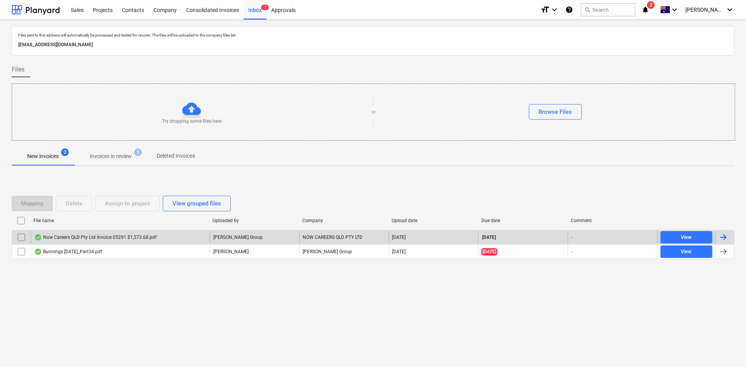
click at [131, 238] on div "Now Careers QLD Pty Ltd Invoice-25291 $1,573.68.pdf" at bounding box center [95, 237] width 122 height 6
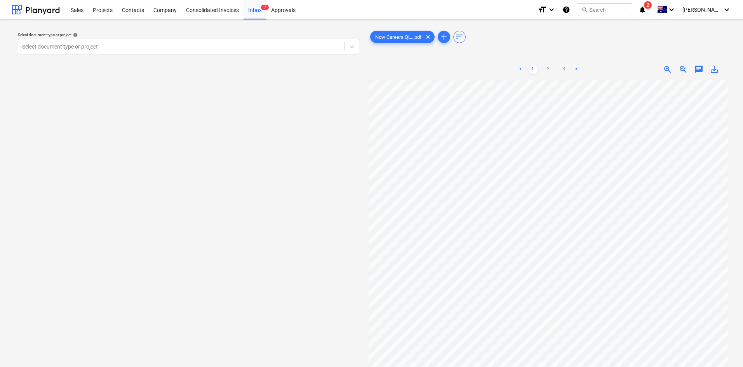
scroll to position [2, 106]
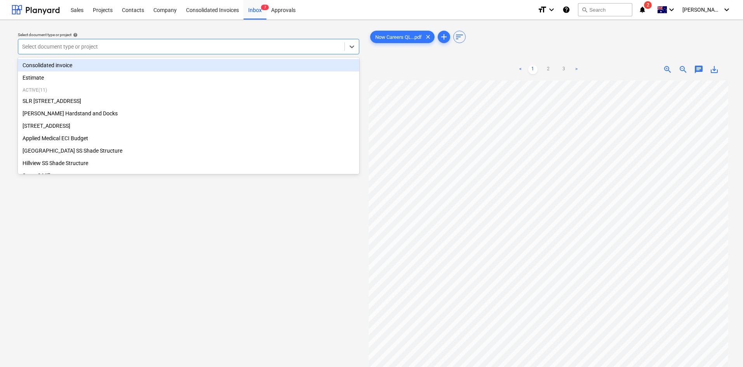
click at [142, 47] on div at bounding box center [181, 47] width 319 height 8
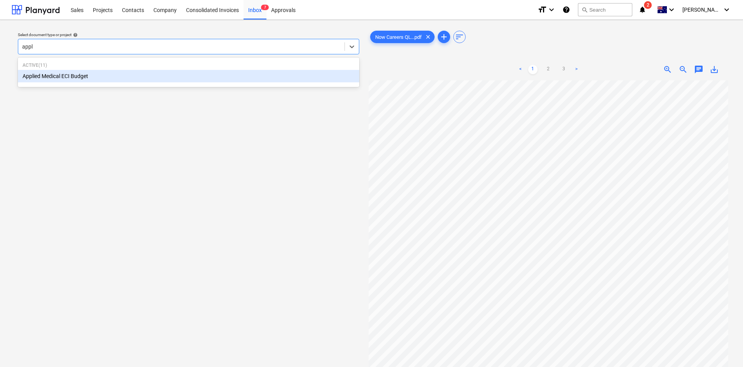
type input "appli"
click at [89, 73] on div "Applied Medical ECI Budget" at bounding box center [188, 76] width 341 height 12
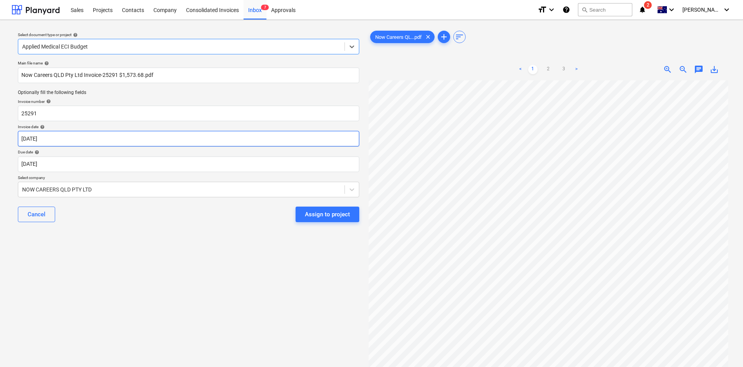
click at [74, 132] on body "Sales Projects Contacts Company Consolidated Invoices Inbox 7 Approvals format_…" at bounding box center [371, 183] width 743 height 367
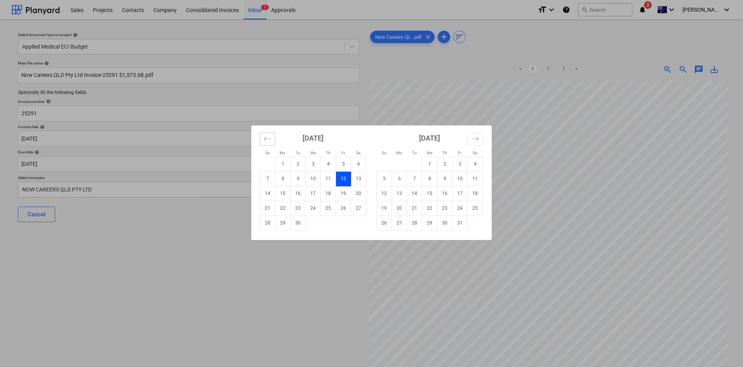
click at [268, 135] on icon "Move backward to switch to the previous month." at bounding box center [267, 138] width 7 height 7
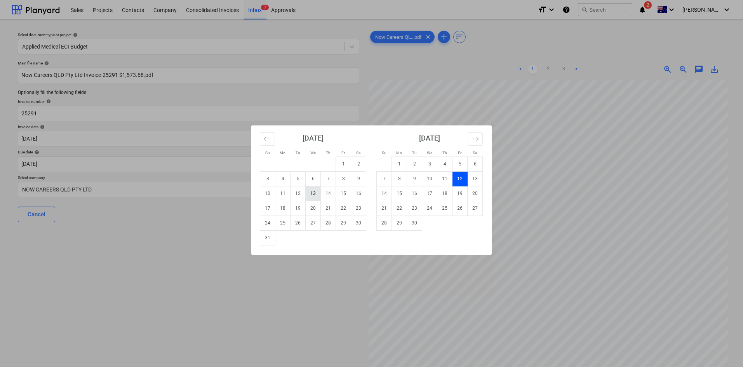
click at [308, 195] on td "13" at bounding box center [313, 193] width 15 height 15
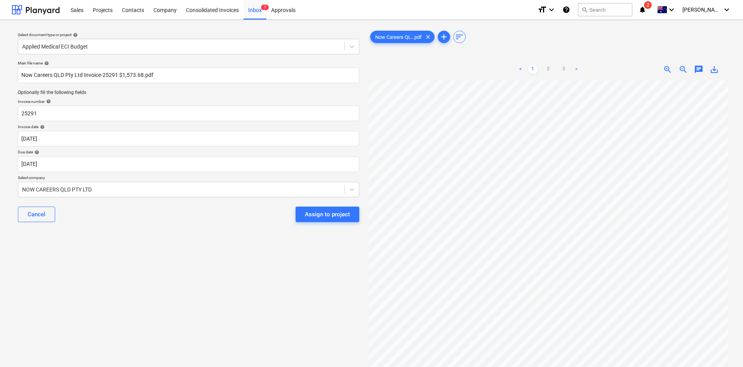
type input "[DATE]"
click at [341, 217] on div "Assign to project" at bounding box center [327, 214] width 45 height 10
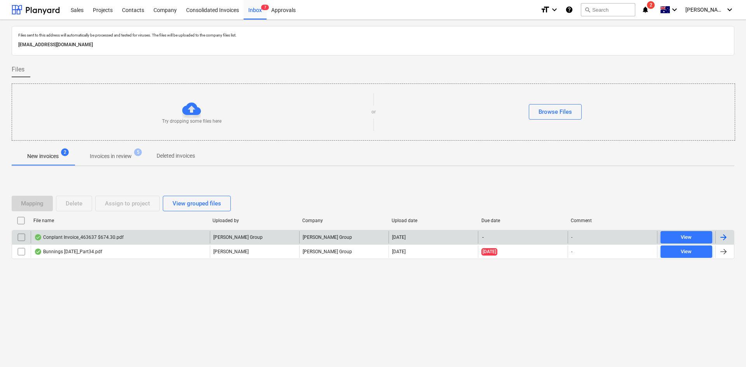
click at [120, 235] on div "Conplant Invoice_463637 $674.30.pdf" at bounding box center [78, 237] width 89 height 6
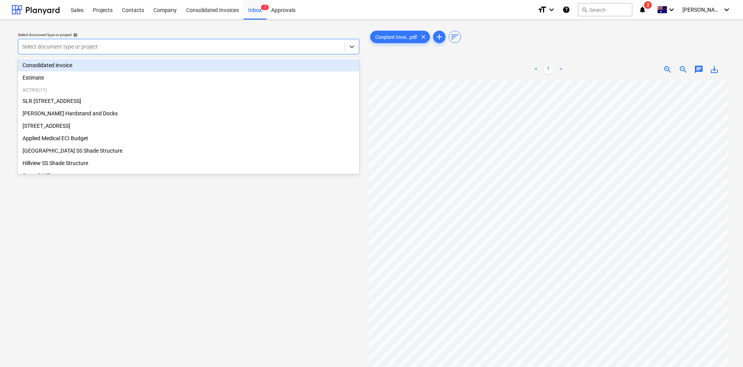
click at [73, 47] on div at bounding box center [181, 47] width 319 height 8
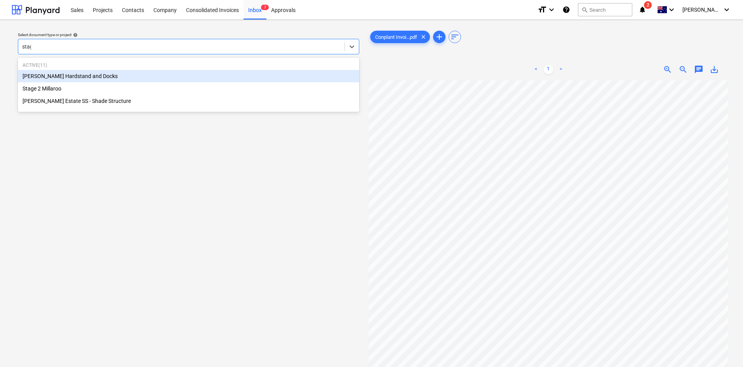
type input "stage"
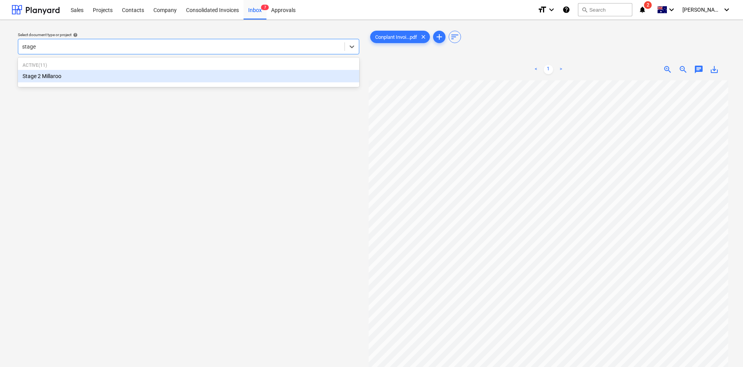
click at [47, 73] on div "Stage 2 Millaroo" at bounding box center [188, 76] width 341 height 12
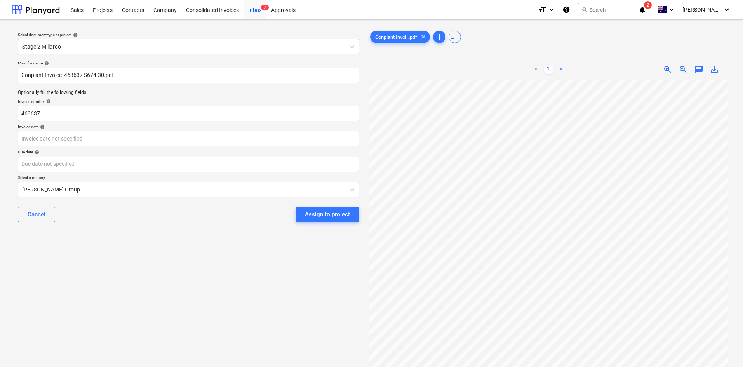
scroll to position [0, 106]
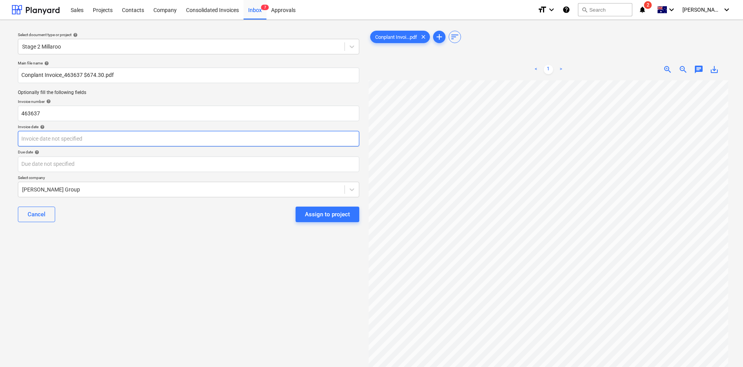
click at [171, 139] on body "Sales Projects Contacts Company Consolidated Invoices Inbox 7 Approvals format_…" at bounding box center [371, 183] width 743 height 367
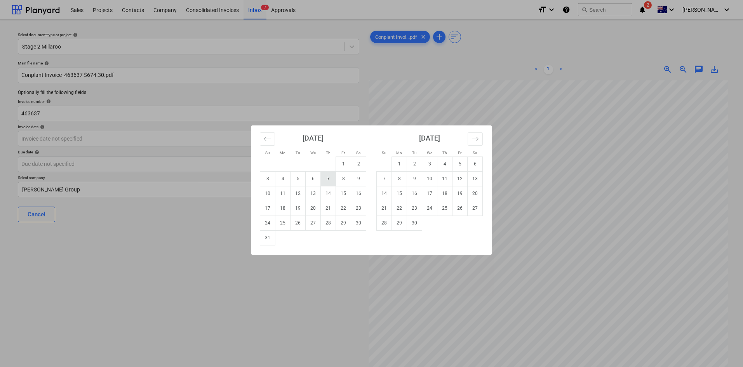
click at [328, 180] on td "7" at bounding box center [328, 178] width 15 height 15
type input "[DATE]"
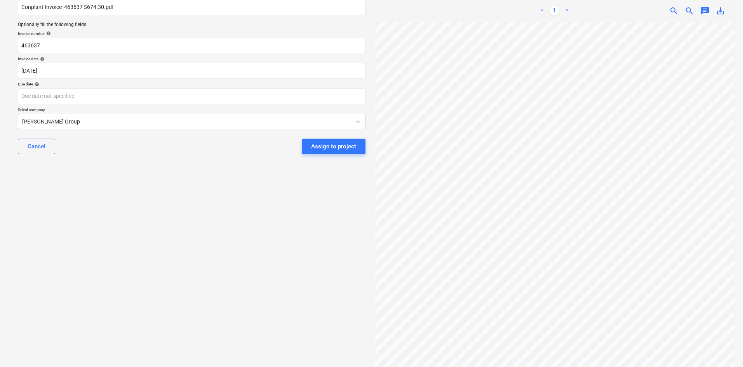
scroll to position [45, 7]
click at [64, 94] on body "Sales Projects Contacts Company Consolidated Invoices Inbox 7 Approvals format_…" at bounding box center [371, 115] width 743 height 367
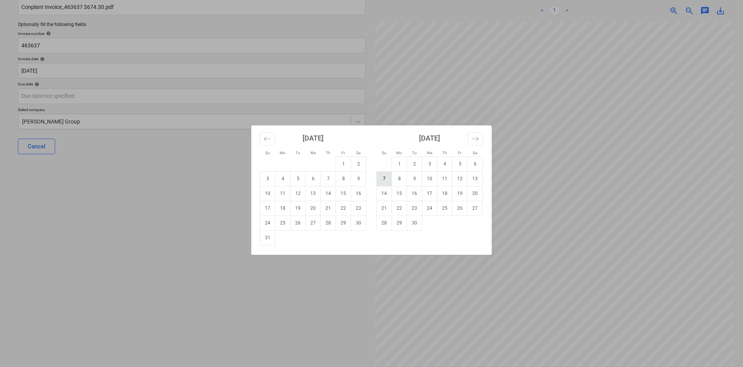
click at [385, 178] on td "7" at bounding box center [384, 178] width 15 height 15
type input "[DATE]"
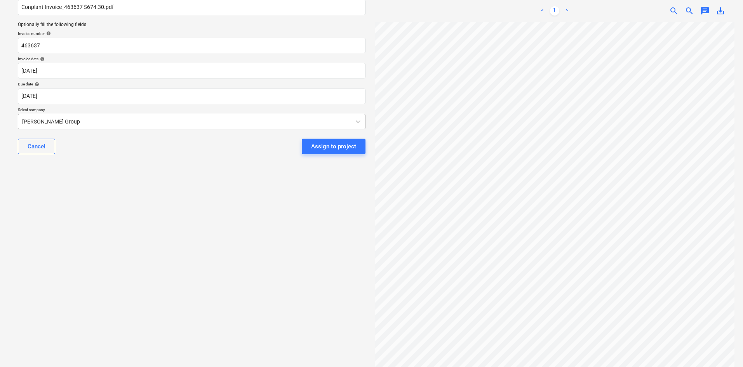
click at [68, 118] on div at bounding box center [184, 122] width 325 height 8
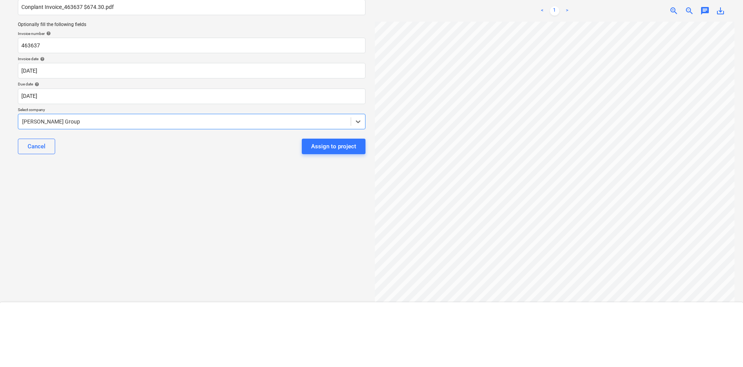
scroll to position [6104, 0]
type input "con"
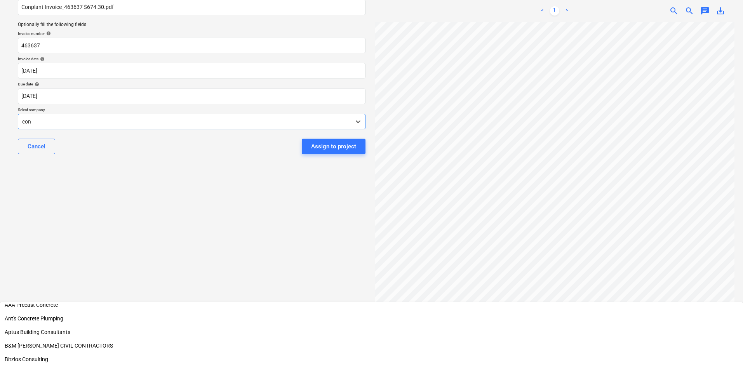
scroll to position [0, 0]
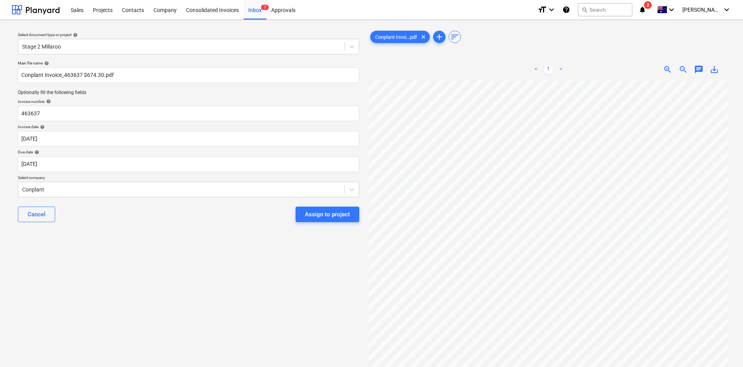
scroll to position [0, 106]
click at [323, 213] on div "Assign to project" at bounding box center [327, 214] width 45 height 10
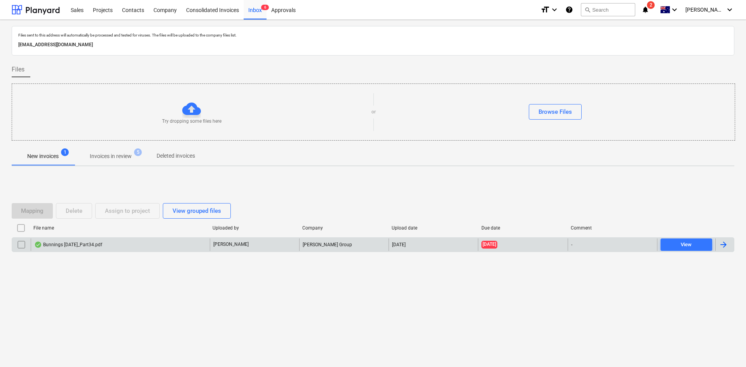
click at [105, 244] on div "Bunnings [DATE]_Part34.pdf" at bounding box center [120, 245] width 179 height 12
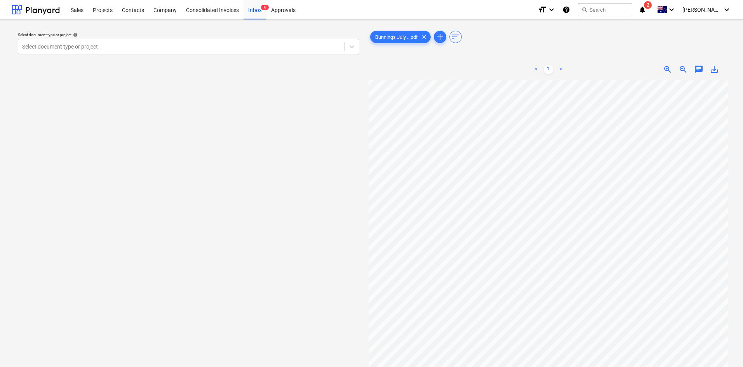
scroll to position [65, 104]
click at [682, 69] on span "zoom_out" at bounding box center [683, 69] width 9 height 9
click at [683, 69] on span "zoom_out" at bounding box center [683, 69] width 9 height 9
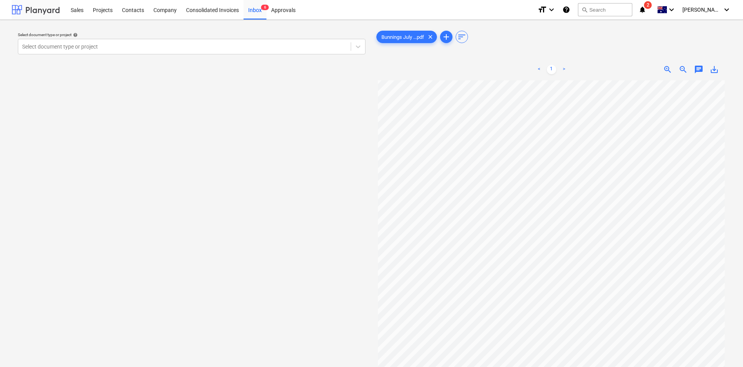
click at [17, 9] on div at bounding box center [36, 9] width 48 height 19
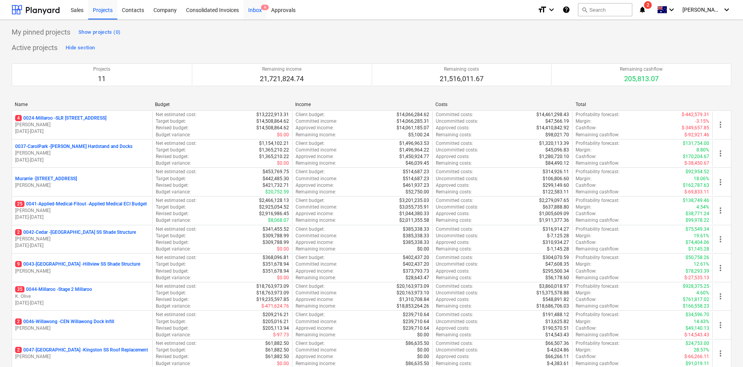
click at [256, 12] on div "Inbox 6" at bounding box center [255, 10] width 23 height 20
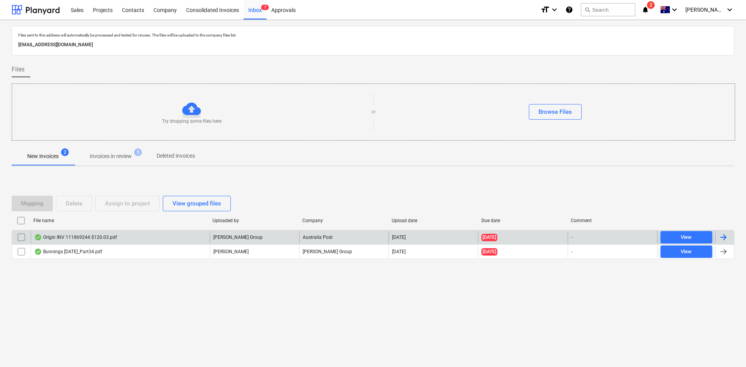
click at [84, 237] on div "Origin INV 111869244 $120.03.pdf" at bounding box center [75, 237] width 83 height 6
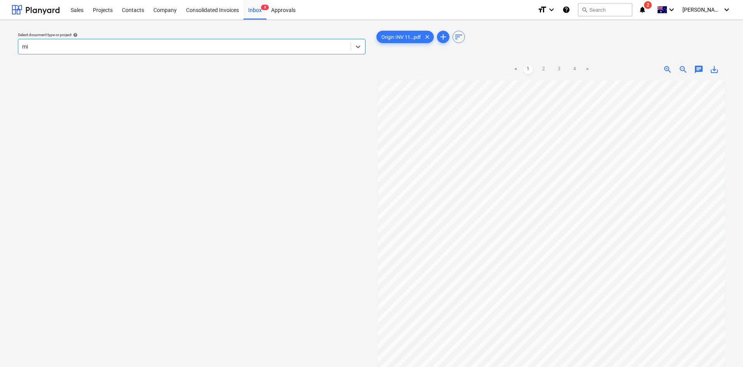
type input "mil"
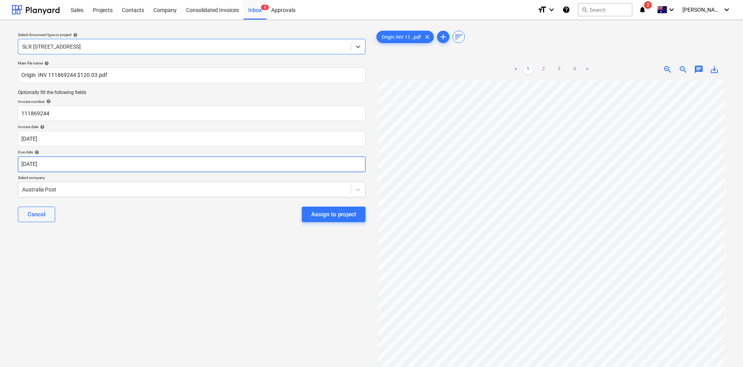
click at [114, 169] on body "Sales Projects Contacts Company Consolidated Invoices Inbox 8 Approvals format_…" at bounding box center [371, 183] width 743 height 367
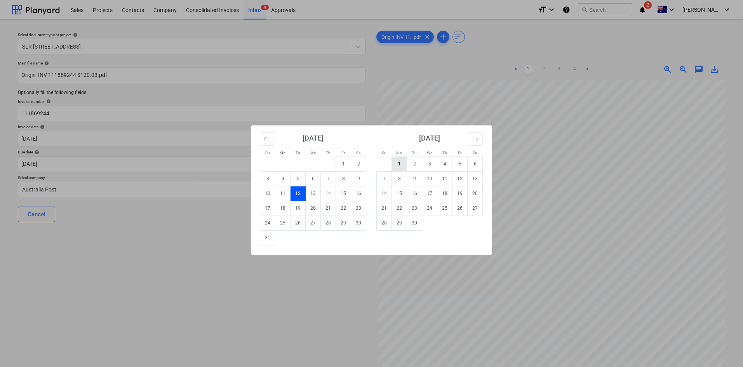
click at [396, 164] on td "1" at bounding box center [399, 164] width 15 height 15
type input "[DATE]"
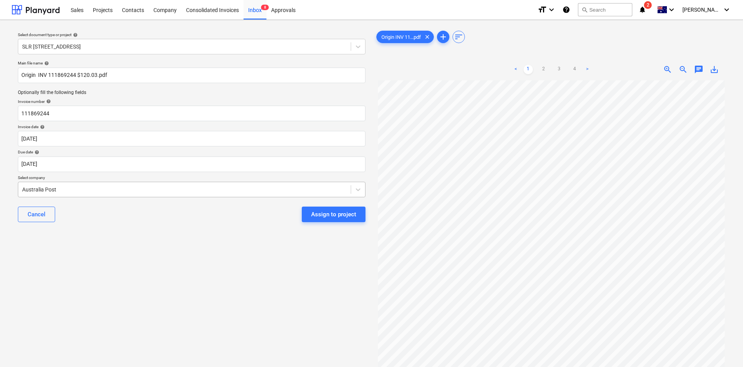
click at [127, 186] on div at bounding box center [184, 190] width 325 height 8
type input "o"
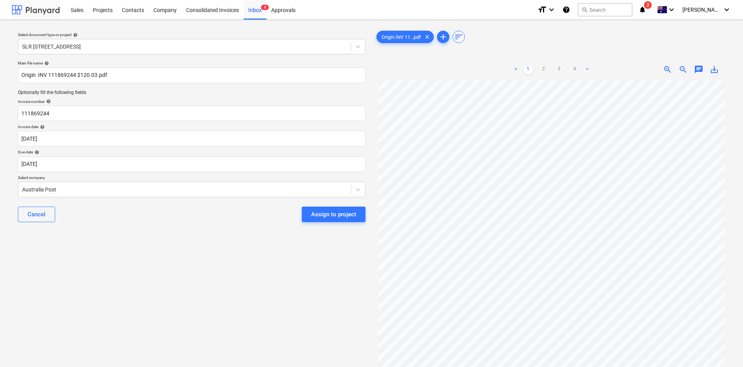
click at [23, 6] on div at bounding box center [36, 9] width 48 height 19
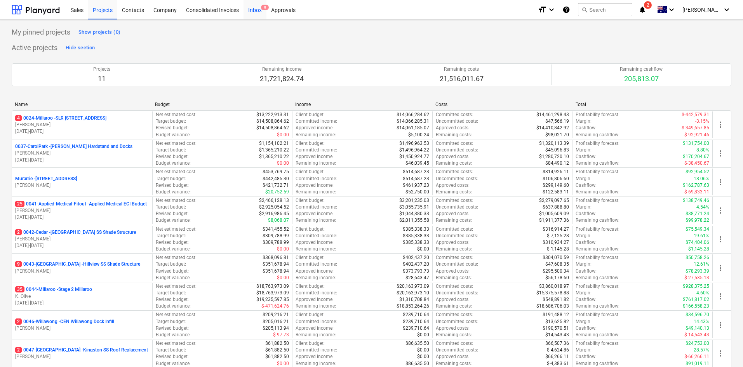
click at [255, 7] on div "Inbox 8" at bounding box center [255, 10] width 23 height 20
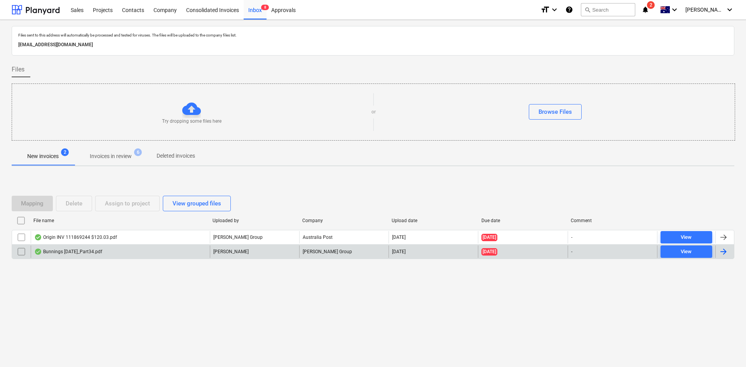
click at [57, 252] on div "Bunnings [DATE]_Part34.pdf" at bounding box center [68, 252] width 68 height 6
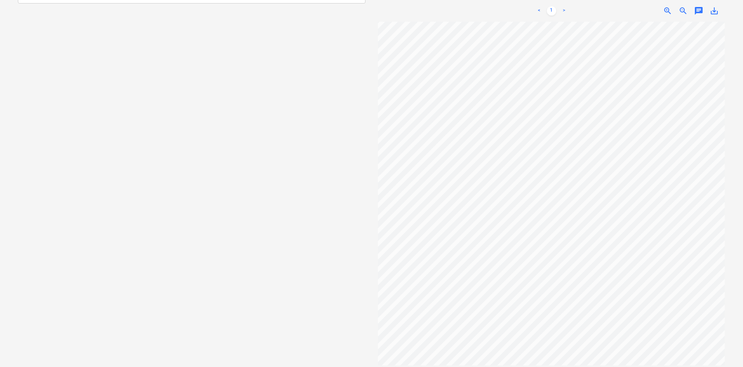
scroll to position [68, 0]
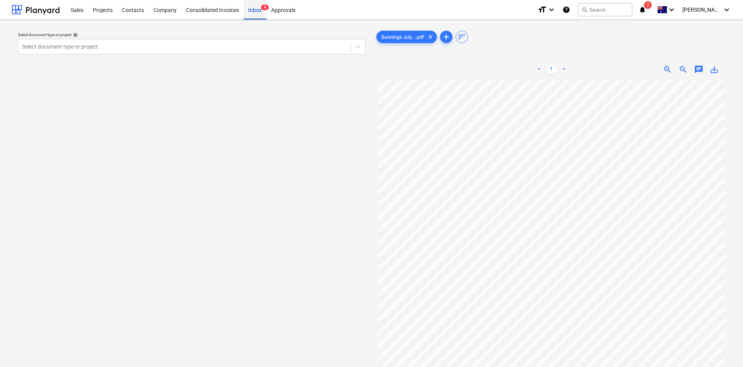
click at [252, 15] on div "Inbox 8" at bounding box center [255, 10] width 23 height 20
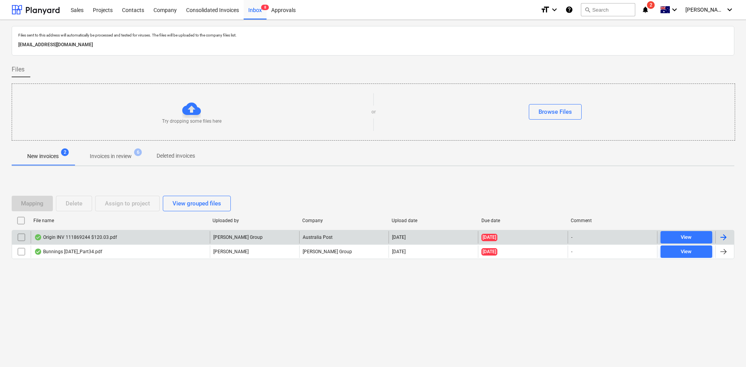
click at [92, 237] on div "Origin INV 111869244 $120.03.pdf" at bounding box center [75, 237] width 83 height 6
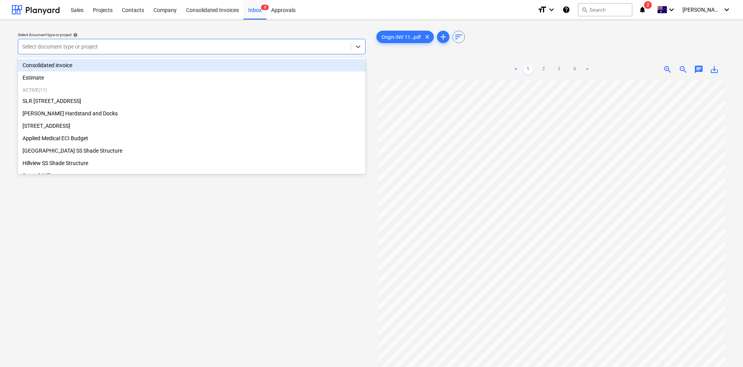
click at [287, 44] on div at bounding box center [184, 47] width 325 height 8
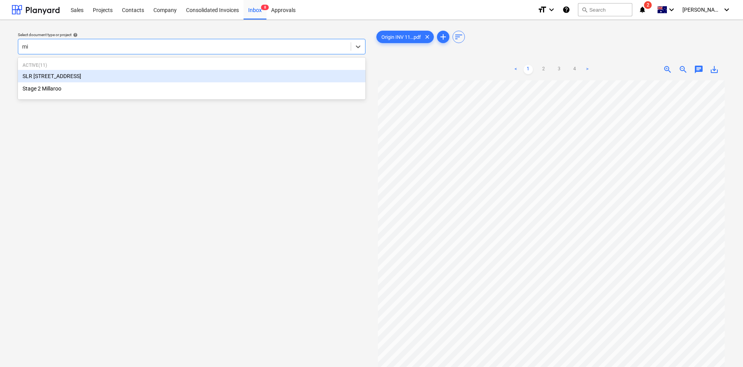
type input "mil"
click at [85, 77] on div "SLR [STREET_ADDRESS]" at bounding box center [192, 76] width 348 height 12
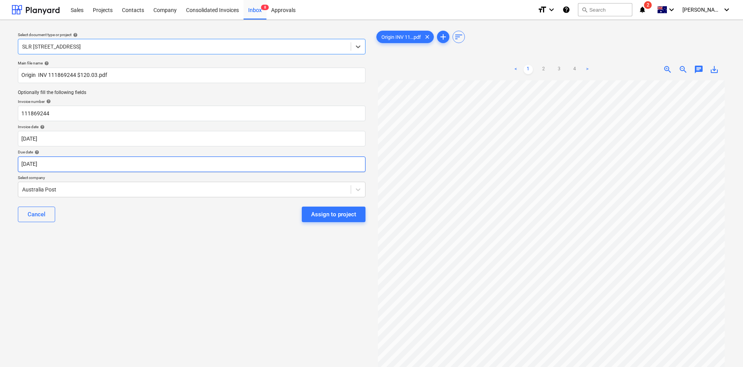
click at [67, 161] on body "Sales Projects Contacts Company Consolidated Invoices Inbox 8 Approvals format_…" at bounding box center [371, 183] width 743 height 367
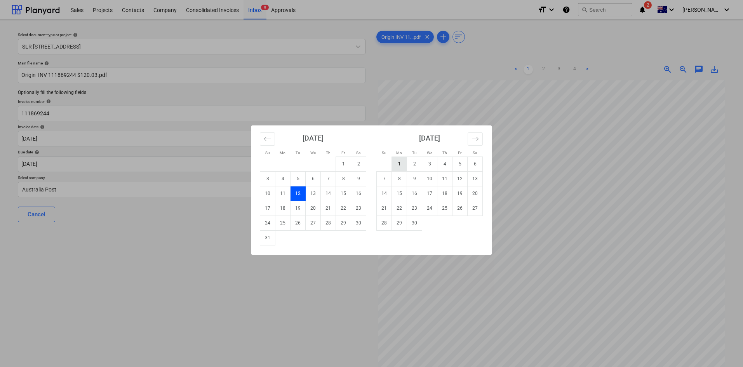
click at [400, 166] on td "1" at bounding box center [399, 164] width 15 height 15
type input "[DATE]"
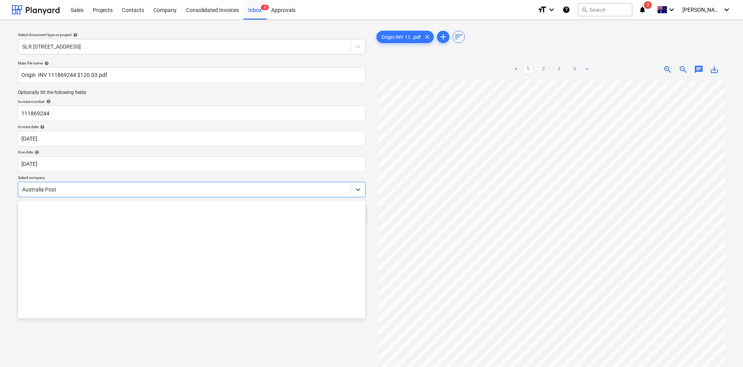
click at [146, 189] on div at bounding box center [184, 190] width 325 height 8
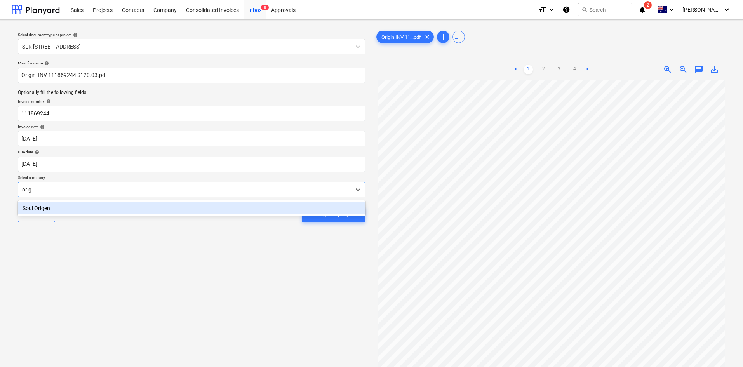
type input "orig"
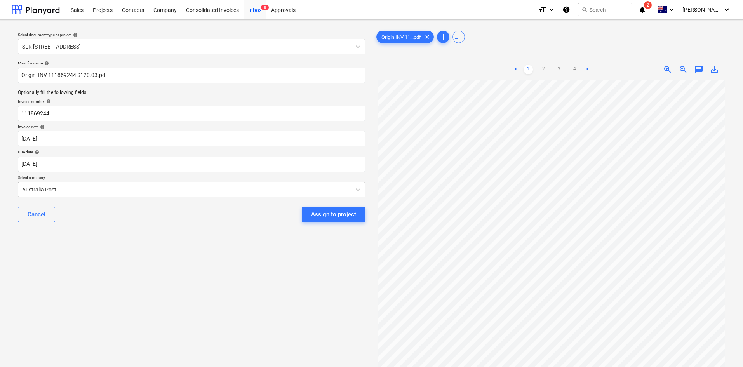
click at [82, 190] on div at bounding box center [184, 190] width 325 height 8
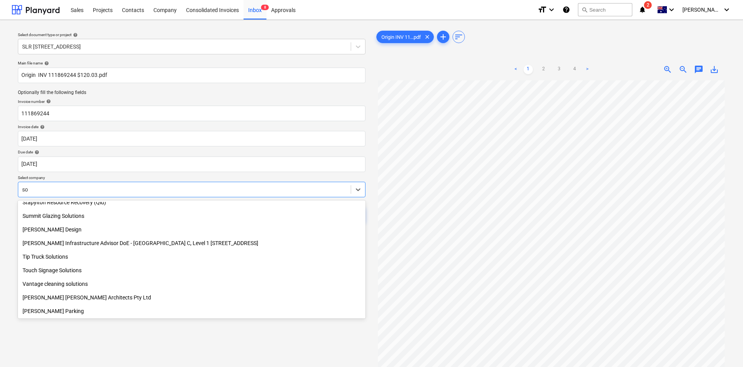
scroll to position [454, 0]
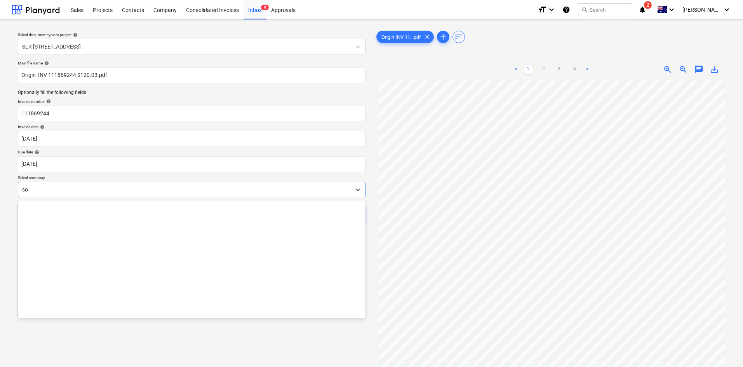
type input "s"
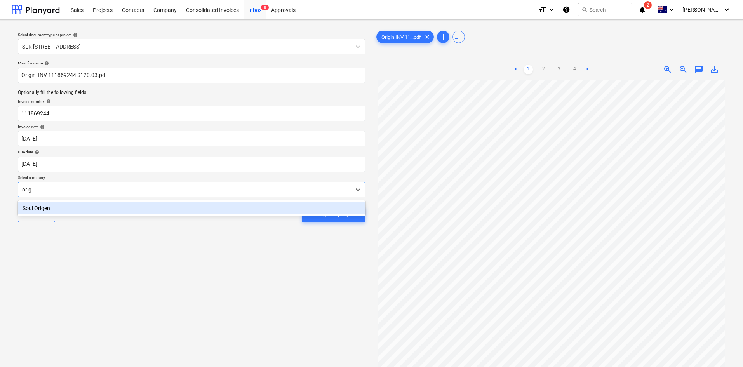
type input "orig"
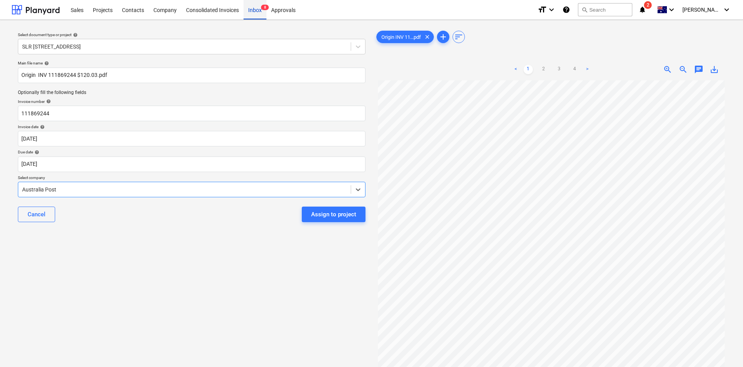
click at [256, 7] on div "Inbox 8" at bounding box center [255, 10] width 23 height 20
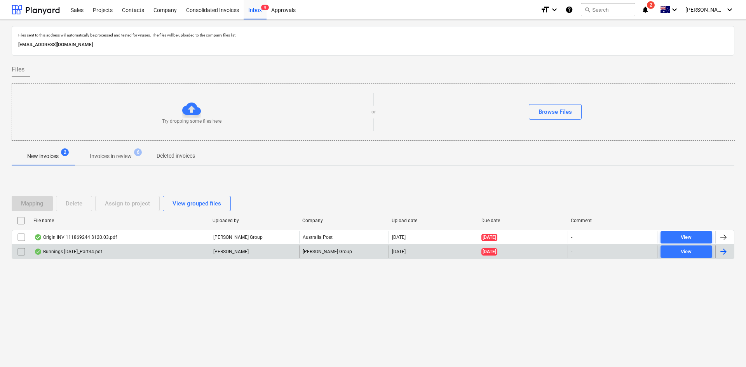
click at [43, 251] on div "Bunnings [DATE]_Part34.pdf" at bounding box center [68, 252] width 68 height 6
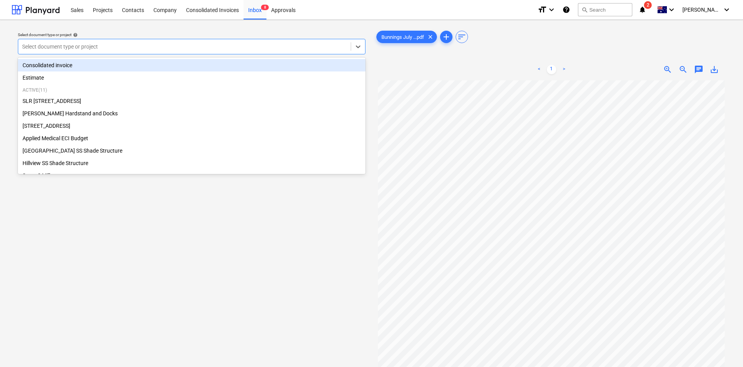
click at [135, 45] on div at bounding box center [184, 47] width 325 height 8
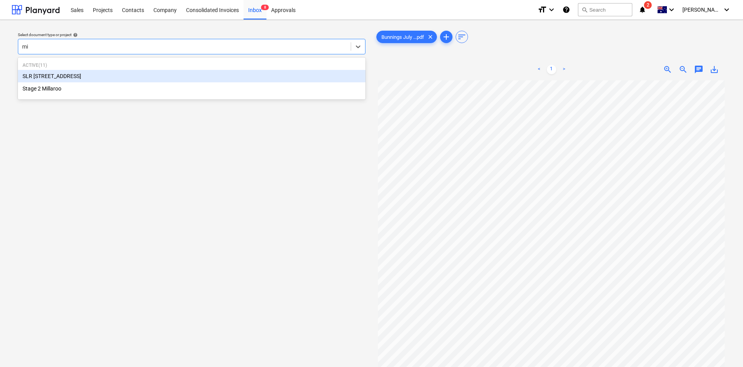
type input "mil"
click at [59, 77] on div "SLR [STREET_ADDRESS]" at bounding box center [192, 76] width 348 height 12
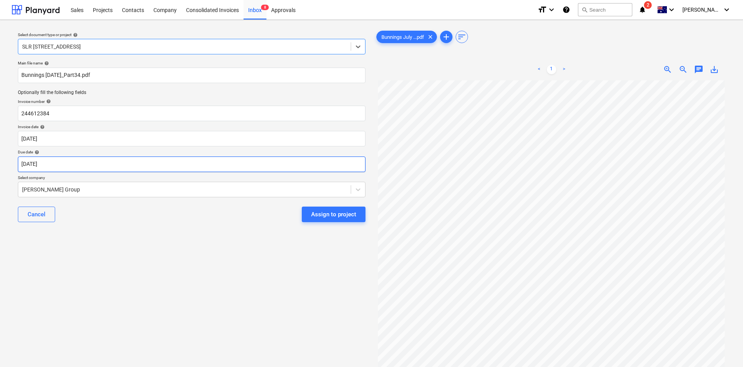
click at [66, 163] on body "Sales Projects Contacts Company Consolidated Invoices Inbox 8 Approvals format_…" at bounding box center [371, 183] width 743 height 367
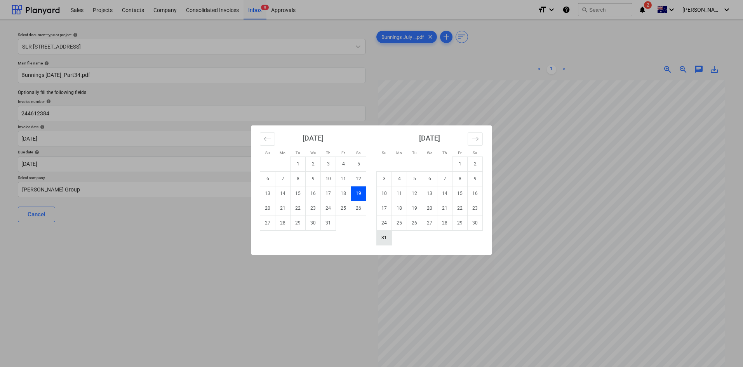
click at [383, 238] on td "31" at bounding box center [384, 237] width 15 height 15
type input "[DATE]"
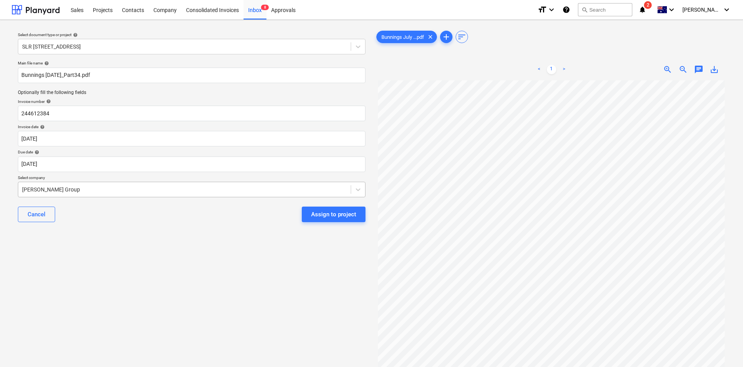
click at [110, 187] on div at bounding box center [184, 190] width 325 height 8
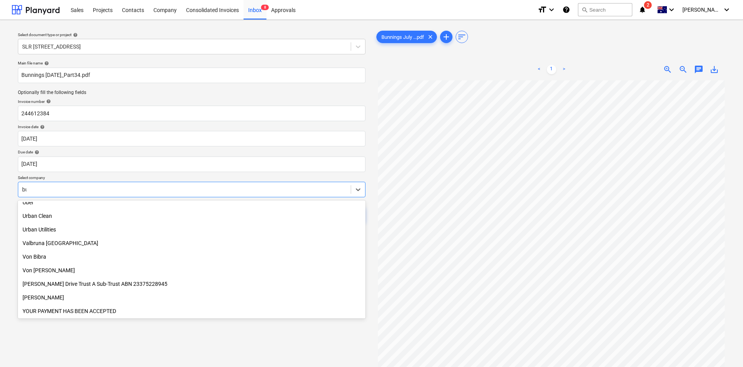
scroll to position [373, 0]
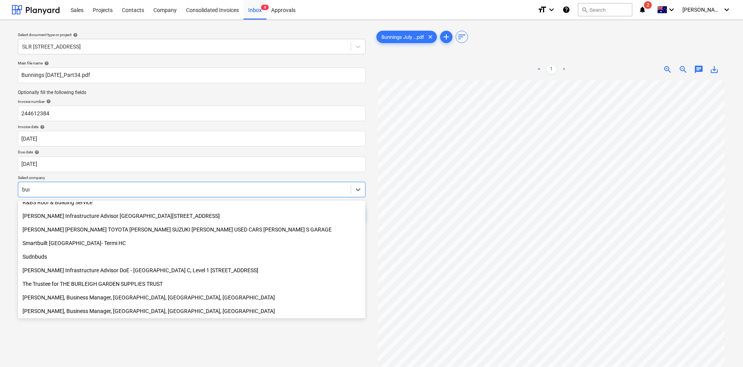
type input "[PERSON_NAME]"
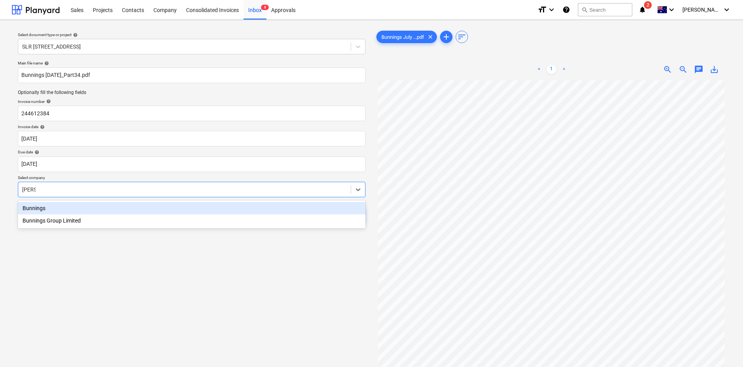
click at [59, 206] on div "Bunnings" at bounding box center [192, 208] width 348 height 12
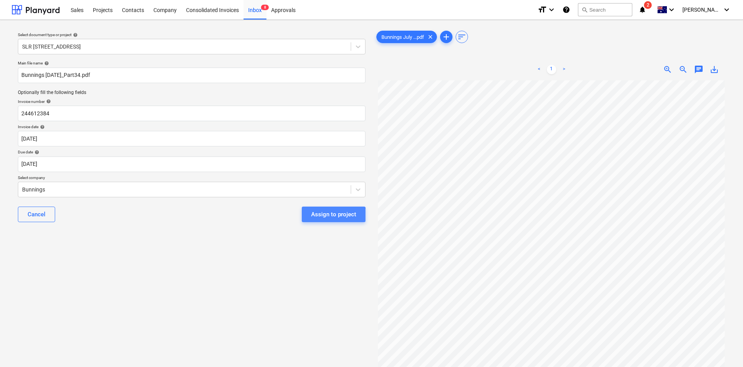
click at [328, 215] on div "Assign to project" at bounding box center [333, 214] width 45 height 10
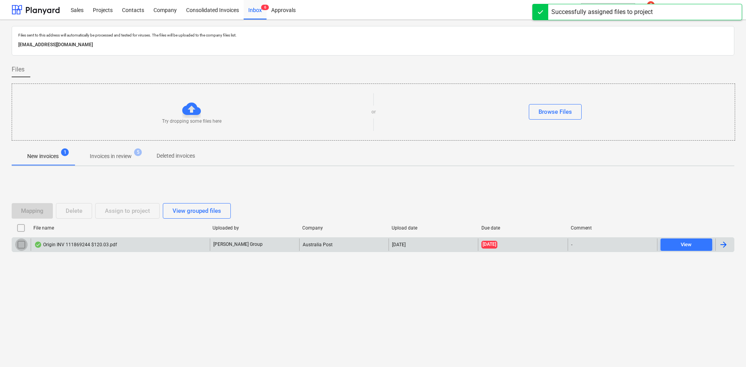
click at [20, 244] on input "checkbox" at bounding box center [21, 245] width 12 height 12
click at [71, 209] on div "Delete" at bounding box center [74, 211] width 17 height 10
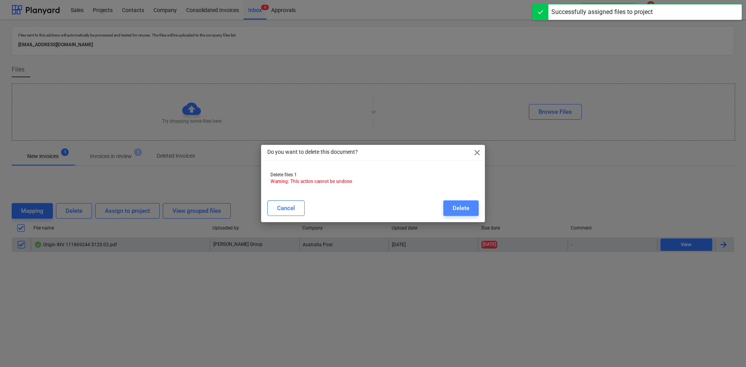
click at [465, 205] on div "Delete" at bounding box center [461, 208] width 17 height 10
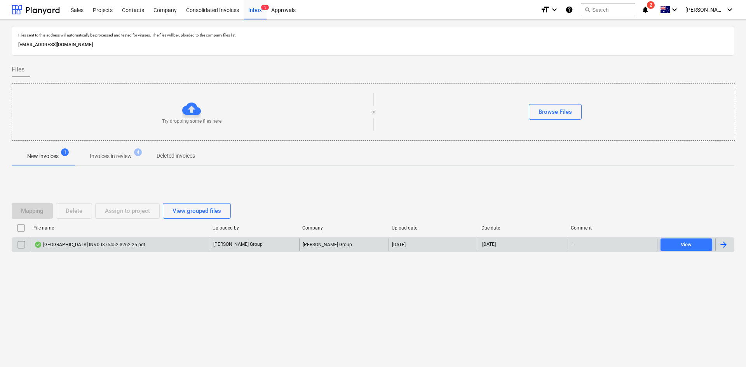
click at [145, 242] on div "[GEOGRAPHIC_DATA] INV00375452 $262.25.pdf" at bounding box center [89, 245] width 111 height 6
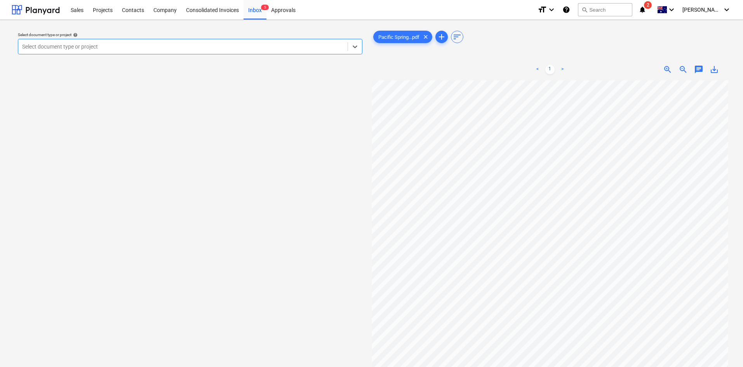
click at [92, 40] on div "Select document type or project" at bounding box center [190, 47] width 345 height 16
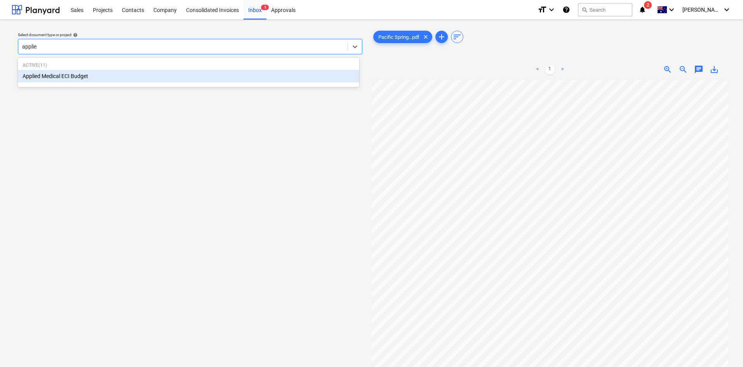
type input "applied"
click at [75, 76] on div "Applied Medical ECI Budget" at bounding box center [188, 76] width 341 height 12
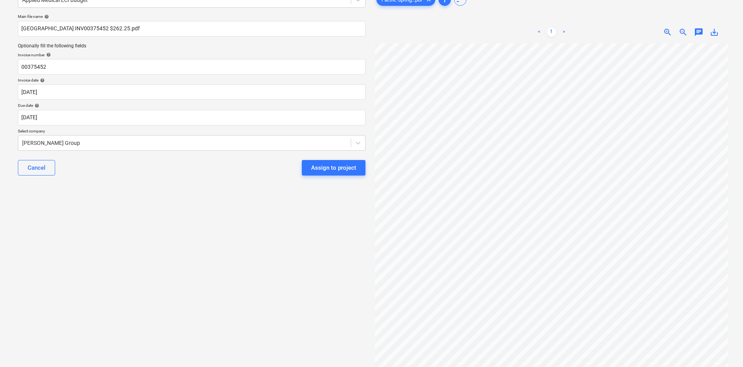
scroll to position [29, 0]
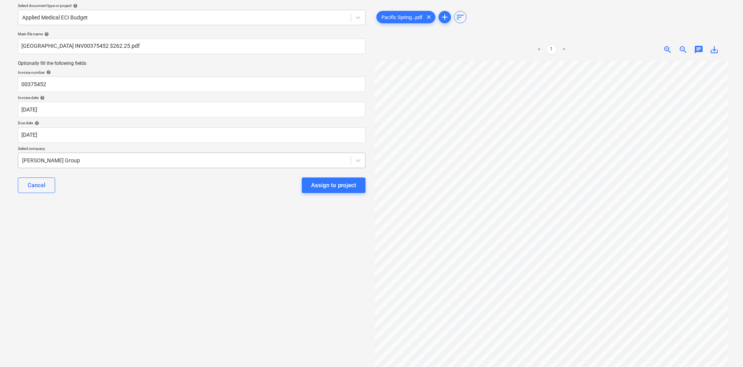
click at [72, 158] on div at bounding box center [184, 161] width 325 height 8
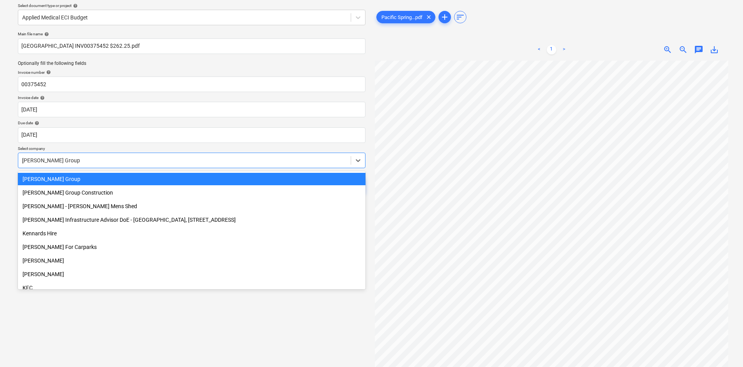
scroll to position [754, 0]
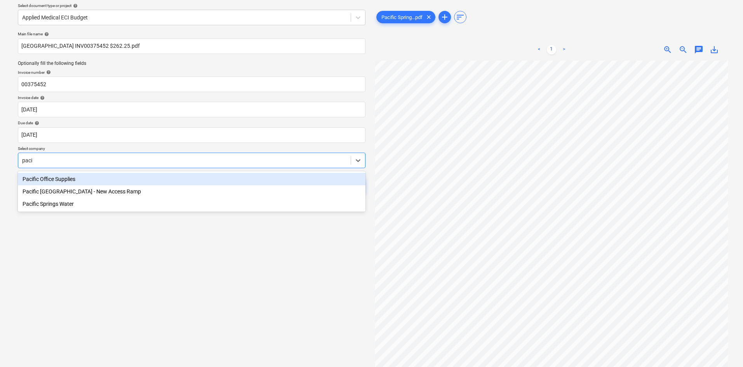
type input "pacif"
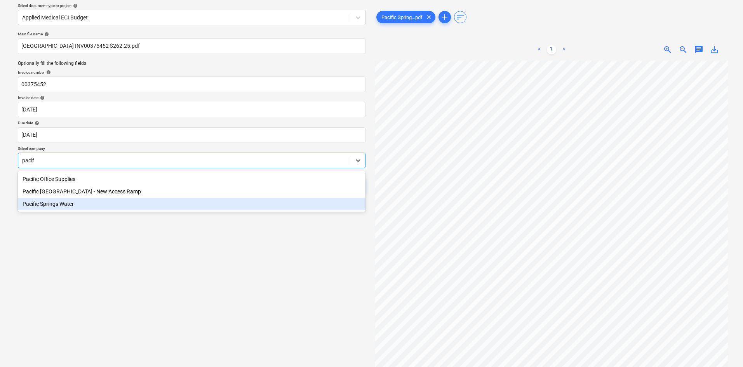
click at [76, 206] on div "Pacific Springs Water" at bounding box center [192, 204] width 348 height 12
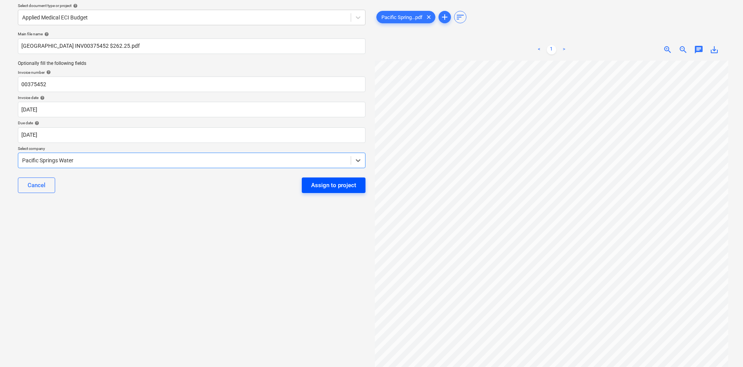
click at [321, 186] on div "Assign to project" at bounding box center [333, 185] width 45 height 10
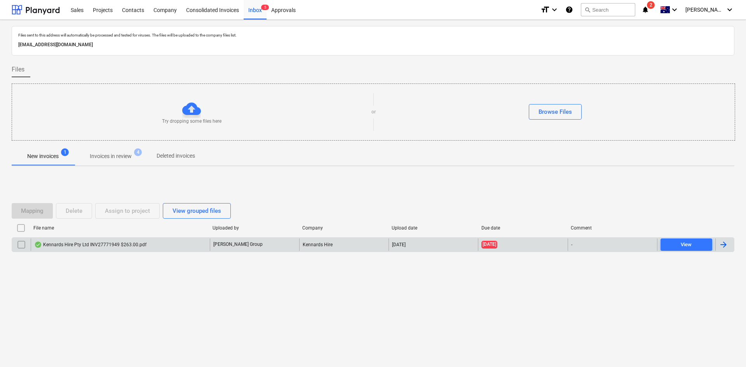
click at [113, 247] on div "Kennards Hire Pty Ltd INV27771949 $263.00.pdf" at bounding box center [90, 245] width 112 height 6
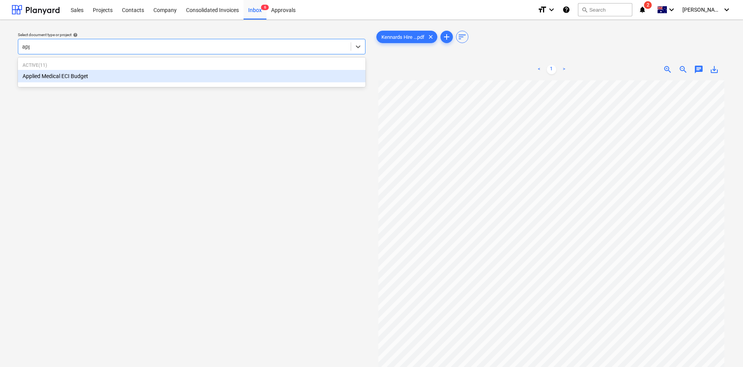
type input "appl"
click at [81, 78] on div "Applied Medical ECI Budget" at bounding box center [192, 76] width 348 height 12
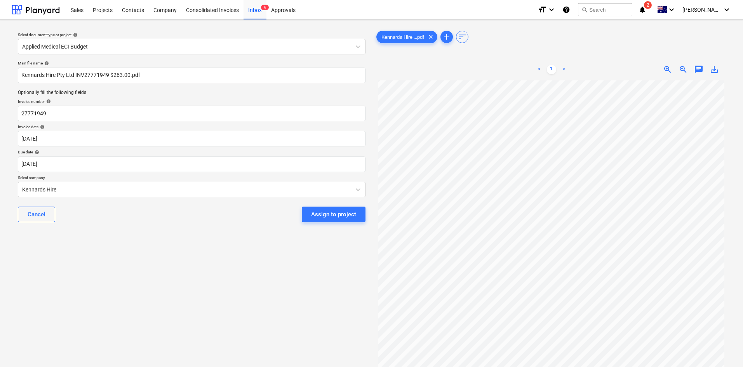
scroll to position [140, 0]
click at [515, 61] on div "< 1 > zoom_in zoom_out chat 0 save_alt" at bounding box center [552, 242] width 354 height 367
click at [101, 164] on body "Sales Projects Contacts Company Consolidated Invoices Inbox 6 Approvals format_…" at bounding box center [371, 183] width 743 height 367
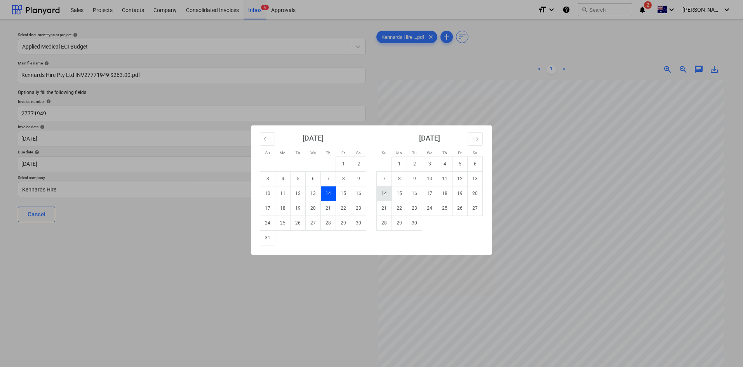
click at [384, 196] on td "14" at bounding box center [384, 193] width 15 height 15
type input "[DATE]"
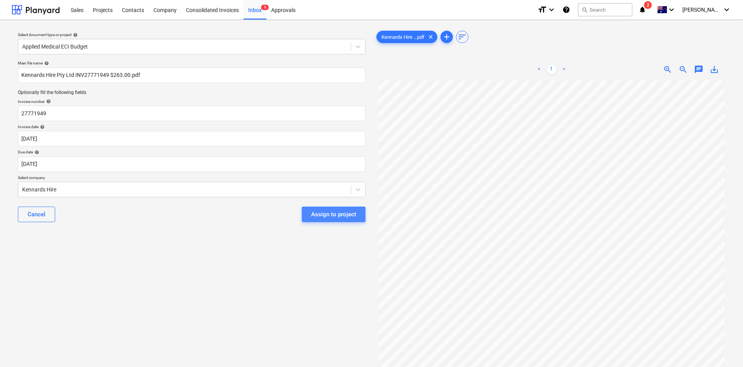
click at [335, 216] on div "Assign to project" at bounding box center [333, 214] width 45 height 10
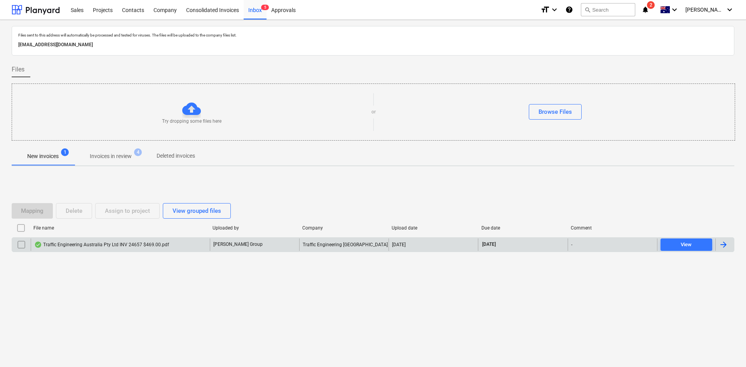
click at [142, 244] on div "Traffic Engineering Australia Pty Ltd INV 24657 $469.00.pdf" at bounding box center [101, 245] width 135 height 6
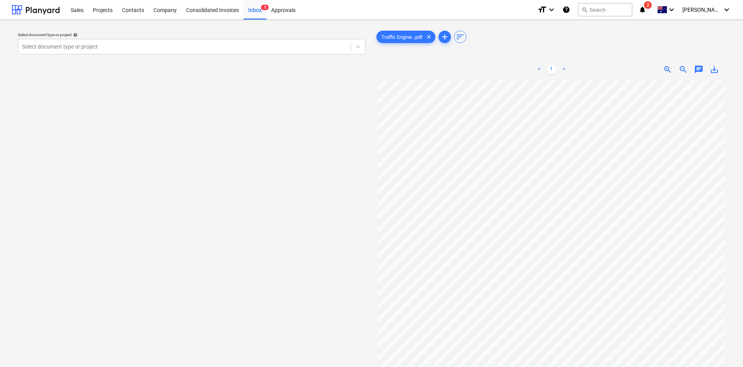
scroll to position [13, 0]
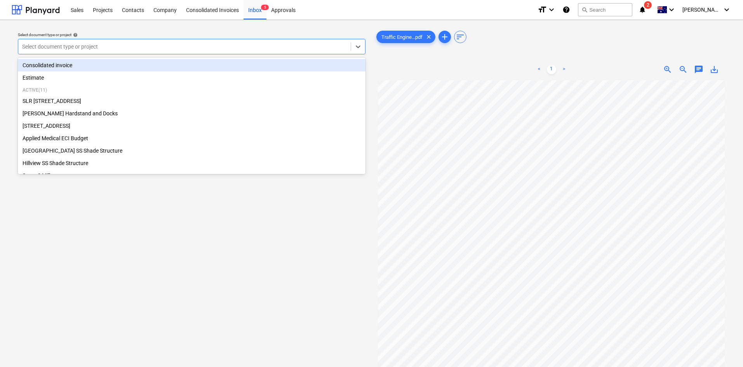
click at [111, 42] on div "Select document type or project" at bounding box center [184, 46] width 333 height 11
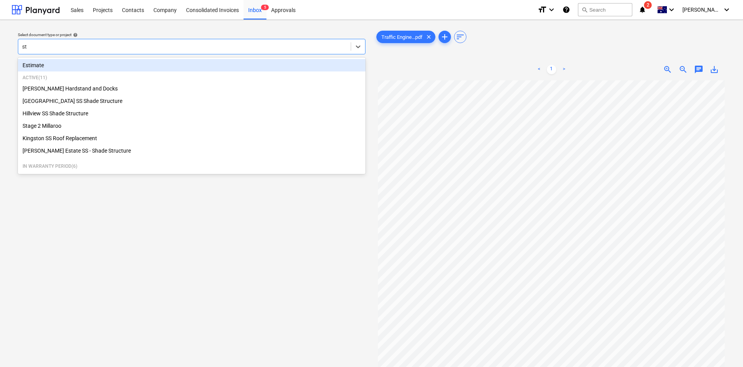
type input "sta"
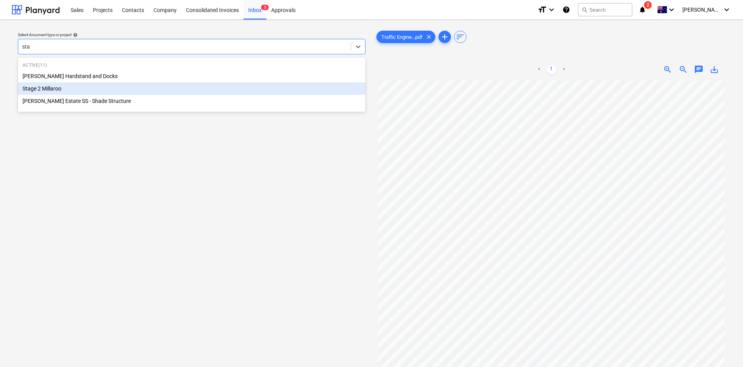
click at [66, 89] on div "Stage 2 Millaroo" at bounding box center [192, 88] width 348 height 12
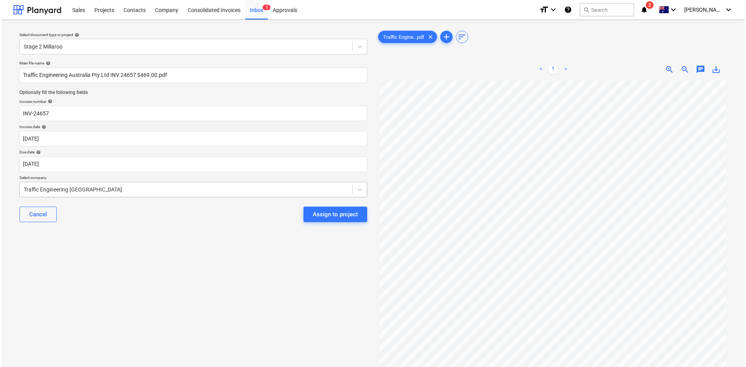
scroll to position [49, 0]
click at [336, 214] on div "Assign to project" at bounding box center [333, 214] width 45 height 10
